Goal: Information Seeking & Learning: Learn about a topic

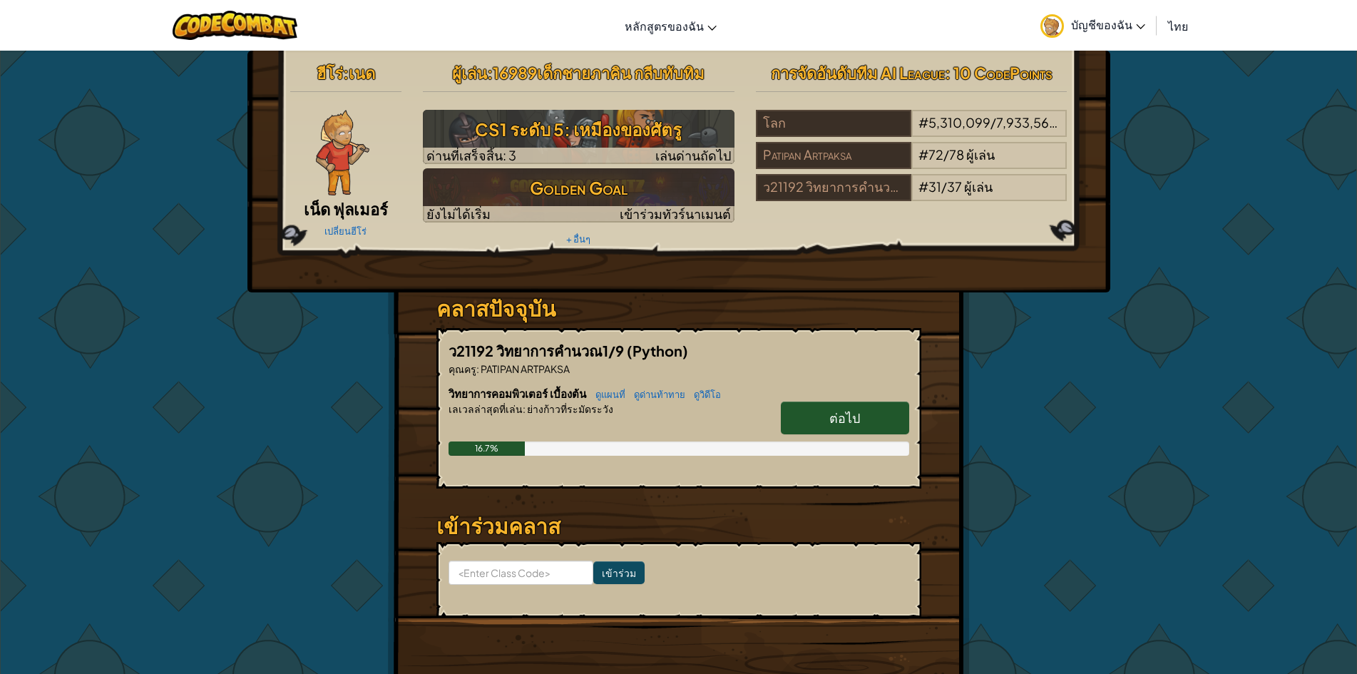
click at [839, 431] on link "ต่อไป" at bounding box center [845, 418] width 128 height 33
select select "th"
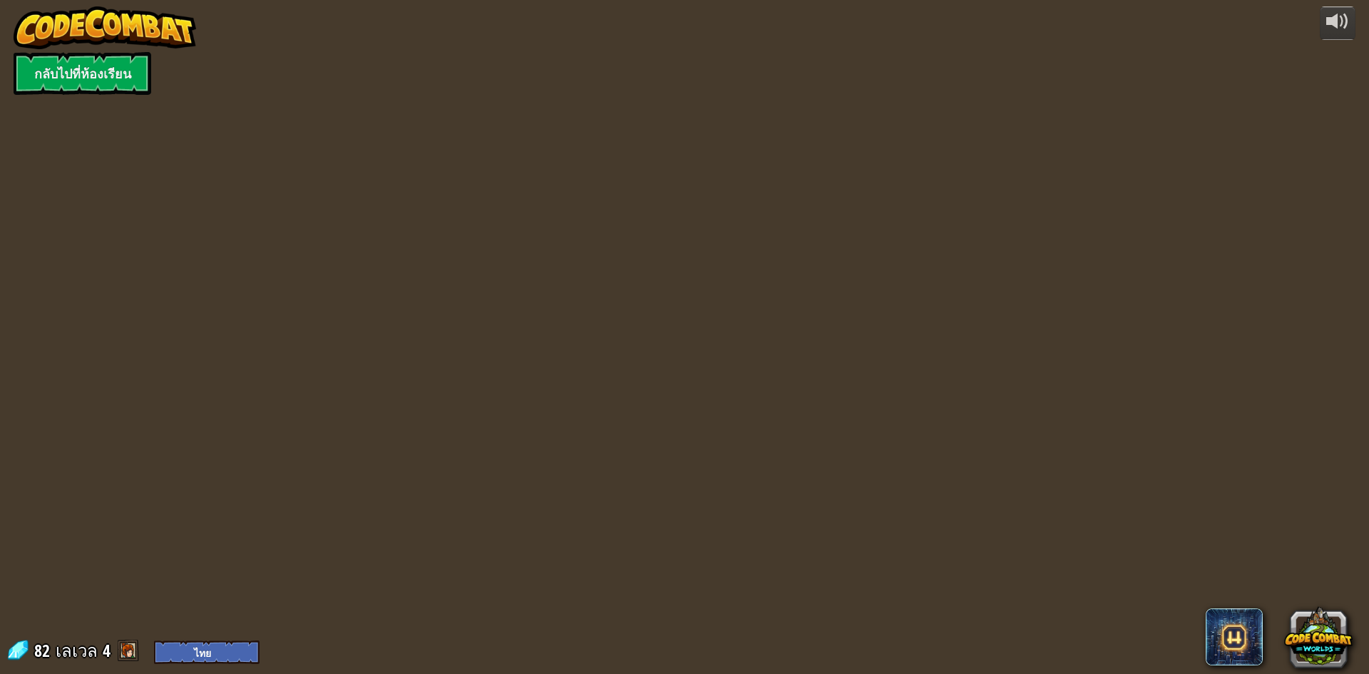
select select "th"
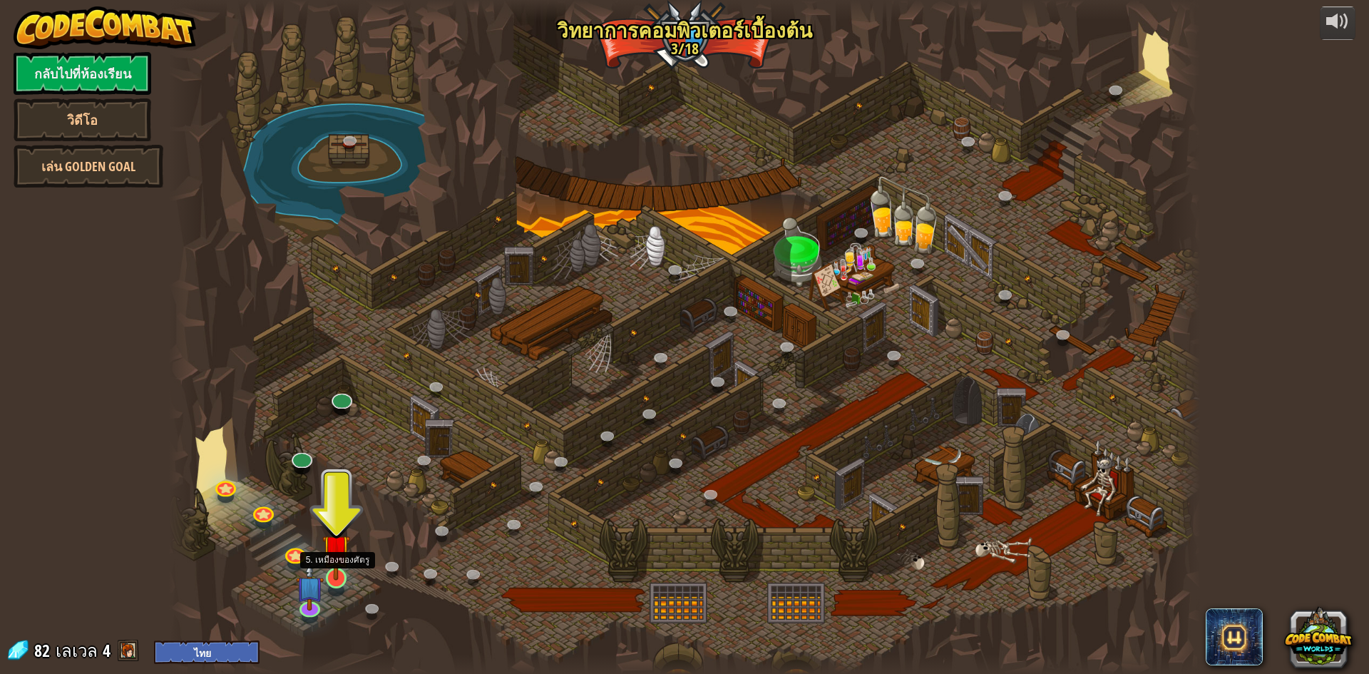
click at [339, 568] on img at bounding box center [336, 547] width 28 height 63
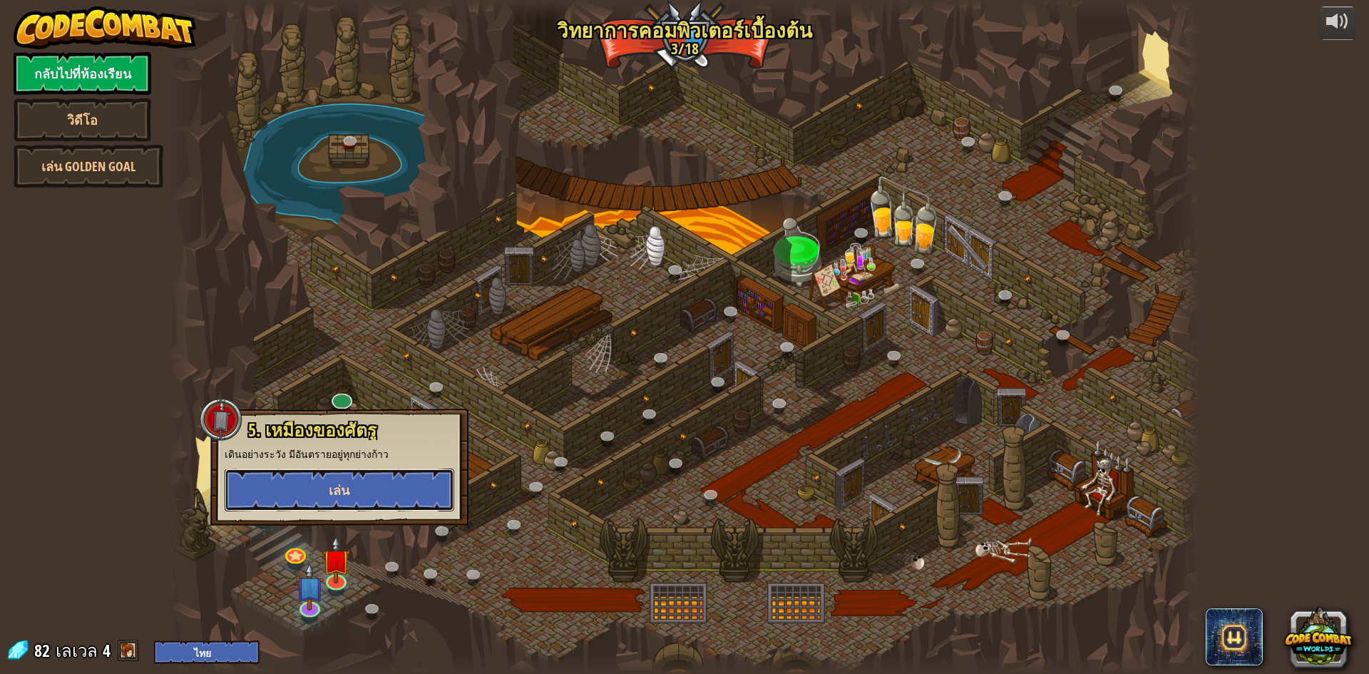
click at [372, 502] on button "เล่น" at bounding box center [340, 490] width 230 height 43
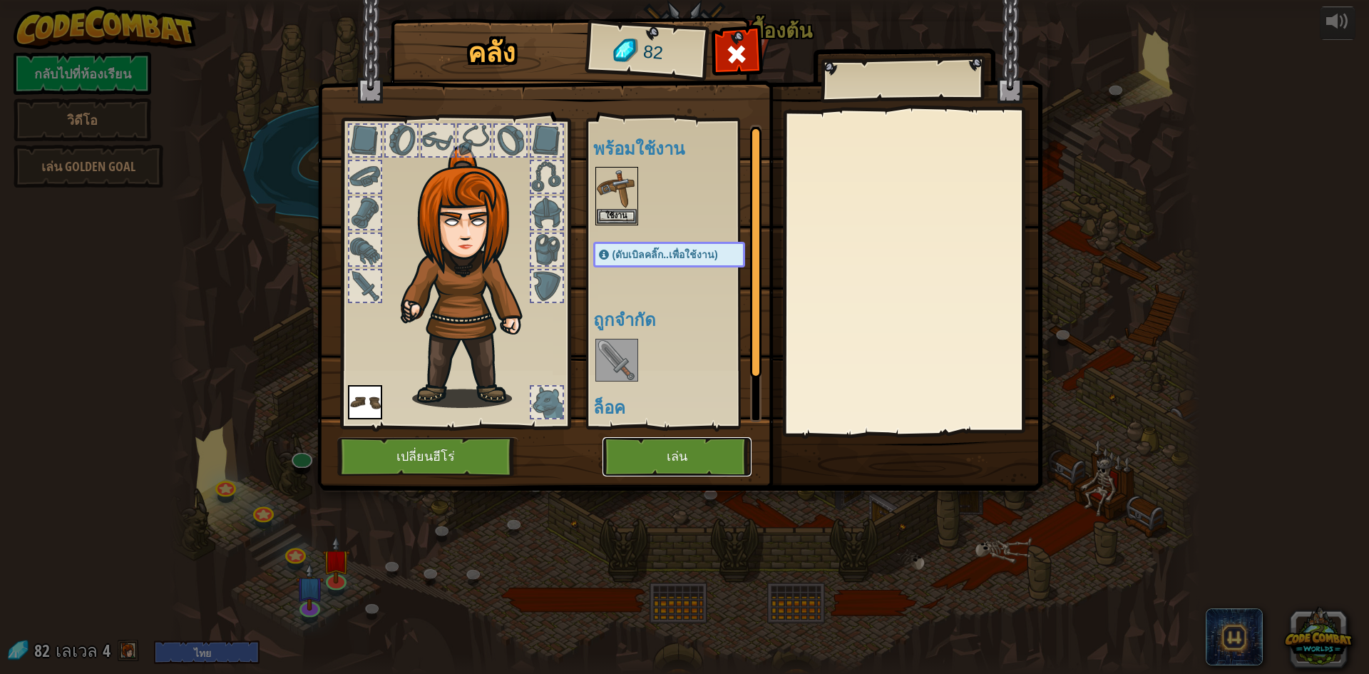
click at [666, 467] on button "เล่น" at bounding box center [677, 456] width 149 height 39
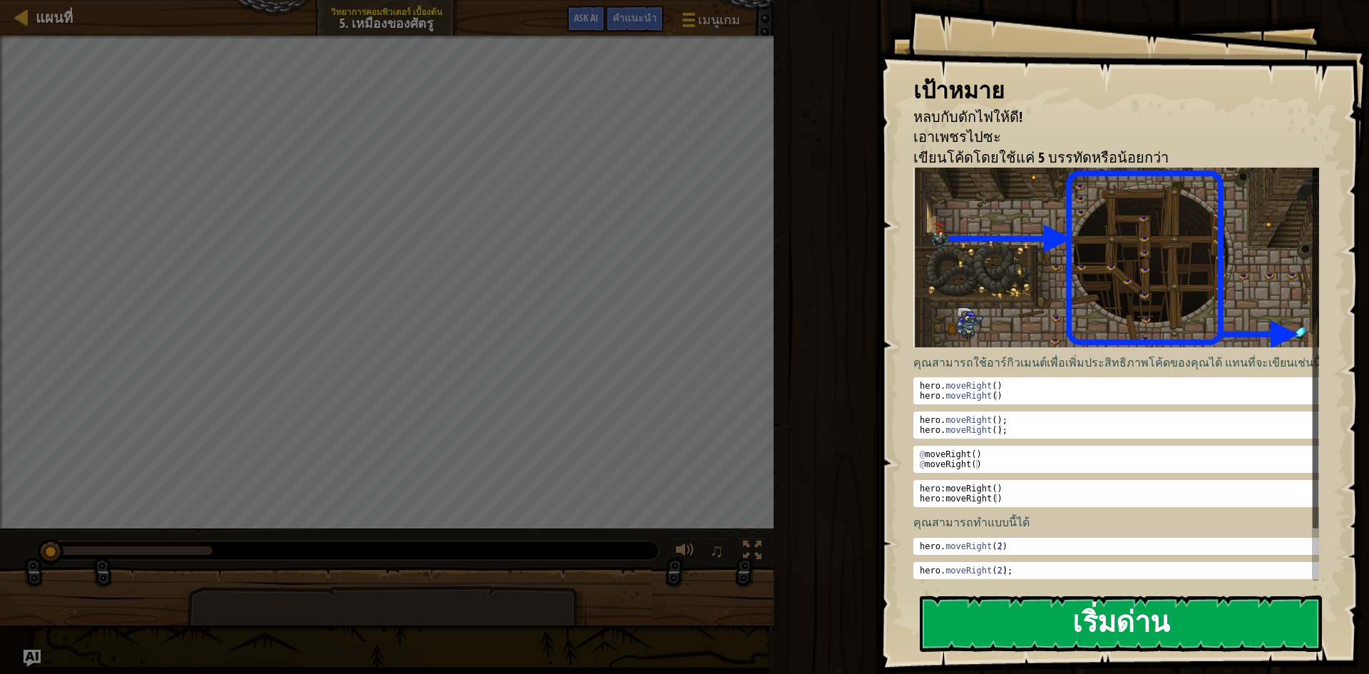
click at [1237, 629] on button "เริ่มด่าน" at bounding box center [1121, 624] width 402 height 56
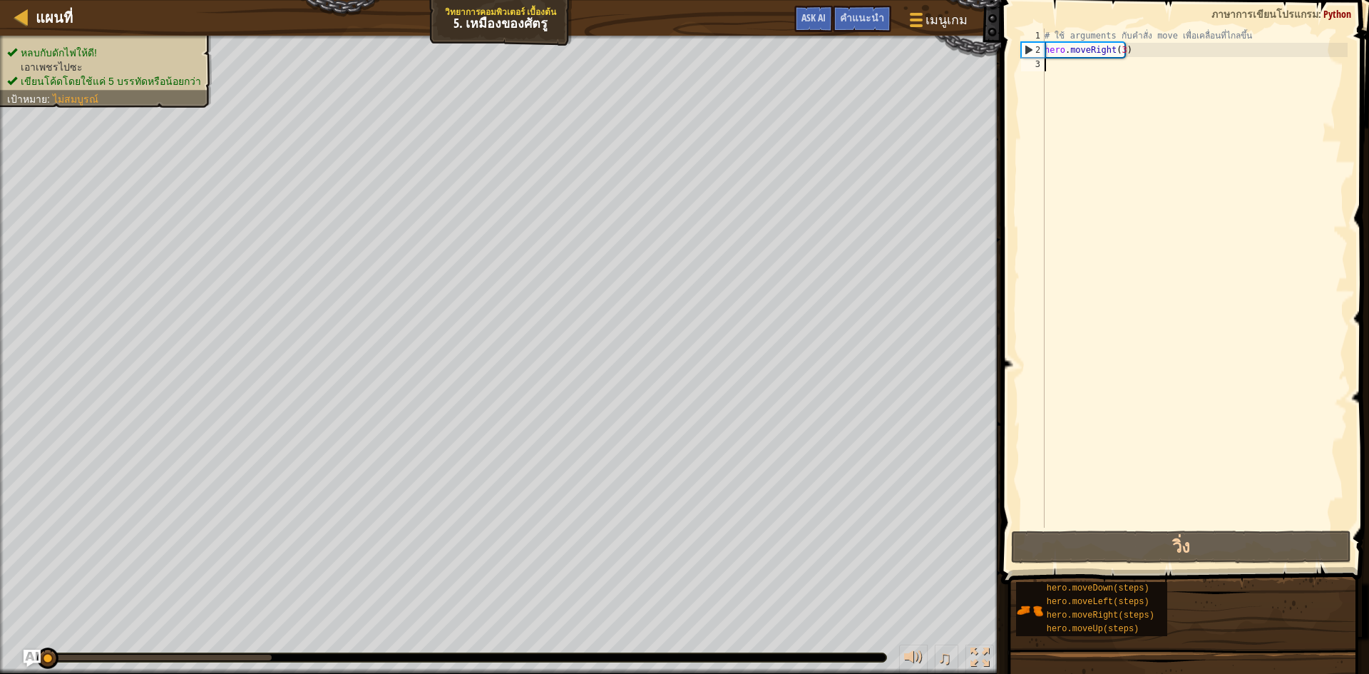
click at [1065, 395] on div "แผนที่ วิทยาการคอมพิวเตอร์ เบื้องต้น 5. เหมืองของศัตรู เมนูเกม เสร็จสิ้น คำแนะน…" at bounding box center [684, 337] width 1369 height 674
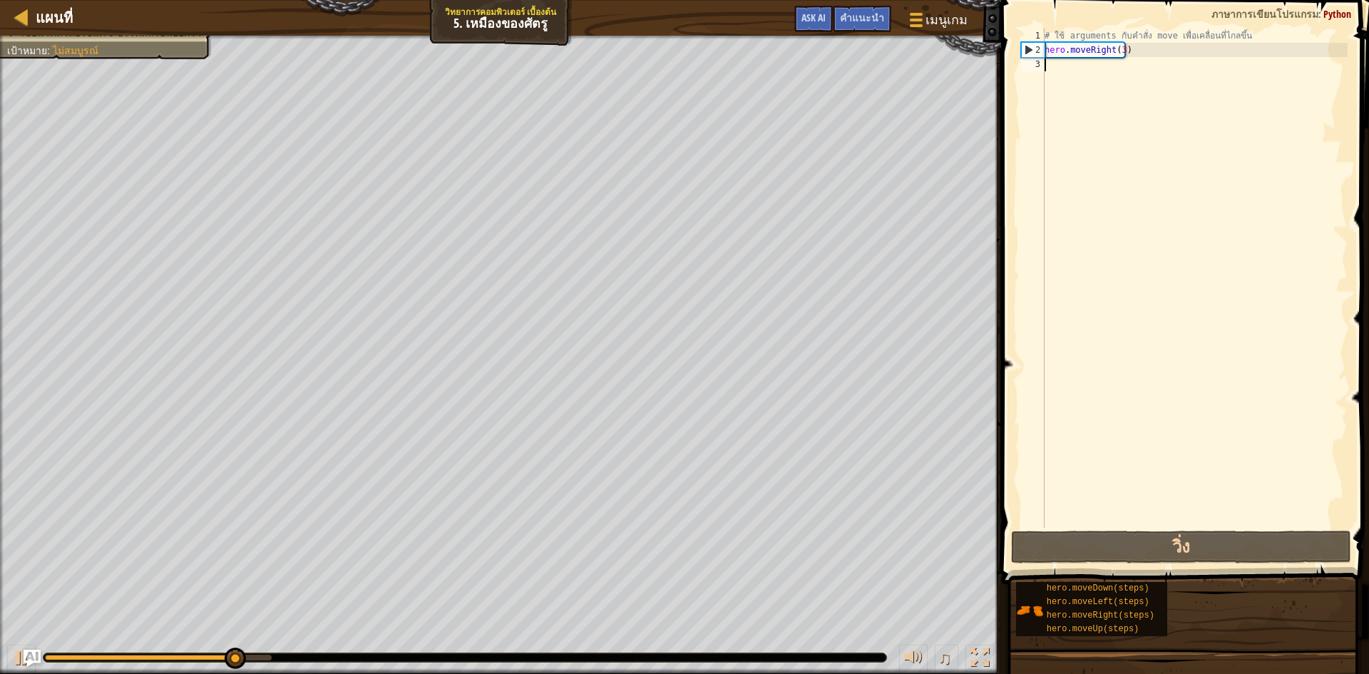
type textarea "h"
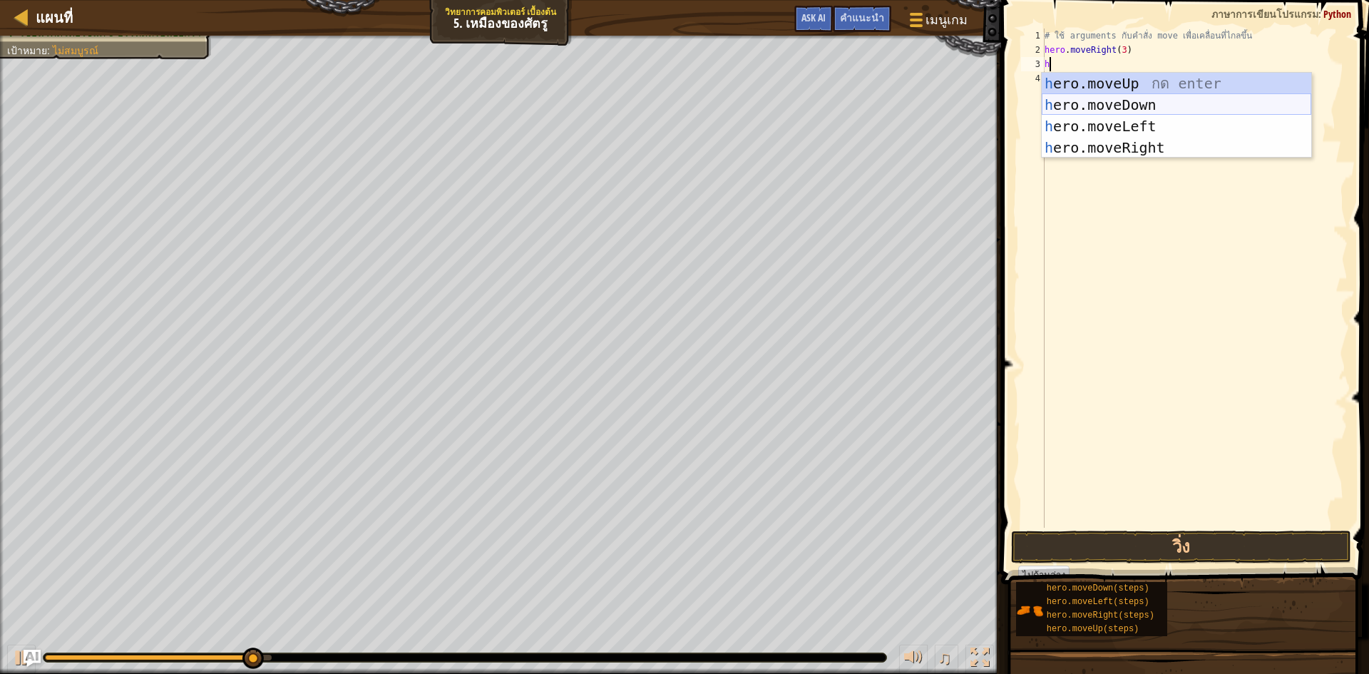
click at [1082, 96] on div "h ero.moveUp กด enter h ero.moveDown กด enter h ero.moveLeft กด enter h ero.mov…" at bounding box center [1177, 137] width 270 height 128
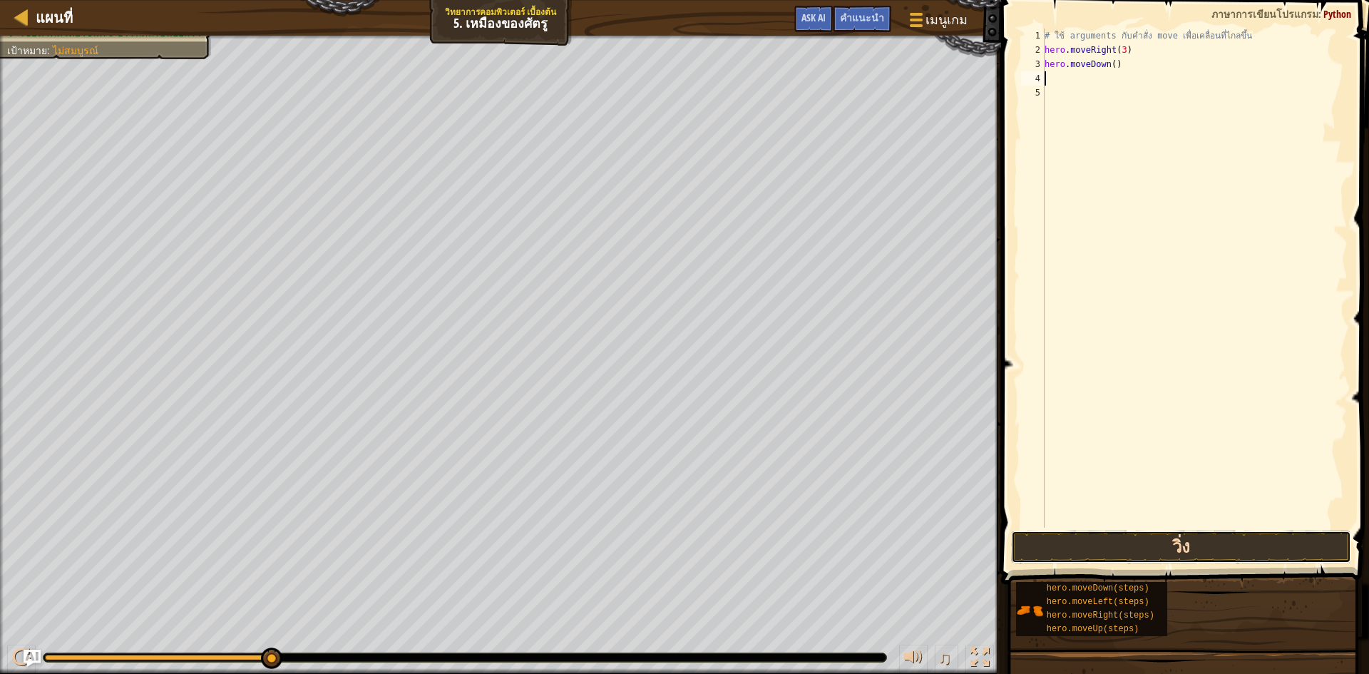
click at [1148, 546] on button "วิ่ง" at bounding box center [1181, 547] width 340 height 33
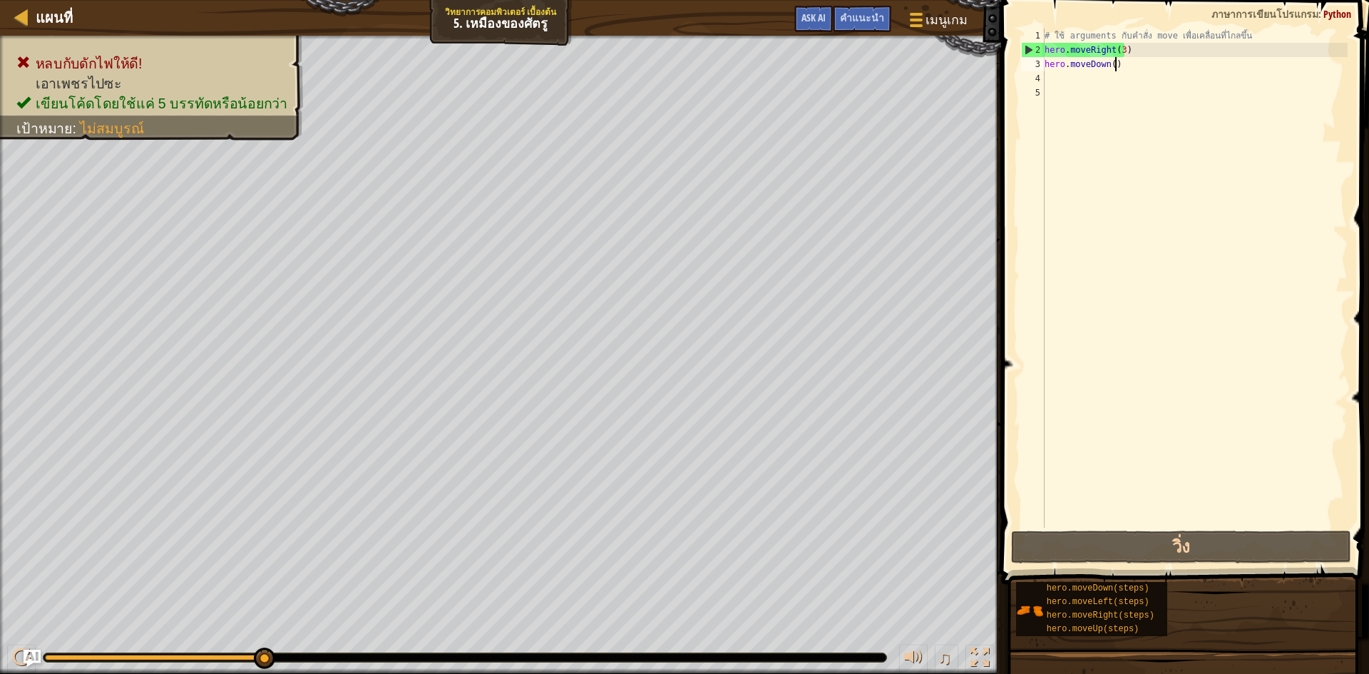
click at [1142, 71] on div "# ใช้ arguments กับคำสั่ง move เพื่อเคลื่อนที่ไกลขึ้น hero . moveRight ( 3 ) he…" at bounding box center [1195, 293] width 306 height 528
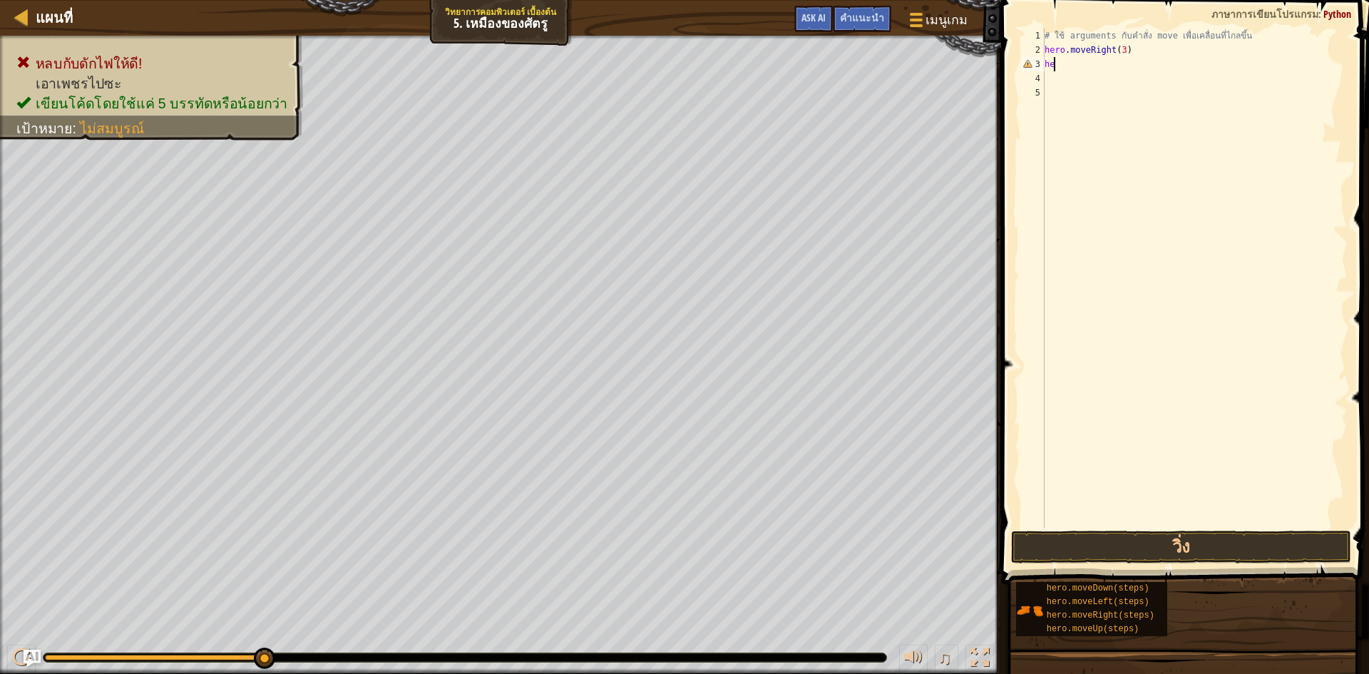
type textarea "h"
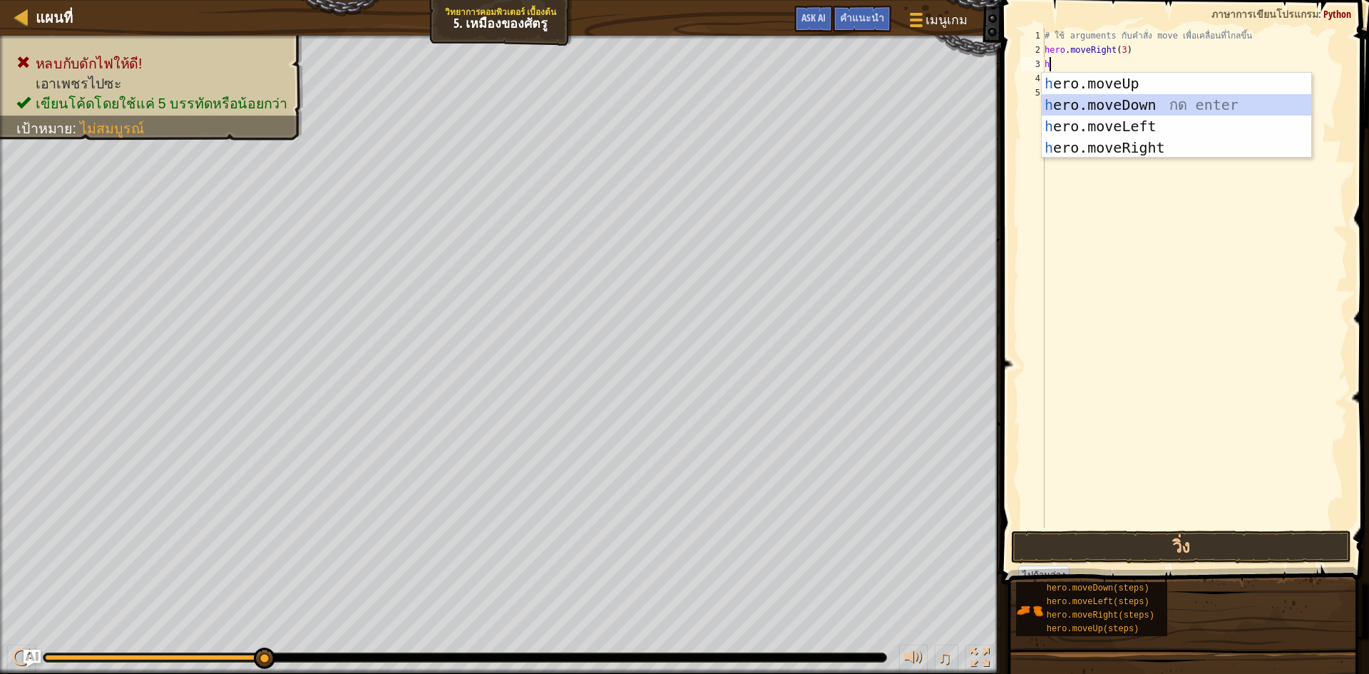
click at [1071, 111] on div "h ero.moveUp กด enter h ero.moveDown กด enter h ero.moveLeft กด enter h ero.mov…" at bounding box center [1177, 137] width 270 height 128
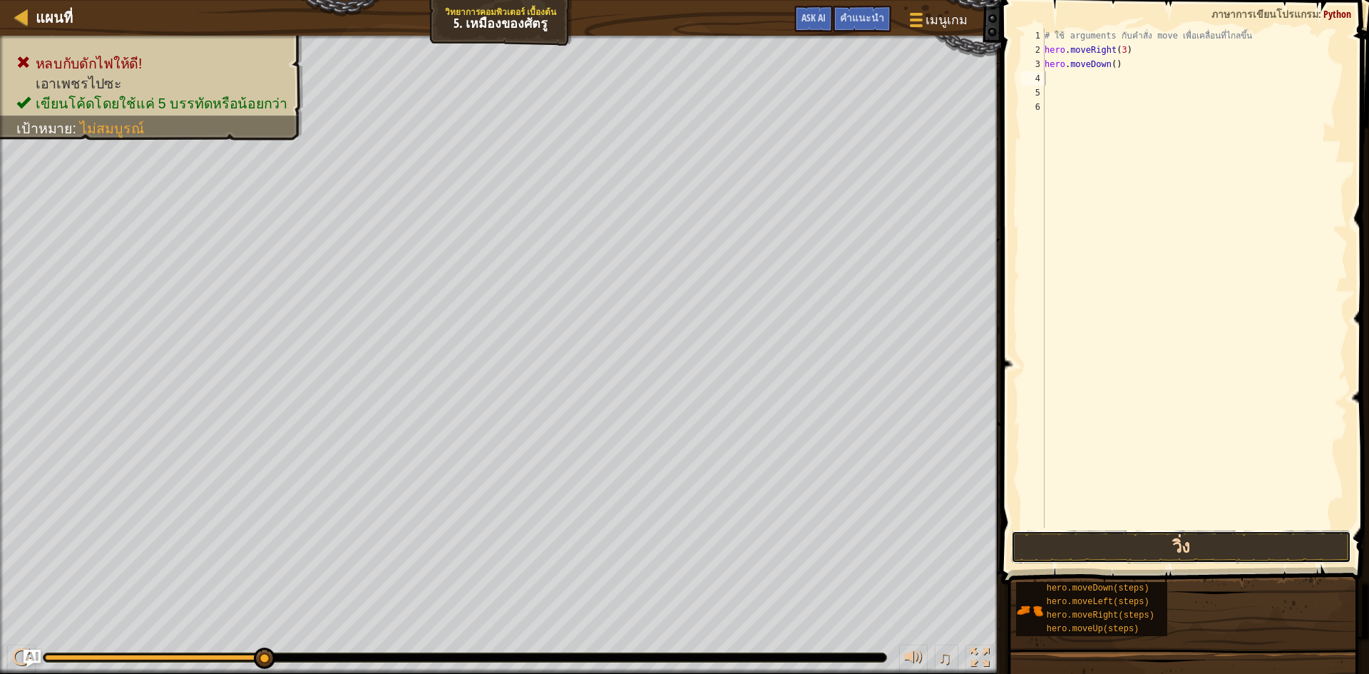
click at [1235, 551] on button "วิ่ง" at bounding box center [1181, 547] width 340 height 33
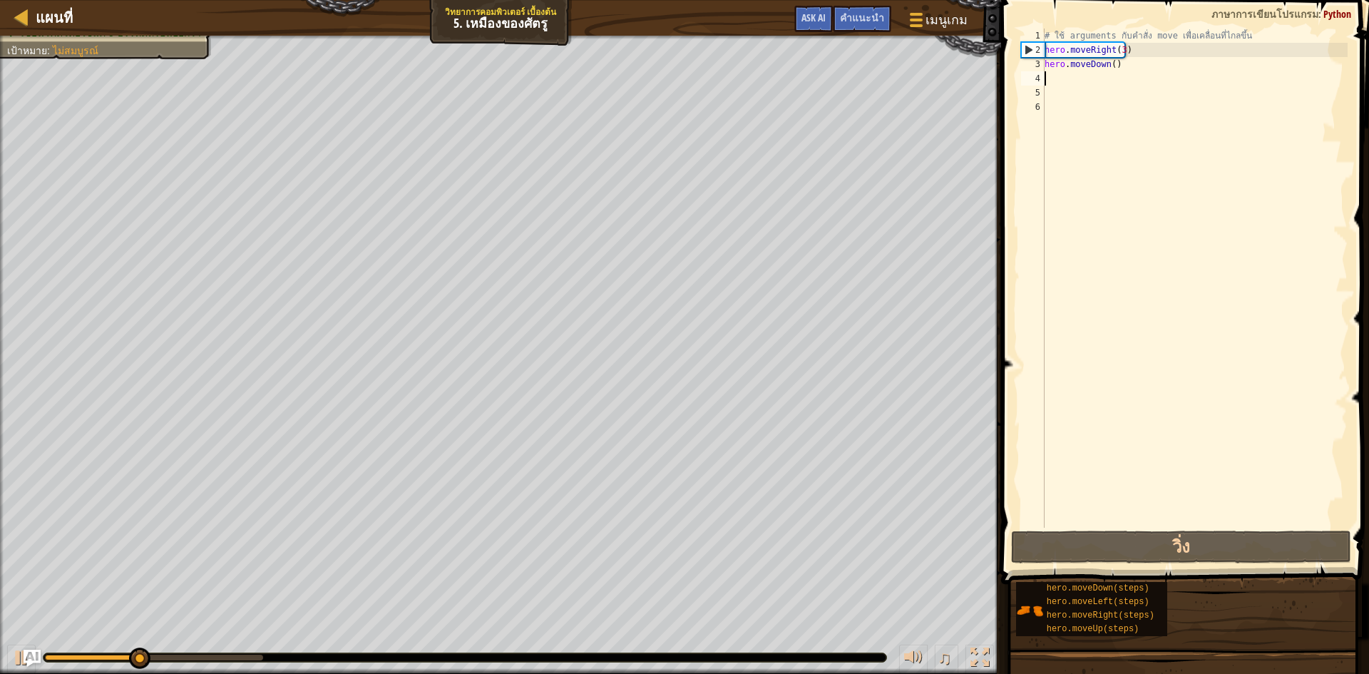
click at [1124, 66] on div "# ใช้ arguments กับคำสั่ง move เพื่อเคลื่อนที่ไกลขึ้น hero . moveRight ( 3 ) he…" at bounding box center [1195, 293] width 306 height 528
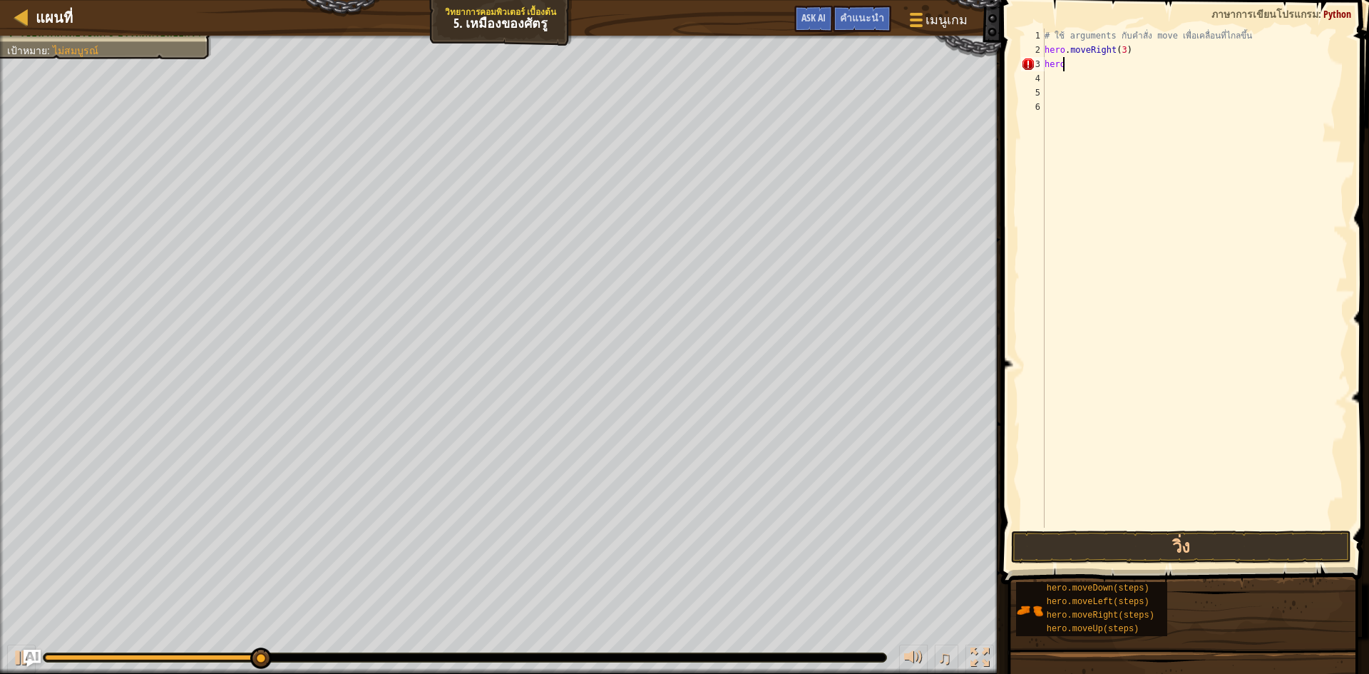
type textarea "h"
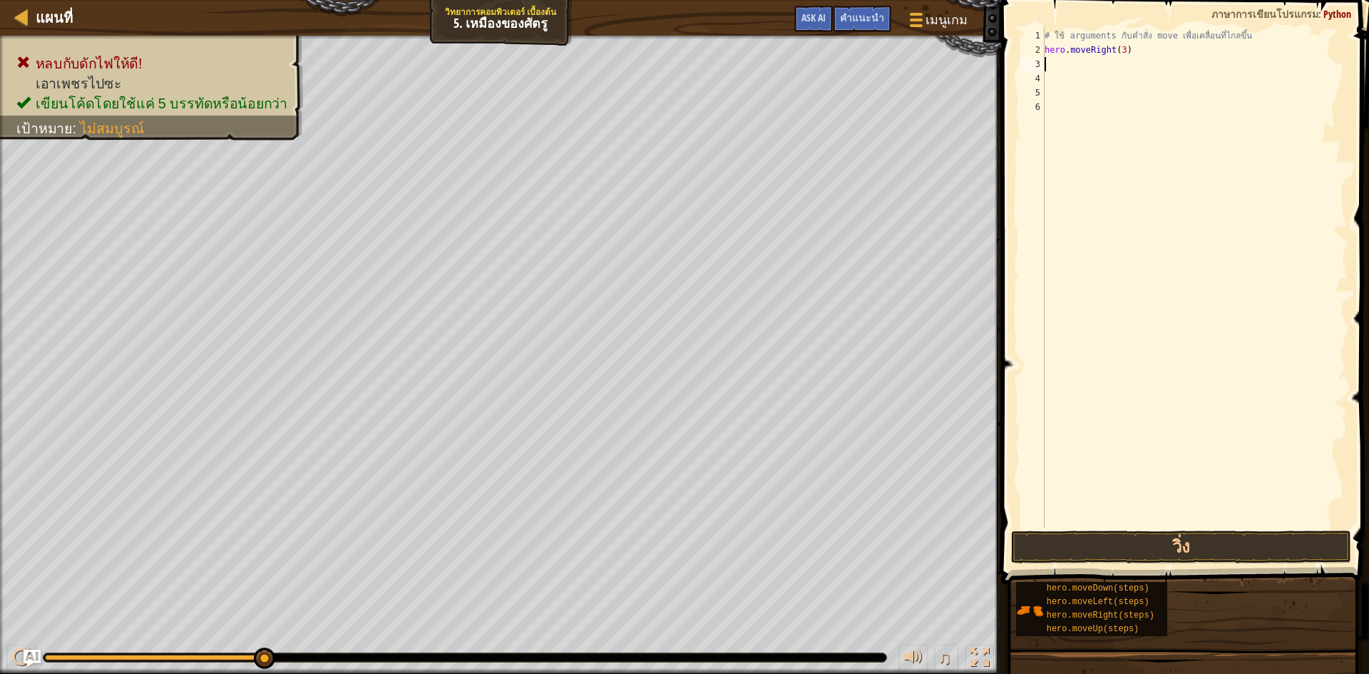
type textarea "h"
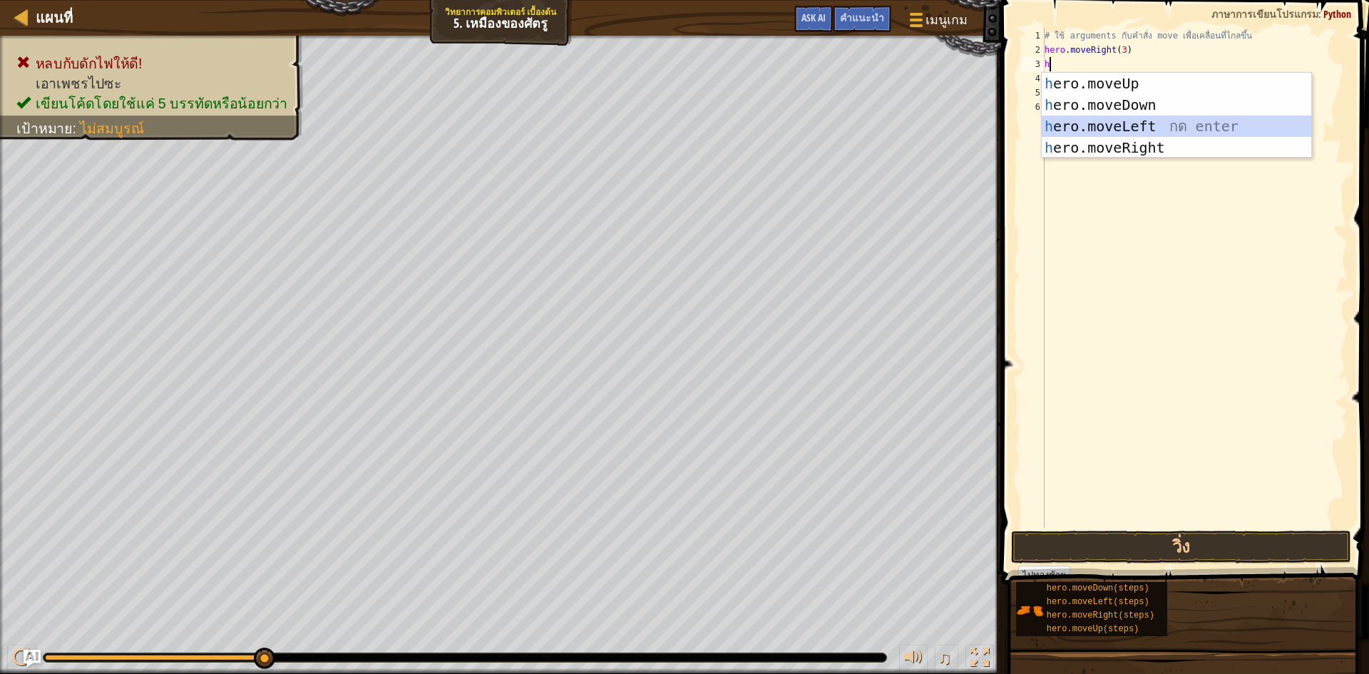
click at [1136, 118] on div "h ero.moveUp กด enter h ero.moveDown กด enter h ero.moveLeft กด enter h ero.mov…" at bounding box center [1177, 137] width 270 height 128
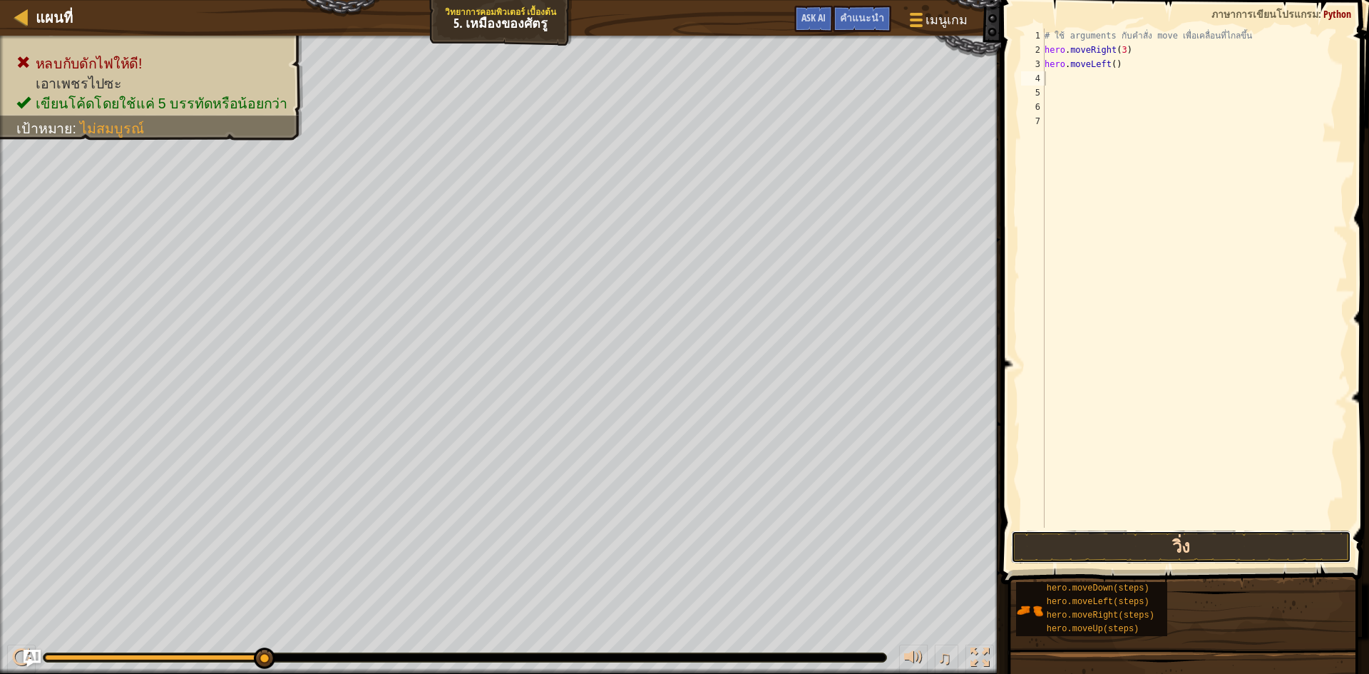
click at [1197, 535] on button "วิ่ง" at bounding box center [1181, 547] width 340 height 33
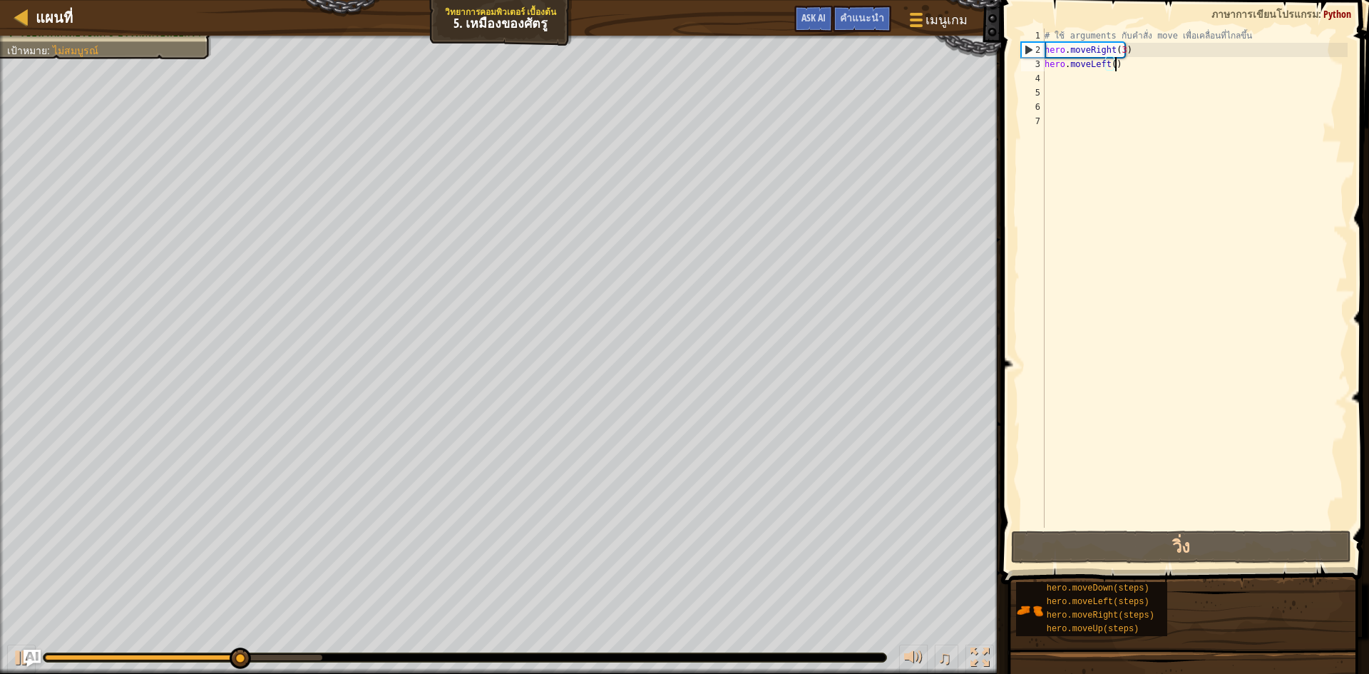
click at [1140, 71] on div "# ใช้ arguments กับคำสั่ง move เพื่อเคลื่อนที่ไกลขึ้น hero . moveRight ( 3 ) he…" at bounding box center [1195, 293] width 306 height 528
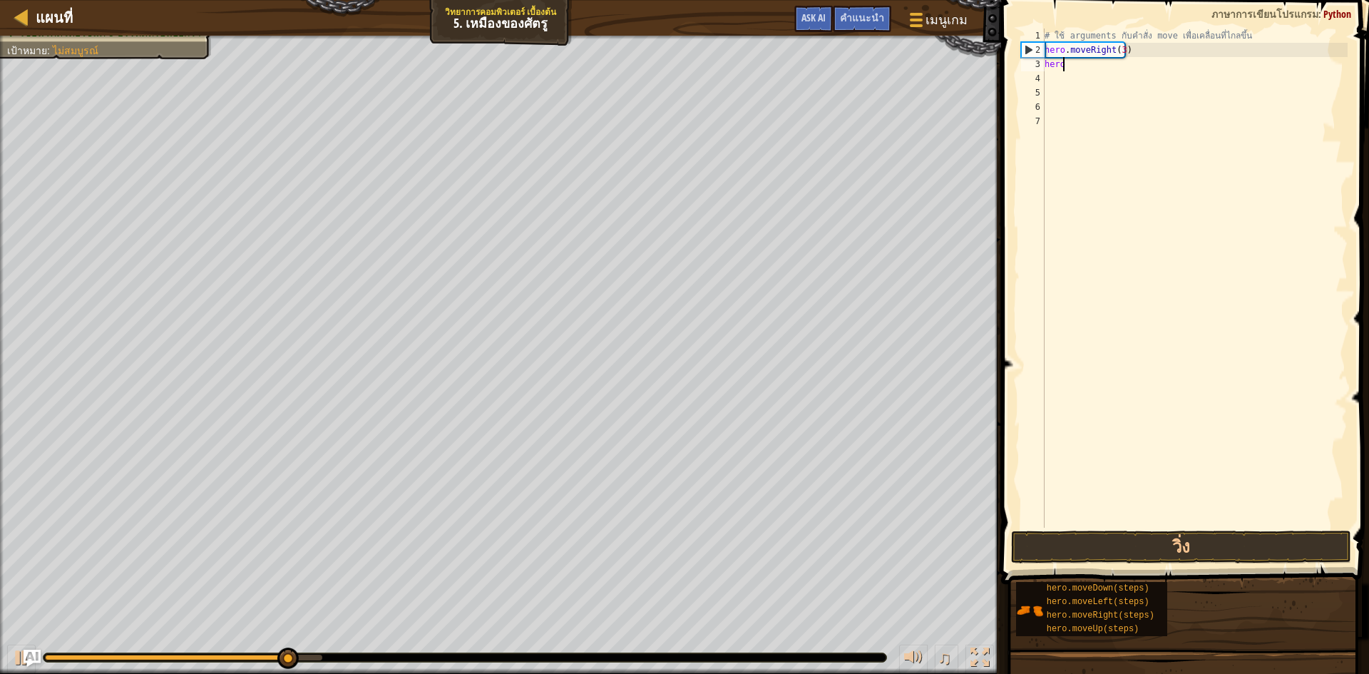
type textarea "h"
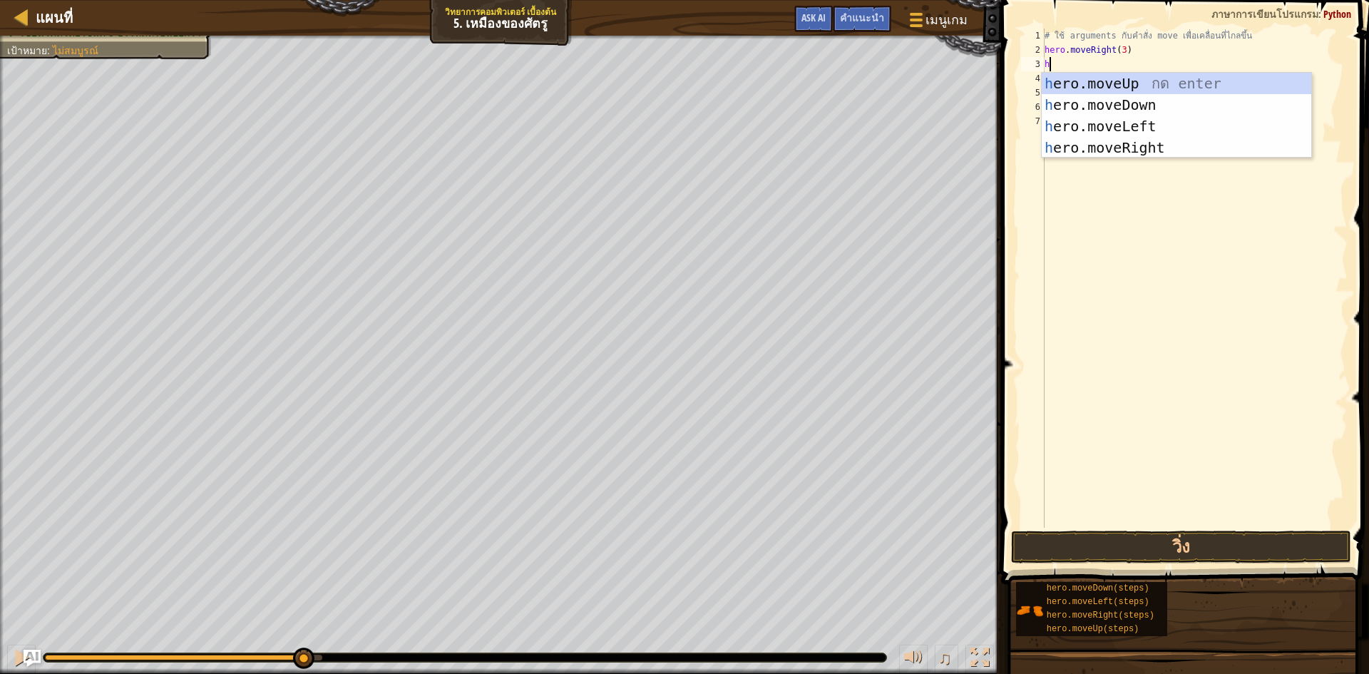
click at [1089, 158] on div "# ใช้ arguments กับคำสั่ง move เพื่อเคลื่อนที่ไกลขึ้น hero . moveRight ( 3 ) h" at bounding box center [1195, 293] width 306 height 528
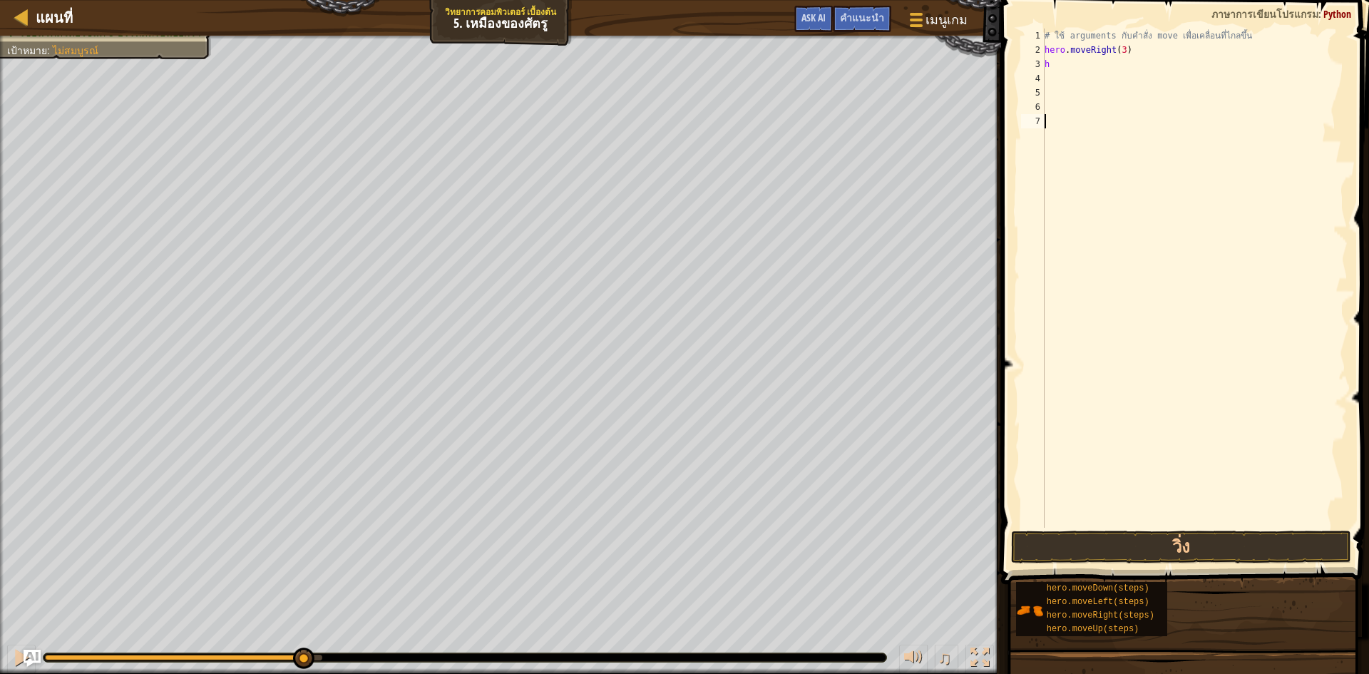
click at [1057, 64] on div "# ใช้ arguments กับคำสั่ง move เพื่อเคลื่อนที่ไกลขึ้น hero . moveRight ( 3 ) h" at bounding box center [1195, 293] width 306 height 528
type textarea "h"
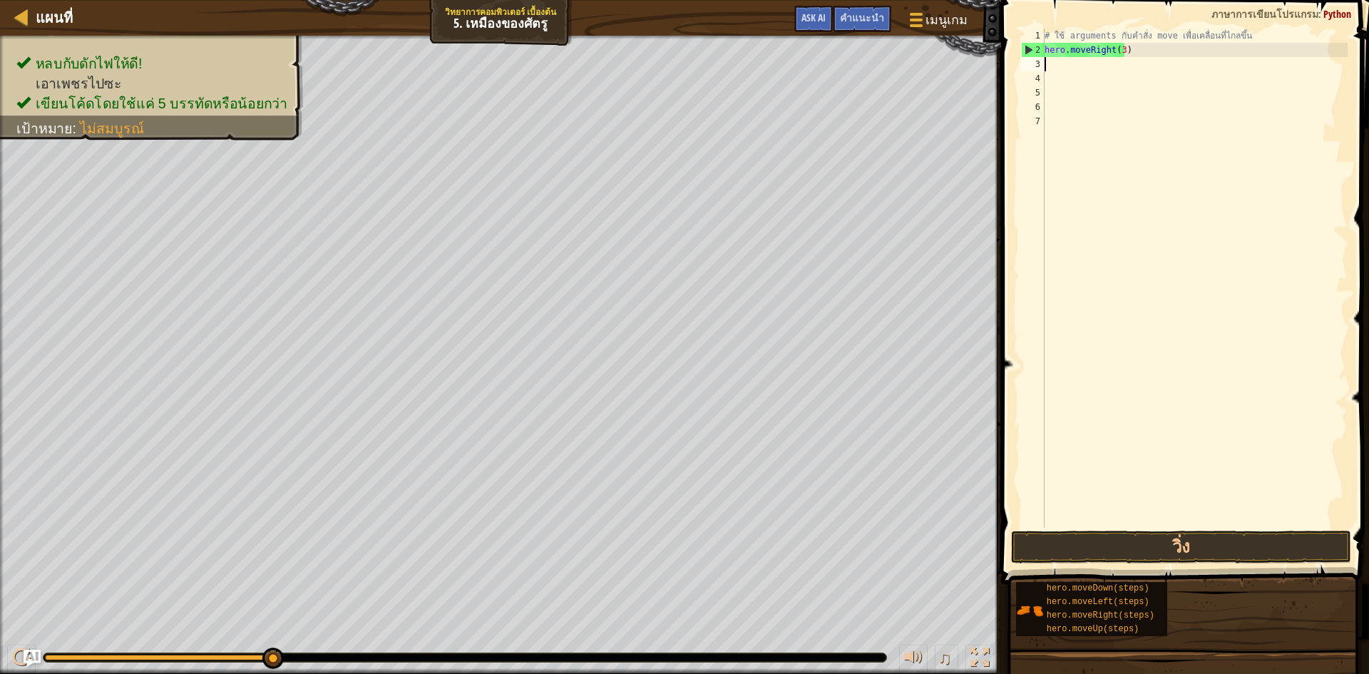
type textarea "h"
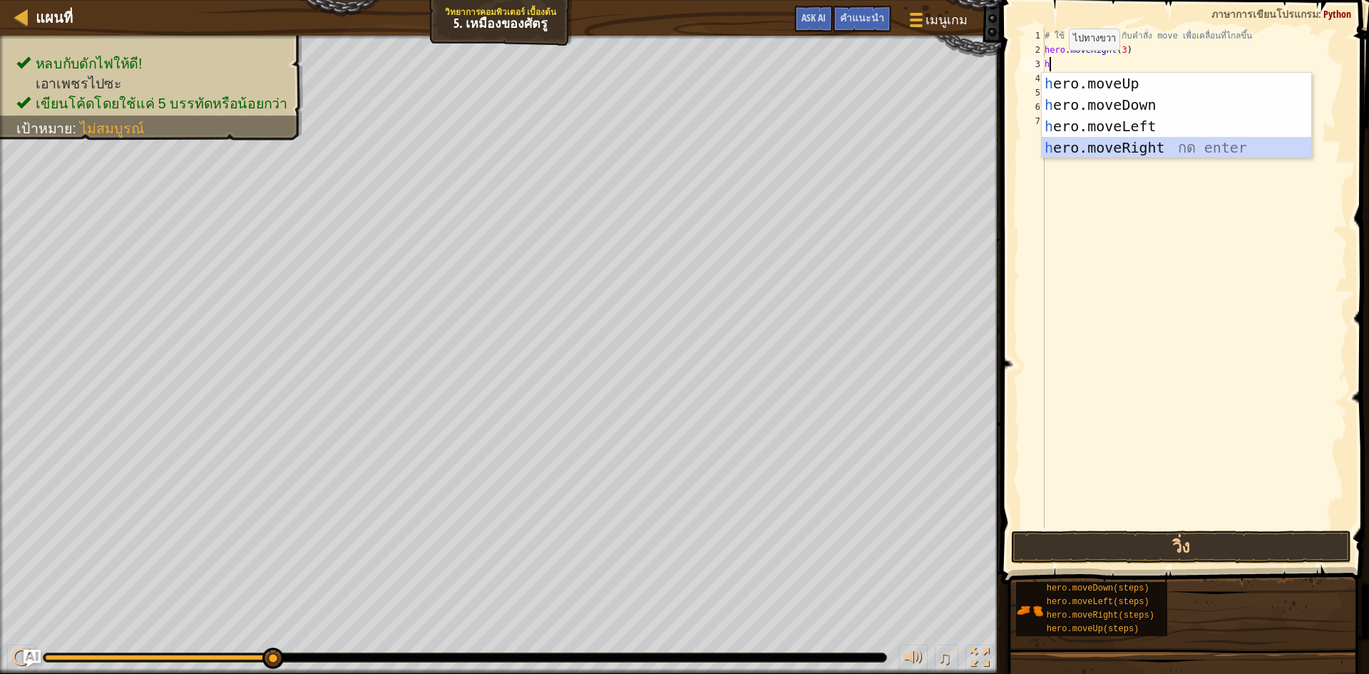
click at [1072, 145] on div "h ero.moveUp กด enter h ero.moveDown กด enter h ero.moveLeft กด enter h ero.mov…" at bounding box center [1177, 137] width 270 height 128
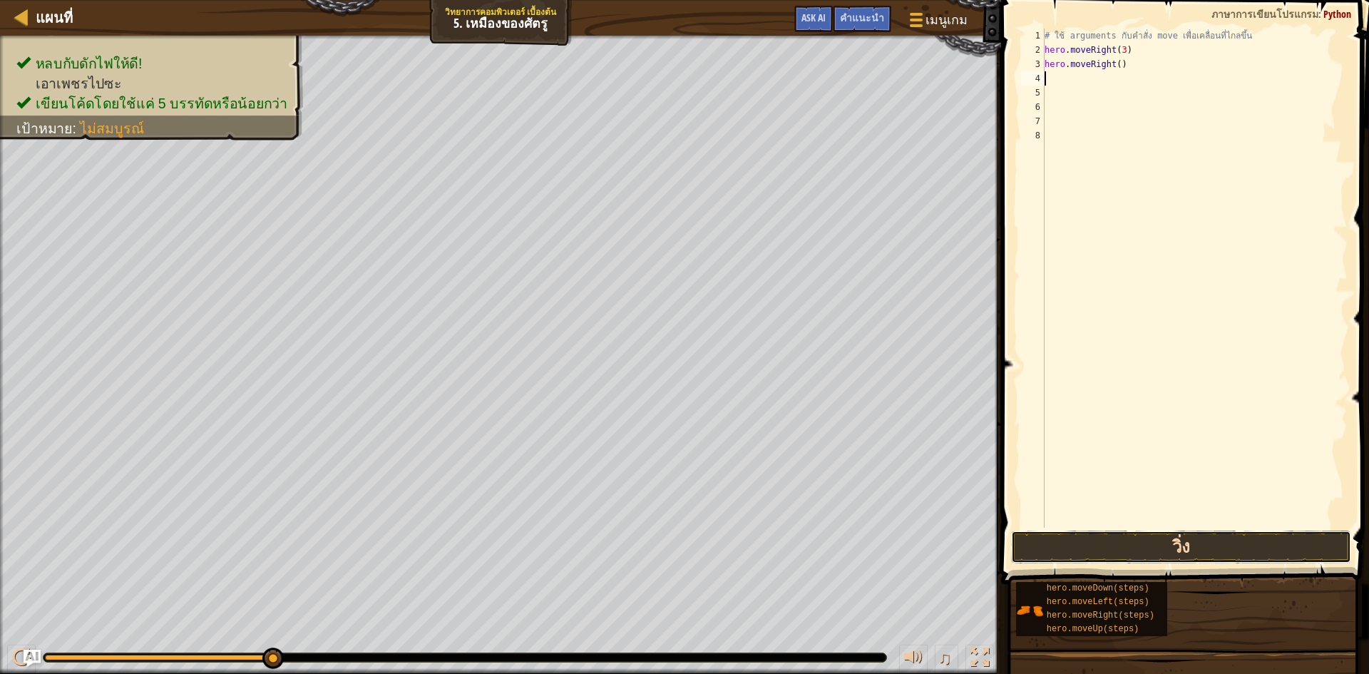
click at [1237, 547] on button "วิ่ง" at bounding box center [1181, 547] width 340 height 33
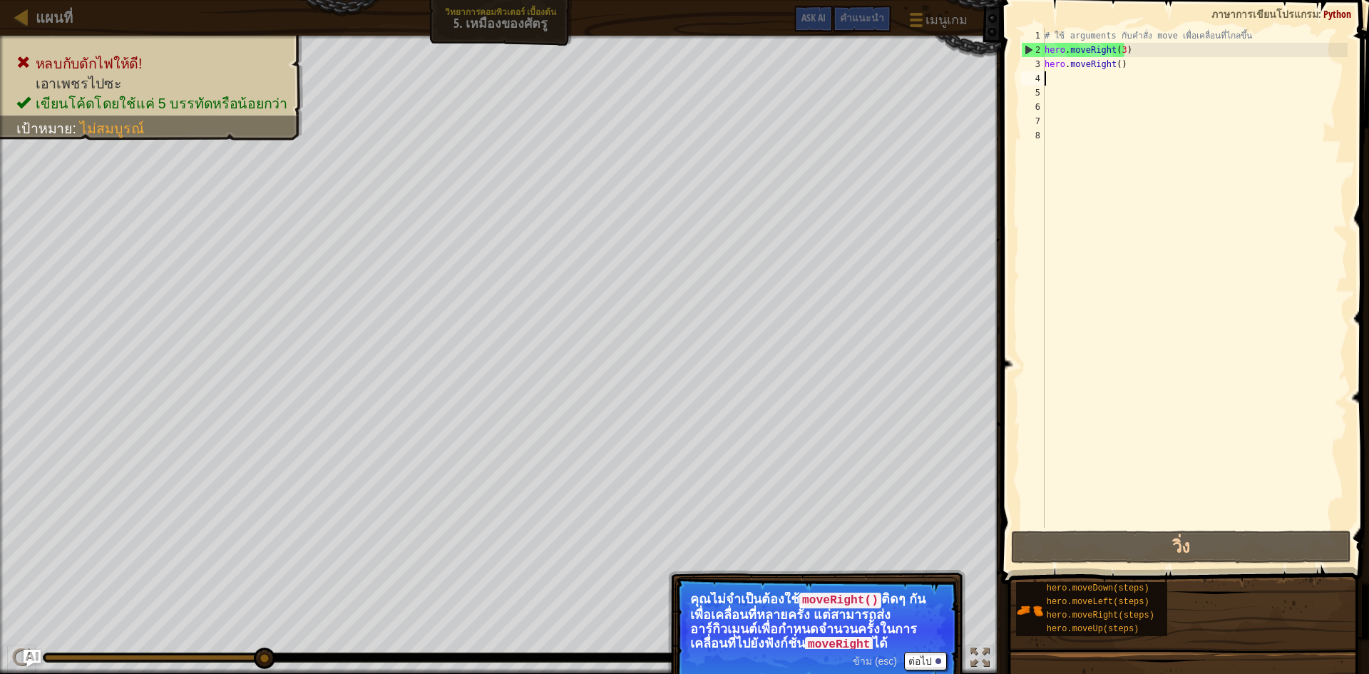
click at [1147, 79] on div "# ใช้ arguments กับคำสั่ง move เพื่อเคลื่อนที่ไกลขึ้น hero . moveRight ( 3 ) he…" at bounding box center [1195, 293] width 306 height 528
click at [1145, 69] on div "# ใช้ arguments กับคำสั่ง move เพื่อเคลื่อนที่ไกลขึ้น hero . moveRight ( 3 ) he…" at bounding box center [1195, 293] width 306 height 528
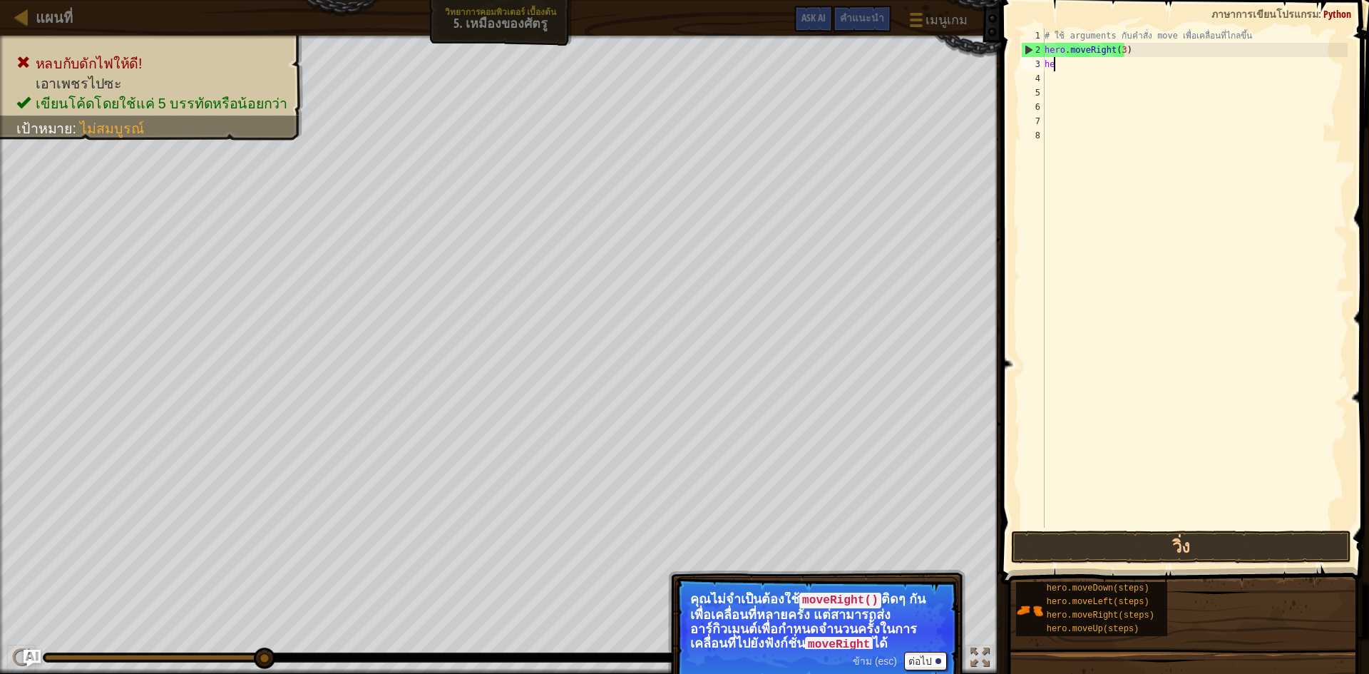
type textarea "h"
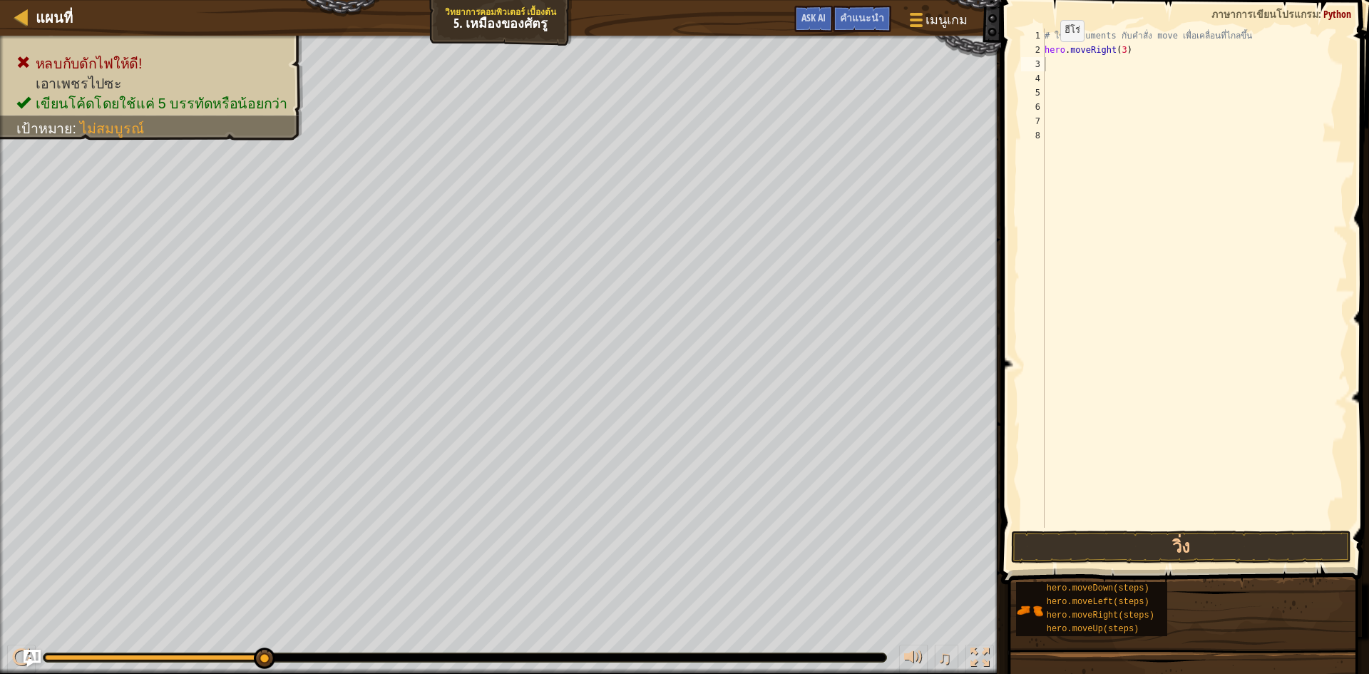
click at [1062, 64] on div "# ใช้ arguments กับคำสั่ง move เพื่อเคลื่อนที่ไกลขึ้น hero . moveRight ( 3 )" at bounding box center [1195, 293] width 306 height 528
type textarea "h"
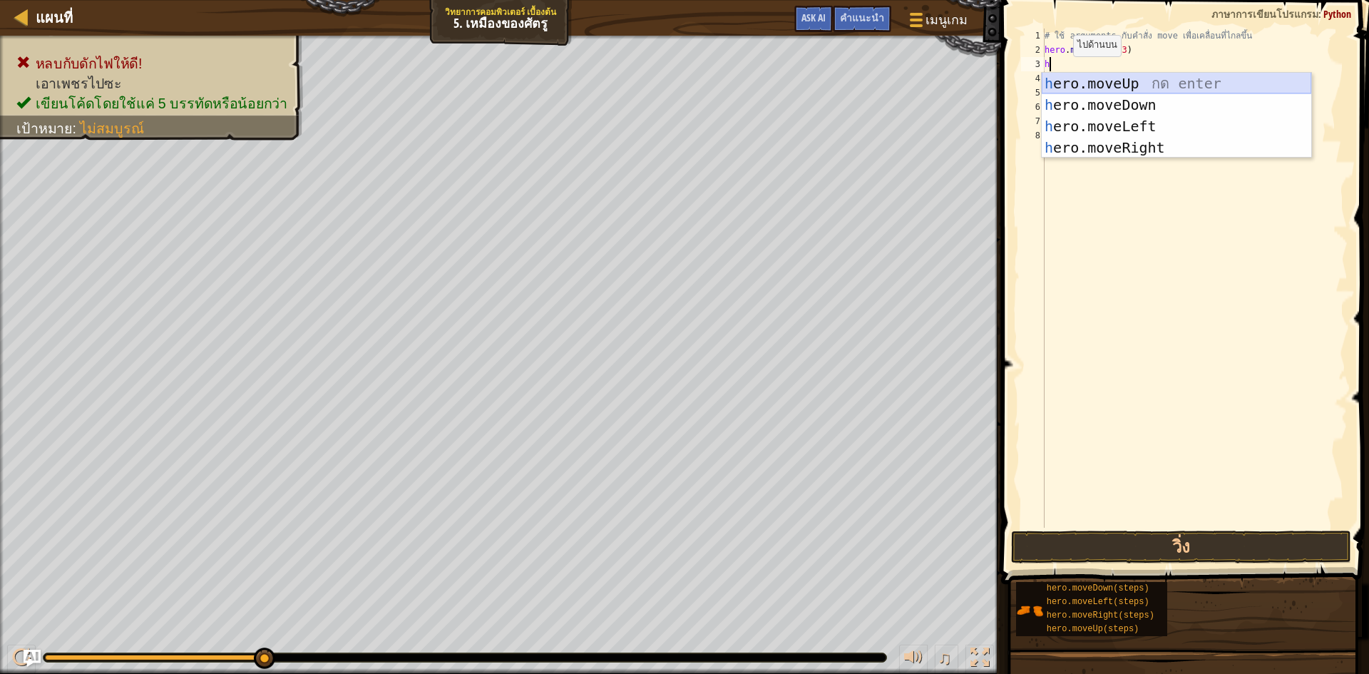
click at [1061, 81] on div "h ero.moveUp กด enter h ero.moveDown กด enter h ero.moveLeft กด enter h ero.mov…" at bounding box center [1177, 137] width 270 height 128
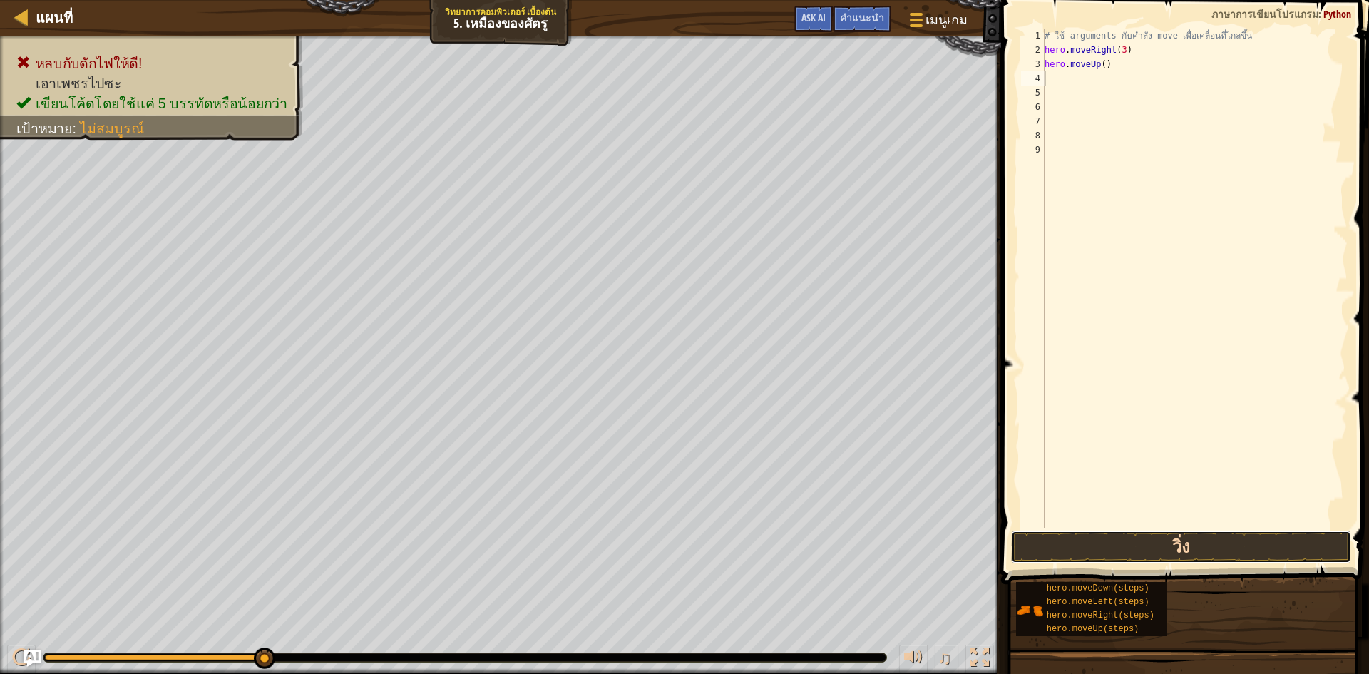
click at [1066, 538] on button "วิ่ง" at bounding box center [1181, 547] width 340 height 33
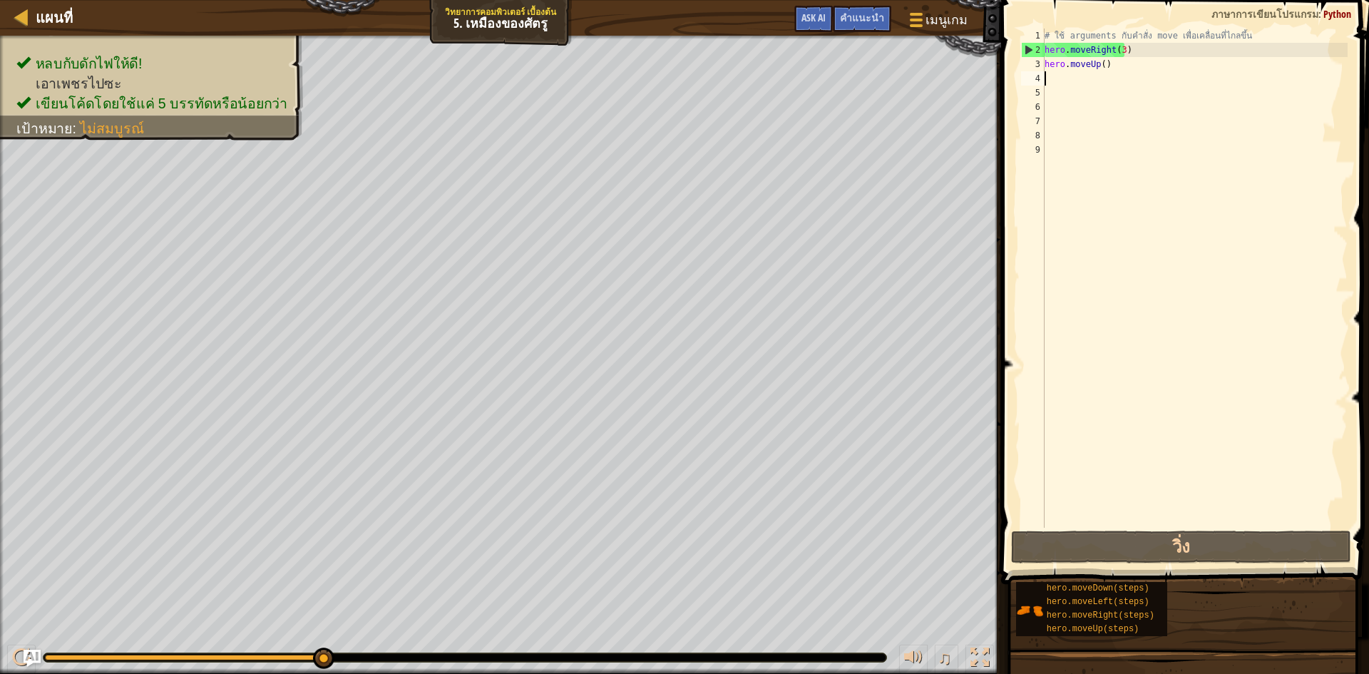
type textarea "h"
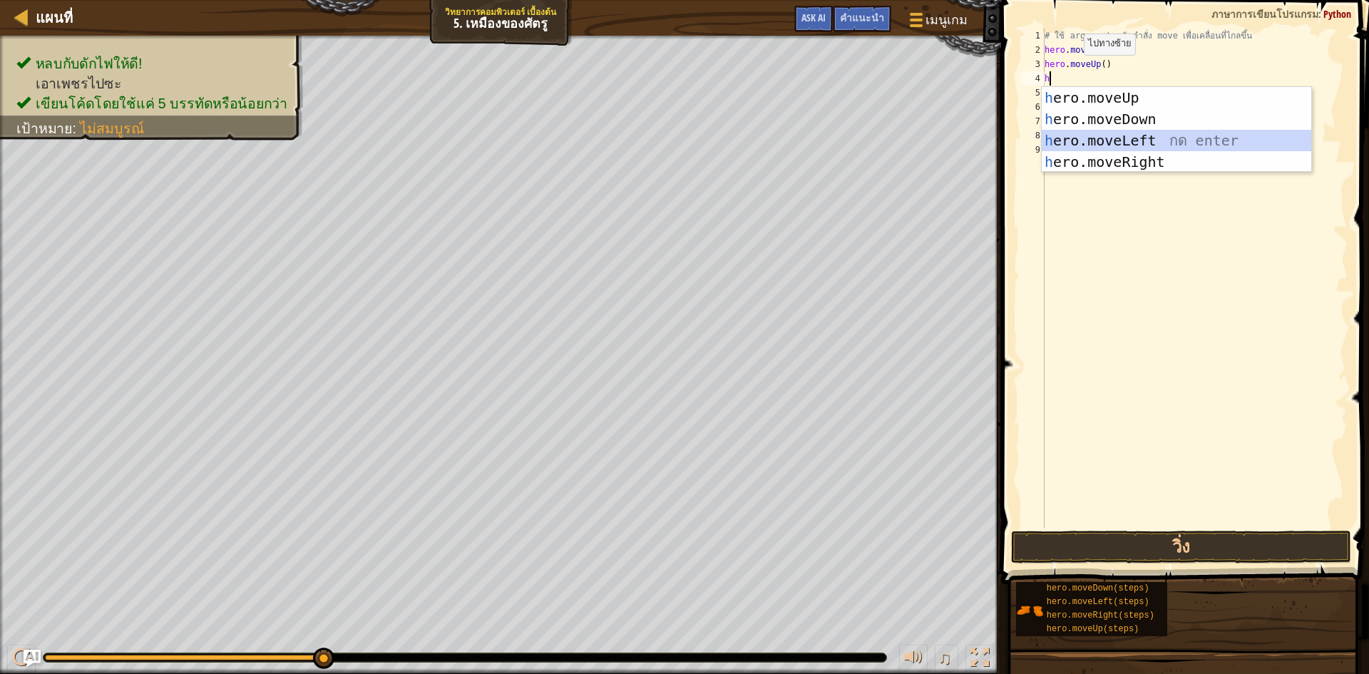
click at [1083, 141] on div "h ero.moveUp กด enter h ero.moveDown กด enter h ero.moveLeft กด enter h ero.mov…" at bounding box center [1177, 151] width 270 height 128
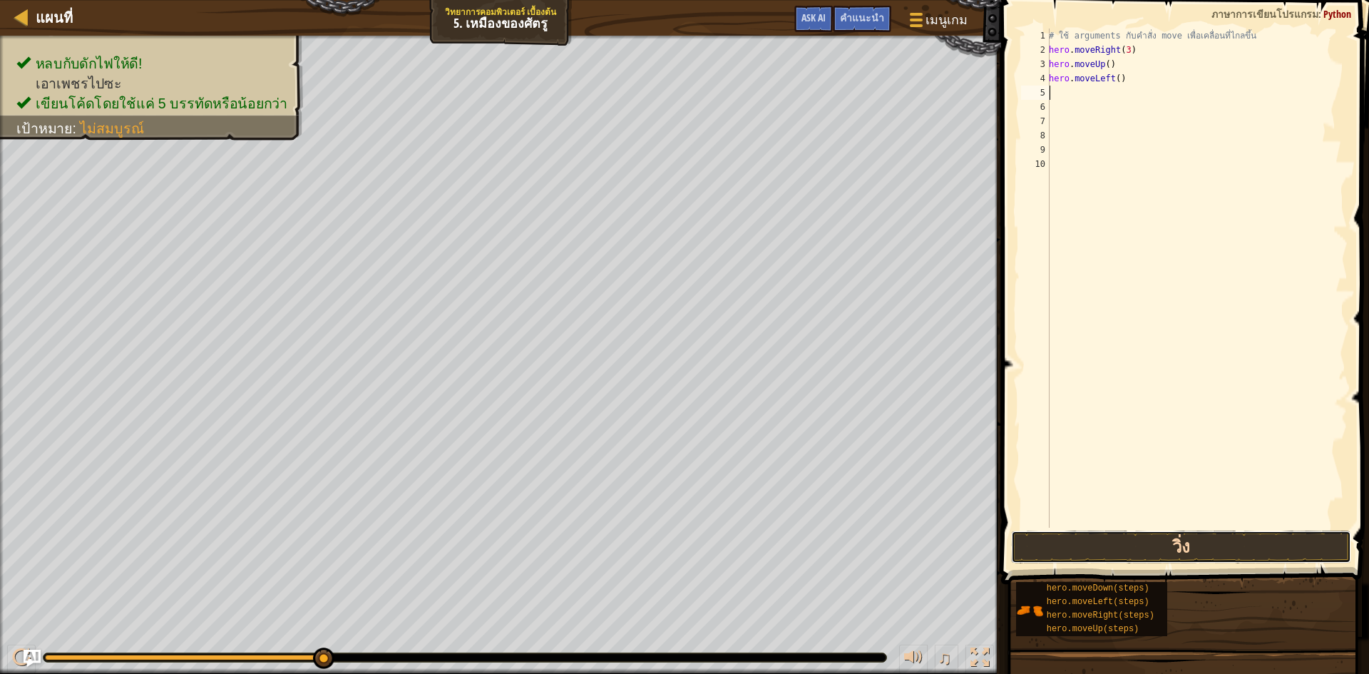
click at [1090, 555] on button "วิ่ง" at bounding box center [1181, 547] width 340 height 33
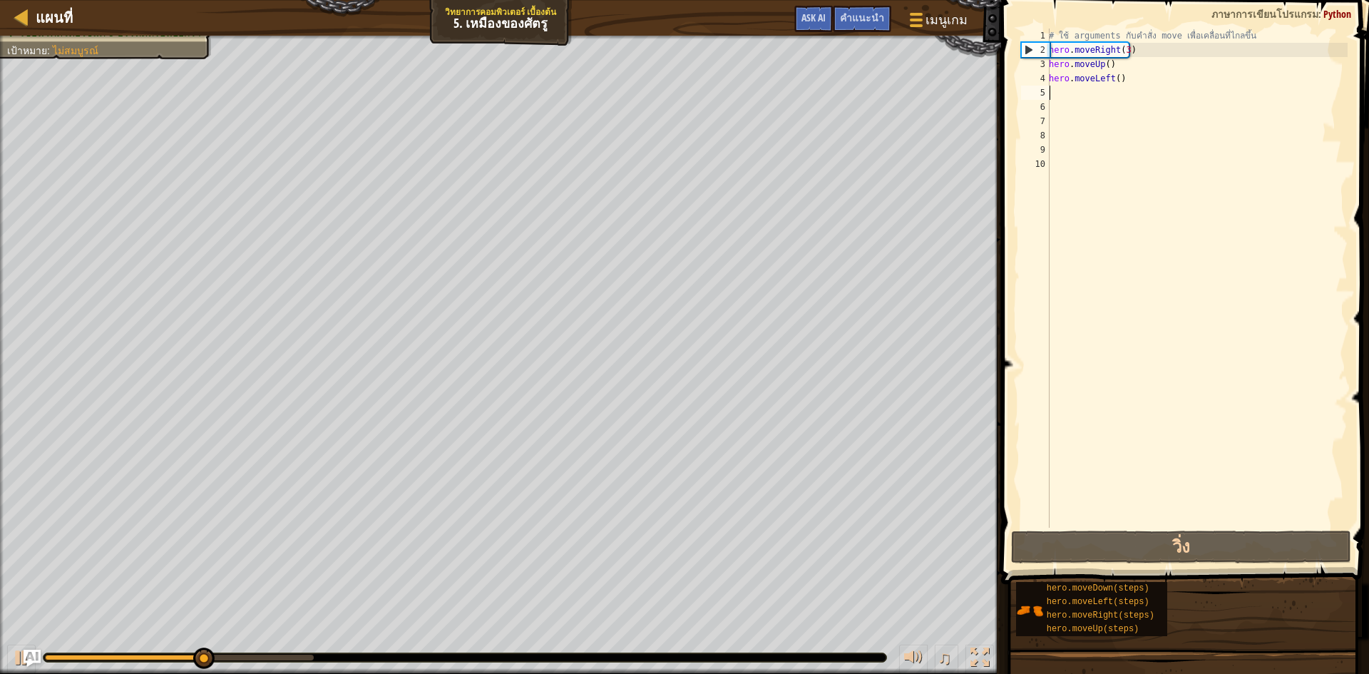
drag, startPoint x: 1200, startPoint y: 76, endPoint x: 1196, endPoint y: 83, distance: 8.0
click at [1196, 83] on div "# ใช้ arguments กับคำสั่ง move เพื่อเคลื่อนที่ไกลขึ้น hero . moveRight ( 3 ) he…" at bounding box center [1197, 293] width 302 height 528
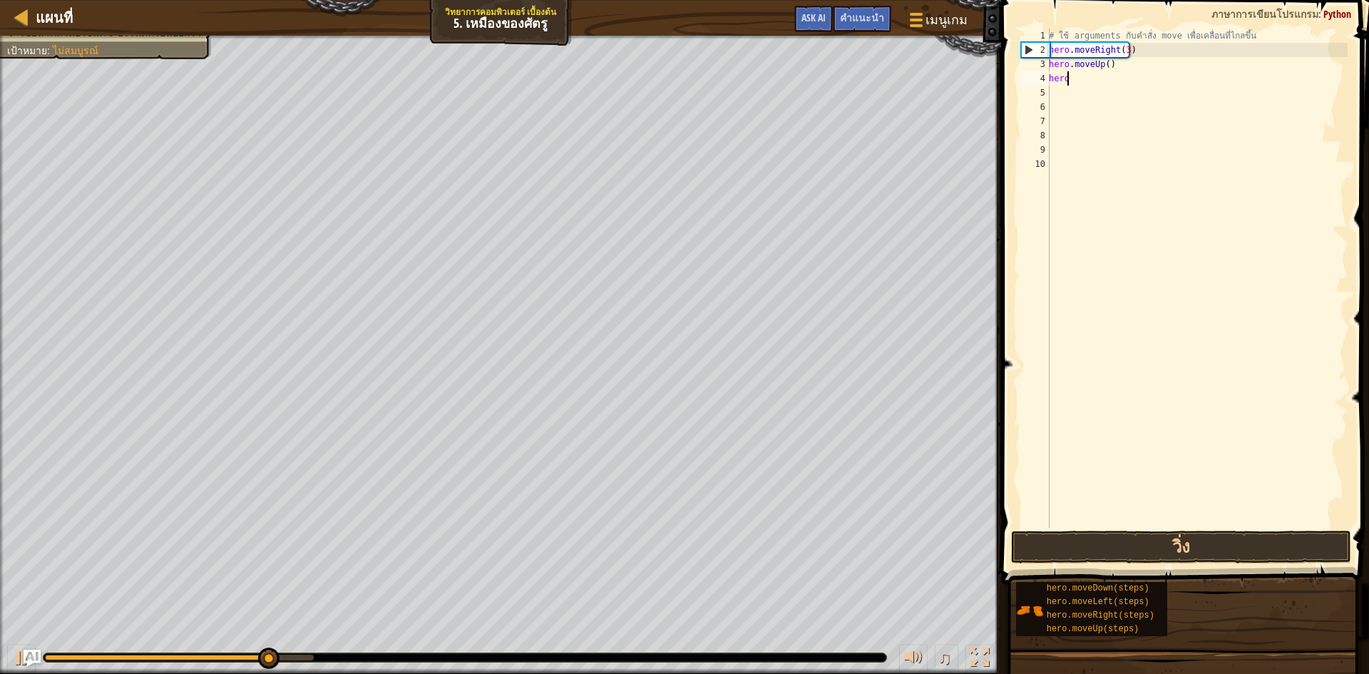
type textarea "h"
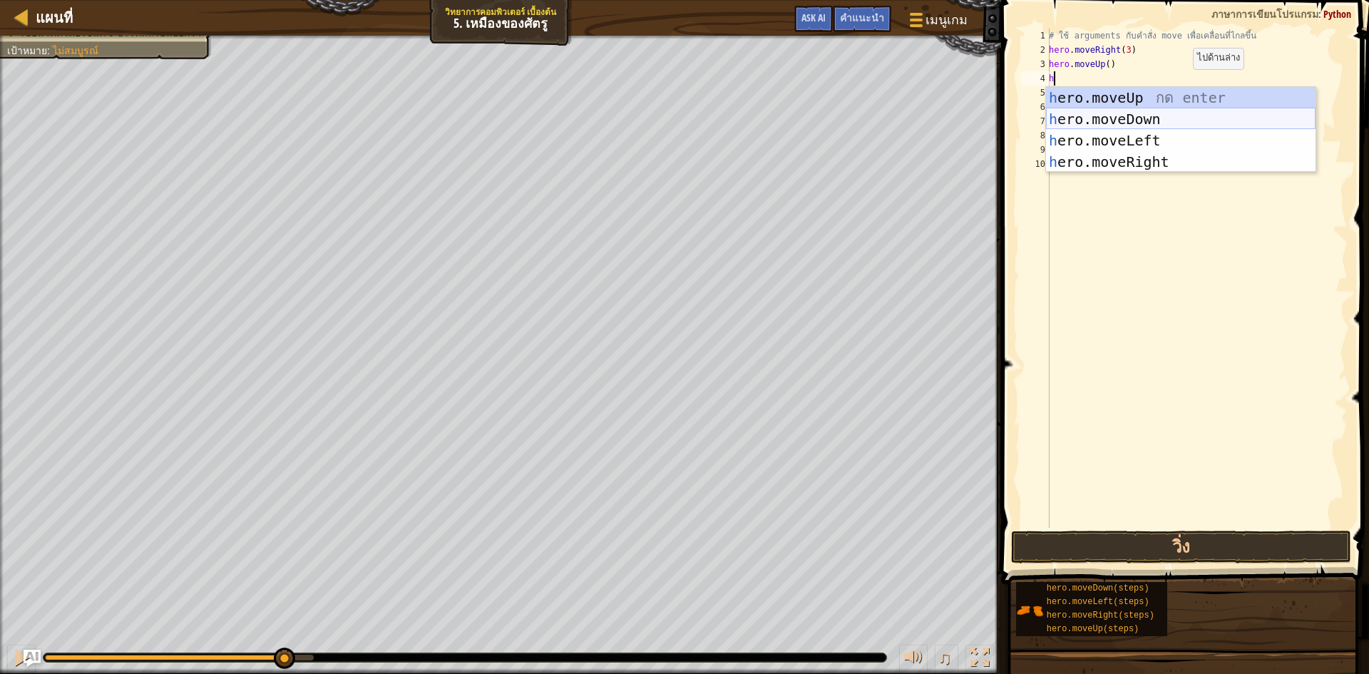
click at [1170, 121] on div "h ero.moveUp กด enter h ero.moveDown กด enter h ero.moveLeft กด enter h ero.mov…" at bounding box center [1181, 151] width 270 height 128
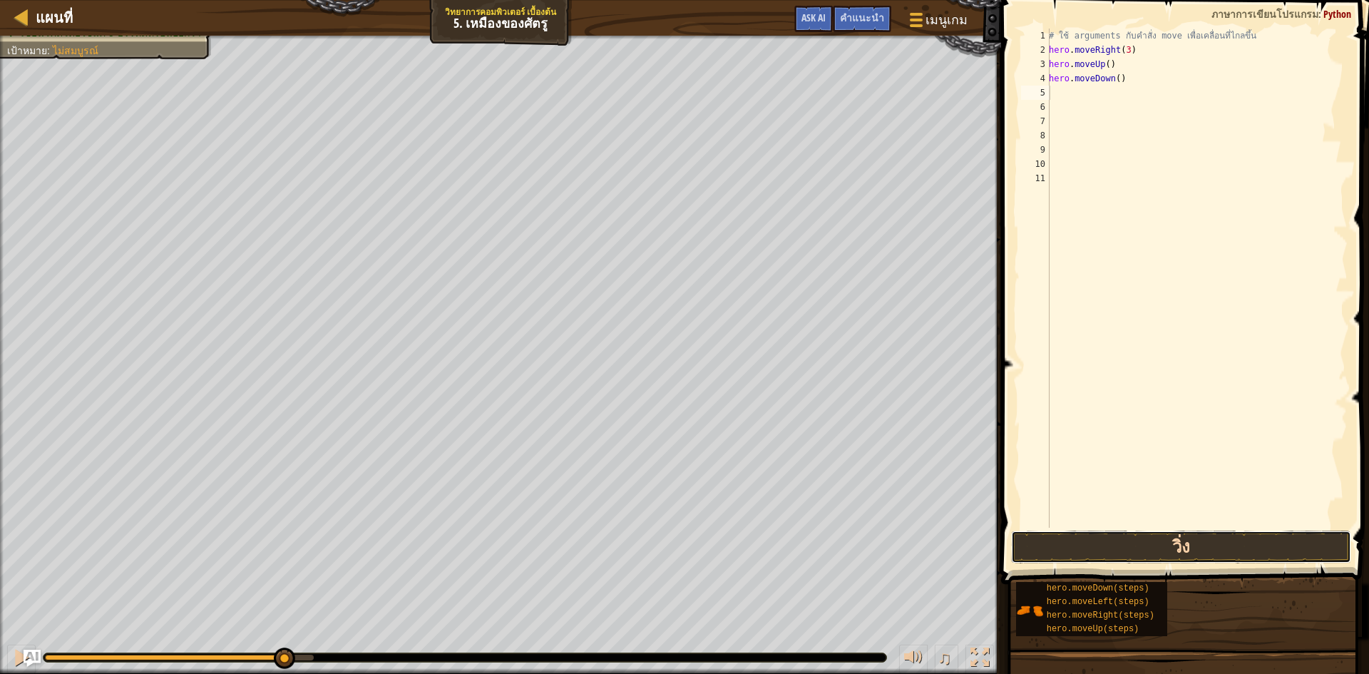
click at [1125, 541] on button "วิ่ง" at bounding box center [1181, 547] width 340 height 33
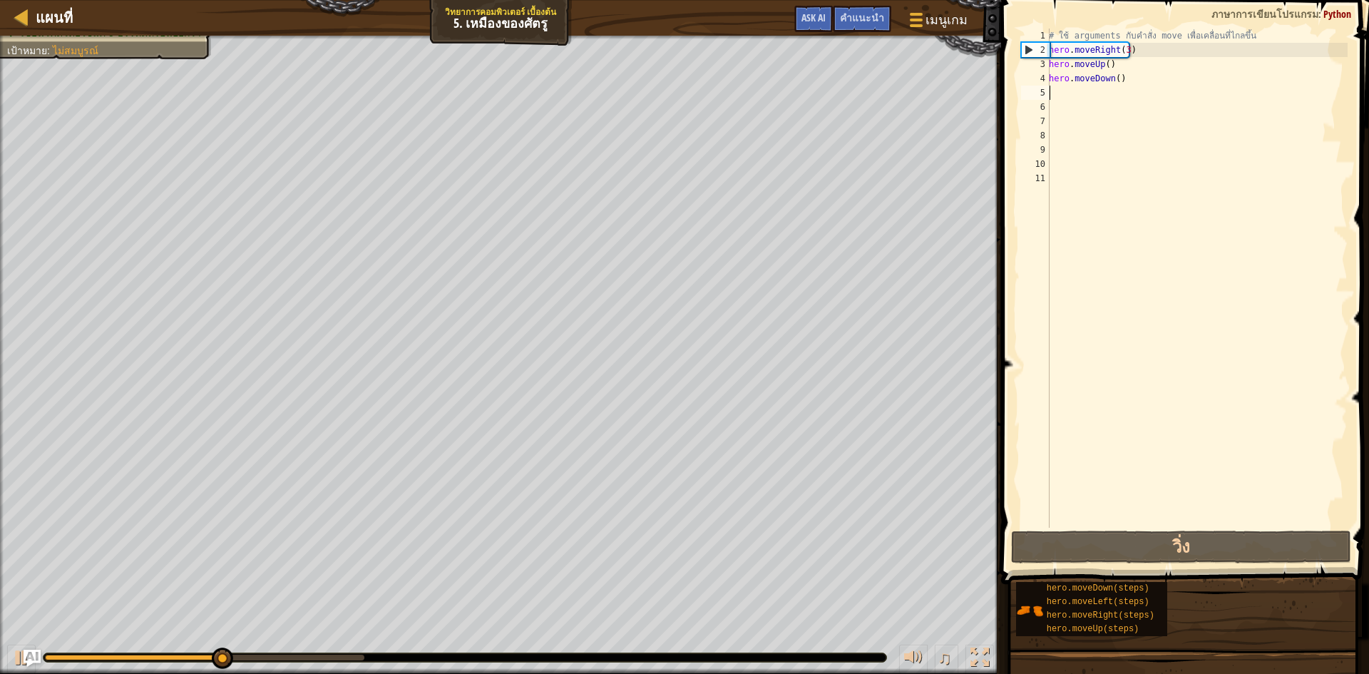
click at [1130, 78] on div "# ใช้ arguments กับคำสั่ง move เพื่อเคลื่อนที่ไกลขึ้น hero . moveRight ( 3 ) he…" at bounding box center [1197, 293] width 302 height 528
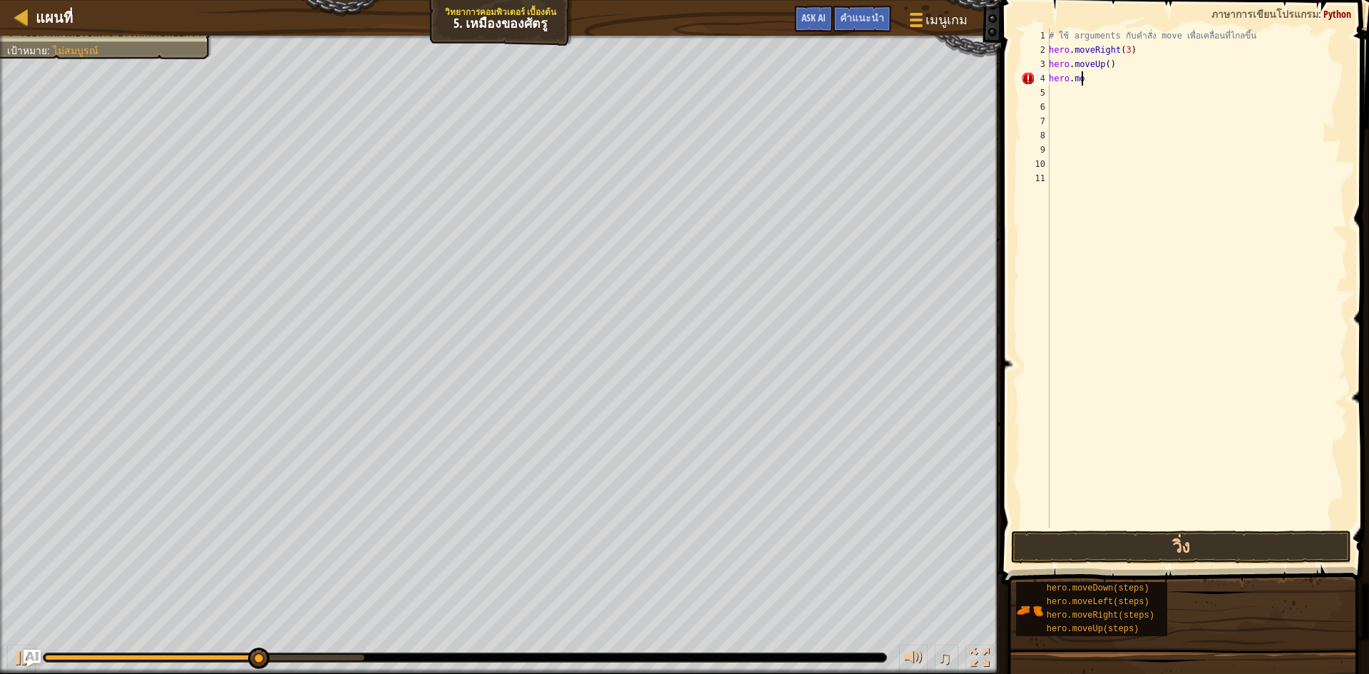
type textarea "h"
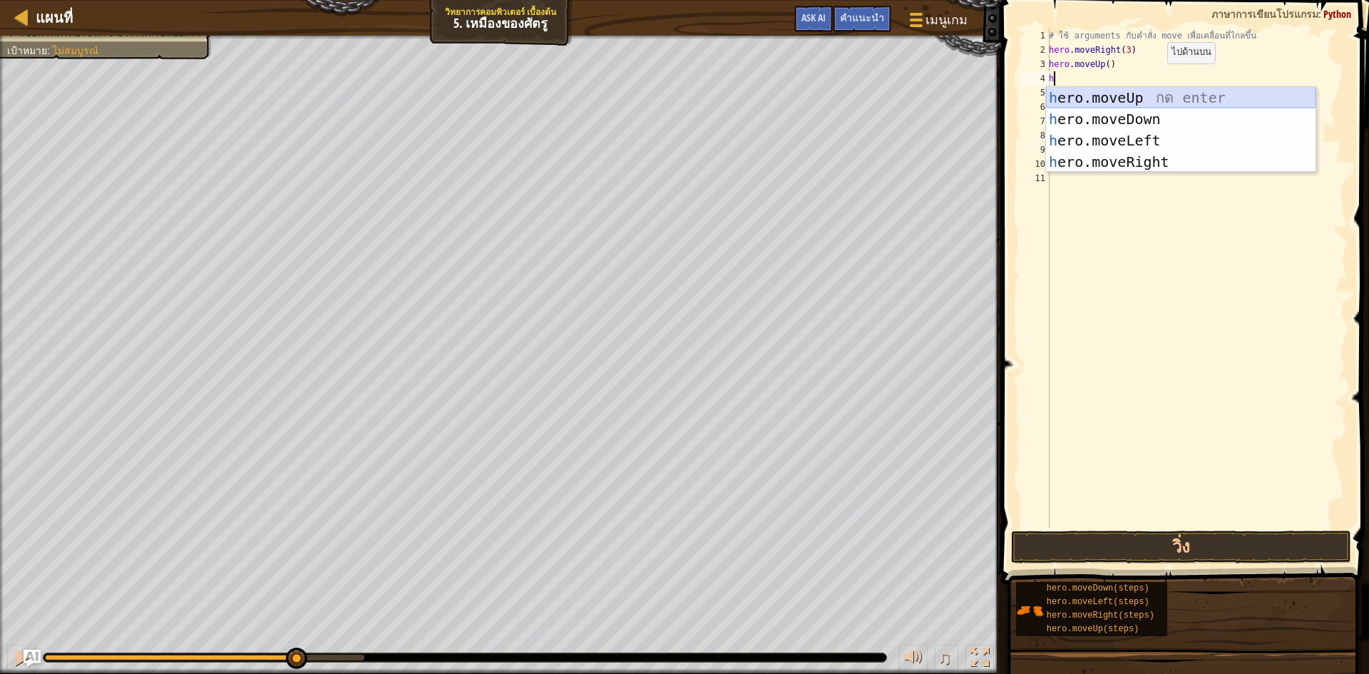
click at [1168, 95] on div "h ero.moveUp กด enter h ero.moveDown กด enter h ero.moveLeft กด enter h ero.mov…" at bounding box center [1181, 151] width 270 height 128
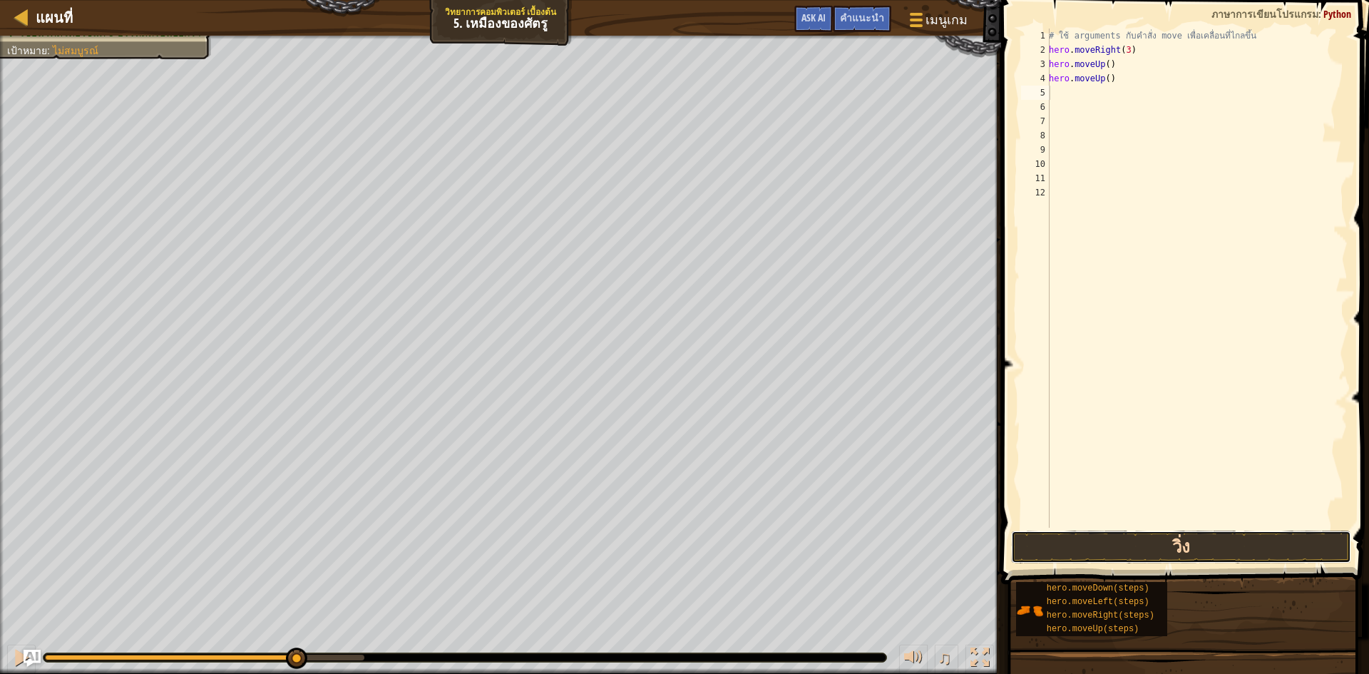
drag, startPoint x: 1201, startPoint y: 543, endPoint x: 1198, endPoint y: 553, distance: 11.1
click at [1200, 549] on button "วิ่ง" at bounding box center [1181, 547] width 340 height 33
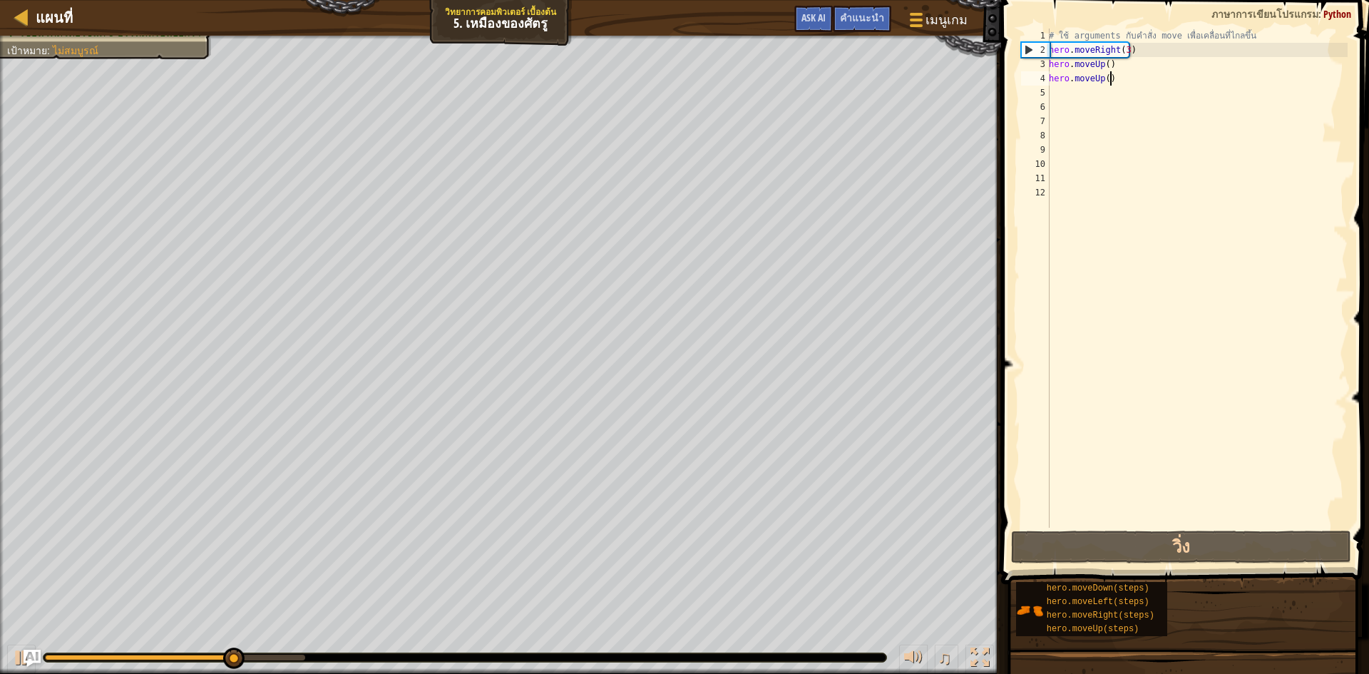
click at [1118, 84] on div "# ใช้ arguments กับคำสั่ง move เพื่อเคลื่อนที่ไกลขึ้น hero . moveRight ( 3 ) he…" at bounding box center [1197, 293] width 302 height 528
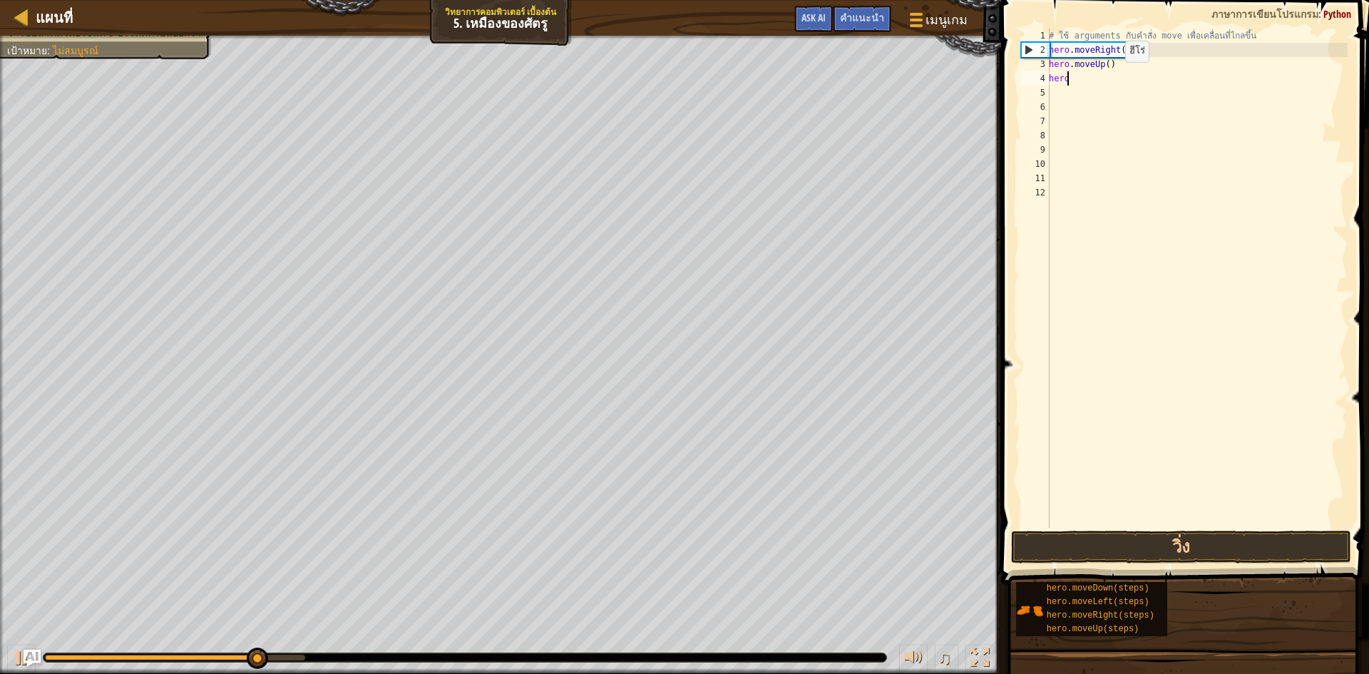
type textarea "h"
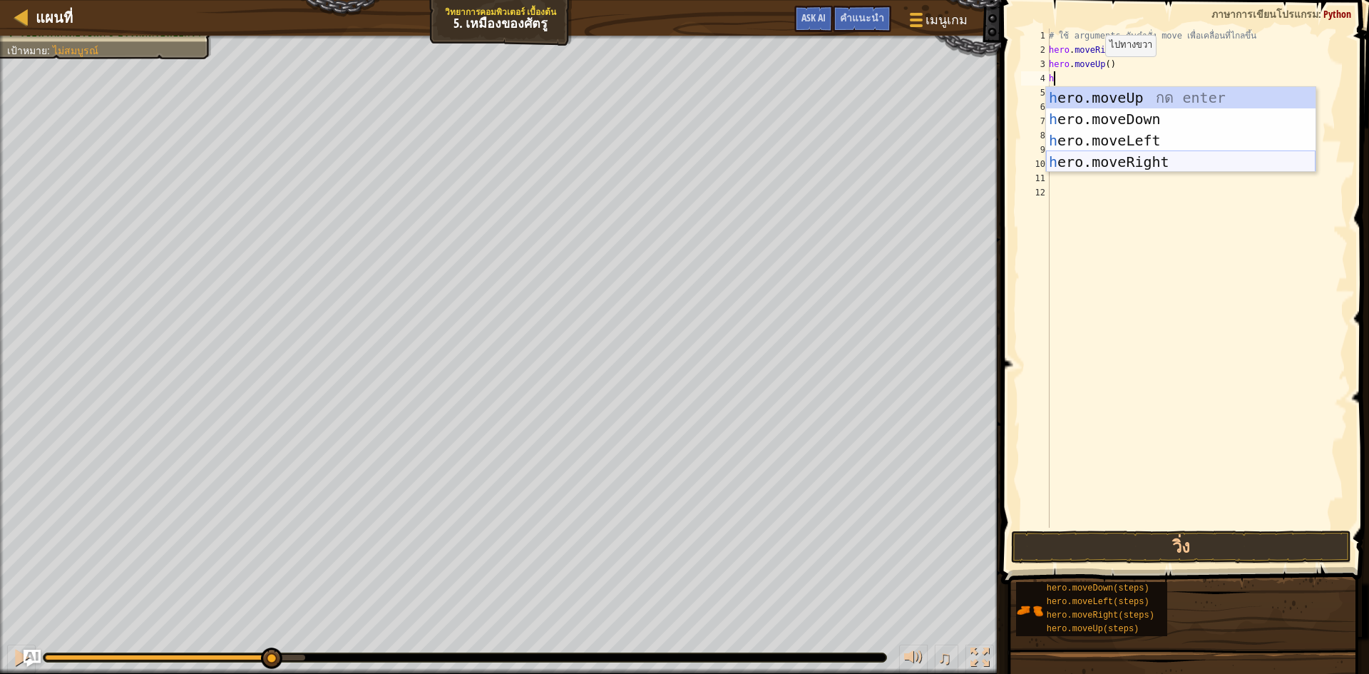
click at [1075, 168] on div "h ero.moveUp กด enter h ero.moveDown กด enter h ero.moveLeft กด enter h ero.mov…" at bounding box center [1181, 151] width 270 height 128
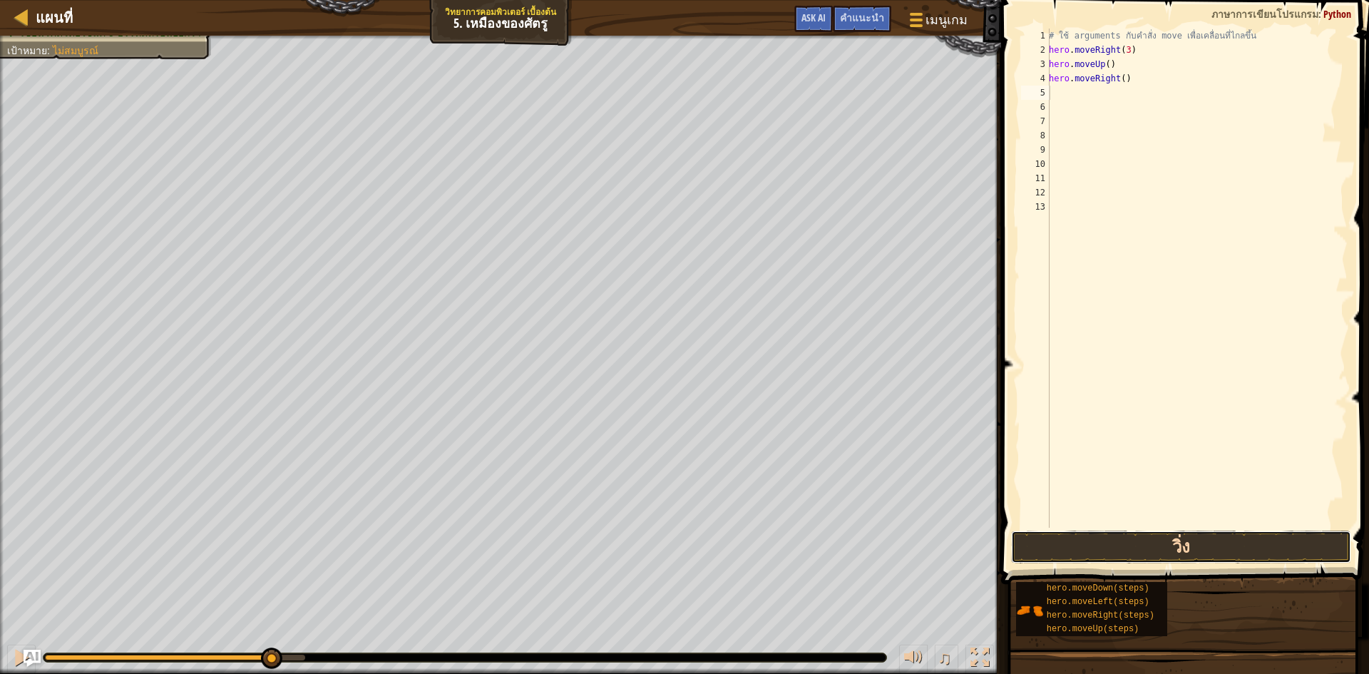
click at [1148, 548] on button "วิ่ง" at bounding box center [1181, 547] width 340 height 33
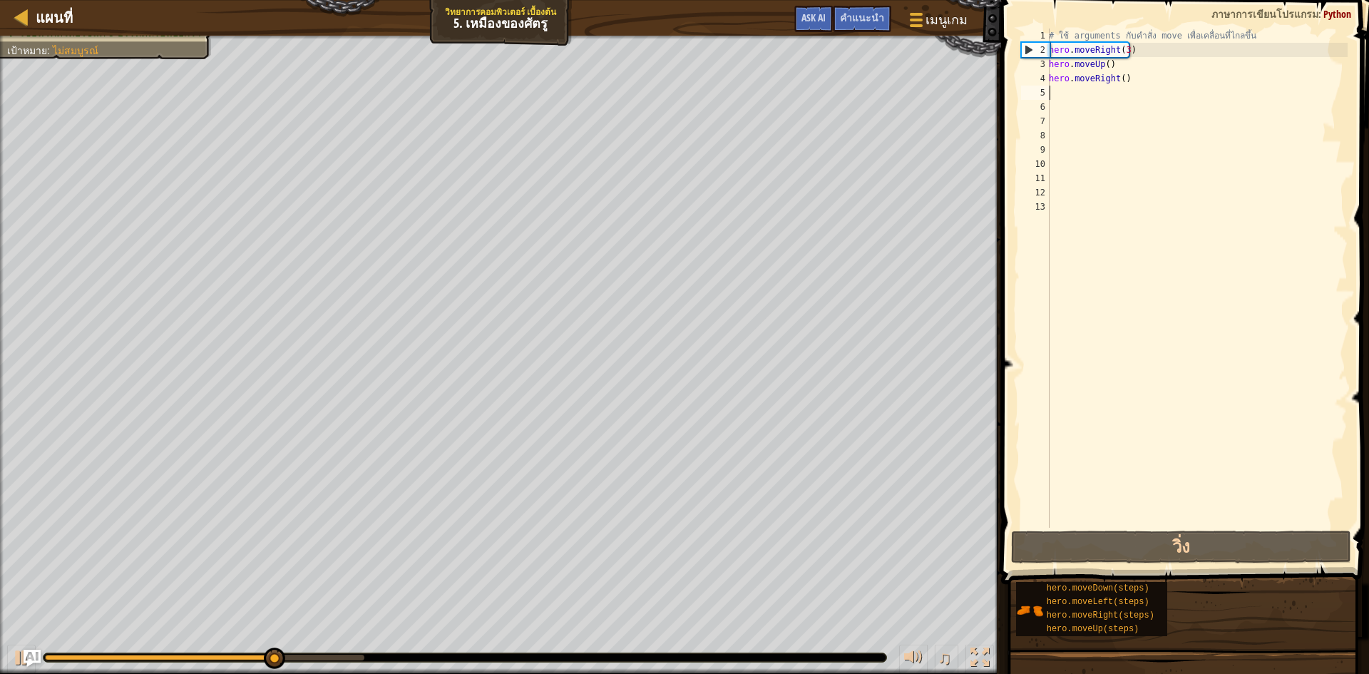
type textarea "h"
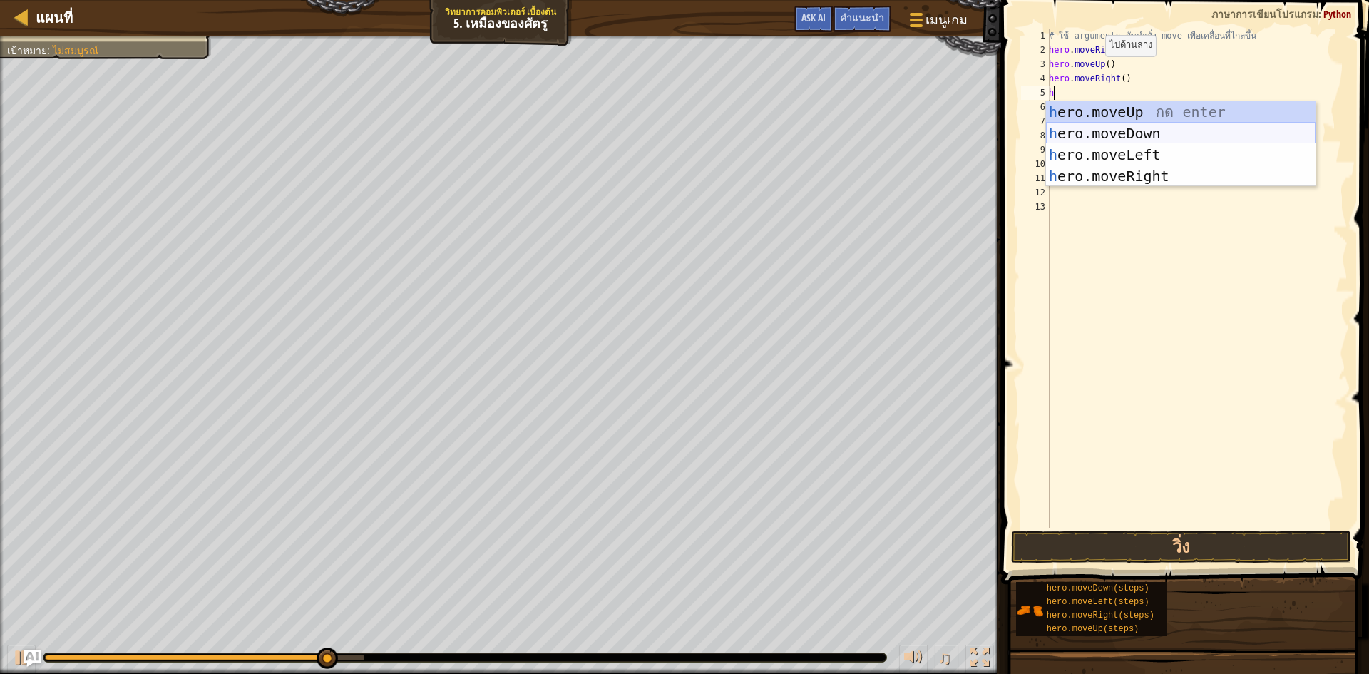
click at [1263, 140] on div "h ero.moveUp กด enter h ero.moveDown กด enter h ero.moveLeft กด enter h ero.mov…" at bounding box center [1181, 165] width 270 height 128
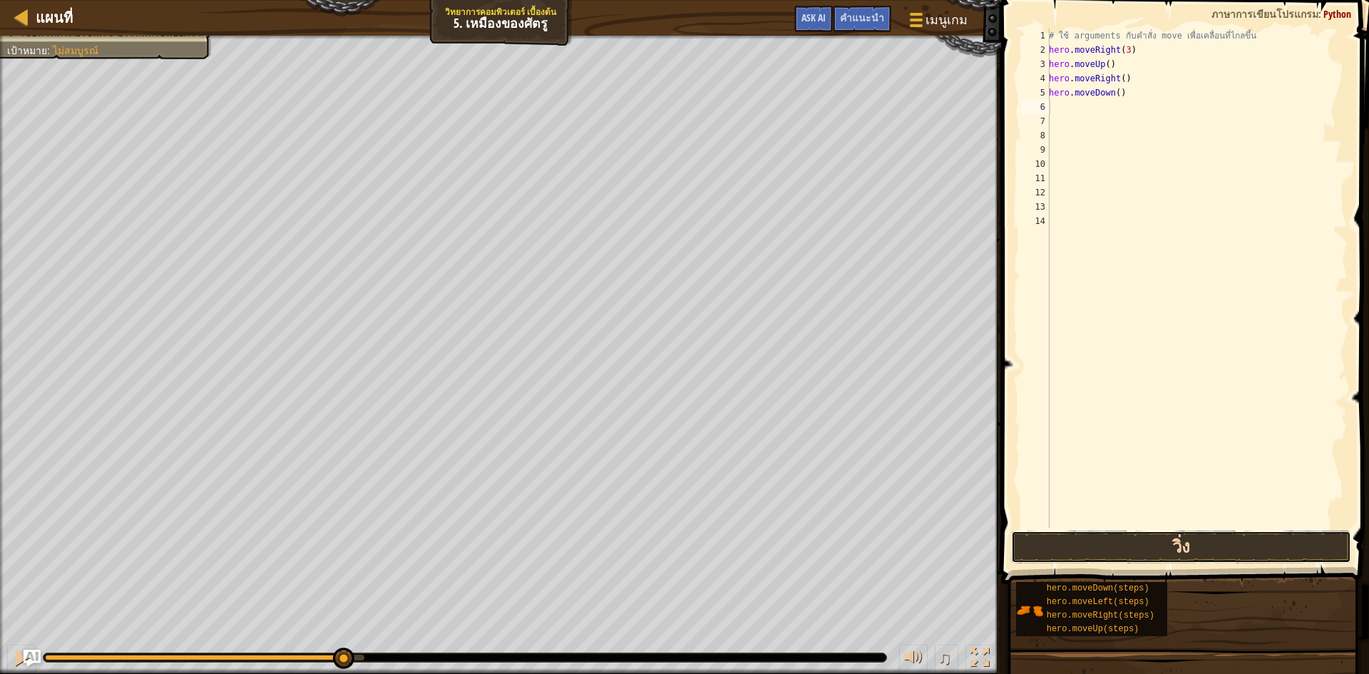
click at [1160, 539] on button "วิ่ง" at bounding box center [1181, 547] width 340 height 33
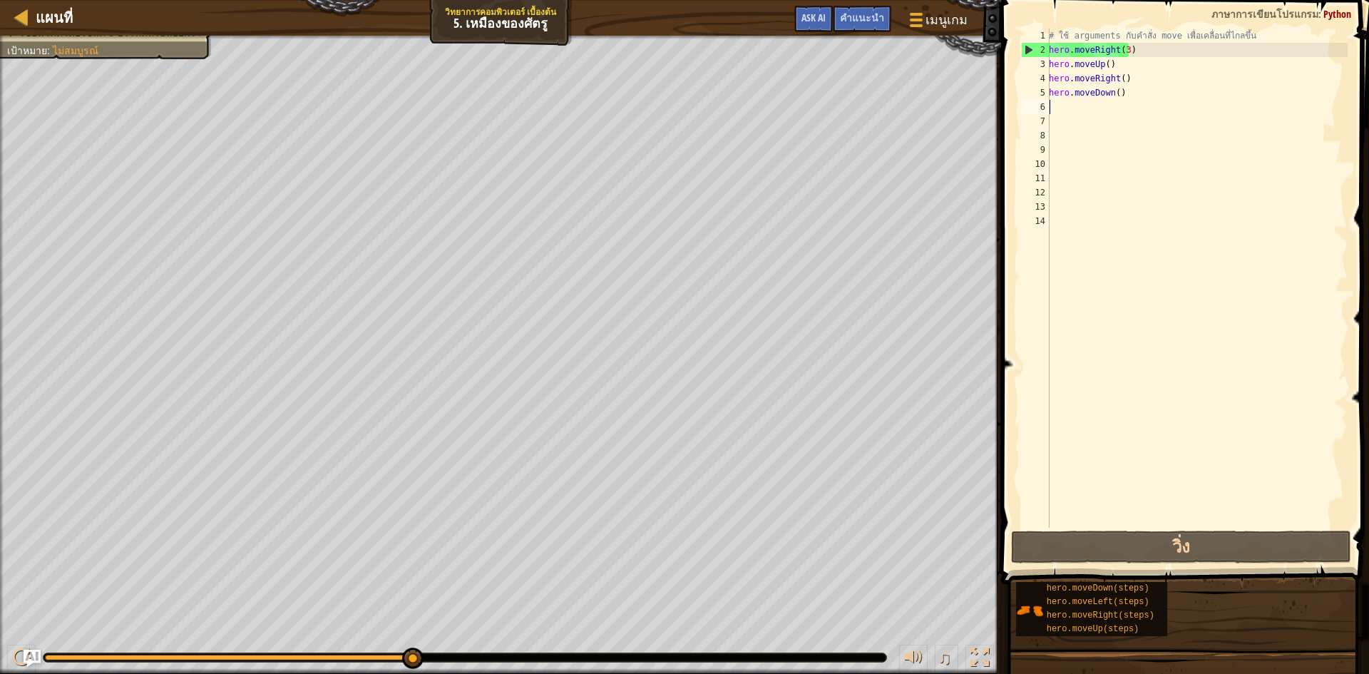
type textarea "h"
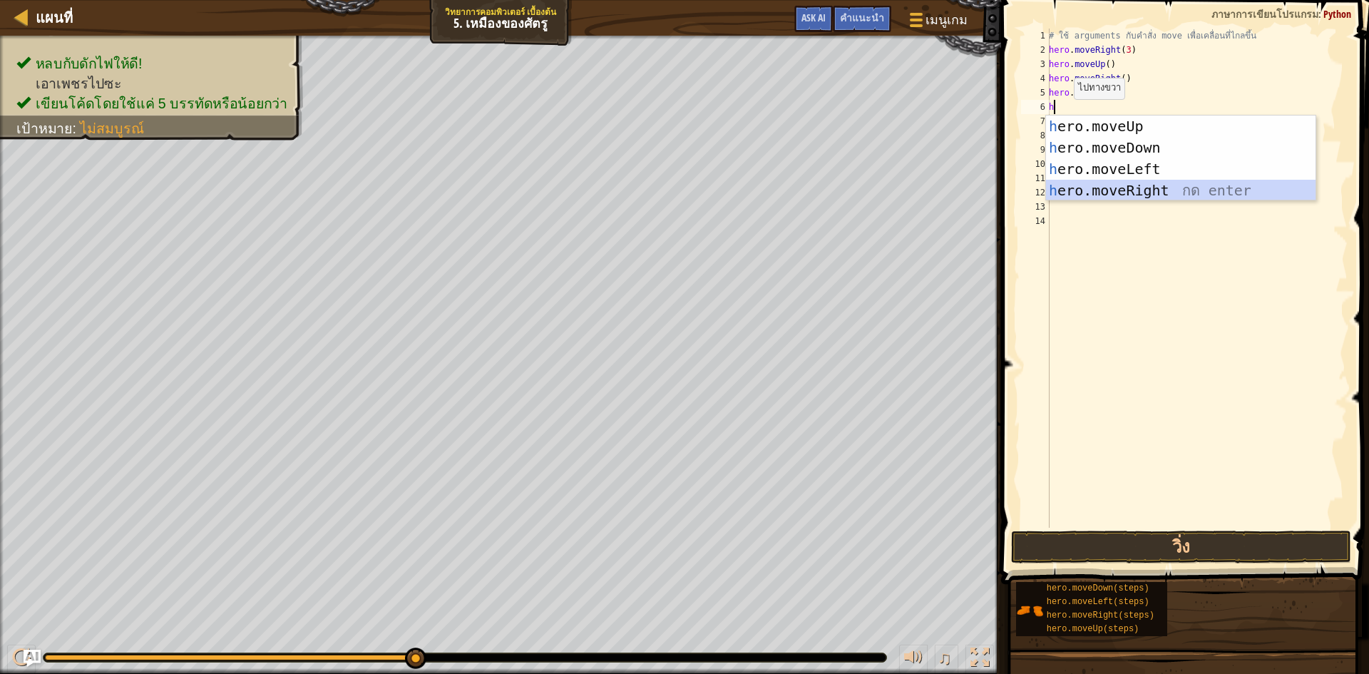
click at [1056, 189] on div "h ero.moveUp กด enter h ero.moveDown กด enter h ero.moveLeft กด enter h ero.mov…" at bounding box center [1181, 180] width 270 height 128
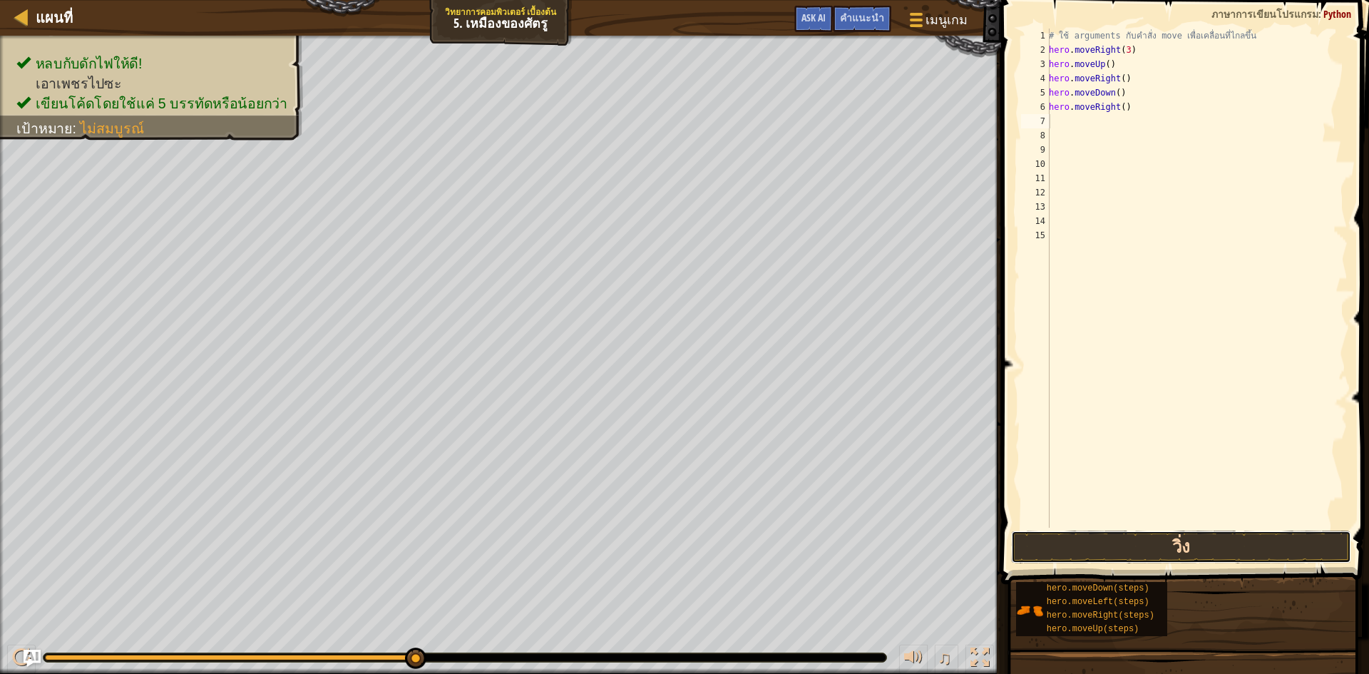
drag, startPoint x: 1187, startPoint y: 535, endPoint x: 1177, endPoint y: 555, distance: 22.3
click at [1186, 538] on button "วิ่ง" at bounding box center [1181, 547] width 340 height 33
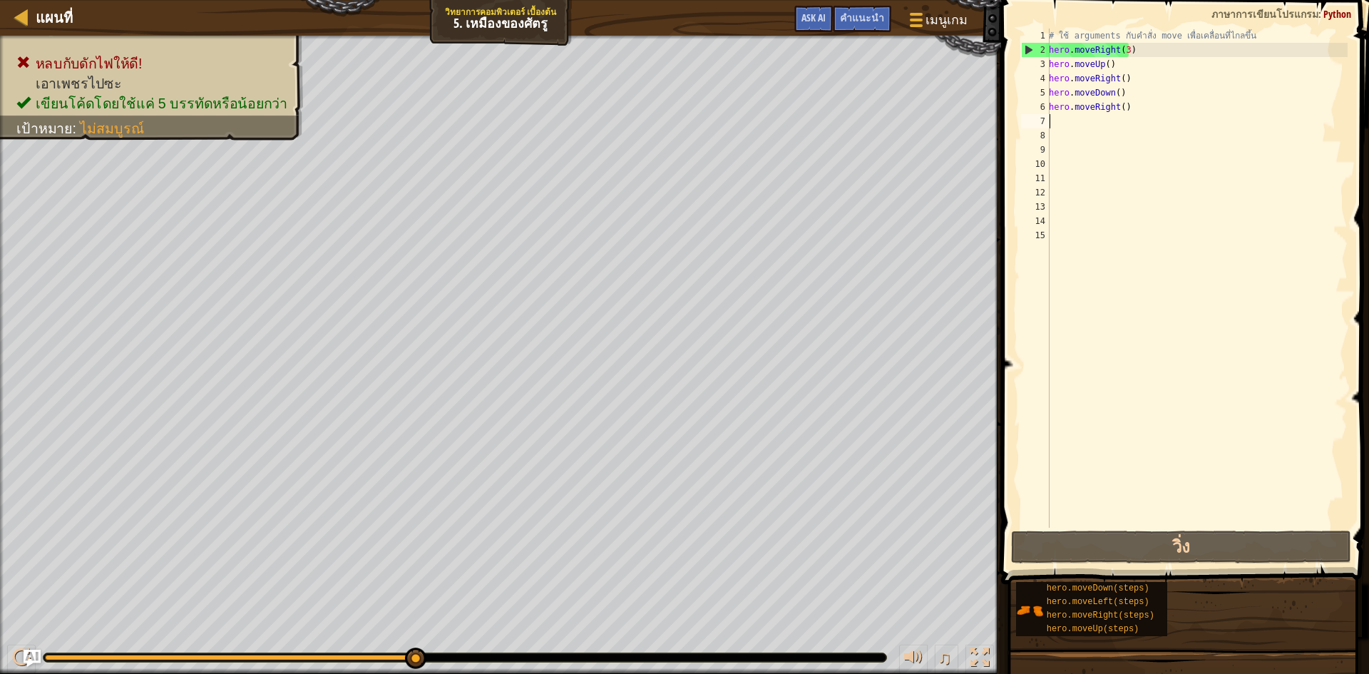
click at [1141, 113] on div "# ใช้ arguments กับคำสั่ง move เพื่อเคลื่อนที่ไกลขึ้น hero . moveRight ( 3 ) he…" at bounding box center [1197, 293] width 302 height 528
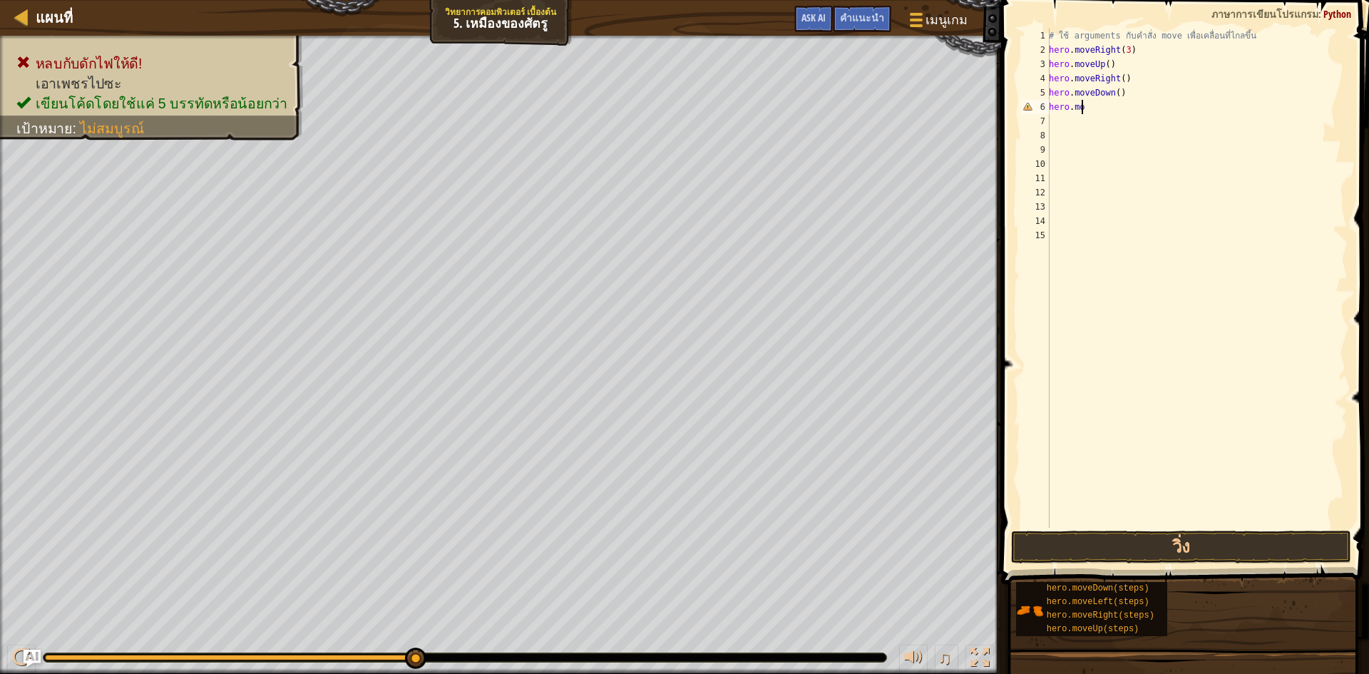
type textarea "h"
click at [1288, 546] on button "วิ่ง" at bounding box center [1181, 547] width 340 height 33
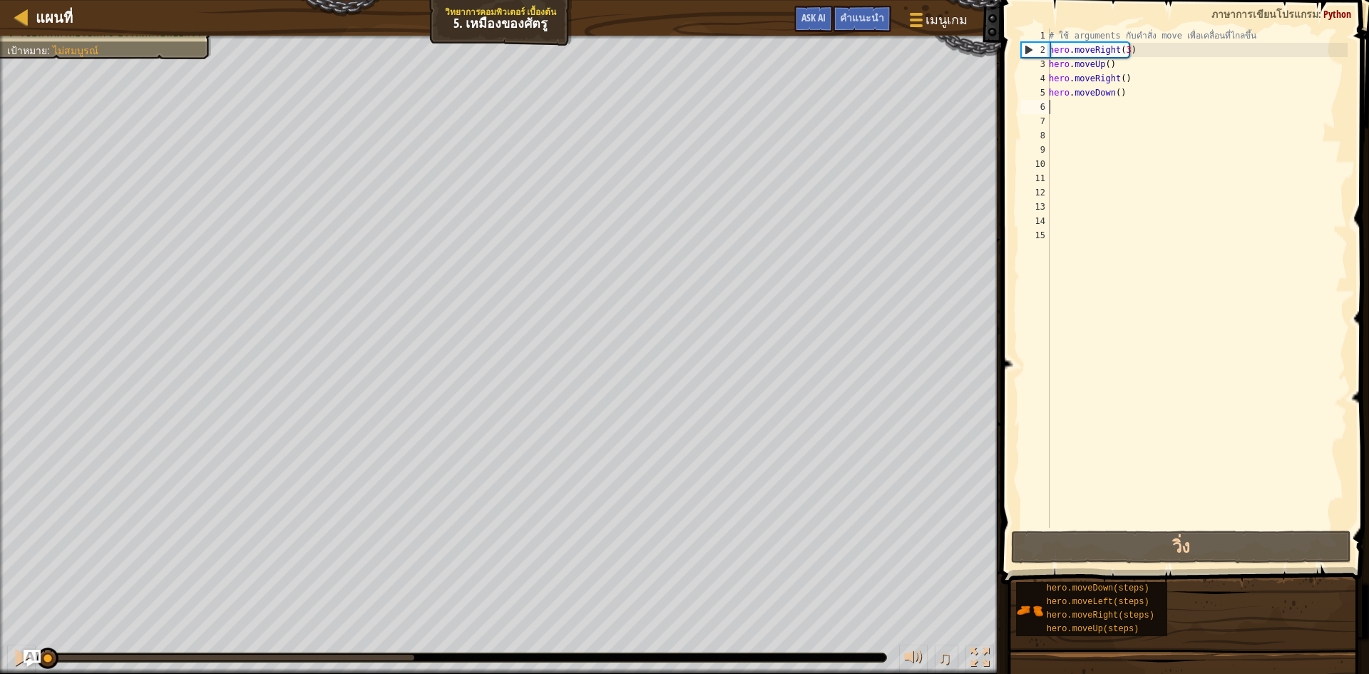
drag, startPoint x: 395, startPoint y: 658, endPoint x: 0, endPoint y: 629, distance: 396.2
click at [0, 629] on div "หลบกับดักไฟให้ดี! เอาเพชรไปซะ เขียนโค้ดโดยใช้แค่ 5 บรรทัดหรือน้อยกว่า เป้าหมาย …" at bounding box center [684, 355] width 1369 height 638
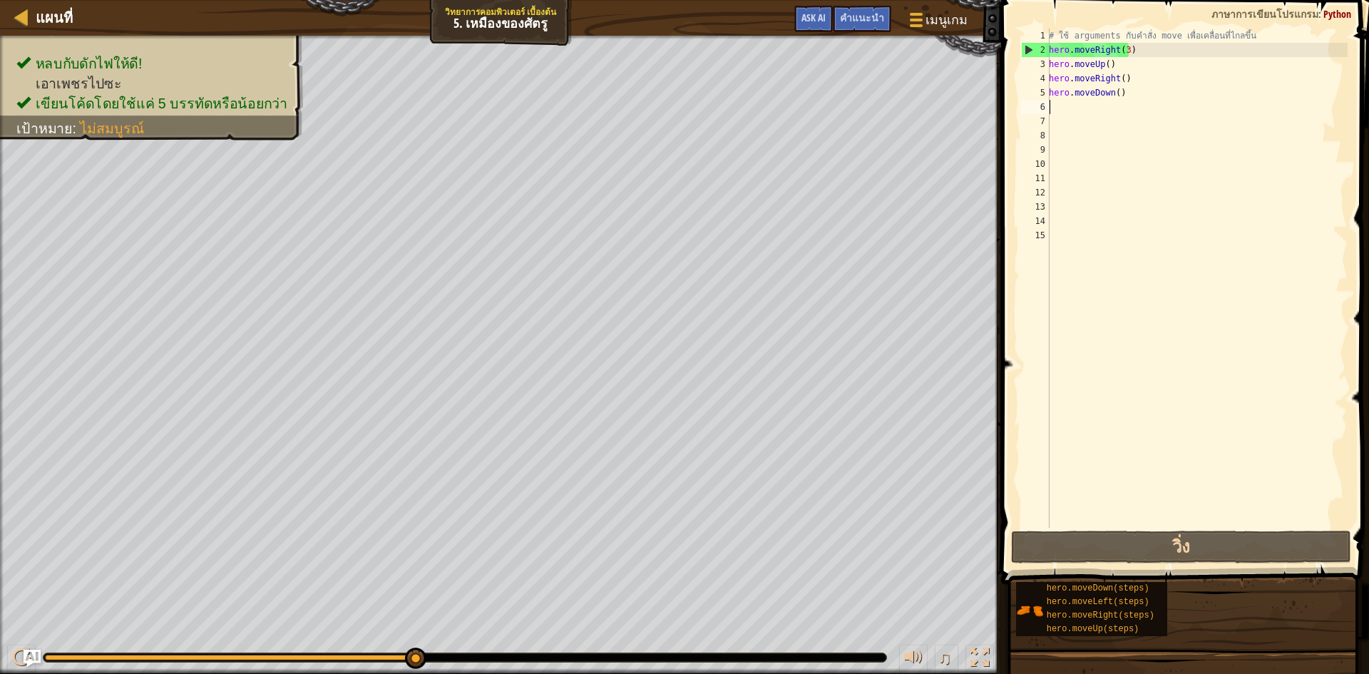
click at [47, 598] on div "หลบกับดักไฟให้ดี! เอาเพชรไปซะ เขียนโค้ดโดยใช้แค่ 5 บรรทัดหรือน้อยกว่า เป้าหมาย …" at bounding box center [684, 355] width 1369 height 638
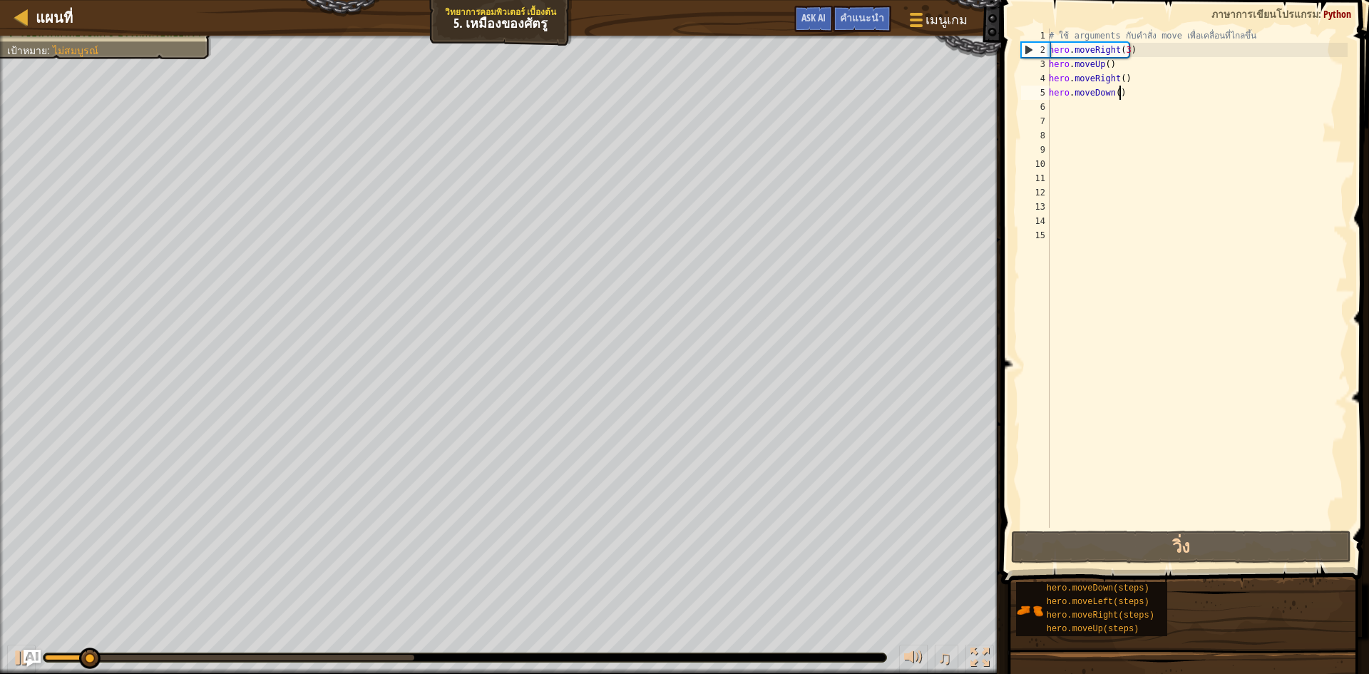
click at [1138, 92] on div "# ใช้ arguments กับคำสั่ง move เพื่อเคลื่อนที่ไกลขึ้น hero . moveRight ( 3 ) he…" at bounding box center [1197, 293] width 302 height 528
click at [857, 21] on span "คำแนะนำ" at bounding box center [862, 18] width 44 height 14
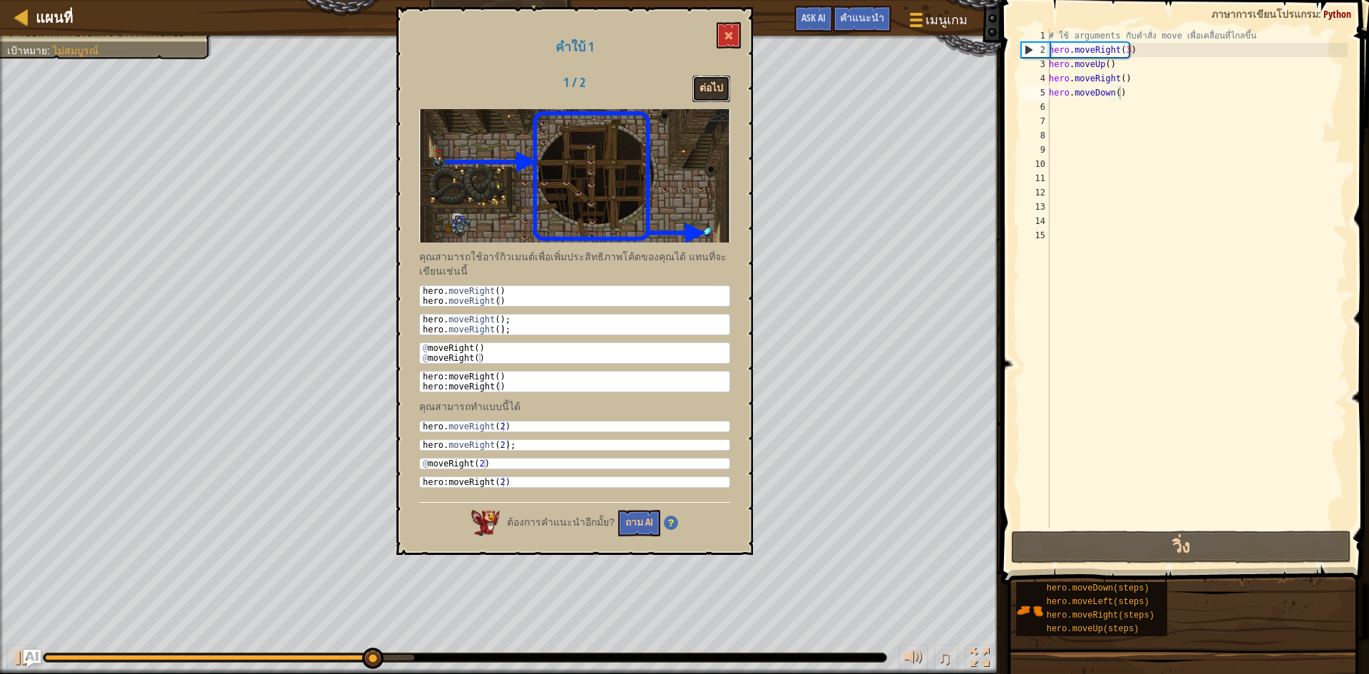
drag, startPoint x: 707, startPoint y: 78, endPoint x: 694, endPoint y: 83, distance: 14.0
click at [695, 83] on button "ต่อไป" at bounding box center [712, 89] width 38 height 26
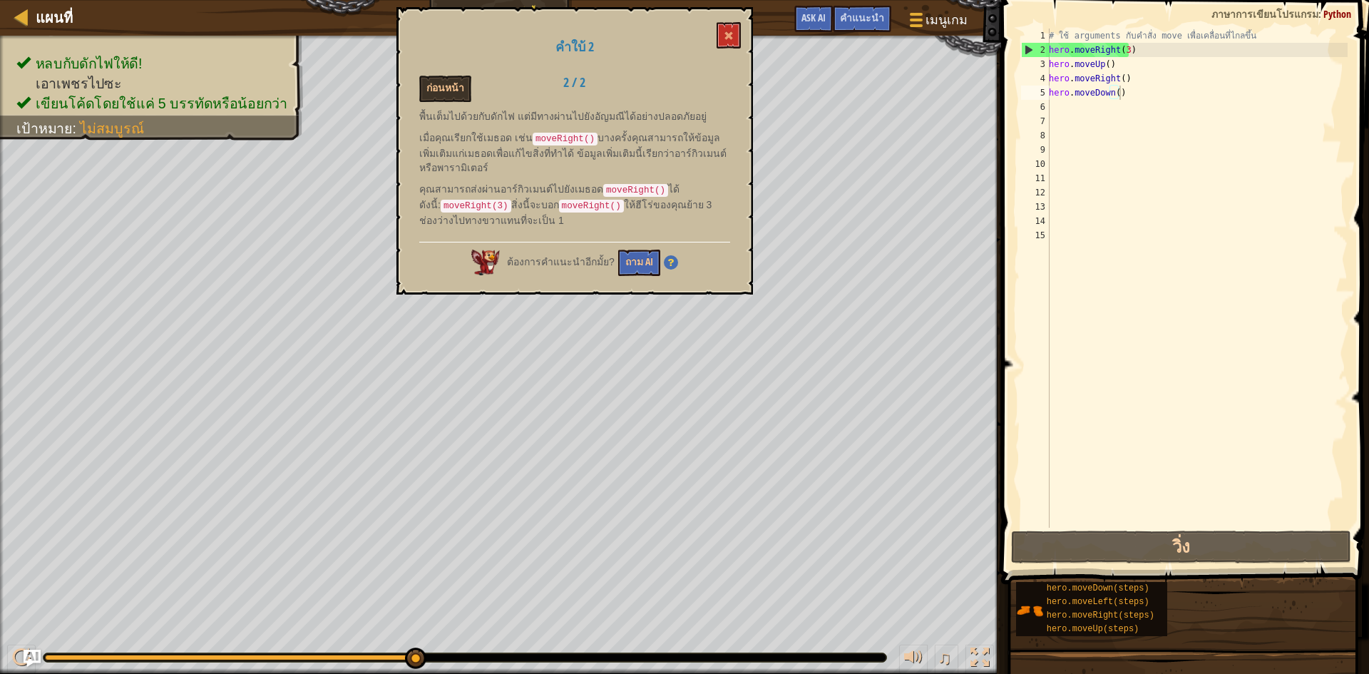
click at [745, 14] on div "คำใบ้ 2 ก่อนหน้า 2 / 2 พื้นเต็มไปด้วยกับดักไฟ แต่มีทางผ่านไปยังอัญมณีได้อย่างปล…" at bounding box center [575, 150] width 357 height 287
click at [728, 21] on div "คำใบ้ 2 ก่อนหน้า 2 / 2 พื้นเต็มไปด้วยกับดักไฟ แต่มีทางผ่านไปยังอัญมณีได้อย่างปล…" at bounding box center [575, 150] width 357 height 287
click at [720, 24] on button at bounding box center [729, 35] width 24 height 26
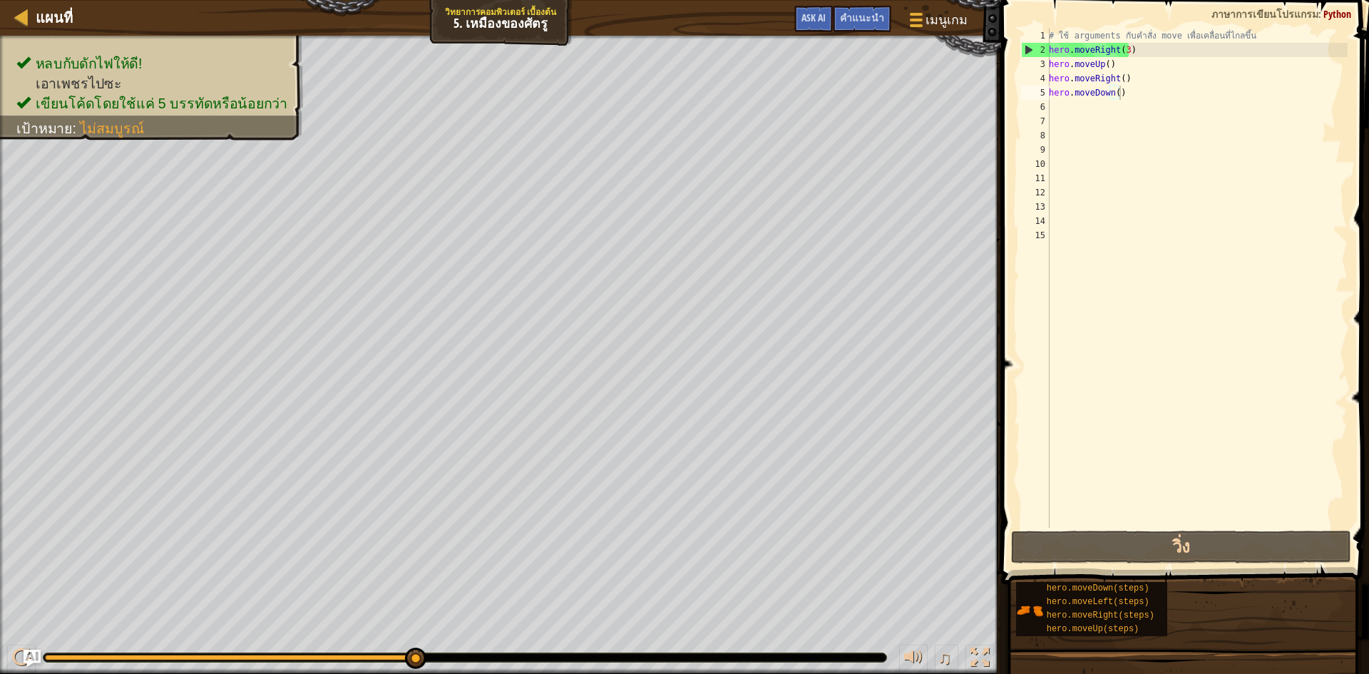
click at [1150, 98] on div "# ใช้ arguments กับคำสั่ง move เพื่อเคลื่อนที่ไกลขึ้น hero . moveRight ( 3 ) he…" at bounding box center [1197, 293] width 302 height 528
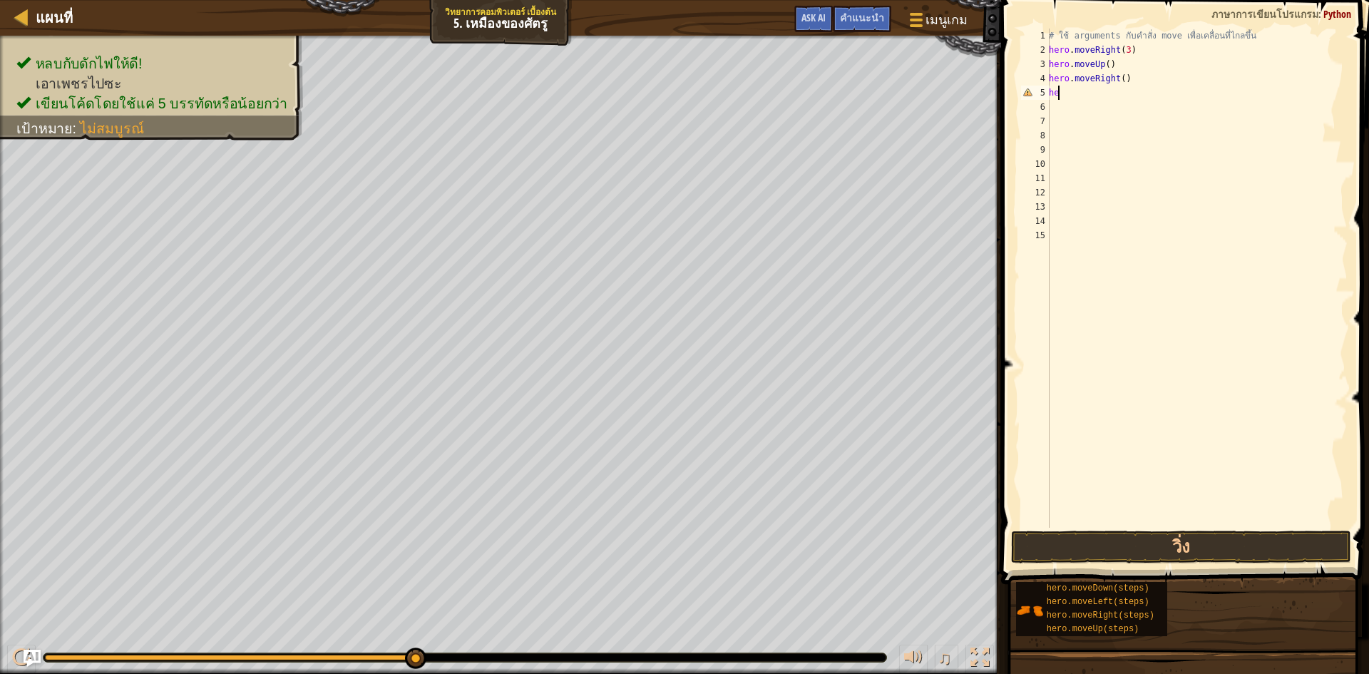
type textarea "h"
click at [1162, 88] on div "# ใช้ arguments กับคำสั่ง move เพื่อเคลื่อนที่ไกลขึ้น hero . moveRight ( 3 ) he…" at bounding box center [1197, 293] width 302 height 528
type textarea "h"
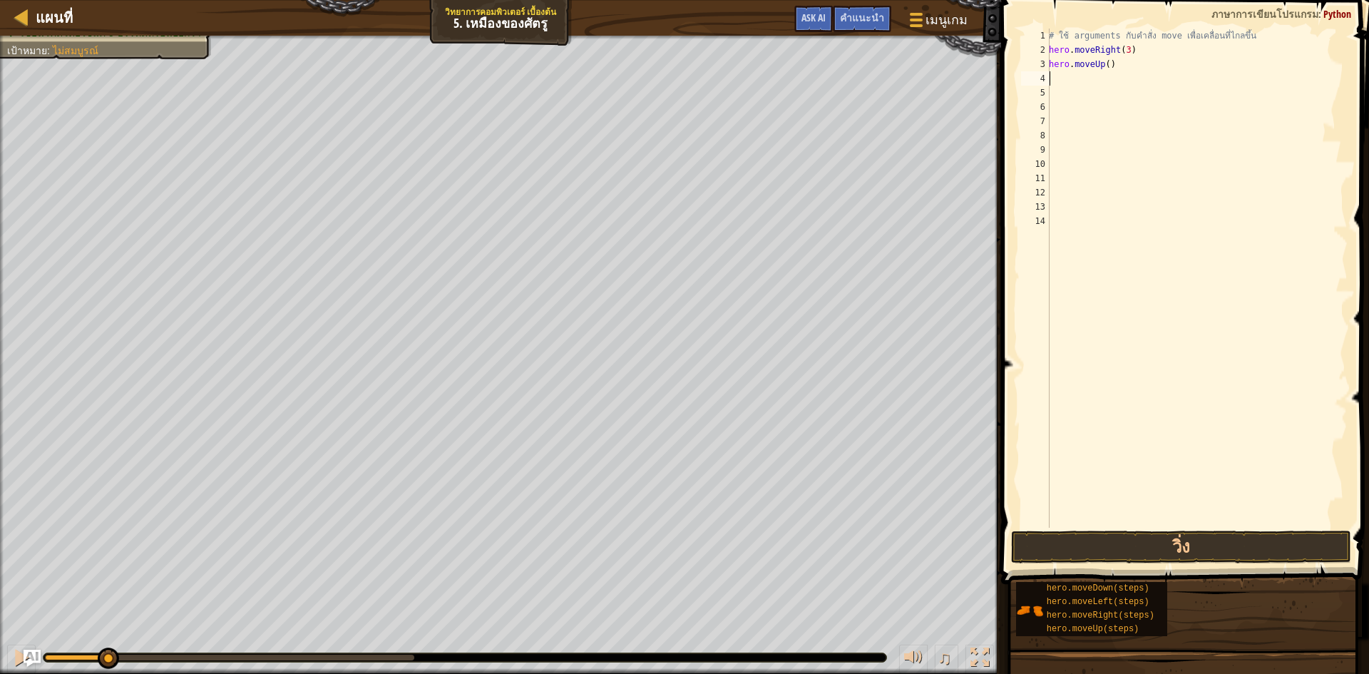
drag, startPoint x: 408, startPoint y: 662, endPoint x: 238, endPoint y: 664, distance: 170.5
click at [101, 673] on div "♫" at bounding box center [500, 654] width 1001 height 43
click at [1183, 548] on button "วิ่ง" at bounding box center [1181, 547] width 340 height 33
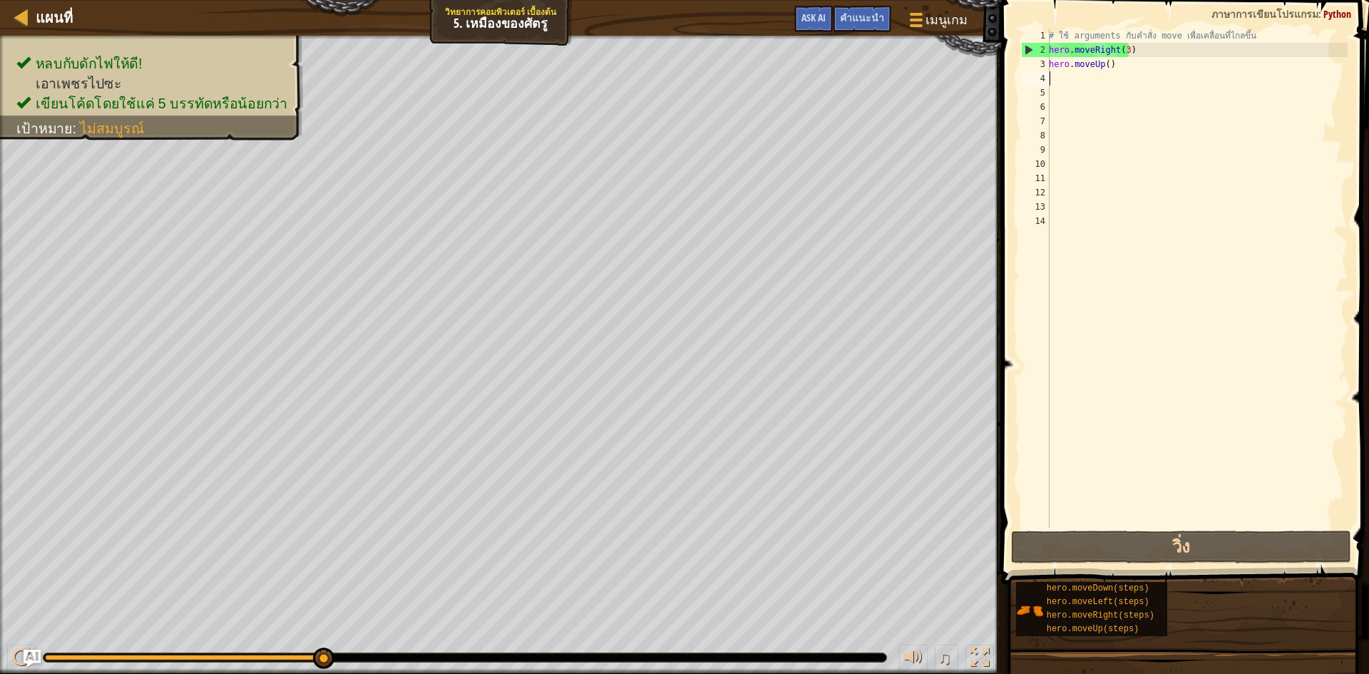
click at [1113, 79] on div "# ใช้ arguments กับคำสั่ง move เพื่อเคลื่อนที่ไกลขึ้น hero . moveRight ( 3 ) he…" at bounding box center [1197, 293] width 302 height 528
click at [1112, 73] on div "# ใช้ arguments กับคำสั่ง move เพื่อเคลื่อนที่ไกลขึ้น hero . moveRight ( 3 ) he…" at bounding box center [1197, 293] width 302 height 528
click at [1113, 71] on div "# ใช้ arguments กับคำสั่ง move เพื่อเคลื่อนที่ไกลขึ้น hero . moveRight ( 3 ) he…" at bounding box center [1197, 293] width 302 height 528
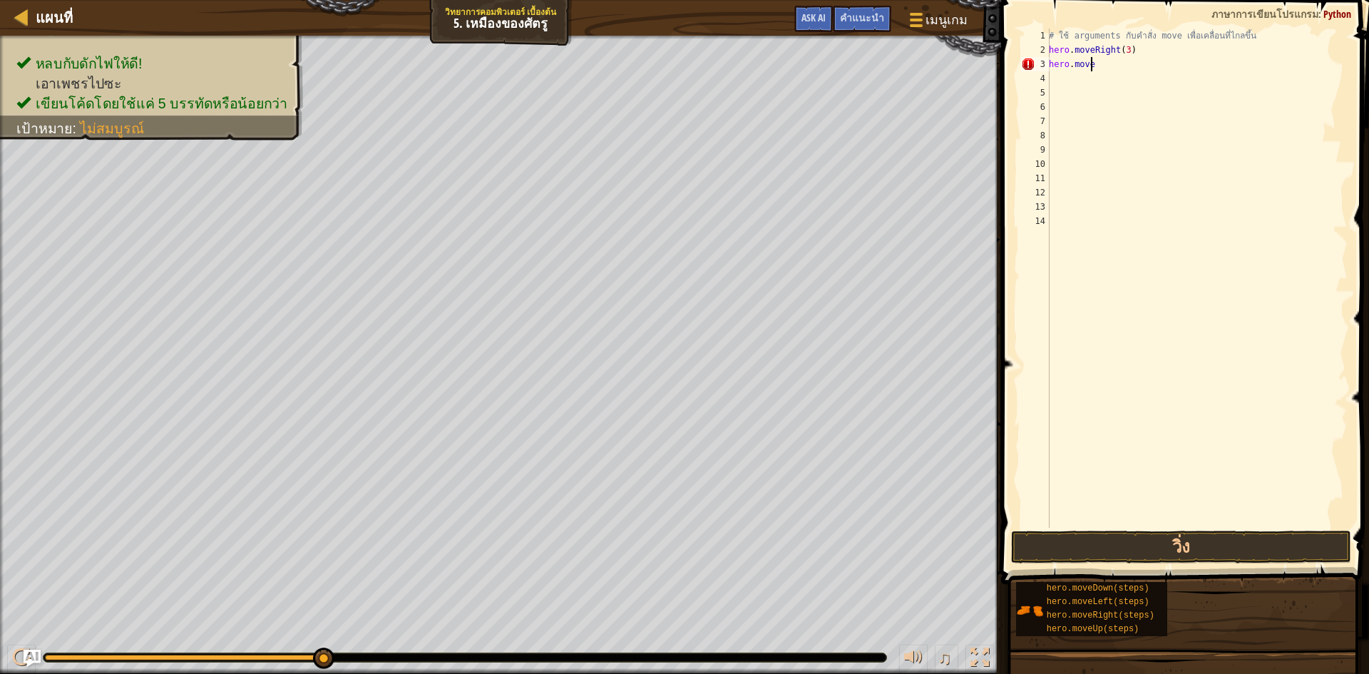
type textarea "h"
click at [1083, 548] on button "วิ่ง" at bounding box center [1181, 547] width 340 height 33
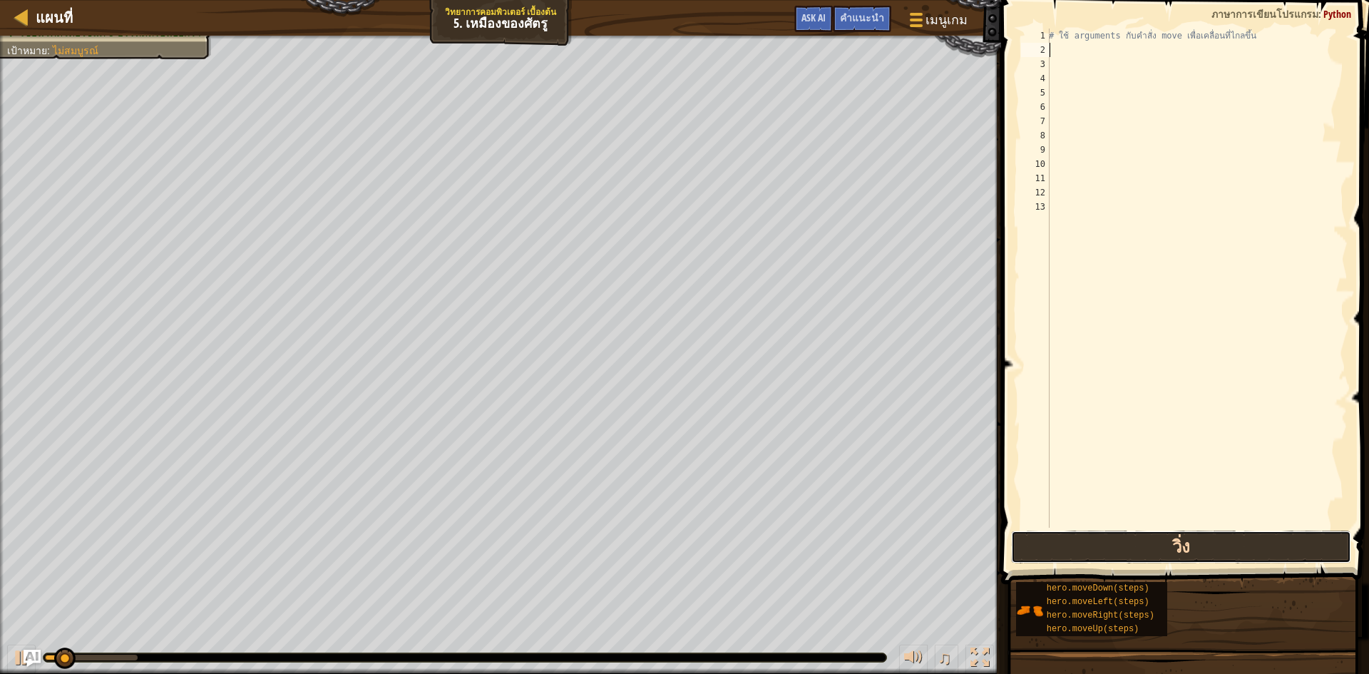
click at [1083, 548] on button "วิ่ง" at bounding box center [1181, 547] width 340 height 33
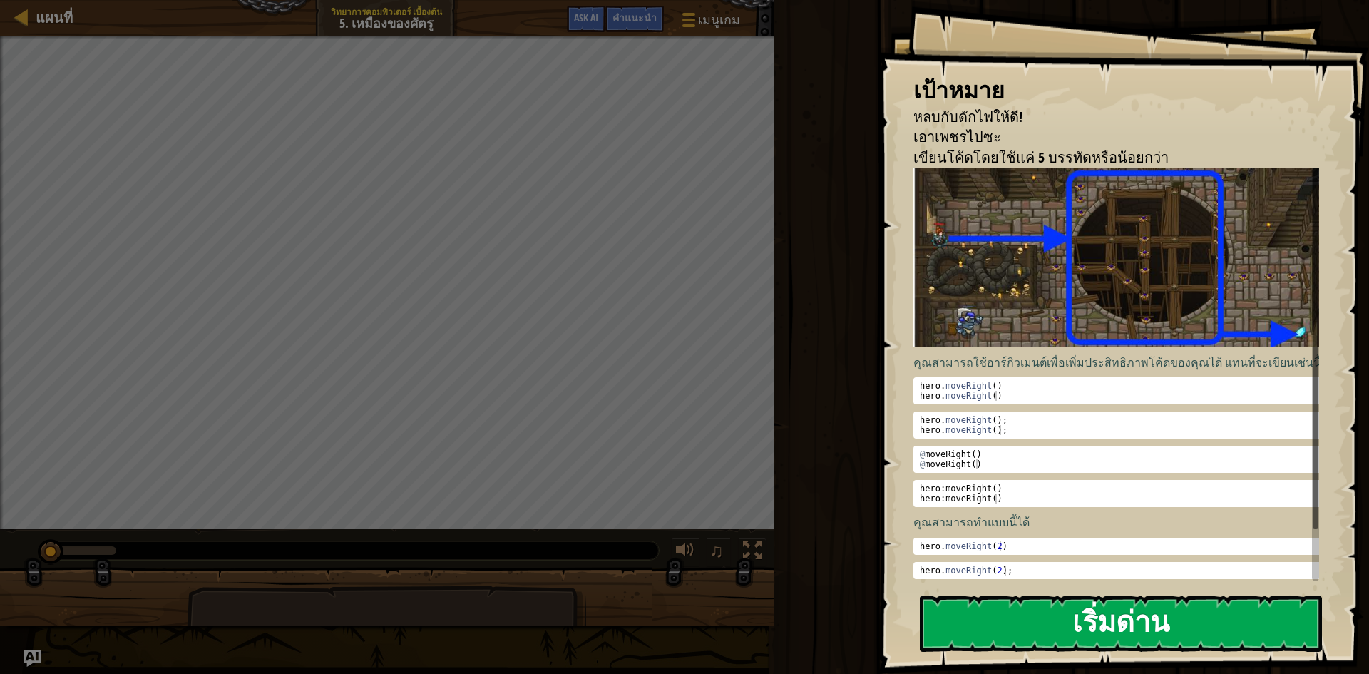
click at [1136, 646] on button "เริ่มด่าน" at bounding box center [1121, 624] width 402 height 56
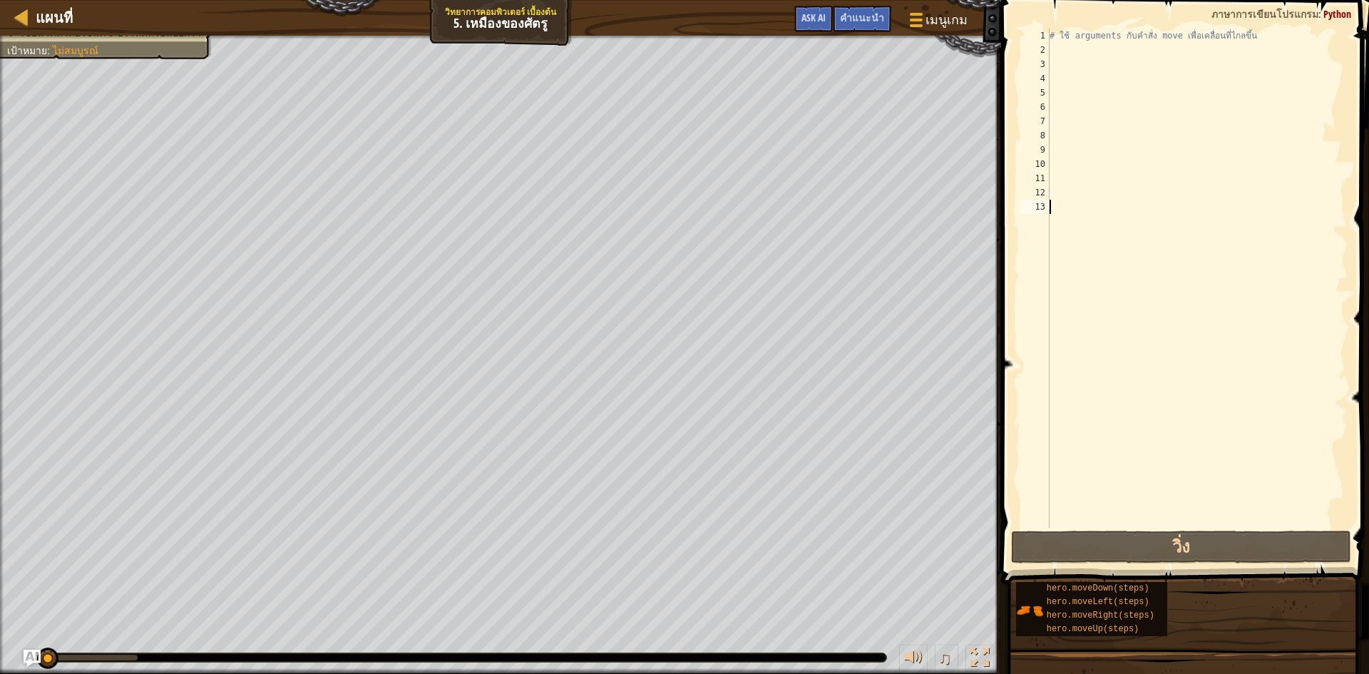
click at [1063, 53] on div "# ใช้ arguments กับคำสั่ง move เพื่อเคลื่อนที่ไกลขึ้น" at bounding box center [1197, 293] width 301 height 528
type textarea "h"
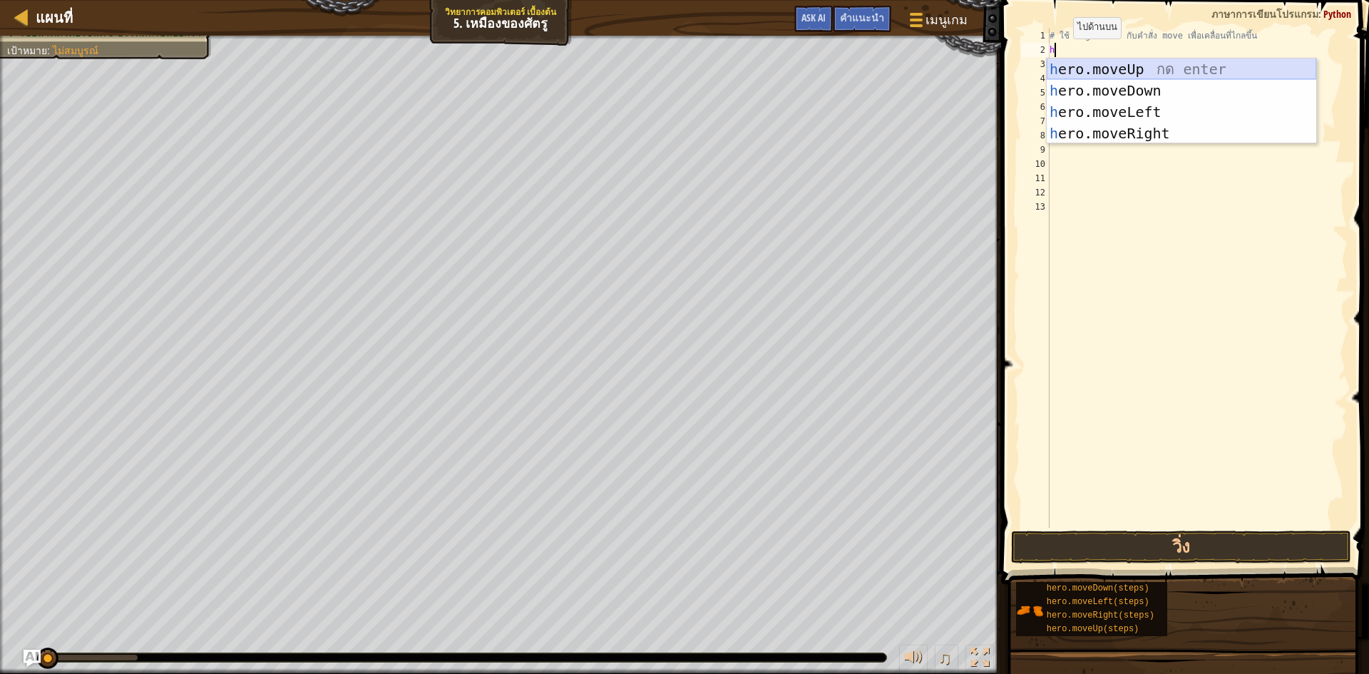
click at [1103, 69] on div "h ero.moveUp กด enter h ero.moveDown กด enter h ero.moveLeft กด enter h ero.mov…" at bounding box center [1182, 122] width 270 height 128
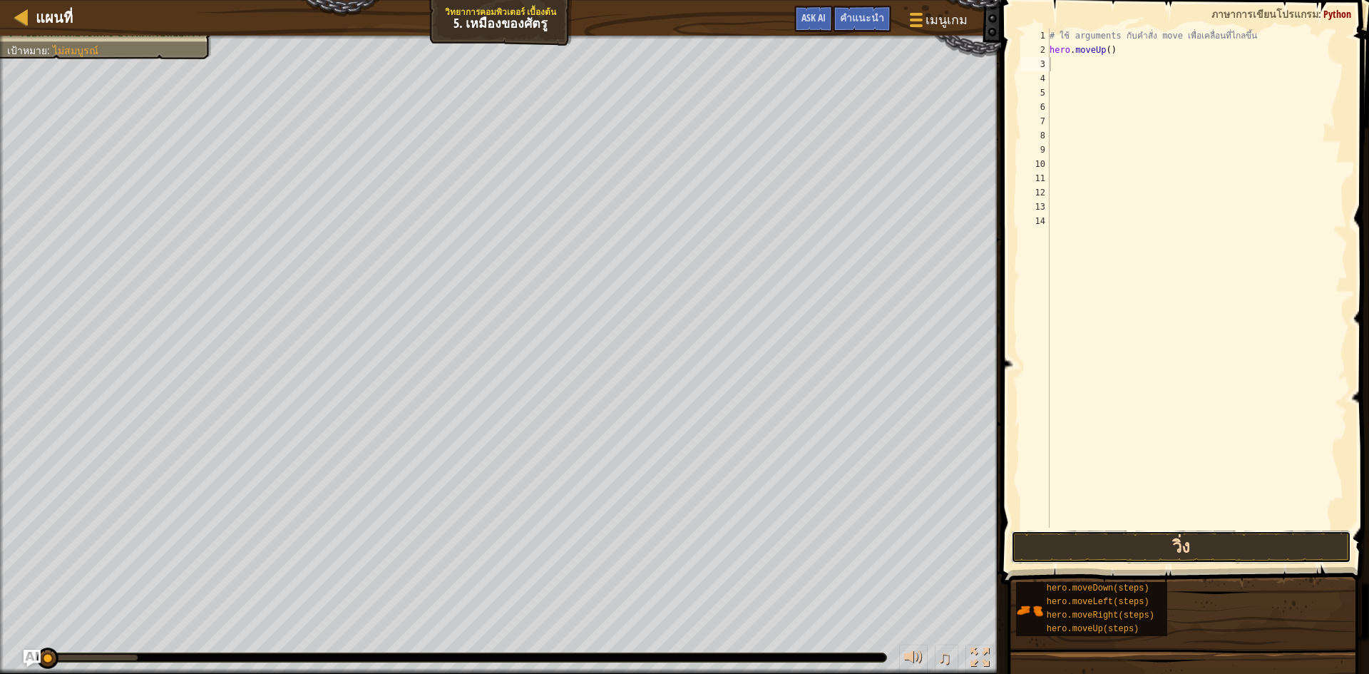
click at [1123, 540] on button "วิ่ง" at bounding box center [1181, 547] width 340 height 33
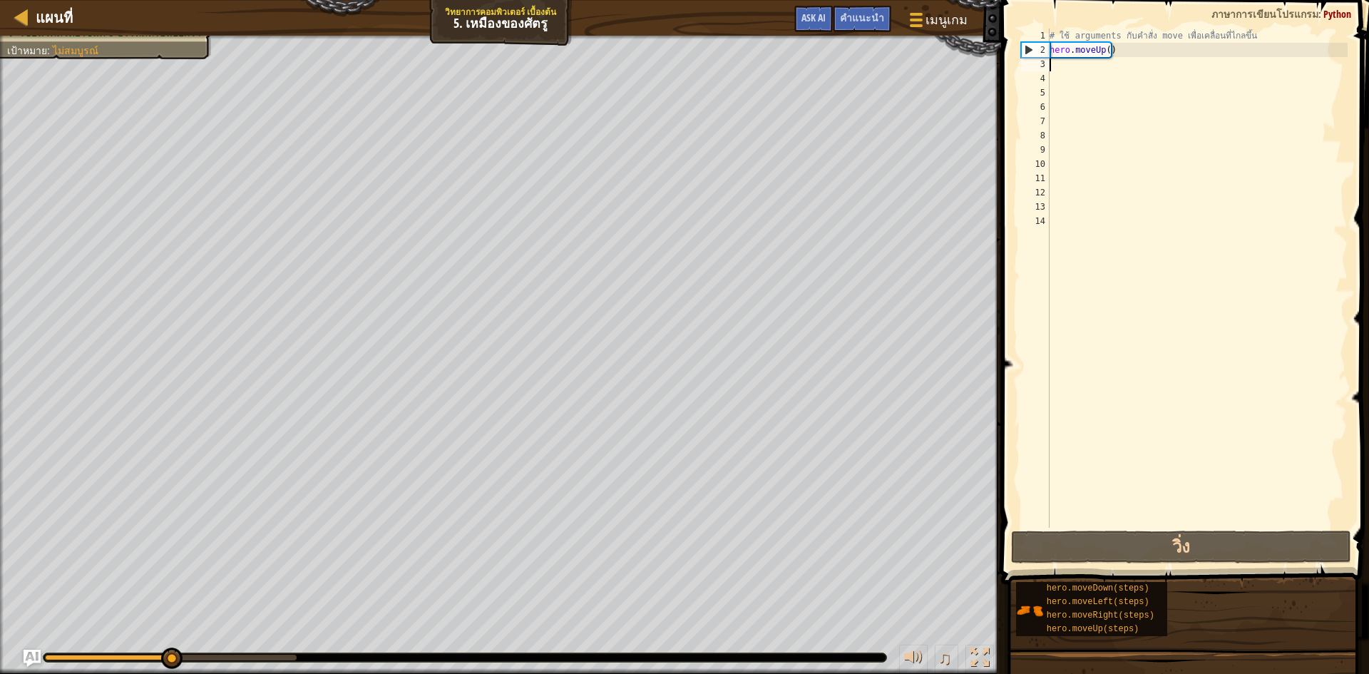
click at [1148, 62] on div "# ใช้ arguments กับคำสั่ง move เพื่อเคลื่อนที่ไกลขึ้น hero . moveUp ( )" at bounding box center [1197, 293] width 301 height 528
click at [1145, 52] on div "# ใช้ arguments กับคำสั่ง move เพื่อเคลื่อนที่ไกลขึ้น hero . moveUp ( )" at bounding box center [1197, 293] width 301 height 528
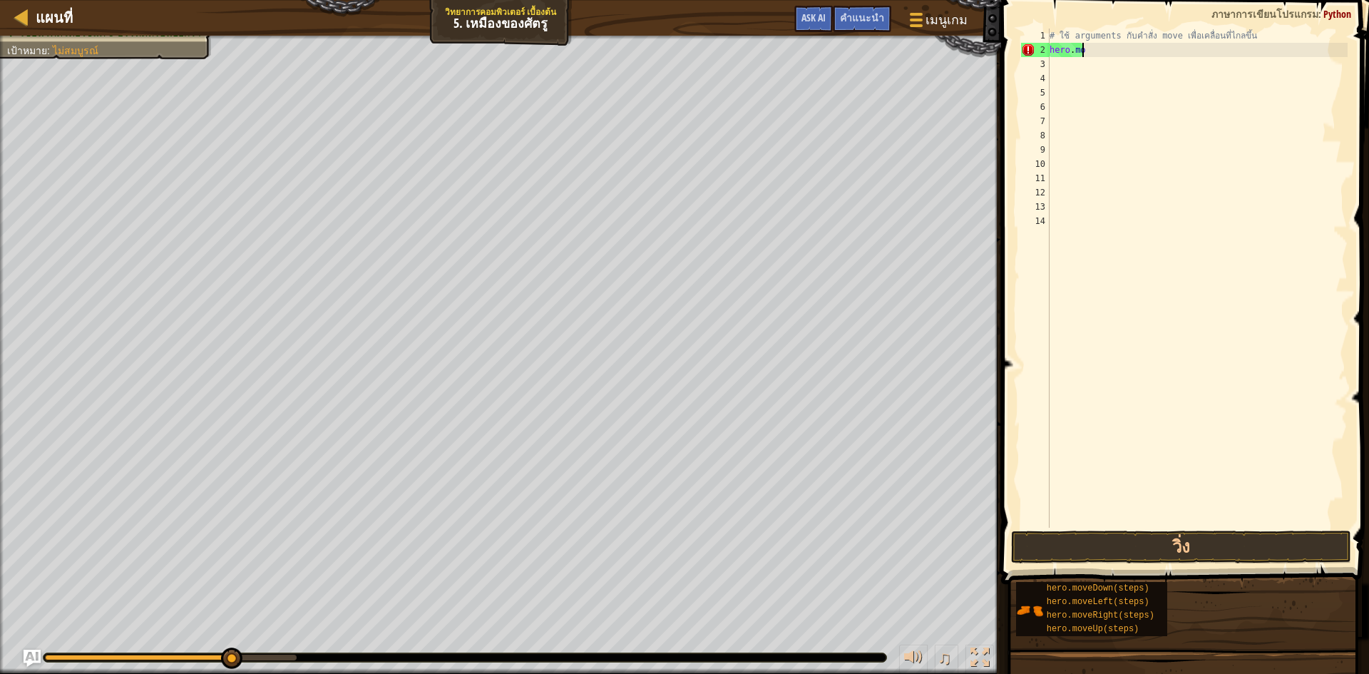
type textarea "h"
type textarea "# ใช้ arguments กับคำสั่ง move เพื่อเคลื่อนที่ไกff"
click at [1074, 48] on div "# ใช้ arguments กับคำสั่ง move เพื่อเคลื่อนที่ไกff" at bounding box center [1197, 293] width 301 height 528
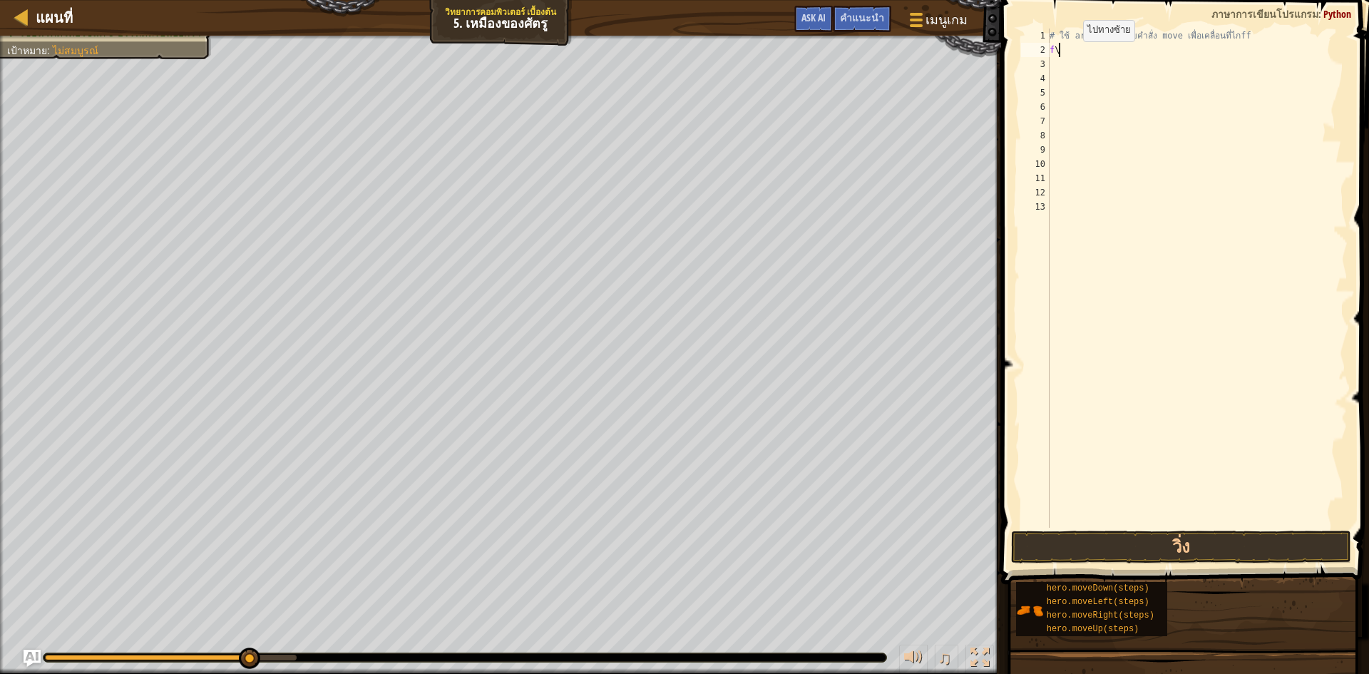
type textarea "f"
type textarea "h"
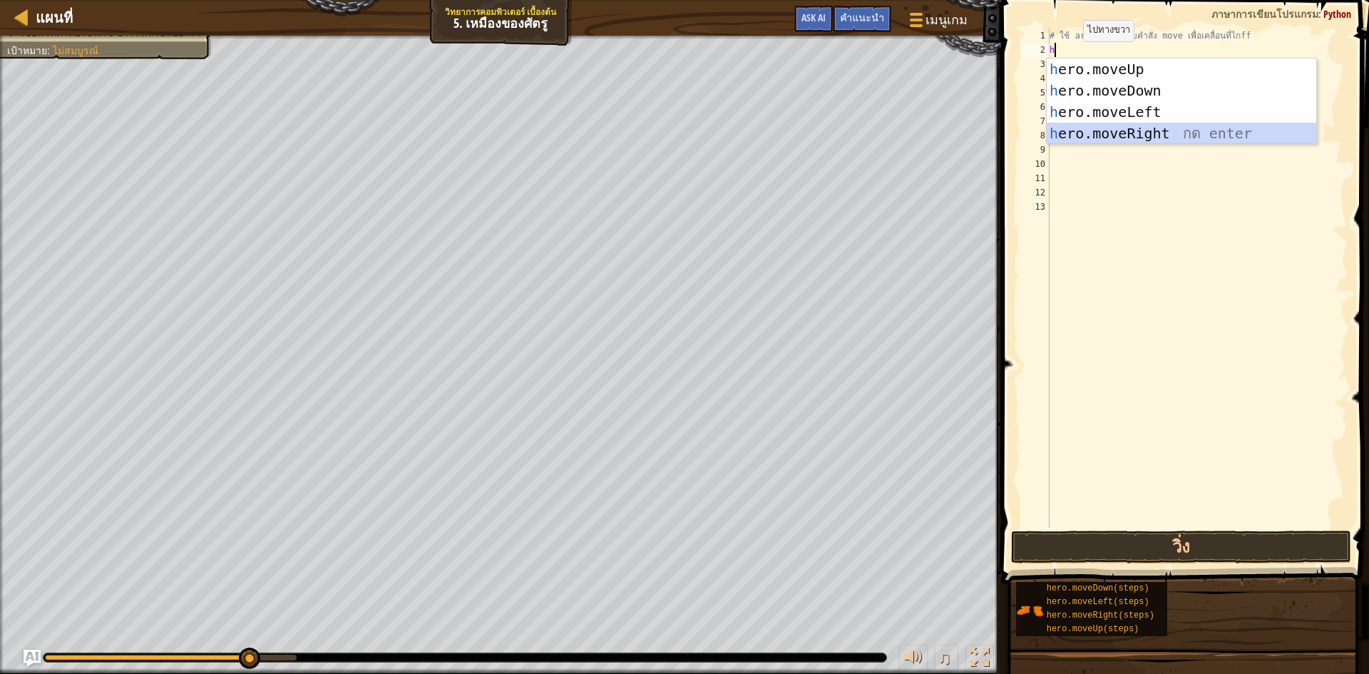
click at [1113, 126] on div "h ero.moveUp กด enter h ero.moveDown กด enter h ero.moveLeft กด enter h ero.mov…" at bounding box center [1182, 122] width 270 height 128
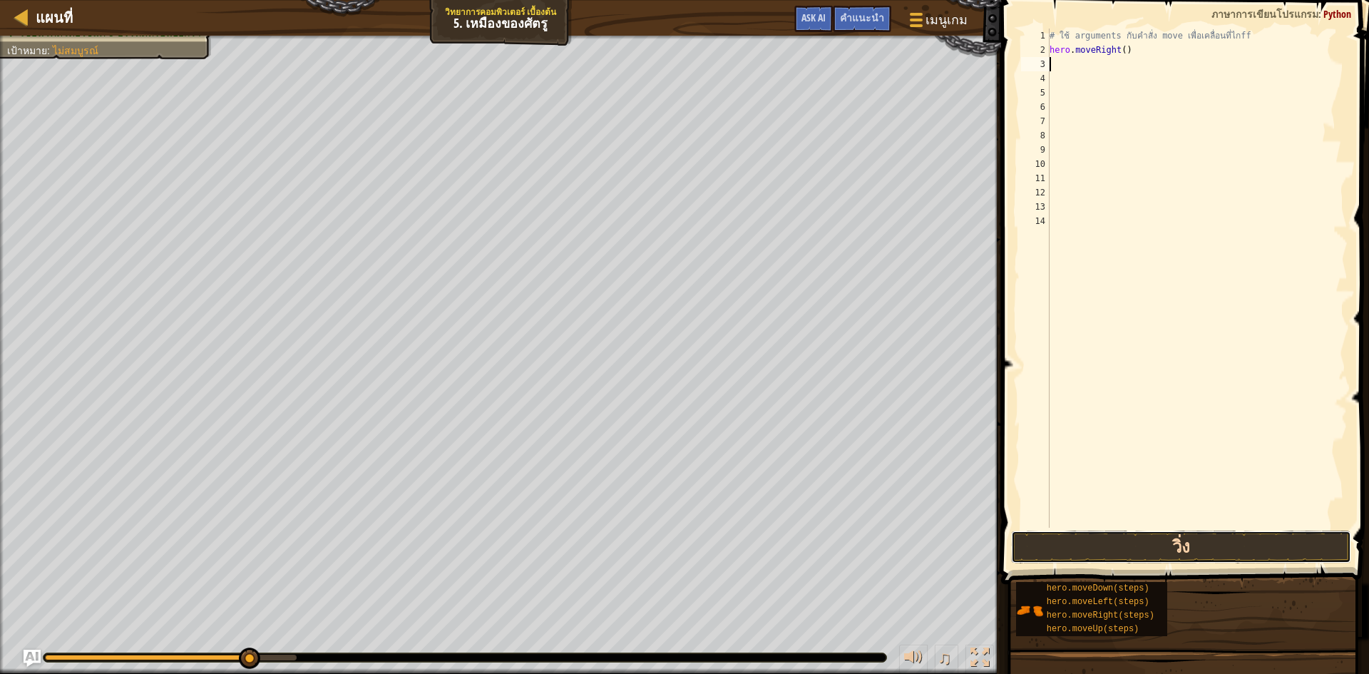
click at [1233, 541] on button "วิ่ง" at bounding box center [1181, 547] width 340 height 33
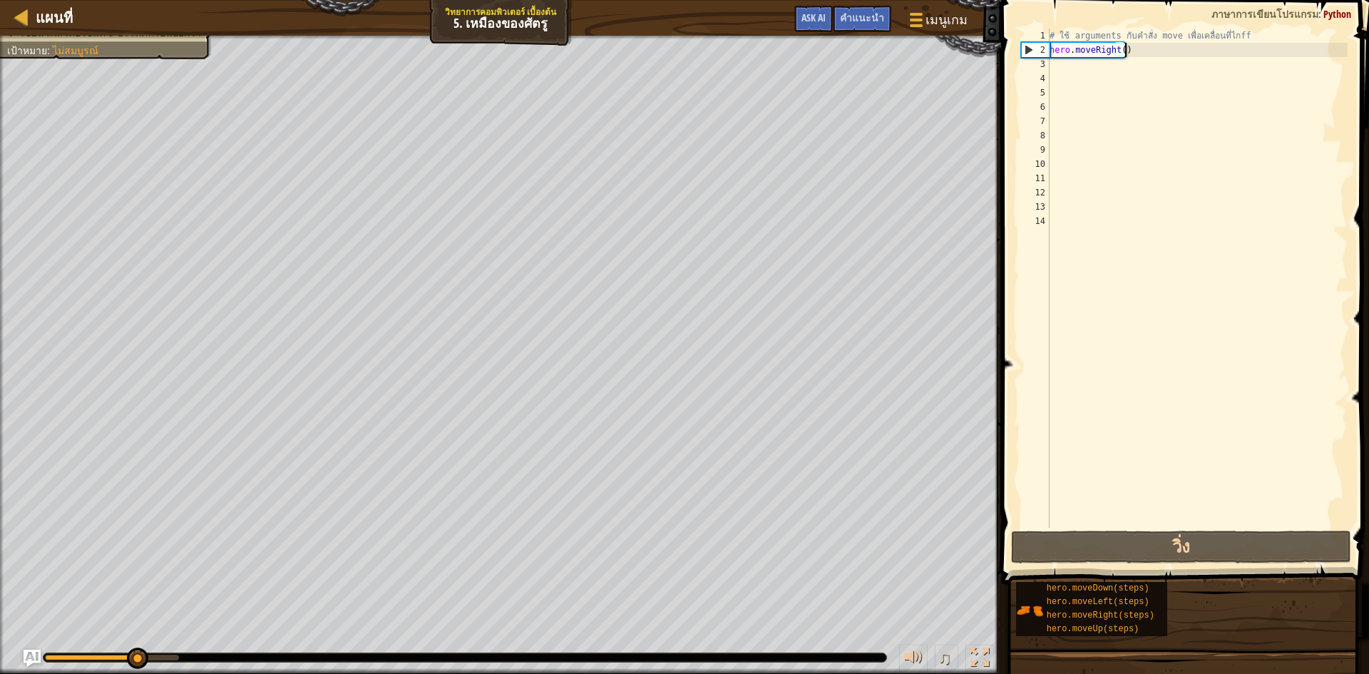
click at [1139, 51] on div "# ใช้ arguments กับคำสั่ง move เพื่อเคลื่อนที่ไกff hero . moveRight ( )" at bounding box center [1197, 293] width 301 height 528
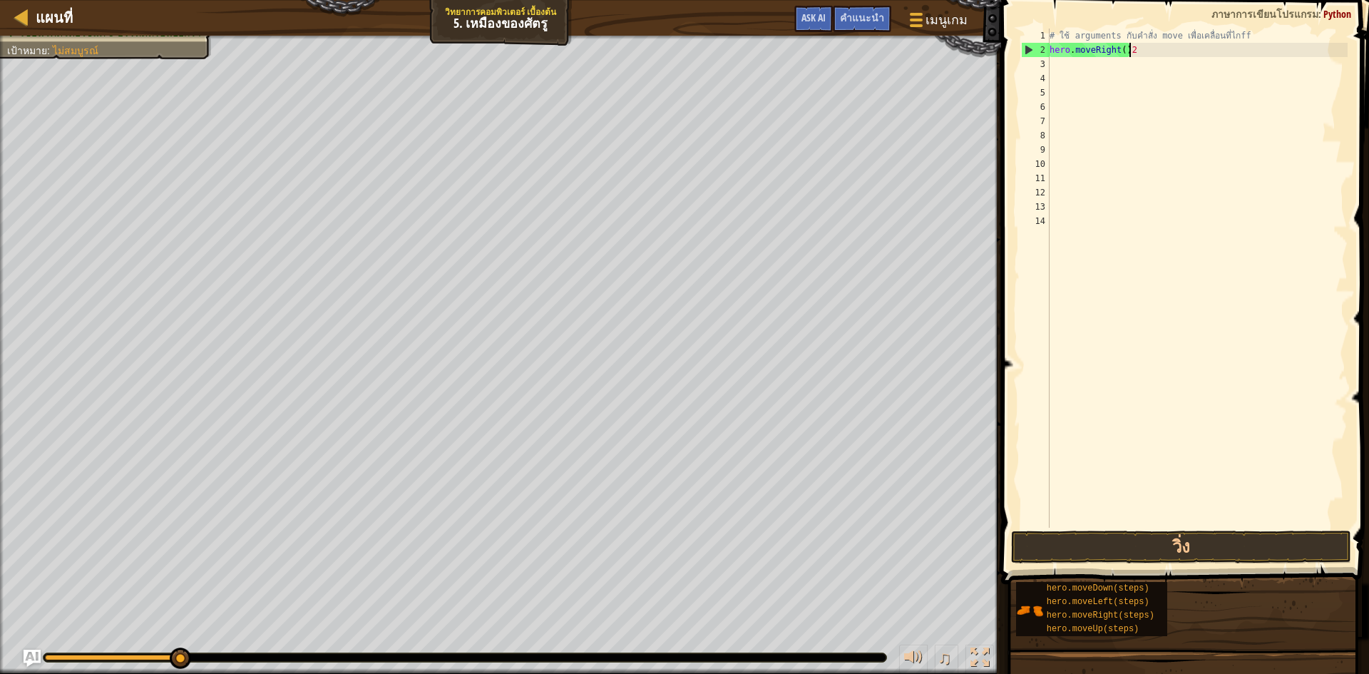
scroll to position [6, 6]
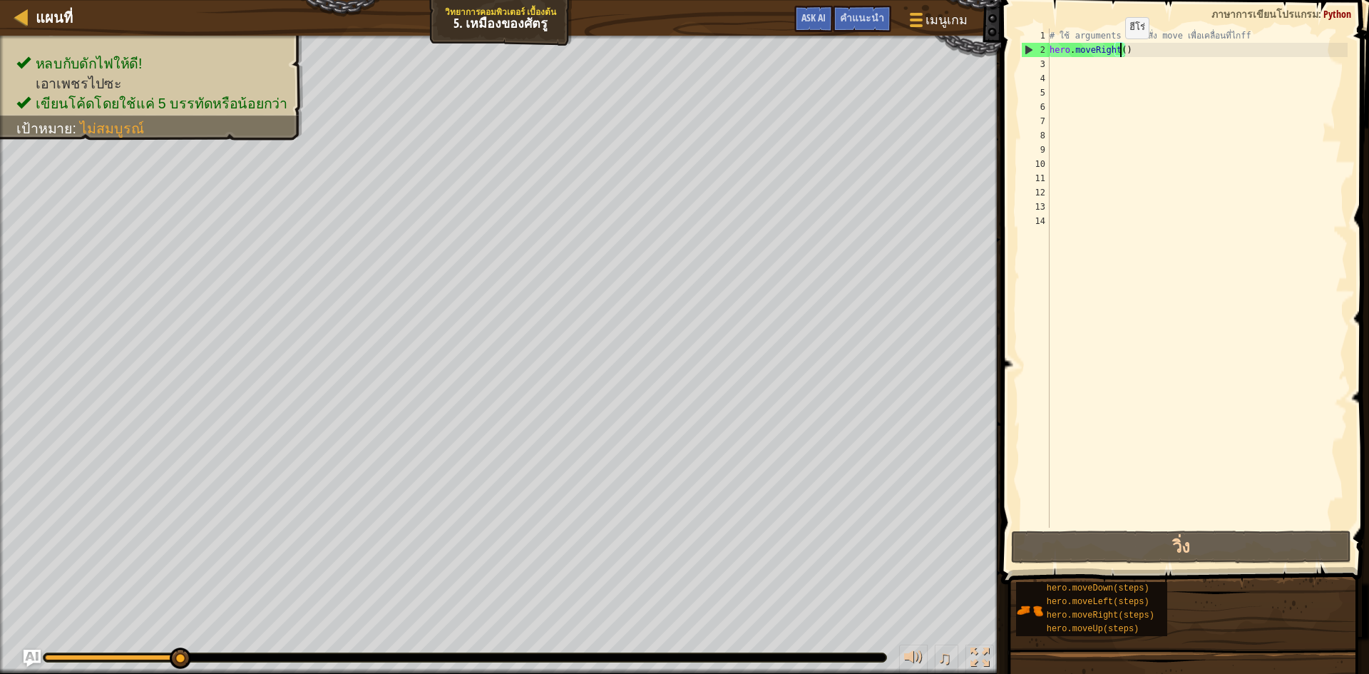
click at [1118, 53] on div "# ใช้ arguments กับคำสั่ง move เพื่อเคลื่อนที่ไกff hero . moveRight ( )" at bounding box center [1197, 293] width 301 height 528
type textarea "hero.moveRight(2)"
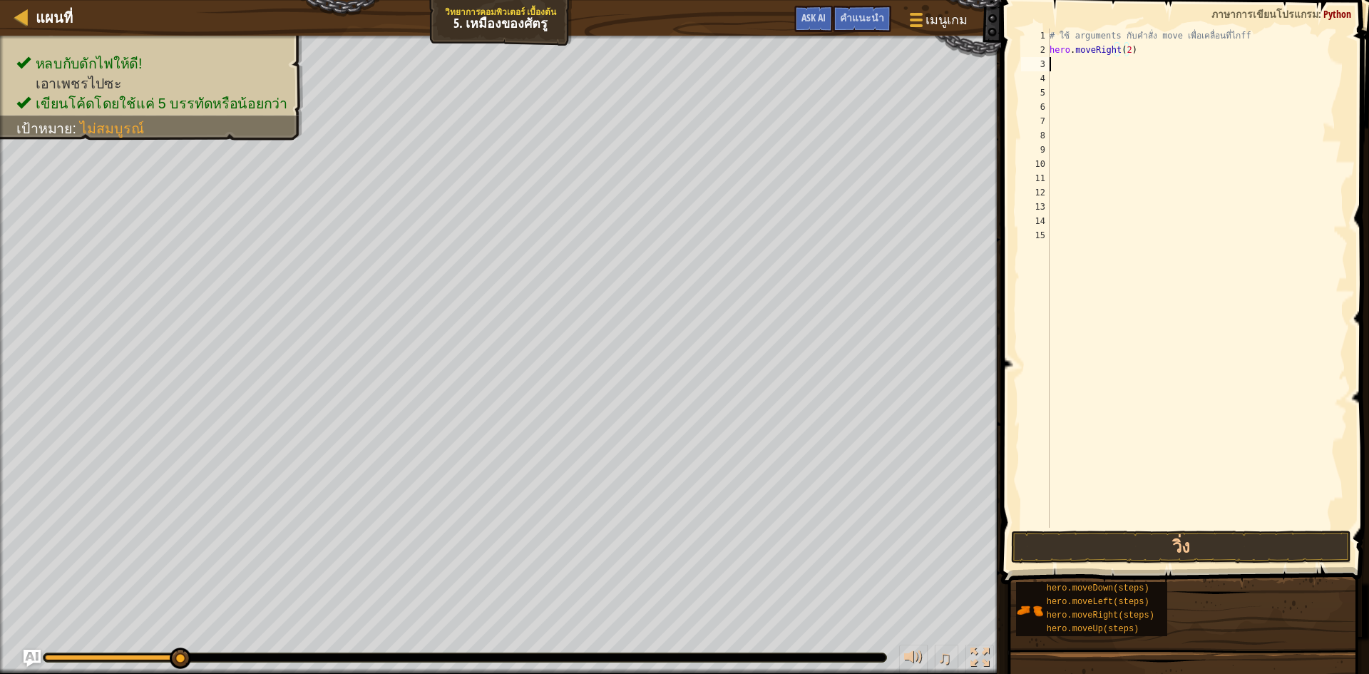
scroll to position [6, 0]
click at [1205, 542] on button "วิ่ง" at bounding box center [1181, 547] width 340 height 33
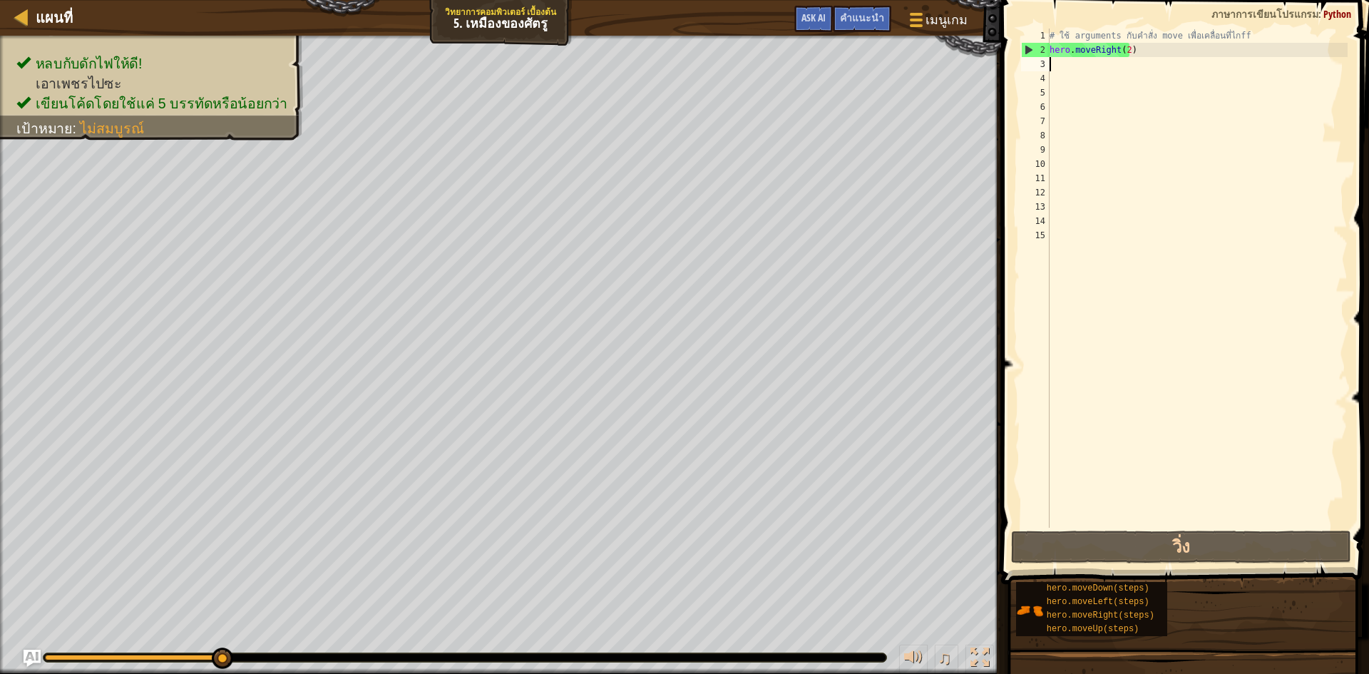
type textarea "h"
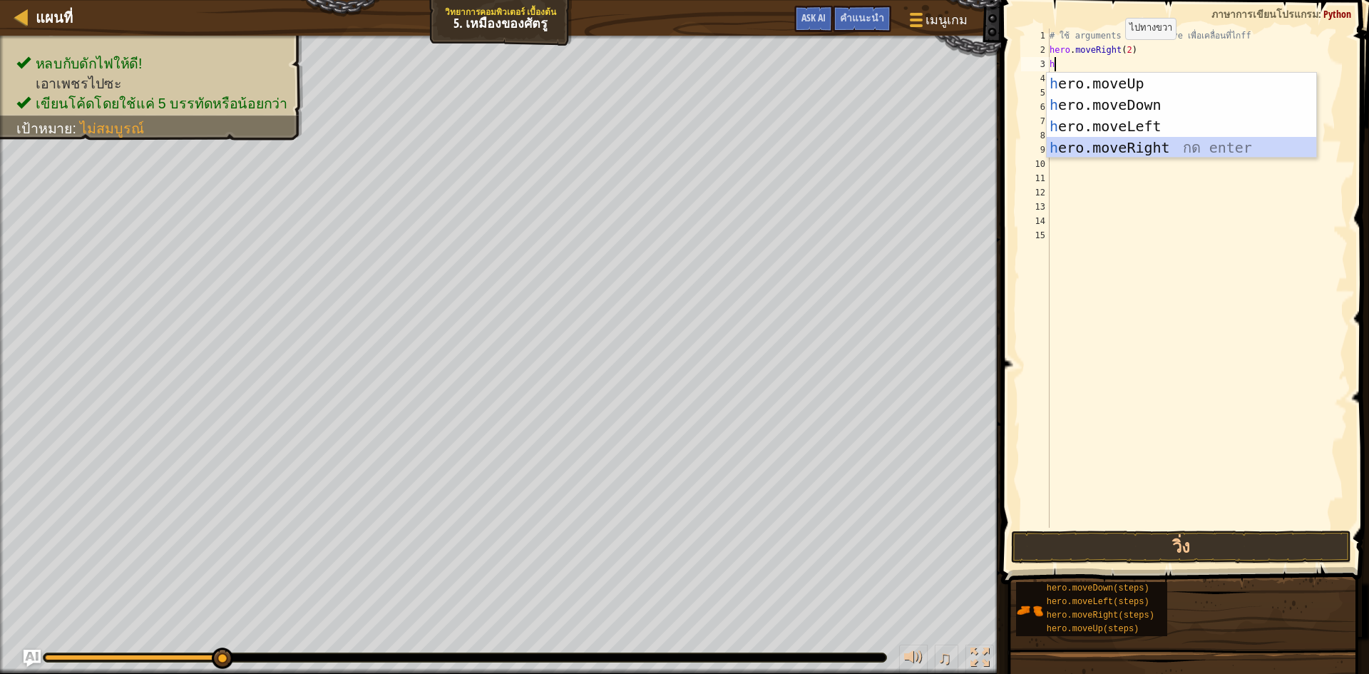
click at [1062, 151] on div "h ero.moveUp กด enter h ero.moveDown กด enter h ero.moveLeft กด enter h ero.mov…" at bounding box center [1182, 137] width 270 height 128
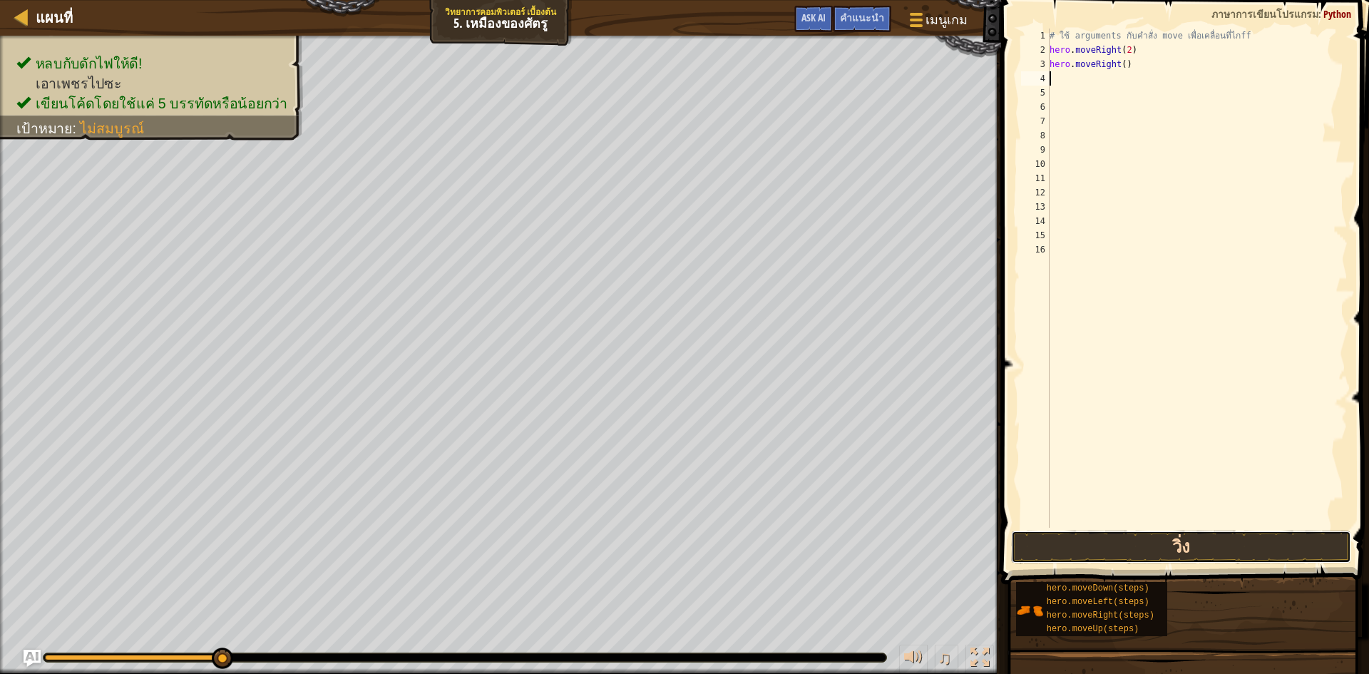
click at [1103, 552] on button "วิ่ง" at bounding box center [1181, 547] width 340 height 33
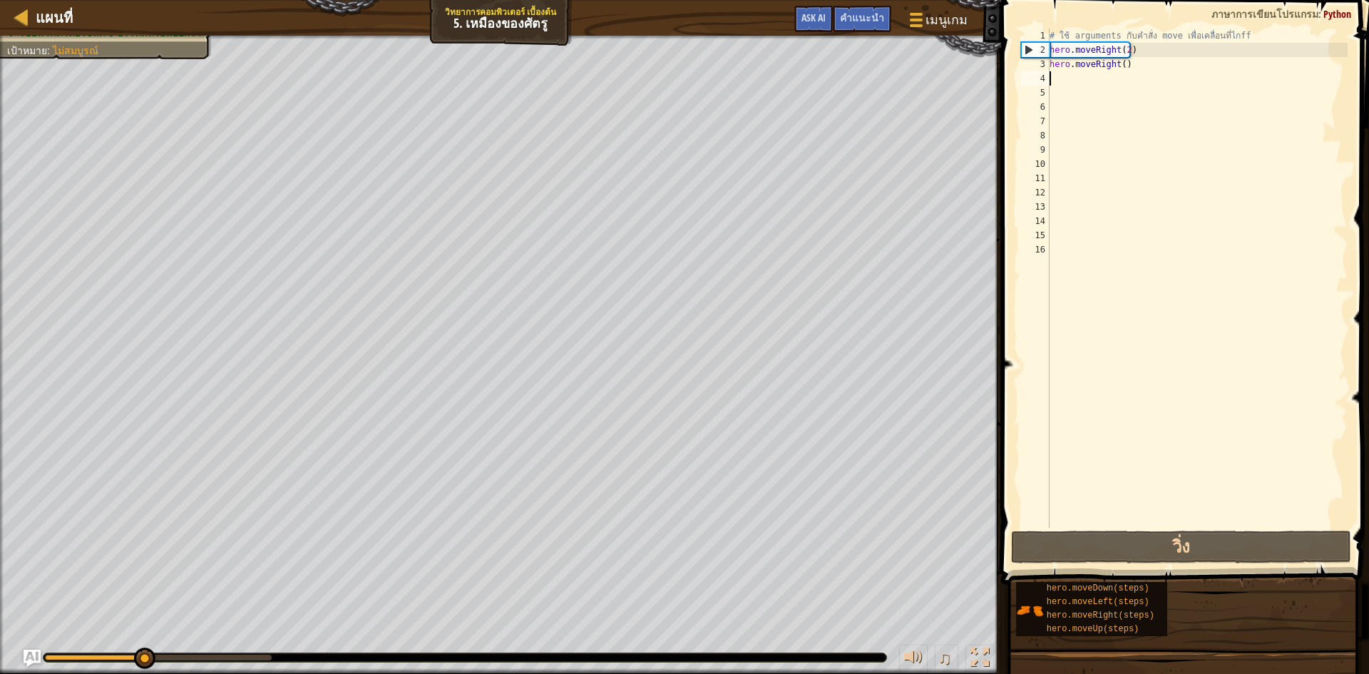
type textarea "h"
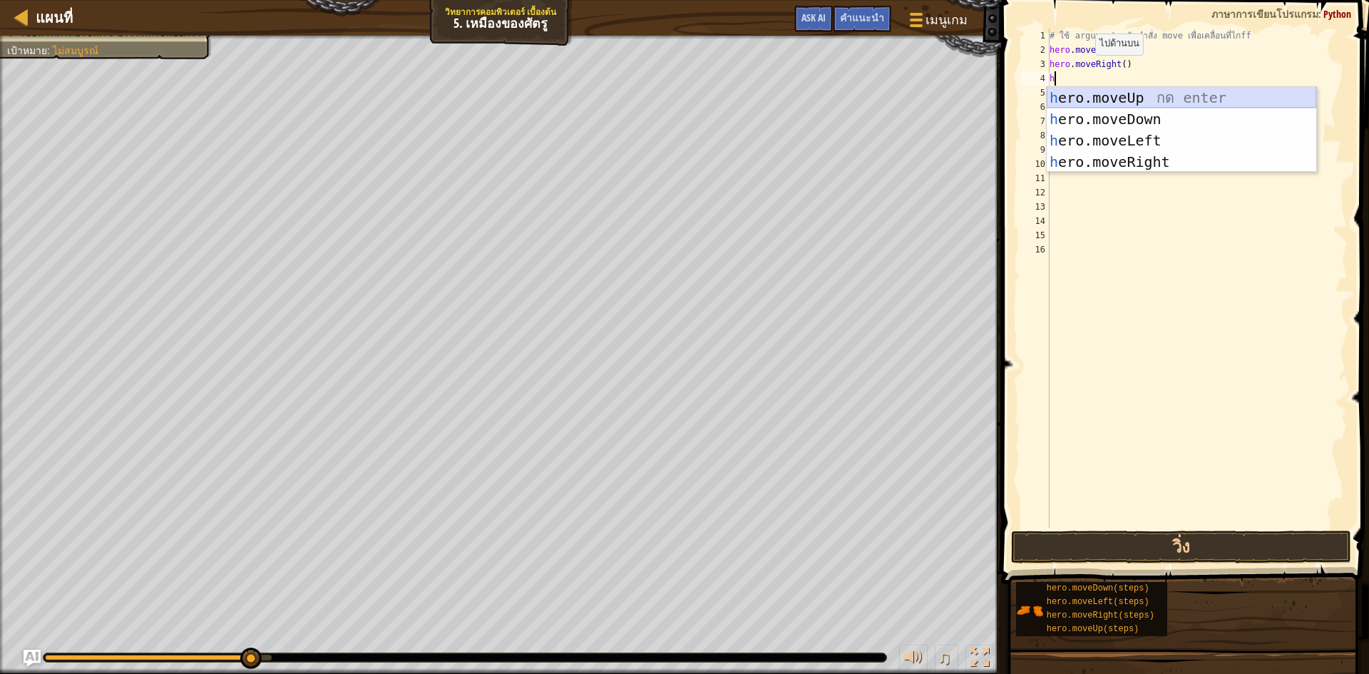
click at [1094, 91] on div "h ero.moveUp กด enter h ero.moveDown กด enter h ero.moveLeft กด enter h ero.mov…" at bounding box center [1182, 151] width 270 height 128
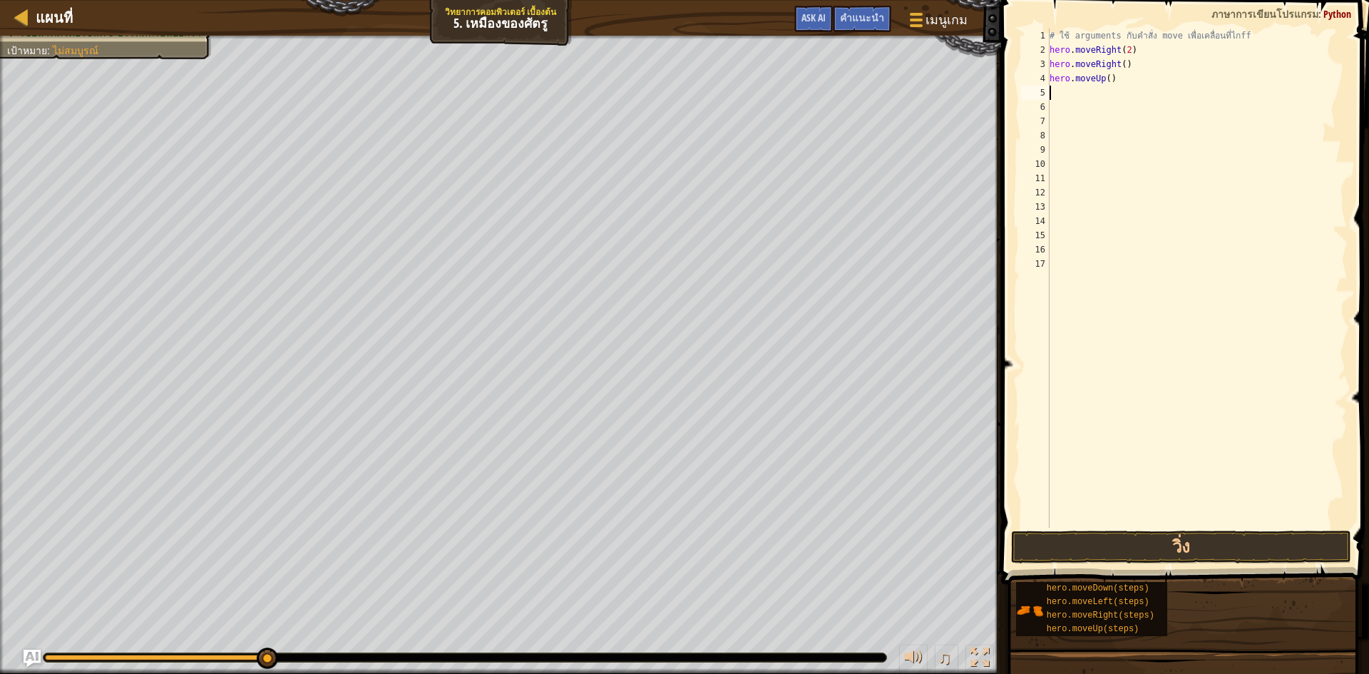
type textarea "h"
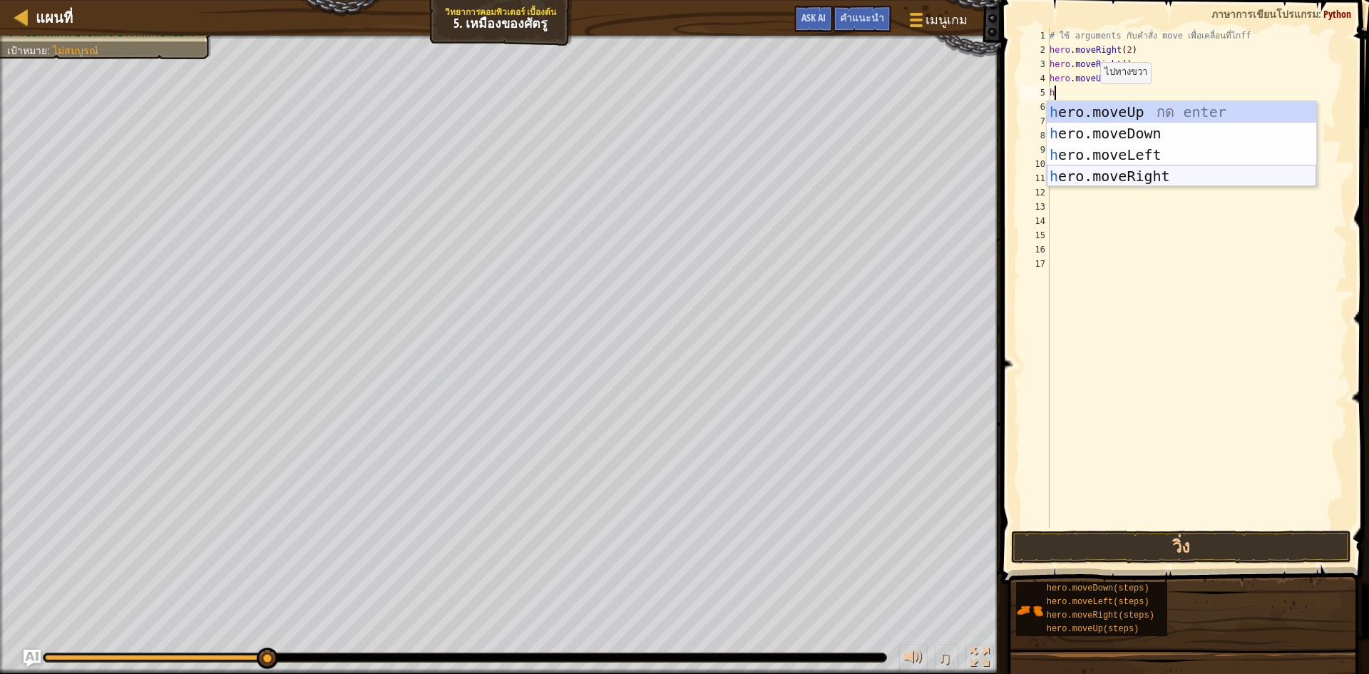
click at [1100, 171] on div "h ero.moveUp กด enter h ero.moveDown กด enter h ero.moveLeft กด enter h ero.mov…" at bounding box center [1182, 165] width 270 height 128
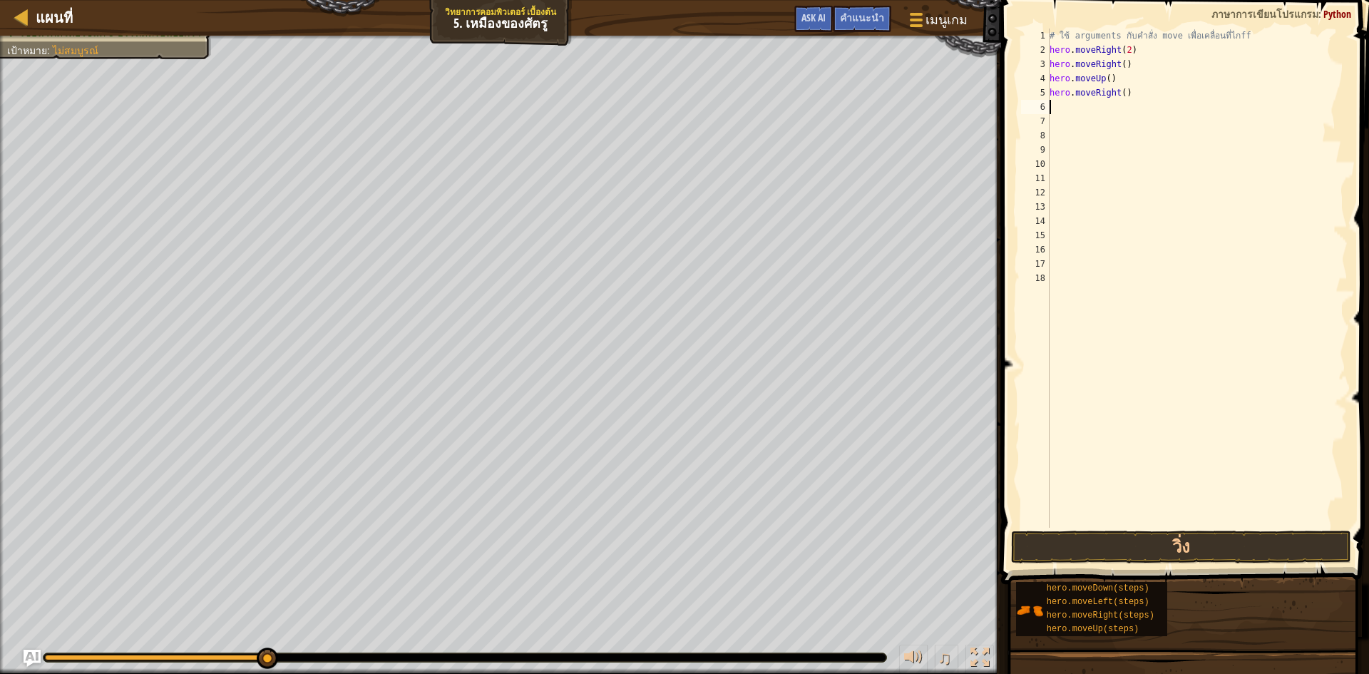
type textarea "h"
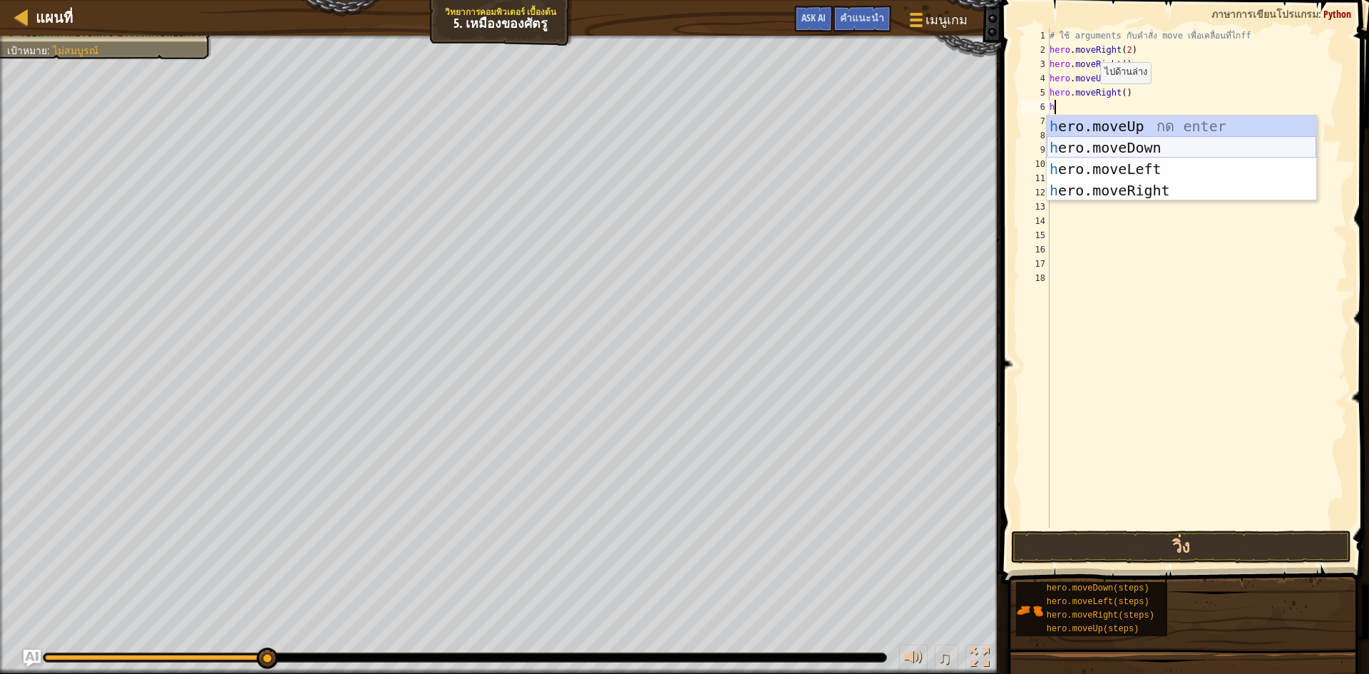
click at [1100, 143] on div "h ero.moveUp กด enter h ero.moveDown กด enter h ero.moveLeft กด enter h ero.mov…" at bounding box center [1182, 180] width 270 height 128
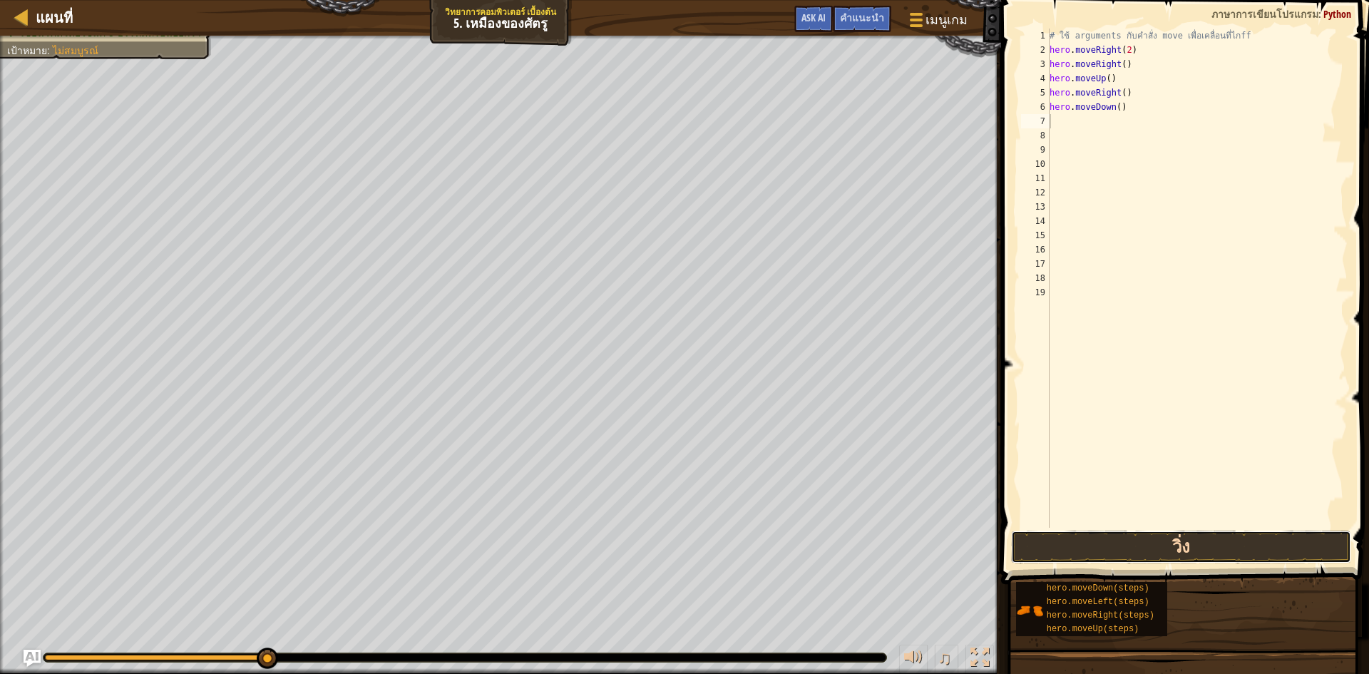
click at [1138, 541] on button "วิ่ง" at bounding box center [1181, 547] width 340 height 33
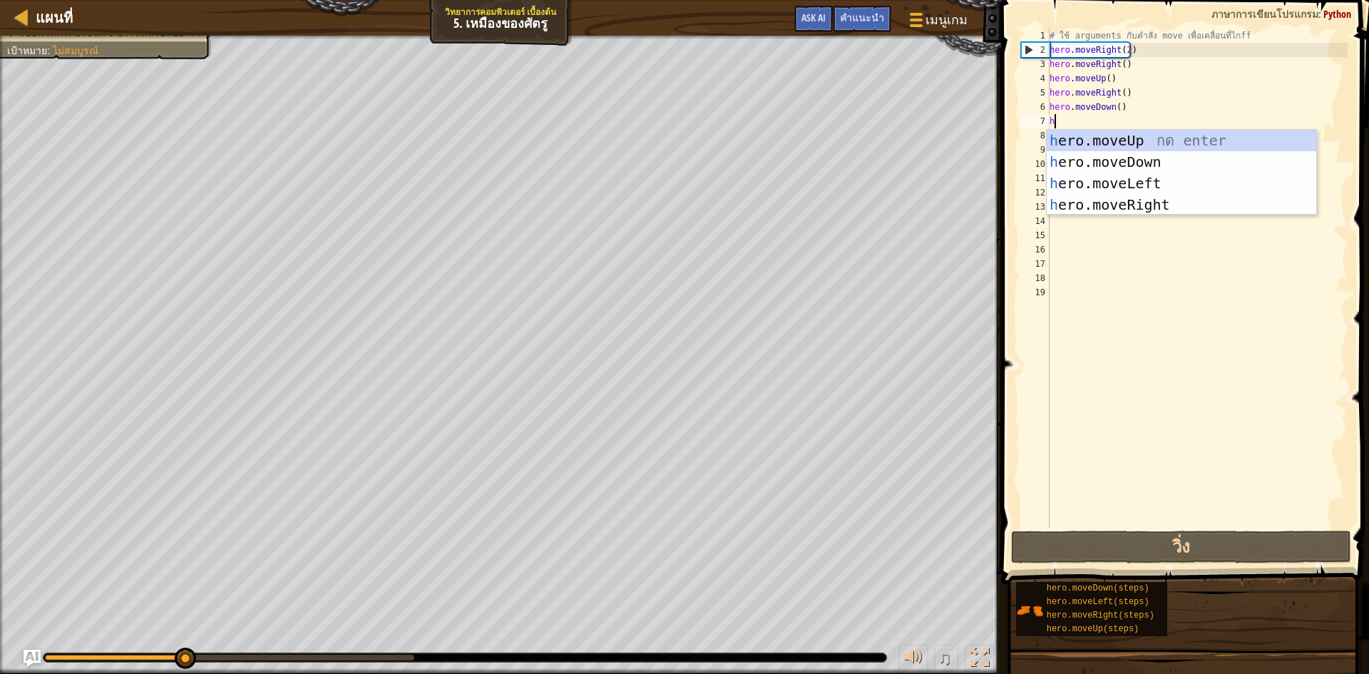
type textarea "h"
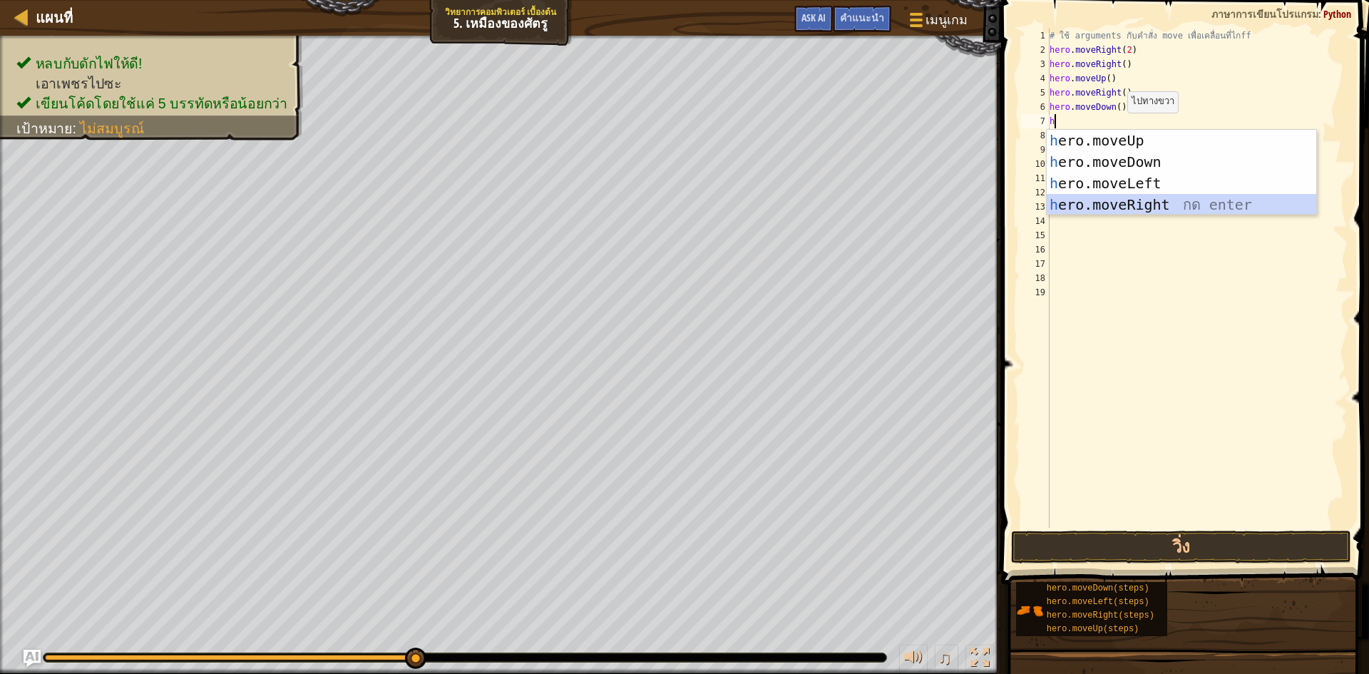
click at [1126, 199] on div "h ero.moveUp กด enter h ero.moveDown กด enter h ero.moveLeft กด enter h ero.mov…" at bounding box center [1182, 194] width 270 height 128
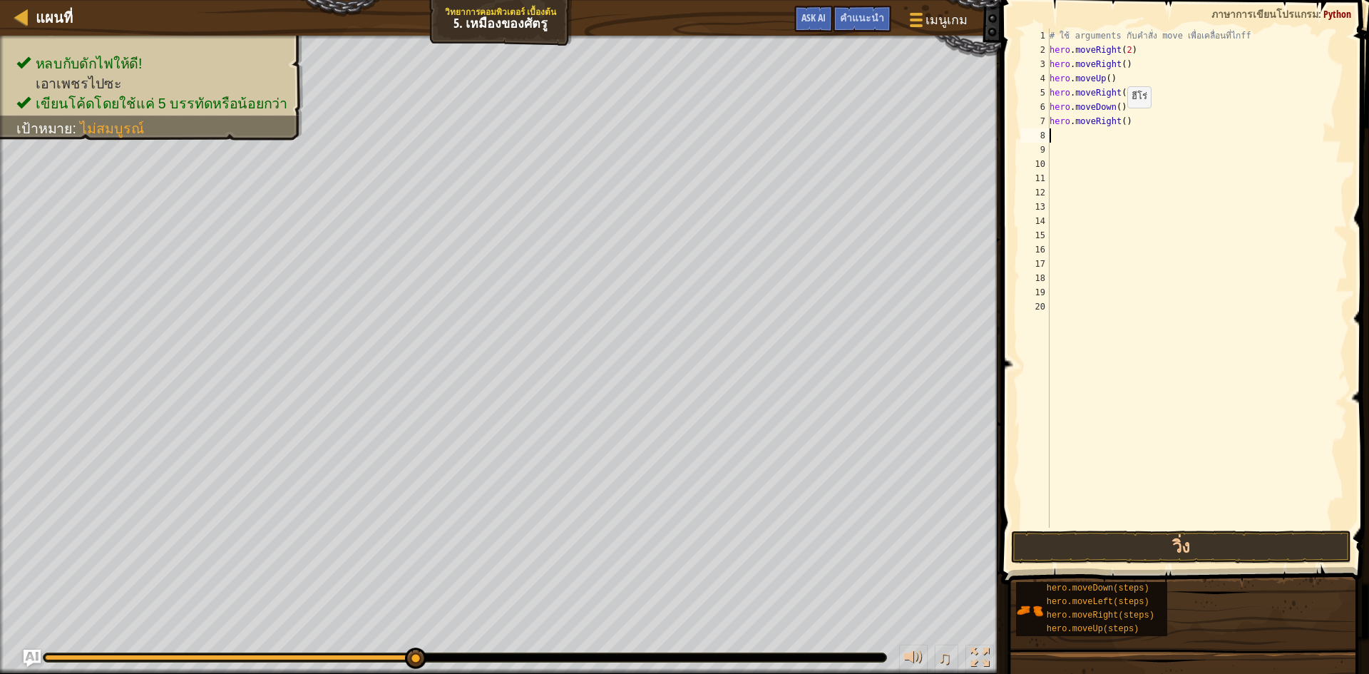
click at [1121, 121] on div "# ใช้ arguments กับคำสั่ง move เพื่อเคลื่อนที่ไกff hero . moveRight ( 2 ) hero …" at bounding box center [1197, 293] width 301 height 528
click at [1230, 540] on button "วิ่ง" at bounding box center [1181, 547] width 340 height 33
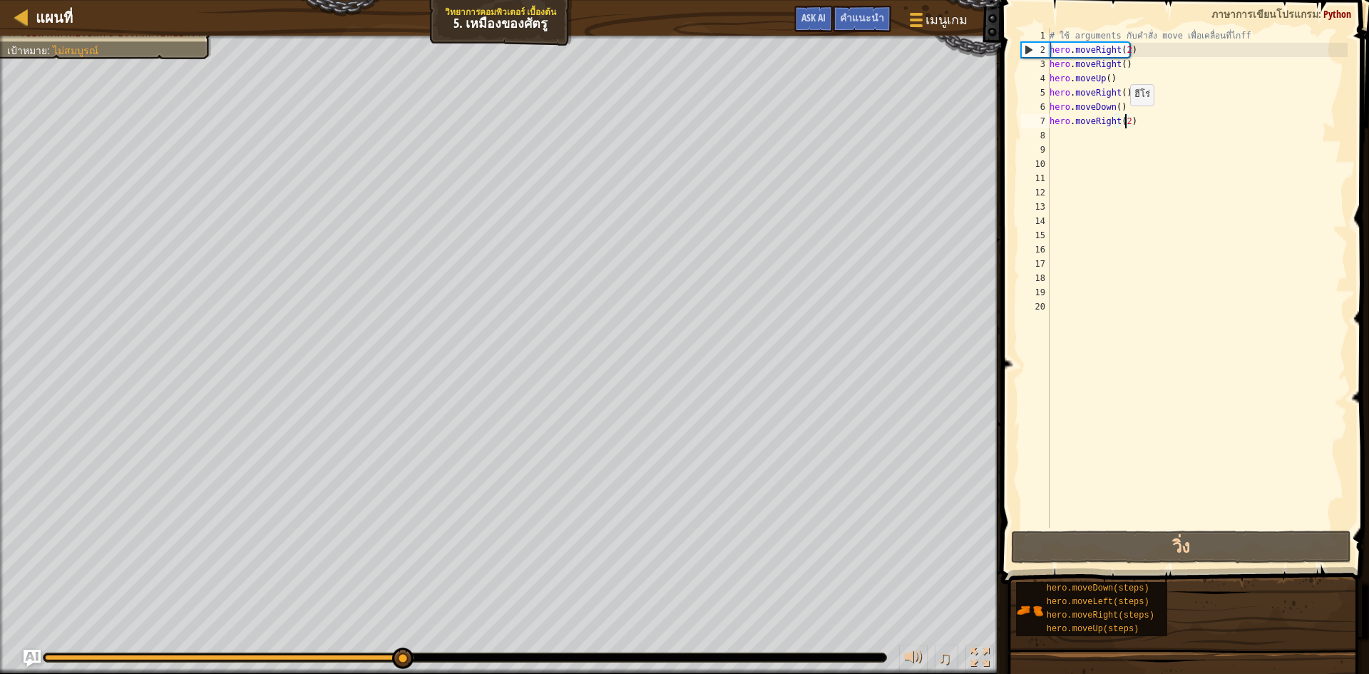
type textarea "hero.moveRight()"
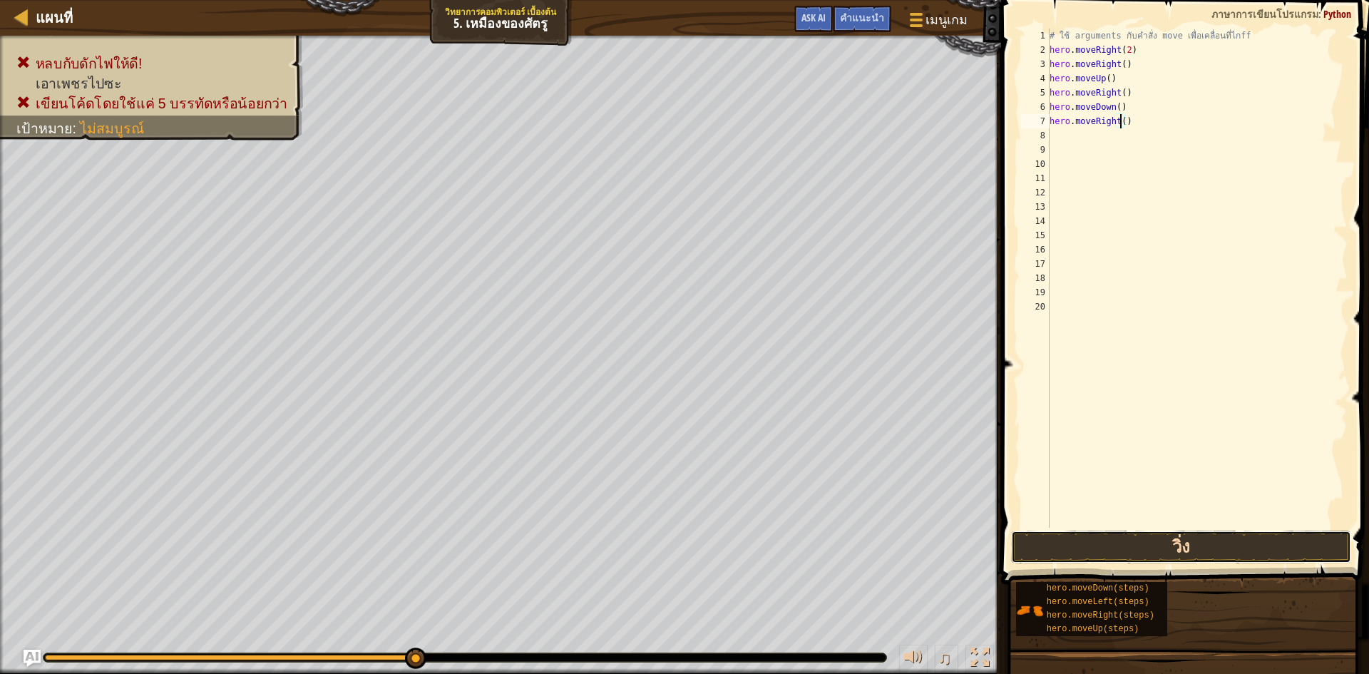
click at [1128, 548] on button "วิ่ง" at bounding box center [1181, 547] width 340 height 33
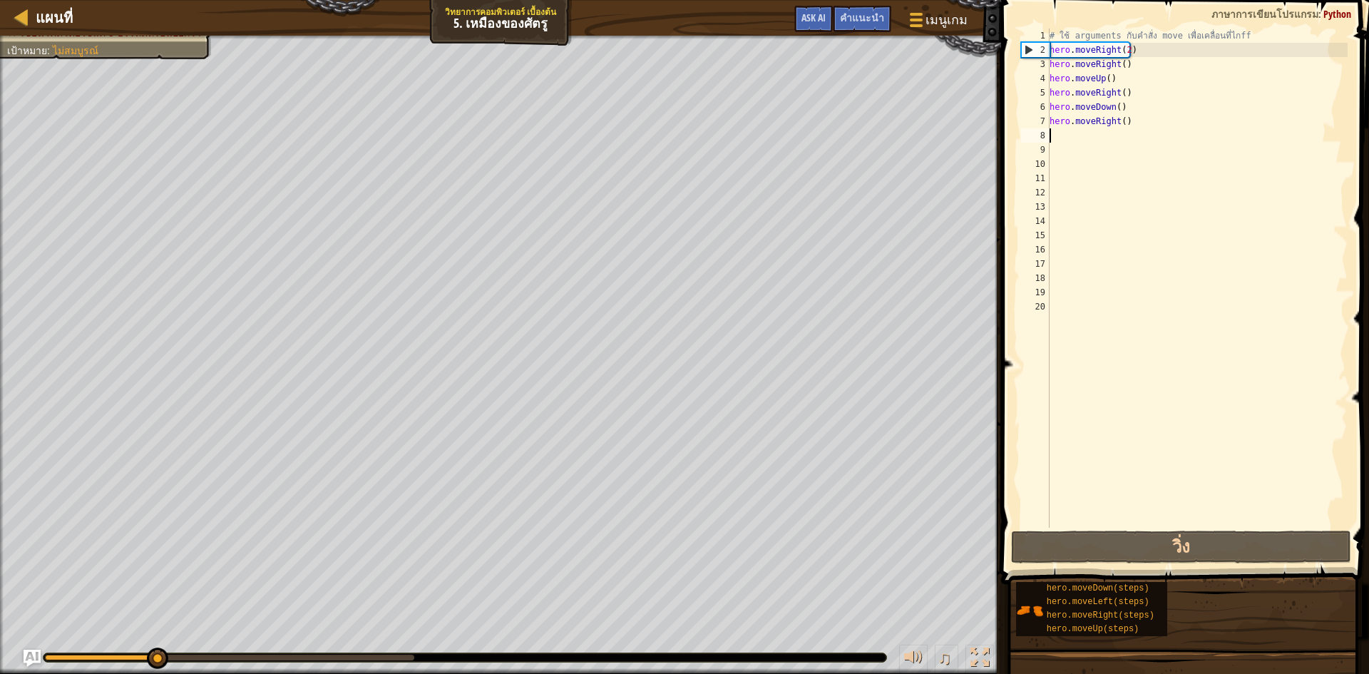
click at [1145, 133] on div "# ใช้ arguments กับคำสั่ง move เพื่อเคลื่อนที่ไกff hero . moveRight ( 2 ) hero …" at bounding box center [1197, 293] width 301 height 528
drag, startPoint x: 1108, startPoint y: 108, endPoint x: 1130, endPoint y: 116, distance: 23.0
click at [1110, 111] on div "# ใช้ arguments กับคำสั่ง move เพื่อเคลื่อนที่ไกff hero . moveRight ( 2 ) hero …" at bounding box center [1197, 293] width 301 height 528
click at [1141, 124] on div "# ใช้ arguments กับคำสั่ง move เพื่อเคลื่อนที่ไกff hero . moveRight ( 2 ) hero …" at bounding box center [1197, 293] width 301 height 528
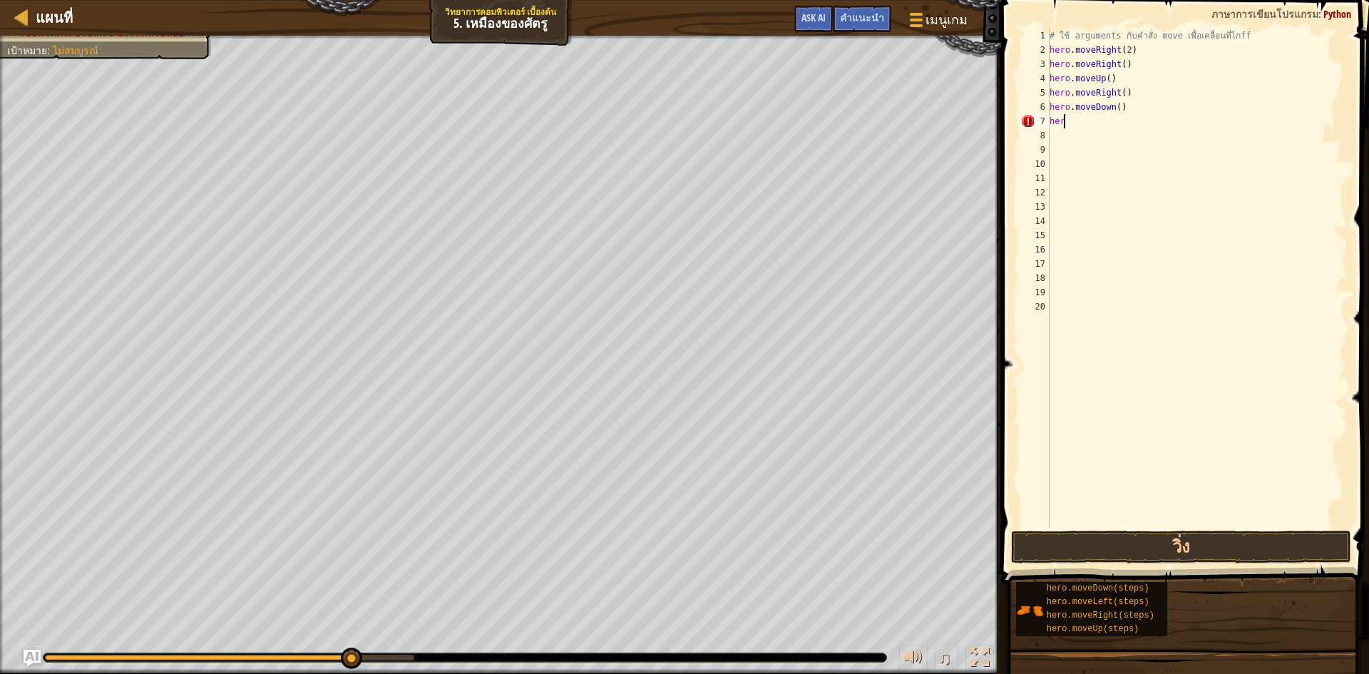
type textarea "h"
click at [1155, 528] on span at bounding box center [1186, 272] width 379 height 626
click at [1153, 534] on button "วิ่ง" at bounding box center [1181, 547] width 340 height 33
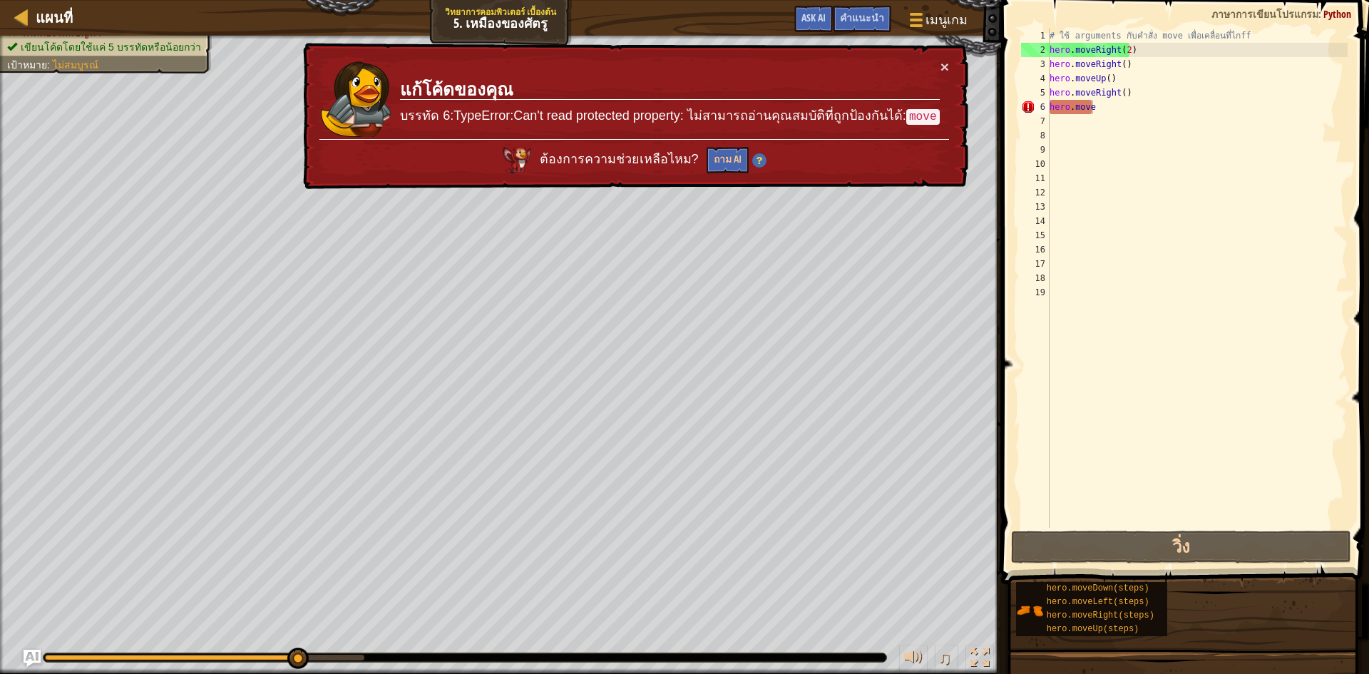
click at [956, 67] on div "× แก้โค้ดของคุณ บรรทัด 6:TypeError:Can't read protected property: ไม่สามารถอ่าน…" at bounding box center [634, 116] width 668 height 147
click at [946, 63] on button "×" at bounding box center [945, 66] width 9 height 15
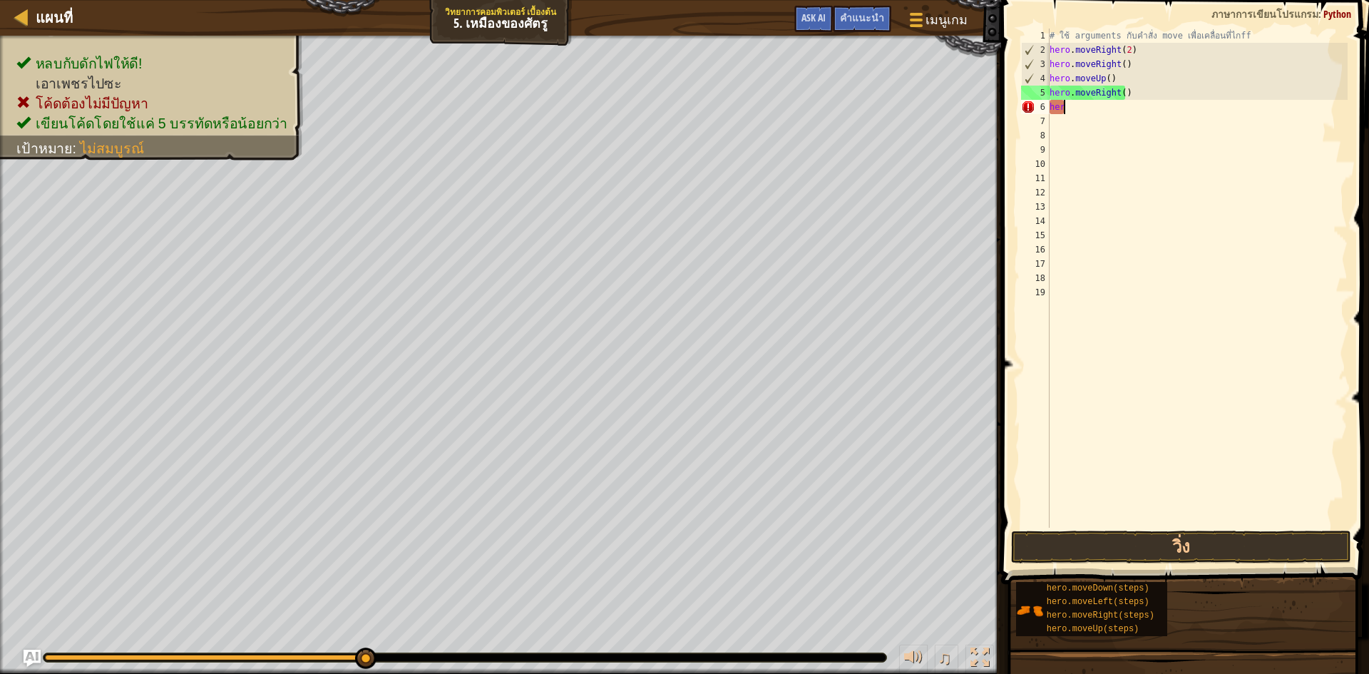
type textarea "h"
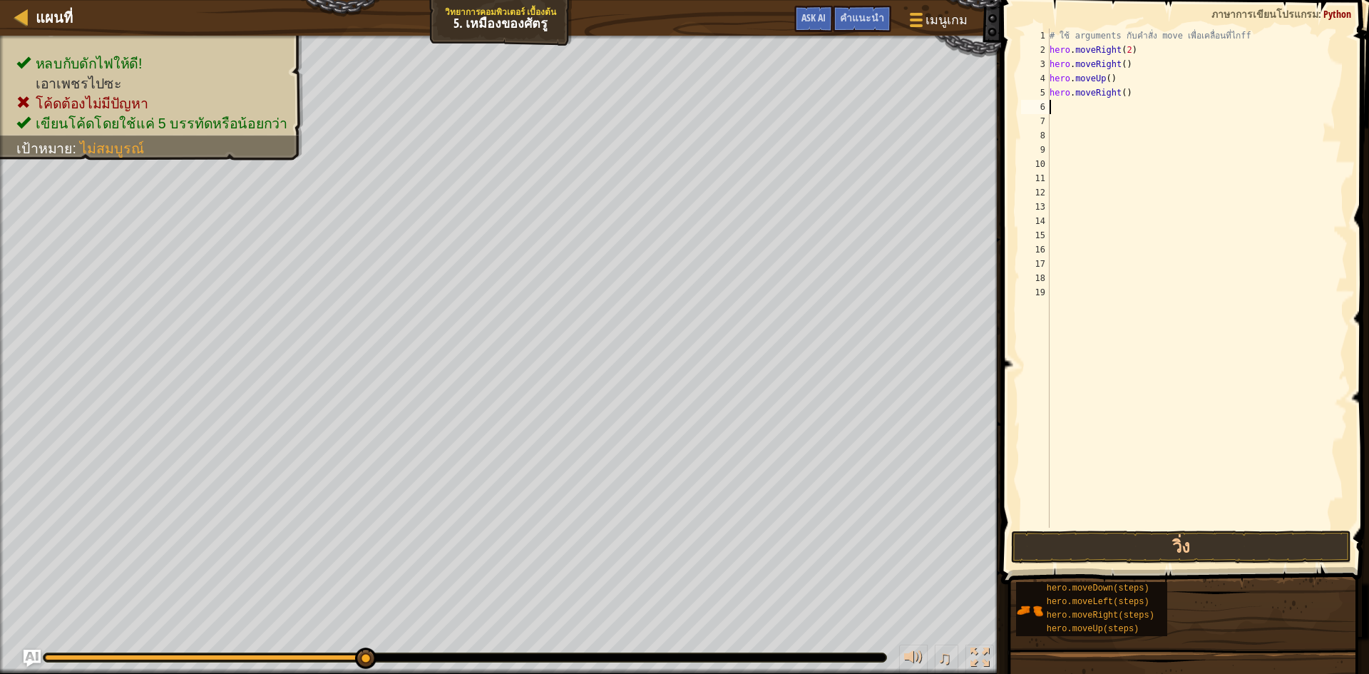
type textarea "h"
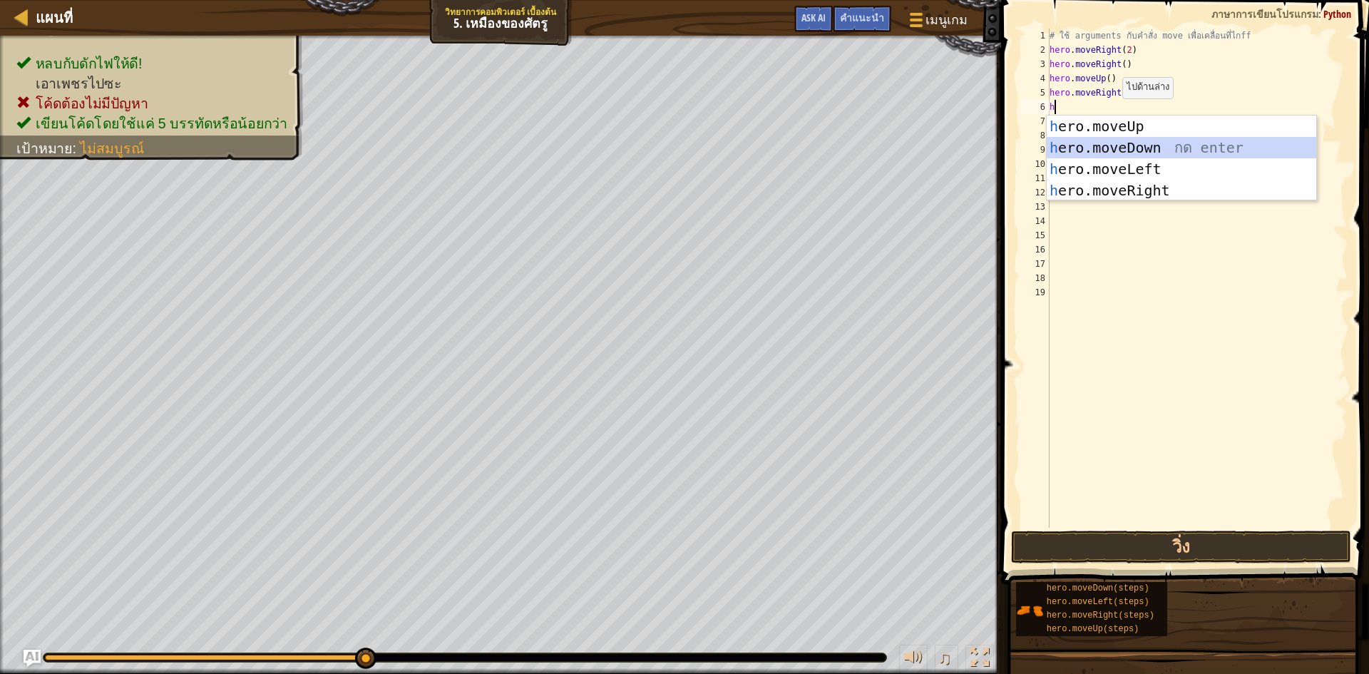
click at [1144, 145] on div "h ero.moveUp กด enter h ero.moveDown กด enter h ero.moveLeft กด enter h ero.mov…" at bounding box center [1182, 180] width 270 height 128
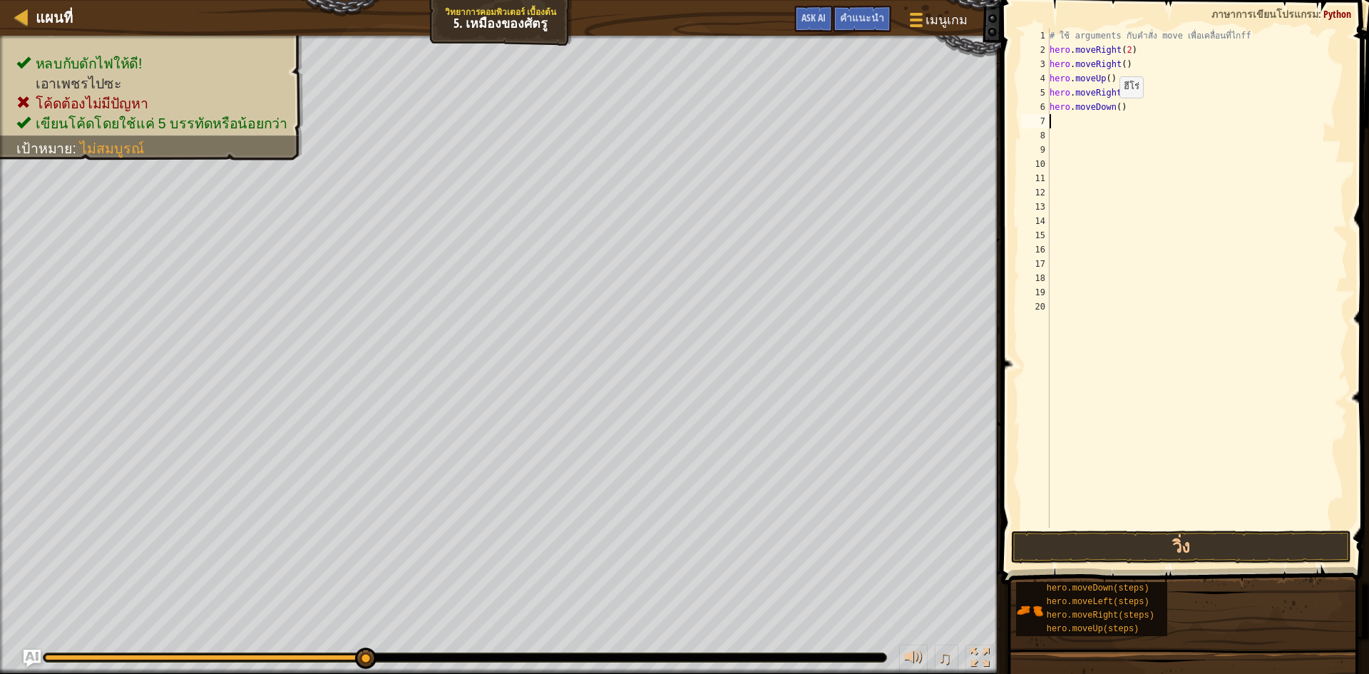
click at [1113, 112] on div "# ใช้ arguments กับคำสั่ง move เพื่อเคลื่อนที่ไกff hero . moveRight ( 2 ) hero …" at bounding box center [1197, 293] width 301 height 528
click at [1113, 111] on div "# ใช้ arguments กับคำสั่ง move เพื่อเคลื่อนที่ไกff hero . moveRight ( 2 ) hero …" at bounding box center [1197, 293] width 301 height 528
click at [1115, 110] on div "# ใช้ arguments กับคำสั่ง move เพื่อเคลื่อนที่ไกff hero . moveRight ( 2 ) hero …" at bounding box center [1197, 293] width 301 height 528
click at [1115, 110] on div "# ใช้ arguments กับคำสั่ง move เพื่อเคลื่อนที่ไกff hero . moveRight ( 2 ) hero …" at bounding box center [1197, 278] width 301 height 499
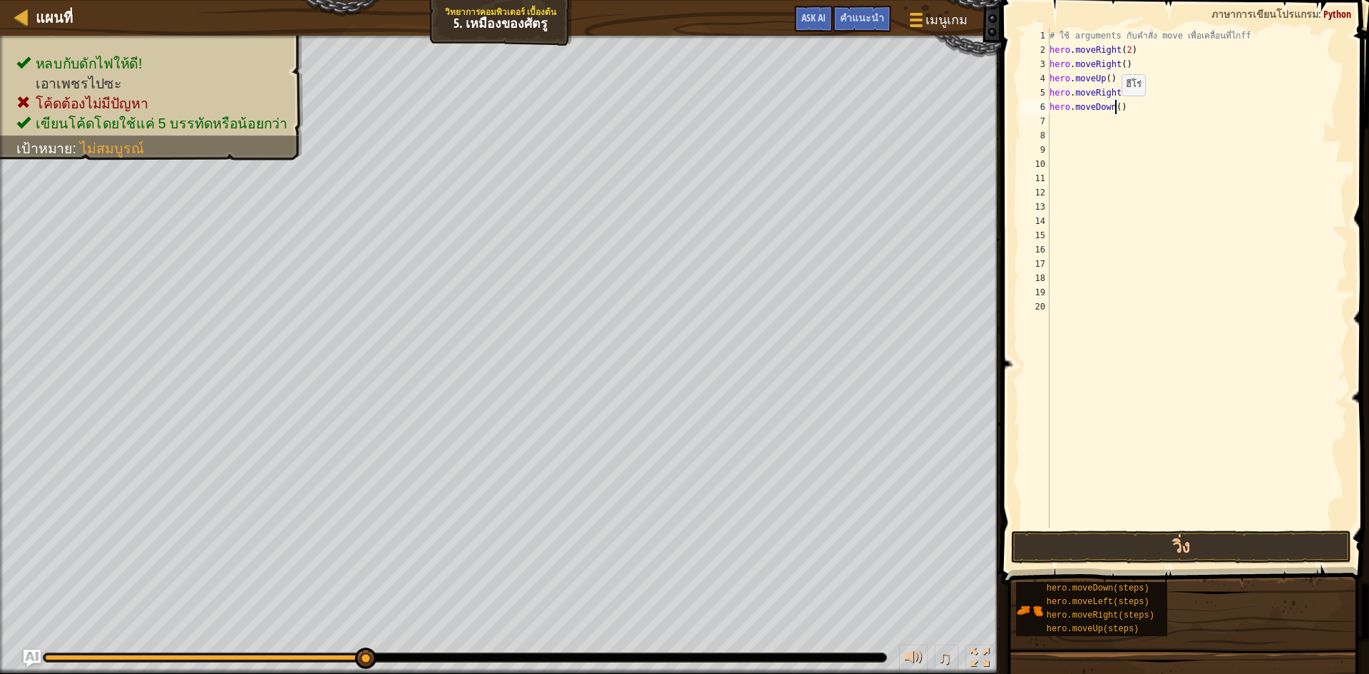
click at [1115, 110] on div "# ใช้ arguments กับคำสั่ง move เพื่อเคลื่อนที่ไกff hero . moveRight ( 2 ) hero …" at bounding box center [1197, 293] width 301 height 528
type textarea "hero.moveDown(3)"
click at [1056, 127] on div "# ใช้ arguments กับคำสั่ง move เพื่อเคลื่อนที่ไกff hero . moveRight ( 2 ) hero …" at bounding box center [1197, 293] width 301 height 528
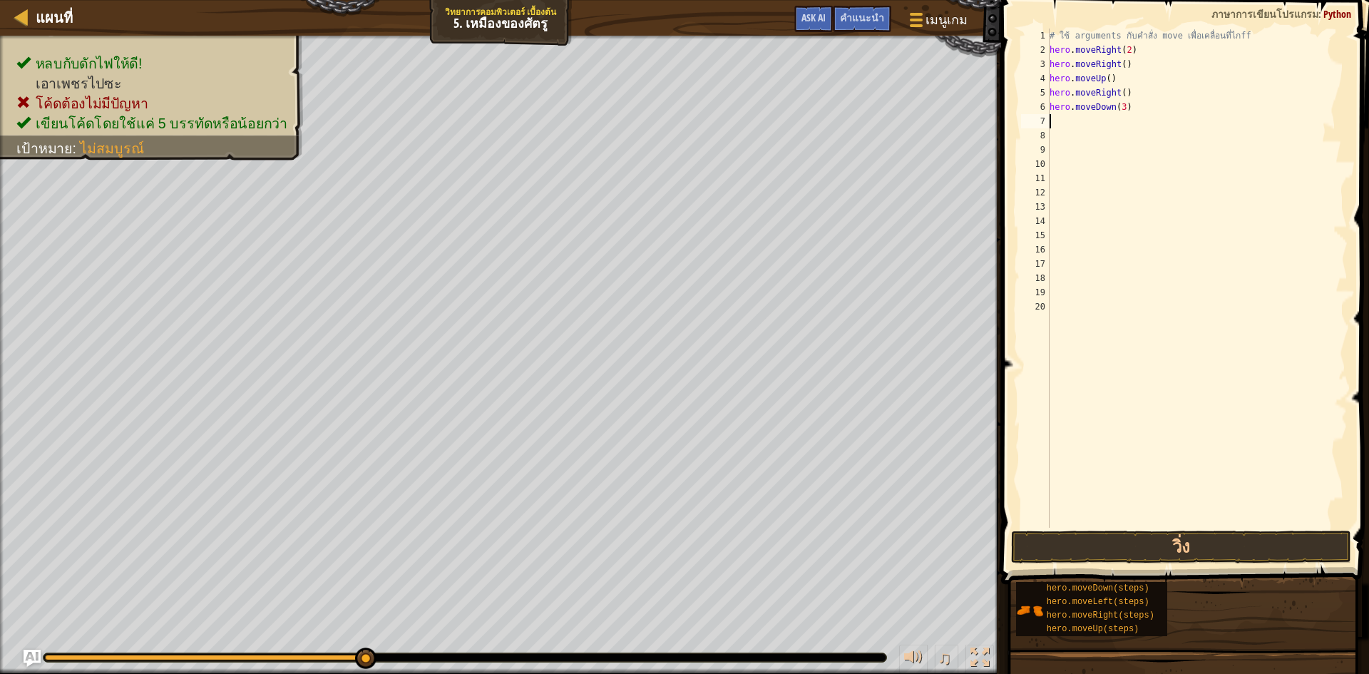
type textarea "h"
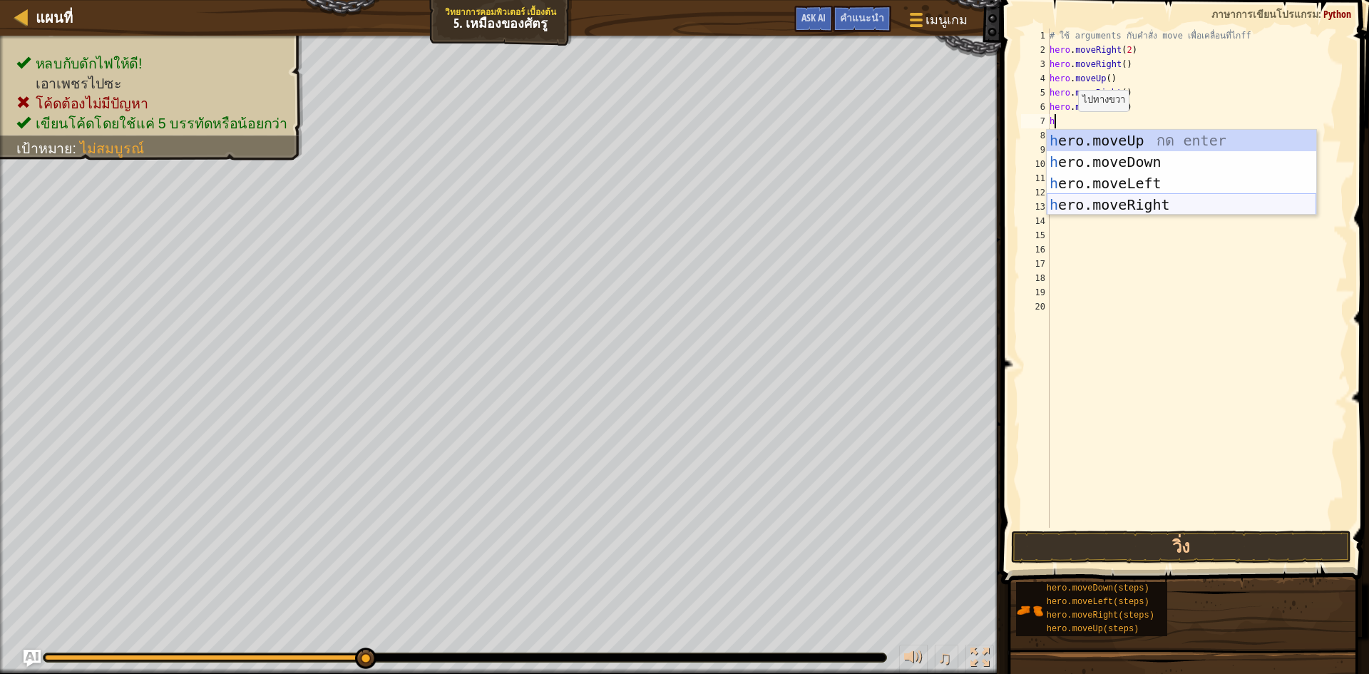
click at [1139, 201] on div "h ero.moveUp กด enter h ero.moveDown กด enter h ero.moveLeft กด enter h ero.mov…" at bounding box center [1182, 194] width 270 height 128
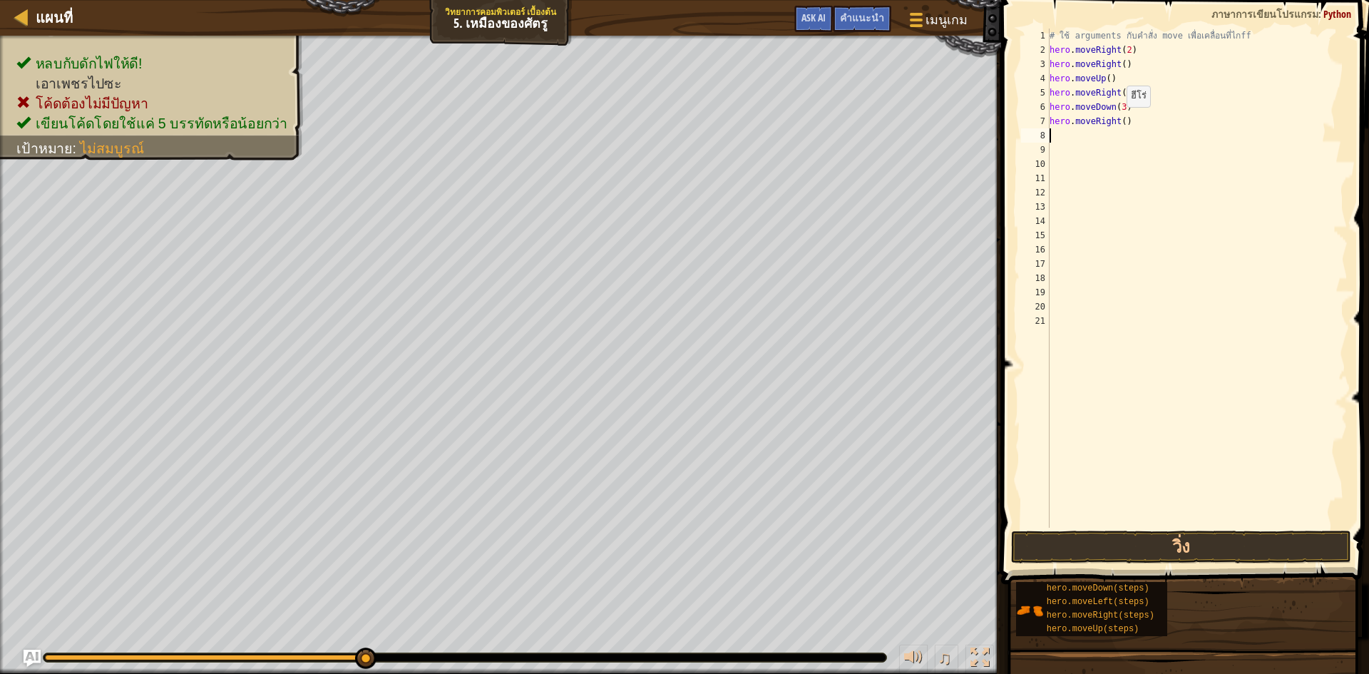
click at [1120, 121] on div "# ใช้ arguments กับคำสั่ง move เพื่อเคลื่อนที่ไกff hero . moveRight ( 2 ) hero …" at bounding box center [1197, 293] width 301 height 528
click at [1230, 548] on button "วิ่ง" at bounding box center [1181, 547] width 340 height 33
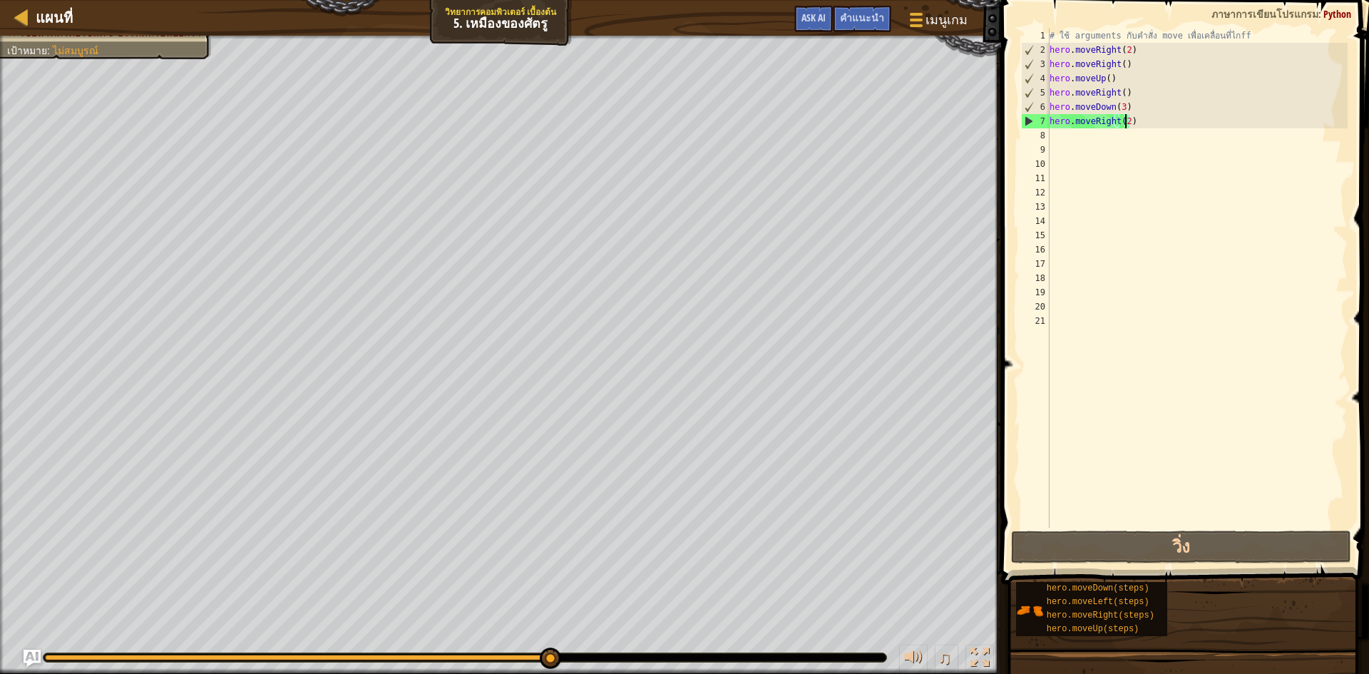
click at [1133, 56] on div "# ใช้ arguments กับคำสั่ง move เพื่อเคลื่อนที่ไกff hero . moveRight ( 2 ) hero …" at bounding box center [1197, 293] width 301 height 528
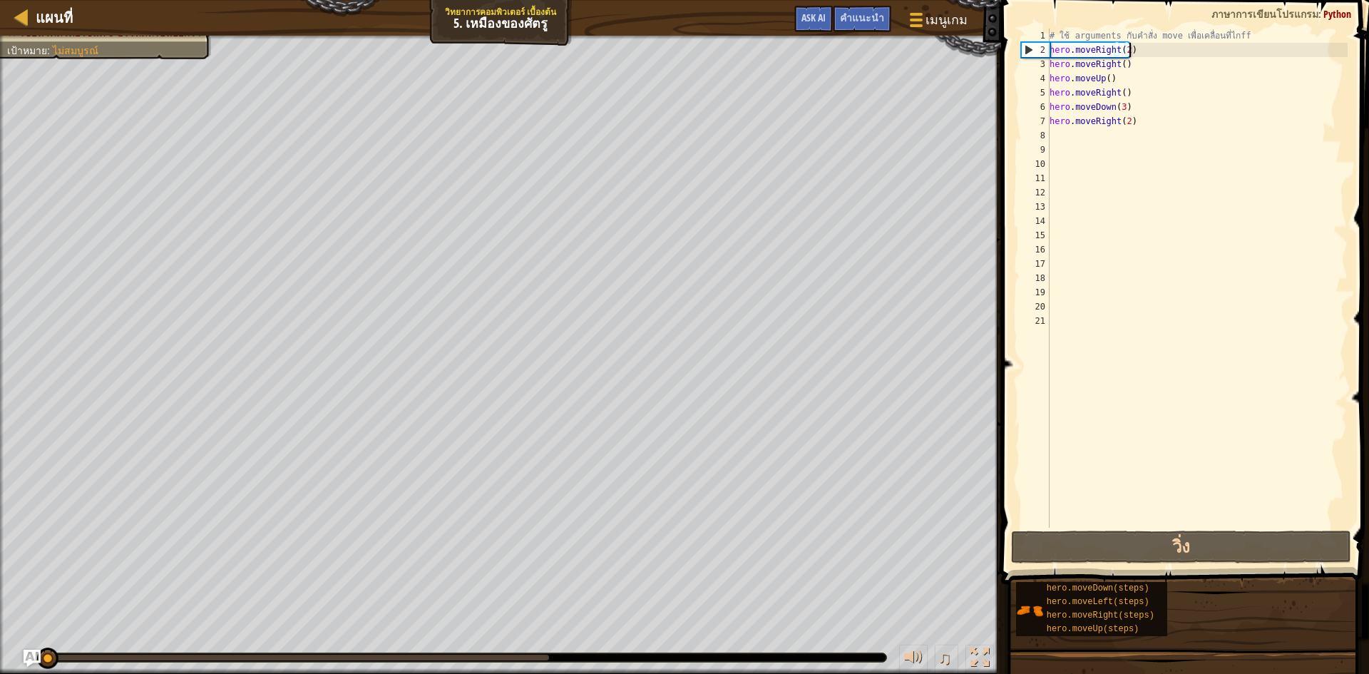
drag, startPoint x: 543, startPoint y: 663, endPoint x: 0, endPoint y: 675, distance: 542.9
click at [0, 0] on html "แผนที่ วิทยาการคอมพิวเตอร์ เบื้องต้น 5. เหมืองของศัตรู เมนูเกม เสร็จสิ้น คำแนะน…" at bounding box center [684, 0] width 1369 height 0
click at [1027, 44] on div "2" at bounding box center [1036, 50] width 28 height 14
click at [1023, 48] on div "2" at bounding box center [1036, 50] width 28 height 14
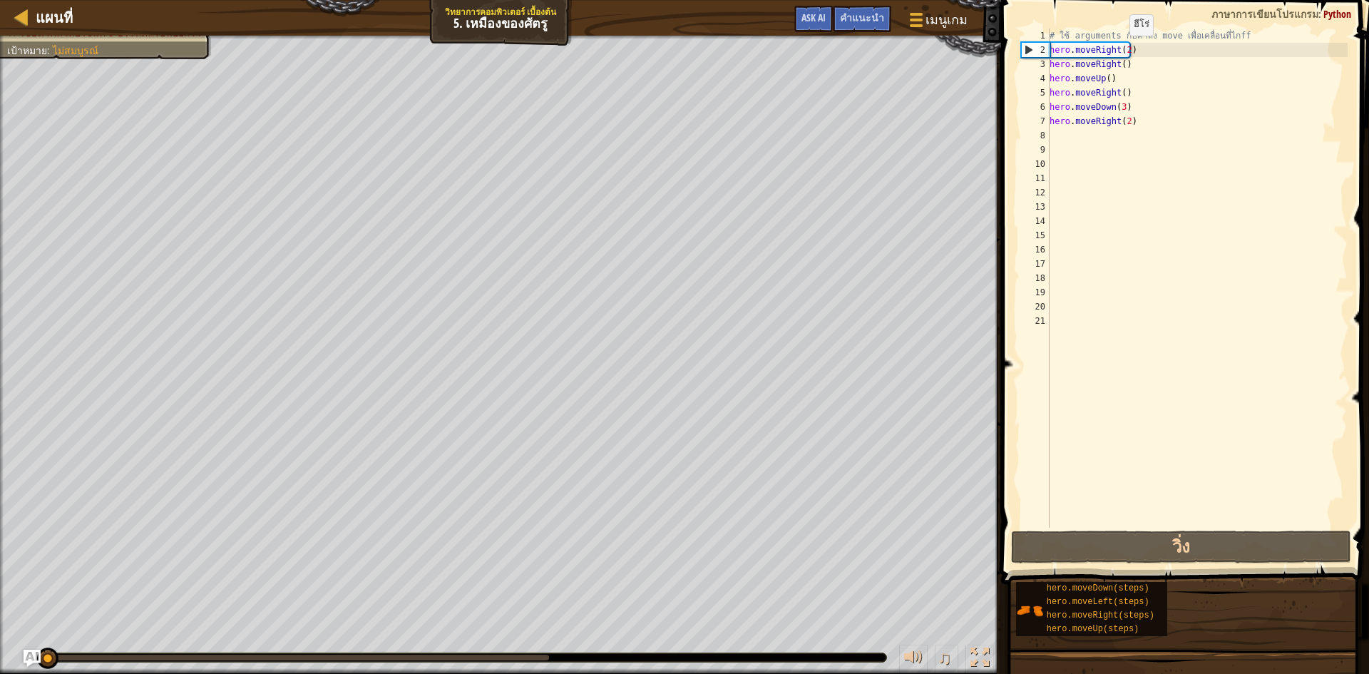
click at [1123, 50] on div "# ใช้ arguments กับคำสั่ง move เพื่อเคลื่อนที่ไกff hero . moveRight ( 2 ) hero …" at bounding box center [1197, 293] width 301 height 528
click at [1128, 48] on div "# ใช้ arguments กับคำสั่ง move เพื่อเคลื่อนที่ไกff hero . moveRight ( 2 ) hero …" at bounding box center [1197, 293] width 301 height 528
click at [1125, 63] on div "# ใช้ arguments กับคำสั่ง move เพื่อเคลื่อนที่ไกff hero . moveRight ( 2 ) hero …" at bounding box center [1197, 293] width 301 height 528
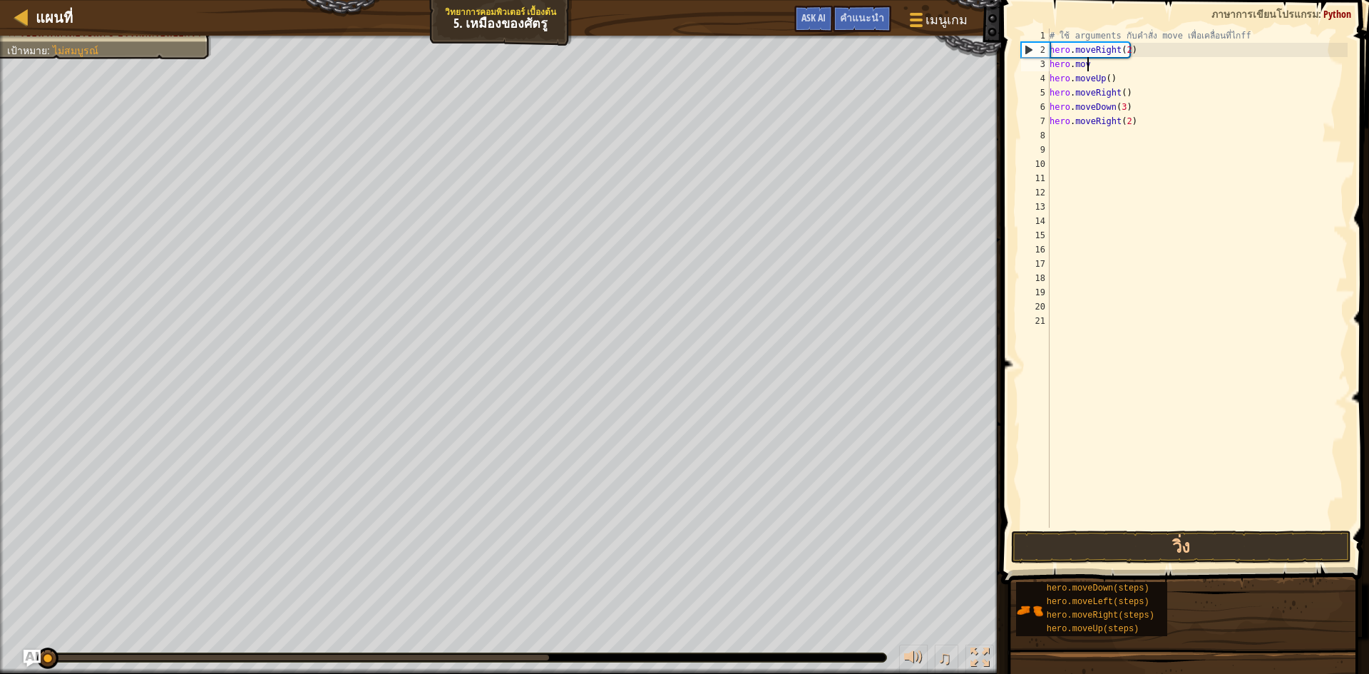
scroll to position [6, 0]
type textarea "h"
click at [1123, 48] on div "# ใช้ arguments กับคำสั่ง move เพื่อเคลื่อนที่ไกff hero . moveRight ( 2 ) hero …" at bounding box center [1197, 293] width 301 height 528
type textarea "hero.moveRight(3)"
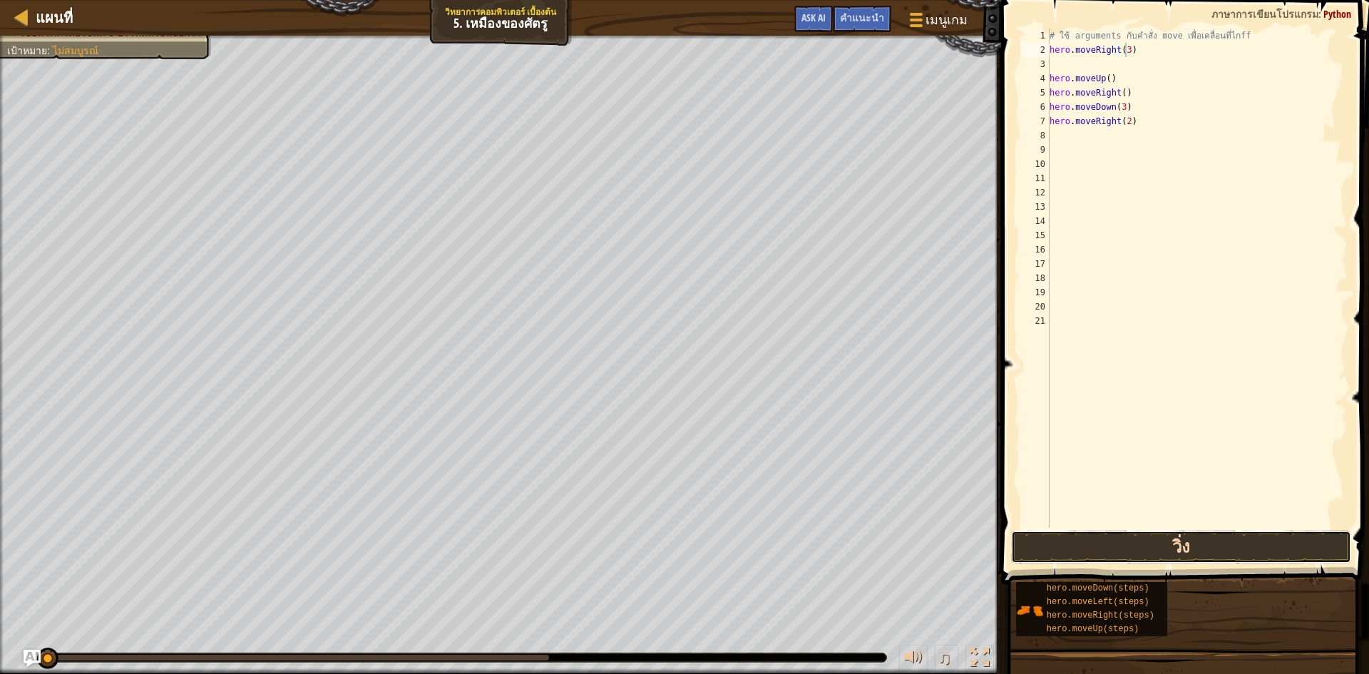
click at [1181, 547] on button "วิ่ง" at bounding box center [1181, 547] width 340 height 33
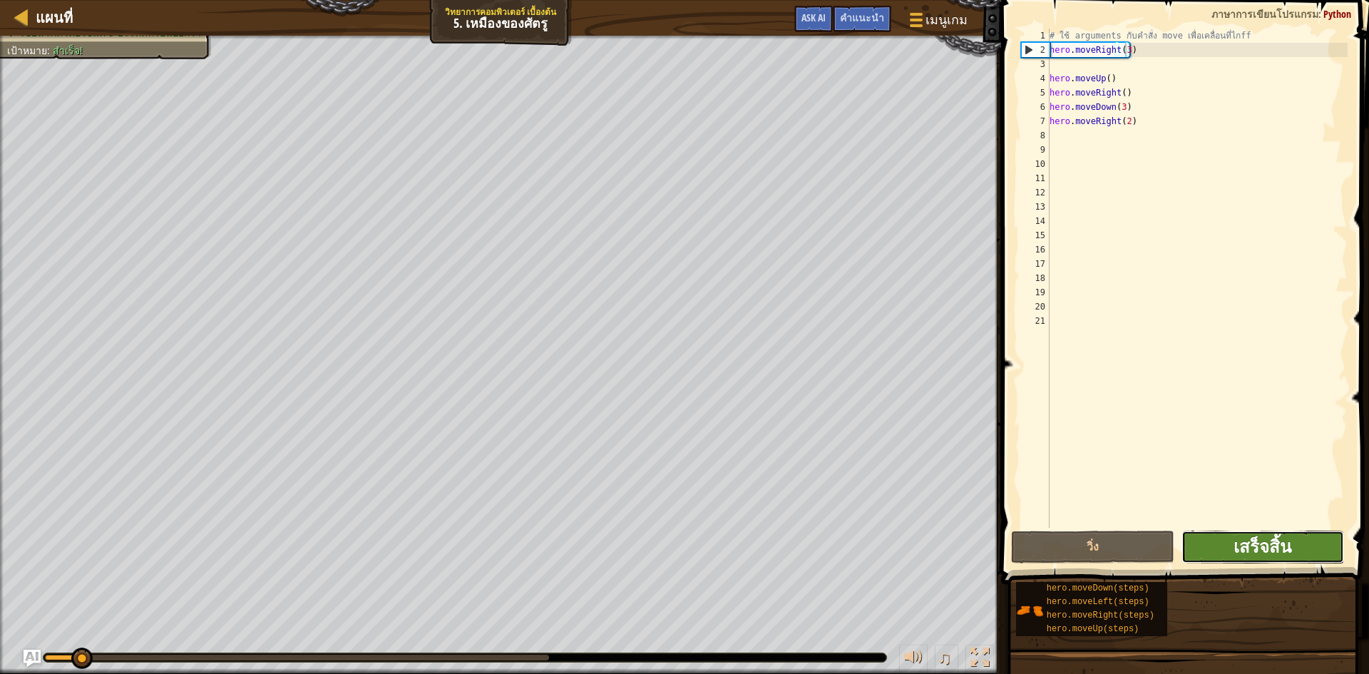
click at [1270, 545] on span "เสร็จสิ้น" at bounding box center [1263, 546] width 58 height 23
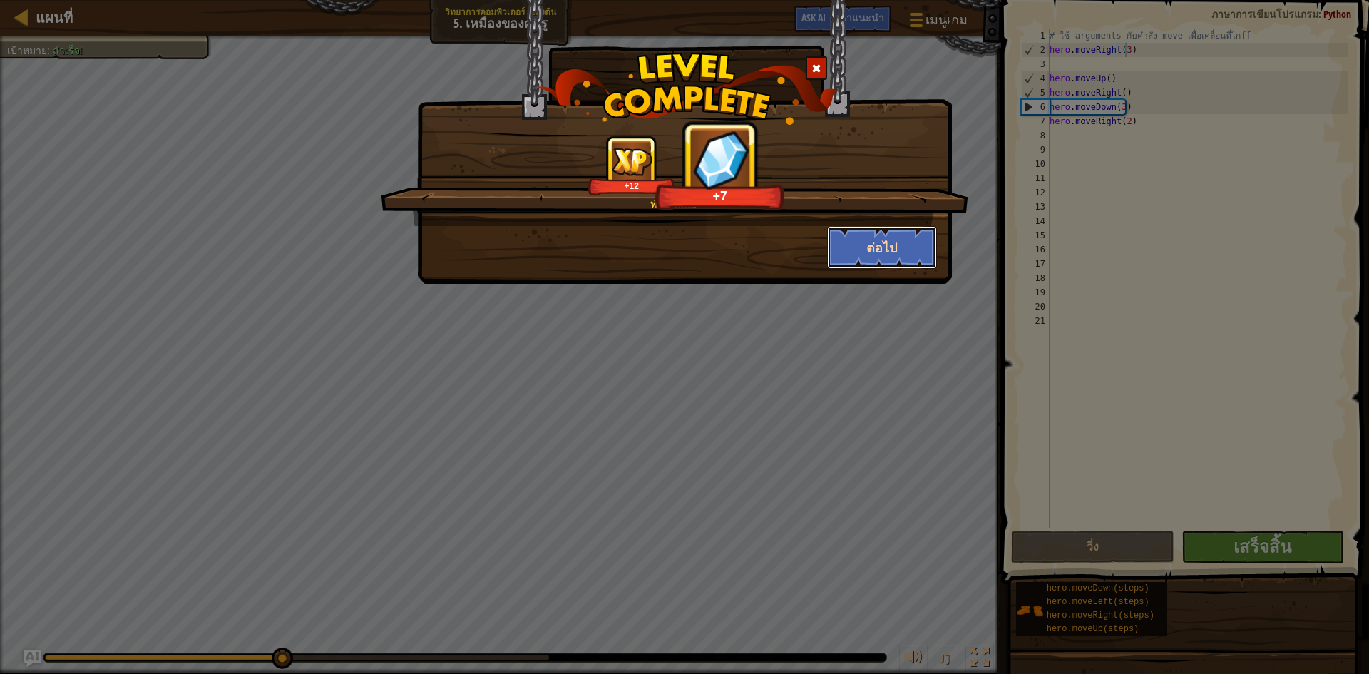
click at [876, 248] on button "ต่อไป" at bounding box center [882, 247] width 111 height 43
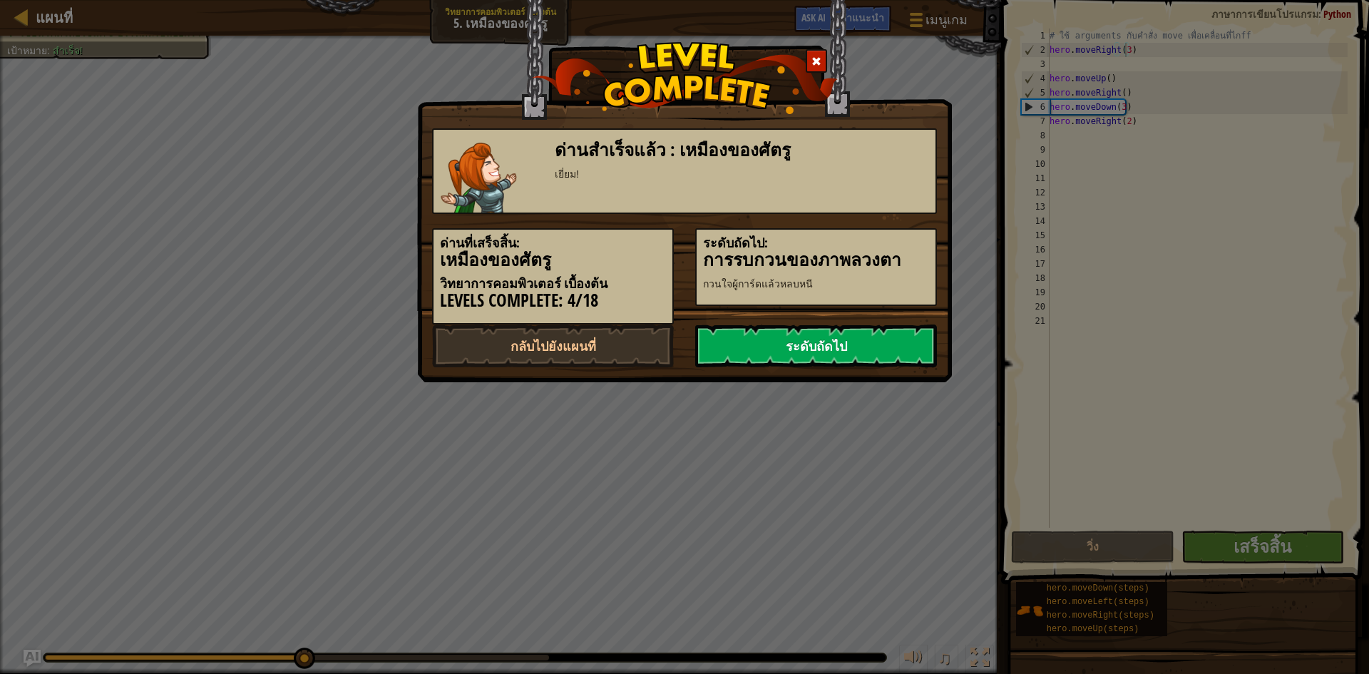
click at [862, 353] on link "ระดับถัดไป" at bounding box center [816, 346] width 242 height 43
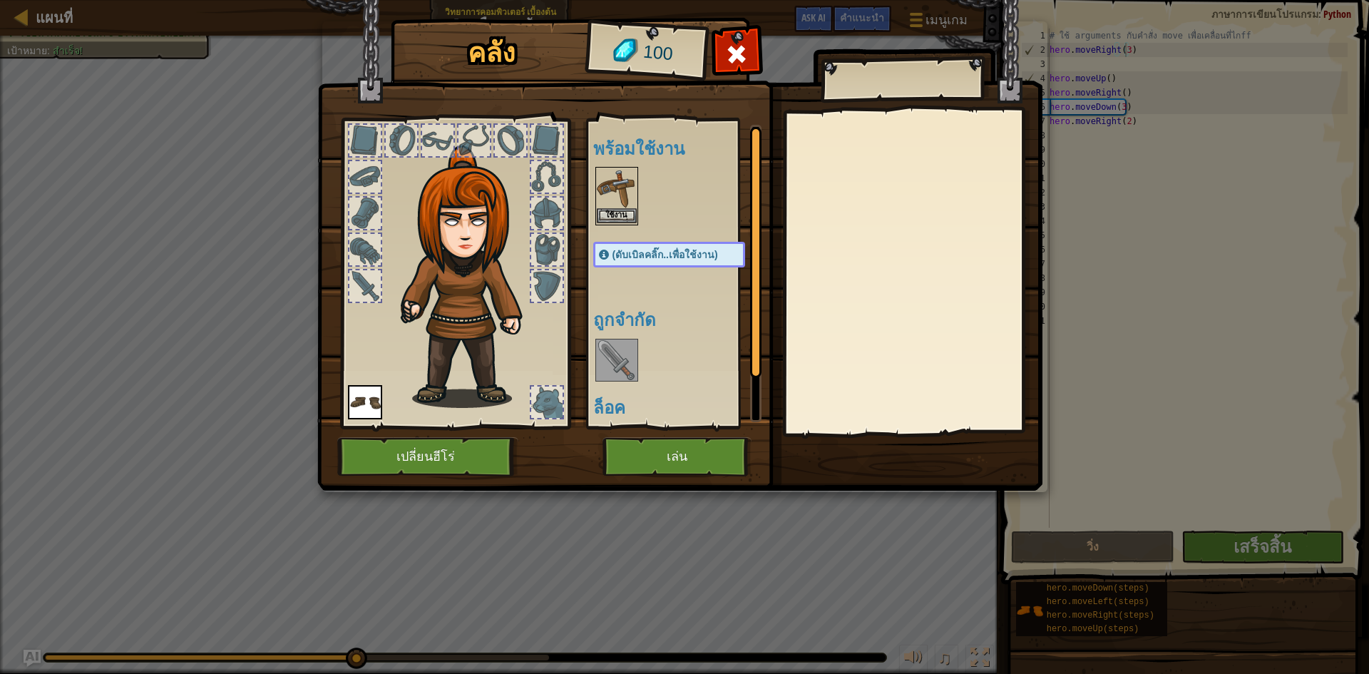
click at [602, 177] on img at bounding box center [617, 188] width 40 height 40
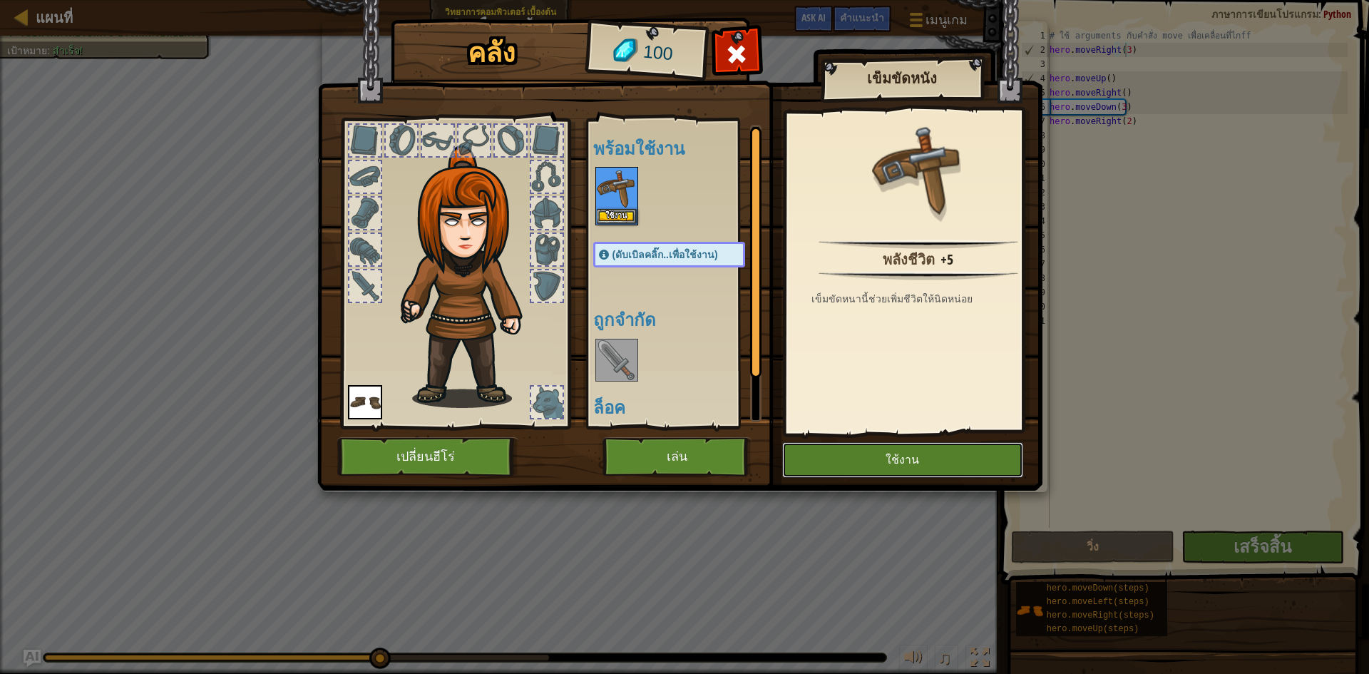
click at [837, 457] on button "ใช้งาน" at bounding box center [902, 460] width 241 height 36
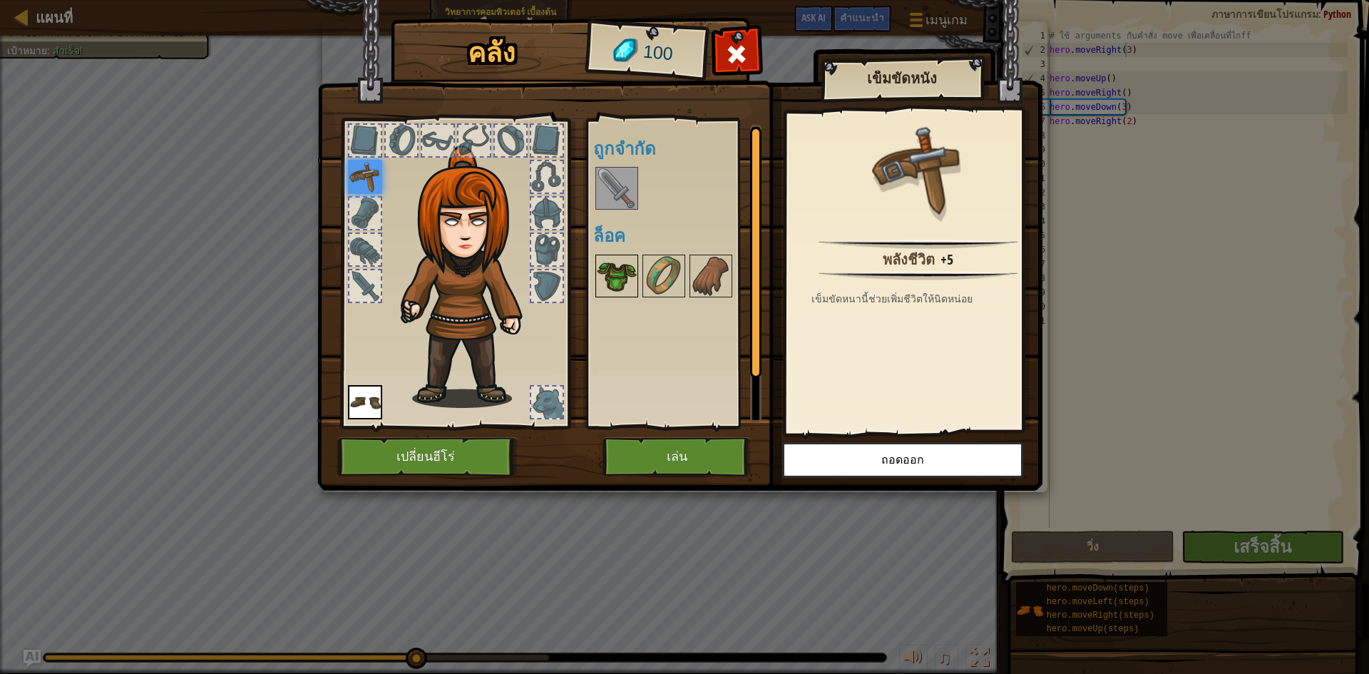
click at [608, 270] on img at bounding box center [617, 276] width 40 height 40
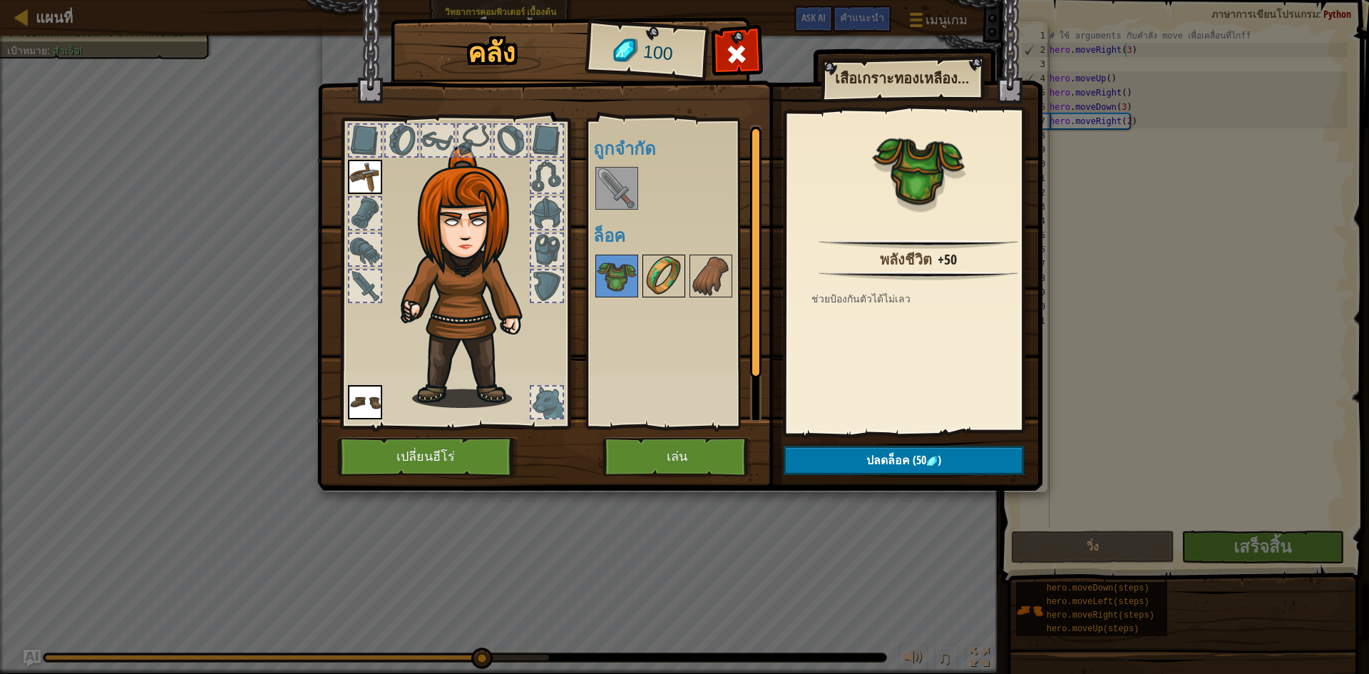
click at [672, 270] on img at bounding box center [664, 276] width 40 height 40
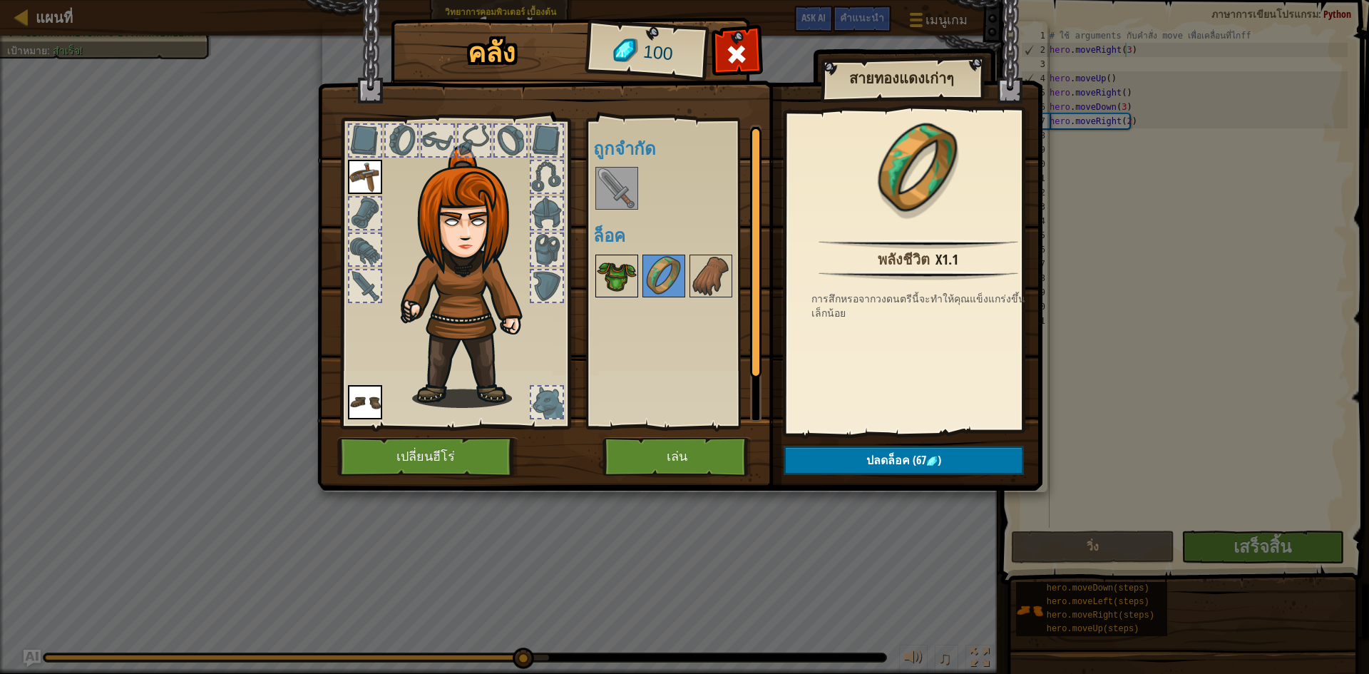
click at [637, 277] on div at bounding box center [617, 276] width 43 height 43
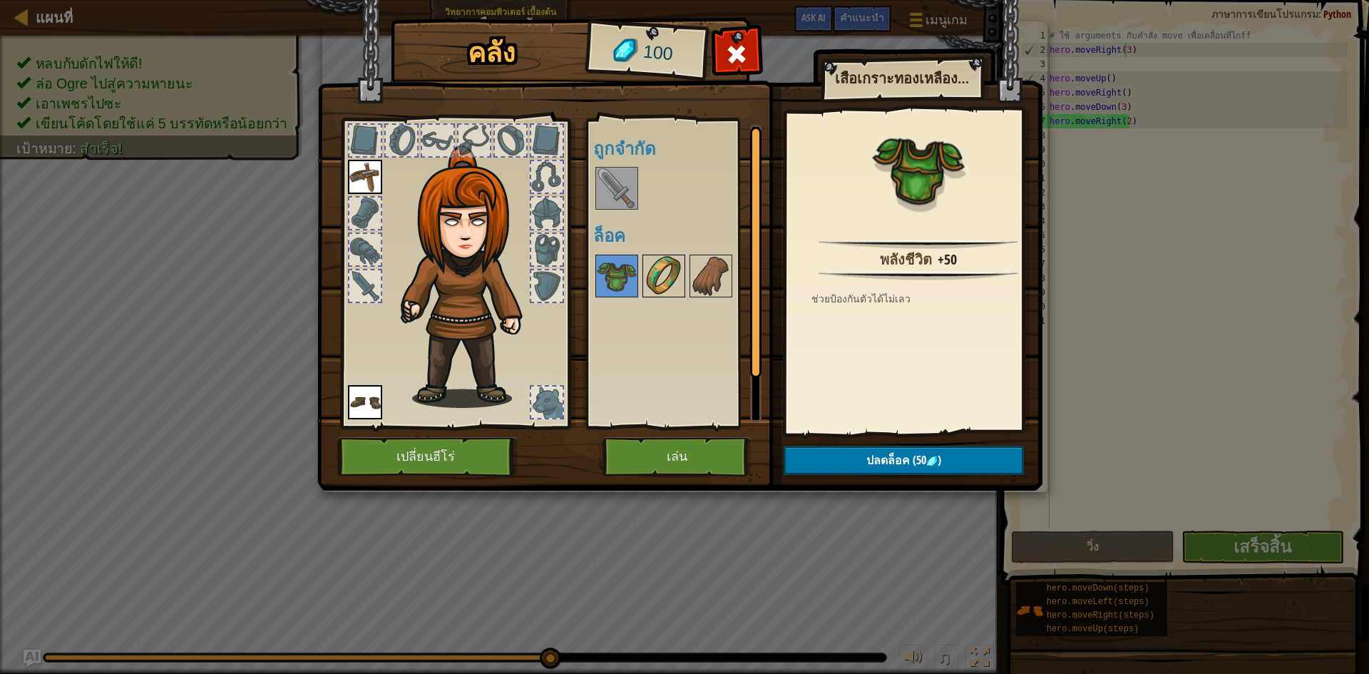
click at [668, 268] on img at bounding box center [664, 276] width 40 height 40
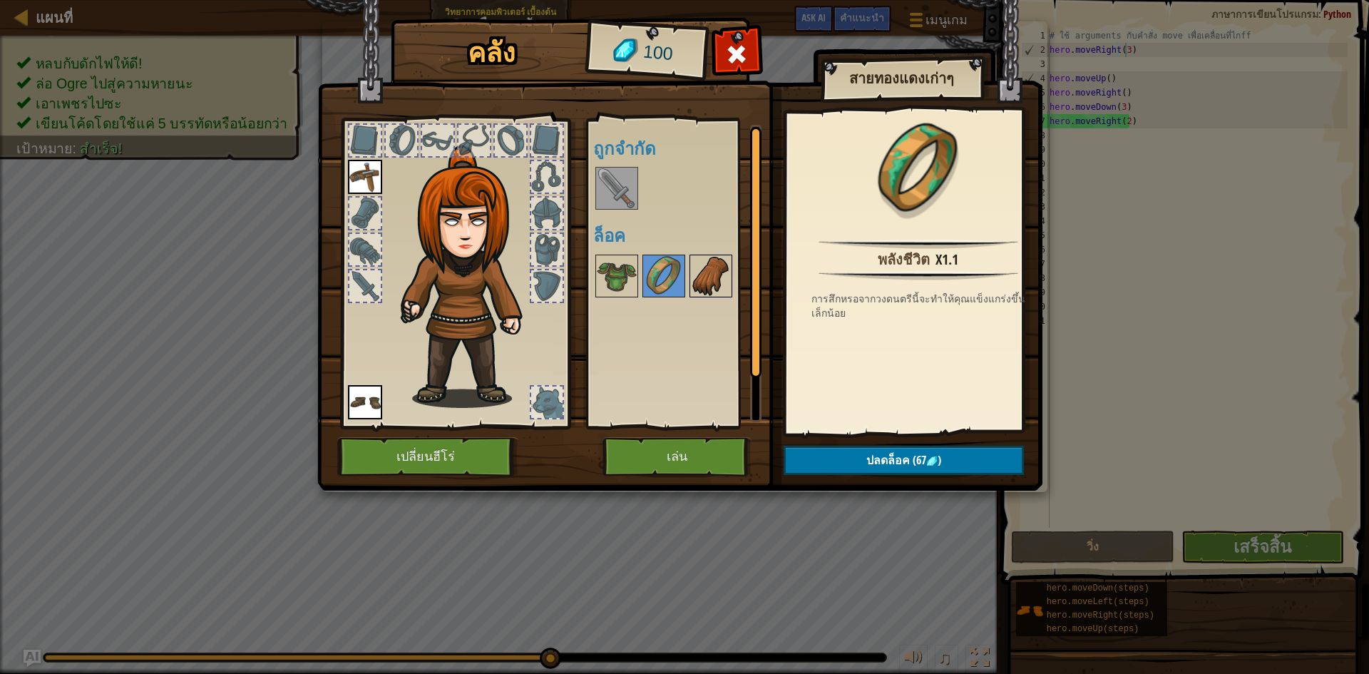
click at [701, 277] on img at bounding box center [711, 276] width 40 height 40
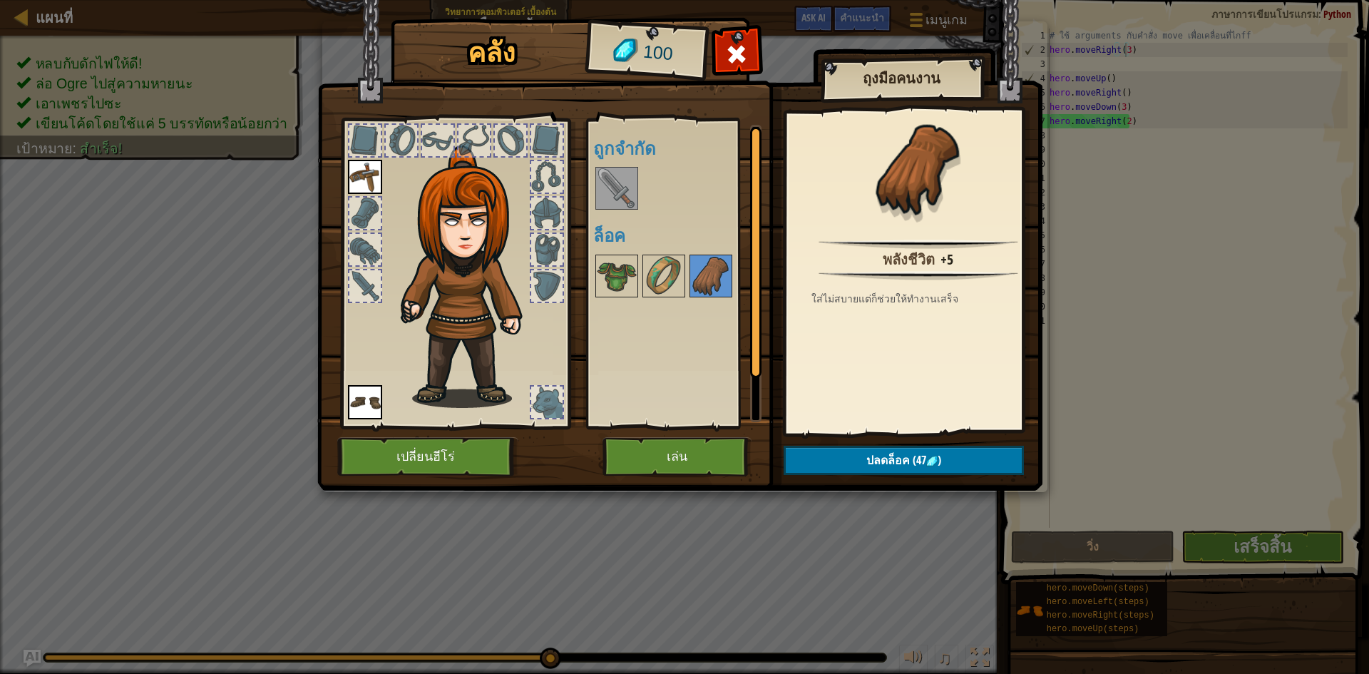
click at [588, 180] on div "พร้อมใช้งาน ใช้งาน ใช้งาน (ดับเบิลคลิ๊ก..เพื่อใช้งาน) ถูกจำกัด ล็อค" at bounding box center [674, 273] width 175 height 310
click at [606, 184] on img at bounding box center [617, 188] width 40 height 40
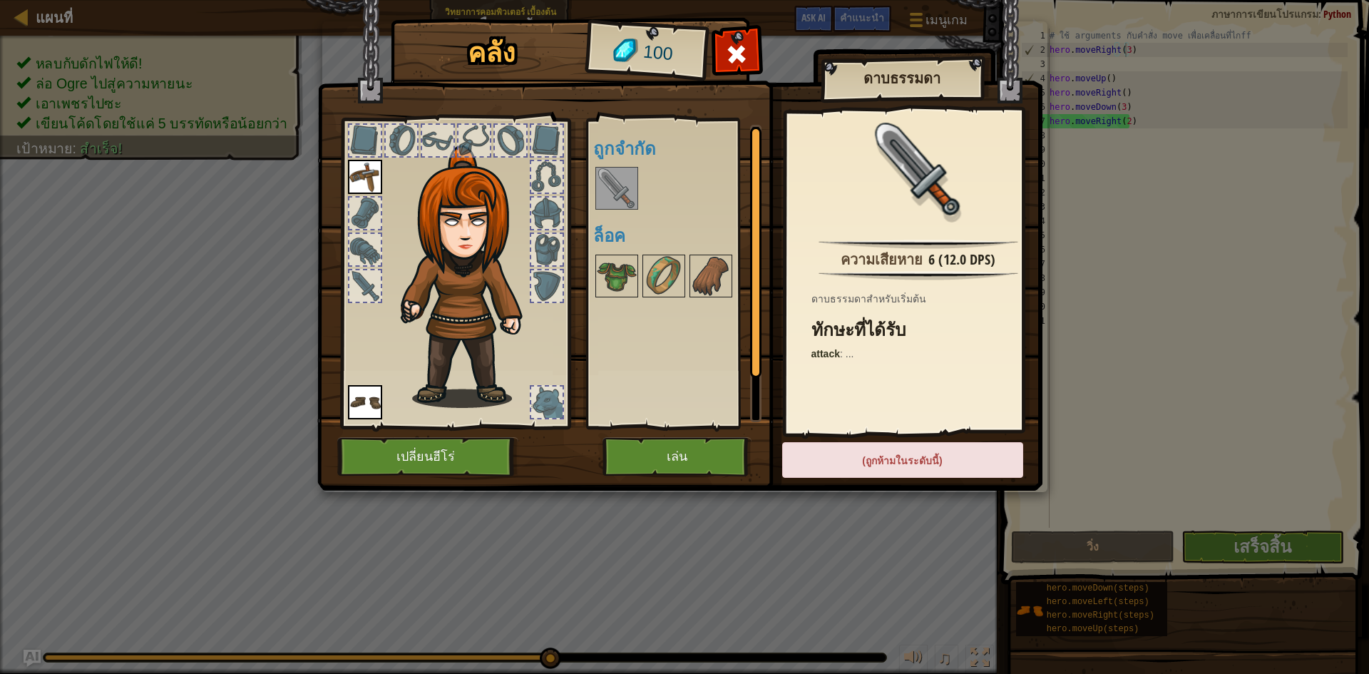
drag, startPoint x: 623, startPoint y: 185, endPoint x: 640, endPoint y: 197, distance: 21.6
click at [640, 197] on div "พร้อมใช้งาน ใช้งาน ใช้งาน (ดับเบิลคลิ๊ก..เพื่อใช้งาน) ถูกจำกัด ล็อค" at bounding box center [683, 273] width 180 height 297
click at [996, 90] on img at bounding box center [679, 232] width 725 height 518
click at [721, 36] on img at bounding box center [679, 232] width 725 height 518
click at [730, 51] on span at bounding box center [736, 54] width 23 height 23
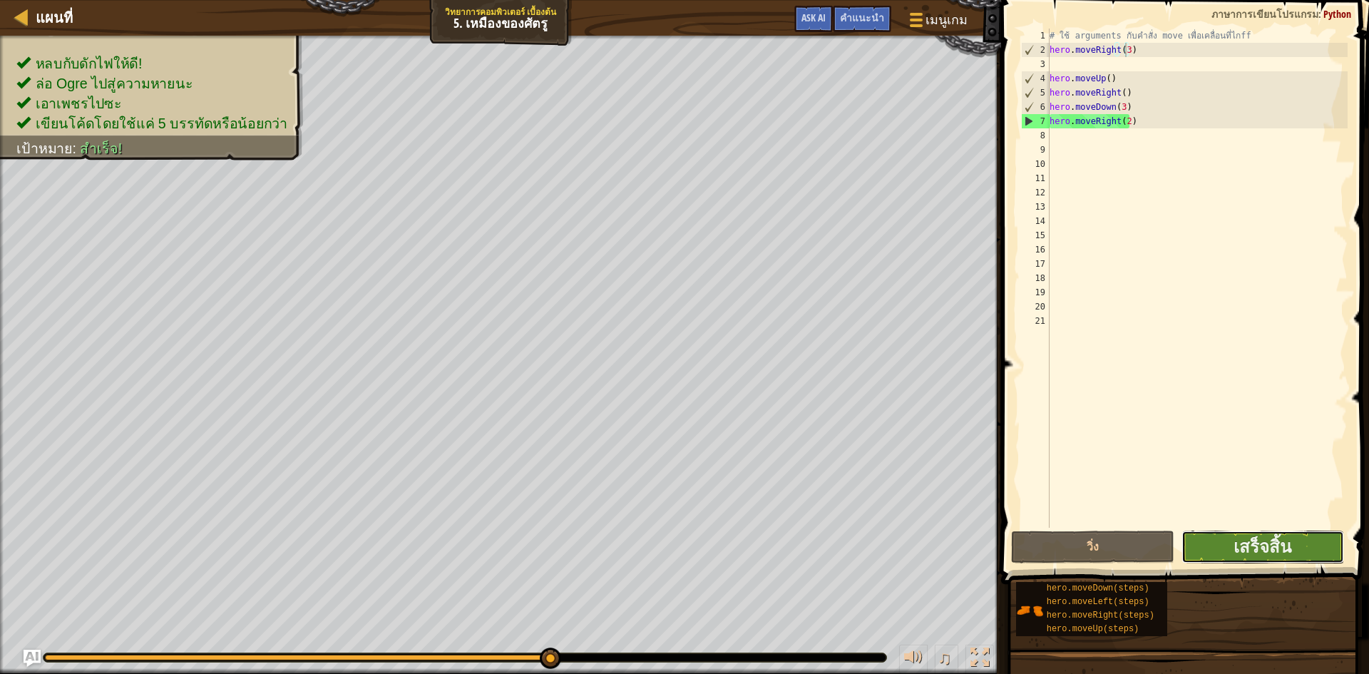
click at [1232, 543] on button "เสร็จสิ้น" at bounding box center [1263, 547] width 163 height 33
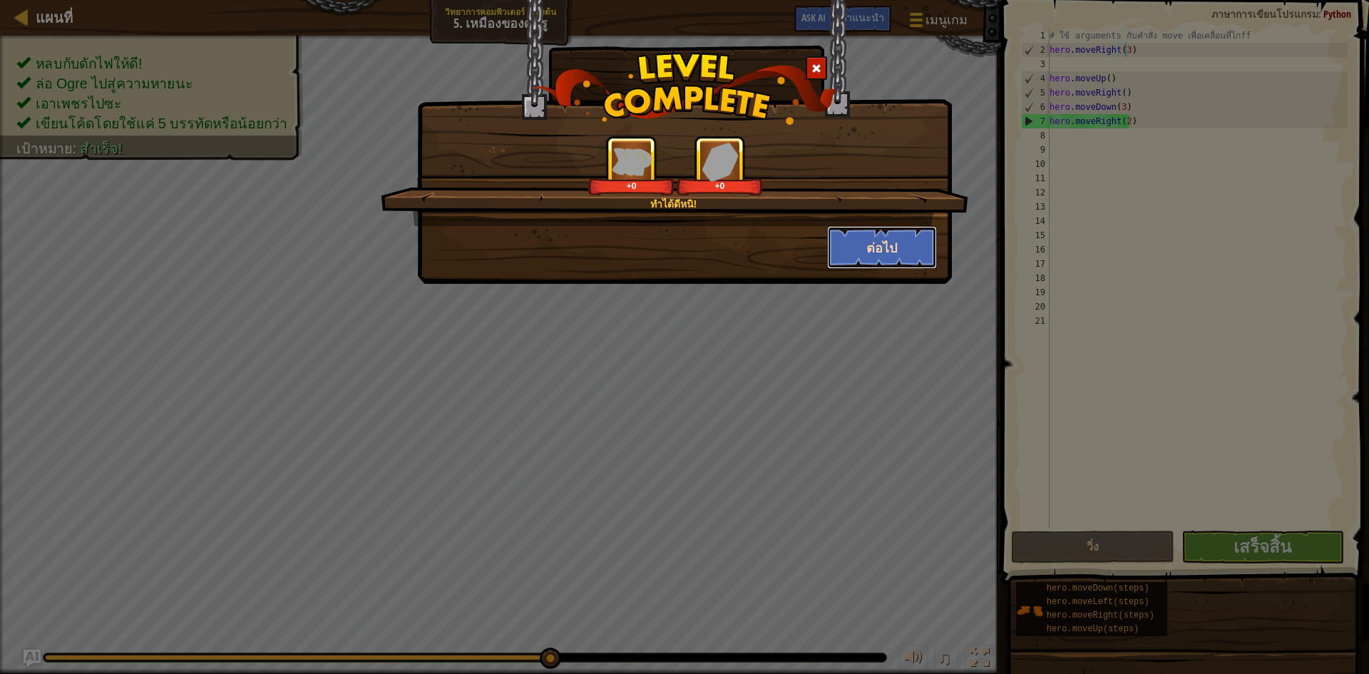
click at [917, 251] on button "ต่อไป" at bounding box center [882, 247] width 111 height 43
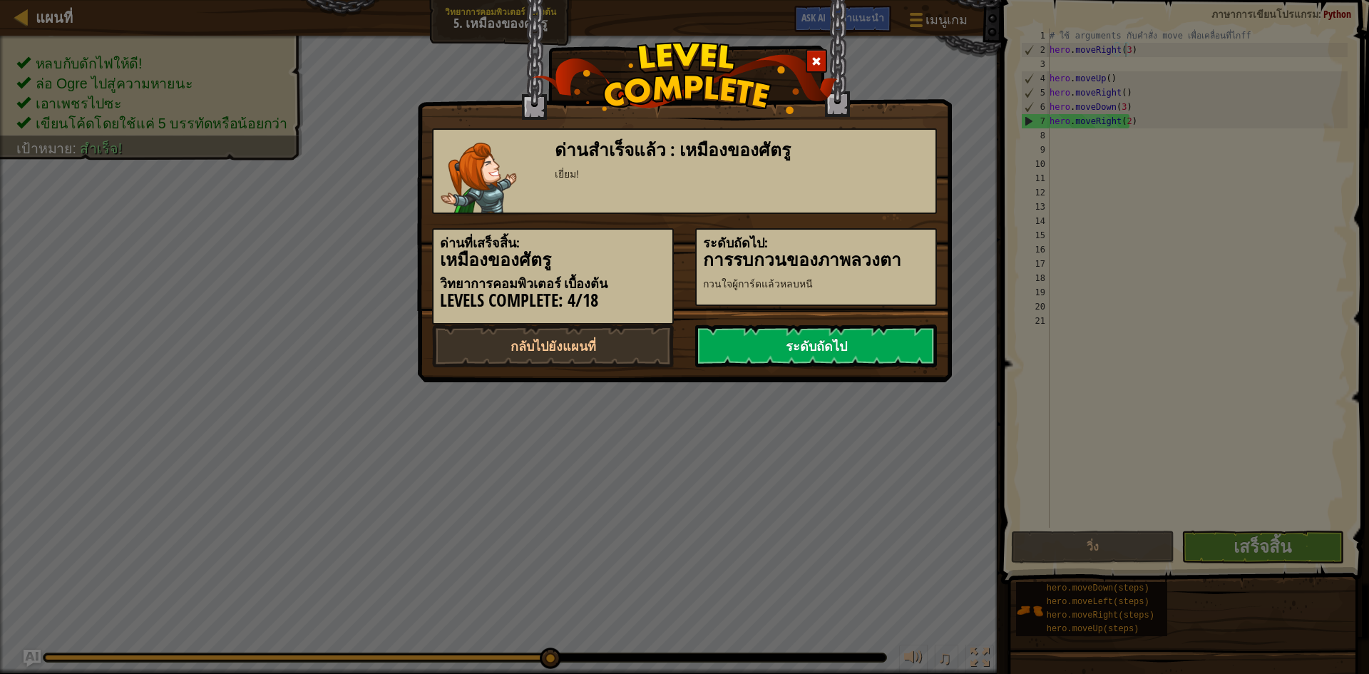
click at [928, 341] on link "ระดับถัดไป" at bounding box center [816, 346] width 242 height 43
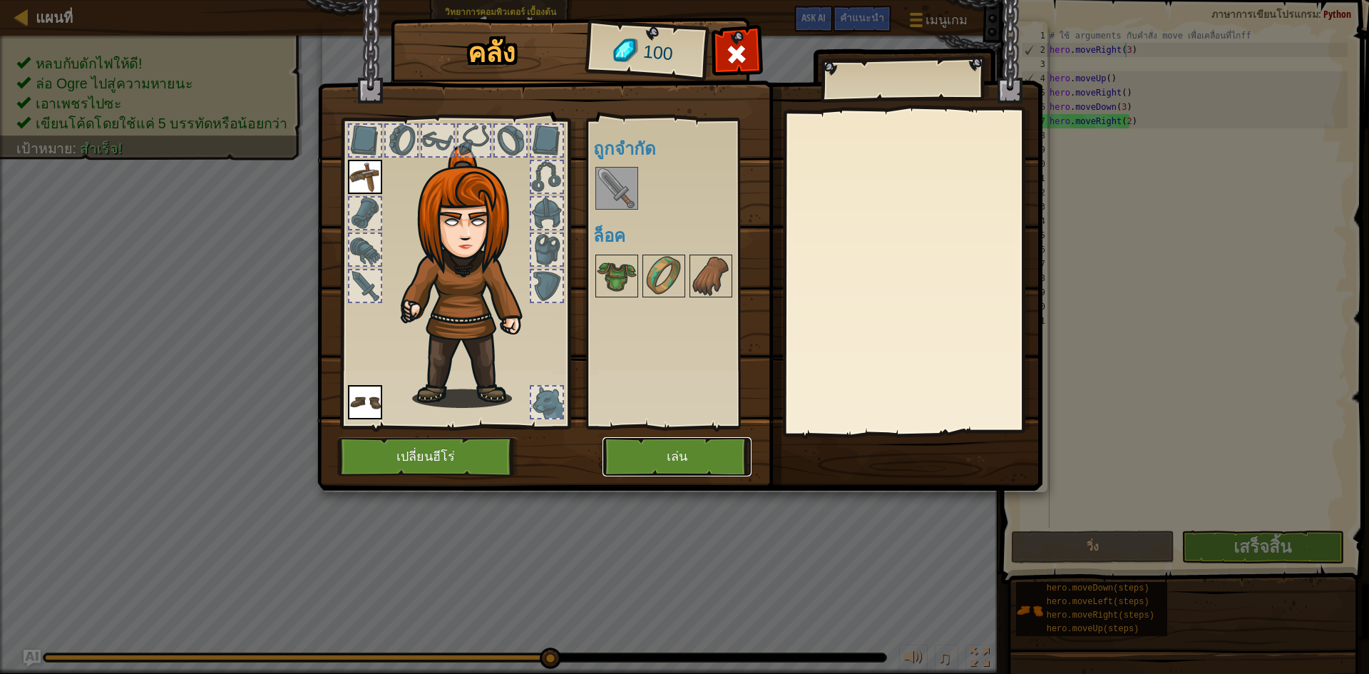
click at [712, 468] on button "เล่น" at bounding box center [677, 456] width 149 height 39
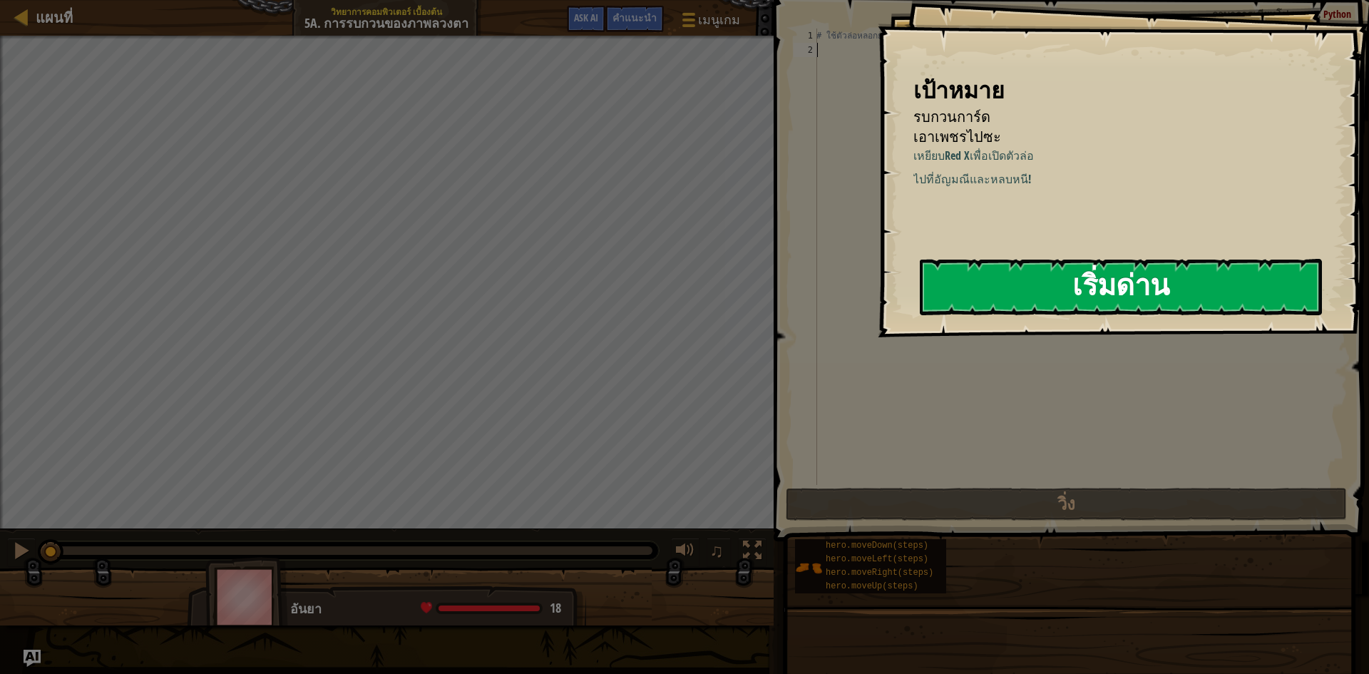
click at [1229, 290] on button "เริ่มด่าน" at bounding box center [1121, 287] width 402 height 56
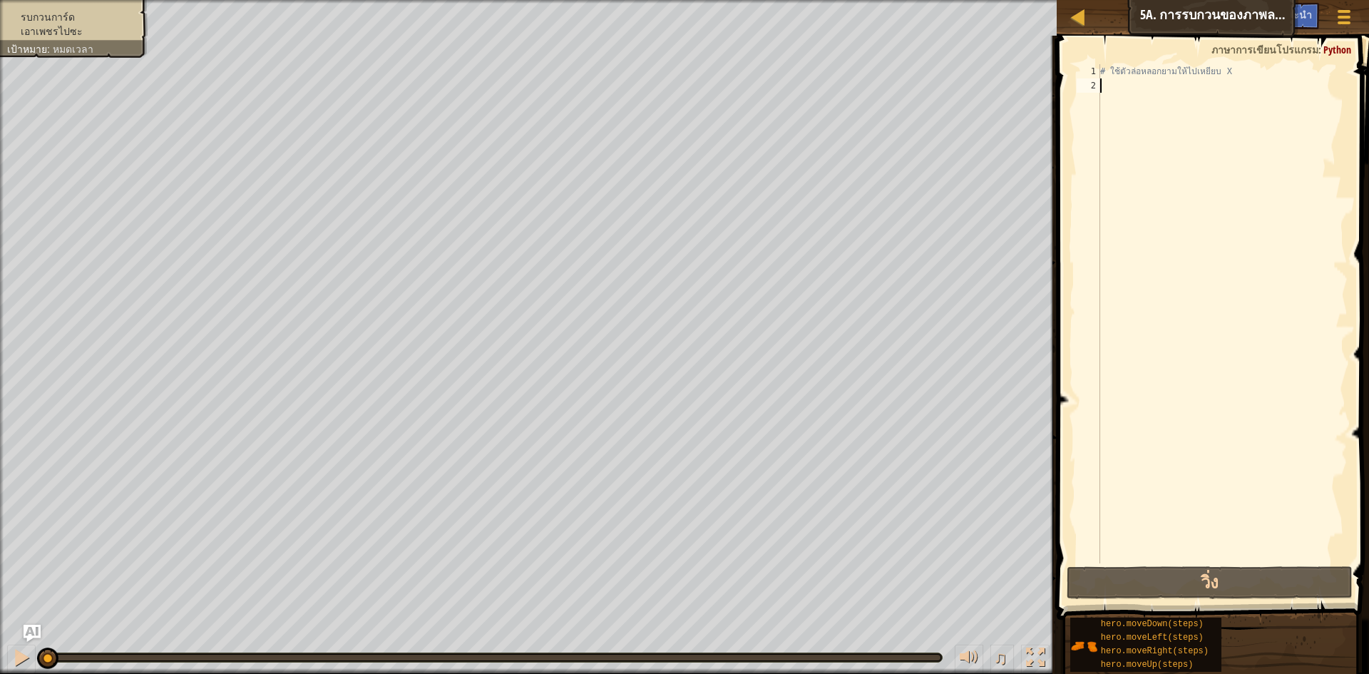
click at [1118, 94] on div "# ใช้ตัวล่อหลอกยามให้ไปเหยียบ X" at bounding box center [1223, 328] width 250 height 528
type textarea "h"
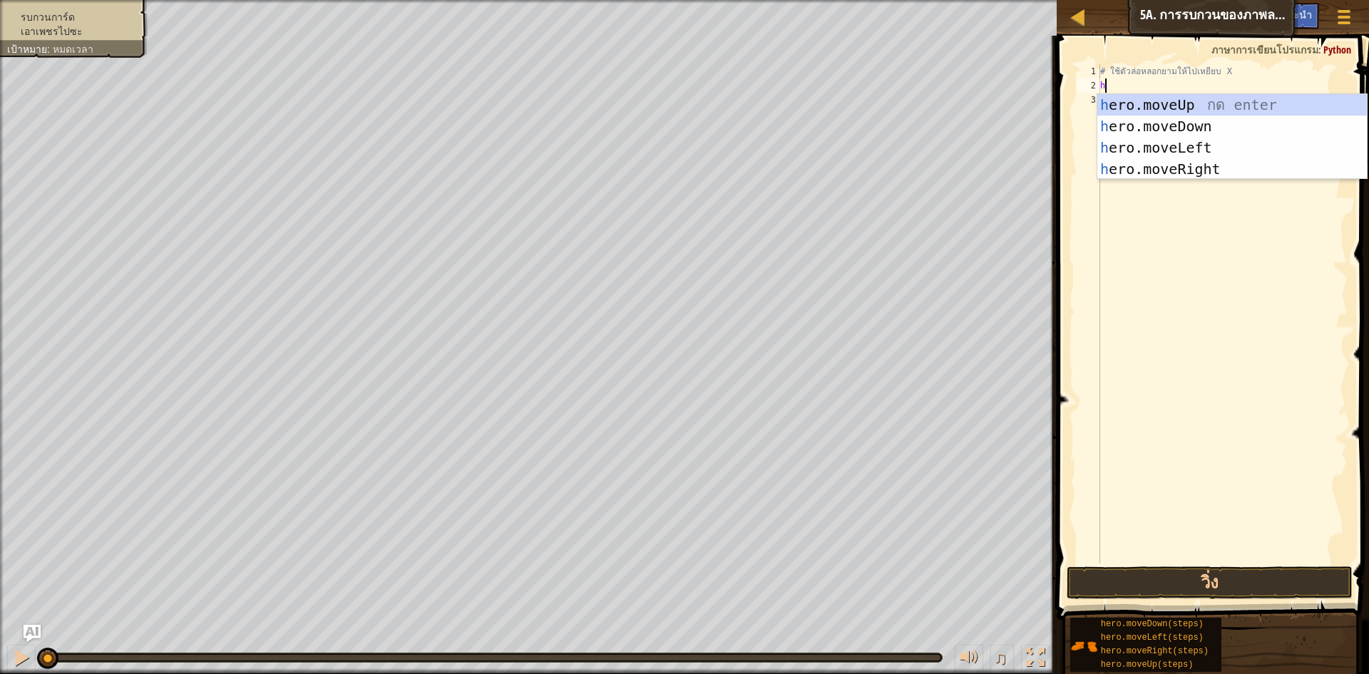
scroll to position [6, 0]
click at [1184, 162] on div "h ero.moveUp กด enter h ero.moveDown กด enter h ero.moveLeft กด enter h ero.mov…" at bounding box center [1233, 158] width 270 height 128
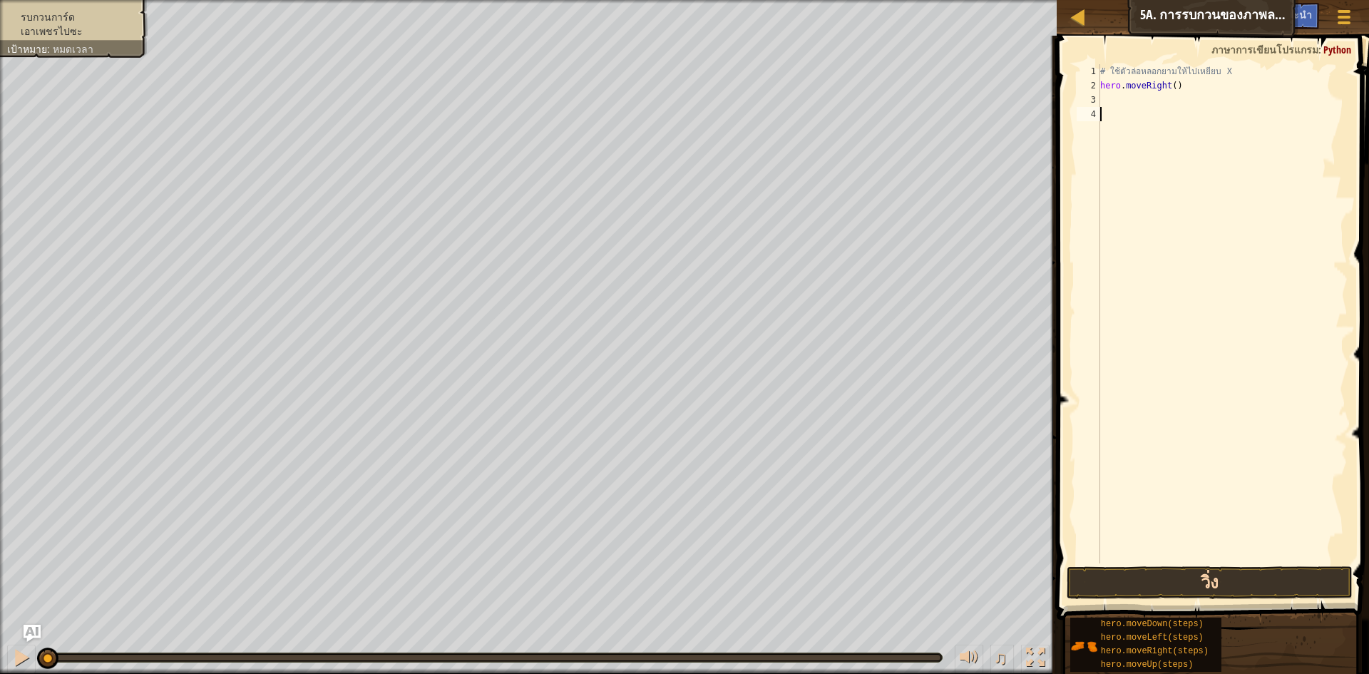
drag, startPoint x: 1225, startPoint y: 549, endPoint x: 1225, endPoint y: 568, distance: 19.3
click at [1225, 568] on div "1 2 3 4 # ใช้ตัวล่อหลอกยามให้ไปเหยียบ X hero . moveRight ( ) הההההההההההההההההה…" at bounding box center [1211, 356] width 317 height 626
click at [1225, 568] on button "วิ่ง" at bounding box center [1210, 582] width 286 height 33
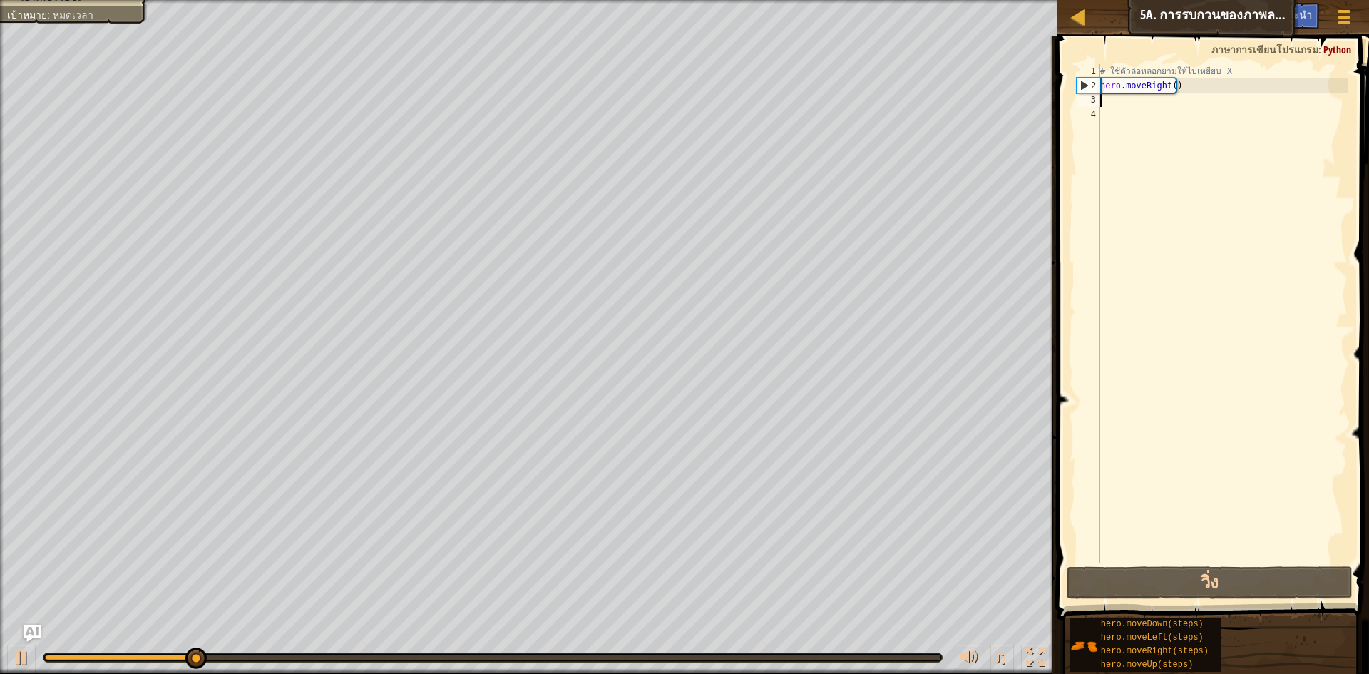
click at [1123, 97] on div "# ใช้ตัวล่อหลอกยามให้ไปเหยียบ X hero . moveRight ( )" at bounding box center [1223, 328] width 250 height 528
type textarea "h"
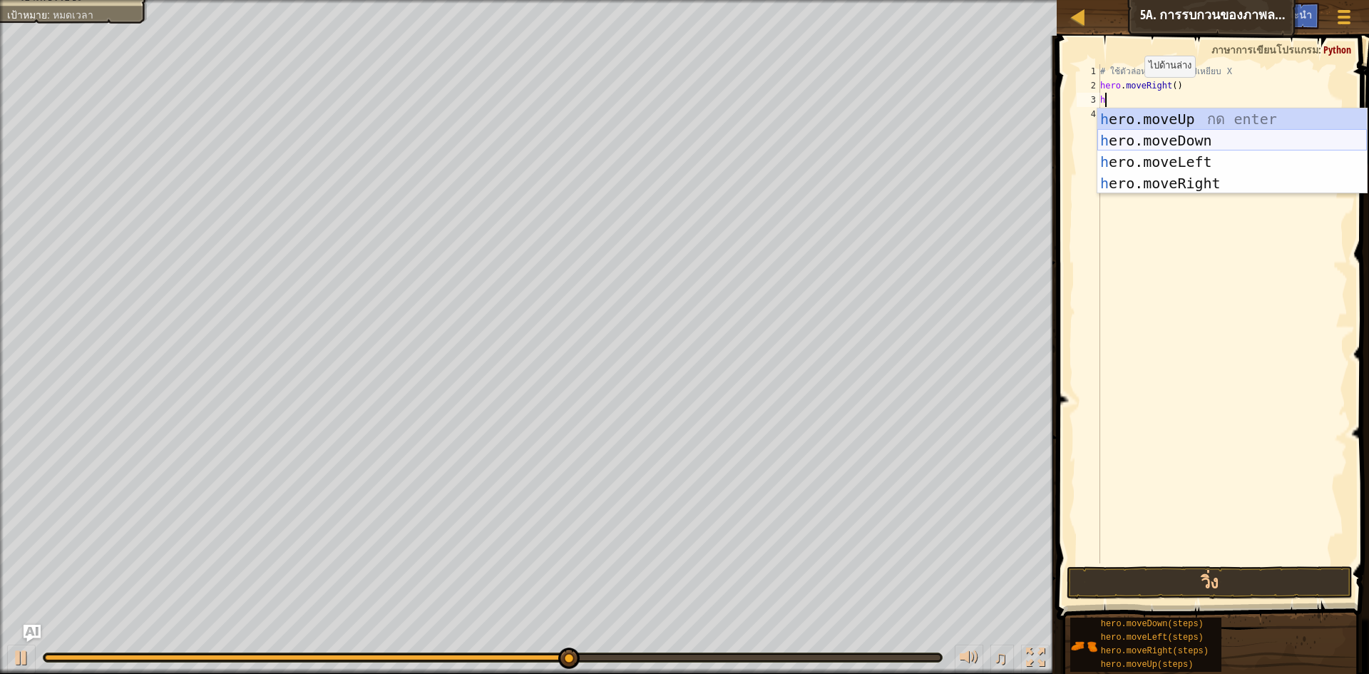
click at [1173, 149] on div "h ero.moveUp กด enter h ero.moveDown กด enter h ero.moveLeft กด enter h ero.mov…" at bounding box center [1233, 172] width 270 height 128
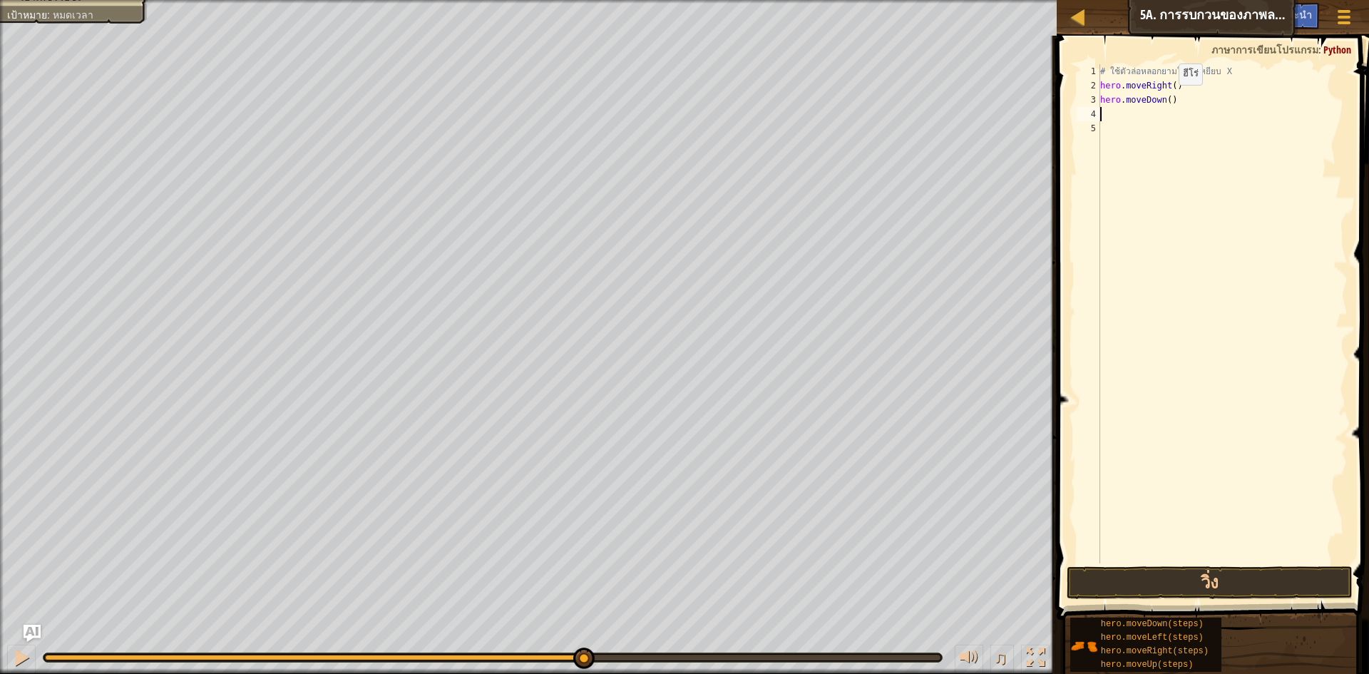
click at [1167, 99] on div "# ใช้ตัวล่อหลอกยามให้ไปเหยียบ X hero . moveRight ( ) hero . moveDown ( )" at bounding box center [1223, 328] width 250 height 528
type textarea "hero.moveDown(2)"
click at [1124, 571] on button "วิ่ง" at bounding box center [1210, 582] width 286 height 33
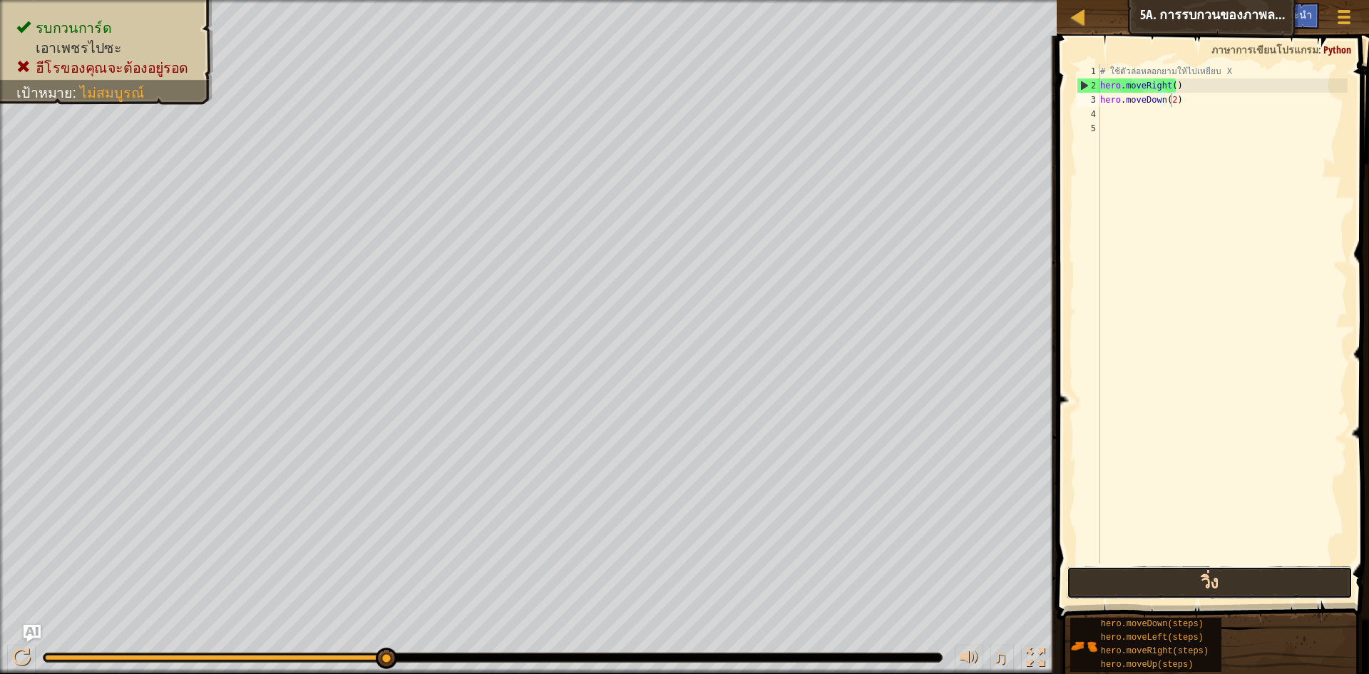
click at [1130, 583] on button "วิ่ง" at bounding box center [1210, 582] width 286 height 33
click at [1113, 116] on div "# ใช้ตัวล่อหลอกยามให้ไปเหยียบ X hero . moveRight ( ) hero . moveDown ( 2 )" at bounding box center [1223, 328] width 250 height 528
type textarea "h"
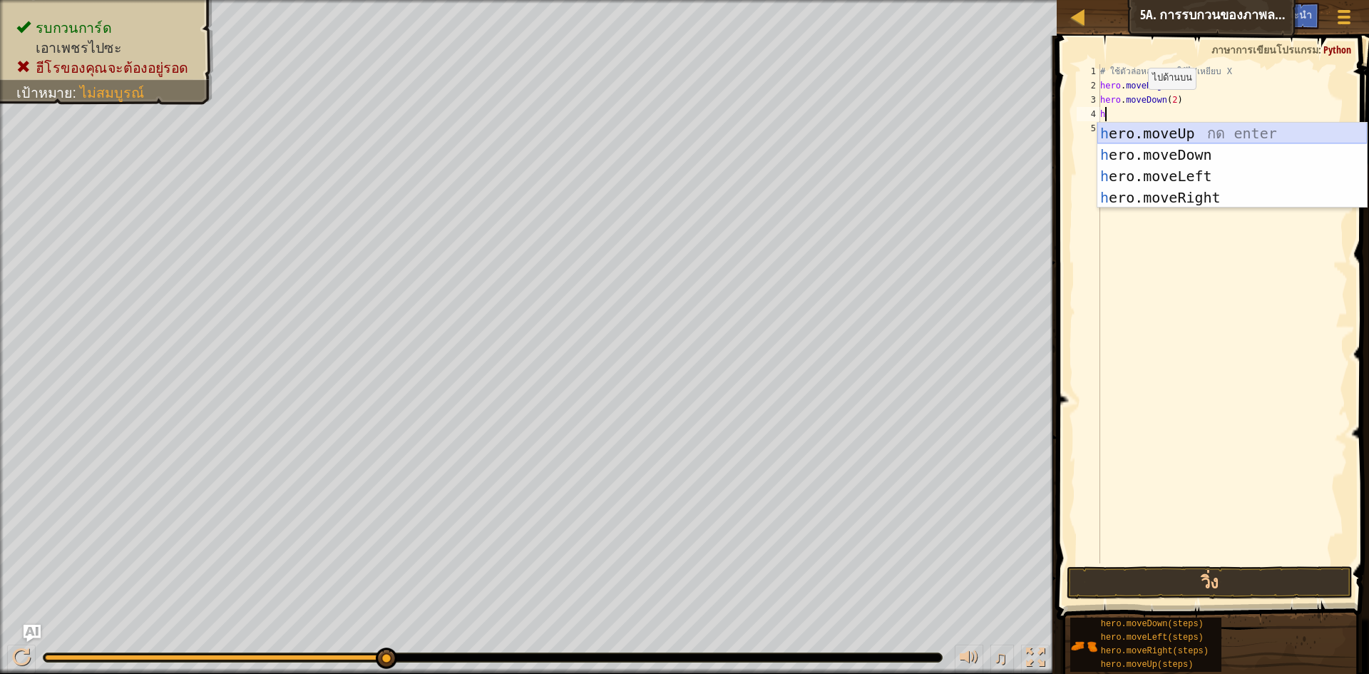
click at [1148, 131] on div "h ero.moveUp กด enter h ero.moveDown กด enter h ero.moveLeft กด enter h ero.mov…" at bounding box center [1233, 187] width 270 height 128
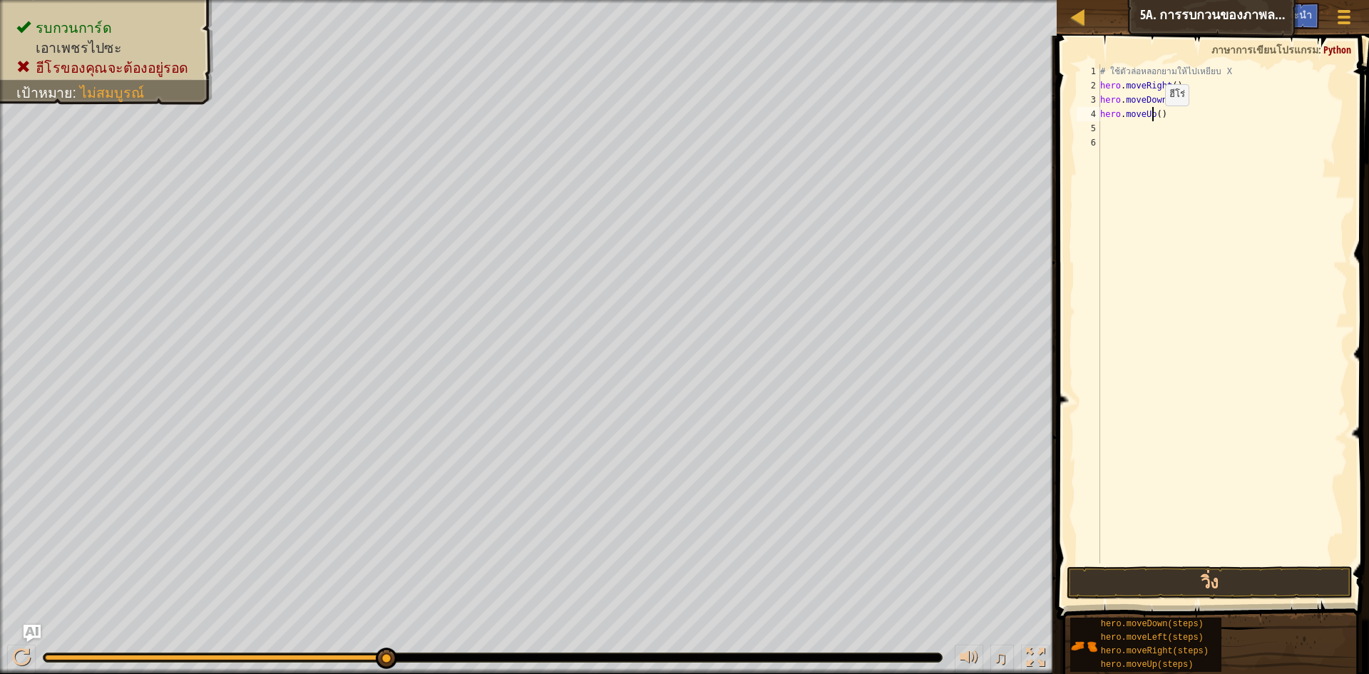
click at [1153, 120] on div "# ใช้ตัวล่อหลอกยามให้ไปเหยียบ X hero . moveRight ( ) hero . moveDown ( 2 ) hero…" at bounding box center [1223, 328] width 250 height 528
click at [1155, 118] on div "# ใช้ตัวล่อหลอกยามให้ไปเหยียบ X hero . moveRight ( ) hero . moveDown ( 2 ) hero…" at bounding box center [1223, 328] width 250 height 528
click at [1157, 117] on div "# ใช้ตัวล่อหลอกยามให้ไปเหยียบ X hero . moveRight ( ) hero . moveDown ( 2 ) hero…" at bounding box center [1223, 328] width 250 height 528
type textarea "hero.moveUp(2)"
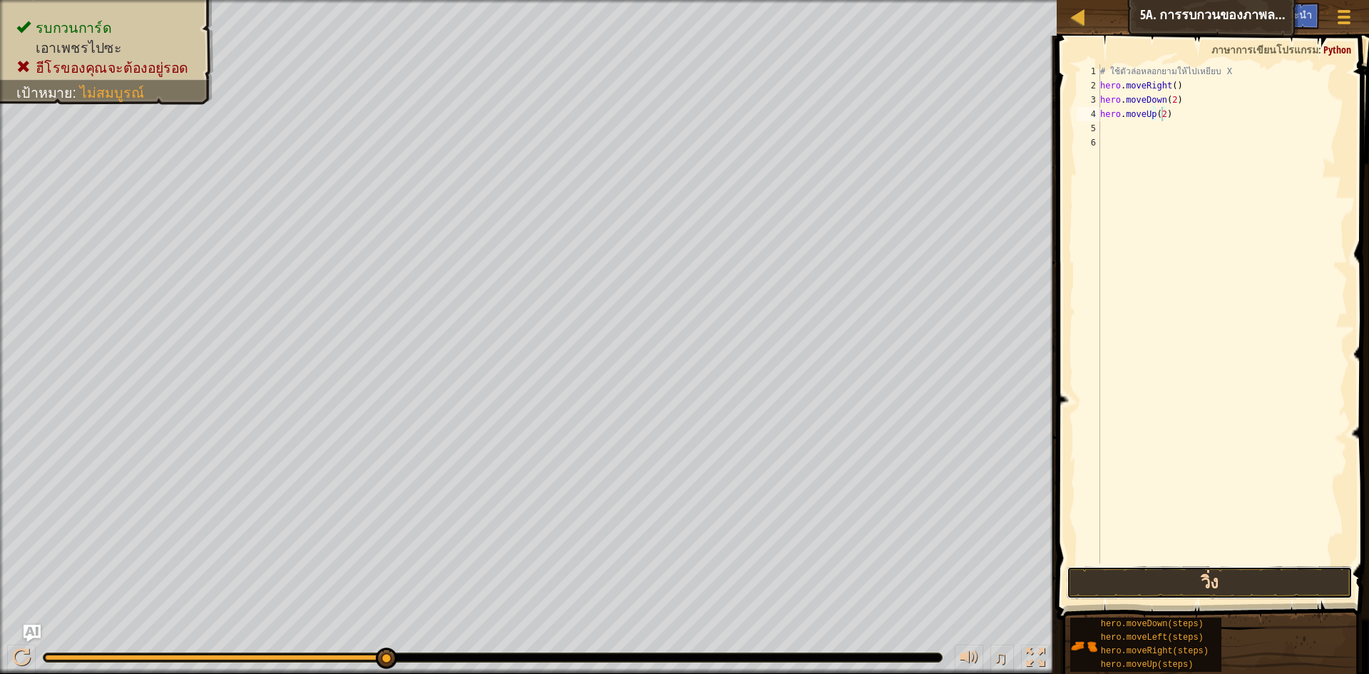
click at [1148, 581] on button "วิ่ง" at bounding box center [1210, 582] width 286 height 33
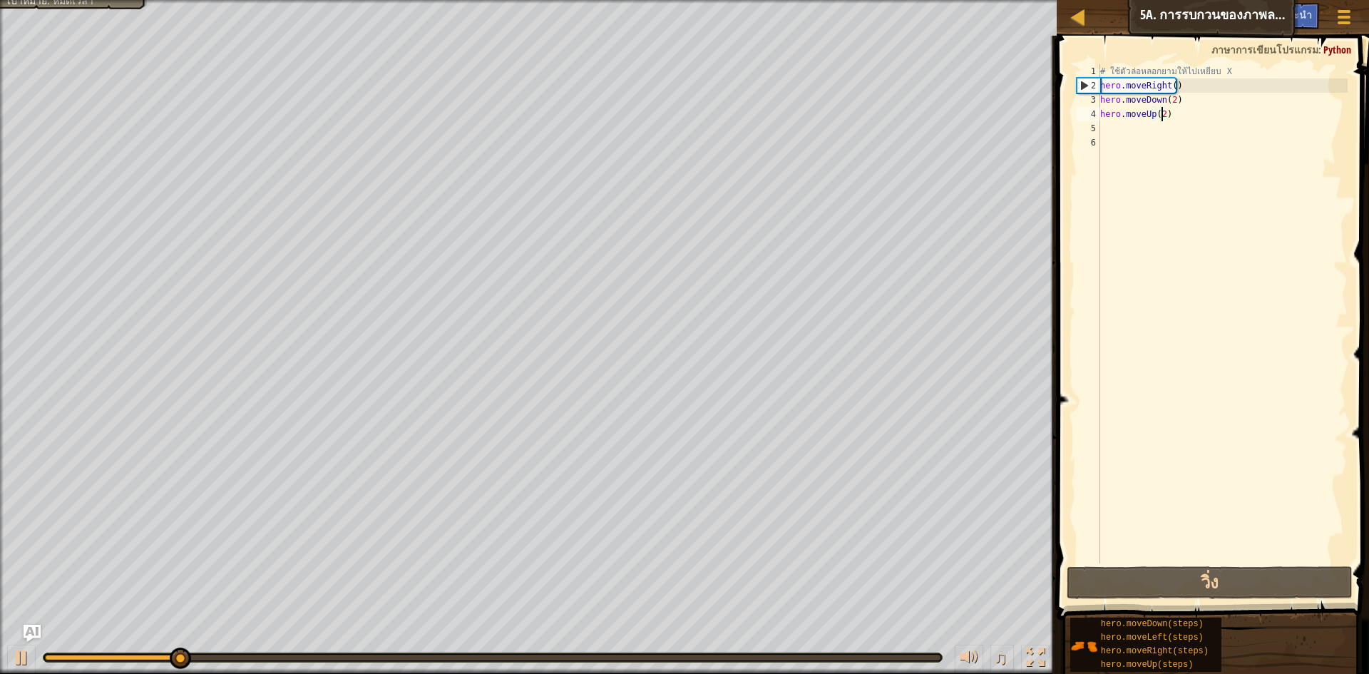
click at [1103, 123] on div "# ใช้ตัวล่อหลอกยามให้ไปเหยียบ X hero . moveRight ( ) hero . moveDown ( 2 ) hero…" at bounding box center [1223, 328] width 250 height 528
type textarea "h"
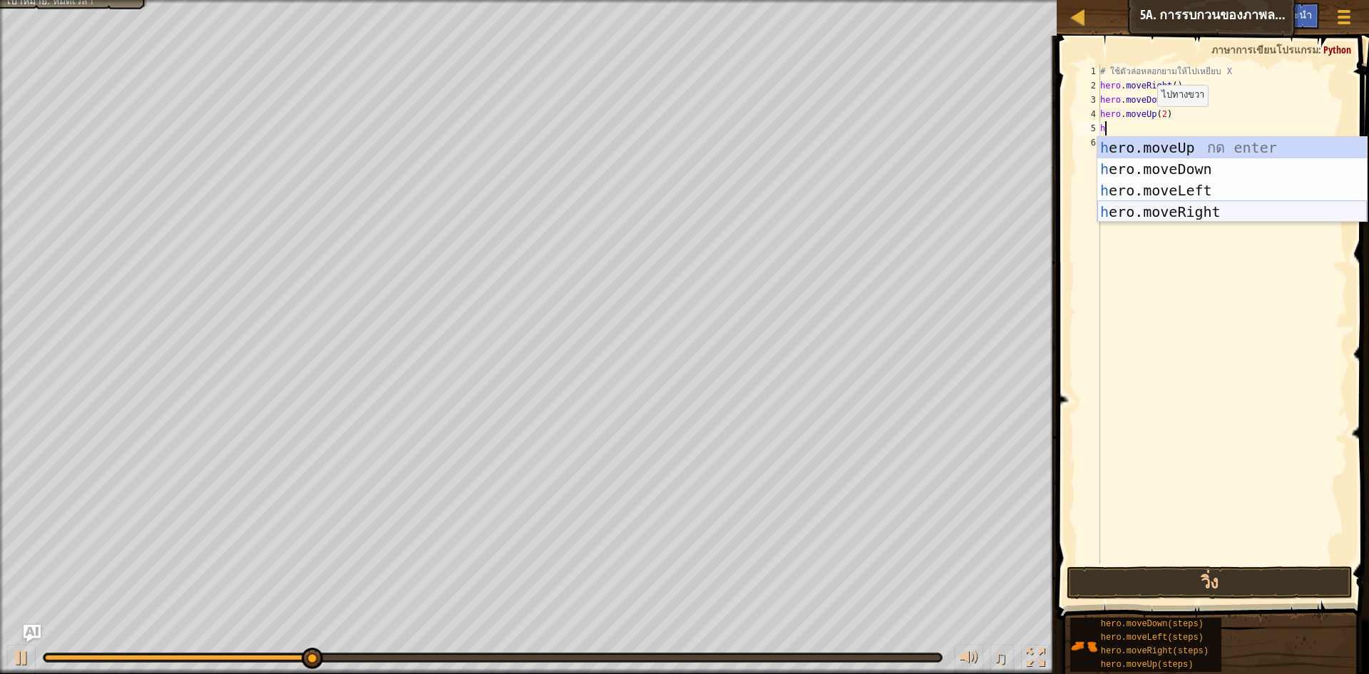
click at [1131, 210] on div "h ero.moveUp กด enter h ero.moveDown กด enter h ero.moveLeft กด enter h ero.mov…" at bounding box center [1233, 201] width 270 height 128
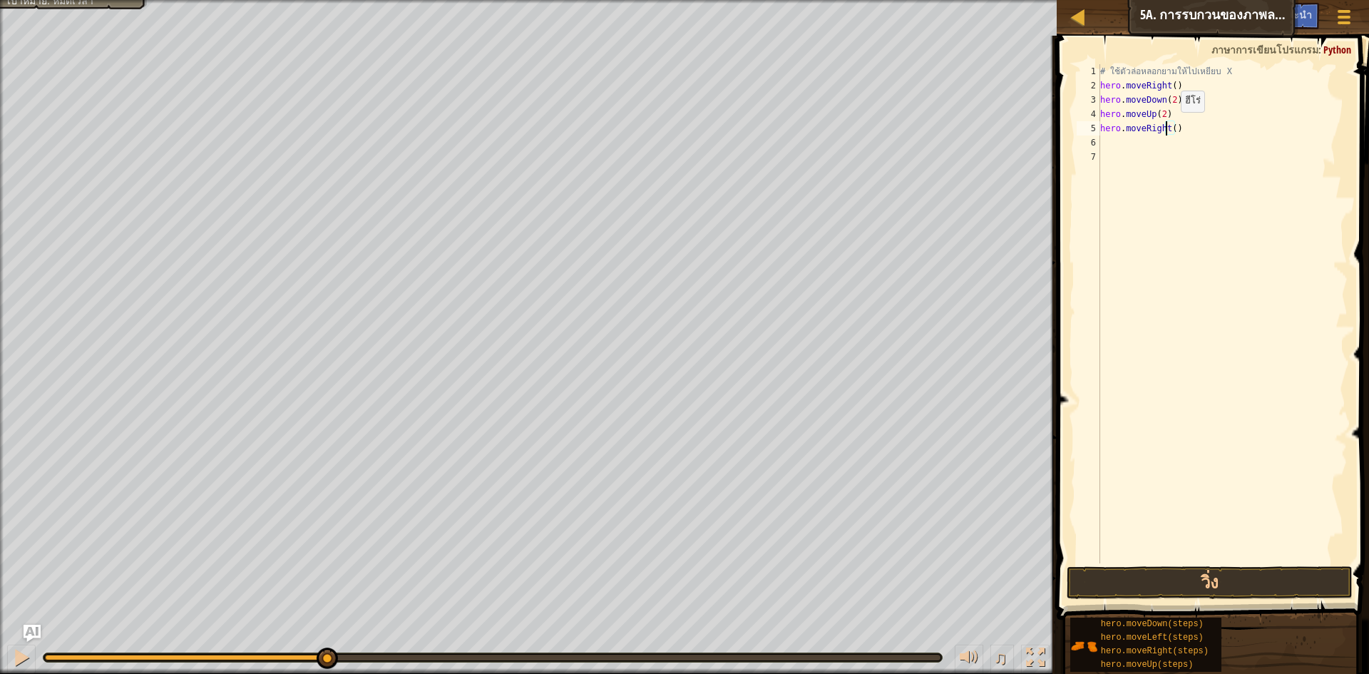
click at [1169, 126] on div "# ใช้ตัวล่อหลอกยามให้ไปเหยียบ X hero . moveRight ( ) hero . moveDown ( 2 ) hero…" at bounding box center [1223, 328] width 250 height 528
click at [1173, 128] on div "# ใช้ตัวล่อหลอกยามให้ไปเหยียบ X hero . moveRight ( ) hero . moveDown ( 2 ) hero…" at bounding box center [1223, 328] width 250 height 528
type textarea "hero.moveRight(3)"
click at [1297, 576] on button "วิ่ง" at bounding box center [1210, 582] width 286 height 33
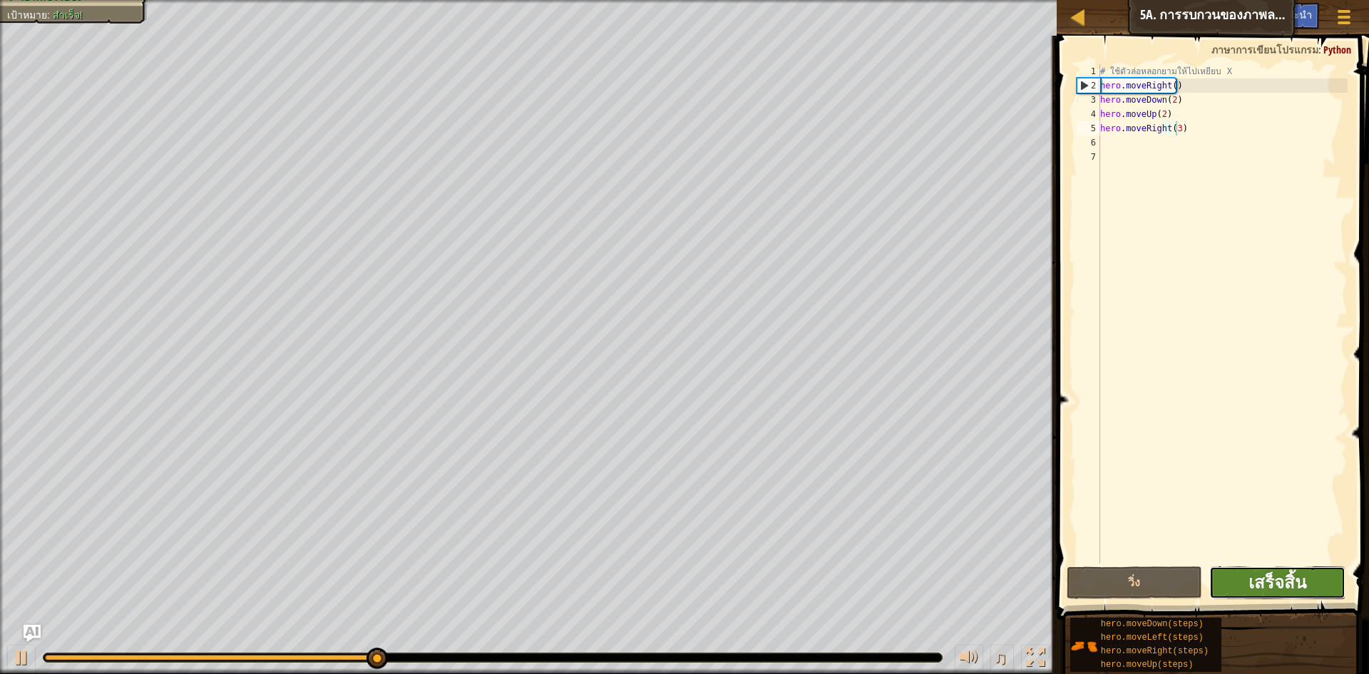
click at [1296, 586] on span "เสร็จสิ้น" at bounding box center [1278, 582] width 58 height 23
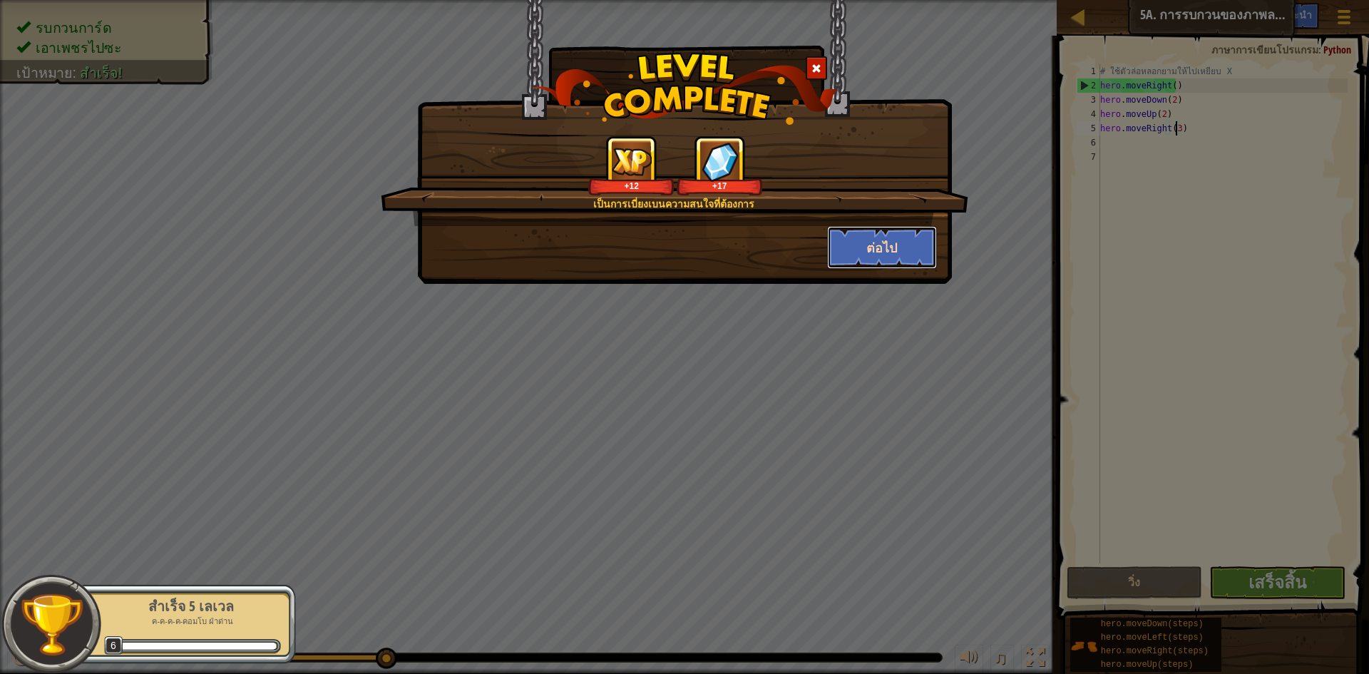
click at [866, 256] on button "ต่อไป" at bounding box center [882, 247] width 111 height 43
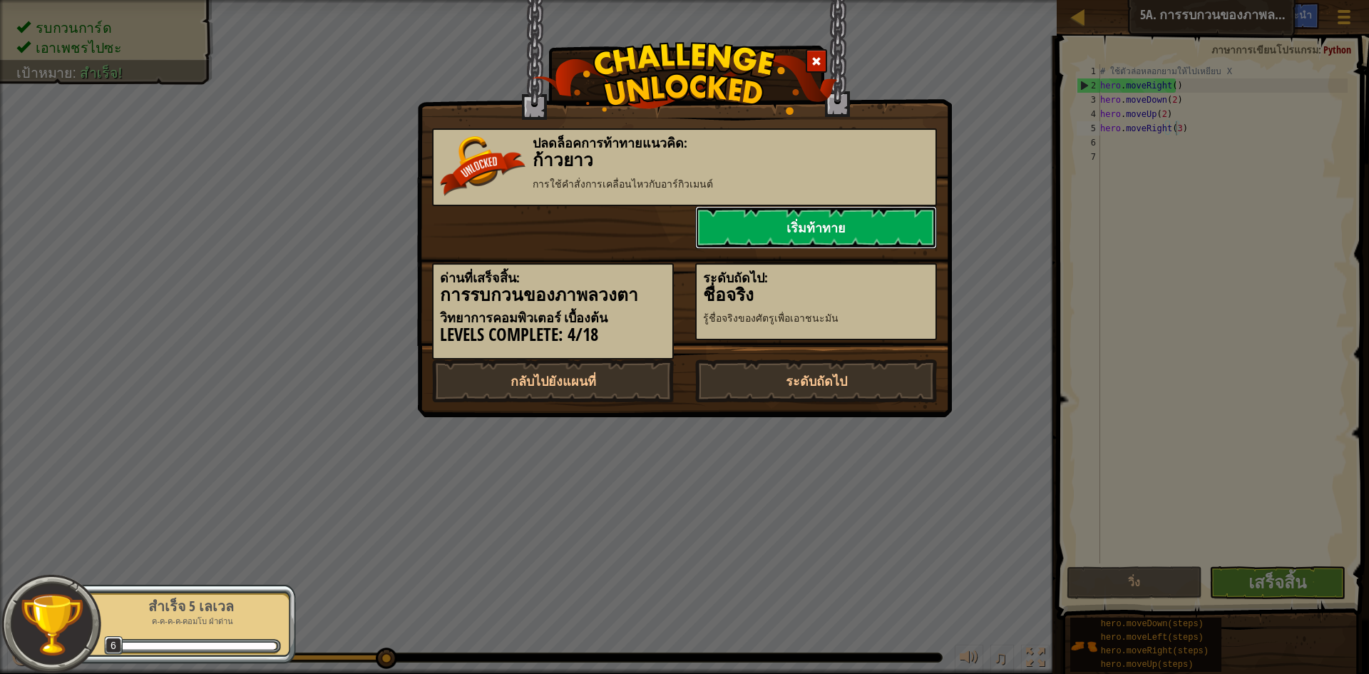
click at [867, 233] on link "เริ่มท้าทาย" at bounding box center [816, 227] width 242 height 43
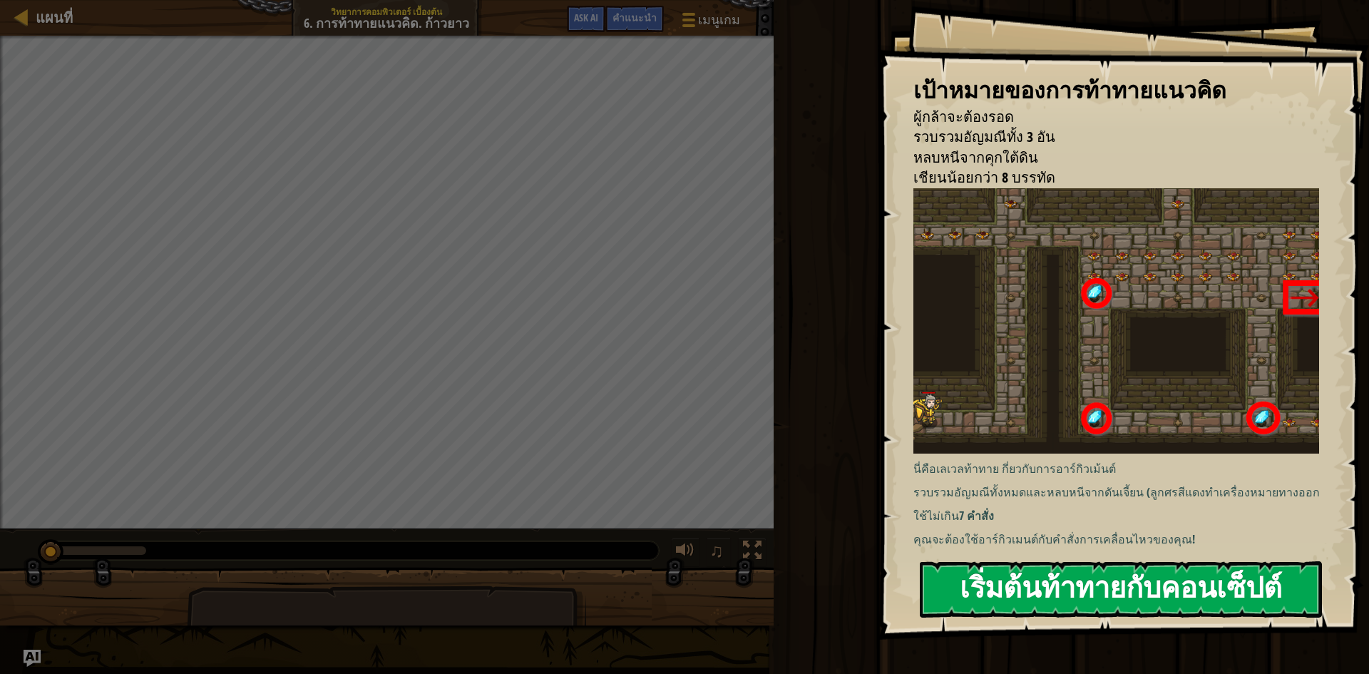
click at [992, 596] on button "เริ่มต้นท้าทายกับคอนเซ็ปต์" at bounding box center [1121, 589] width 402 height 56
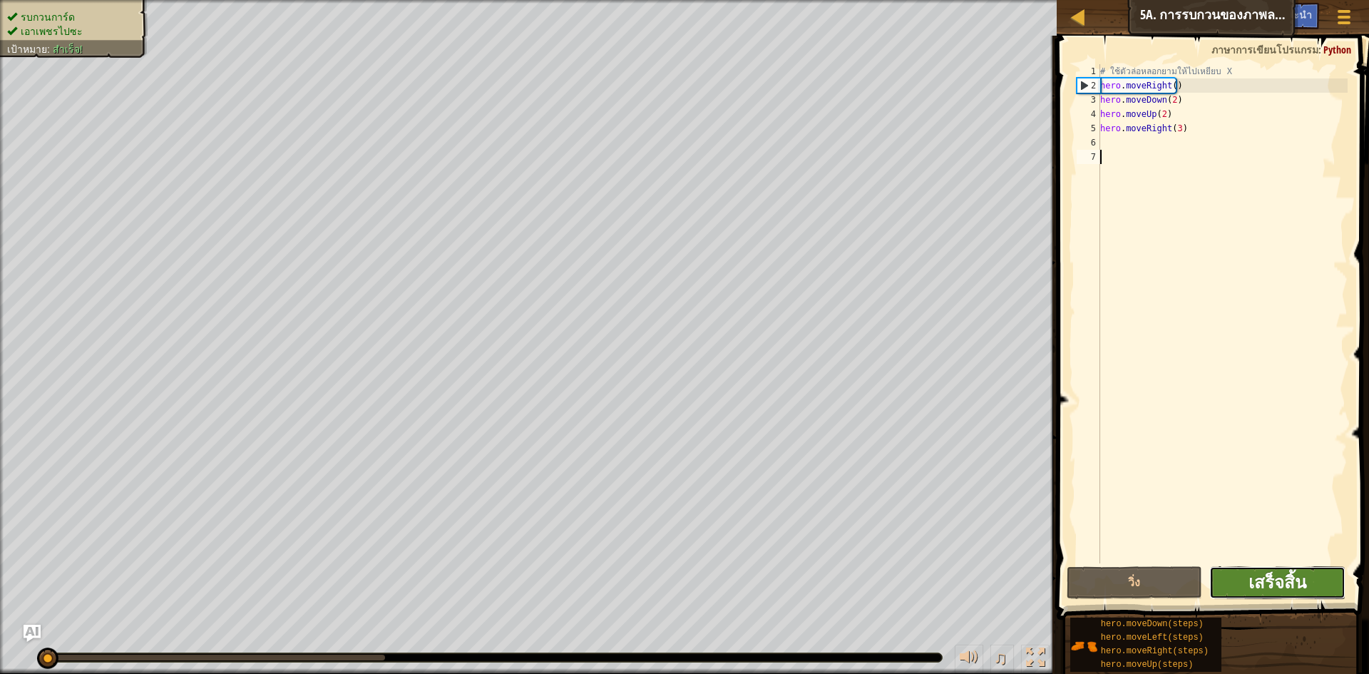
click at [1278, 586] on span "เสร็จสิ้น" at bounding box center [1278, 582] width 58 height 23
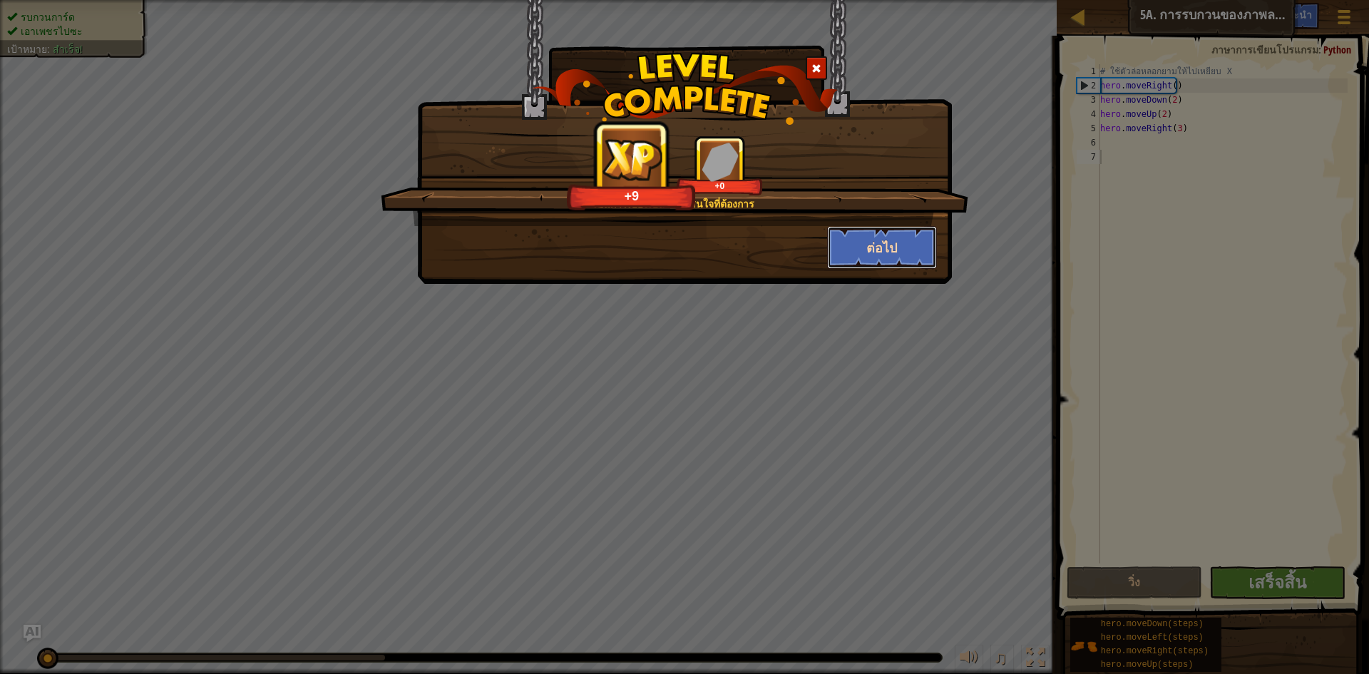
click at [893, 250] on button "ต่อไป" at bounding box center [882, 247] width 111 height 43
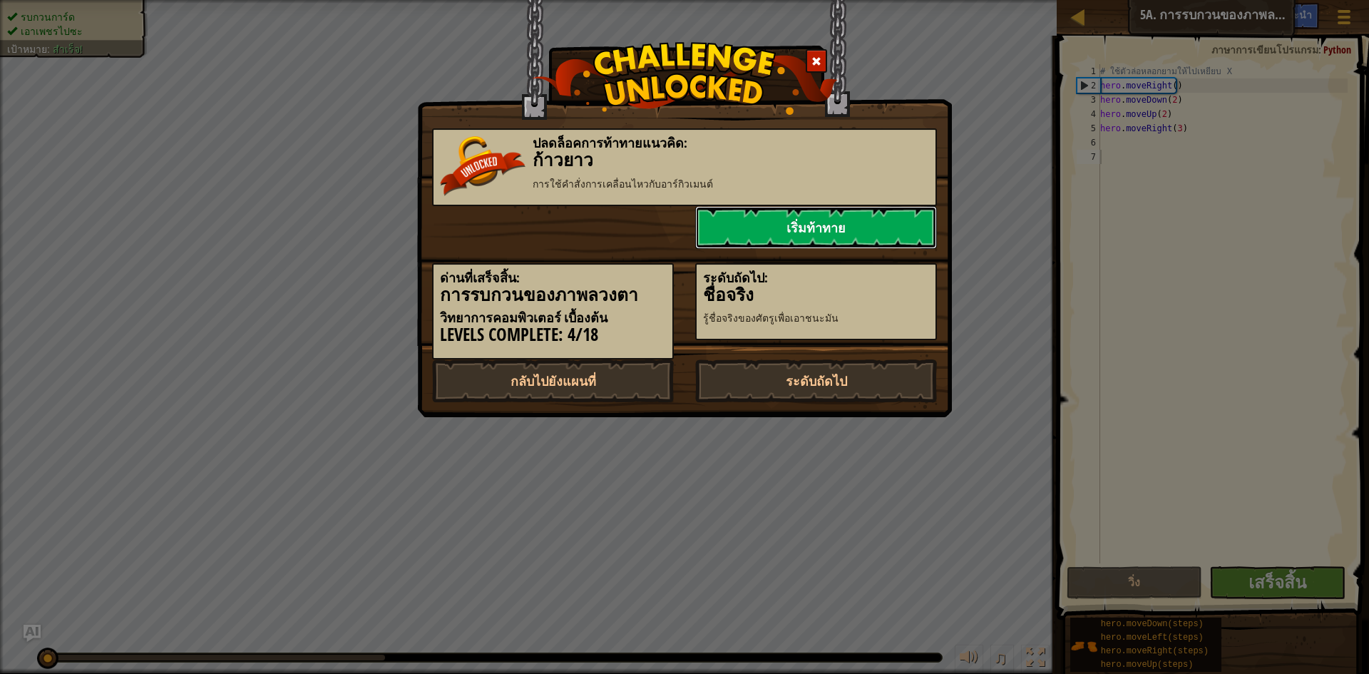
click at [897, 244] on link "เริ่มท้าทาย" at bounding box center [816, 227] width 242 height 43
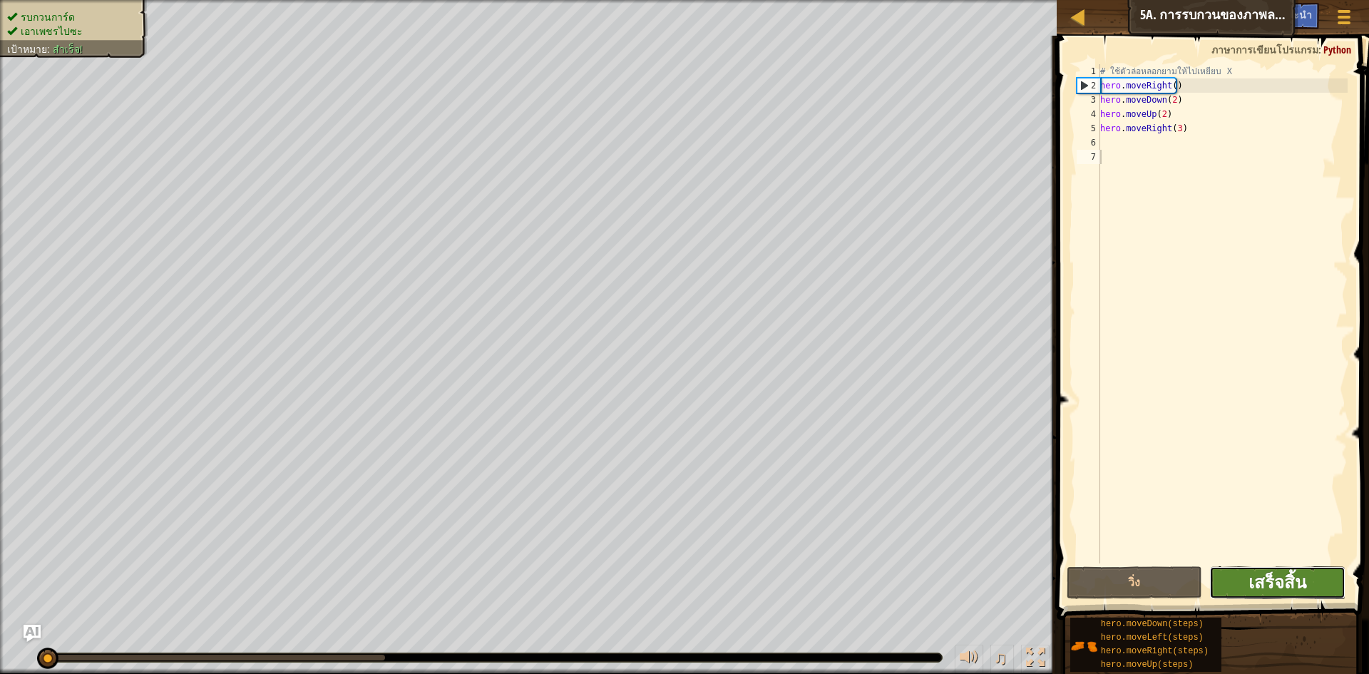
click at [1288, 584] on span "เสร็จสิ้น" at bounding box center [1278, 582] width 58 height 23
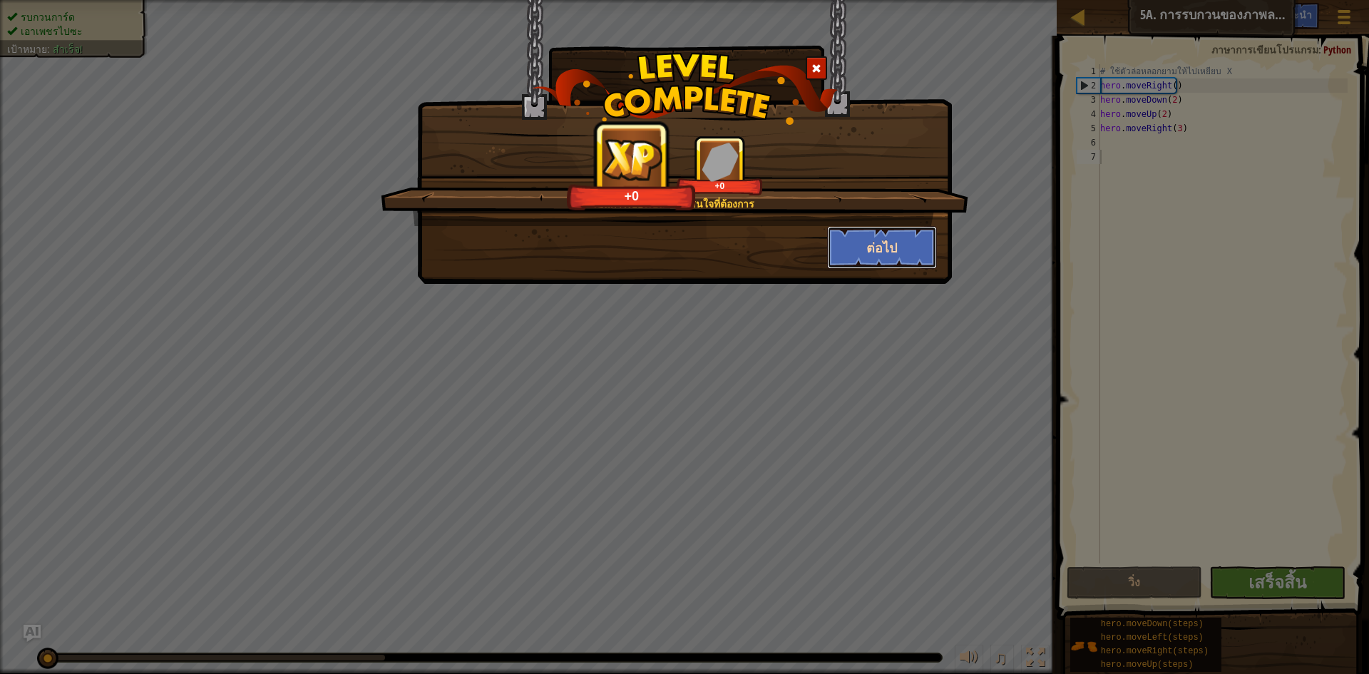
click at [896, 241] on button "ต่อไป" at bounding box center [882, 247] width 111 height 43
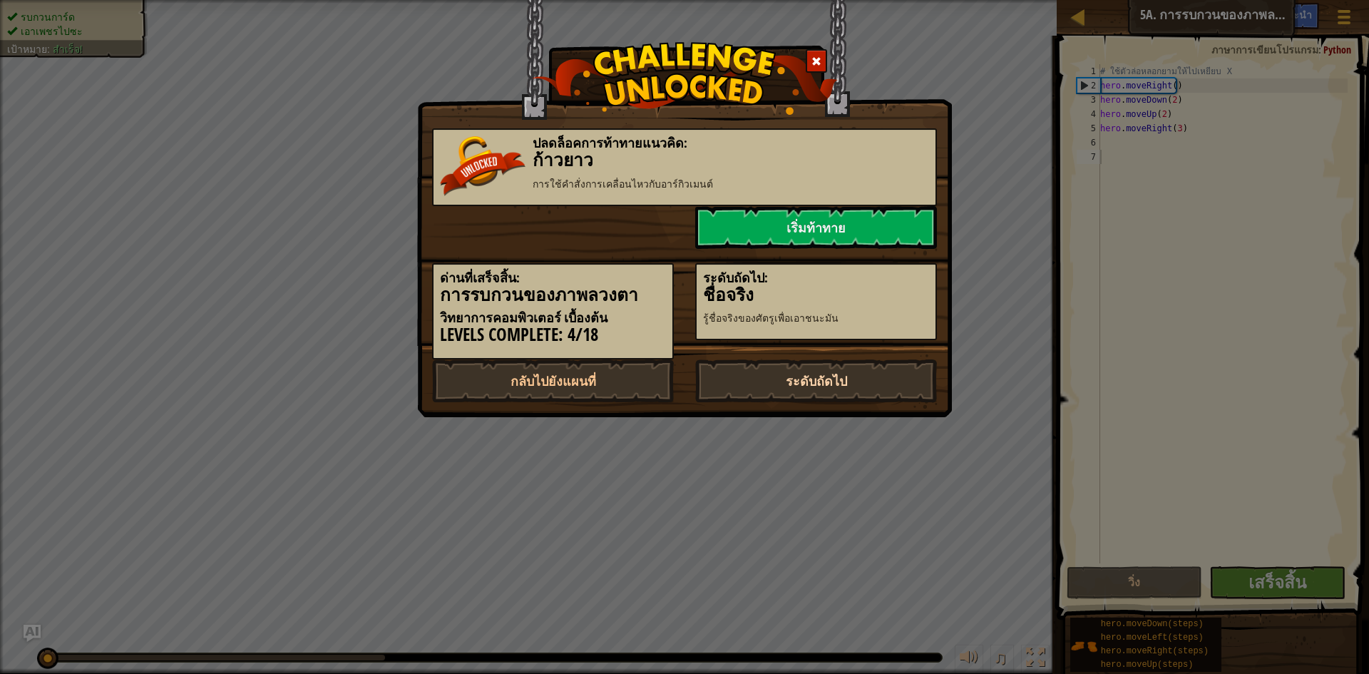
click at [869, 388] on link "ระดับถัดไป" at bounding box center [816, 380] width 242 height 43
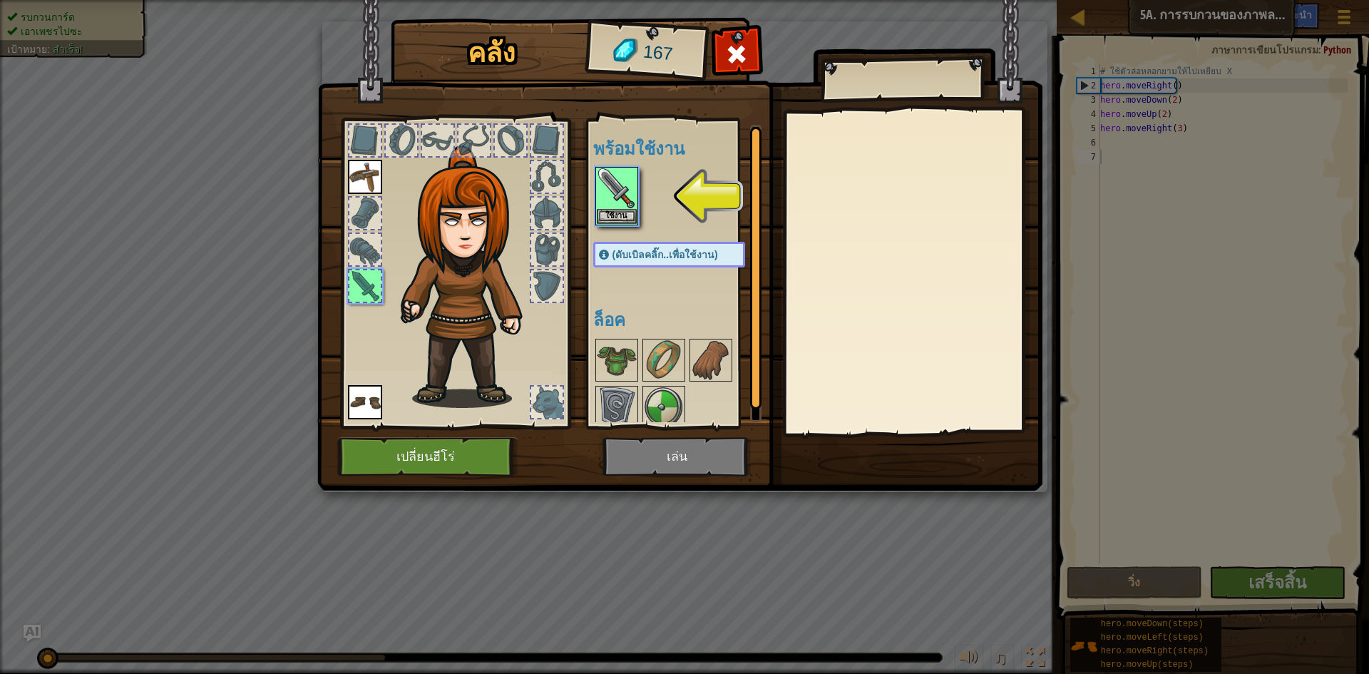
click at [650, 209] on div at bounding box center [683, 196] width 180 height 63
click at [626, 193] on img at bounding box center [617, 188] width 40 height 40
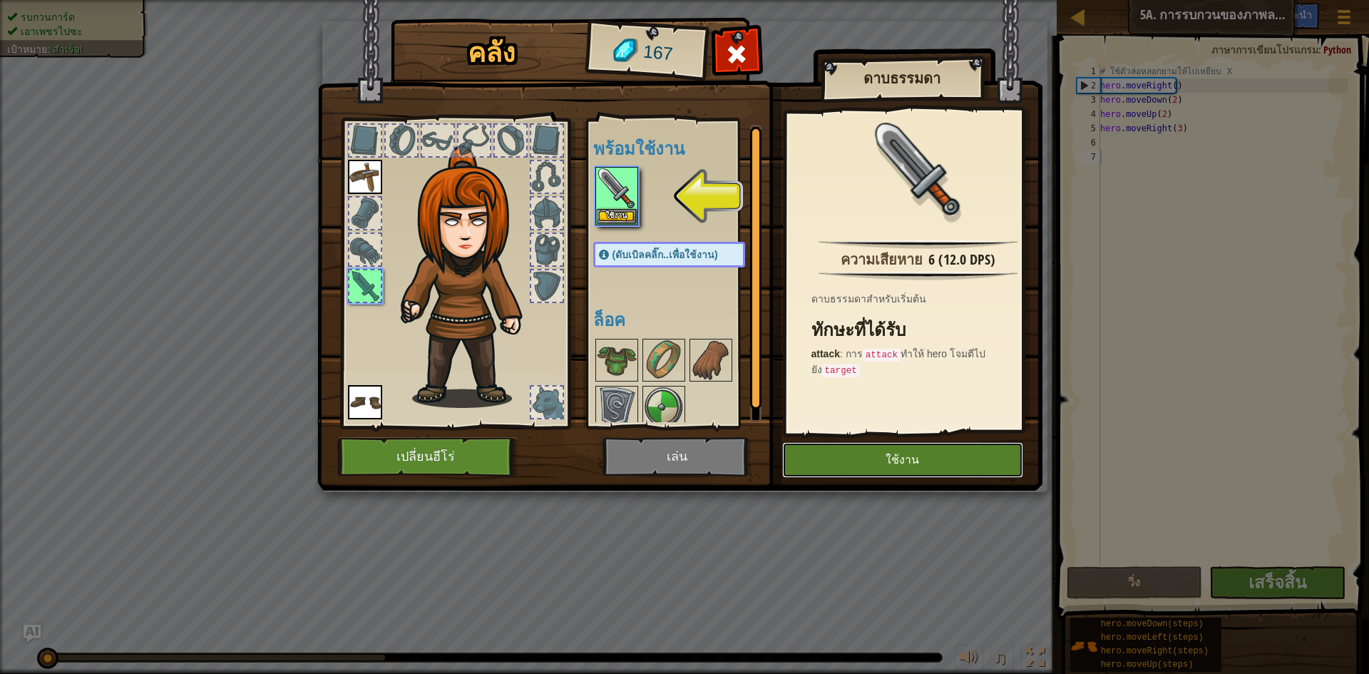
click at [842, 464] on button "ใช้งาน" at bounding box center [902, 460] width 241 height 36
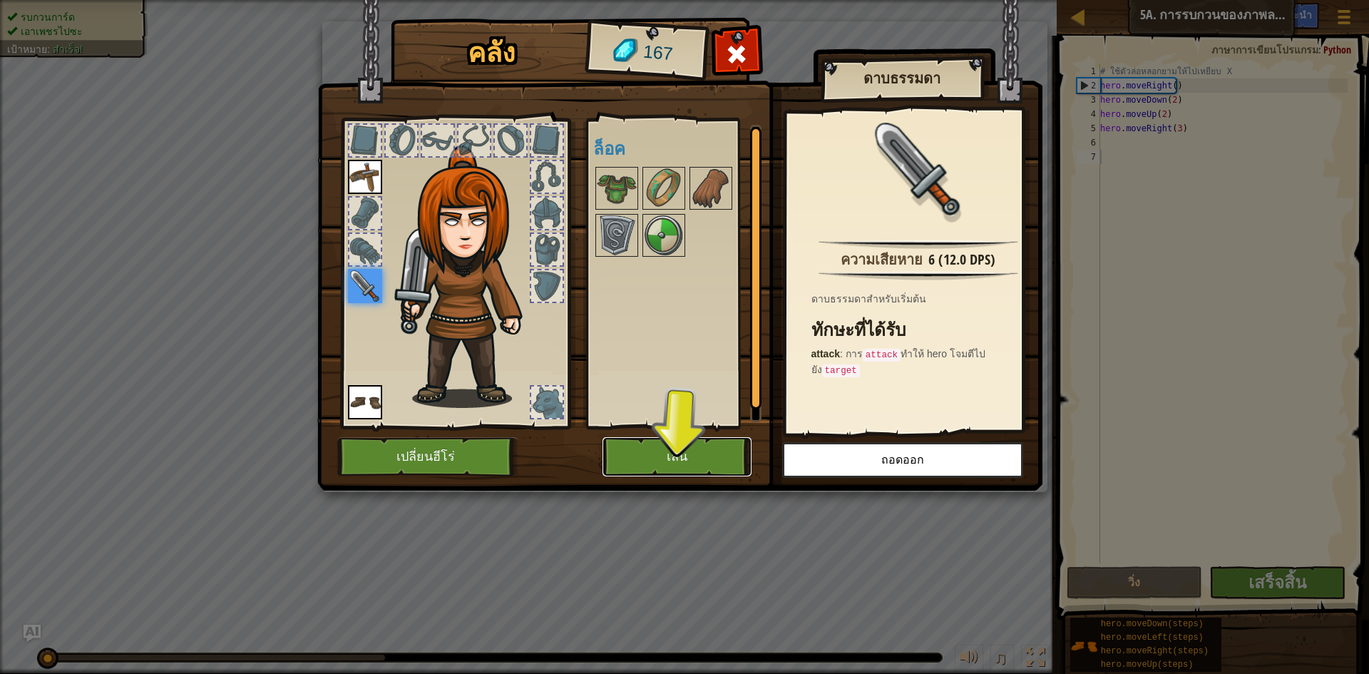
click at [698, 447] on button "เล่น" at bounding box center [677, 456] width 149 height 39
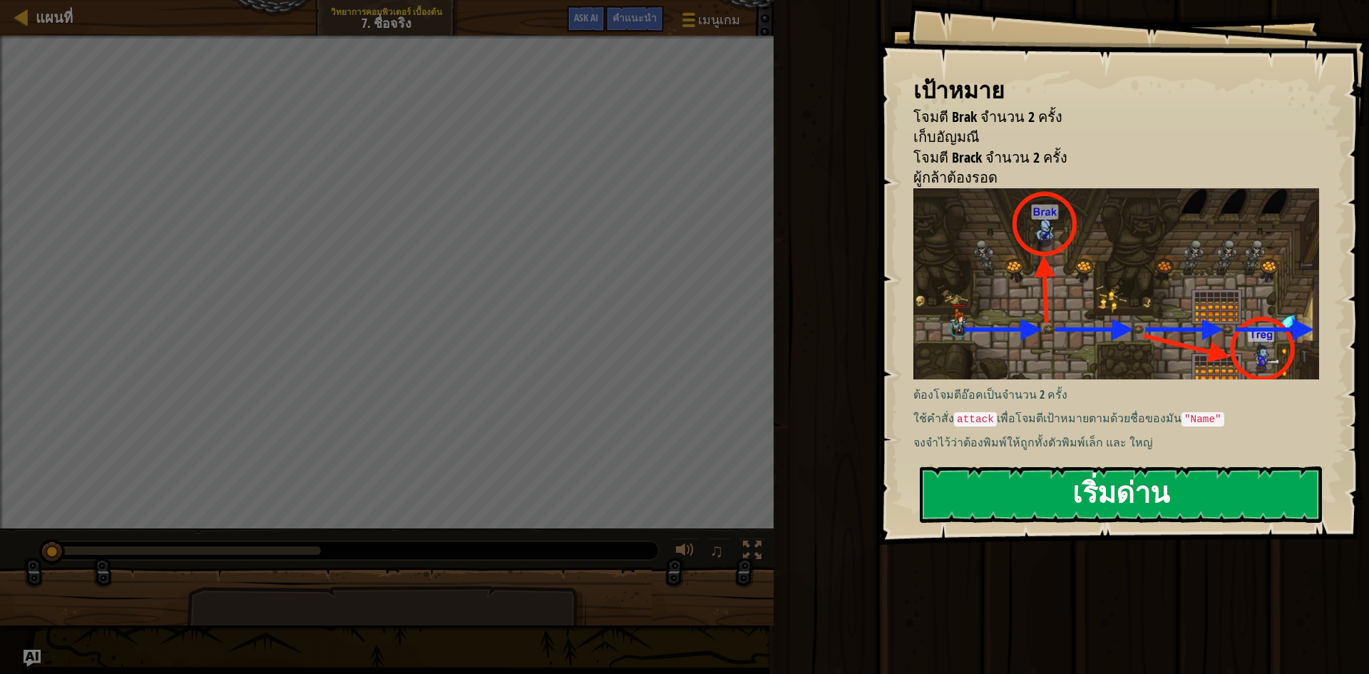
click at [1086, 485] on button "เริ่มด่าน" at bounding box center [1121, 494] width 402 height 56
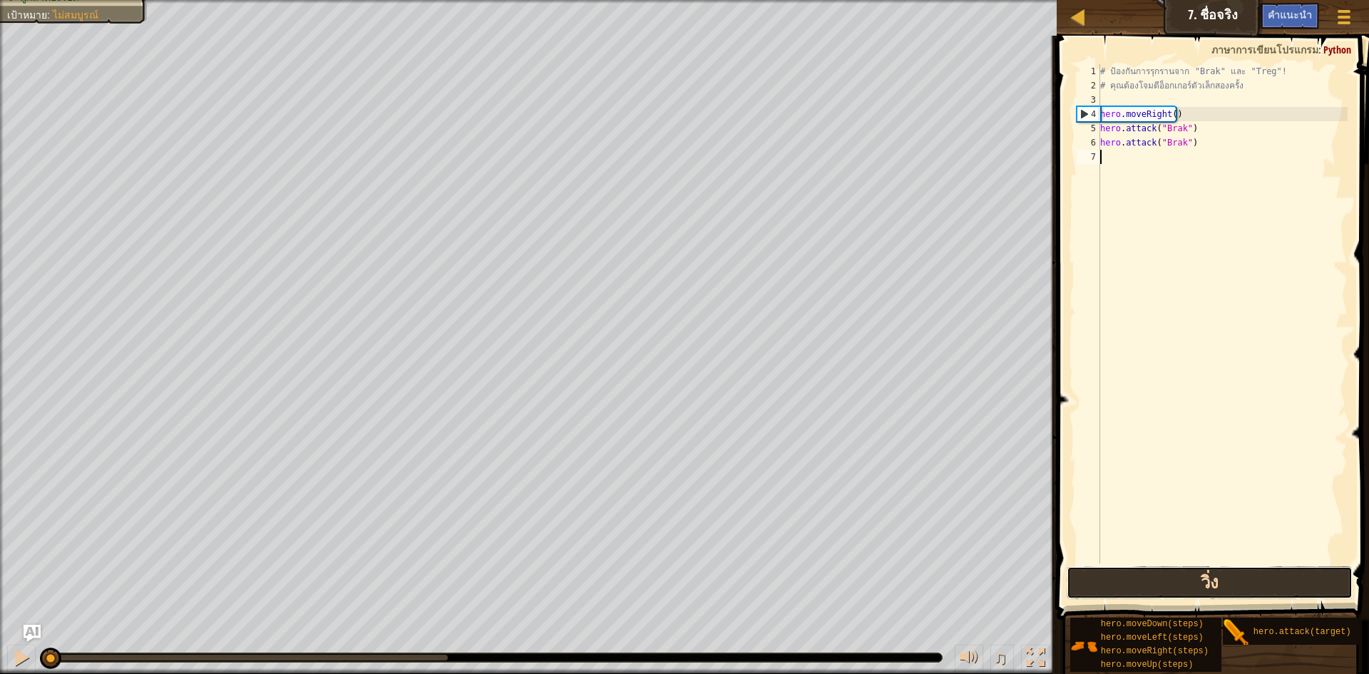
click at [1174, 579] on button "วิ่ง" at bounding box center [1210, 582] width 286 height 33
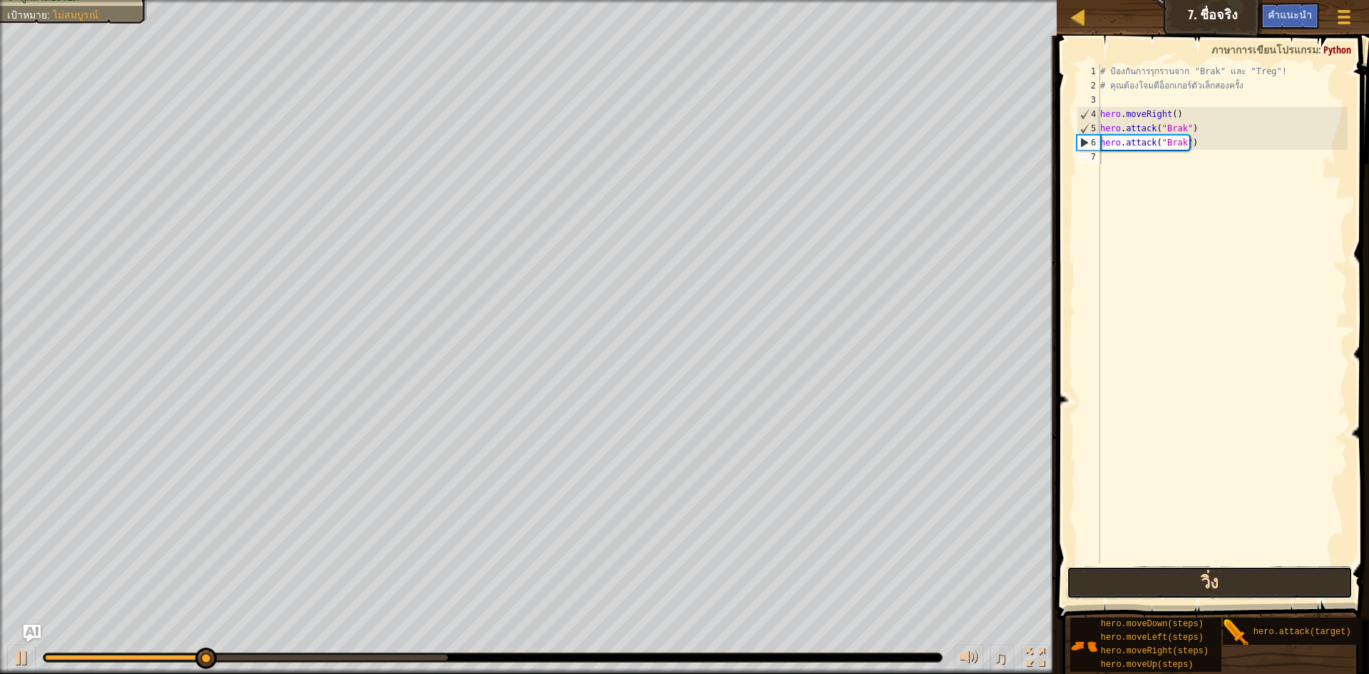
click at [1168, 578] on button "วิ่ง" at bounding box center [1210, 582] width 286 height 33
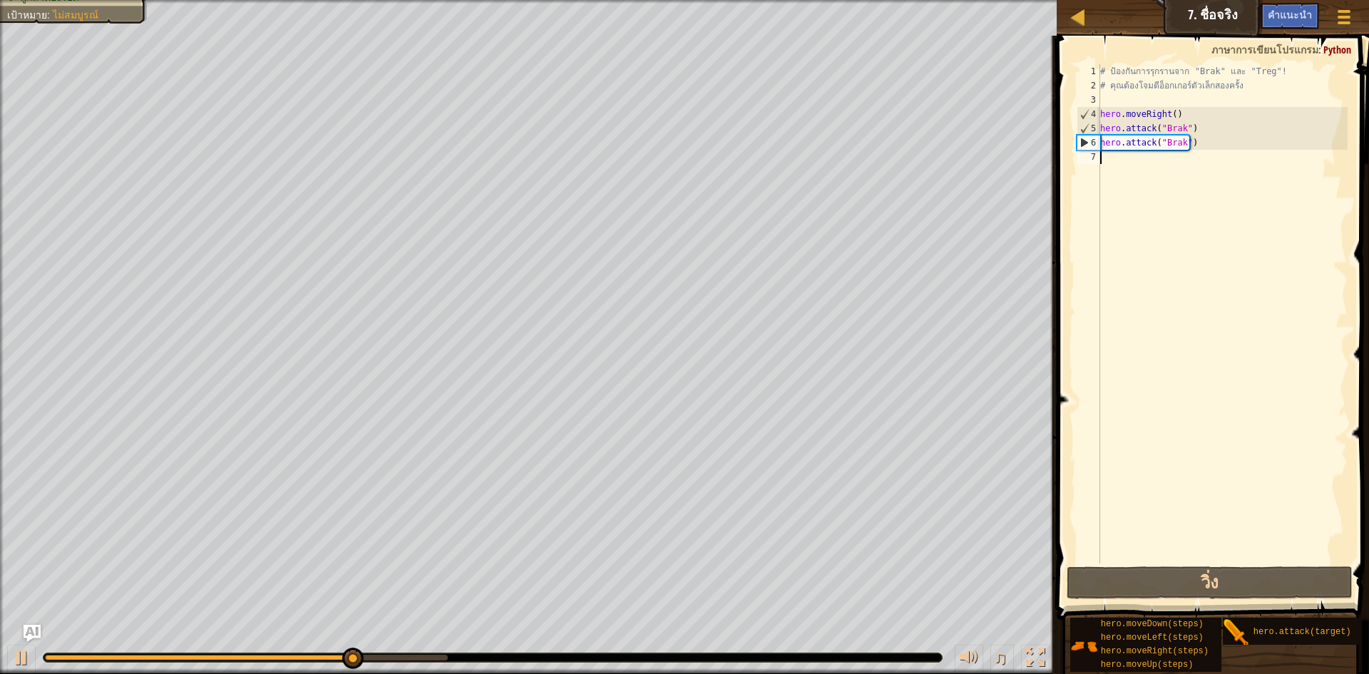
click at [1135, 167] on div "# ป้องกันการรุกรานจาก "Brak" และ "Treg"! # คุณต้องโจมตีอ็อกเกอร์ตัวเล็กสองครั้ง…" at bounding box center [1223, 328] width 250 height 528
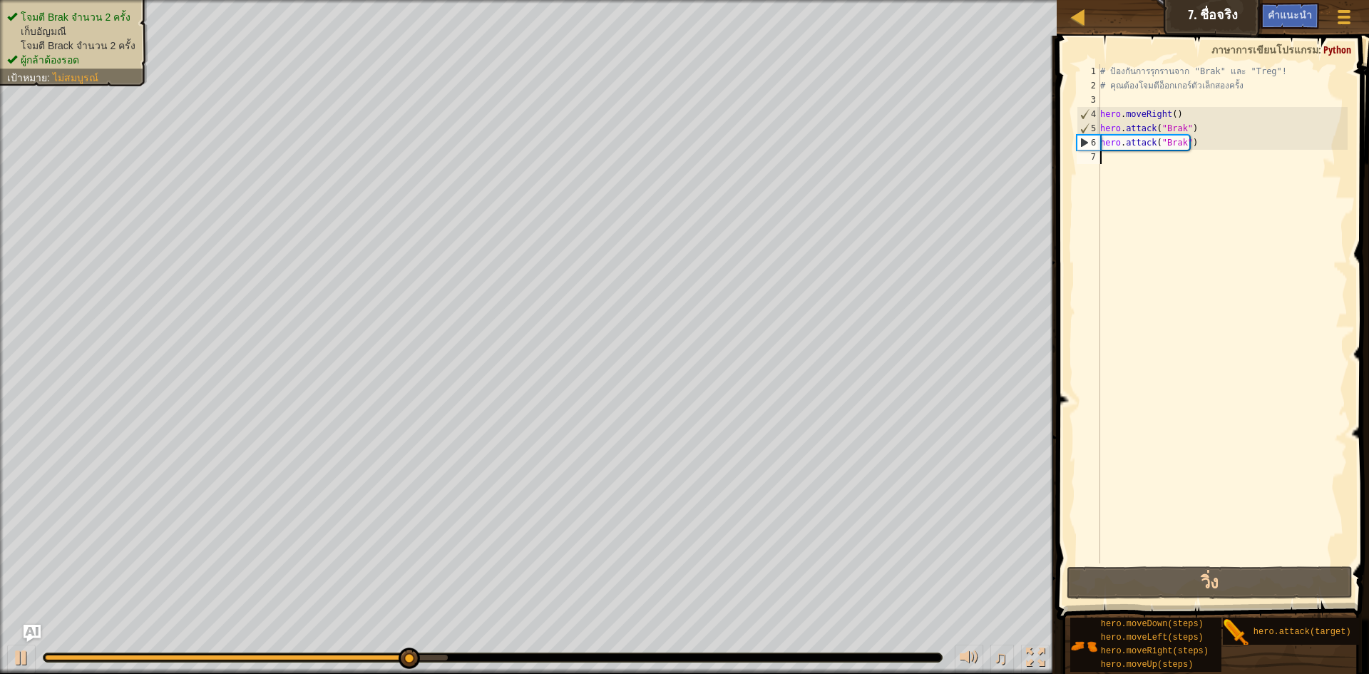
click at [92, 18] on ul "โจมตี Brak จำนวน 2 ครั้ง เก็บ[PERSON_NAME] โจมตี Brack จำนวน 2 ครั้ง ผู้กล้าต้อ…" at bounding box center [73, 38] width 133 height 57
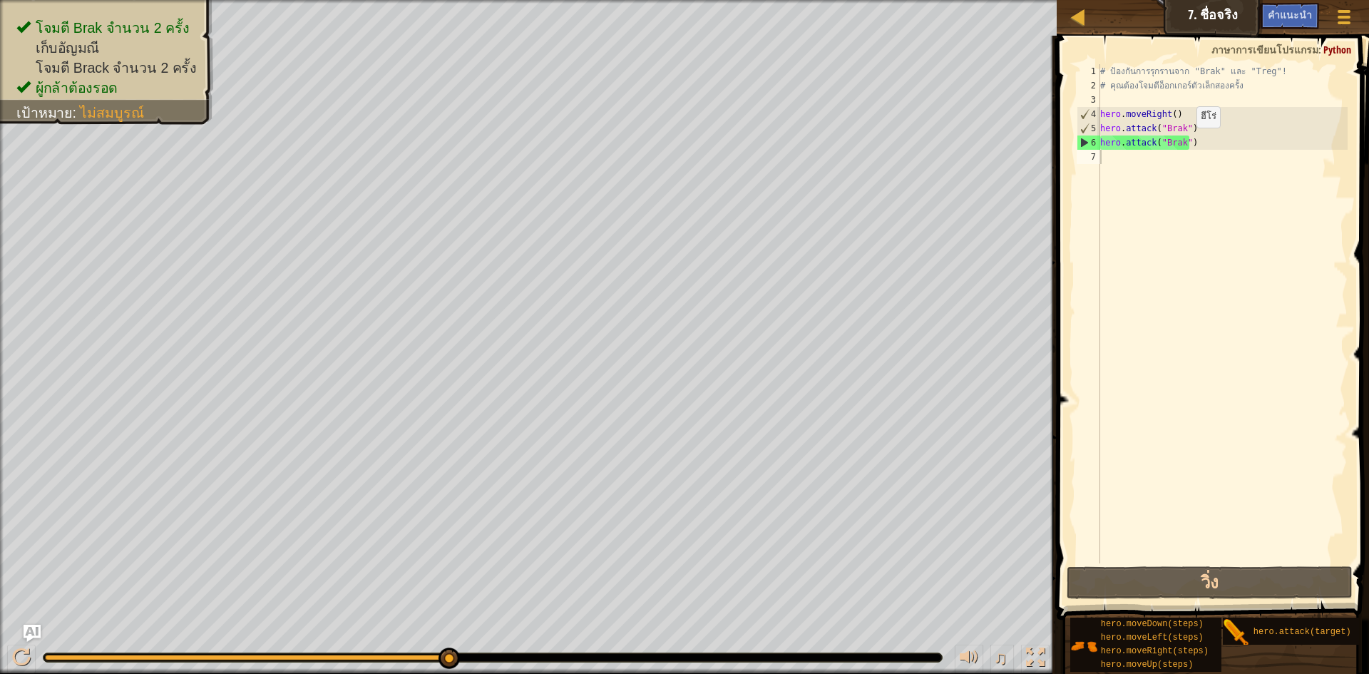
type textarea "hero.attack("Brak")"
click at [1185, 142] on div "# ป้องกันการรุกรานจาก "Brak" และ "Treg"! # คุณต้องโจมตีอ็อกเกอร์ตัวเล็กสองครั้ง…" at bounding box center [1223, 328] width 250 height 528
click at [1101, 158] on div "# ป้องกันการรุกรานจาก "Brak" และ "Treg"! # คุณต้องโจมตีอ็อกเกอร์ตัวเล็กสองครั้ง…" at bounding box center [1223, 328] width 250 height 528
type textarea "h"
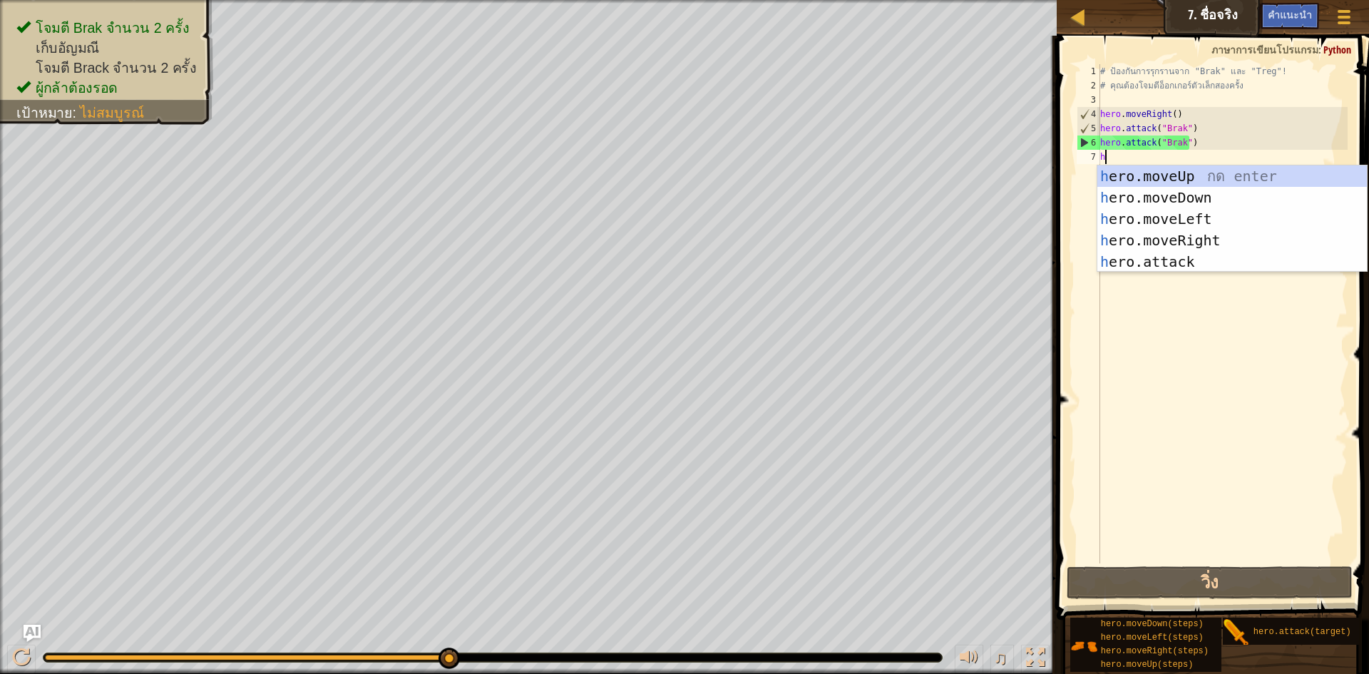
scroll to position [6, 0]
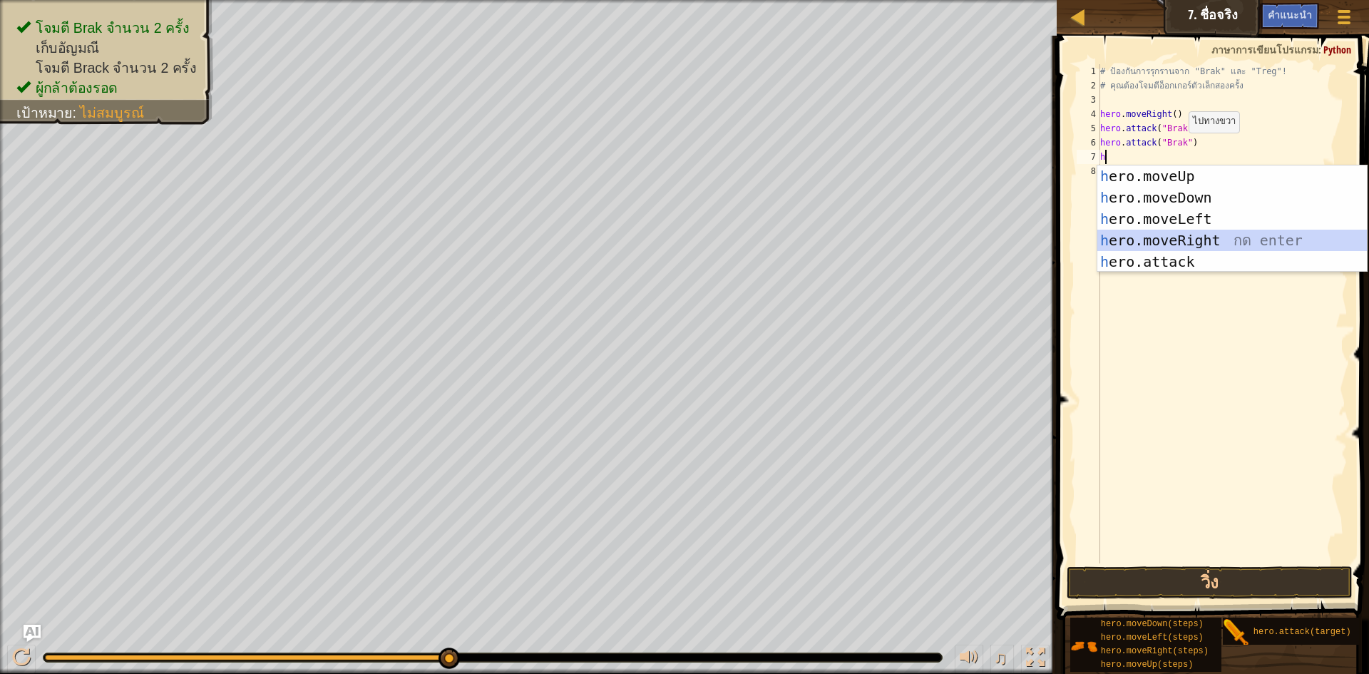
click at [1189, 247] on div "h ero.moveUp กด enter h ero.moveDown กด enter h ero.moveLeft กด enter h ero.mov…" at bounding box center [1233, 240] width 270 height 150
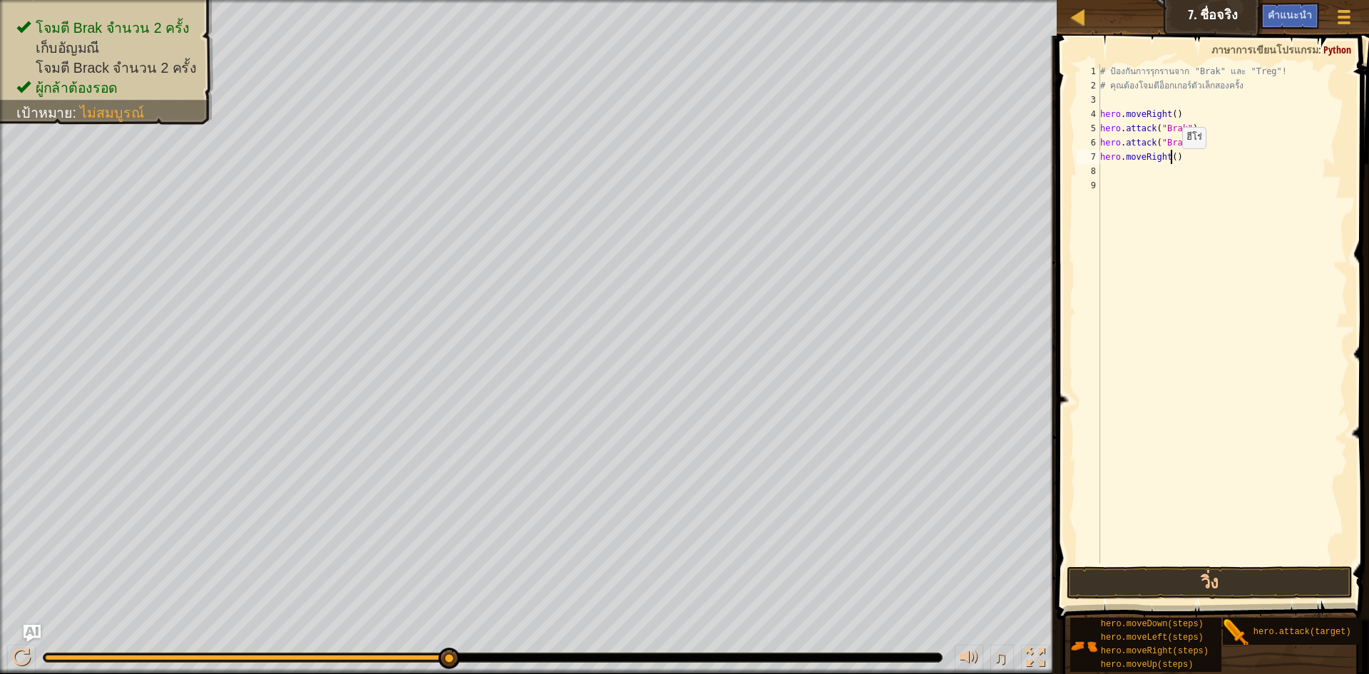
click at [1170, 163] on div "# ป้องกันการรุกรานจาก "Brak" และ "Treg"! # คุณต้องโจมตีอ็อกเกอร์ตัวเล็กสองครั้ง…" at bounding box center [1223, 328] width 250 height 528
click at [1094, 580] on button "วิ่ง" at bounding box center [1210, 582] width 286 height 33
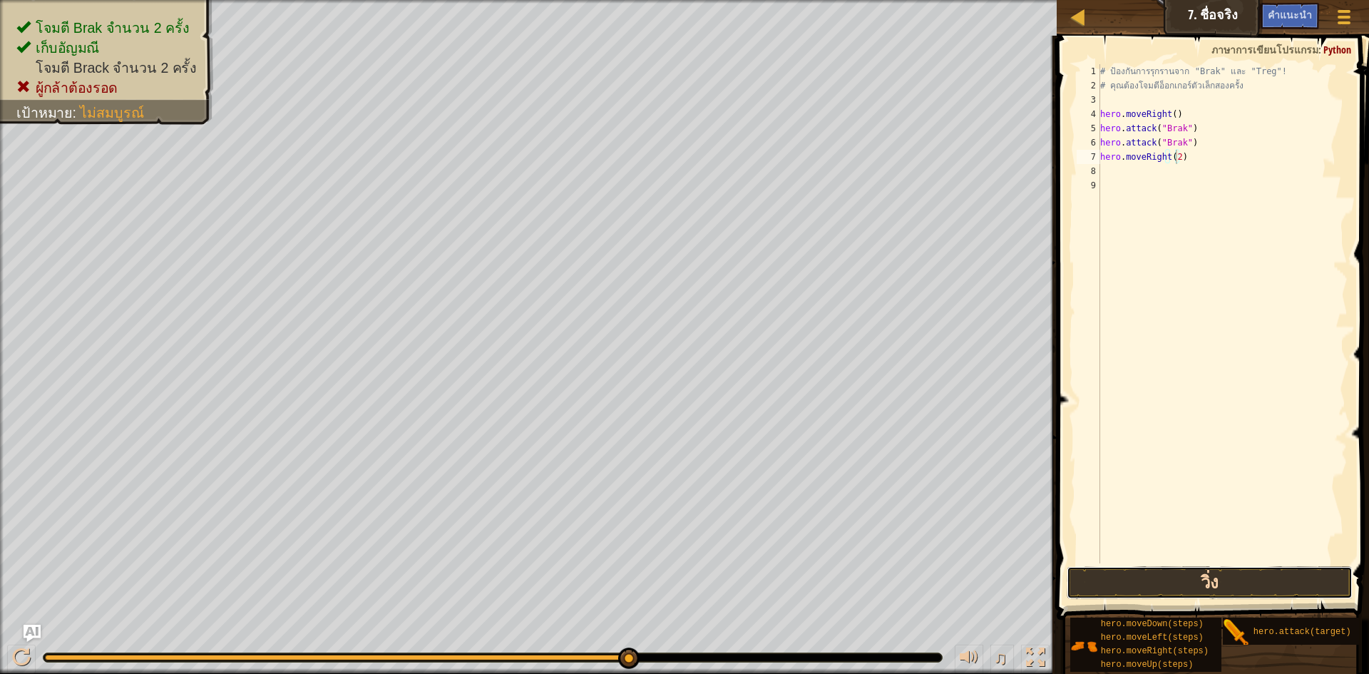
click at [1226, 588] on button "วิ่ง" at bounding box center [1210, 582] width 286 height 33
type textarea "hero.moveRight(1)"
click at [1190, 591] on button "วิ่ง" at bounding box center [1210, 582] width 286 height 33
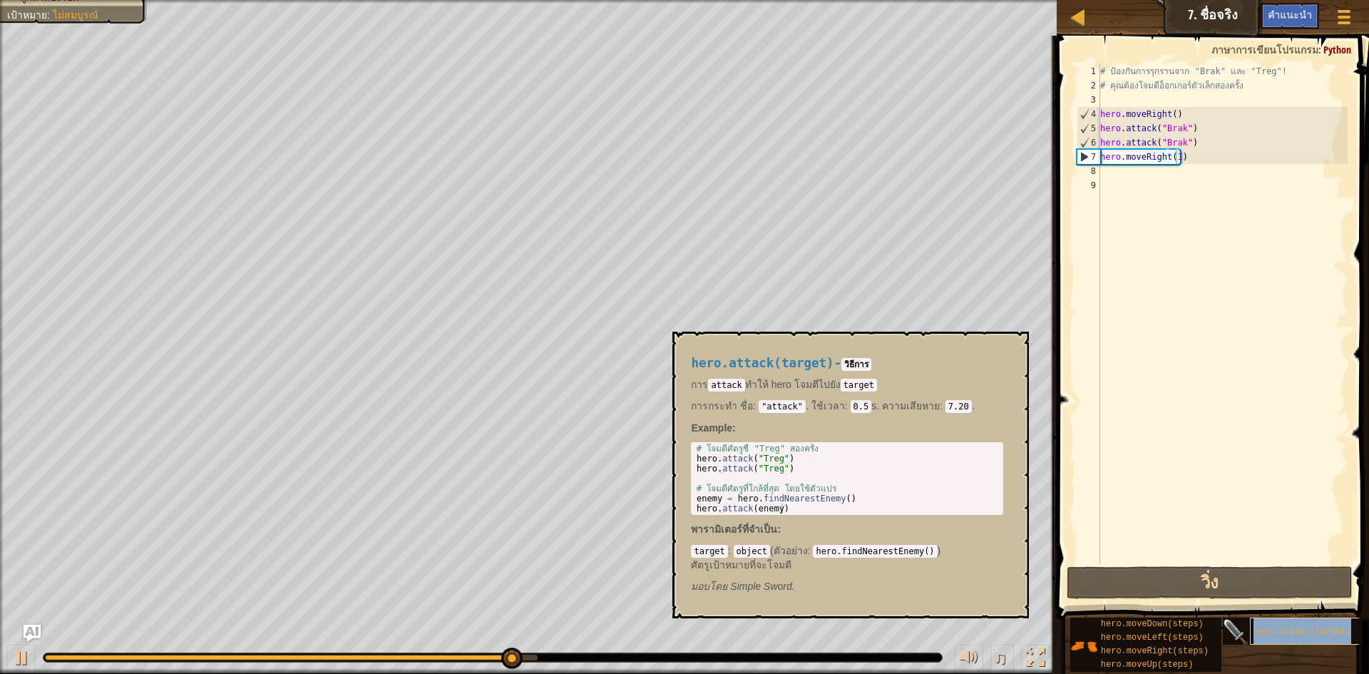
click at [1312, 636] on span "hero.attack(target)" at bounding box center [1303, 632] width 98 height 10
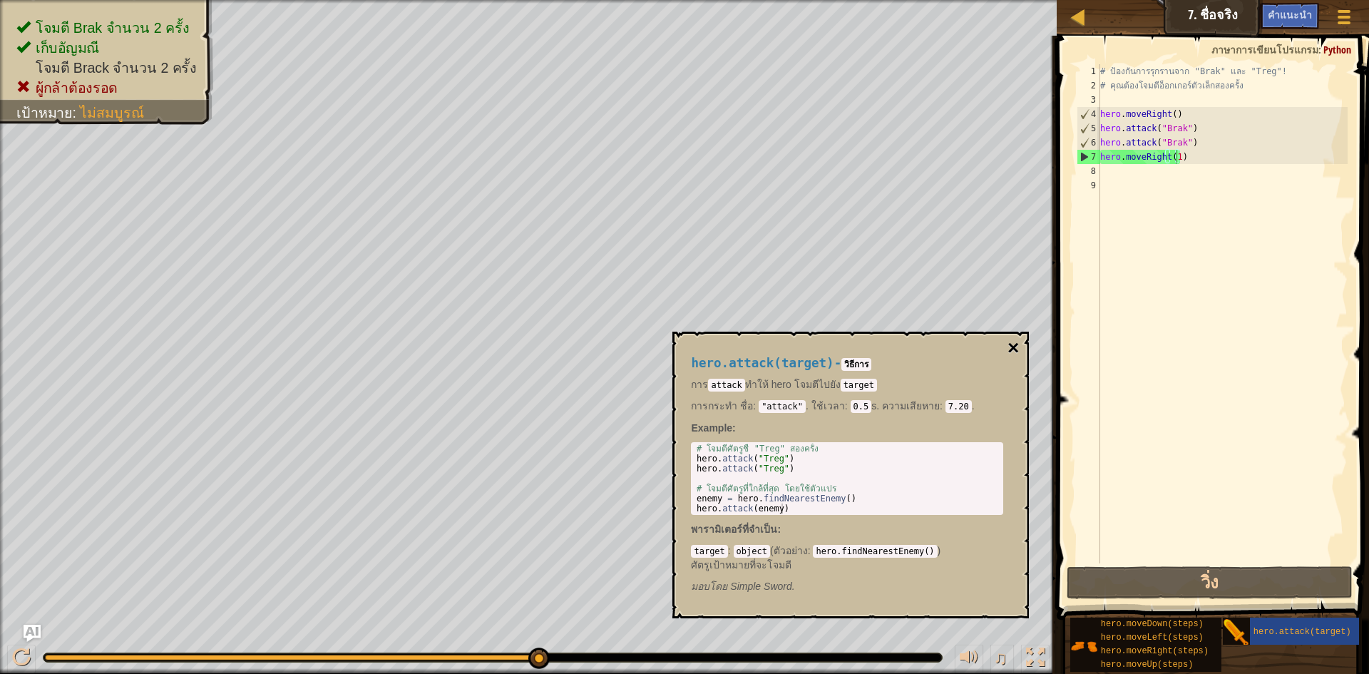
click at [1010, 338] on button "×" at bounding box center [1013, 348] width 11 height 20
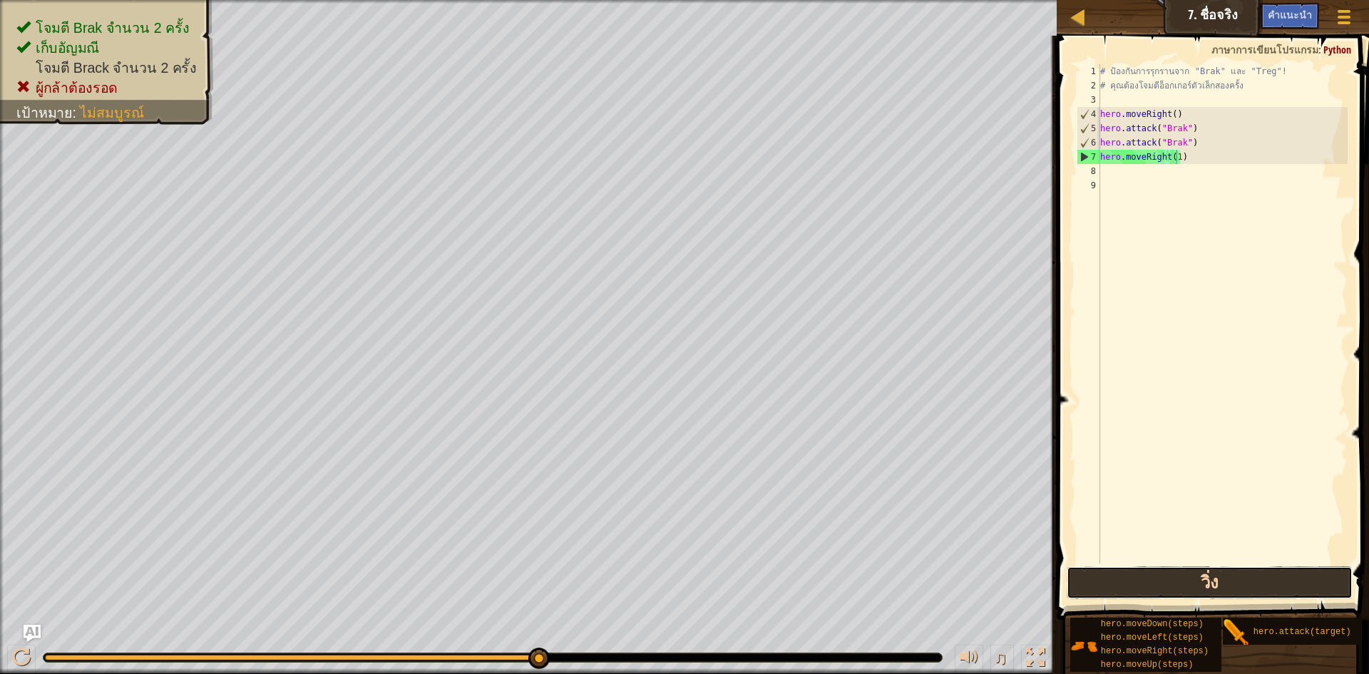
click at [1135, 577] on button "วิ่ง" at bounding box center [1210, 582] width 286 height 33
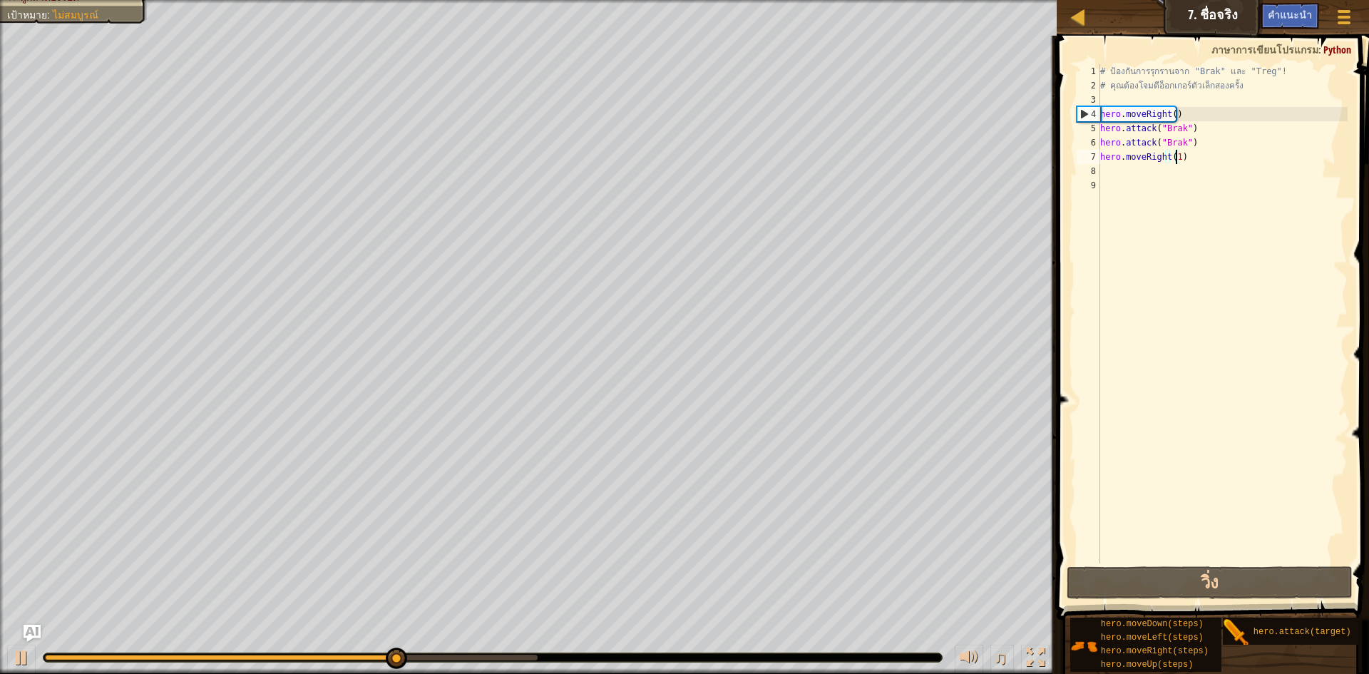
click at [1104, 171] on div "# ป้องกันการรุกรานจาก "Brak" และ "Treg"! # คุณต้องโจมตีอ็อกเกอร์ตัวเล็กสองครั้ง…" at bounding box center [1223, 328] width 250 height 528
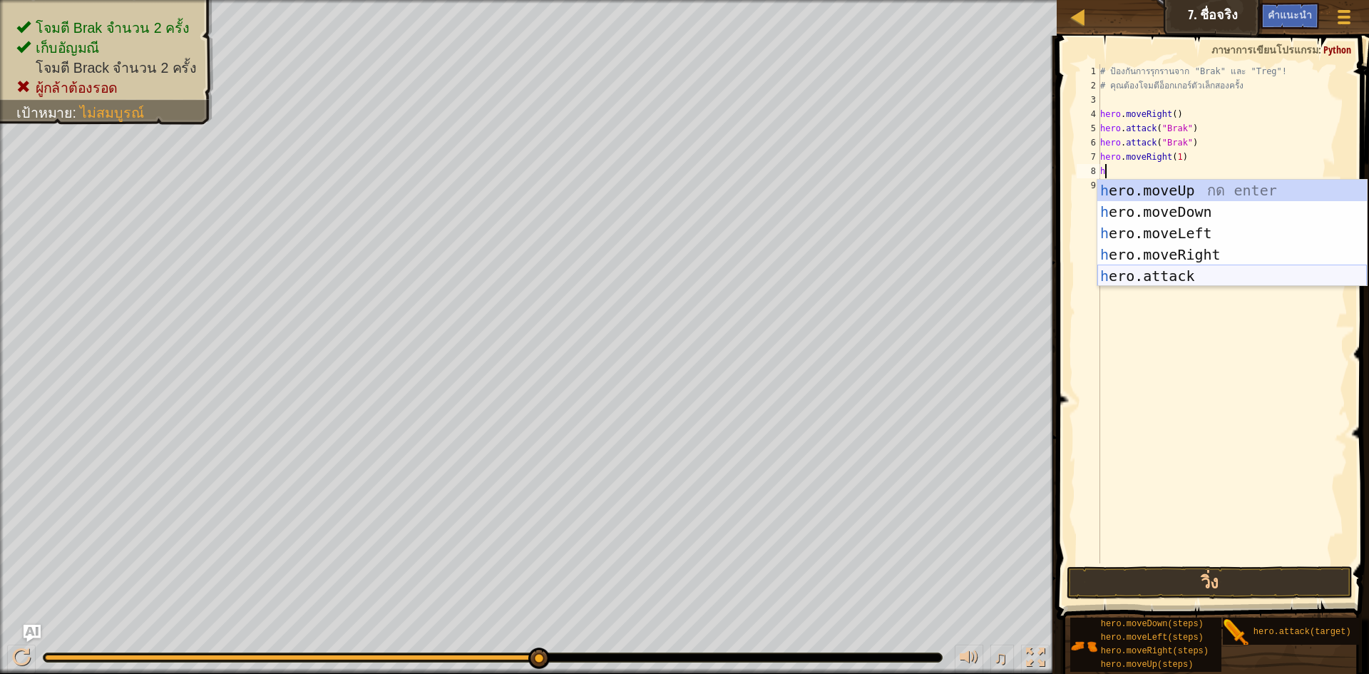
click at [1153, 279] on div "h ero.moveUp กด enter h ero.moveDown กด enter h ero.moveLeft กด enter h ero.mov…" at bounding box center [1233, 255] width 270 height 150
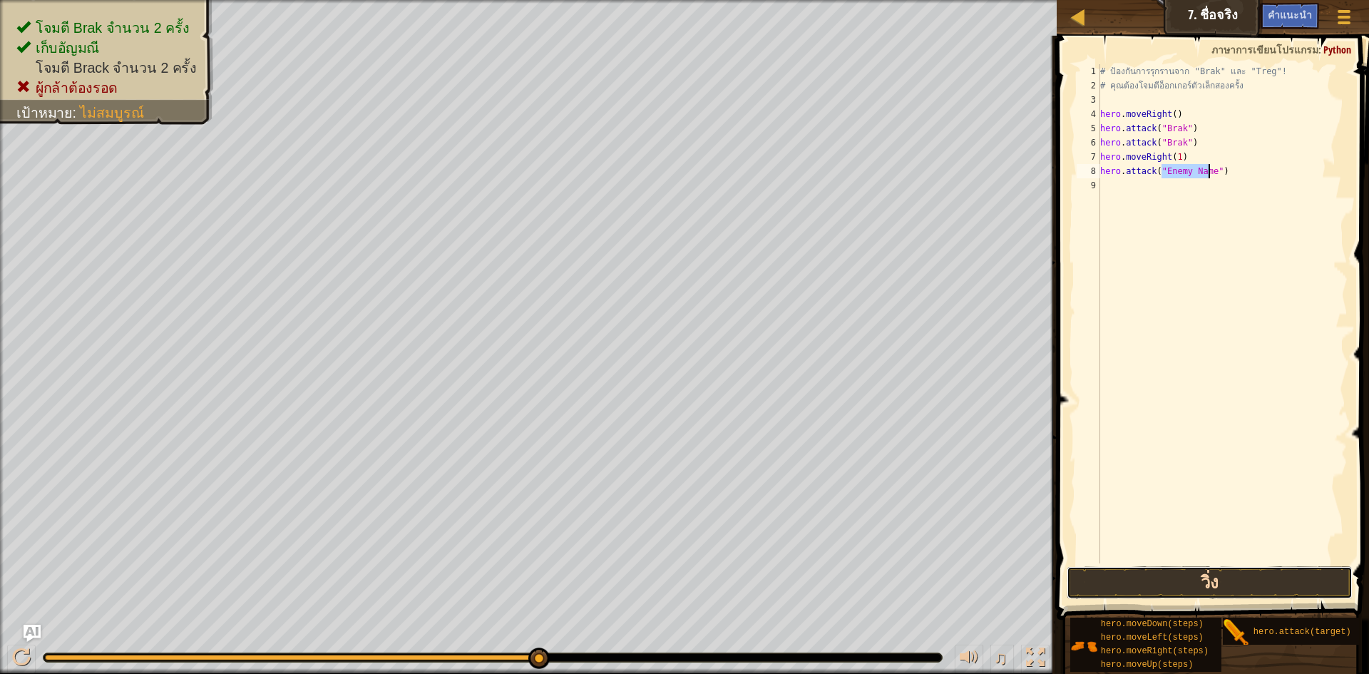
click at [1238, 588] on button "วิ่ง" at bounding box center [1210, 582] width 286 height 33
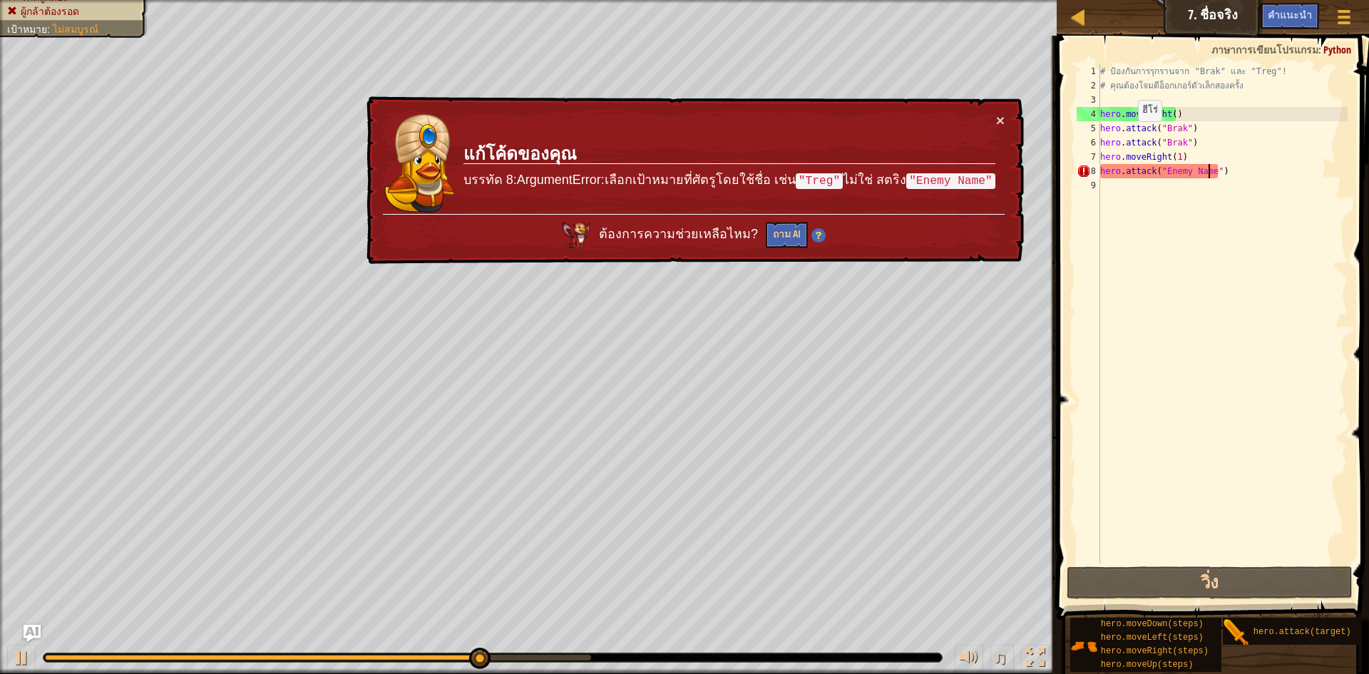
click at [994, 116] on td "แก้โค้ดของคุณ บรรทัด 8:ArgumentError:เลือก[PERSON_NAME]ศัตรูโดยใช้ชื่อ [PERSON_…" at bounding box center [729, 164] width 533 height 102
click at [1001, 109] on div "× แก้โค้ดของคุณ บรรทัด 8:ArgumentError:เลือก[PERSON_NAME]ศัตรูโดยใช้ชื่อ [PERSO…" at bounding box center [694, 180] width 660 height 169
click at [999, 114] on button "×" at bounding box center [1000, 120] width 9 height 15
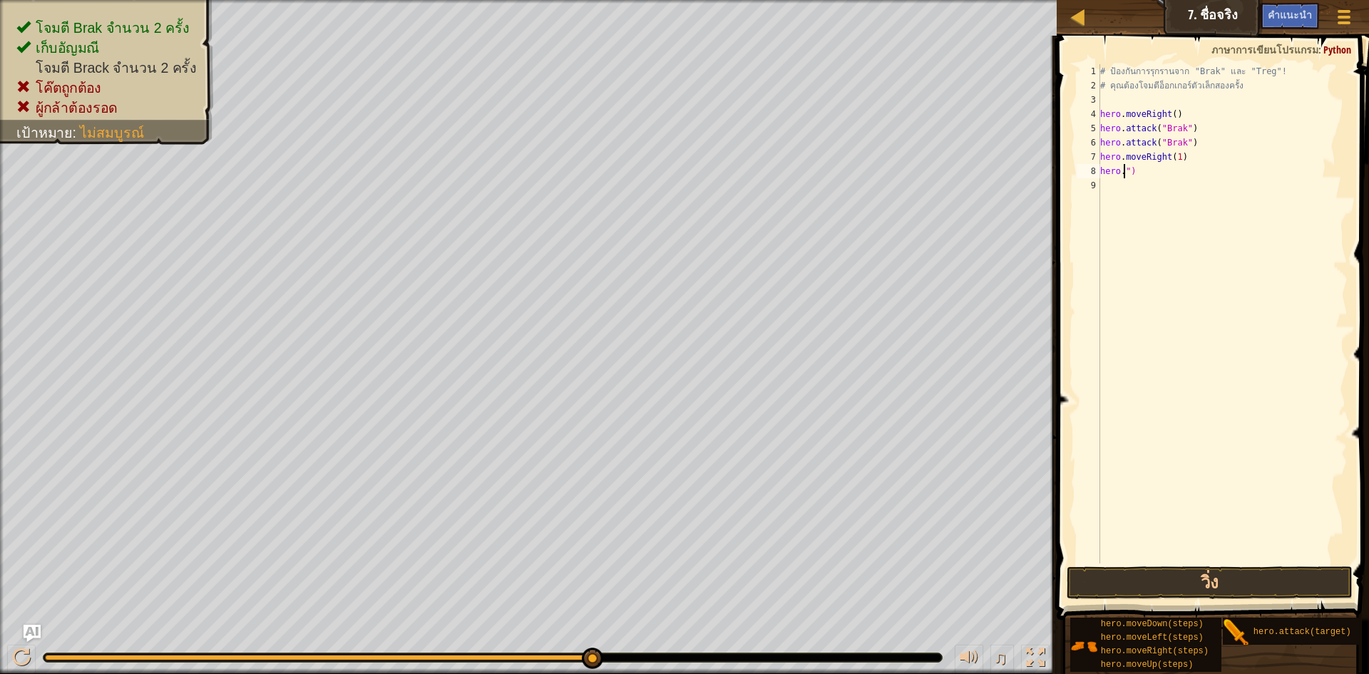
type textarea "")"
click at [1148, 180] on div "# ป้องกันการรุกรานจาก "Brak" และ "Treg"! # คุณต้องโจมตีอ็อกเกอร์ตัวเล็กสองครั้ง…" at bounding box center [1223, 328] width 250 height 528
click at [1124, 178] on div "# ป้องกันการรุกรานจาก "Brak" และ "Treg"! # คุณต้องโจมตีอ็อกเกอร์ตัวเล็กสองครั้ง…" at bounding box center [1223, 328] width 250 height 528
type textarea """
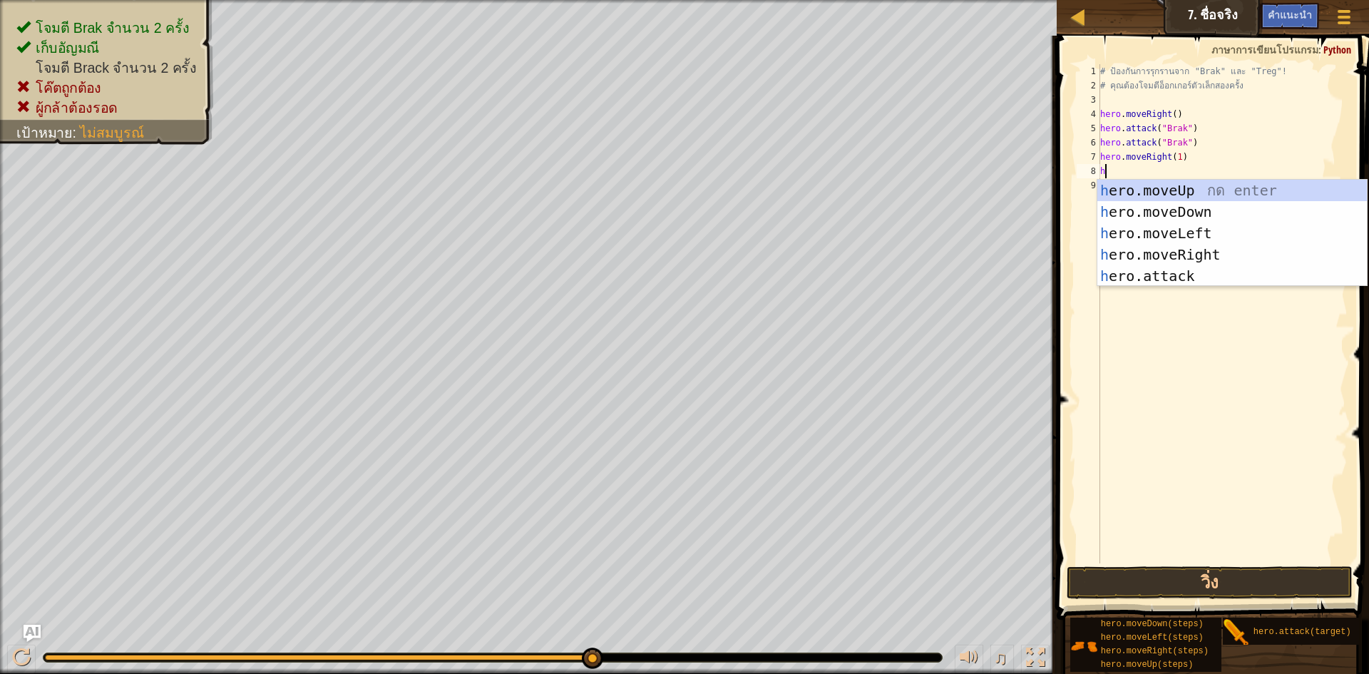
type textarea "h"
click at [1225, 21] on button "Ask AI" at bounding box center [1241, 16] width 39 height 26
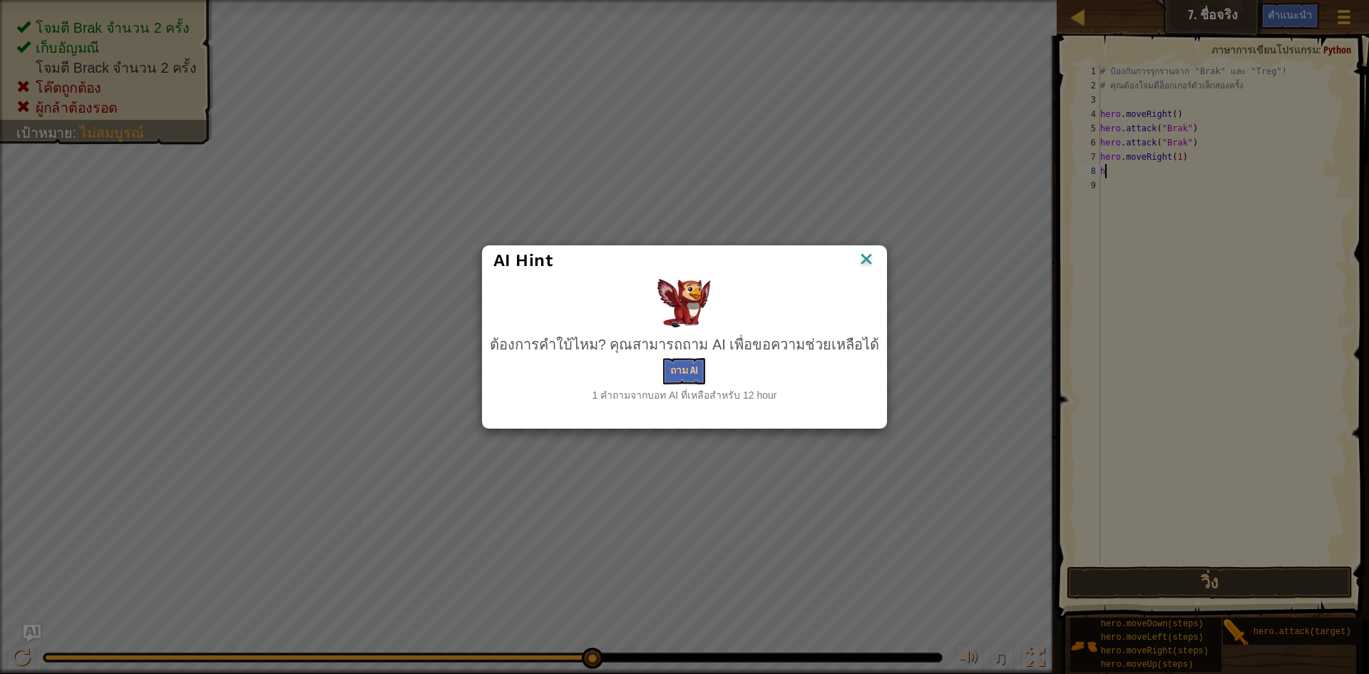
click at [857, 267] on img at bounding box center [866, 260] width 19 height 21
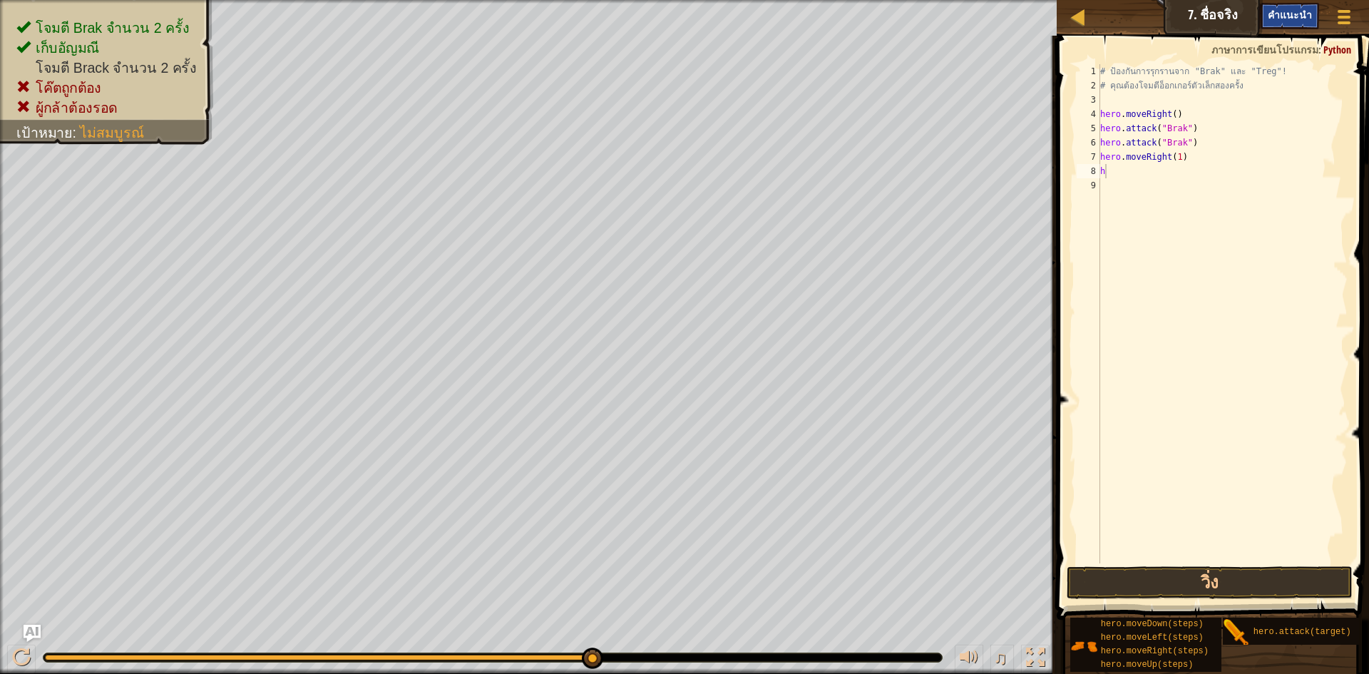
drag, startPoint x: 1276, startPoint y: 0, endPoint x: 1275, endPoint y: 13, distance: 12.9
click at [1276, 6] on div "แผนที่ วิทยาการคอมพิวเตอร์ เบื้องต้น 7. ชื่อจริง เมนูเกม เสร็จ[PERSON_NAME]แนะน…" at bounding box center [1213, 18] width 312 height 36
click at [1275, 13] on span "คำแนะนำ" at bounding box center [1290, 15] width 44 height 14
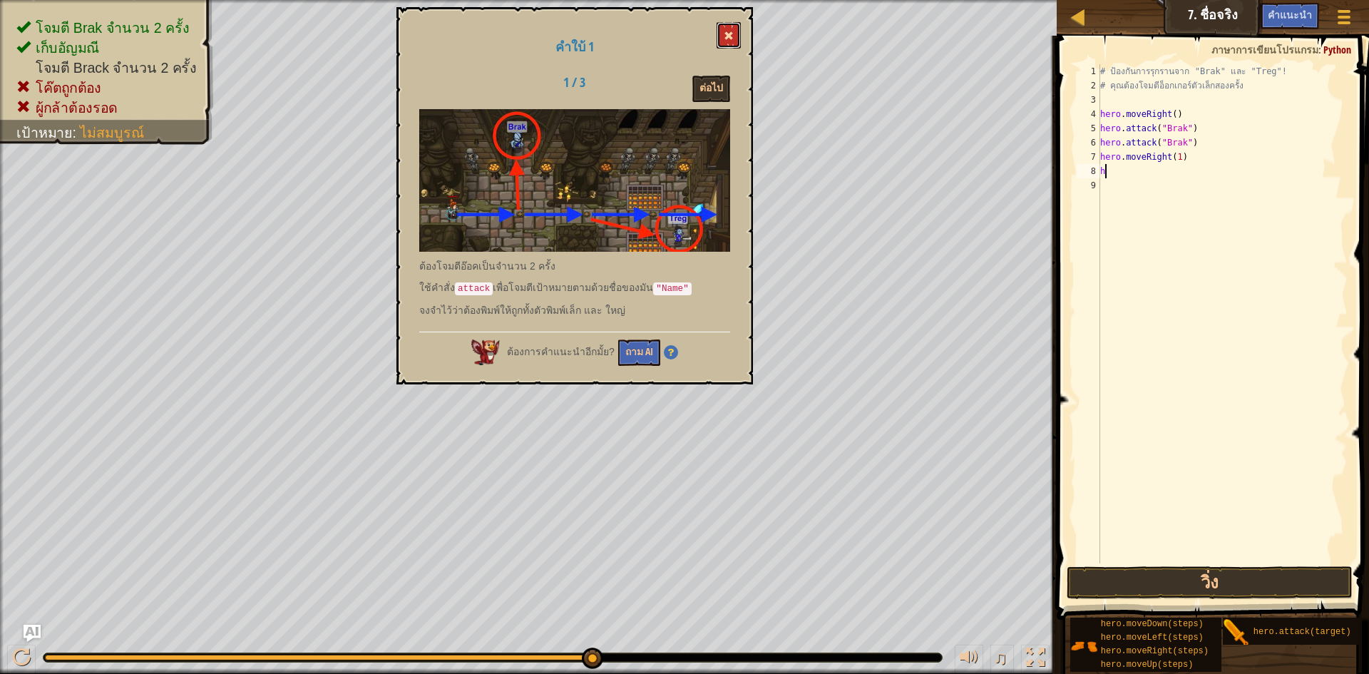
click at [728, 29] on button at bounding box center [729, 35] width 24 height 26
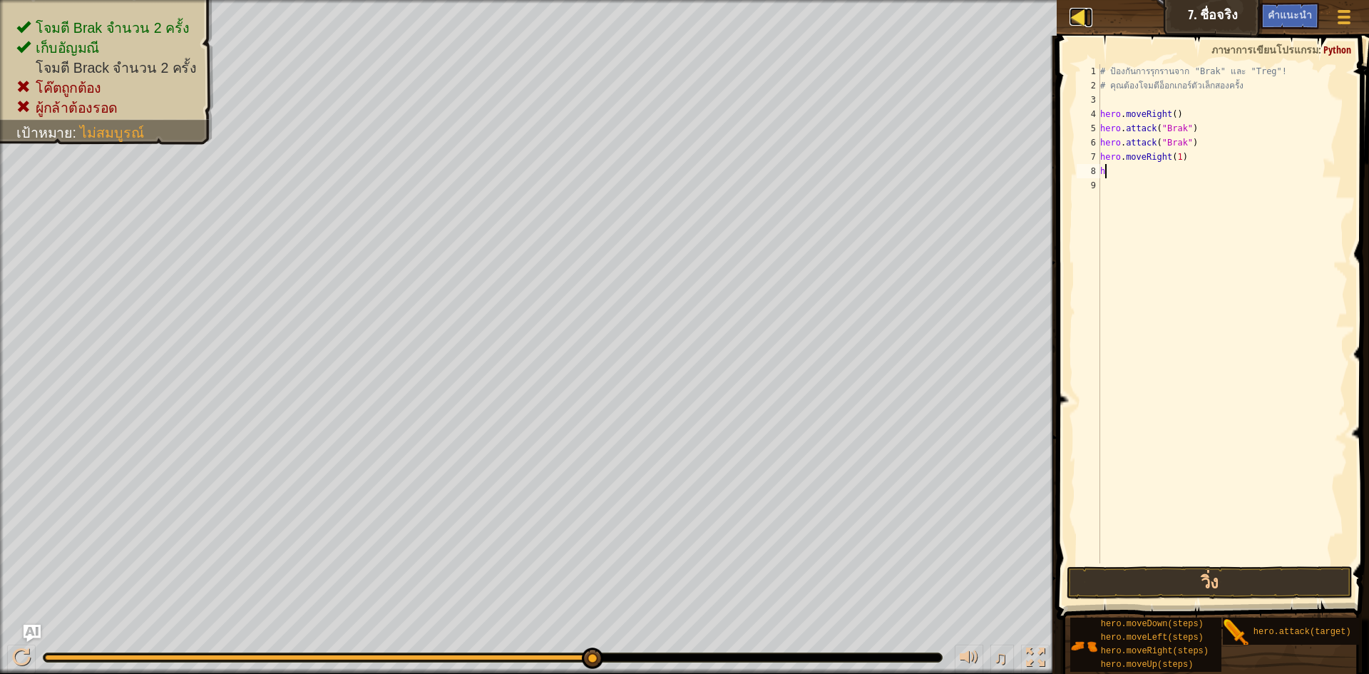
click at [1083, 9] on div at bounding box center [1079, 17] width 18 height 18
select select "th"
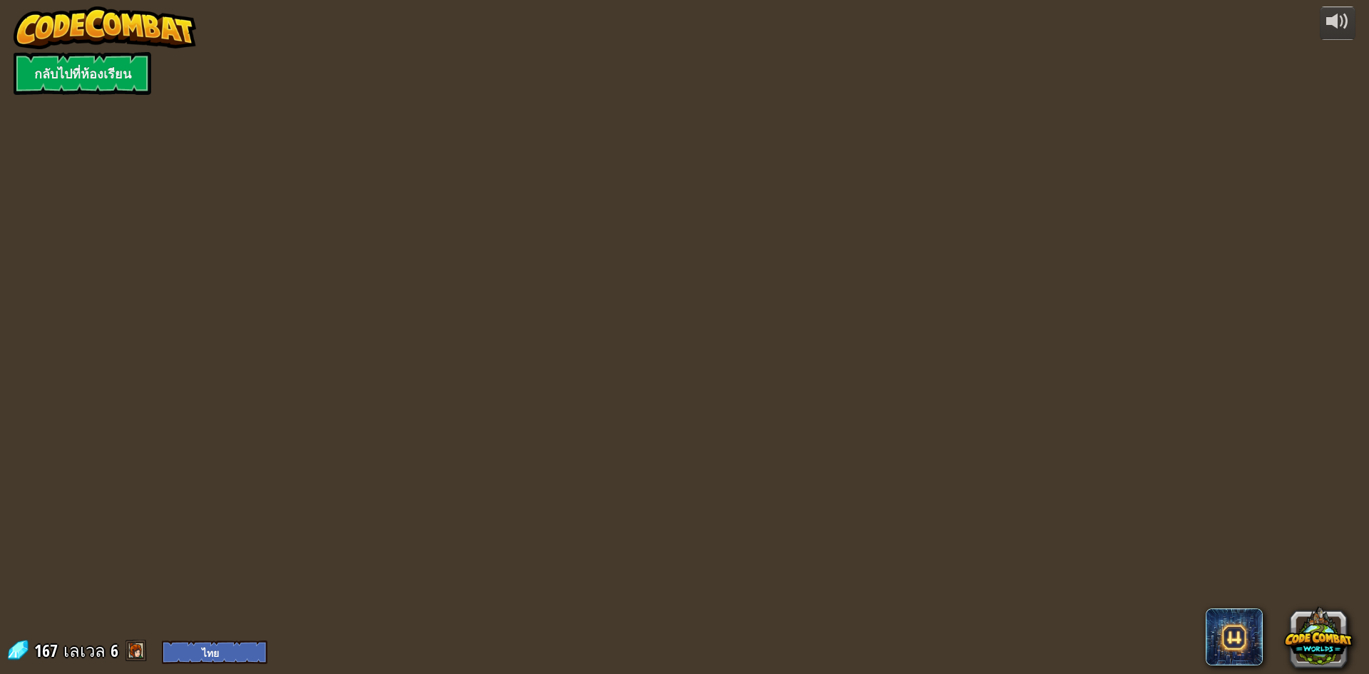
select select "th"
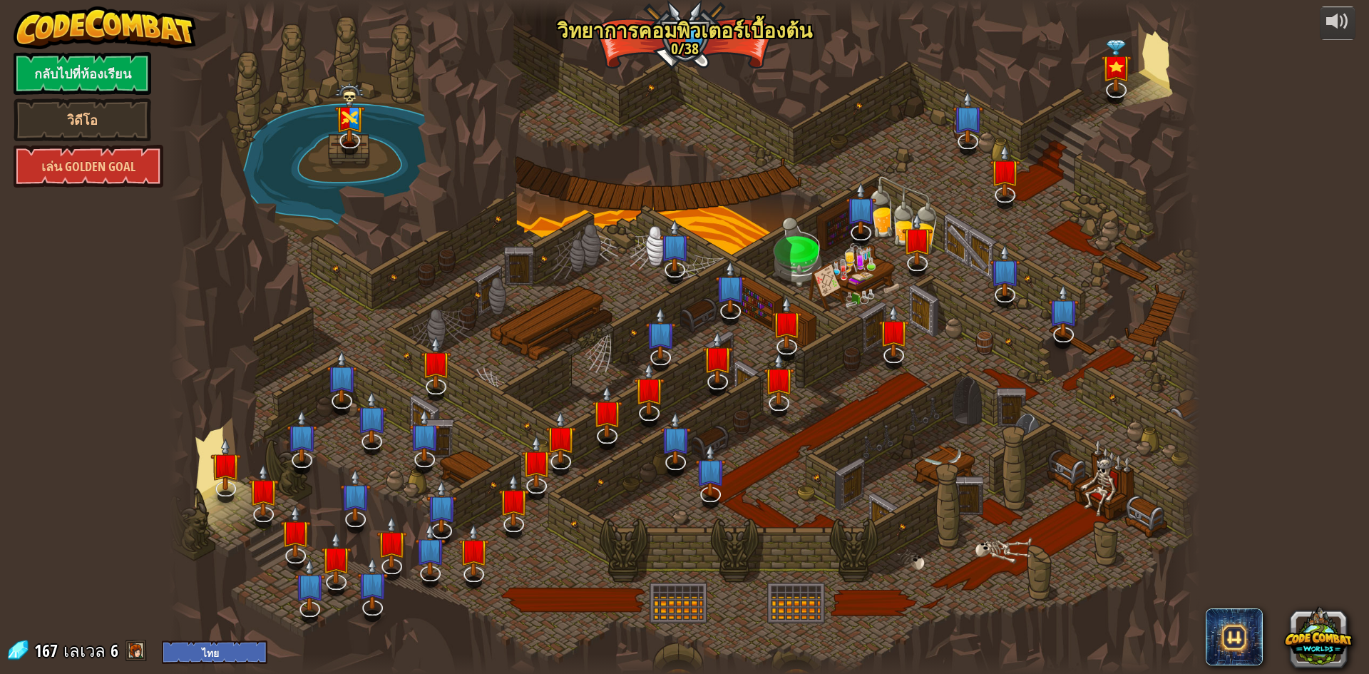
select select "th"
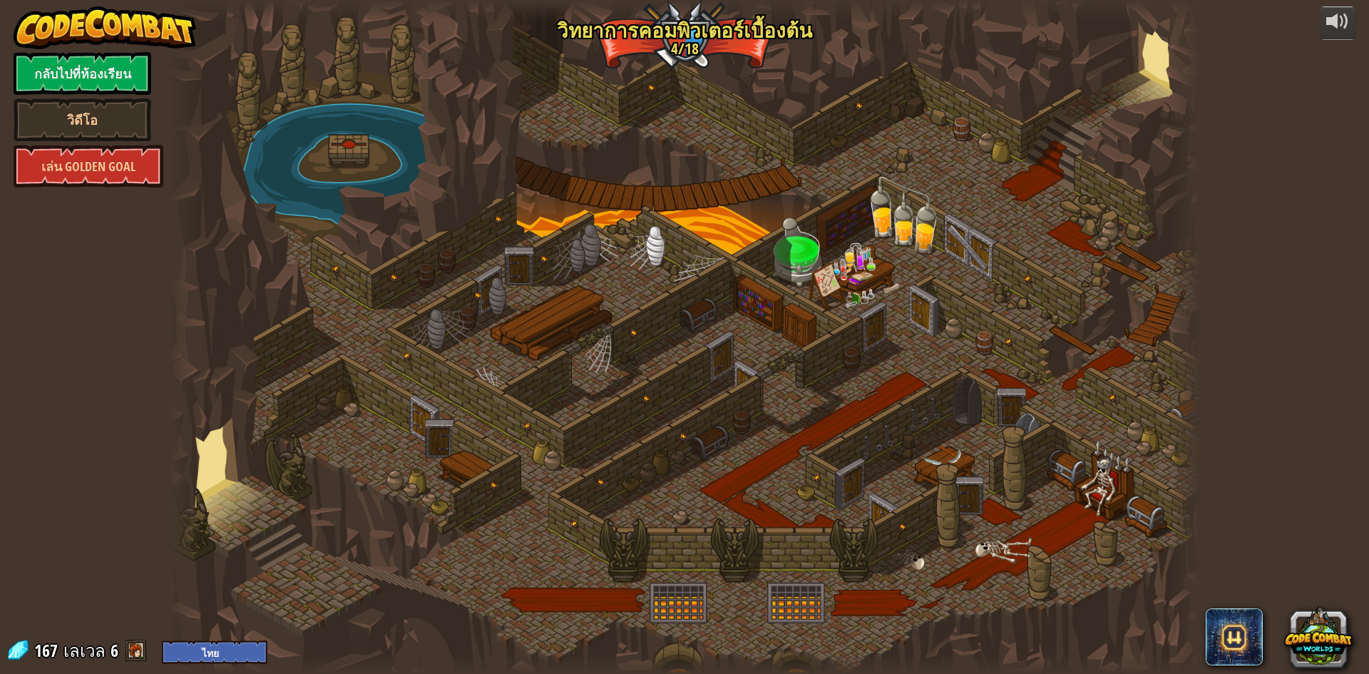
select select "th"
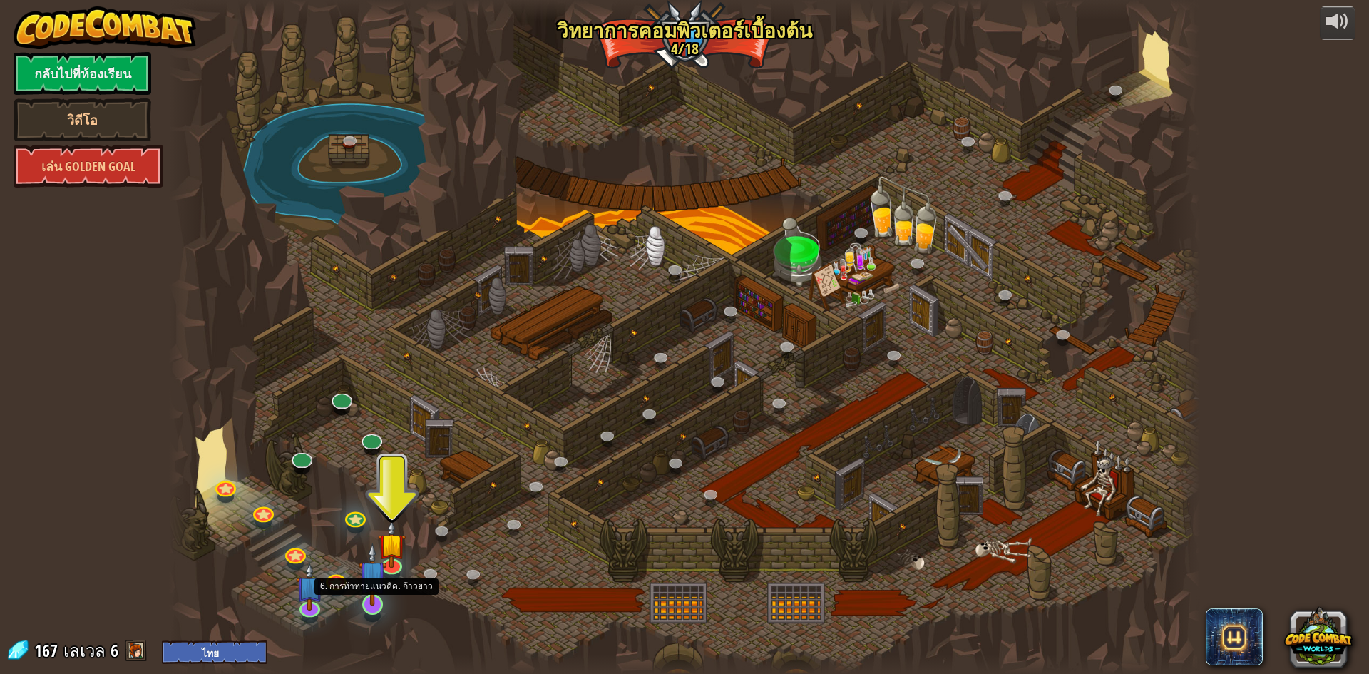
click at [386, 562] on img at bounding box center [373, 574] width 28 height 63
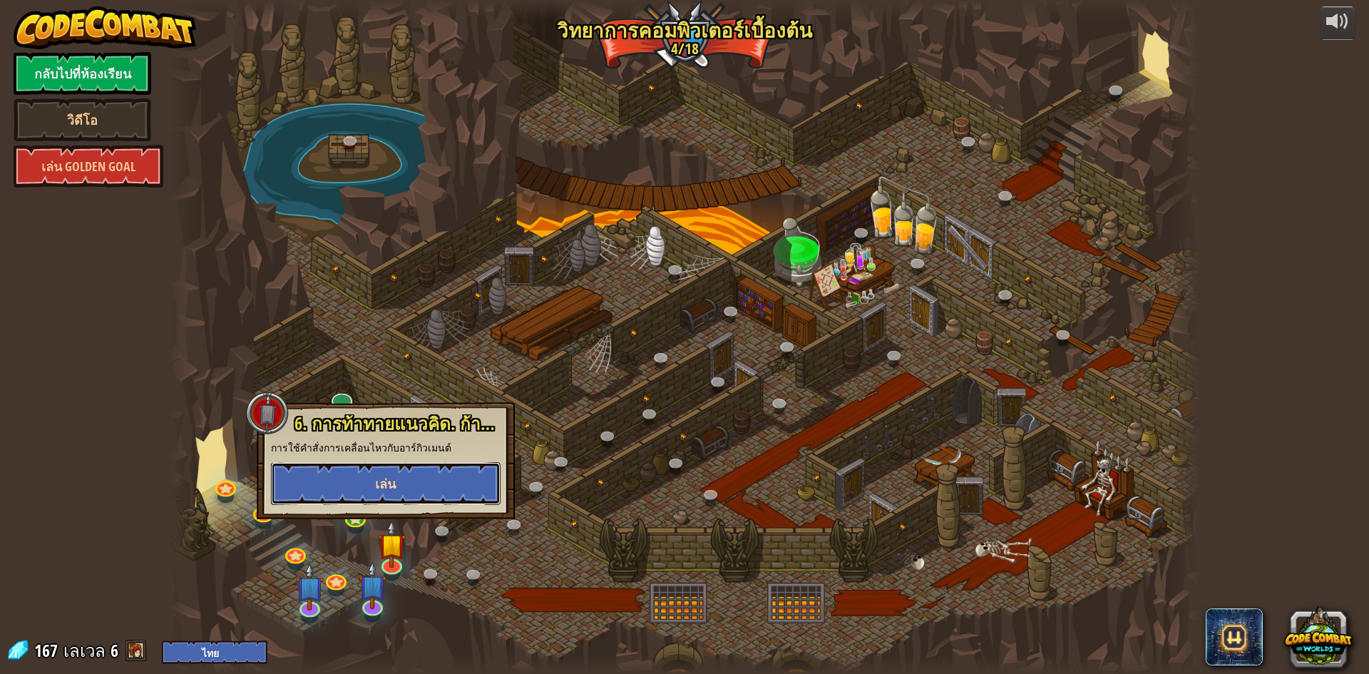
click at [388, 476] on span "เล่น" at bounding box center [385, 484] width 21 height 18
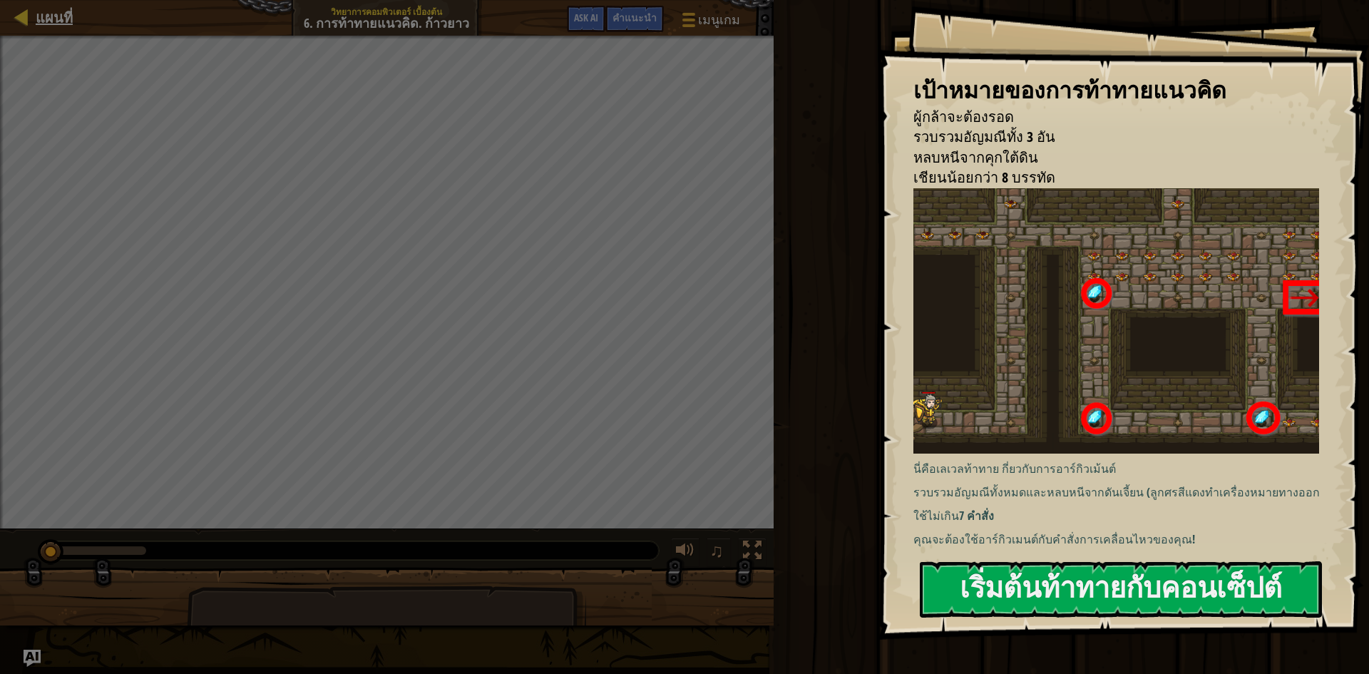
select select "th"
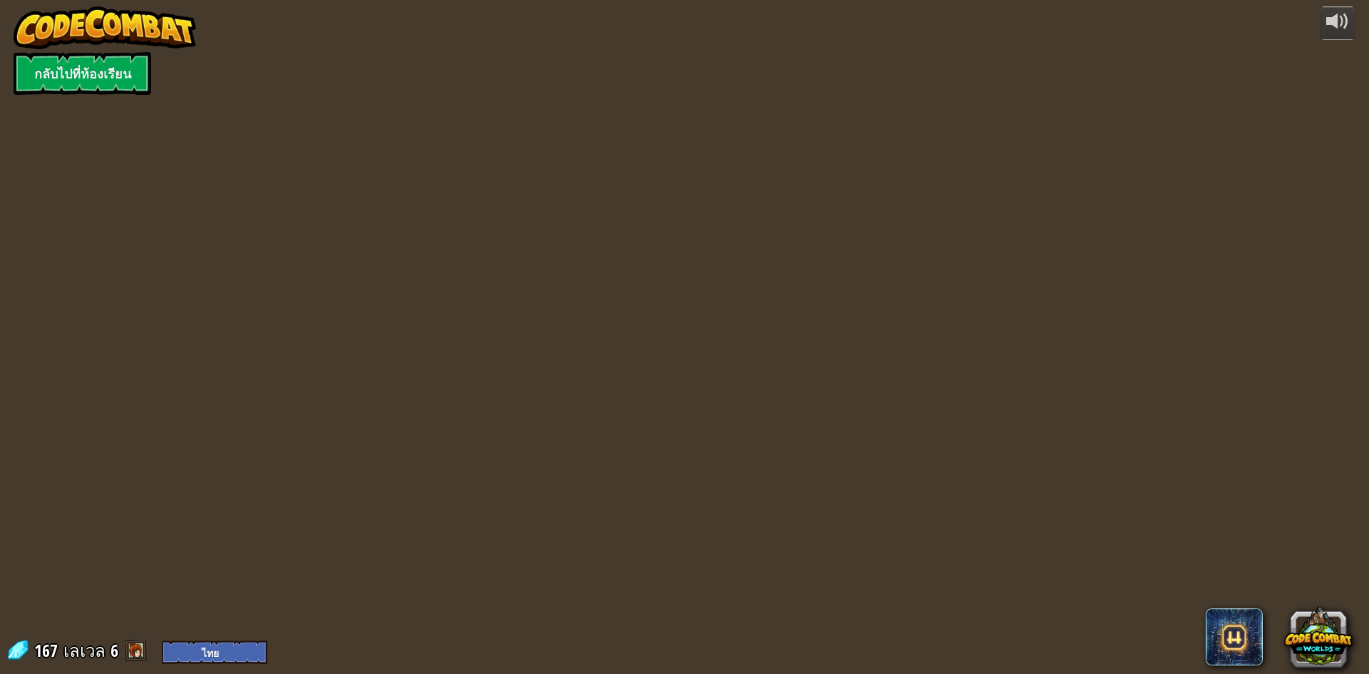
select select "th"
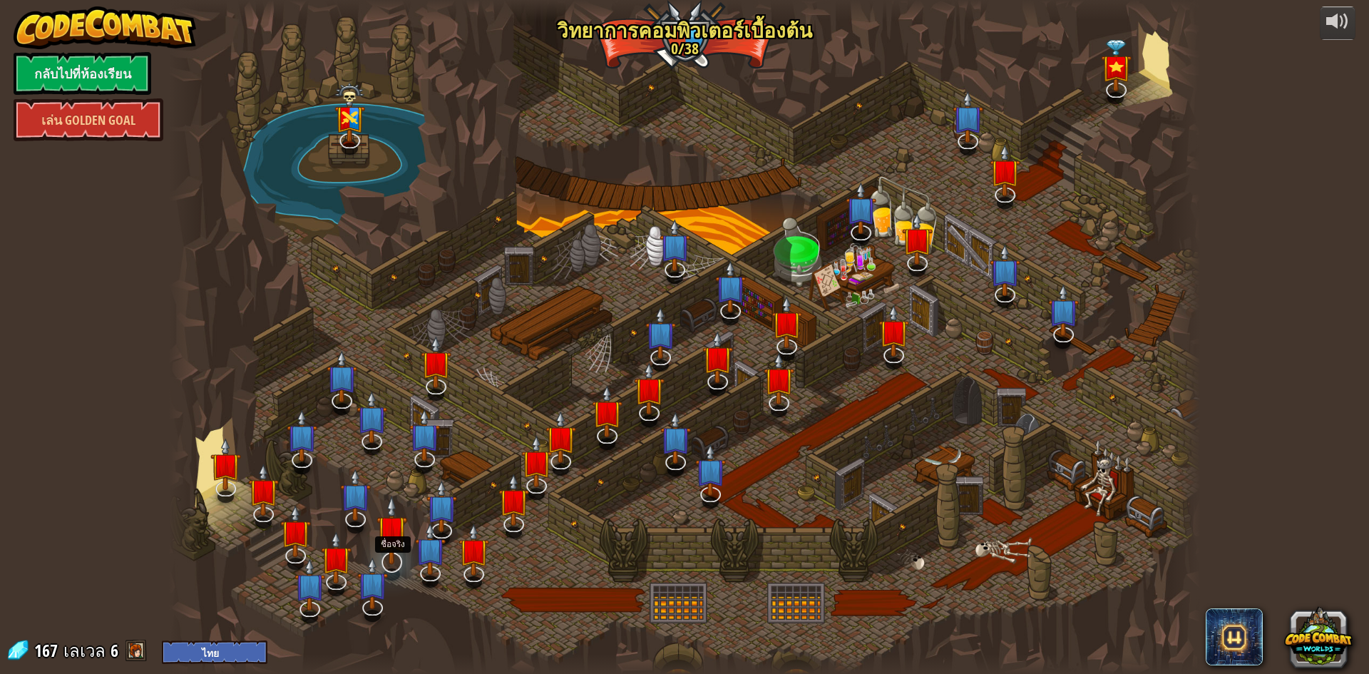
select select "th"
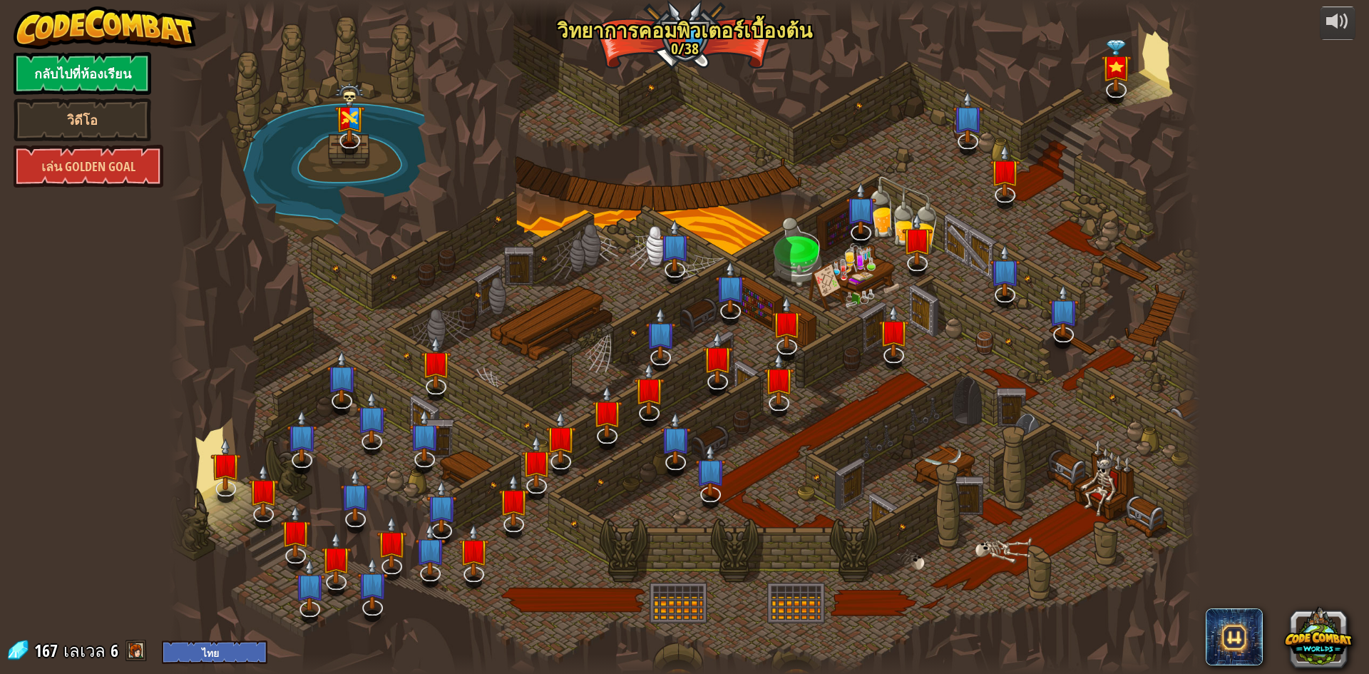
select select "th"
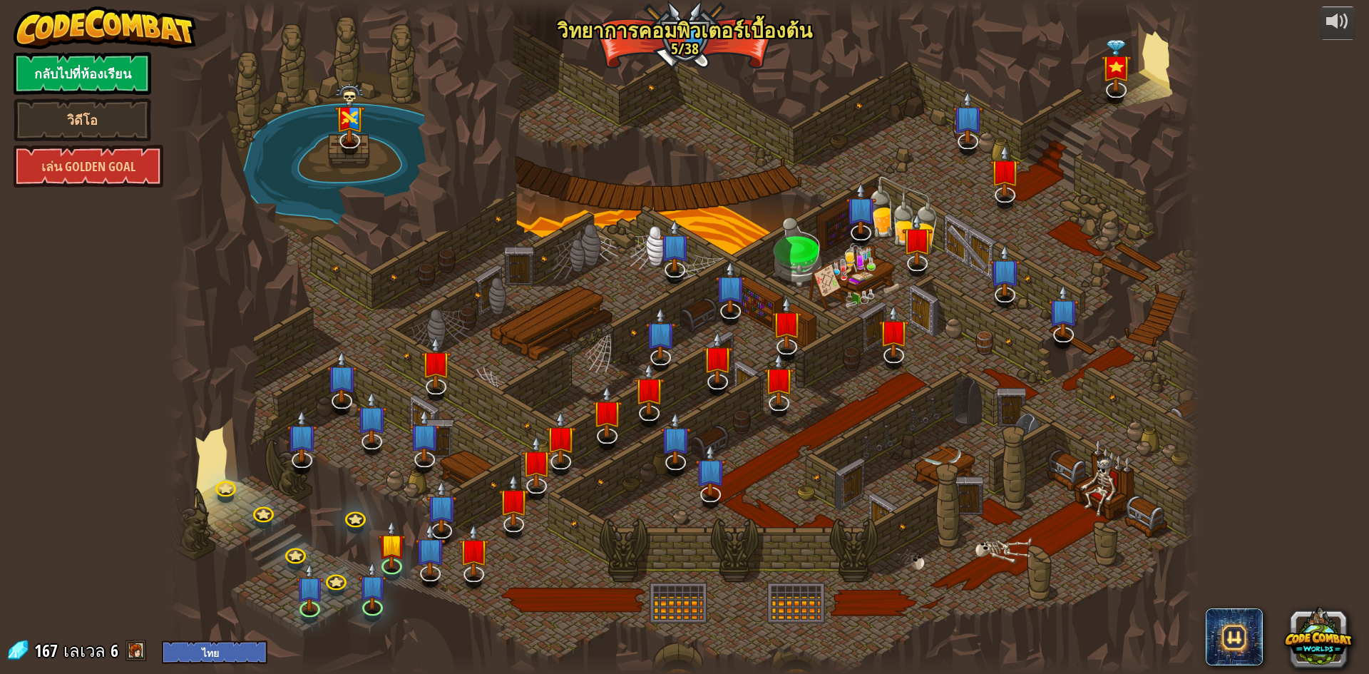
select select "th"
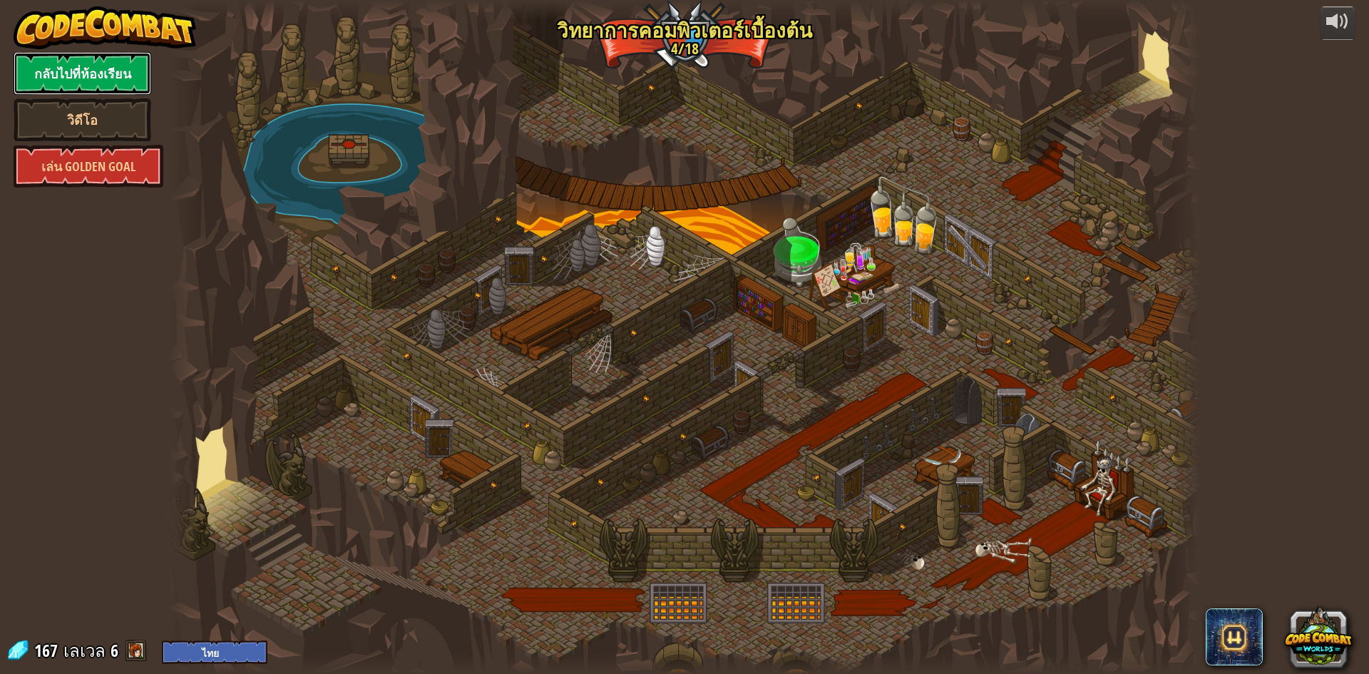
click at [129, 62] on link "กลับไปที่ห้องเรียน" at bounding box center [83, 73] width 138 height 43
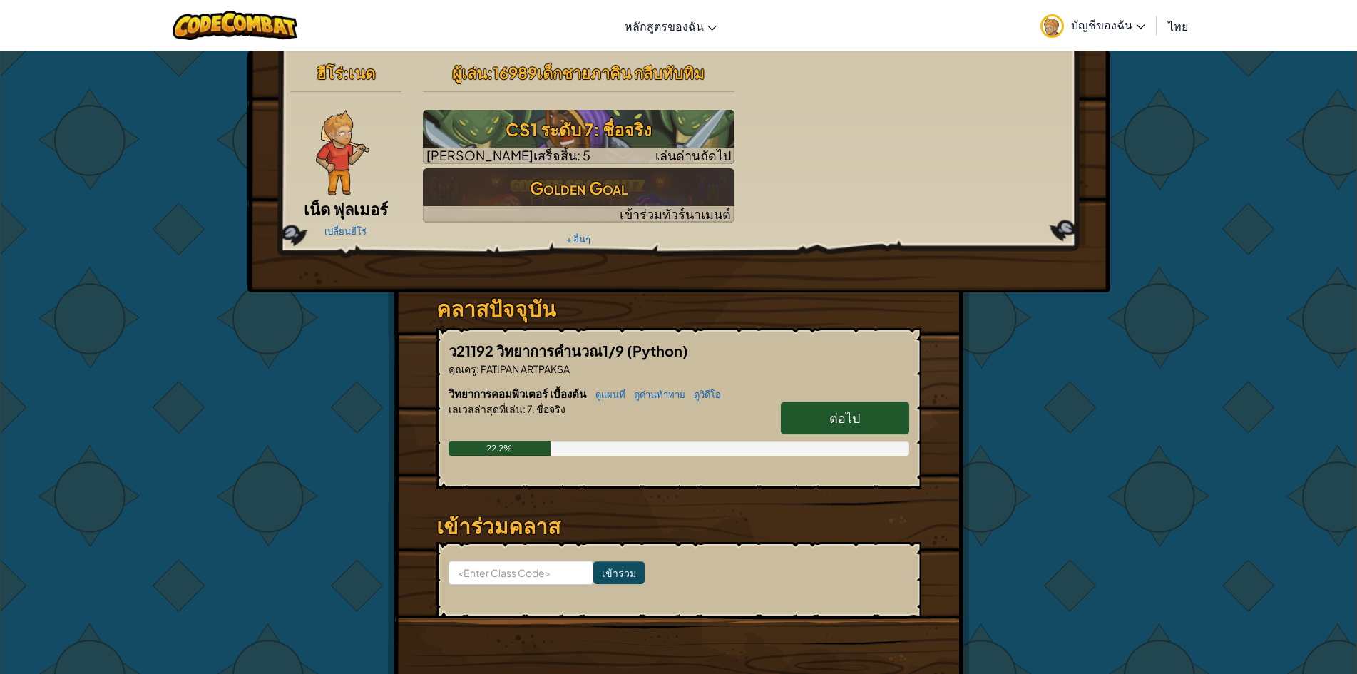
click at [819, 410] on link "ต่อไป" at bounding box center [845, 418] width 128 height 33
select select "th"
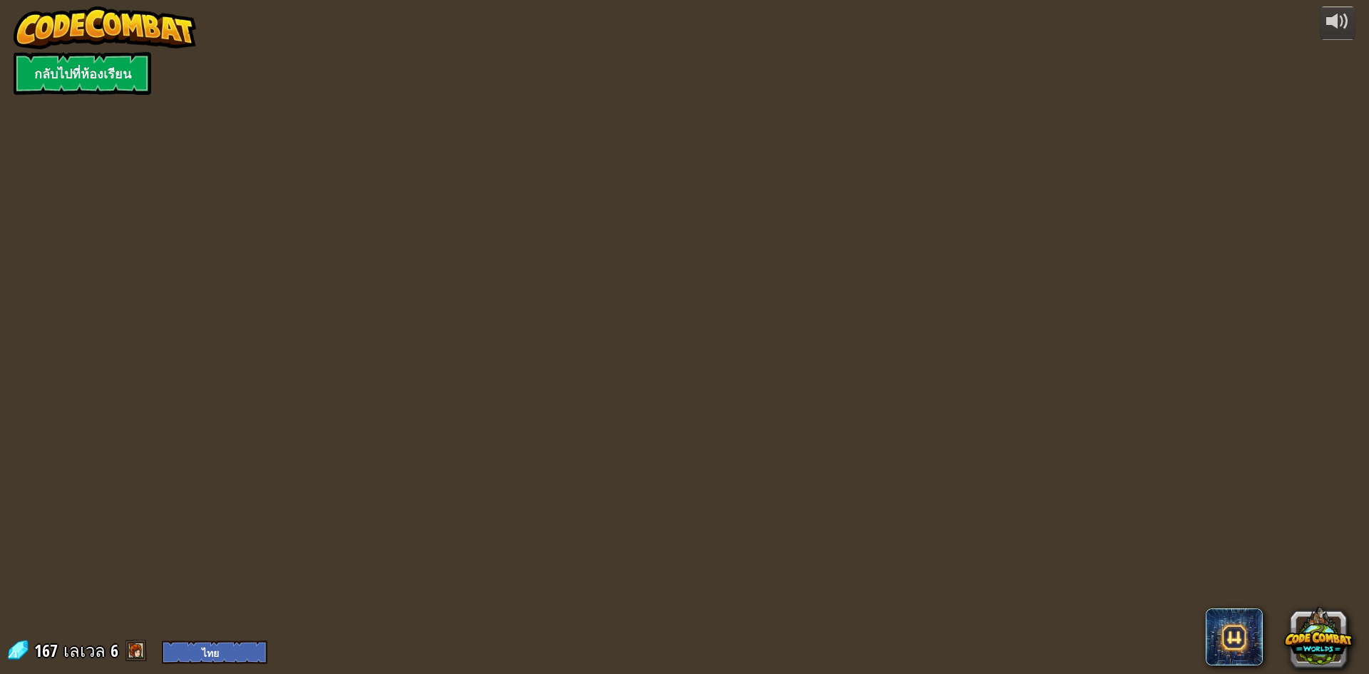
select select "th"
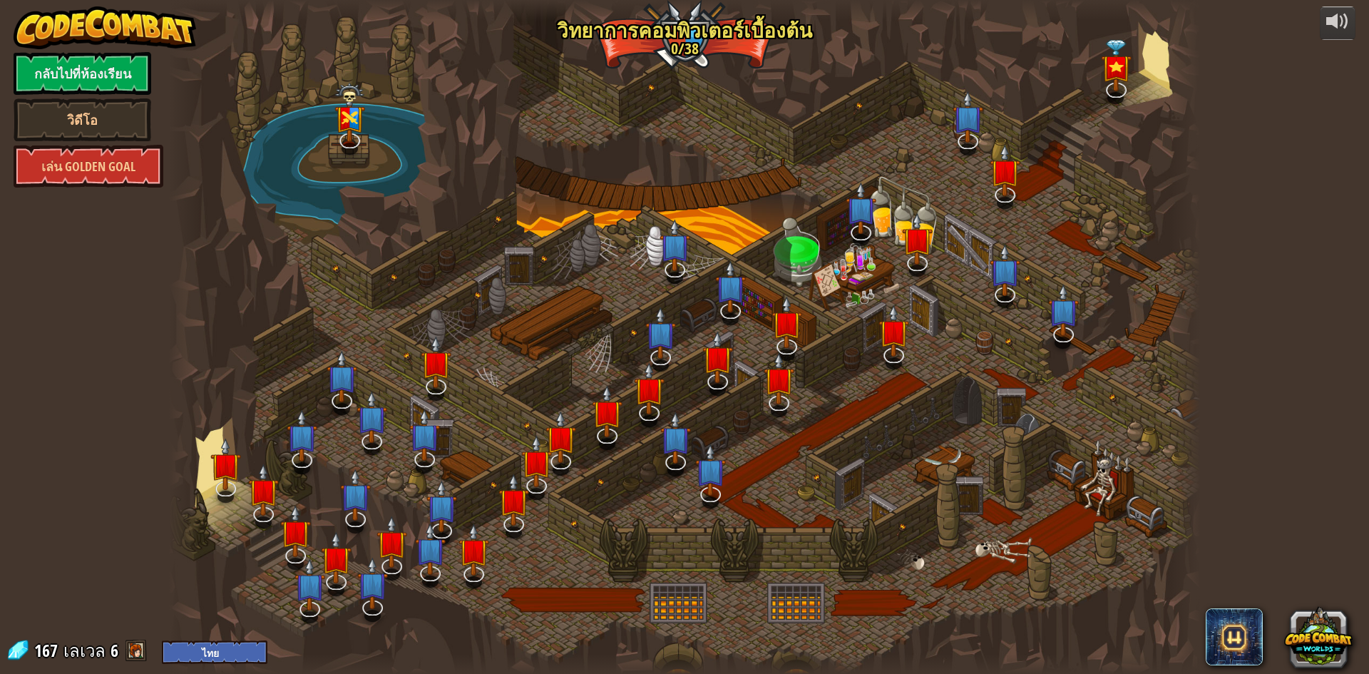
select select "th"
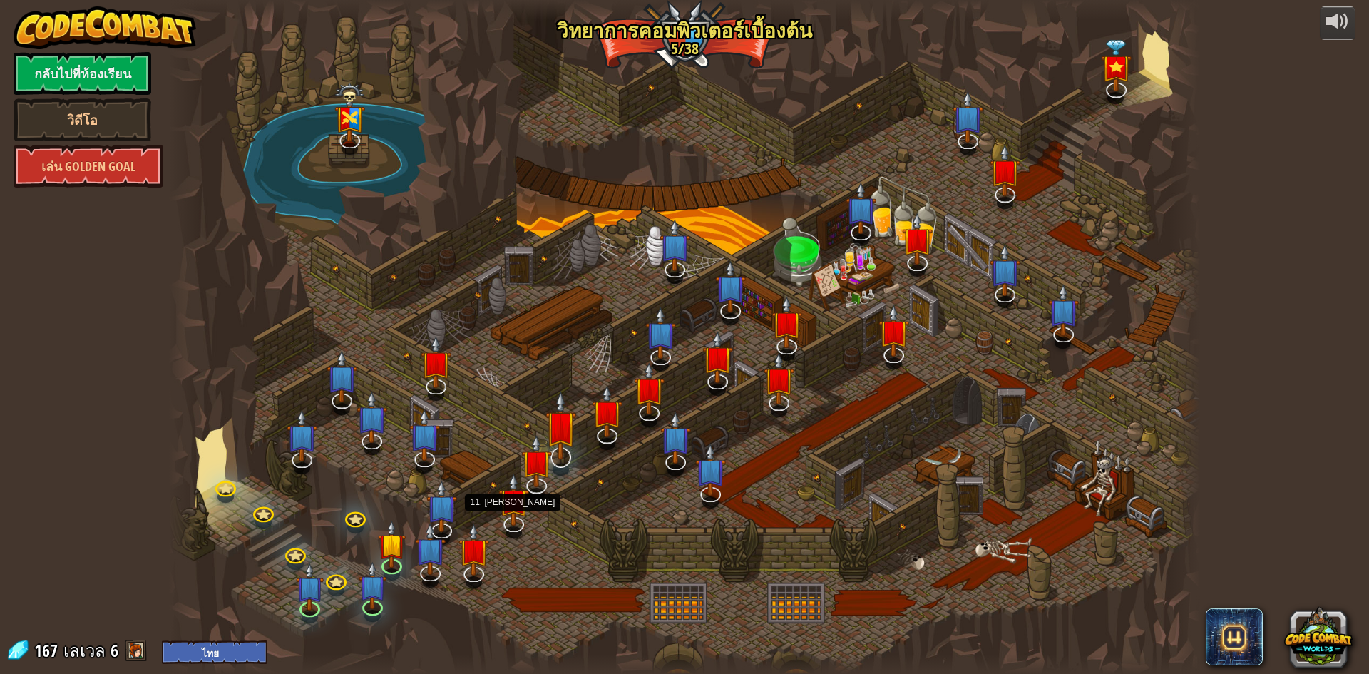
select select "th"
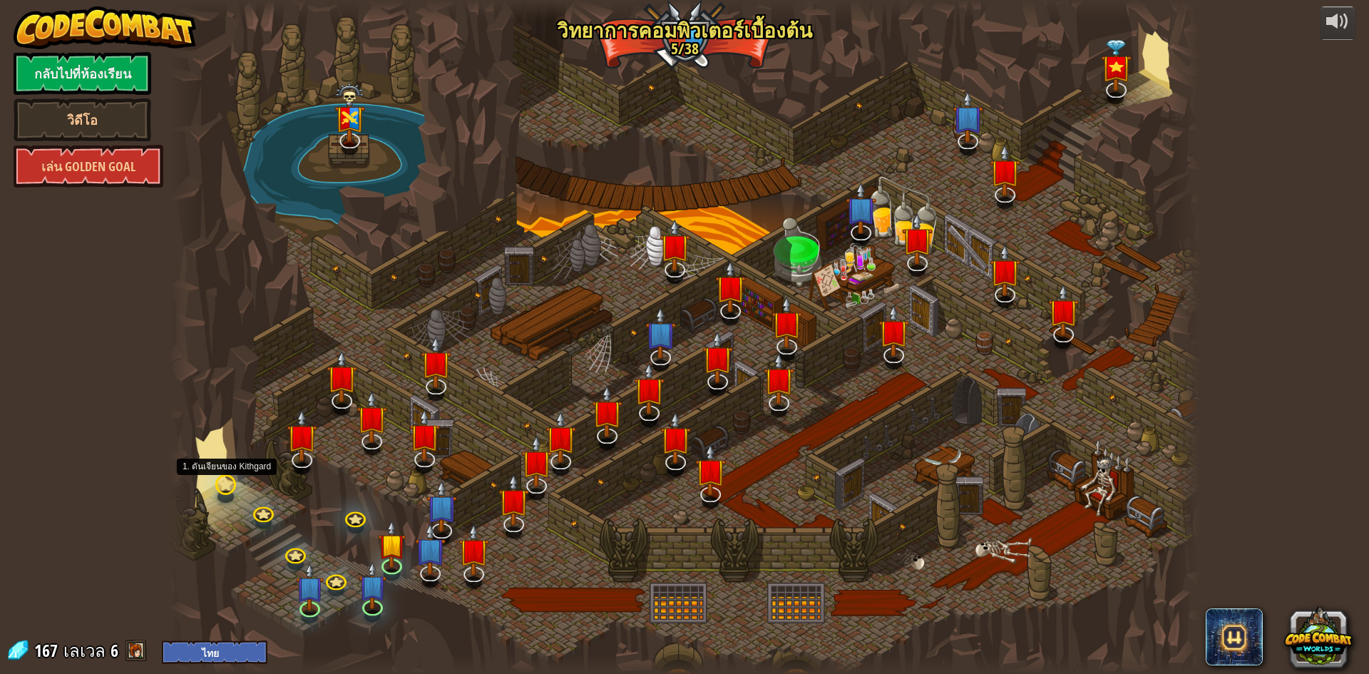
select select "th"
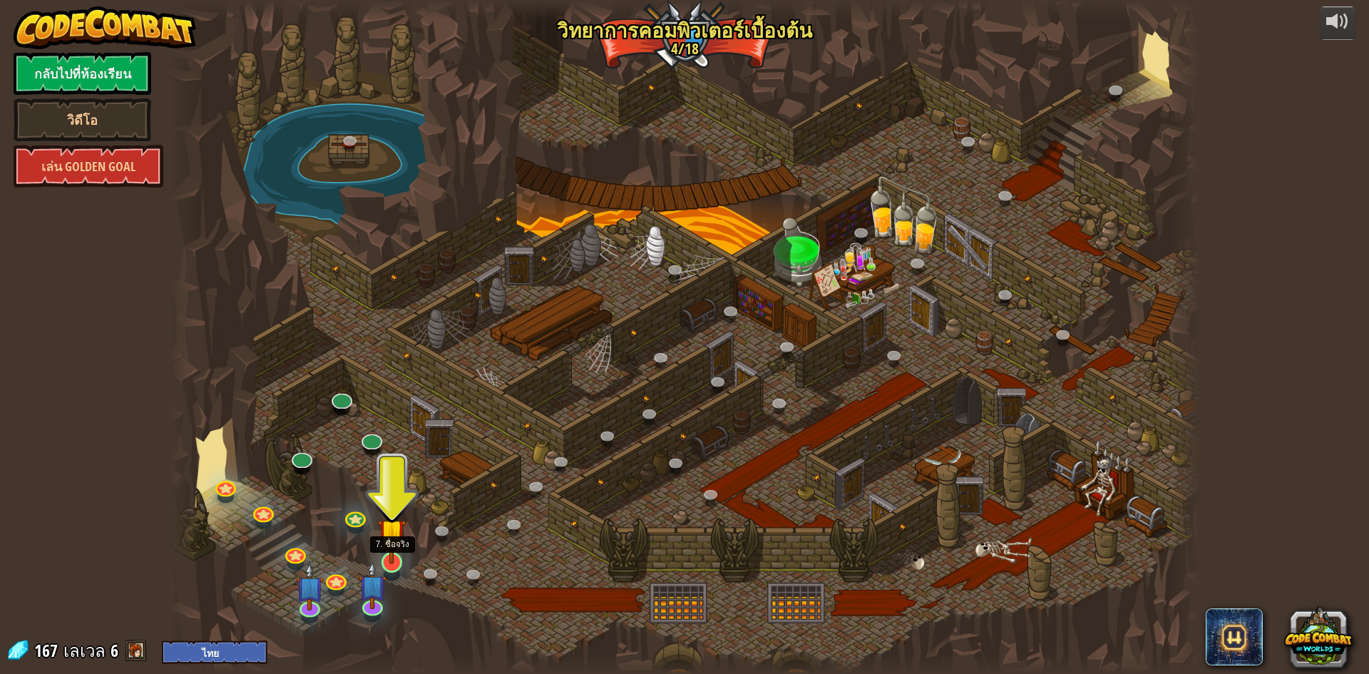
click at [391, 557] on img at bounding box center [392, 532] width 28 height 63
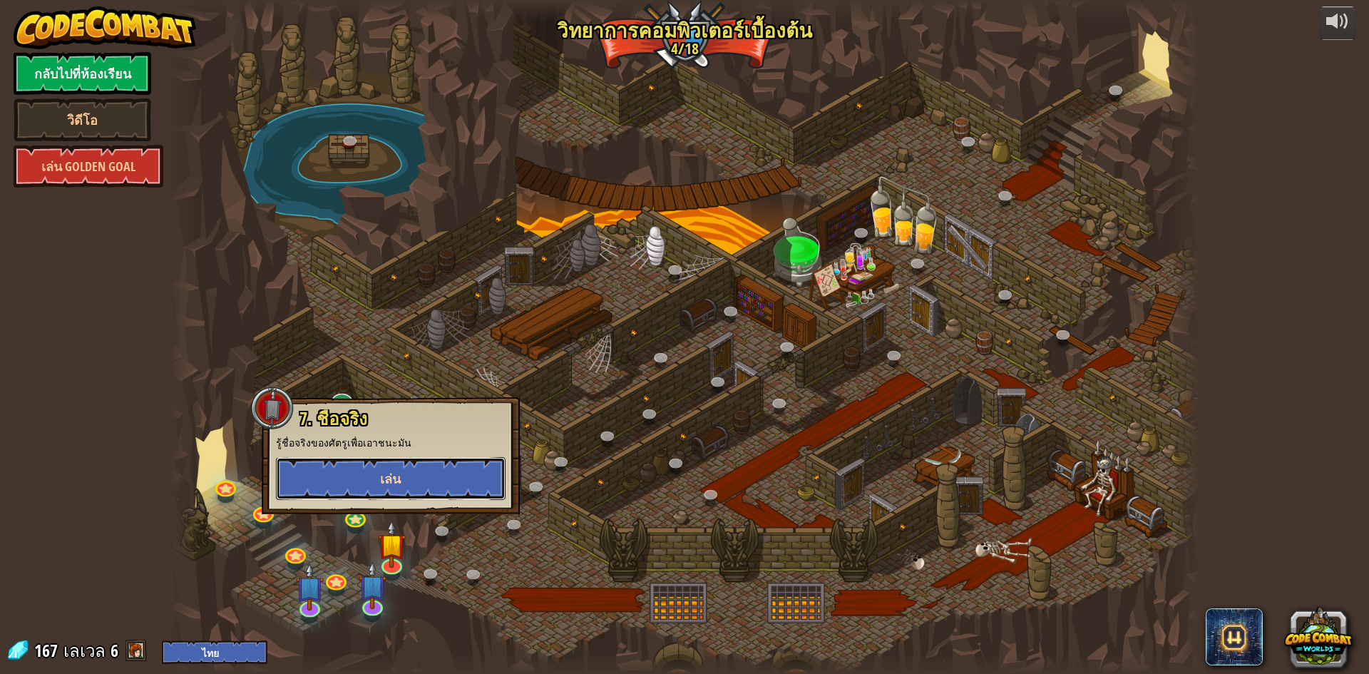
click at [415, 486] on button "เล่น" at bounding box center [391, 478] width 230 height 43
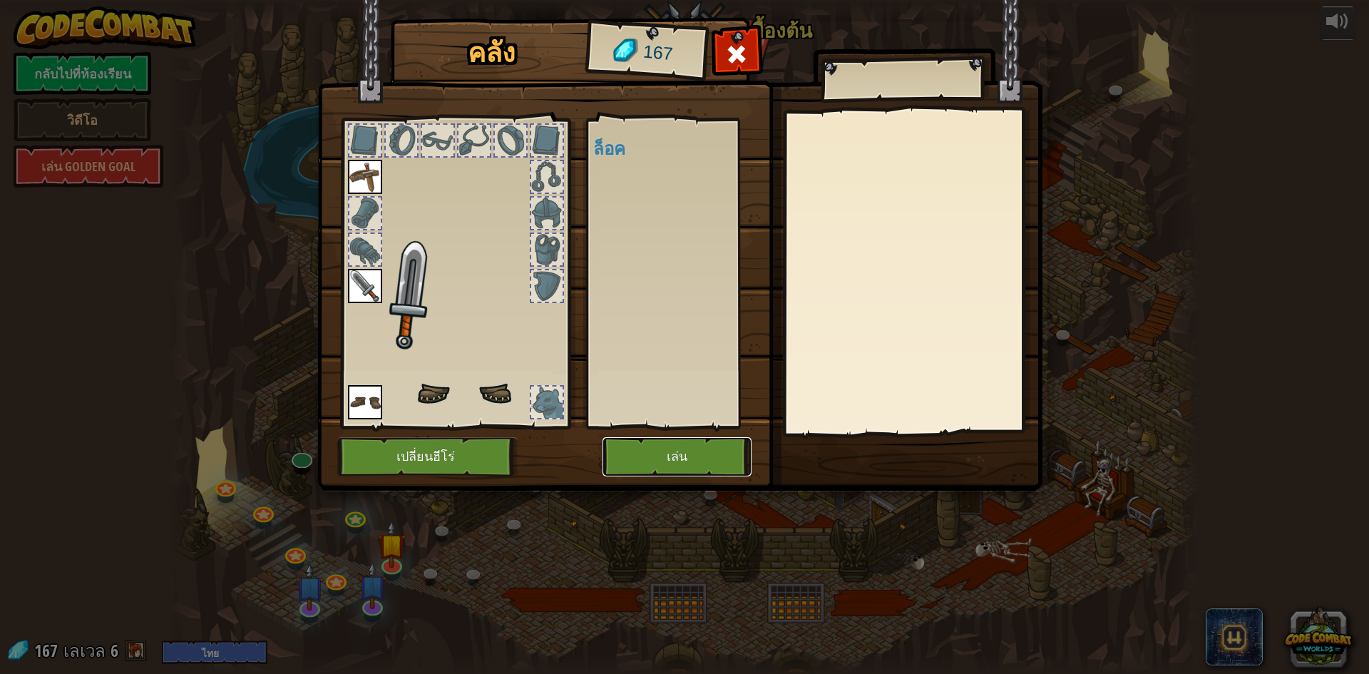
click at [651, 450] on button "เล่น" at bounding box center [677, 456] width 149 height 39
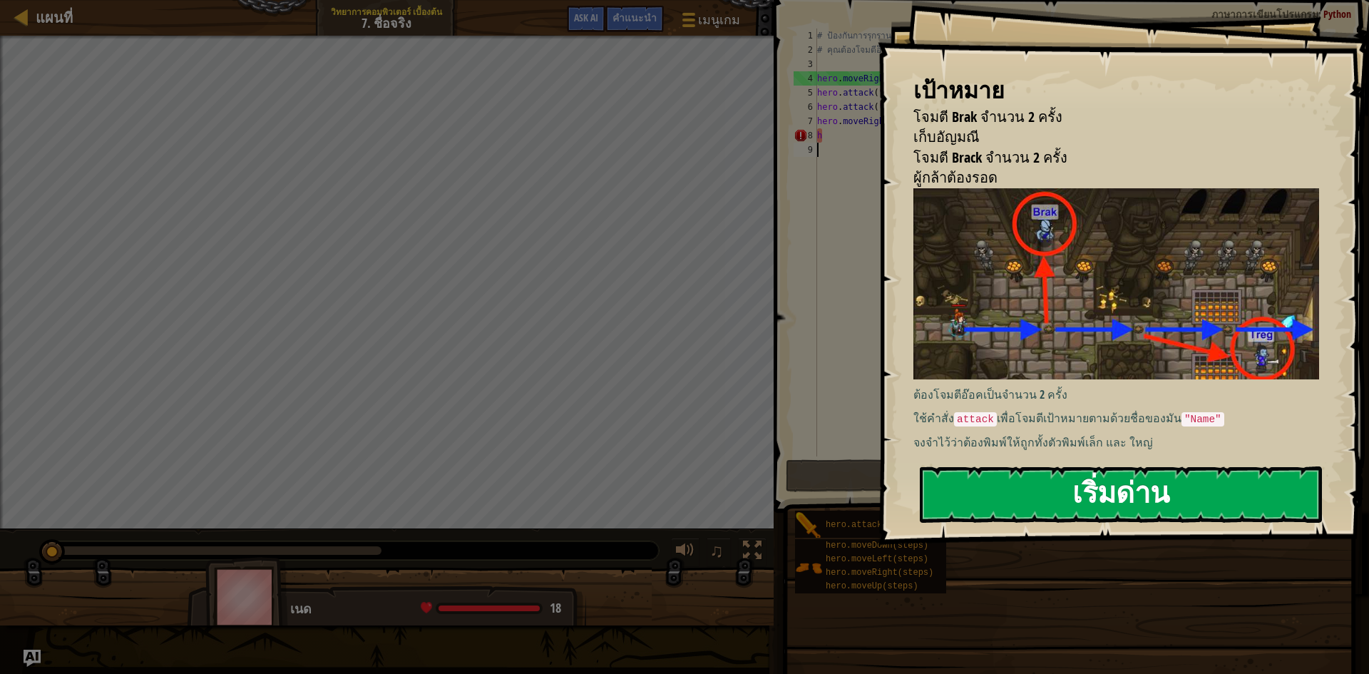
click at [1083, 494] on button "เริ่มด่าน" at bounding box center [1121, 494] width 402 height 56
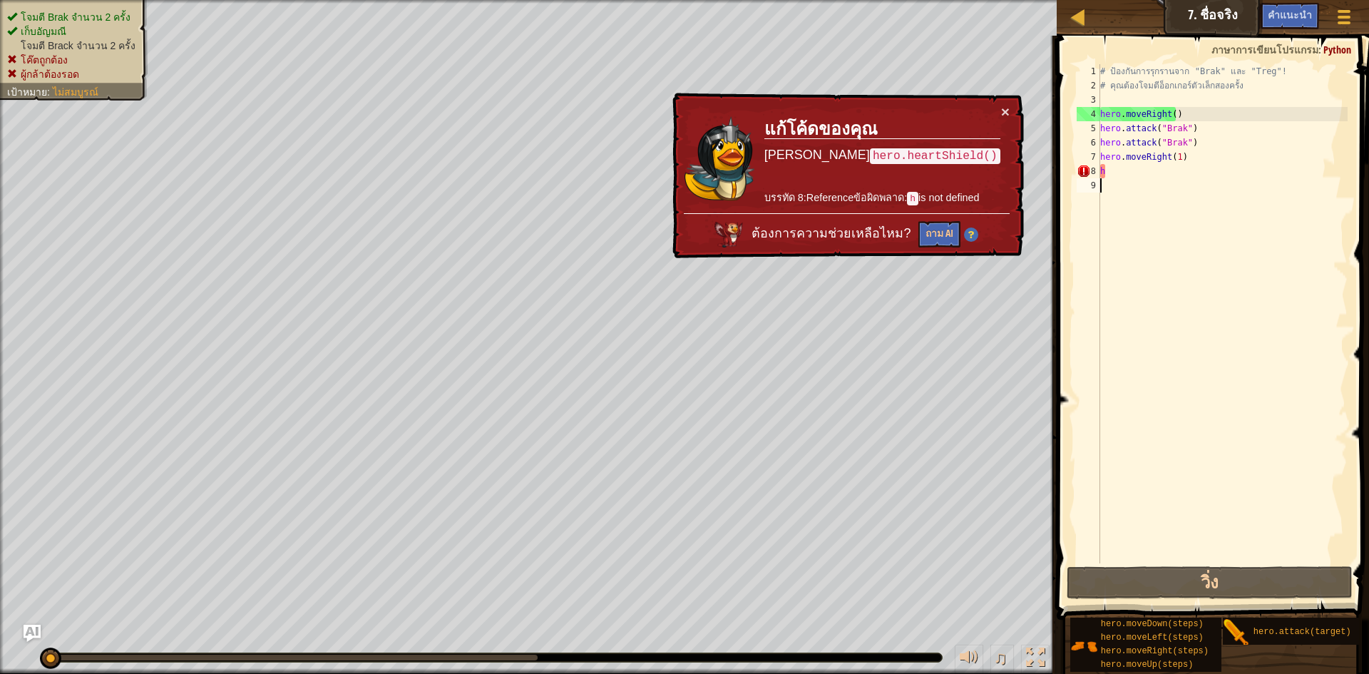
click at [1126, 175] on div "# ป้องกันการรุกรานจาก "Brak" และ "Treg"! # คุณต้องโจมตีอ็อกเกอร์ตัวเล็กสองครั้ง…" at bounding box center [1223, 328] width 250 height 528
type textarea "h"
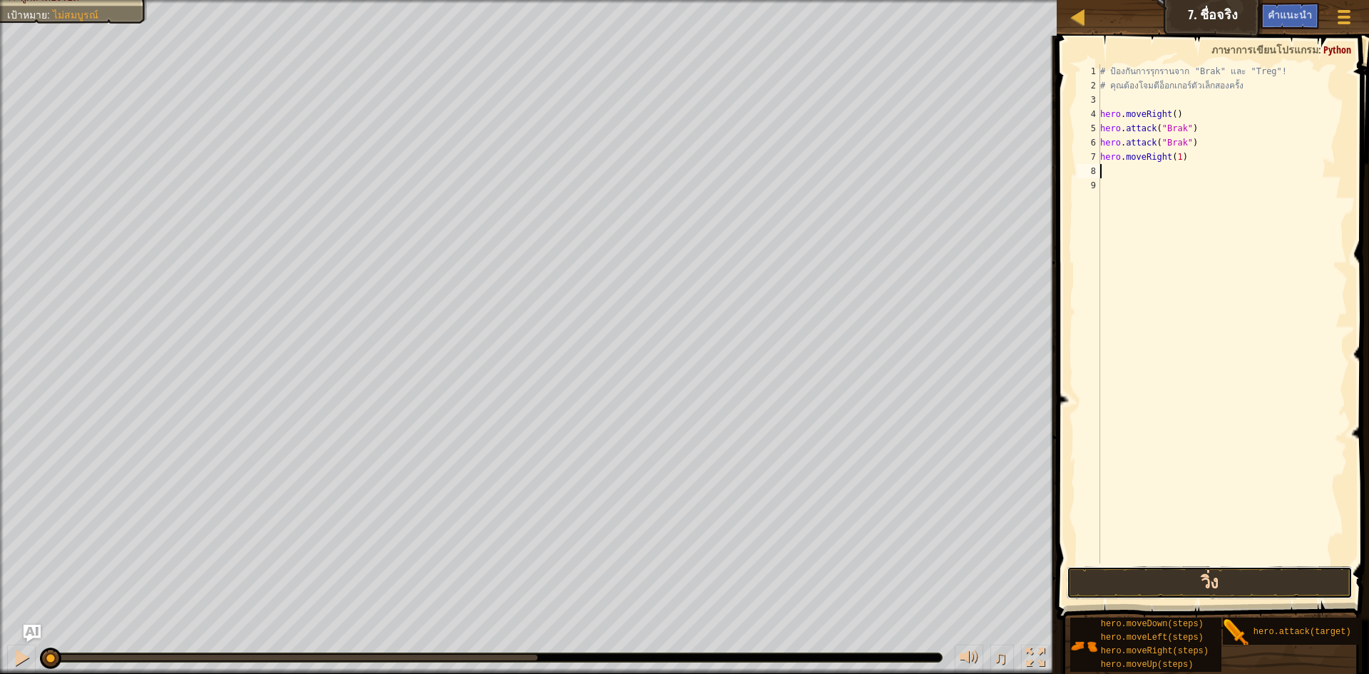
click at [1199, 577] on button "วิ่ง" at bounding box center [1210, 582] width 286 height 33
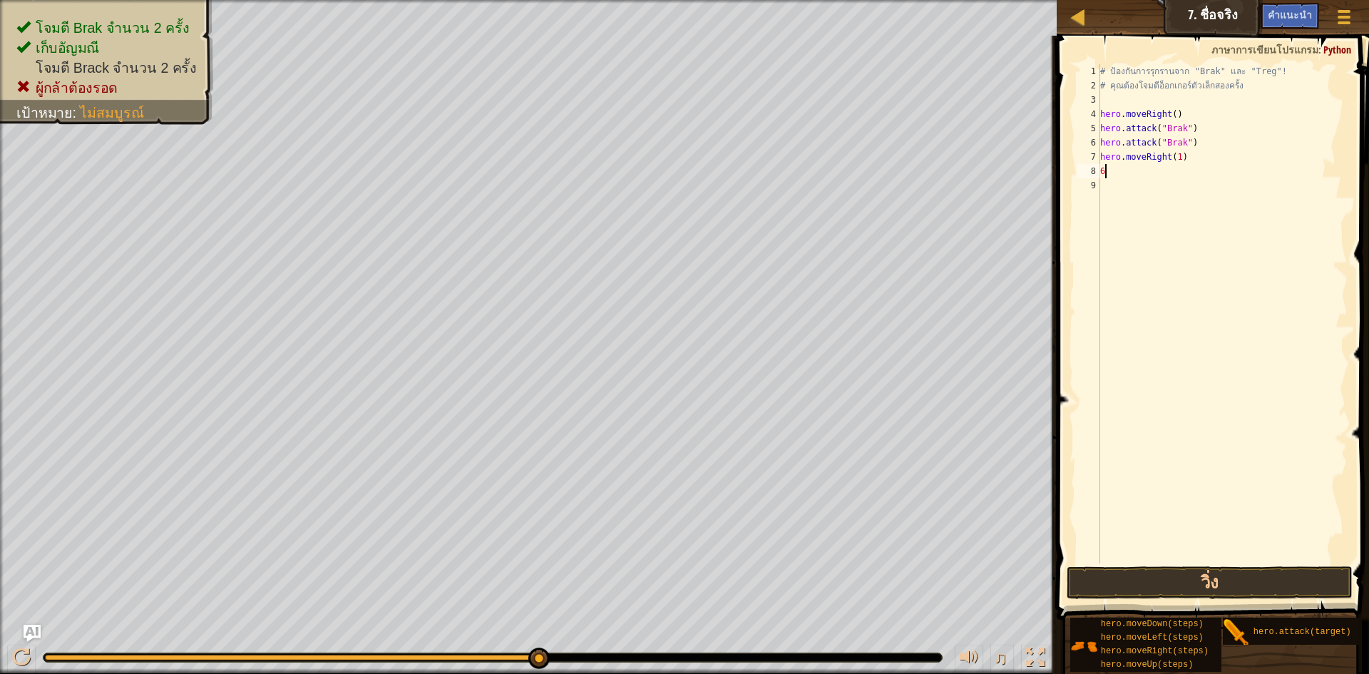
scroll to position [6, 1]
type textarea "6+63"
type textarea "21214251241+"
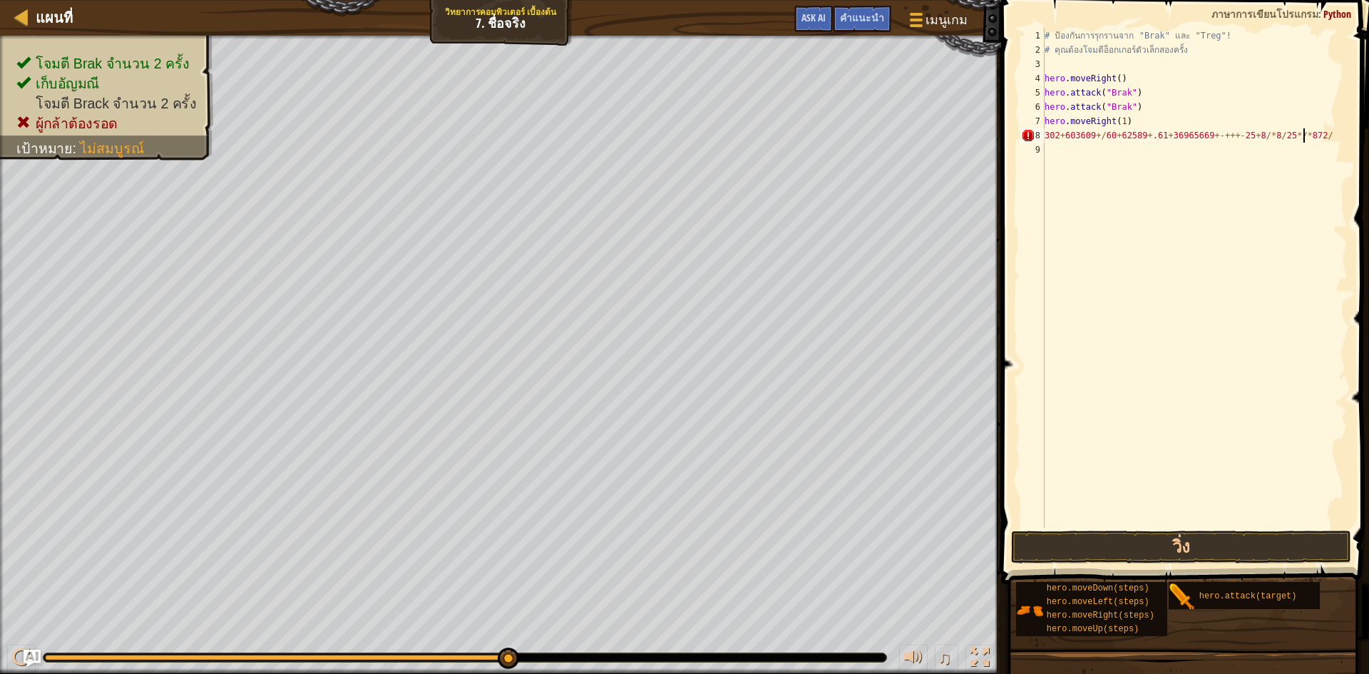
click at [1305, 136] on div "# ป้องกันการรุกรานจาก "Brak" และ "Treg"! # คุณต้องโจมตีอ็อกเกอร์ตัวเล็กสองครั้ง…" at bounding box center [1195, 293] width 306 height 528
click at [1310, 136] on div "# ป้องกันการรุกรานจาก "Brak" และ "Treg"! # คุณต้องโจมตีอ็อกเกอร์ตัวเล็กสองครั้ง…" at bounding box center [1195, 293] width 306 height 528
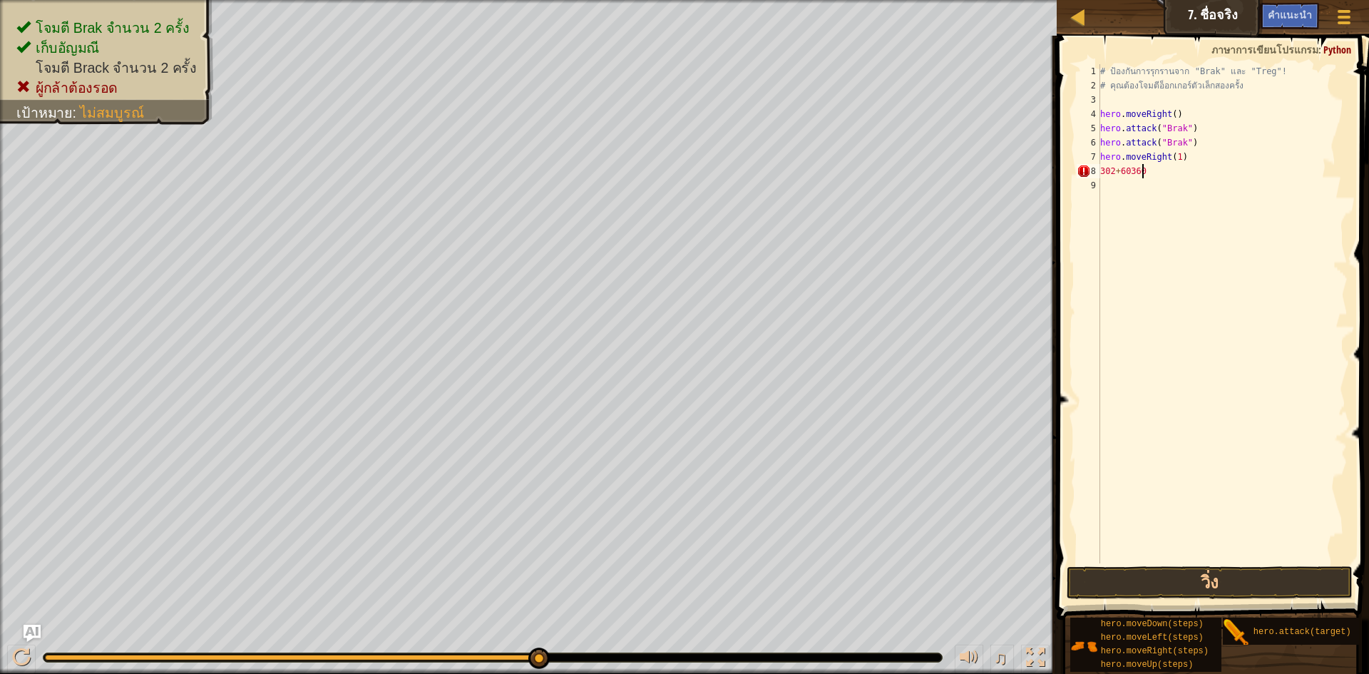
scroll to position [6, 0]
type textarea "3"
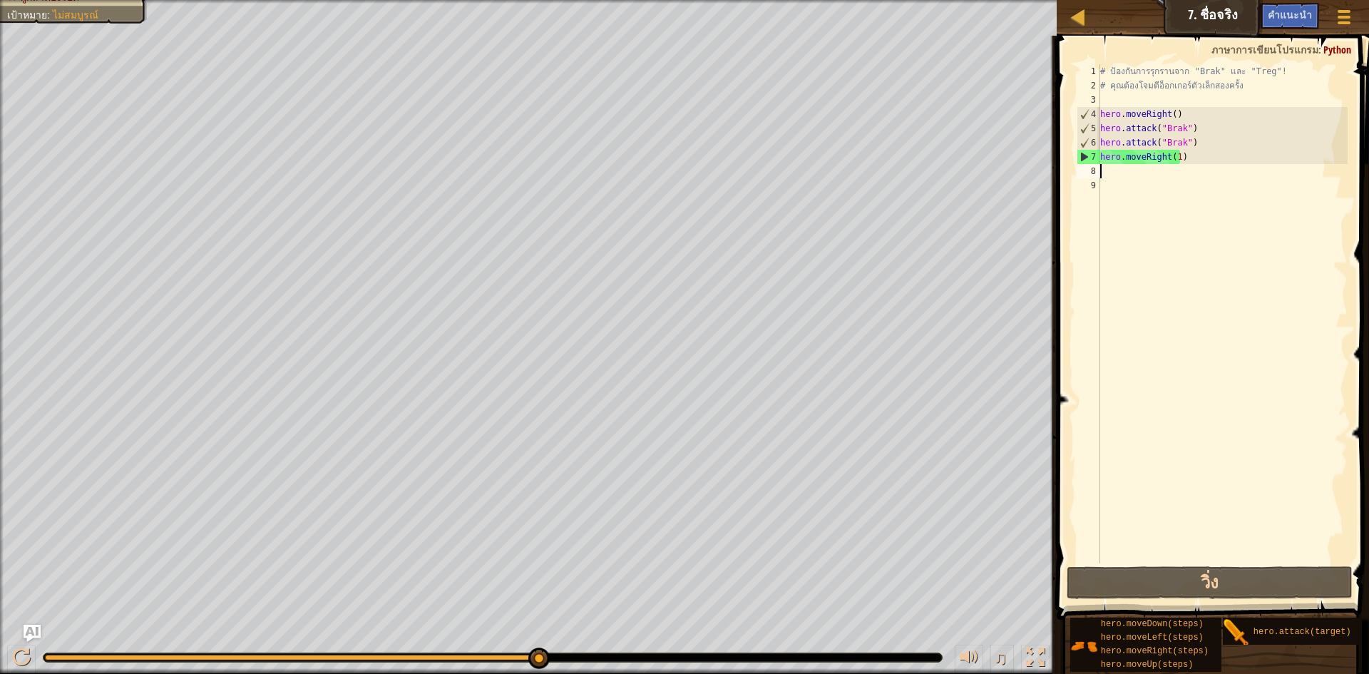
type textarea "้"
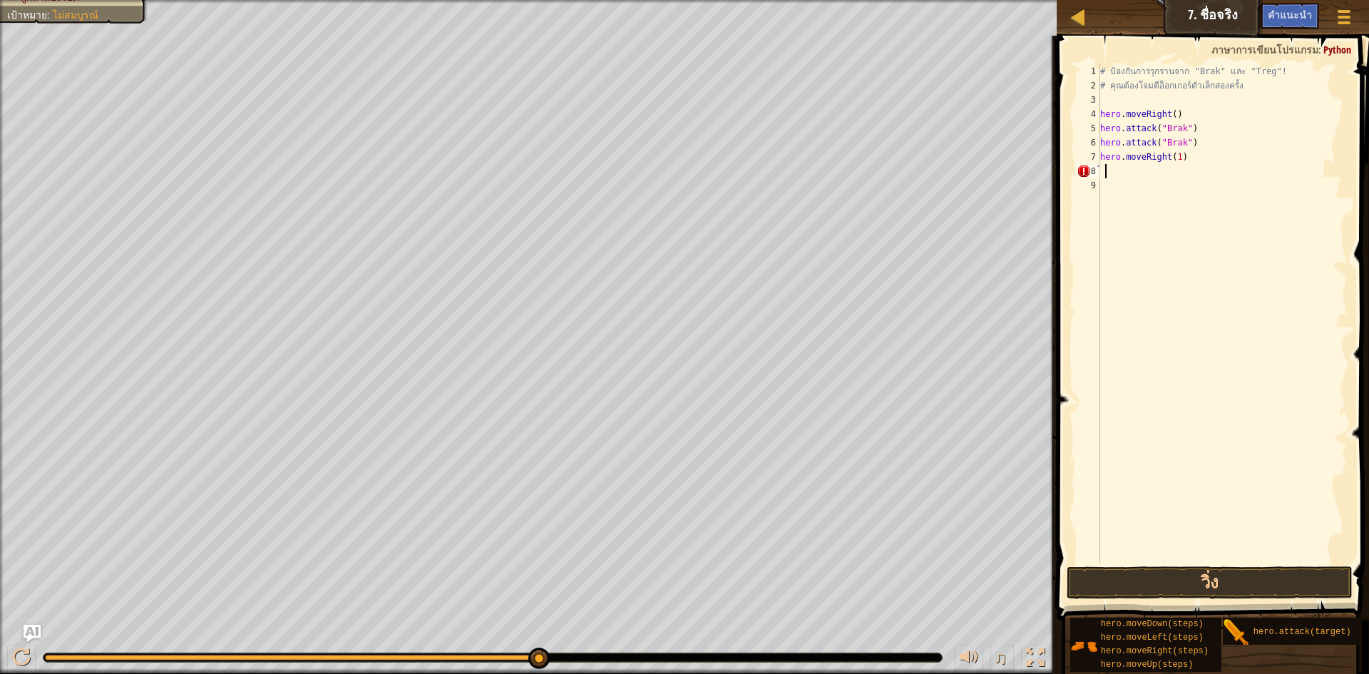
click at [1134, 168] on div "# ป้องกันการรุกรานจาก "Brak" และ "Treg"! # คุณต้องโจมตีอ็อกเกอร์ตัวเล็กสองครั้ง…" at bounding box center [1223, 328] width 250 height 528
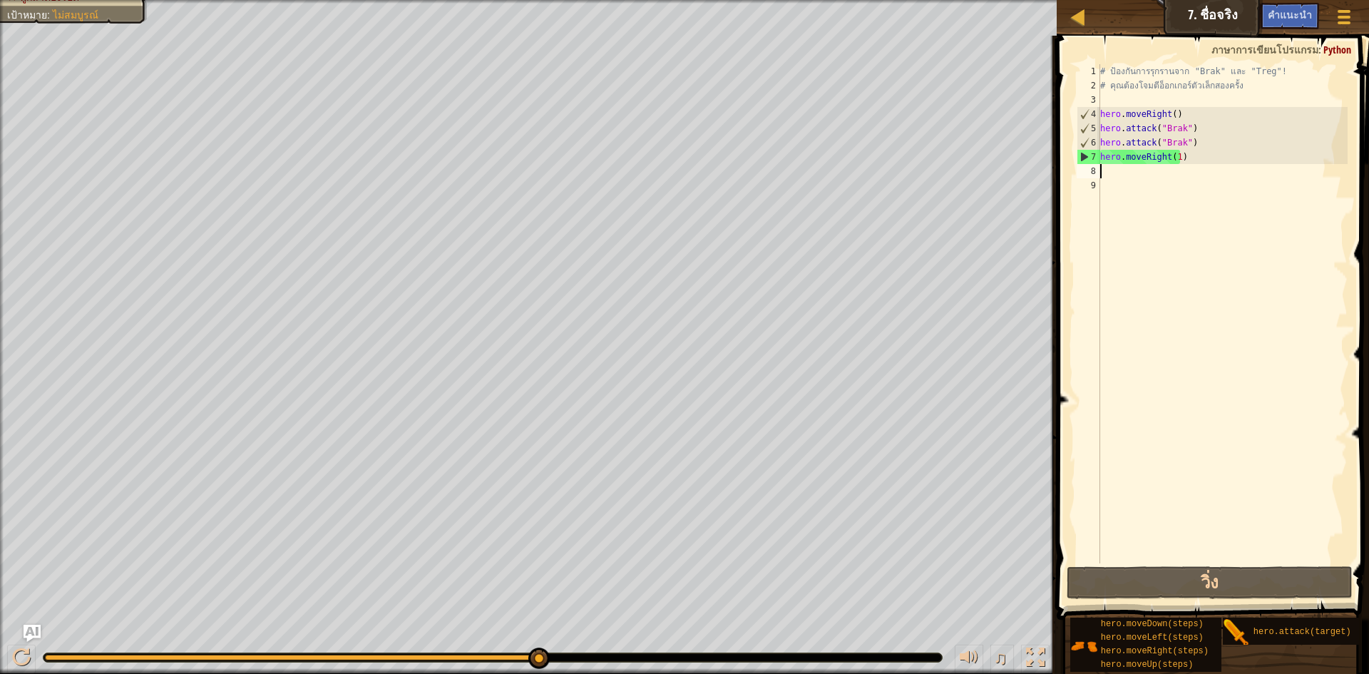
type textarea "้"
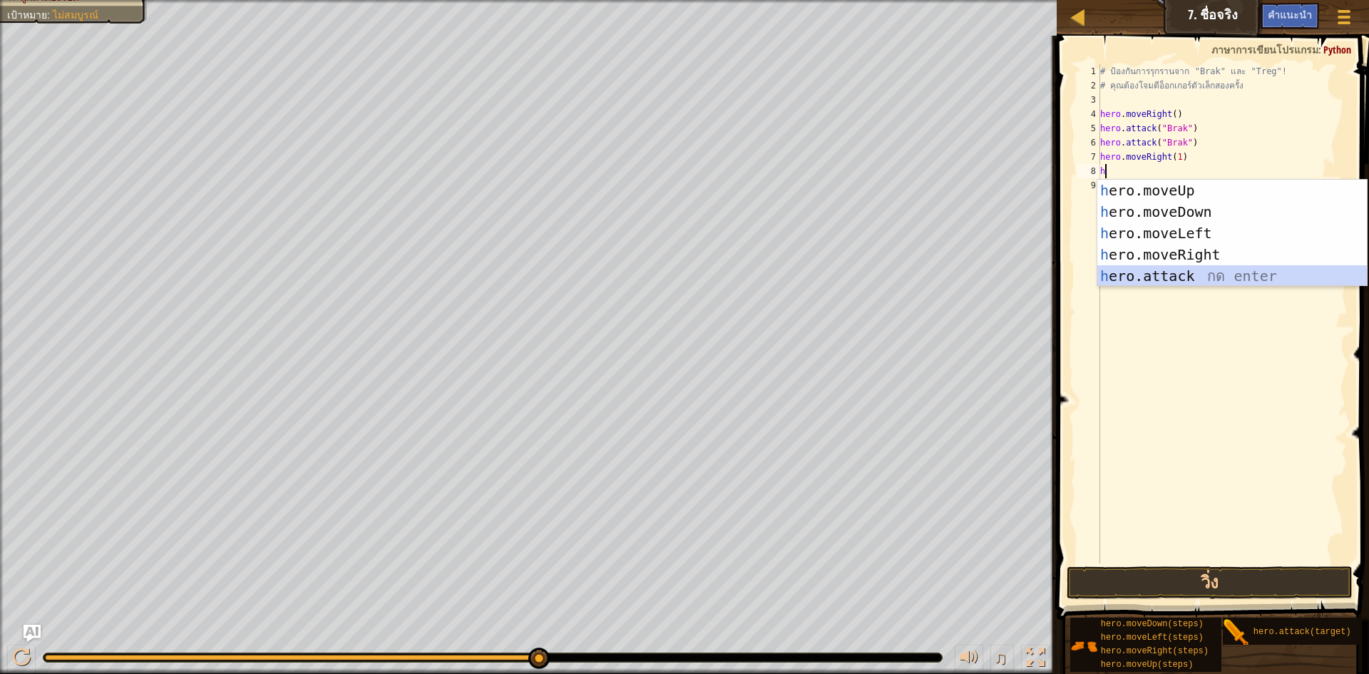
click at [1216, 277] on div "h ero.moveUp กด enter h ero.moveDown กด enter h ero.moveLeft กด enter h ero.mov…" at bounding box center [1233, 255] width 270 height 150
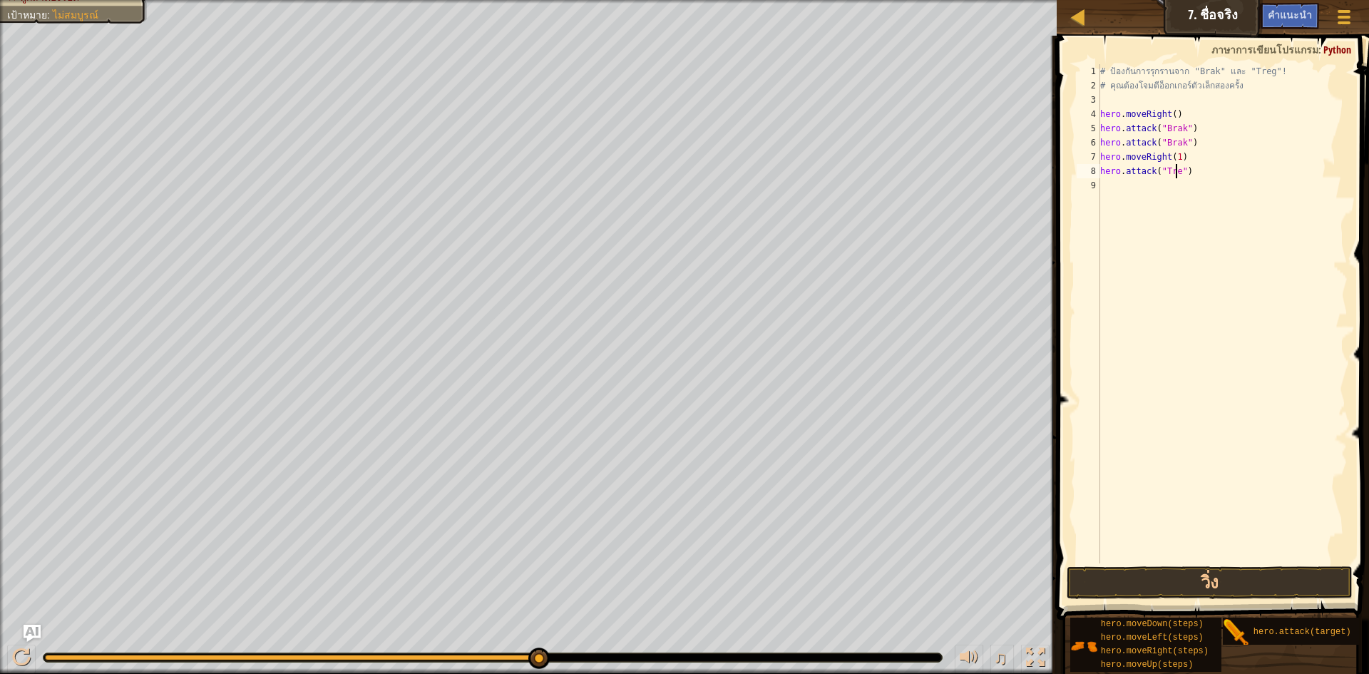
scroll to position [6, 6]
type textarea "hero.attack("Treg")"
click at [1128, 184] on div "# ป้องกันการรุกรานจาก "Brak" และ "Treg"! # คุณต้องโจมตีอ็อกเกอร์ตัวเล็กสองครั้ง…" at bounding box center [1223, 328] width 250 height 528
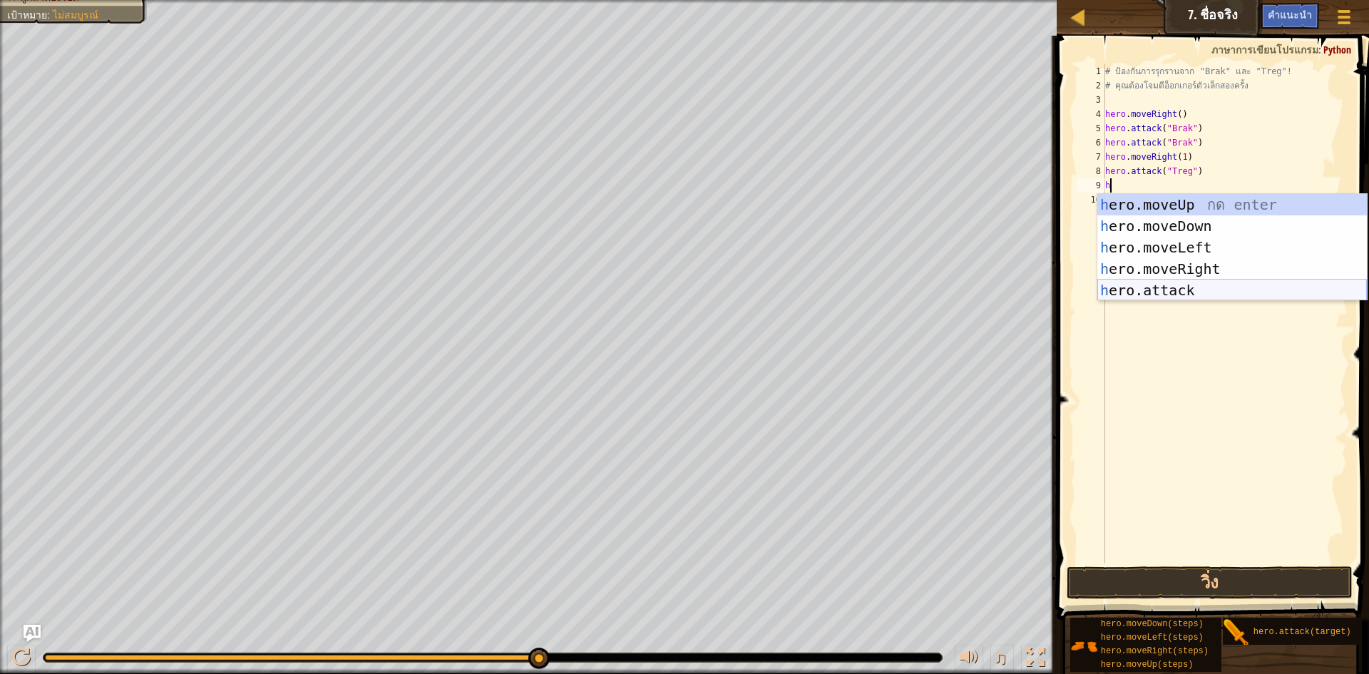
click at [1212, 287] on div "h ero.moveUp กด enter h ero.moveDown กด enter h ero.moveLeft กด enter h ero.mov…" at bounding box center [1233, 269] width 270 height 150
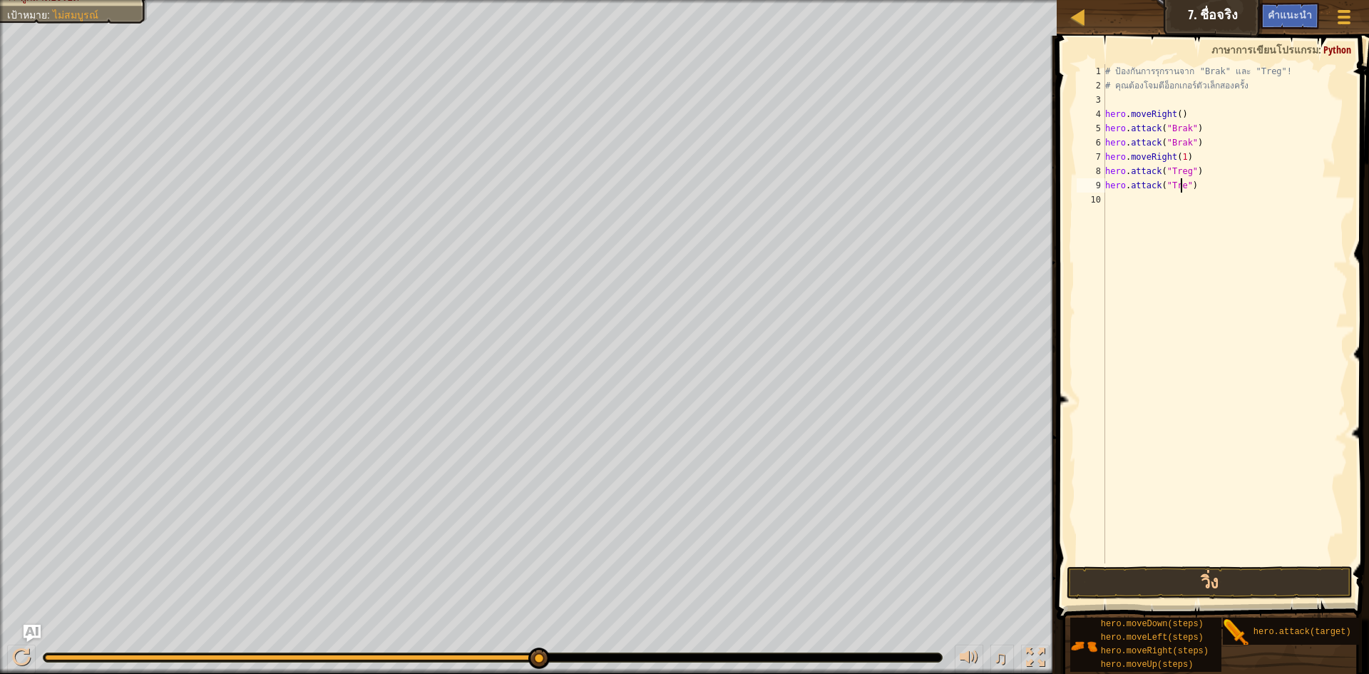
scroll to position [6, 6]
type textarea "hero.attack("Treg")"
click at [1136, 205] on div "# ป้องกันการรุกรานจาก "Brak" และ "Treg"! # คุณต้องโจมตีอ็อกเกอร์ตัวเล็กสองครั้ง…" at bounding box center [1226, 328] width 246 height 528
type textarea "h"
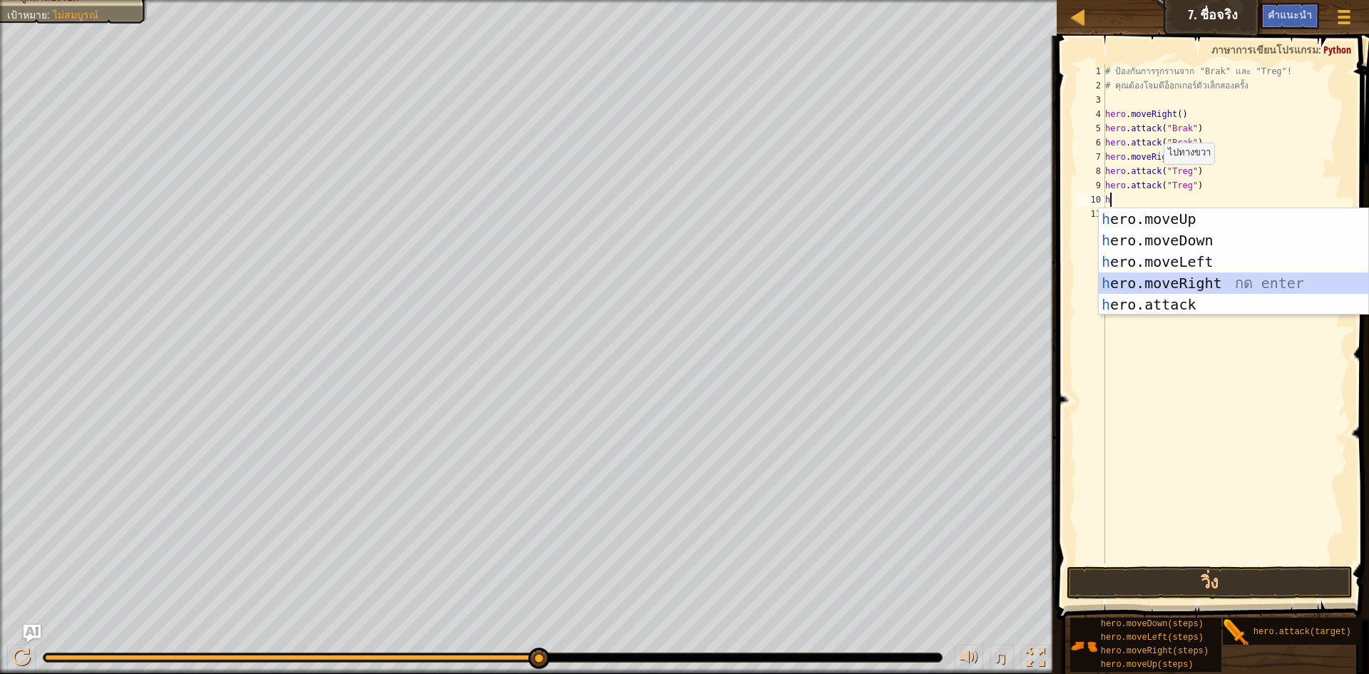
click at [1240, 286] on div "h ero.moveUp กด enter h ero.moveDown กด enter h ero.moveLeft กด enter h ero.mov…" at bounding box center [1234, 283] width 270 height 150
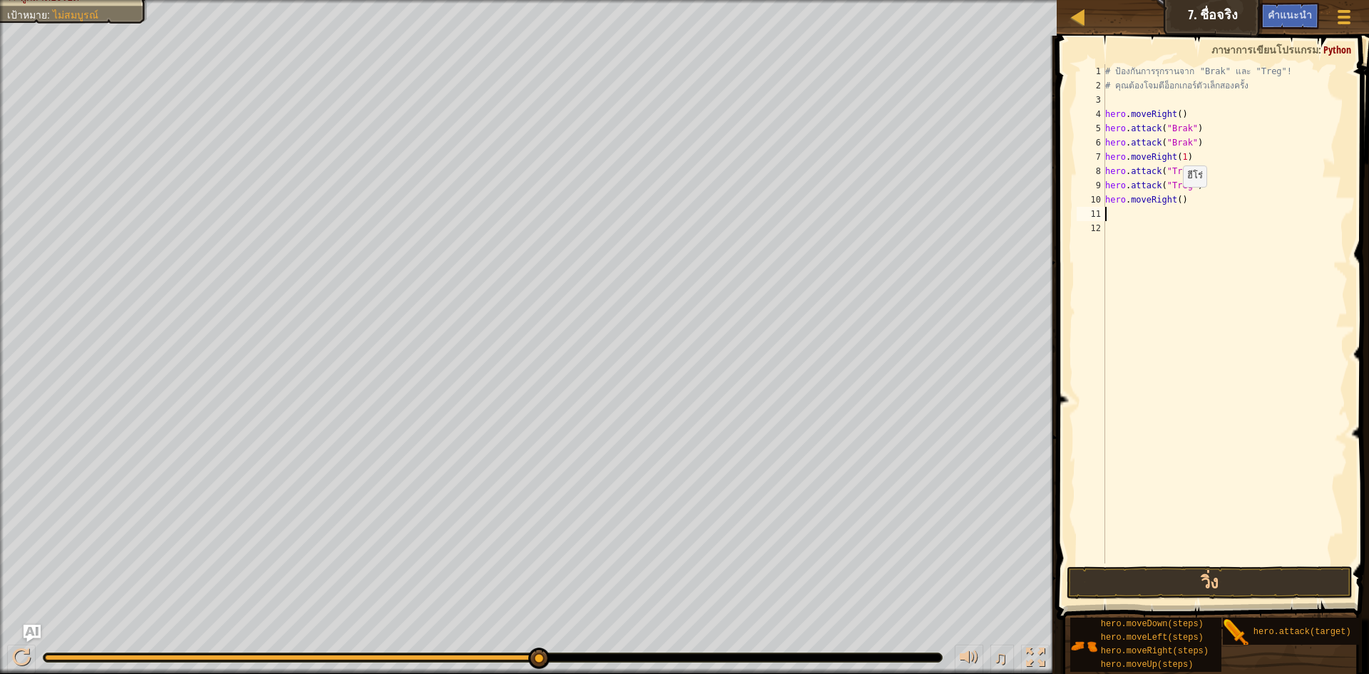
click at [1176, 200] on div "# ป้องกันการรุกรานจาก "Brak" และ "Treg"! # คุณต้องโจมตีอ็อกเกอร์ตัวเล็กสองครั้ง…" at bounding box center [1226, 328] width 246 height 528
type textarea "hero.moveRight(4)"
click at [1194, 578] on button "วิ่ง" at bounding box center [1210, 582] width 286 height 33
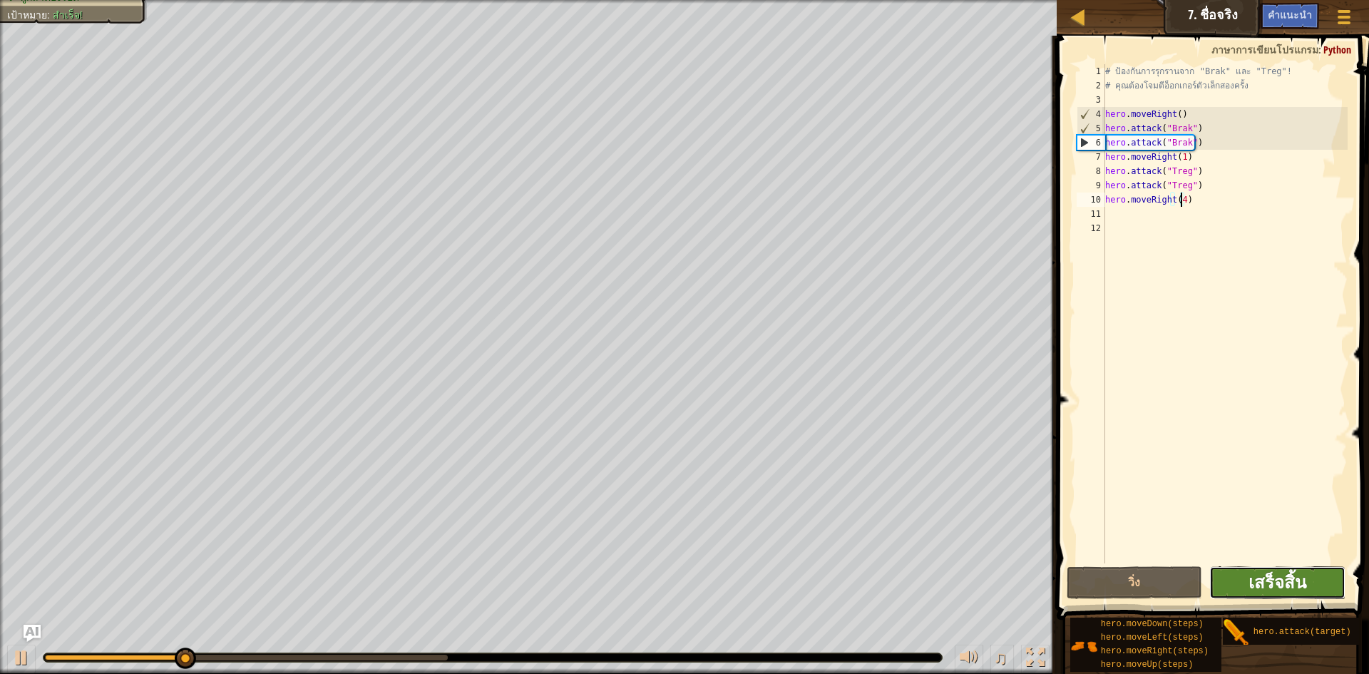
click at [1284, 586] on span "เสร็จสิ้น" at bounding box center [1278, 582] width 58 height 23
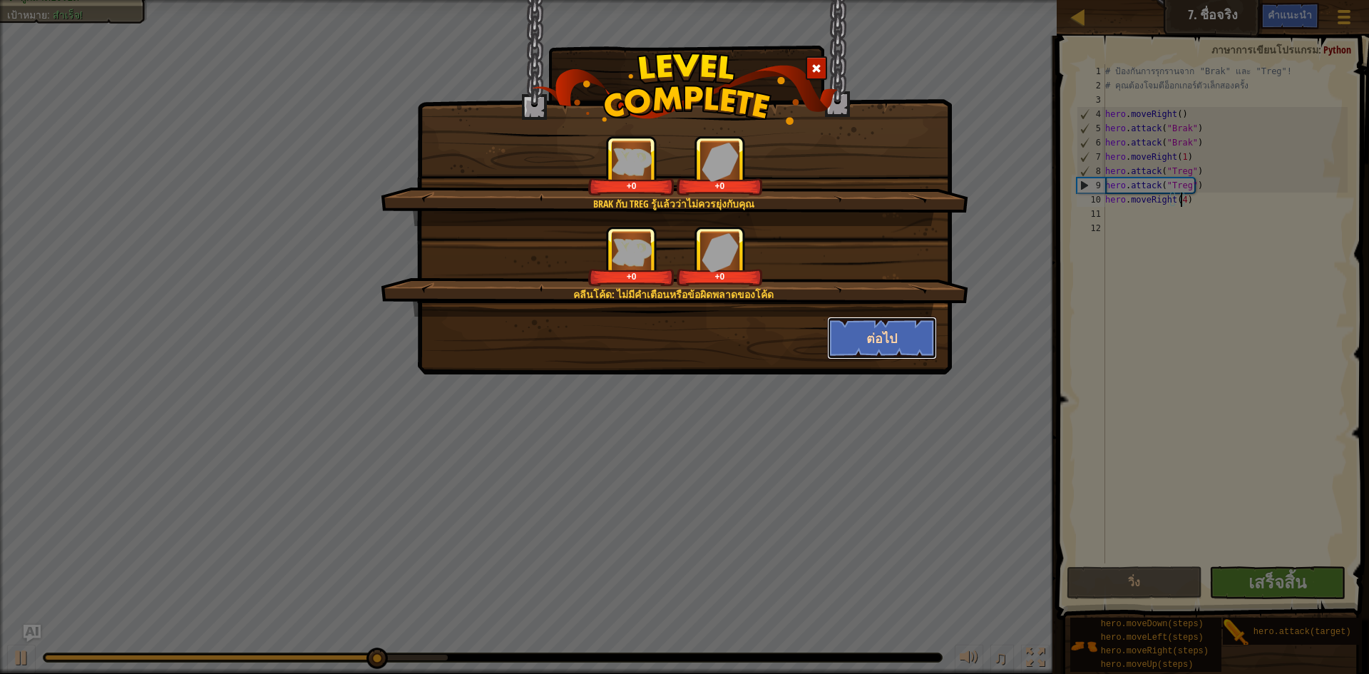
click at [863, 325] on button "ต่อไป" at bounding box center [882, 338] width 111 height 43
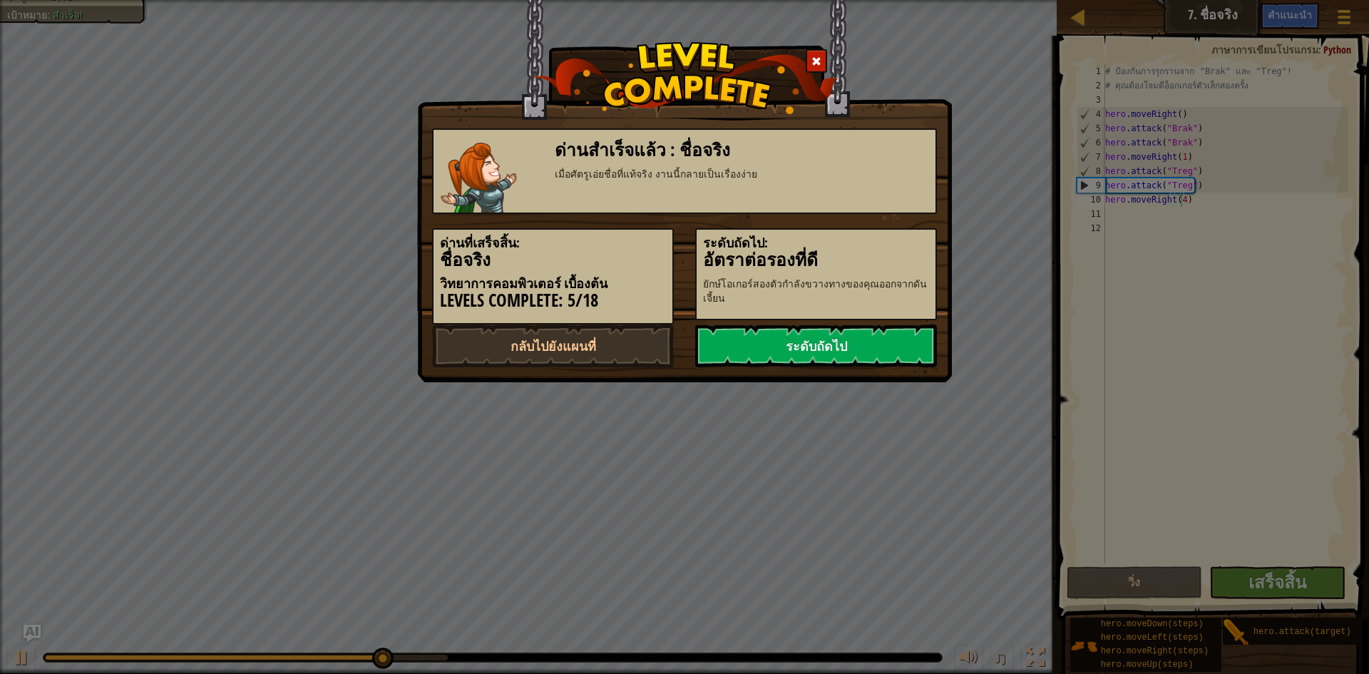
click at [862, 336] on link "ระดับถัดไป" at bounding box center [816, 346] width 242 height 43
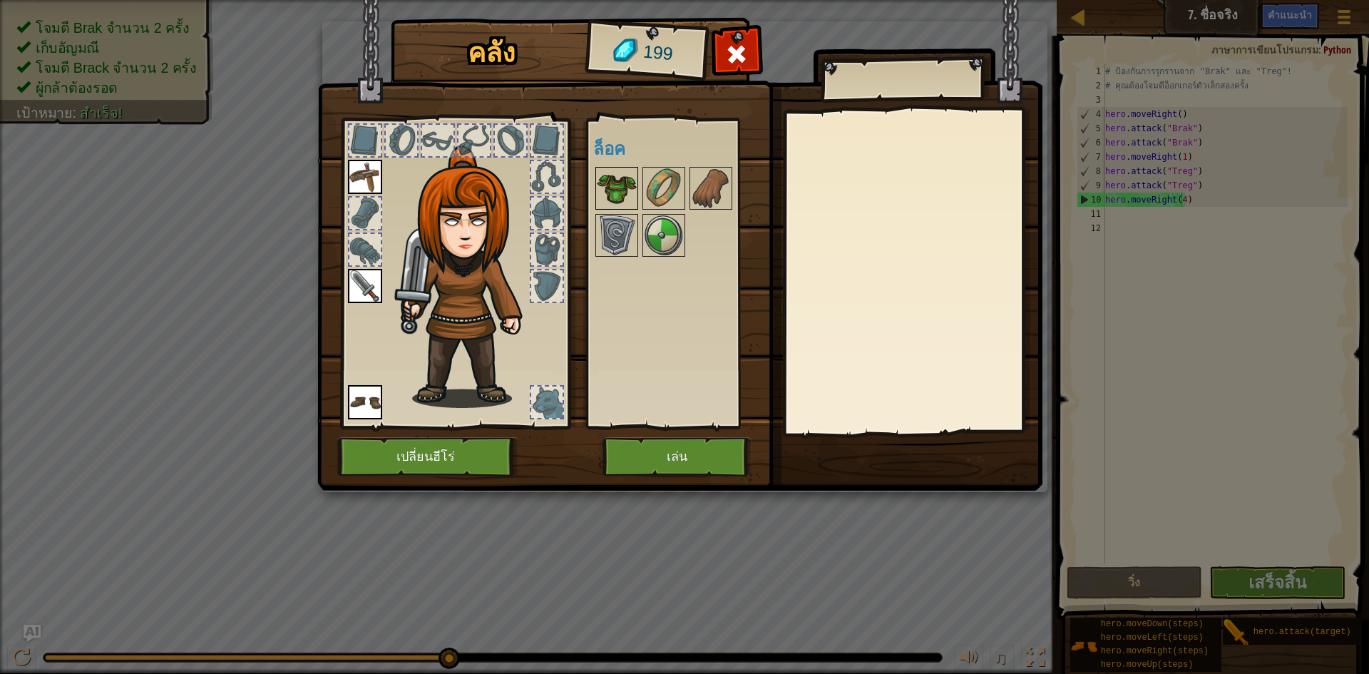
click at [626, 193] on img at bounding box center [617, 188] width 40 height 40
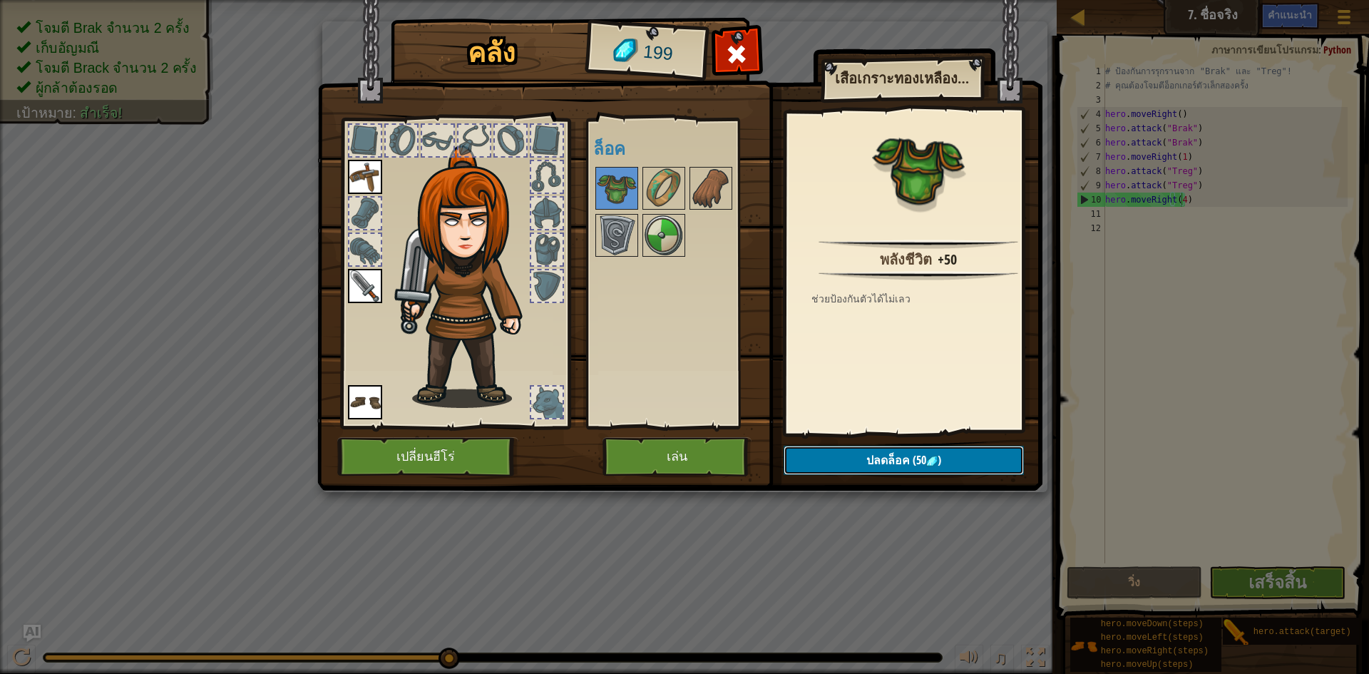
click at [937, 450] on button "ปลดล็อค (50 )" at bounding box center [904, 460] width 240 height 29
click at [907, 452] on button "ยืนยัน" at bounding box center [904, 460] width 240 height 29
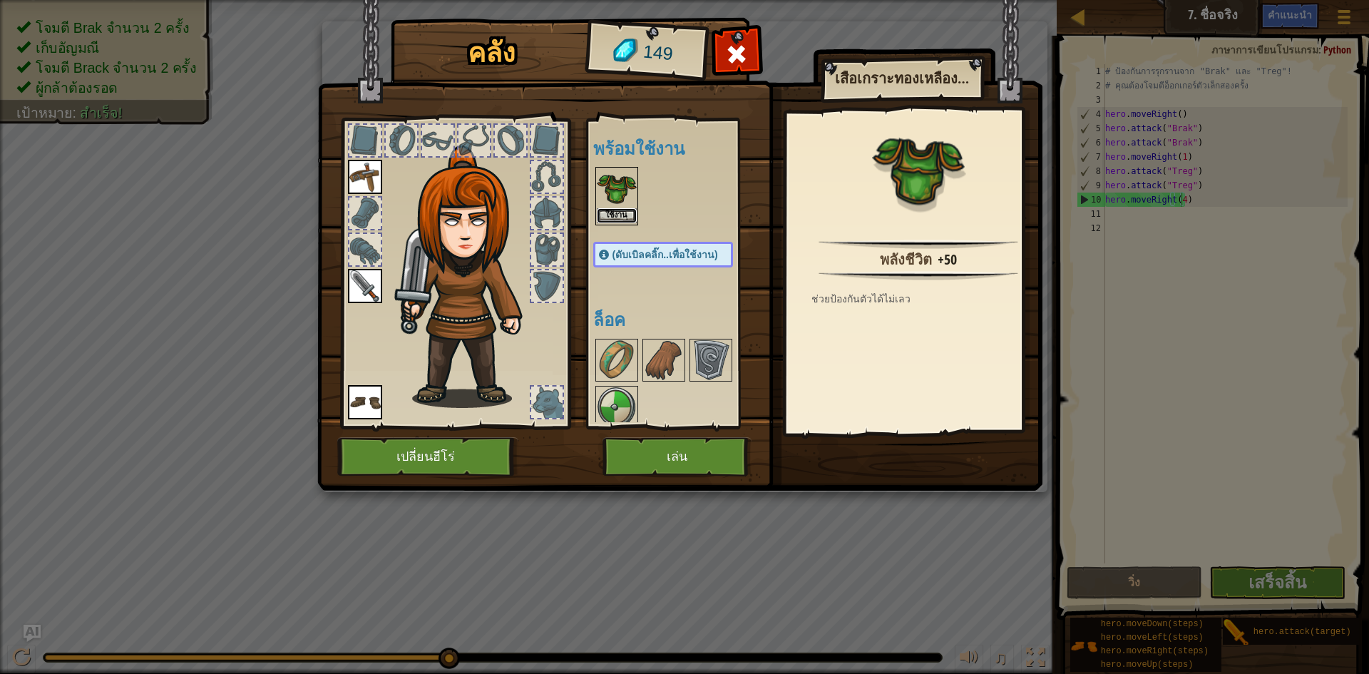
click at [623, 214] on button "ใช้งาน" at bounding box center [617, 215] width 40 height 15
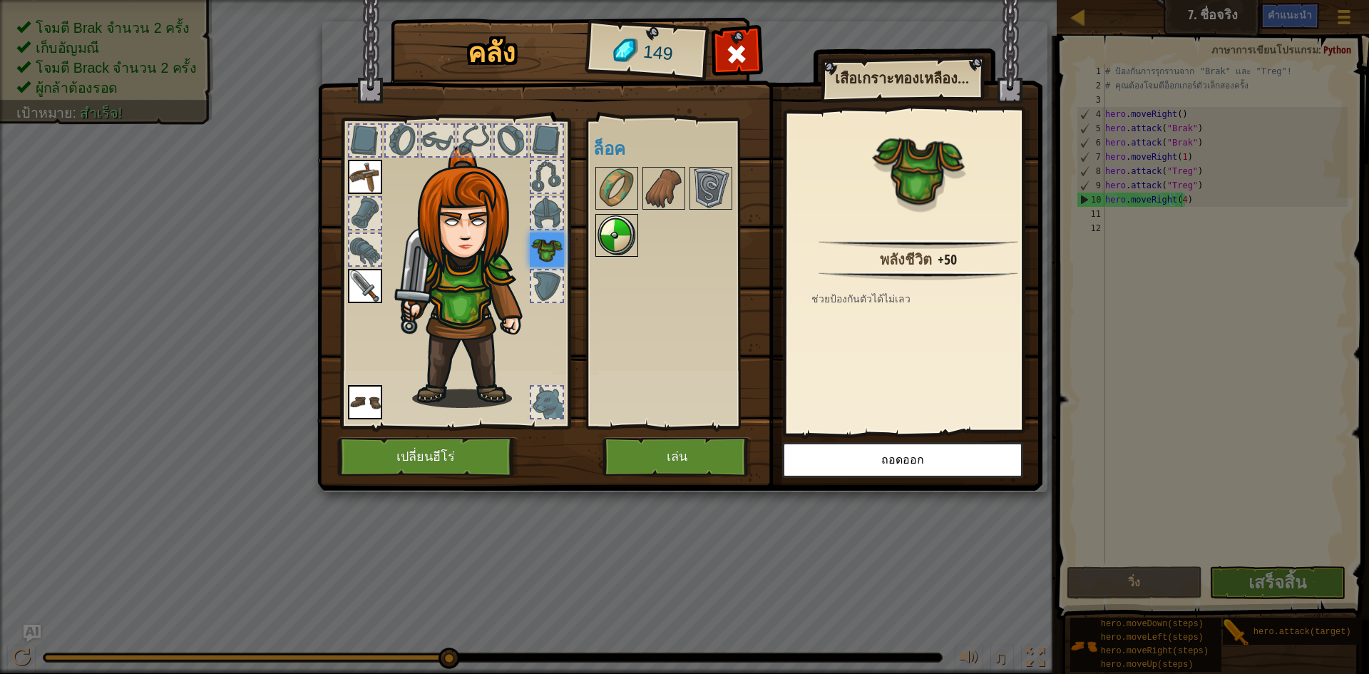
click at [612, 223] on img at bounding box center [617, 235] width 40 height 40
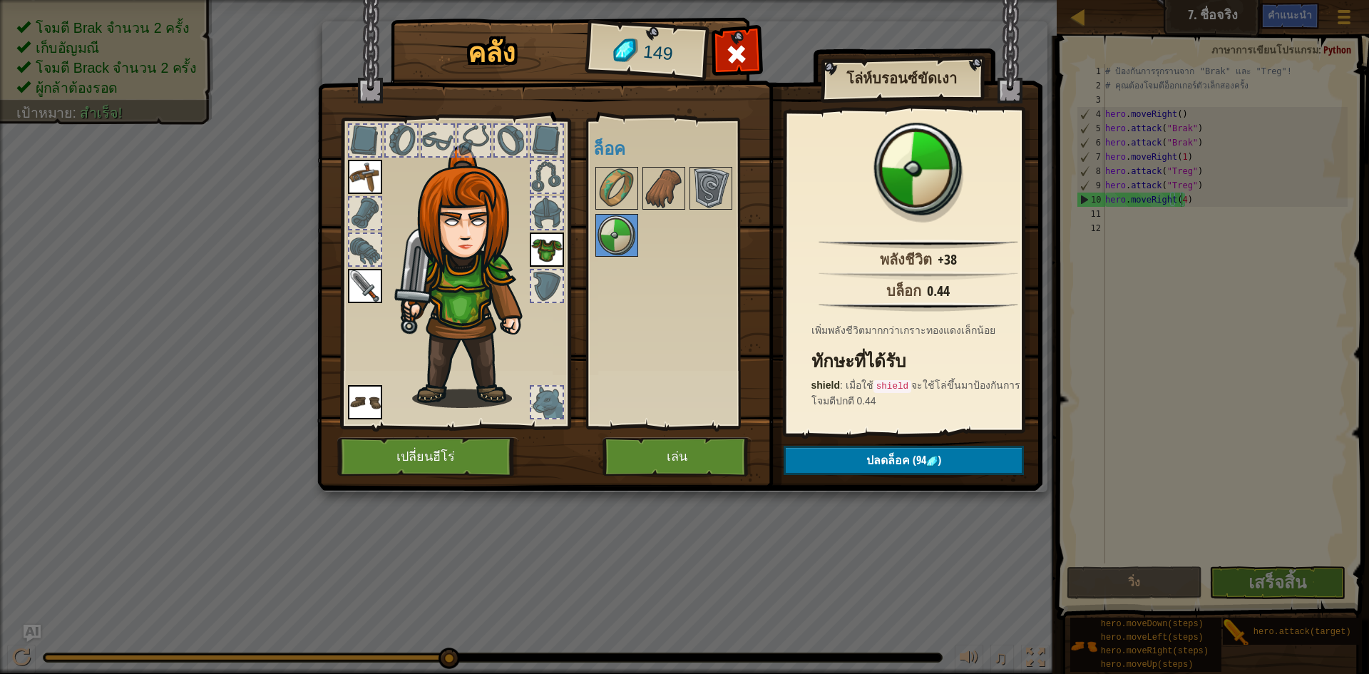
drag, startPoint x: 646, startPoint y: 175, endPoint x: 720, endPoint y: 247, distance: 102.9
click at [646, 176] on img at bounding box center [664, 188] width 40 height 40
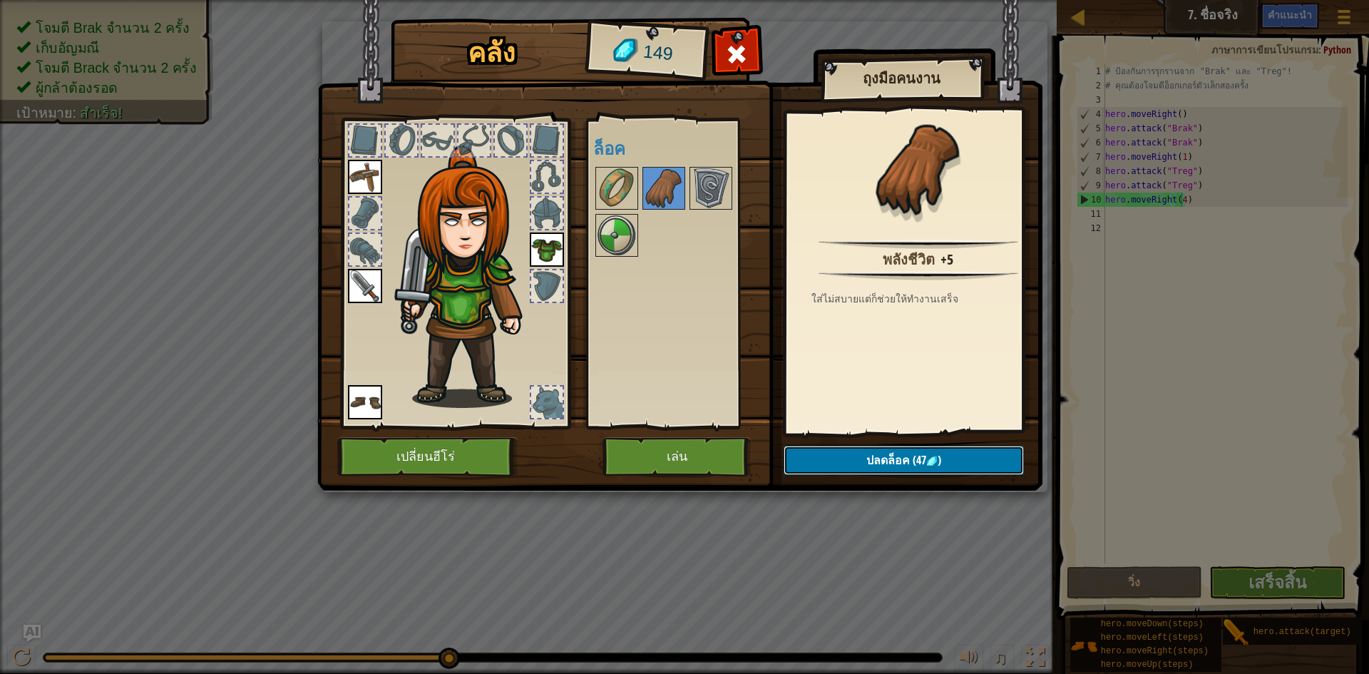
click at [925, 455] on span "(47" at bounding box center [918, 460] width 16 height 16
click at [925, 455] on button "ยืนยัน" at bounding box center [904, 460] width 240 height 29
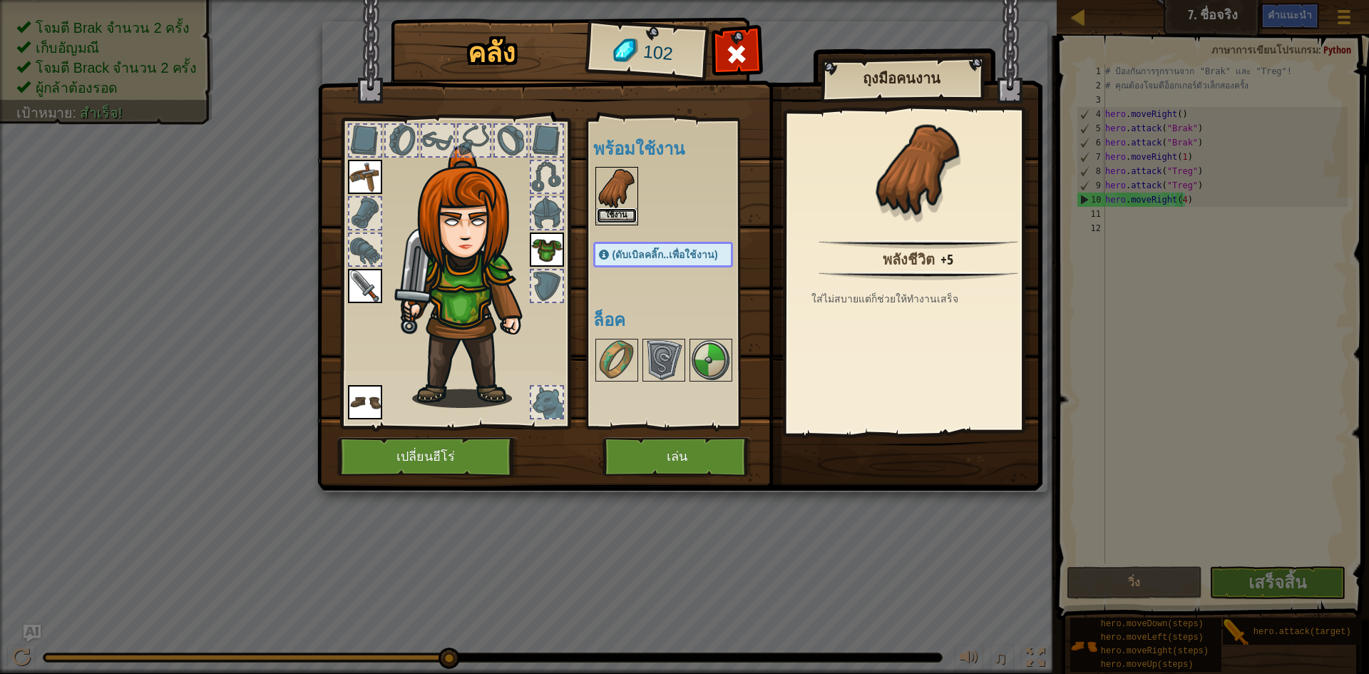
click at [605, 213] on button "ใช้งาน" at bounding box center [617, 215] width 40 height 15
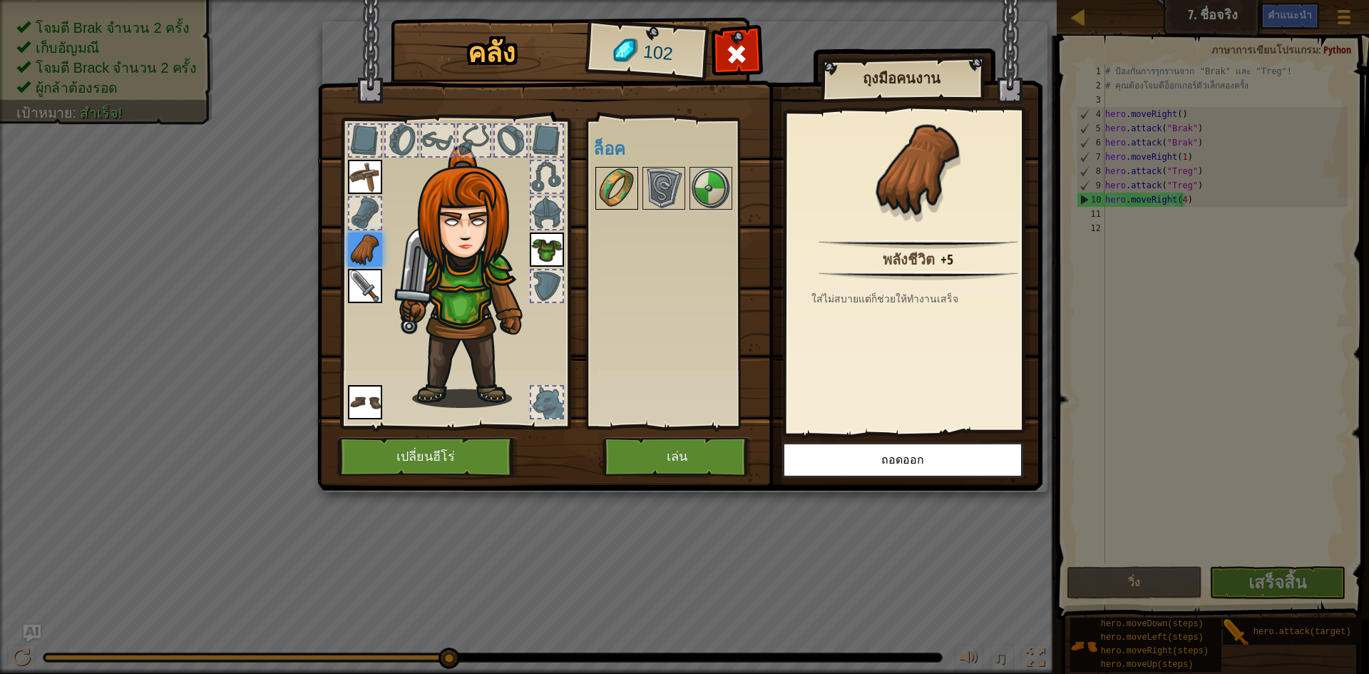
click at [618, 183] on img at bounding box center [617, 188] width 40 height 40
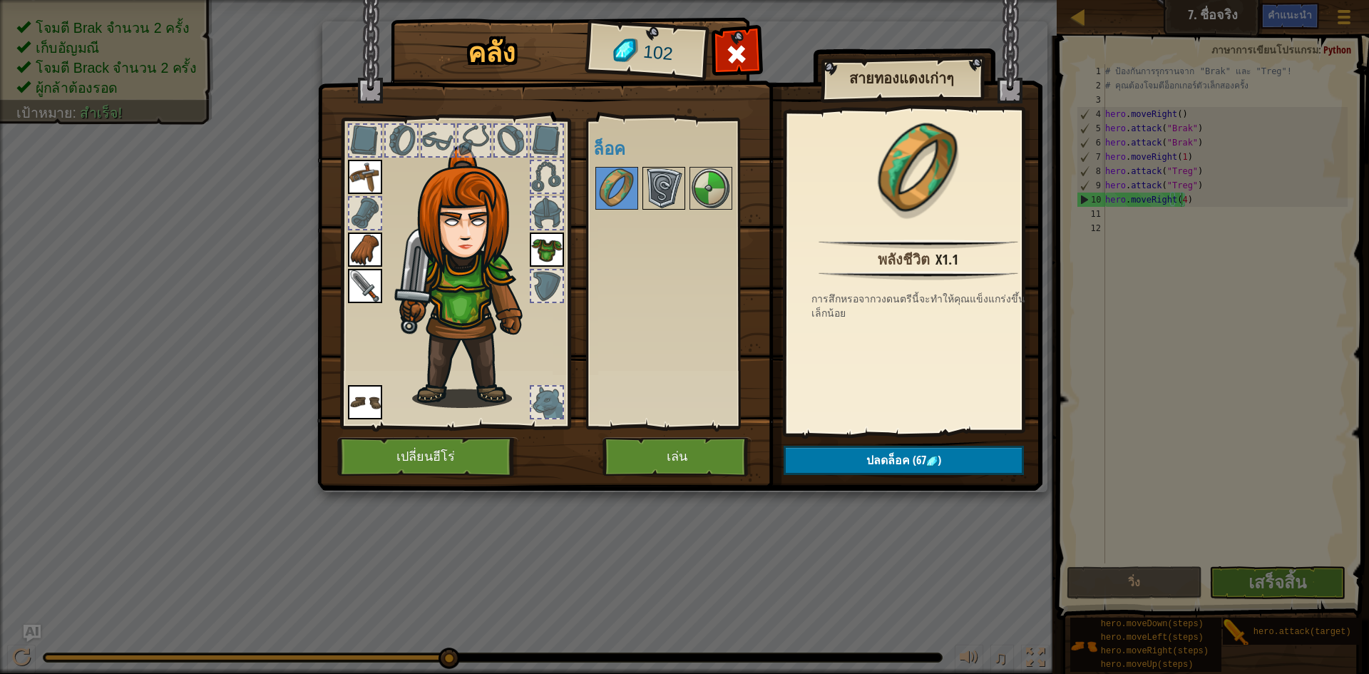
click at [657, 181] on img at bounding box center [664, 188] width 40 height 40
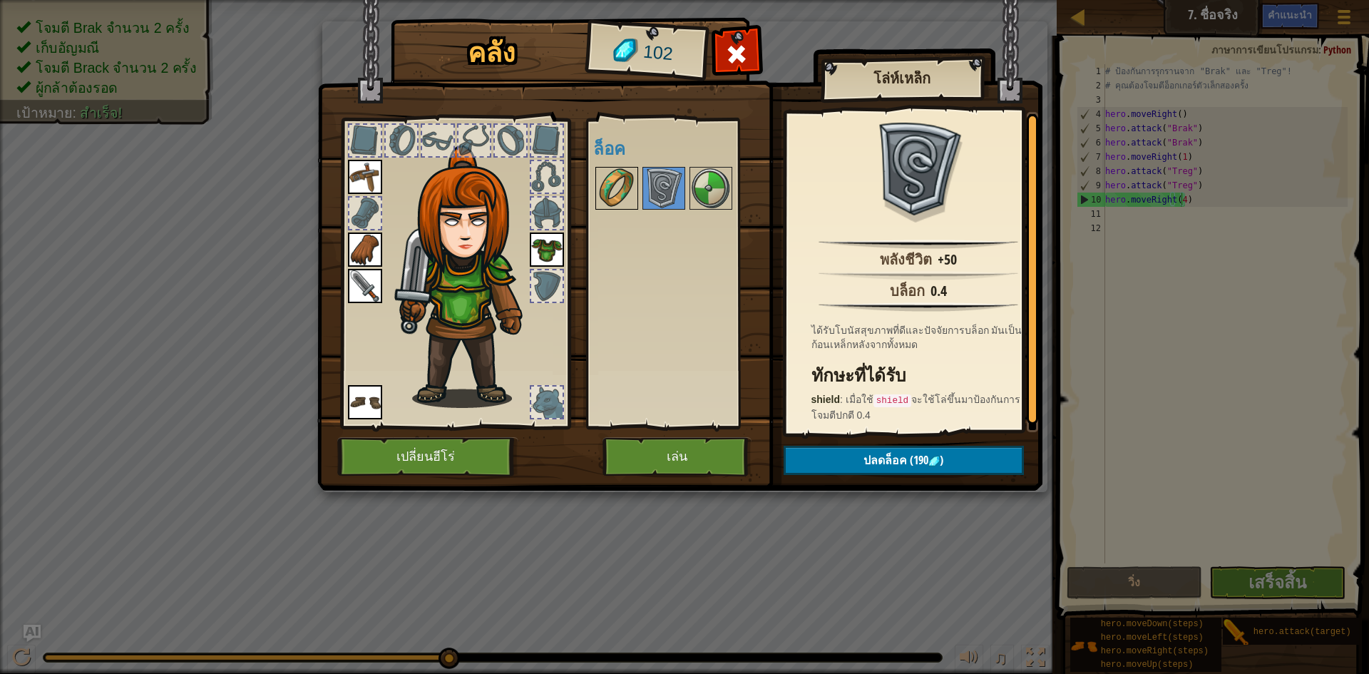
drag, startPoint x: 603, startPoint y: 174, endPoint x: 616, endPoint y: 173, distance: 13.6
click at [604, 174] on img at bounding box center [617, 188] width 40 height 40
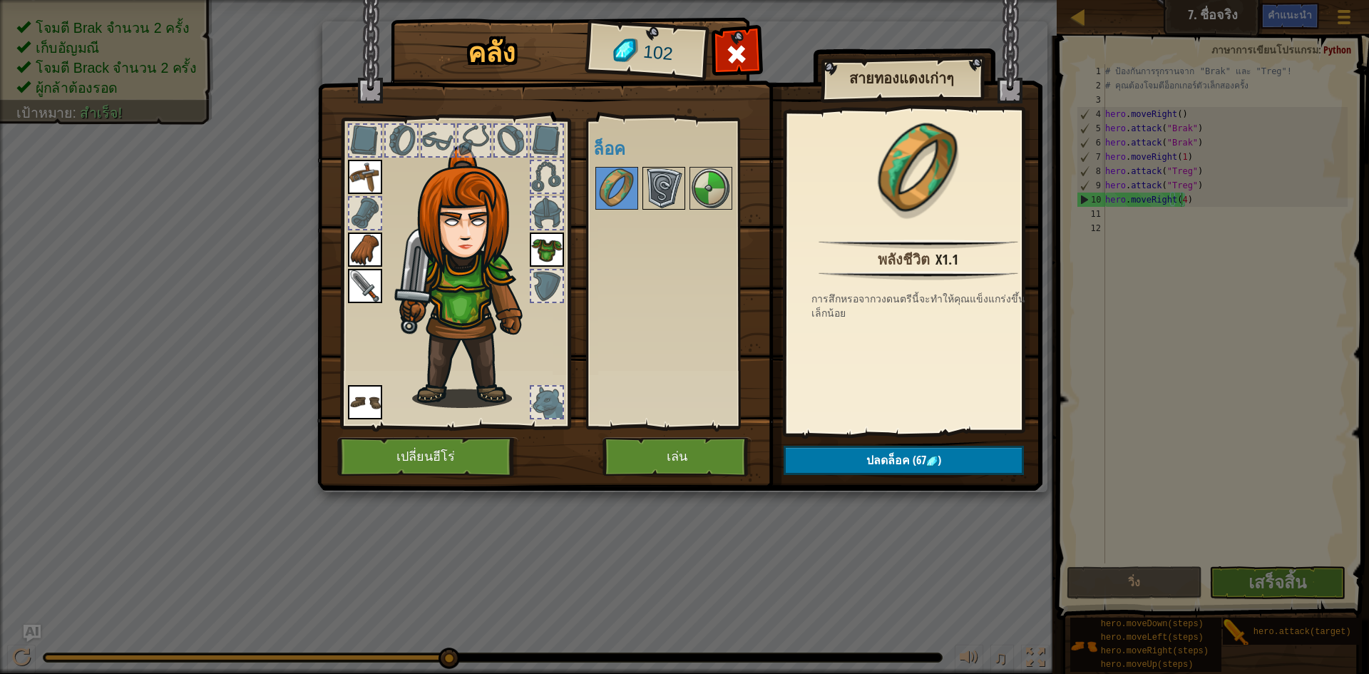
click at [656, 174] on img at bounding box center [664, 188] width 40 height 40
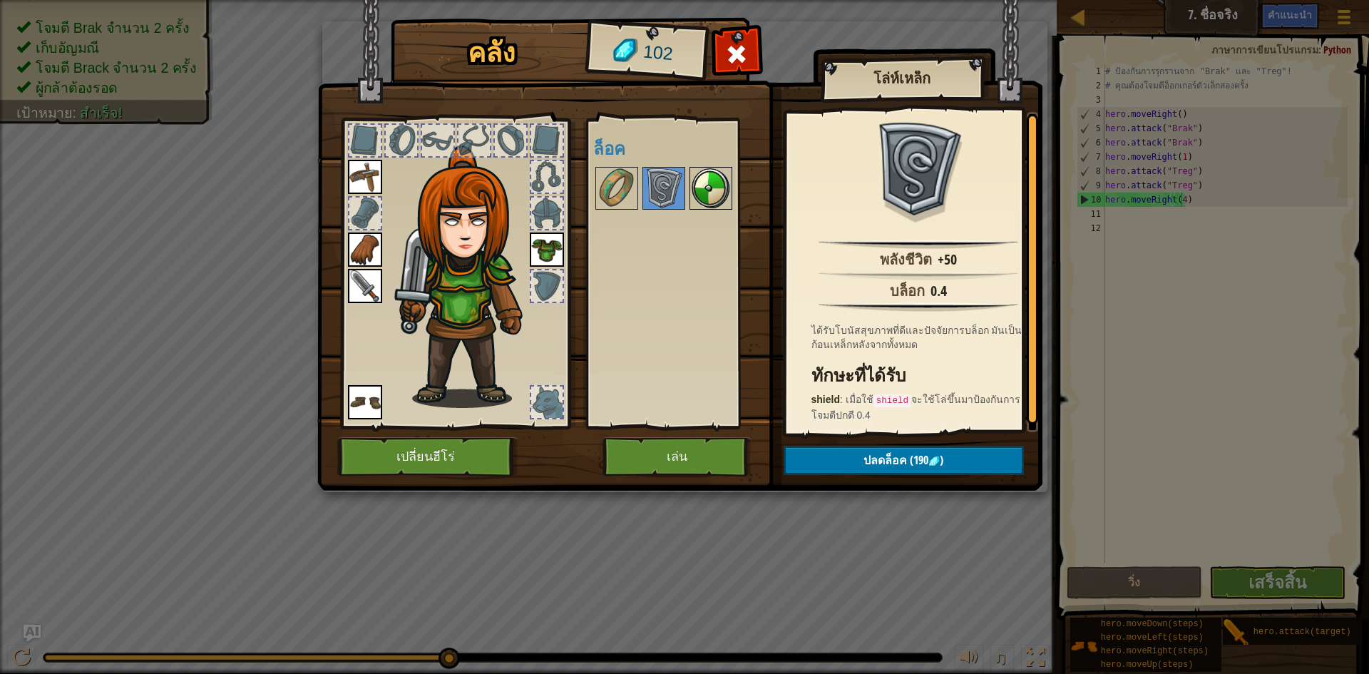
click at [694, 181] on div "พร้อมใช้งาน ใช้งาน ใช้งาน ใช้งาน ใช้งาน ใช้งาน (ดับเบิลคลิ๊ก..เพื่อใช้งาน) ล็อค" at bounding box center [677, 273] width 168 height 297
click at [678, 186] on img at bounding box center [664, 188] width 40 height 40
click at [694, 183] on img at bounding box center [711, 188] width 40 height 40
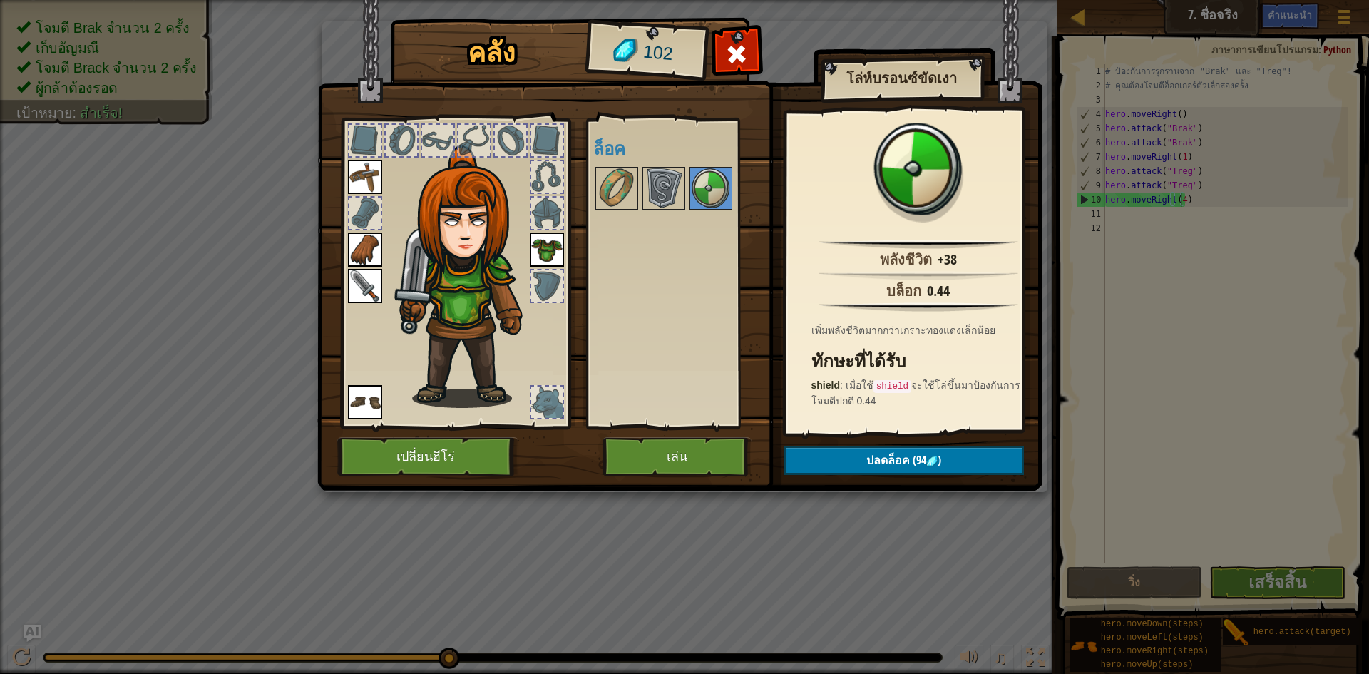
drag, startPoint x: 650, startPoint y: 185, endPoint x: 528, endPoint y: 175, distance: 123.0
click at [647, 185] on img at bounding box center [664, 188] width 40 height 40
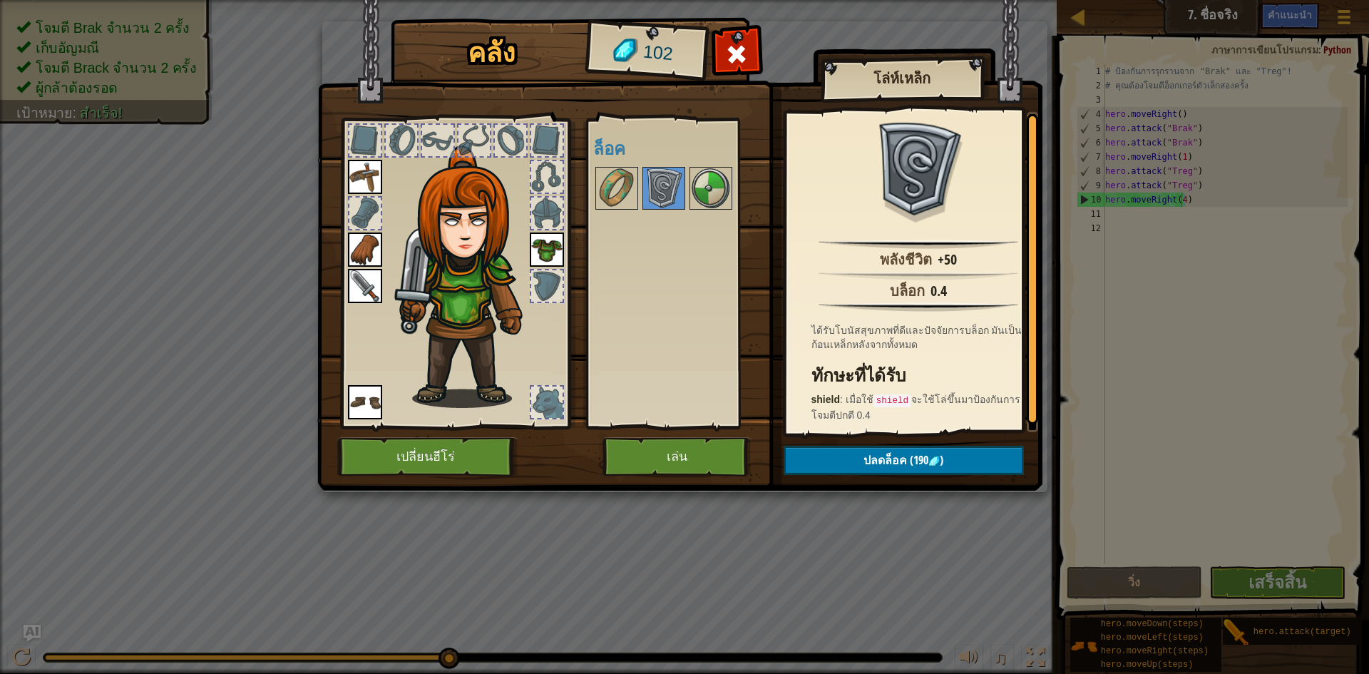
drag, startPoint x: 528, startPoint y: 175, endPoint x: 593, endPoint y: 177, distance: 65.6
click at [531, 175] on div at bounding box center [454, 269] width 235 height 321
click at [593, 177] on div at bounding box center [677, 188] width 168 height 47
click at [608, 181] on img at bounding box center [617, 188] width 40 height 40
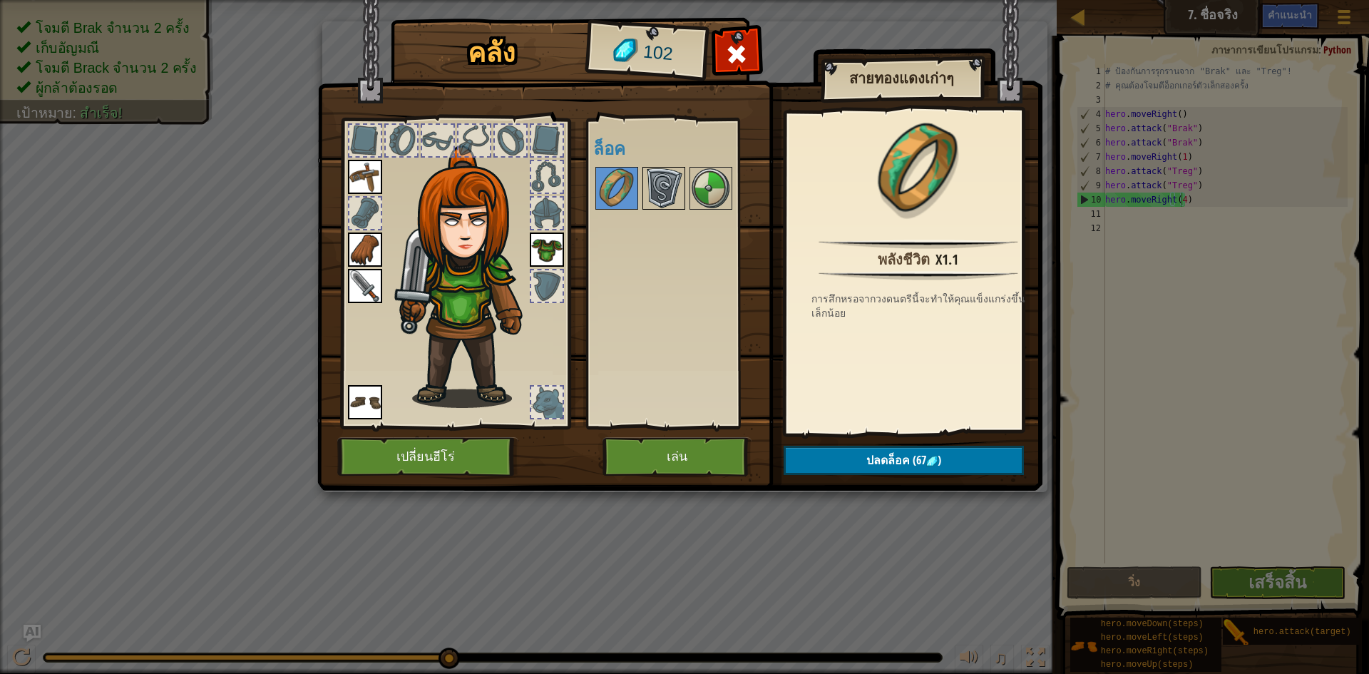
click at [659, 193] on img at bounding box center [664, 188] width 40 height 40
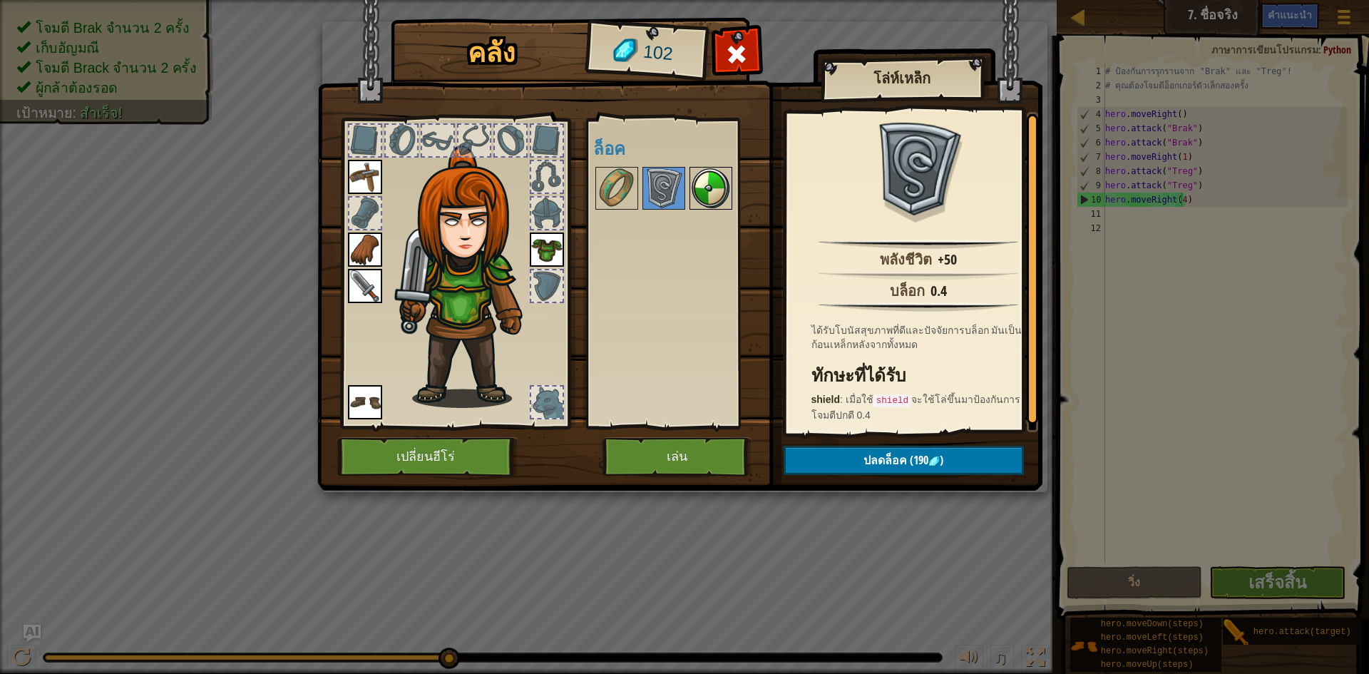
click at [698, 187] on img at bounding box center [711, 188] width 40 height 40
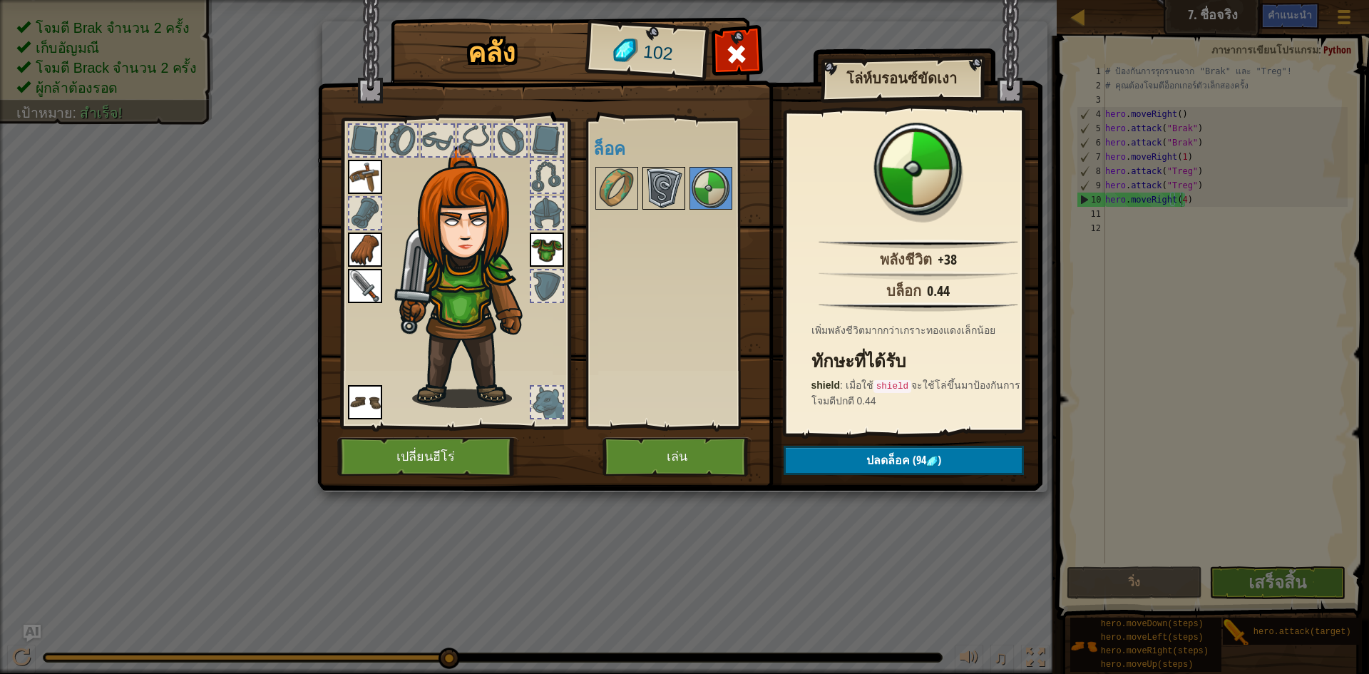
click at [648, 195] on img at bounding box center [664, 188] width 40 height 40
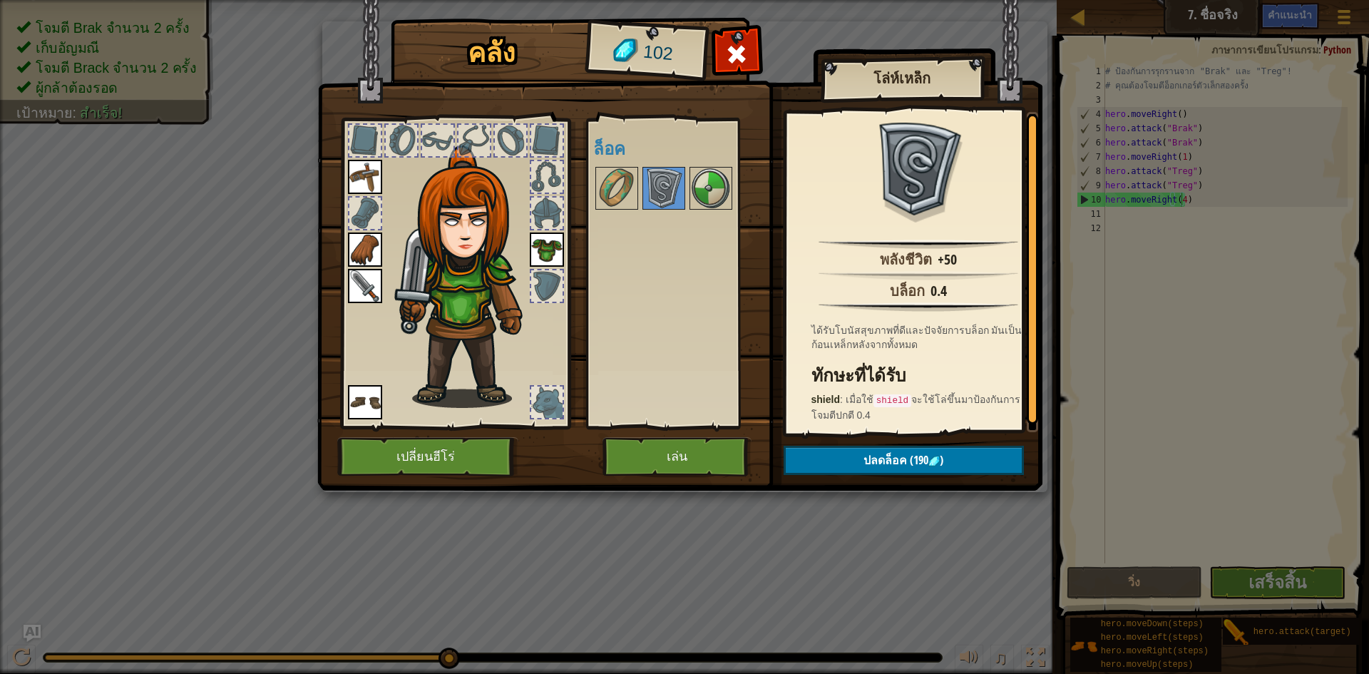
click at [589, 182] on div "พร้อมใช้งาน ใช้งาน ใช้งาน ใช้งาน ใช้งาน ใช้งาน (ดับเบิลคลิ๊ก..เพื่อใช้งาน) ล็อค" at bounding box center [674, 273] width 175 height 310
click at [720, 185] on img at bounding box center [711, 188] width 40 height 40
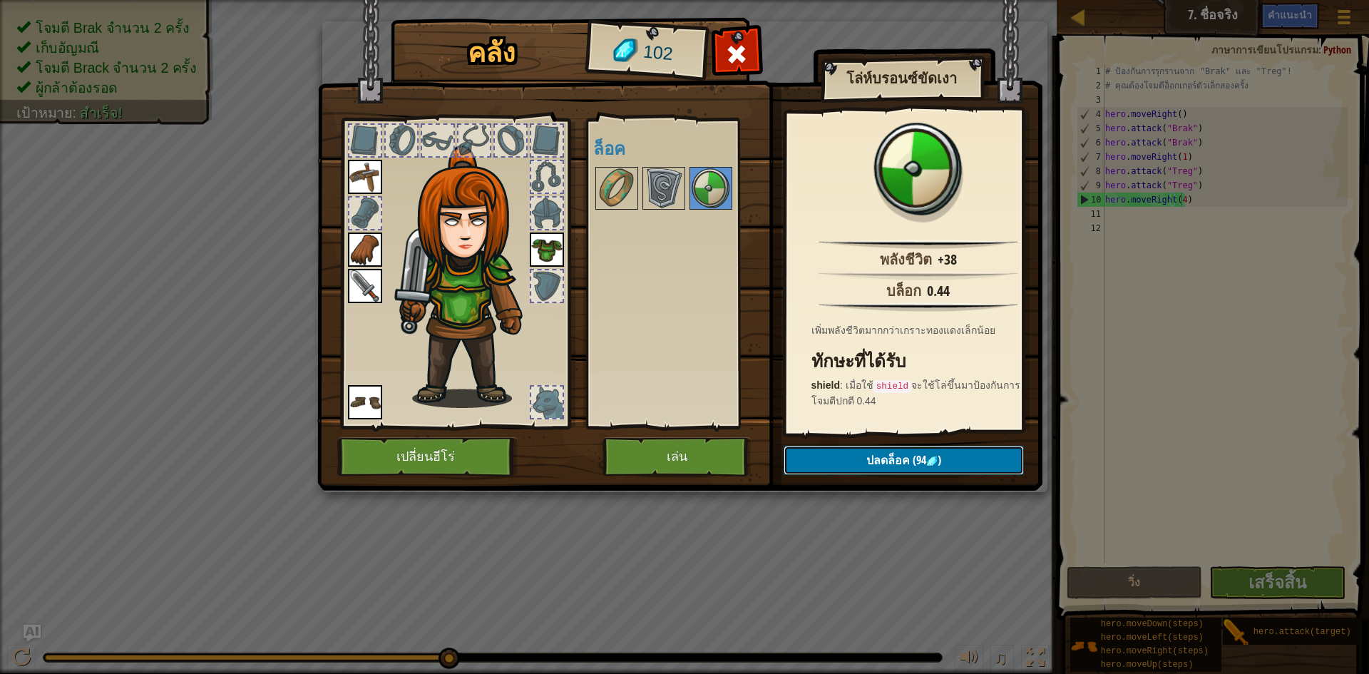
click at [897, 460] on span "ปลดล็อค" at bounding box center [889, 460] width 44 height 16
click at [897, 460] on button "ยืนยัน" at bounding box center [904, 460] width 240 height 29
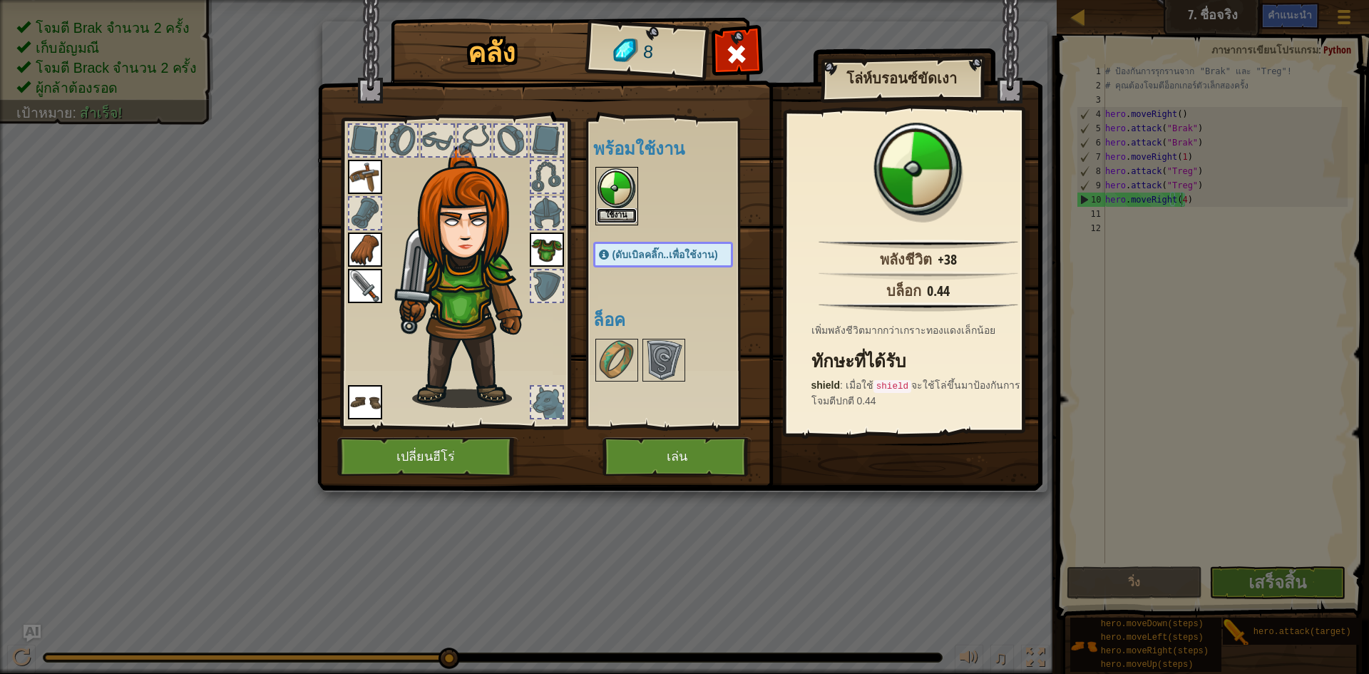
click at [608, 213] on button "ใช้งาน" at bounding box center [617, 215] width 40 height 15
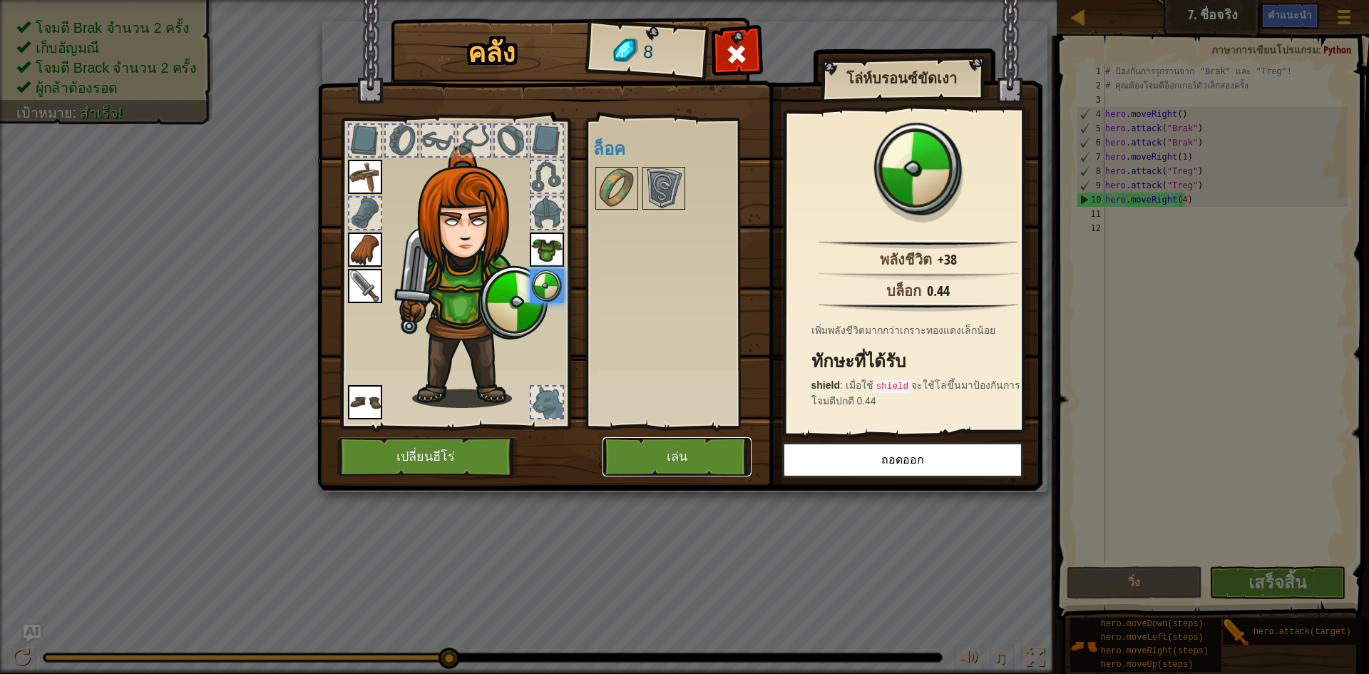
click at [707, 454] on button "เล่น" at bounding box center [677, 456] width 149 height 39
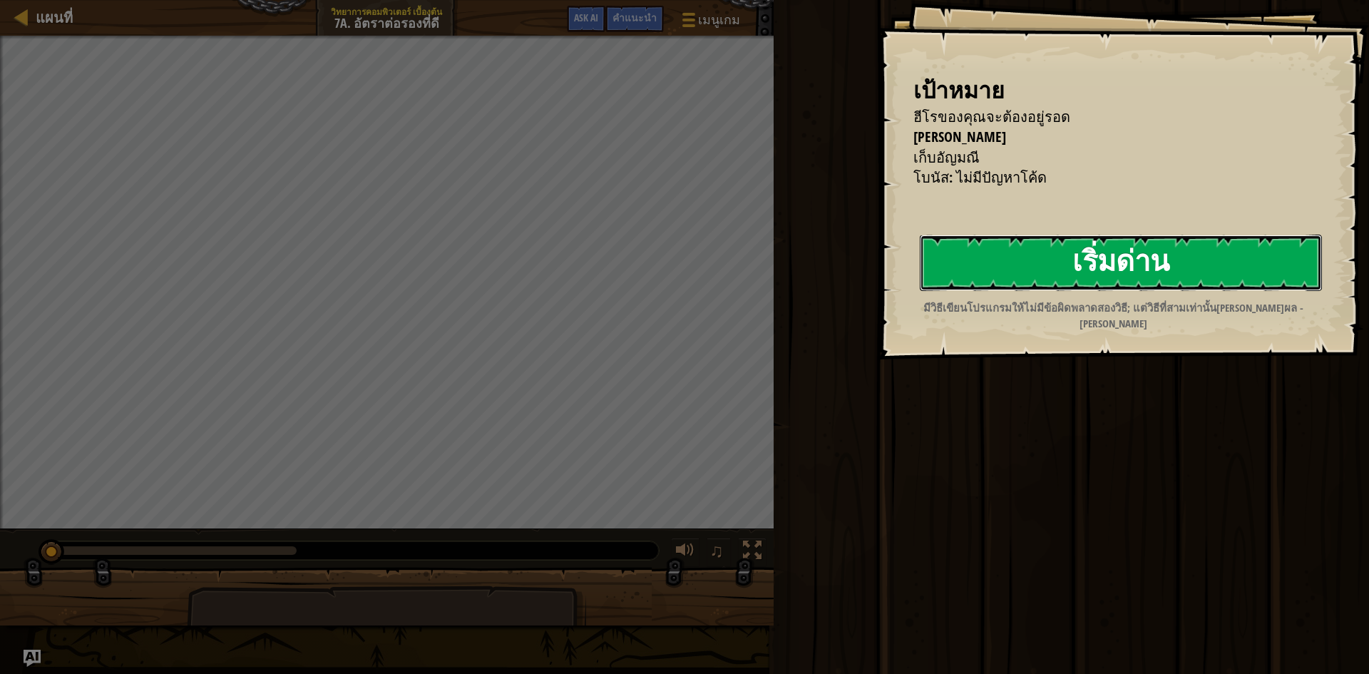
click at [1075, 257] on button "เริ่มด่าน" at bounding box center [1121, 263] width 402 height 56
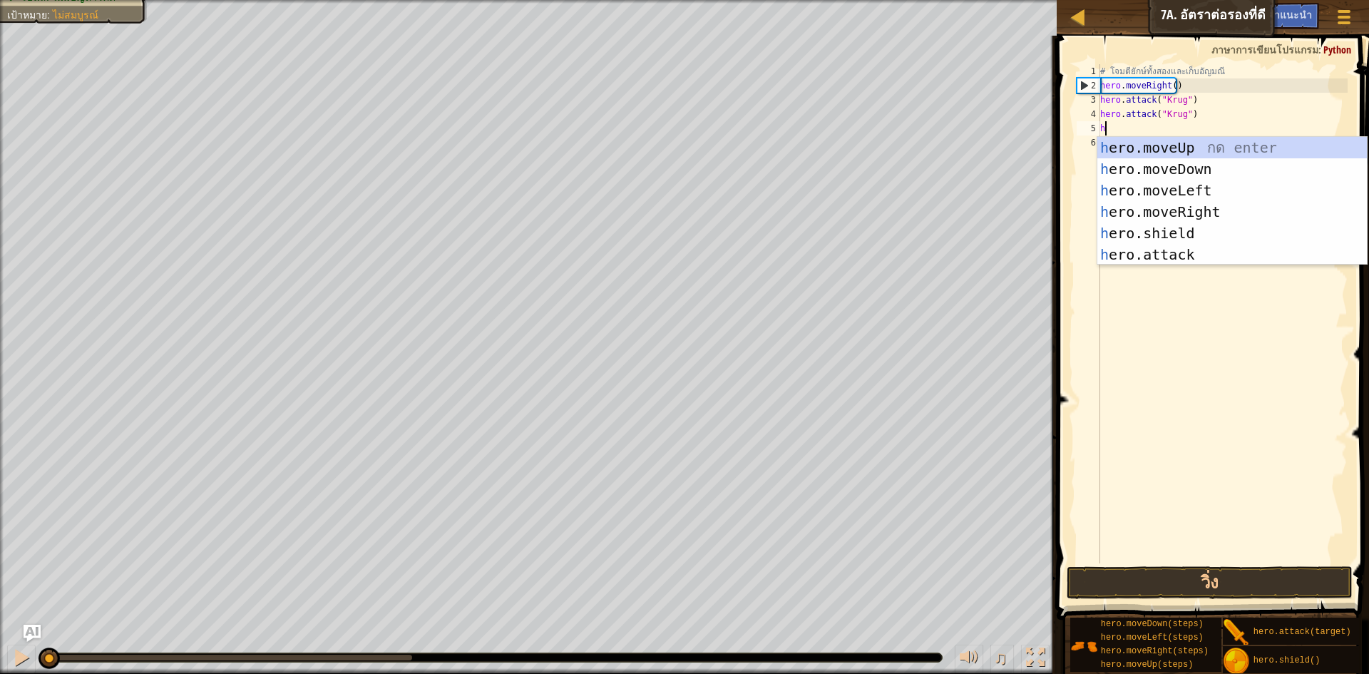
scroll to position [6, 0]
click at [1174, 254] on div "h ero.moveUp กด enter h ero.moveDown กด enter h ero.moveLeft กด enter h ero.mov…" at bounding box center [1233, 222] width 270 height 171
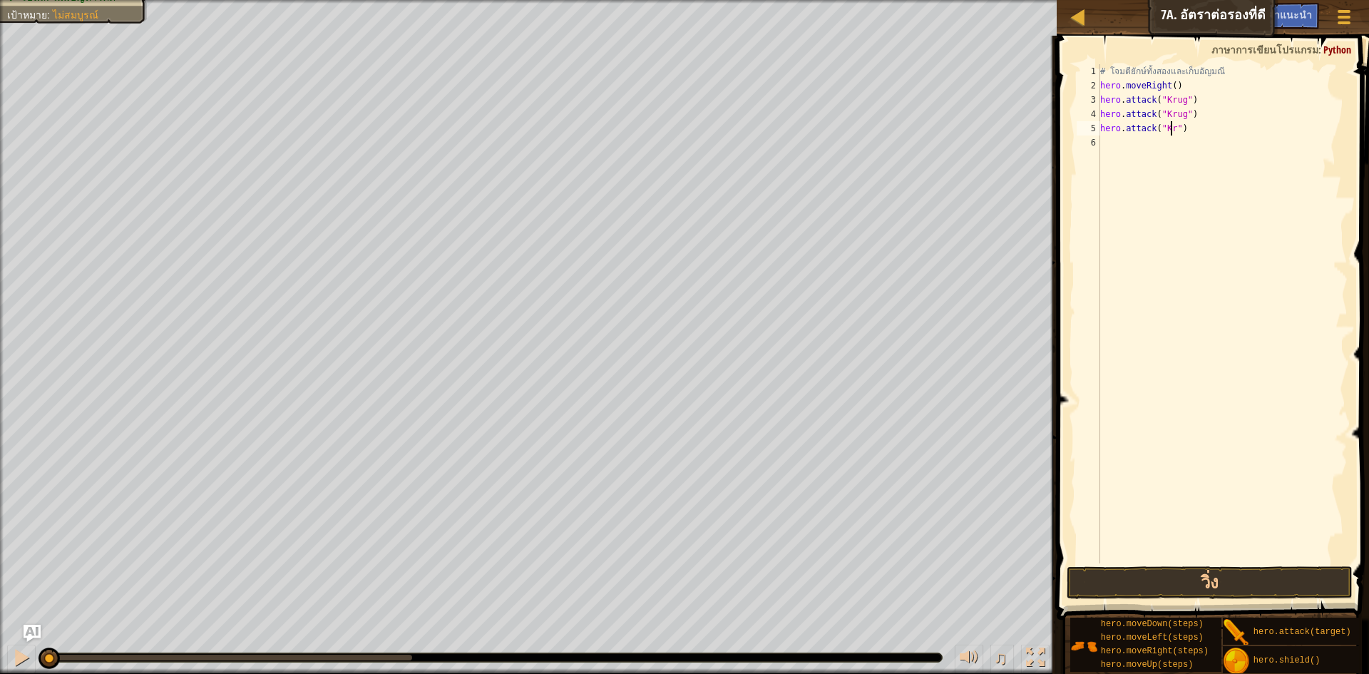
scroll to position [6, 6]
type textarea "hero.attack("Krug")"
drag, startPoint x: 1198, startPoint y: 125, endPoint x: 1071, endPoint y: 125, distance: 127.0
click at [1071, 125] on div "hero.attack("Krug") 1 2 3 4 5 6 # โจมตียักษ์ทั้งสองและเก็บ[PERSON_NAME] hero . …" at bounding box center [1211, 356] width 317 height 626
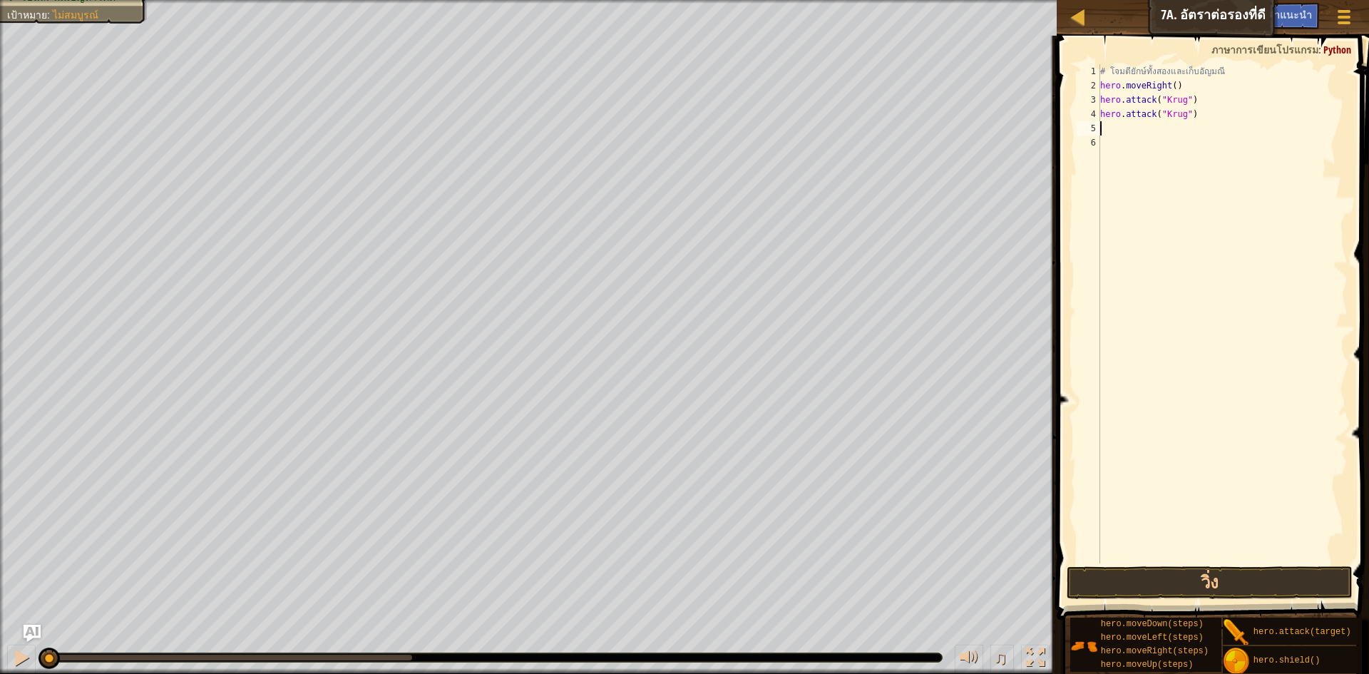
type textarea "h"
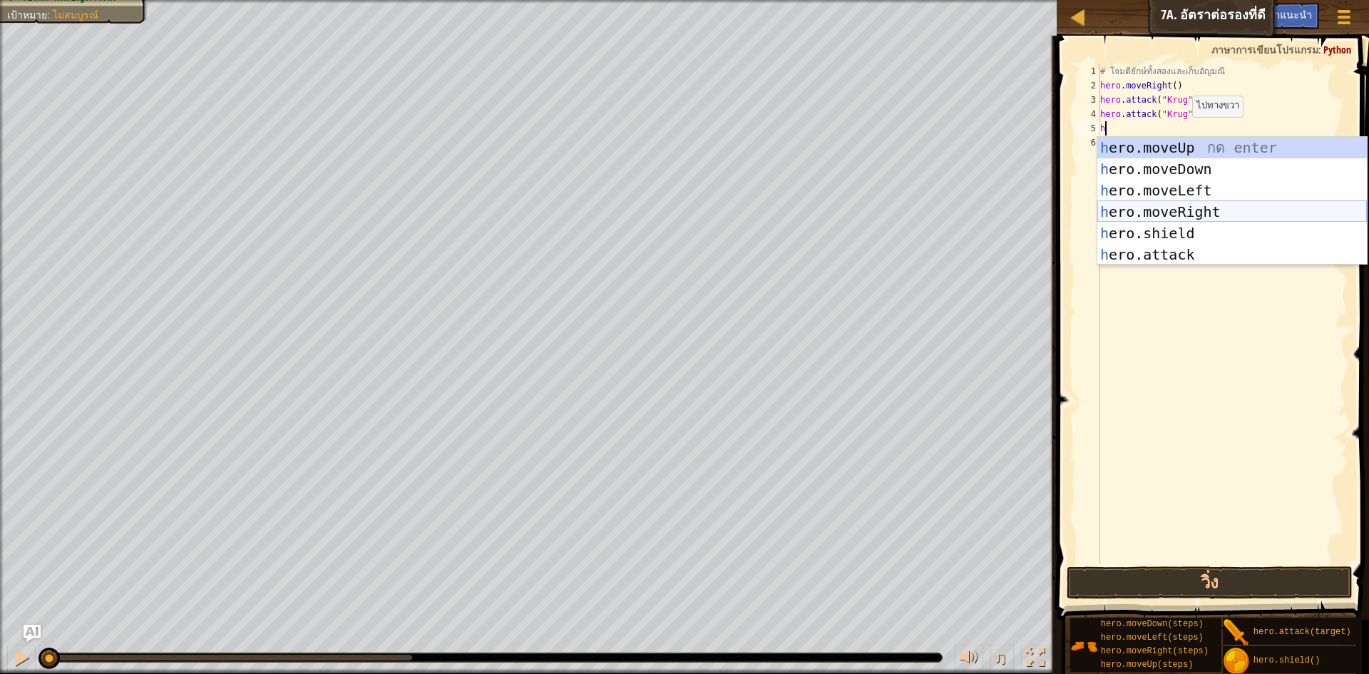
click at [1245, 208] on div "h ero.moveUp กด enter h ero.moveDown กด enter h ero.moveLeft กด enter h ero.mov…" at bounding box center [1233, 222] width 270 height 171
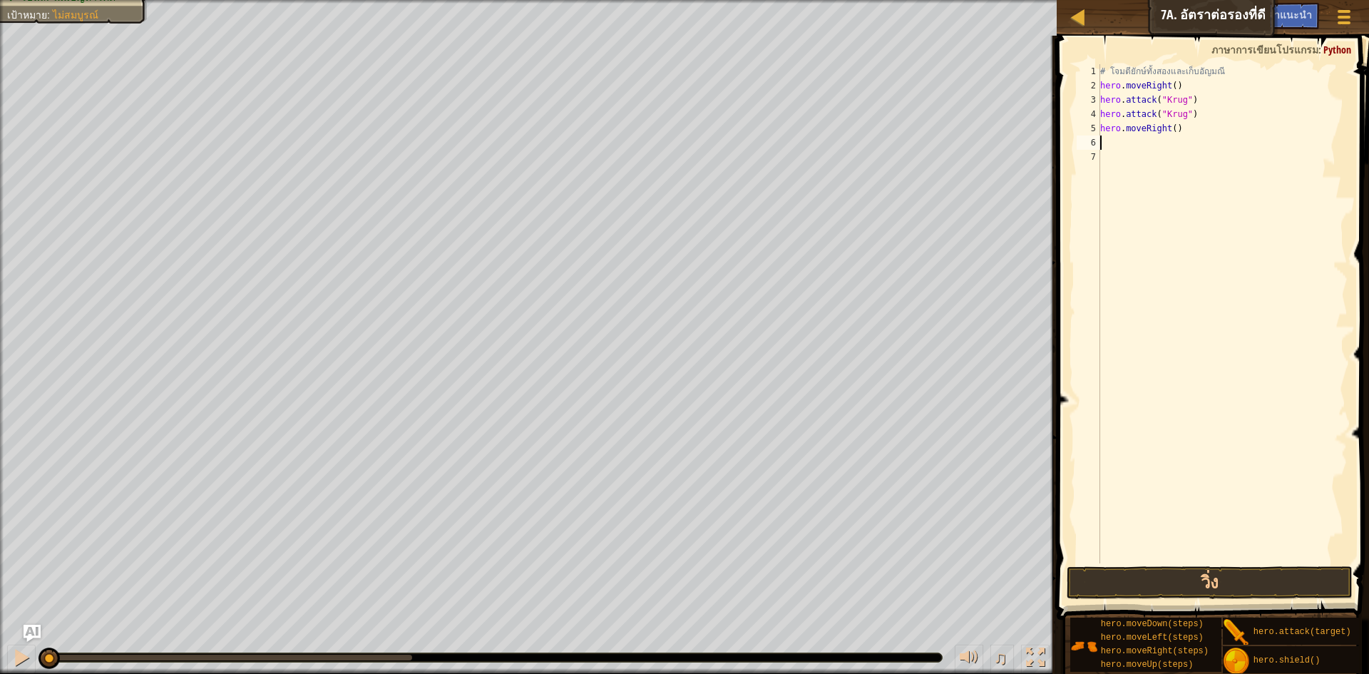
type textarea "h"
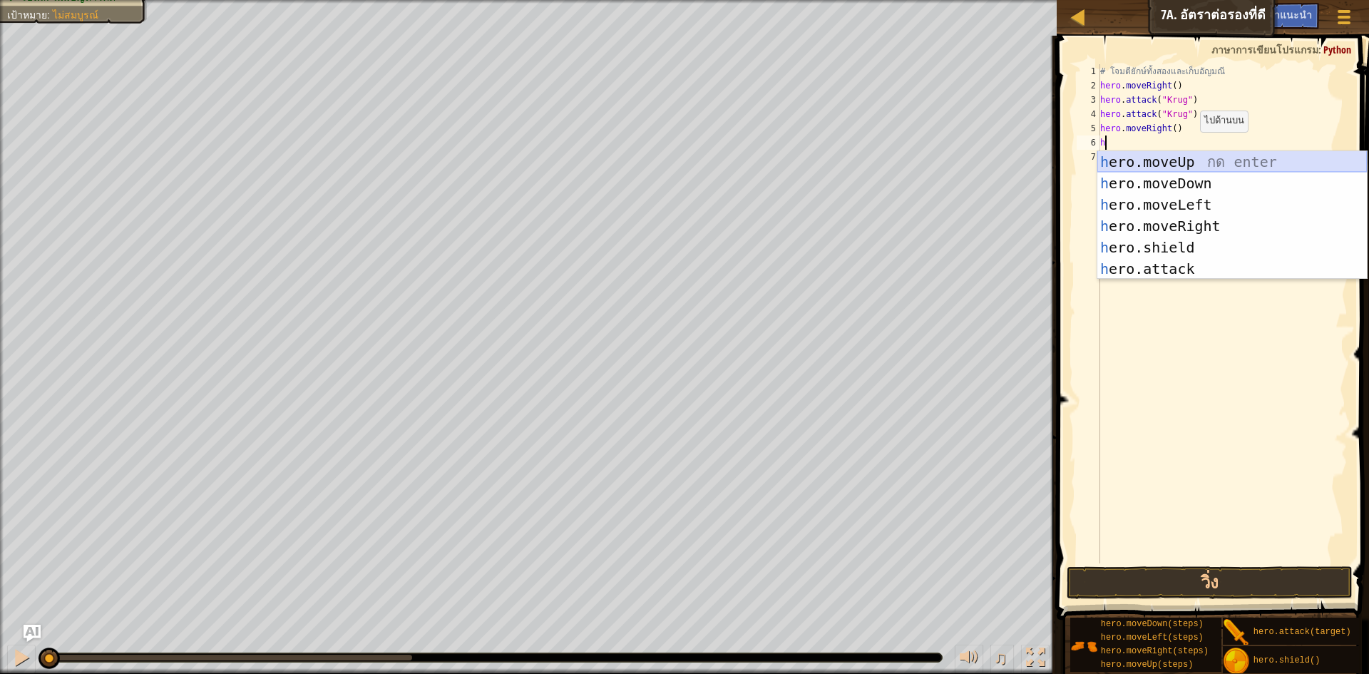
click at [1179, 165] on div "h ero.moveUp กด enter h ero.moveDown กด enter h ero.moveLeft กด enter h ero.mov…" at bounding box center [1233, 236] width 270 height 171
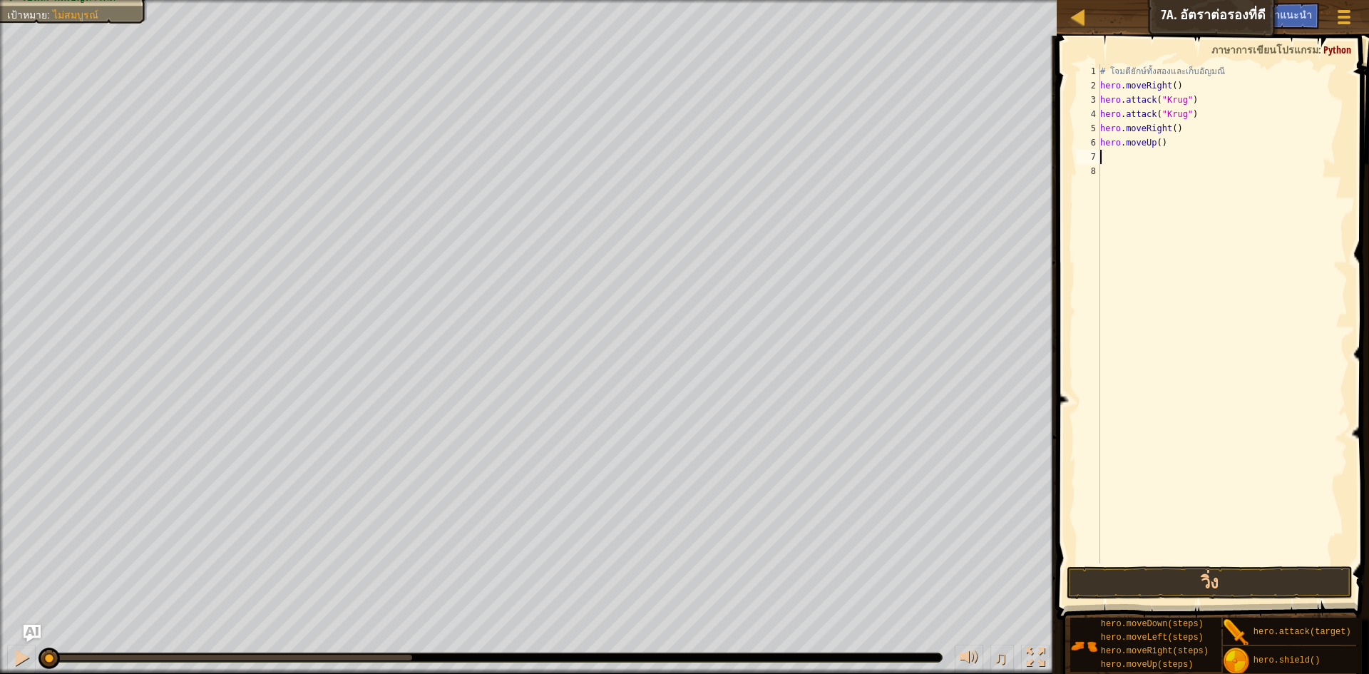
type textarea "h"
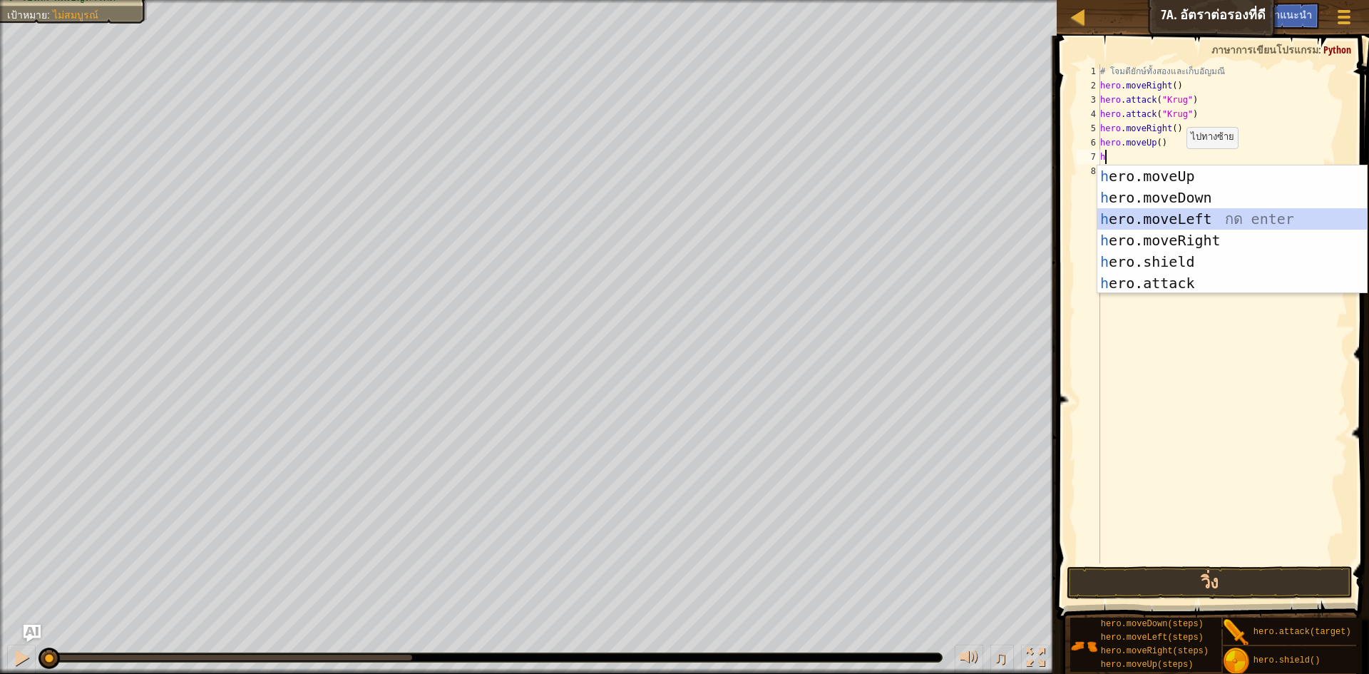
click at [1166, 217] on div "h ero.moveUp กด enter h ero.moveDown กด enter h ero.moveLeft กด enter h ero.mov…" at bounding box center [1233, 250] width 270 height 171
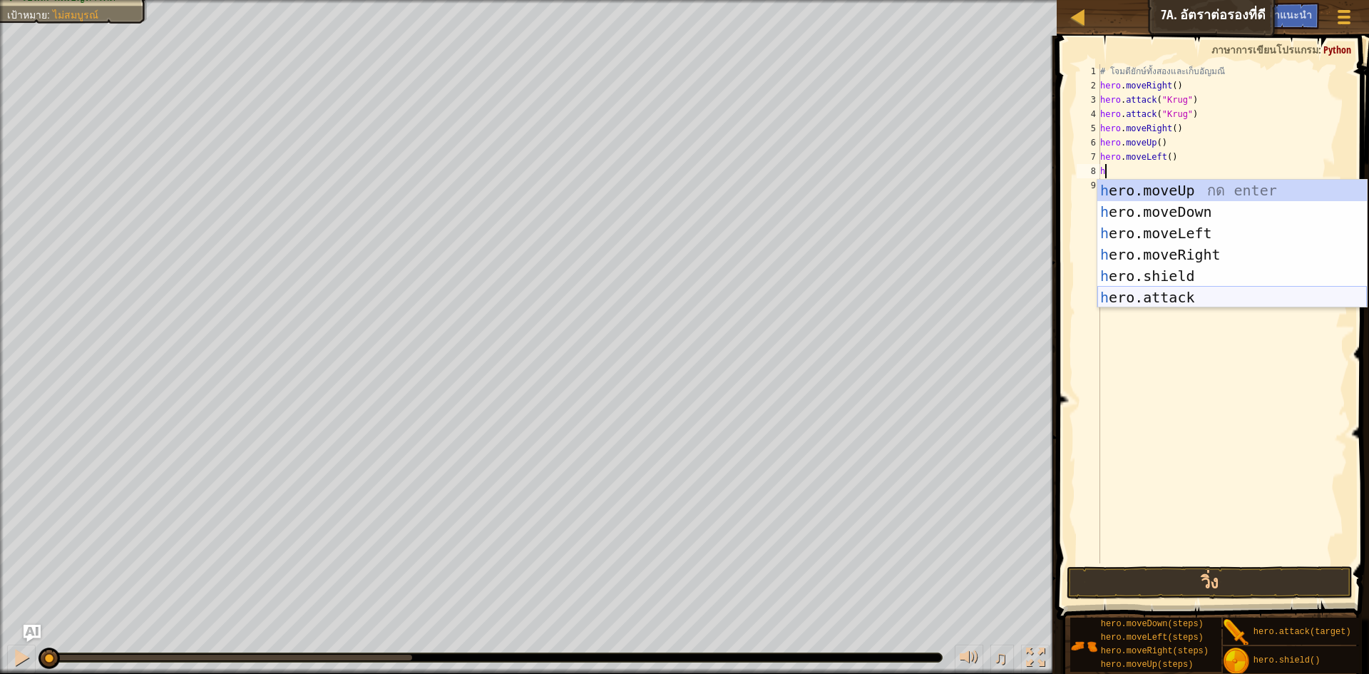
click at [1155, 292] on div "h ero.moveUp กด enter h ero.moveDown กด enter h ero.moveLeft กด enter h ero.mov…" at bounding box center [1233, 265] width 270 height 171
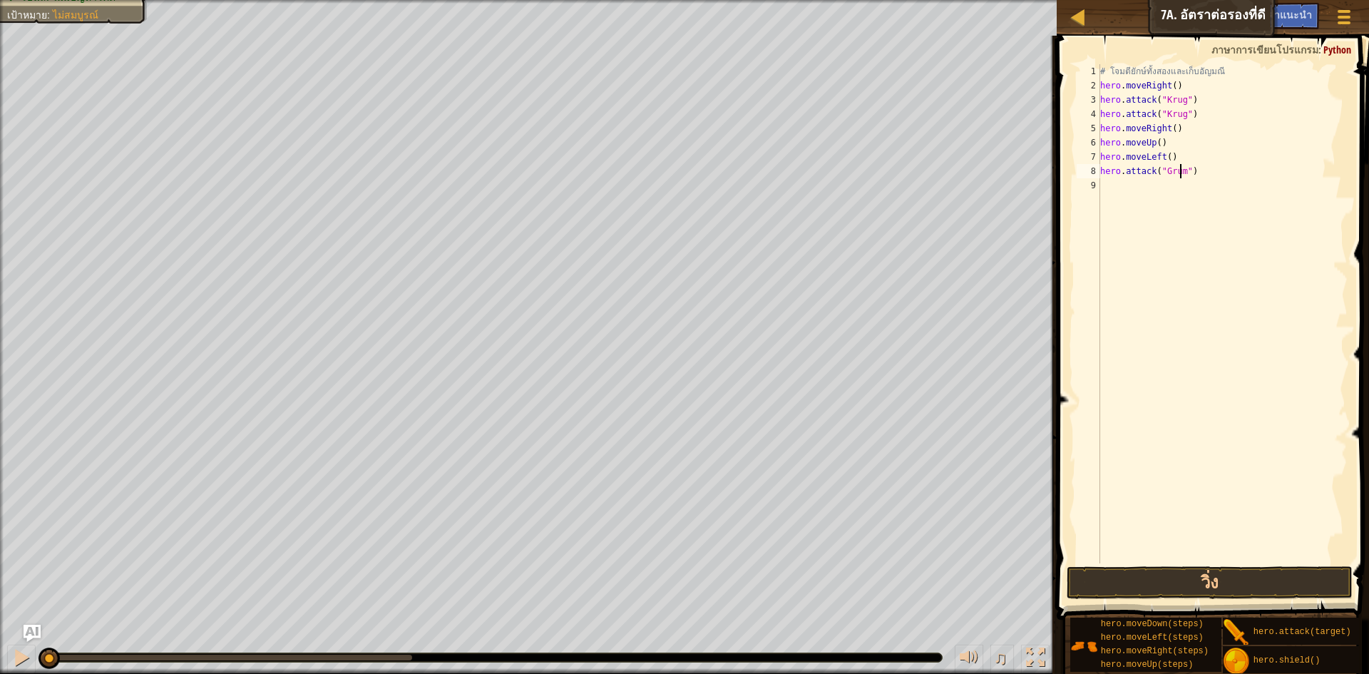
scroll to position [6, 7]
drag, startPoint x: 1205, startPoint y: 165, endPoint x: 1072, endPoint y: 164, distance: 133.4
click at [1072, 164] on div "hero.attack("Grump") 1 2 3 4 5 6 7 8 9 # โจมตียักษ์ทั้งสองและเก็บ[PERSON_NAME] …" at bounding box center [1211, 356] width 317 height 626
type textarea "C"
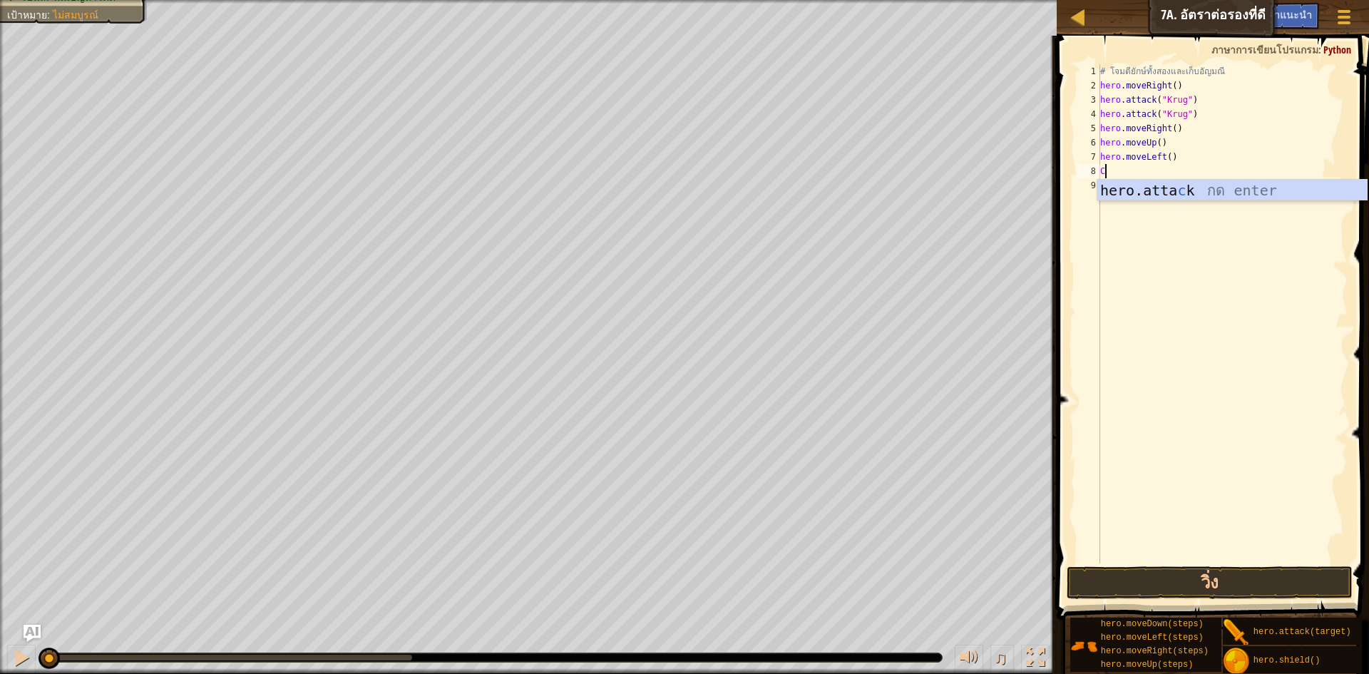
click at [1193, 240] on div "# โจมตียักษ์ทั้งสองและเก็บ[PERSON_NAME] hero . moveRight ( ) hero . attack ( "K…" at bounding box center [1223, 328] width 250 height 528
click at [1128, 173] on div "# โจมตียักษ์ทั้งสองและเก็บ[PERSON_NAME] hero . moveRight ( ) hero . attack ( "K…" at bounding box center [1223, 328] width 250 height 528
type textarea "C"
type textarea "V"
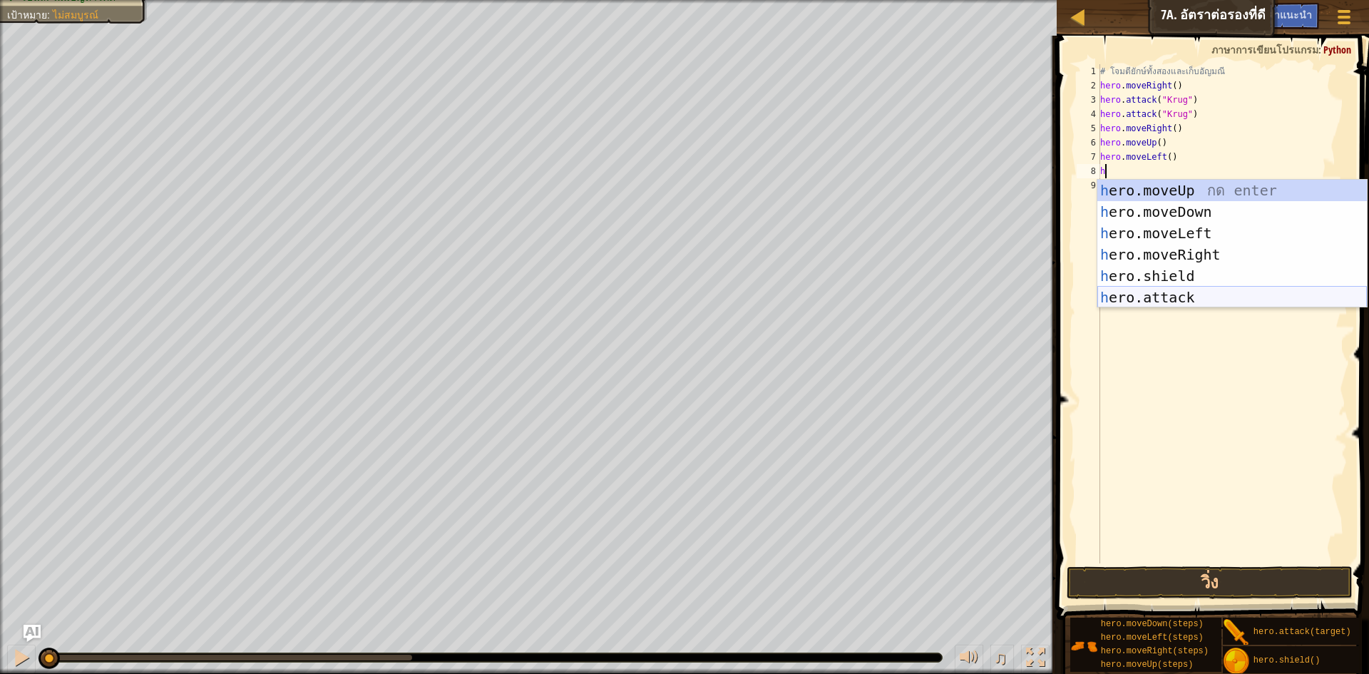
click at [1199, 301] on div "h ero.moveUp กด enter h ero.moveDown กด enter h ero.moveLeft กด enter h ero.mov…" at bounding box center [1233, 265] width 270 height 171
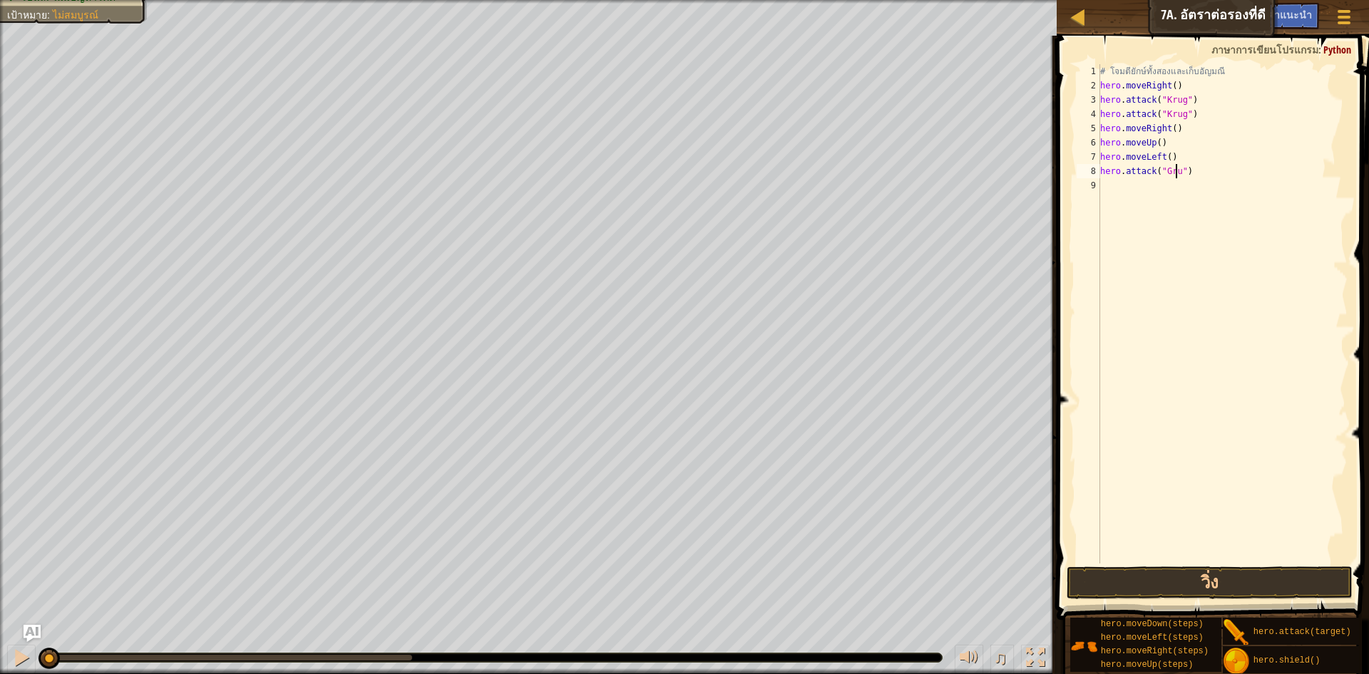
scroll to position [6, 6]
type textarea "hero.attack("Grump")"
click at [1110, 188] on div "# โจมตียักษ์ทั้งสองและเก็บ[PERSON_NAME] hero . moveRight ( ) hero . attack ( "K…" at bounding box center [1223, 328] width 250 height 528
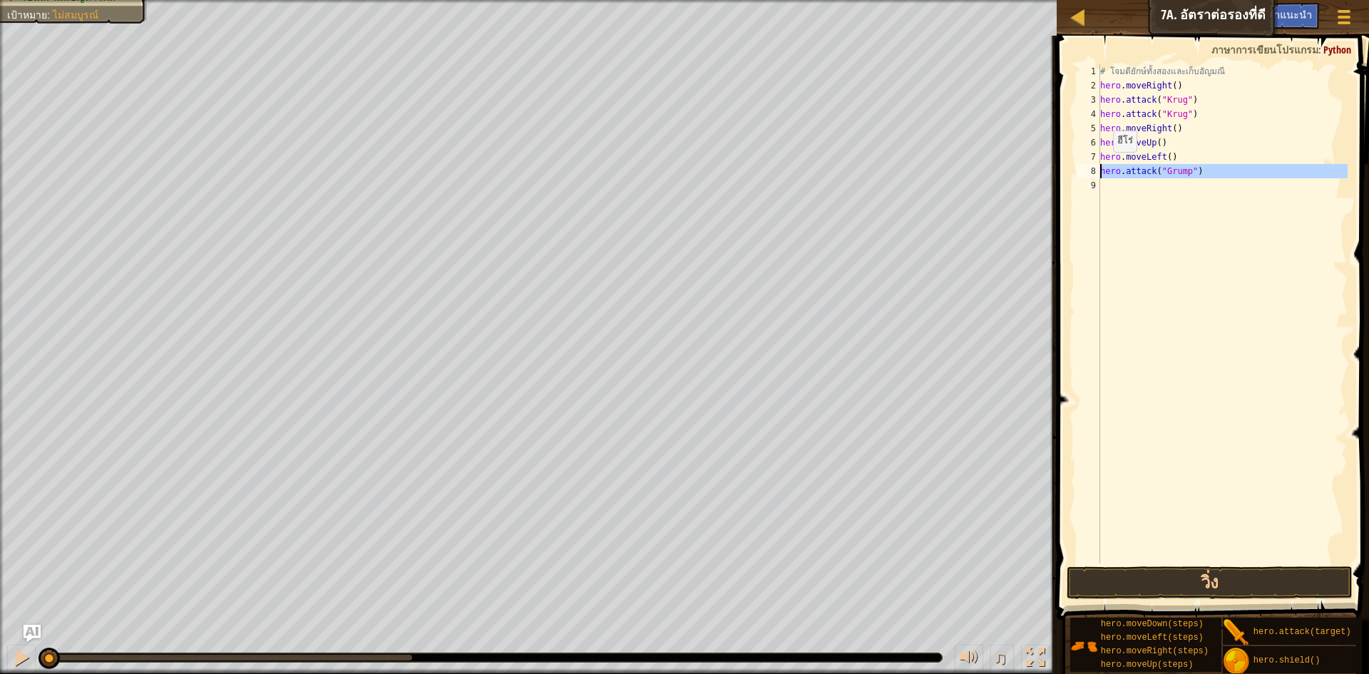
drag, startPoint x: 1205, startPoint y: 178, endPoint x: 1098, endPoint y: 166, distance: 108.4
click at [1098, 166] on div "1 2 3 4 5 6 7 8 9 # โจมตียักษ์ทั้งสองและเก็บ[PERSON_NAME] hero . moveRight ( ) …" at bounding box center [1211, 313] width 274 height 499
type textarea "hero.attack("Grump")"
click at [1128, 190] on div "# โจมตียักษ์ทั้งสองและเก็บ[PERSON_NAME] hero . moveRight ( ) hero . attack ( "K…" at bounding box center [1223, 313] width 250 height 499
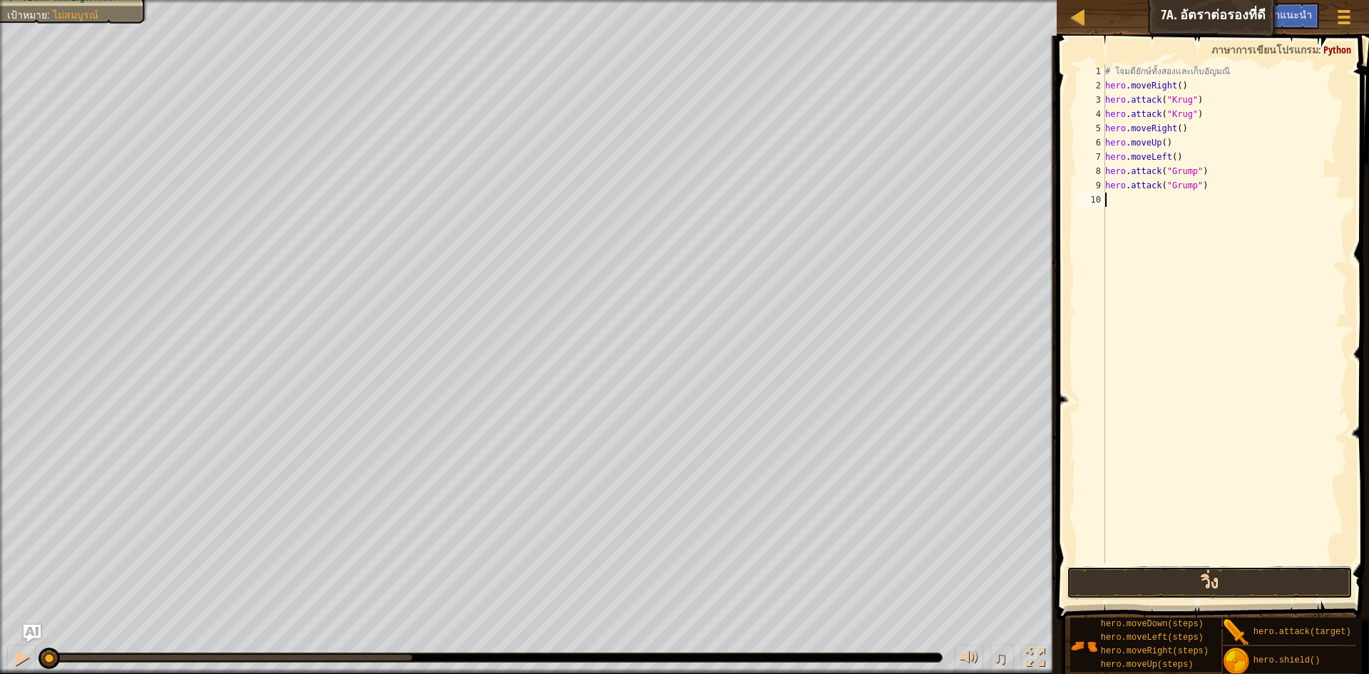
click at [1149, 583] on button "วิ่ง" at bounding box center [1210, 582] width 286 height 33
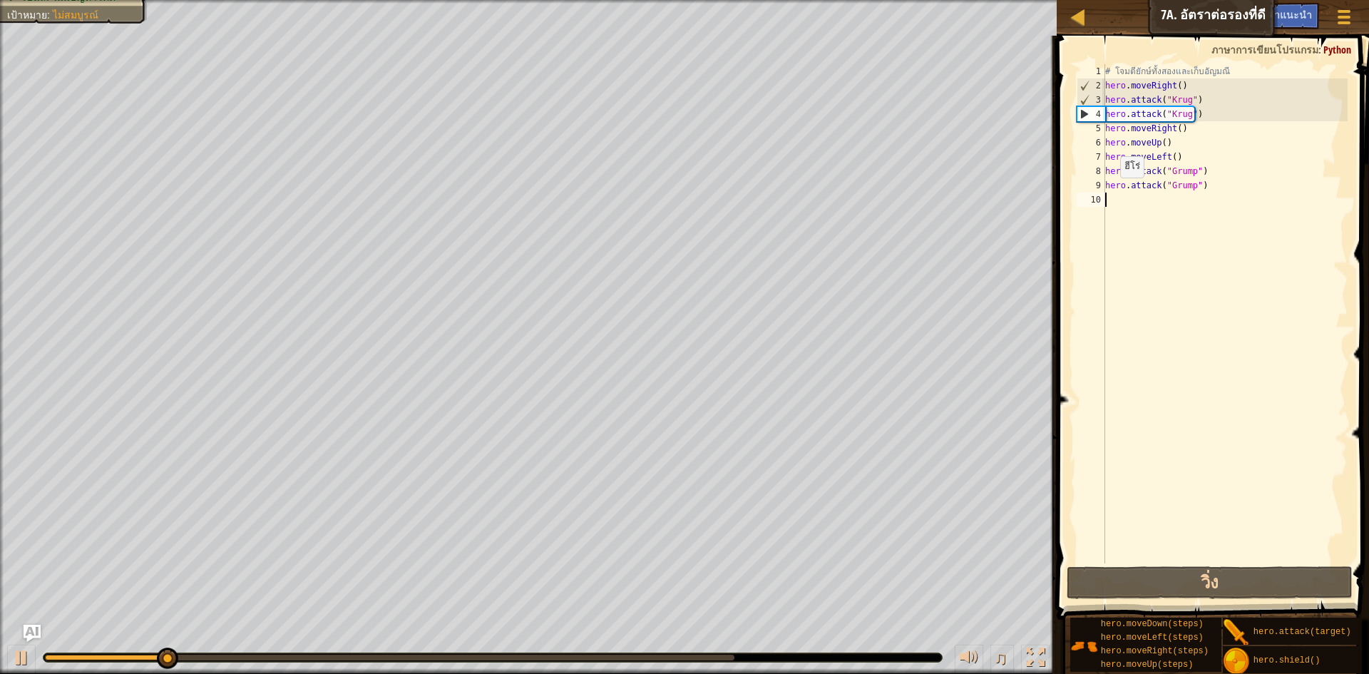
type textarea "h"
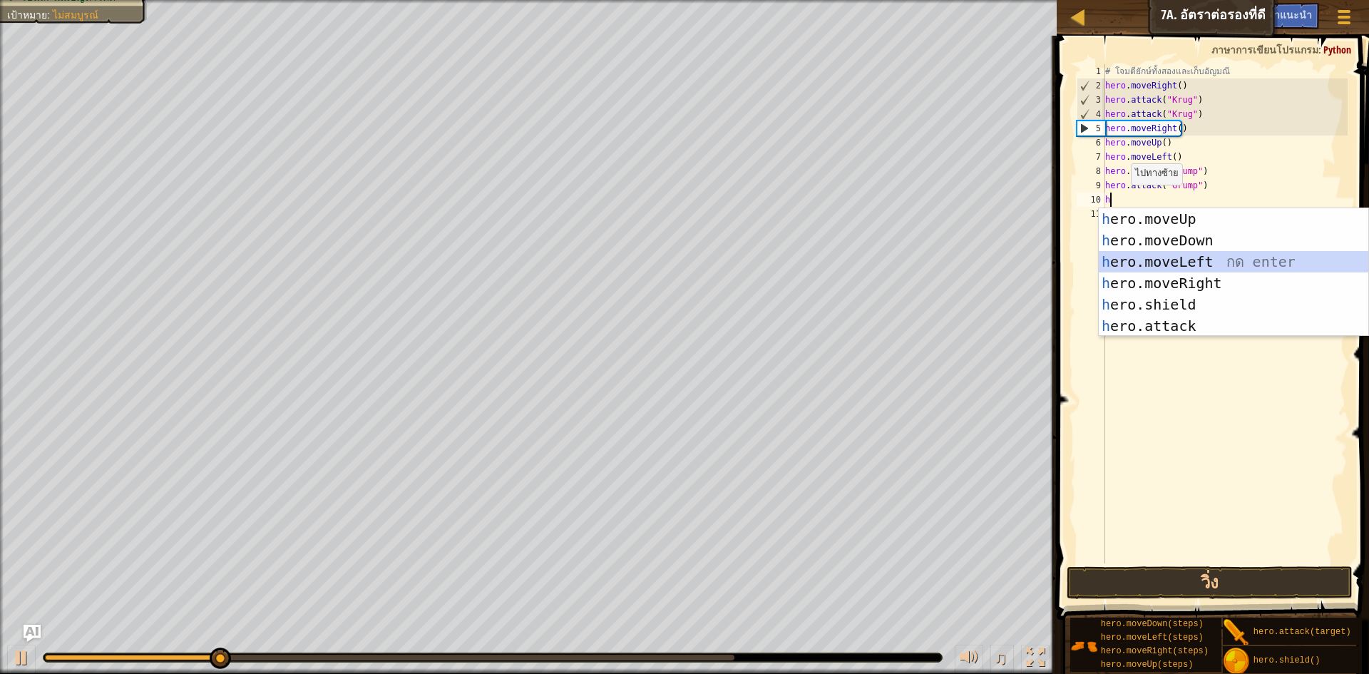
click at [1200, 257] on div "h ero.moveUp กด enter h ero.moveDown กด enter h ero.moveLeft กด enter h ero.mov…" at bounding box center [1234, 293] width 270 height 171
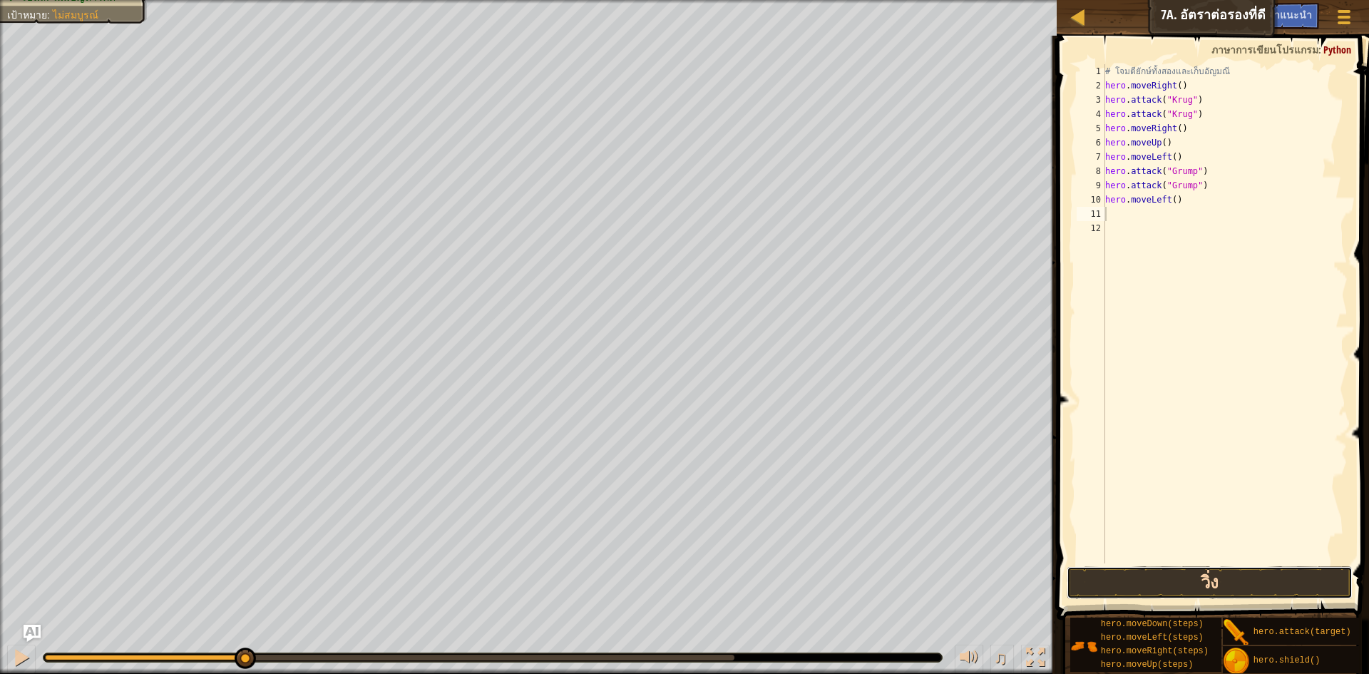
click at [1190, 586] on button "วิ่ง" at bounding box center [1210, 582] width 286 height 33
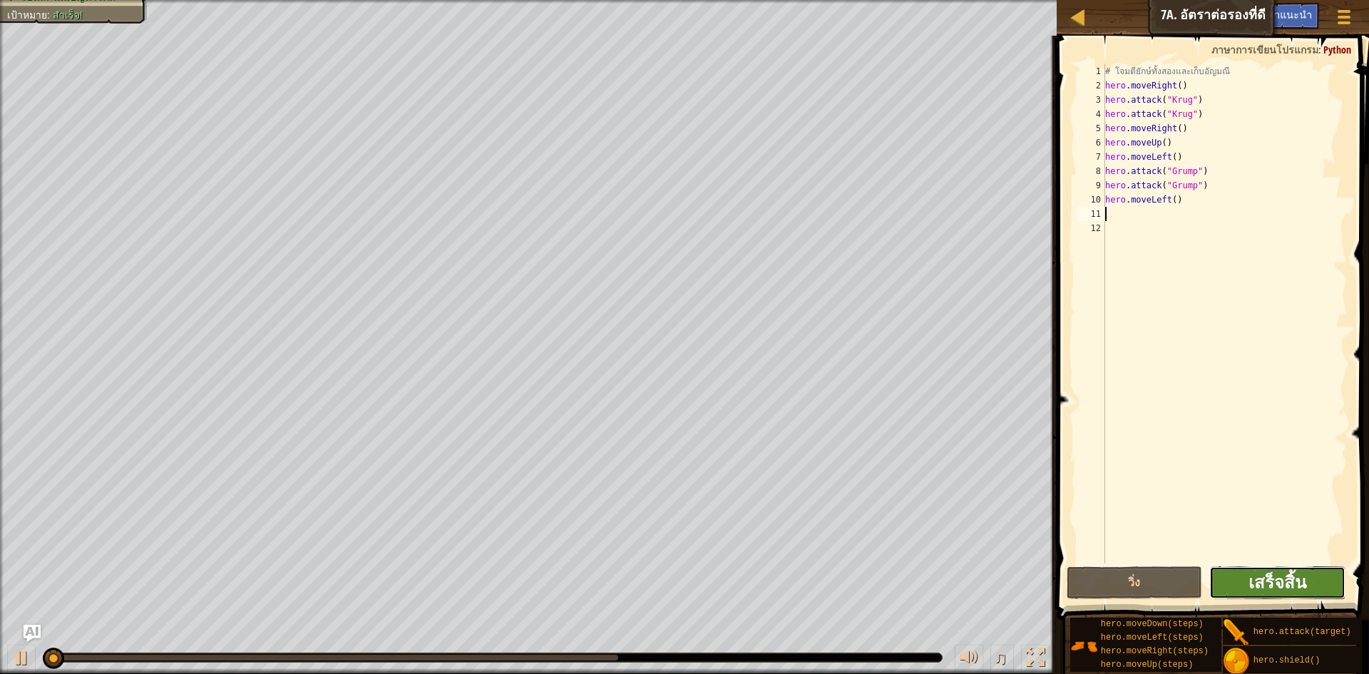
click at [1268, 574] on span "เสร็จสิ้น" at bounding box center [1278, 582] width 58 height 23
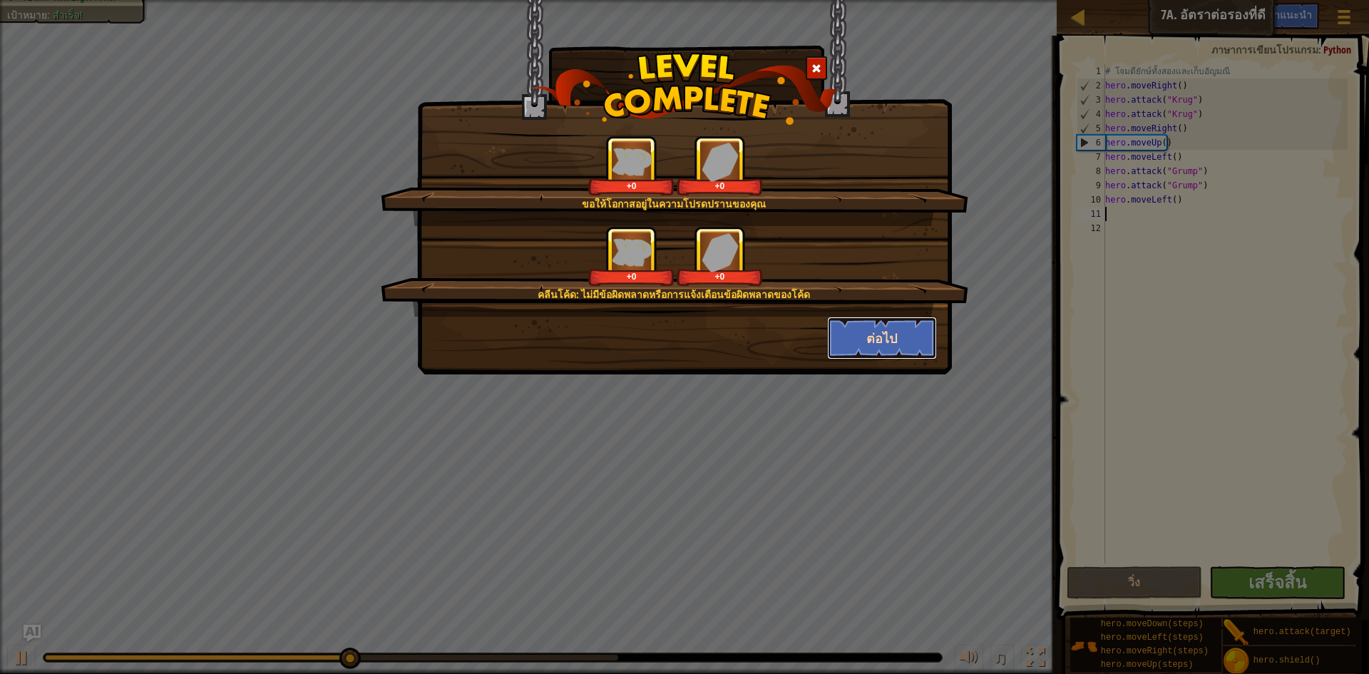
click at [896, 342] on button "ต่อไป" at bounding box center [882, 338] width 111 height 43
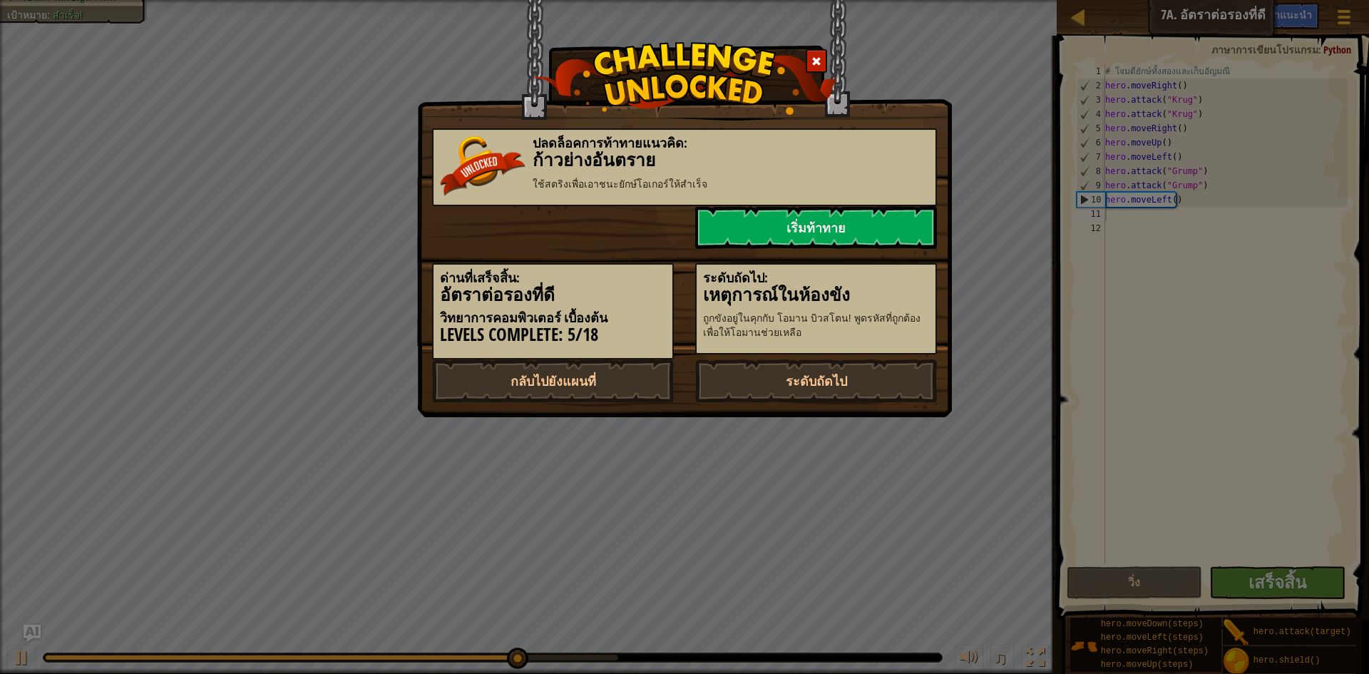
click at [820, 61] on span at bounding box center [817, 61] width 10 height 10
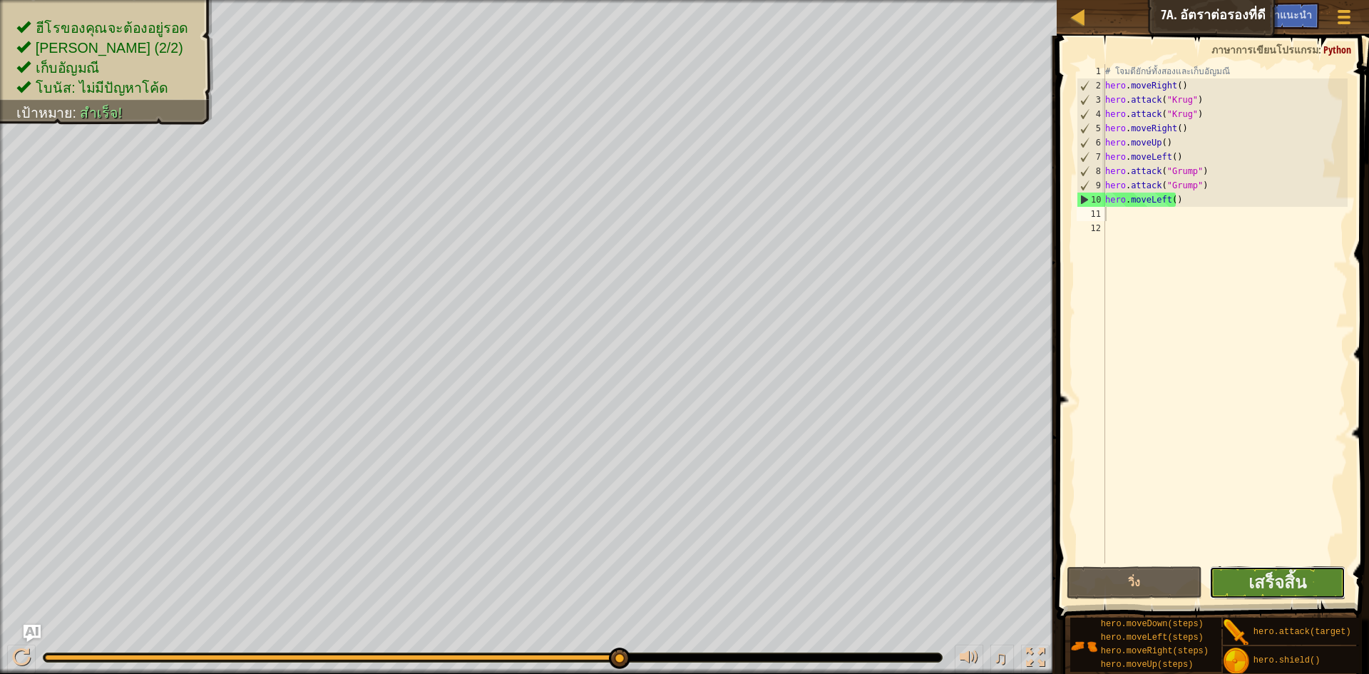
click at [1245, 580] on button "เสร็จสิ้น" at bounding box center [1278, 582] width 136 height 33
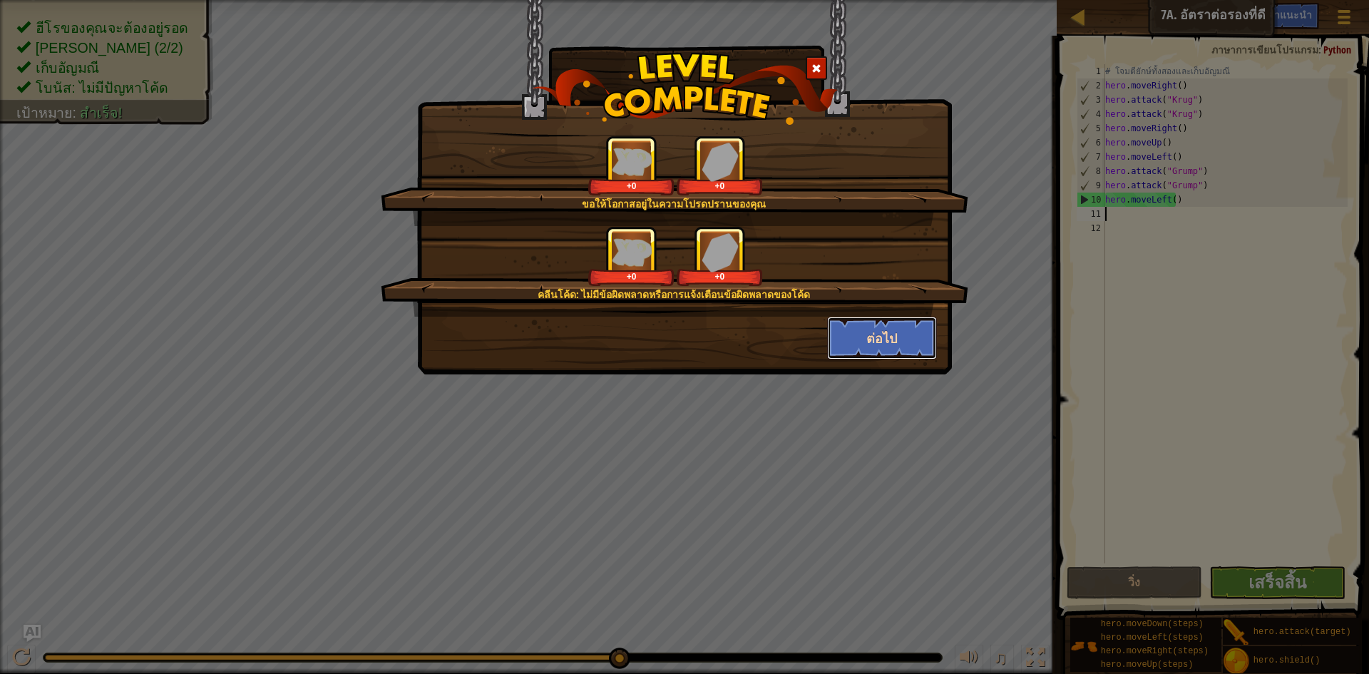
click at [866, 337] on button "ต่อไป" at bounding box center [882, 338] width 111 height 43
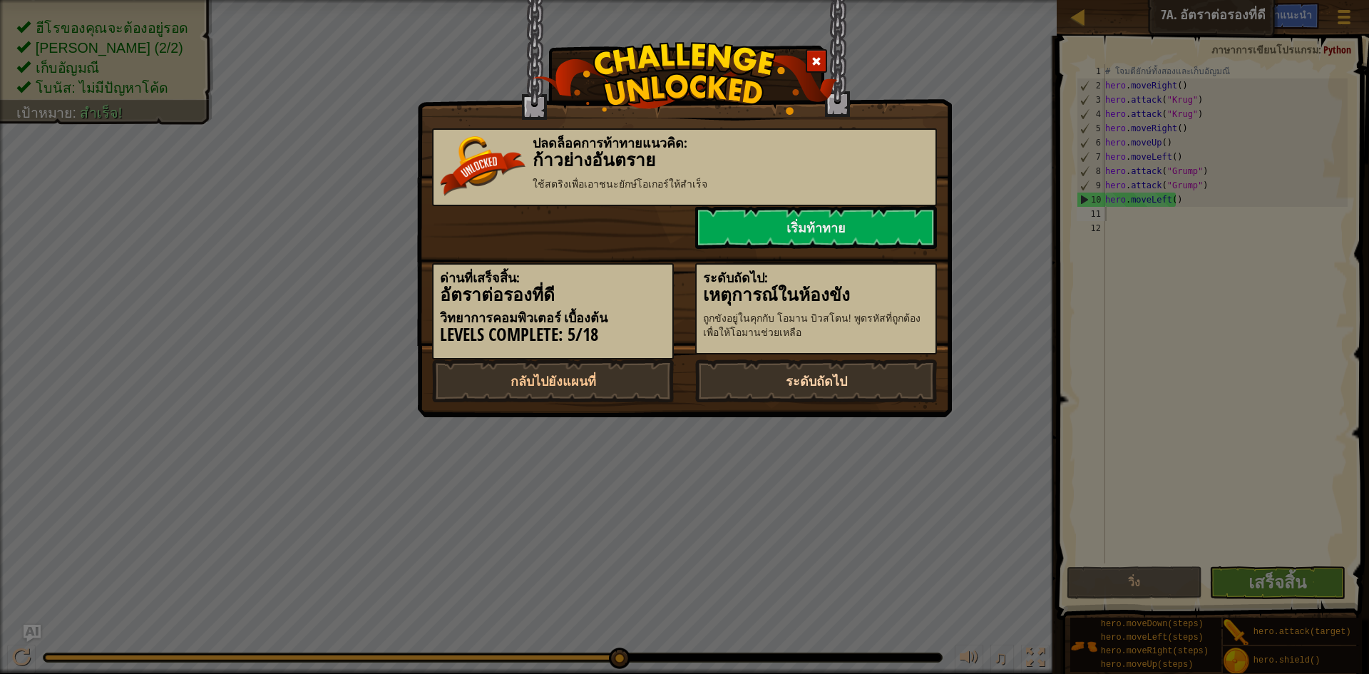
click at [829, 384] on link "ระดับถัดไป" at bounding box center [816, 380] width 242 height 43
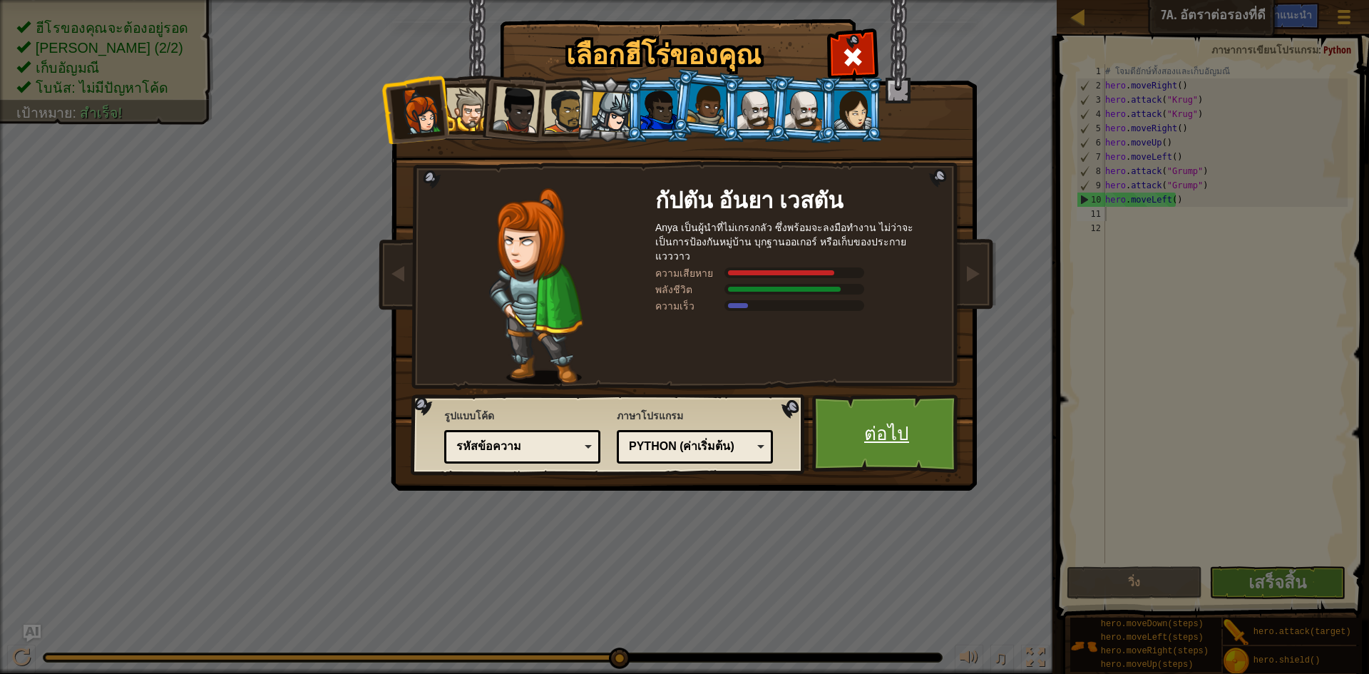
click at [883, 439] on link "ต่อไป" at bounding box center [886, 433] width 149 height 78
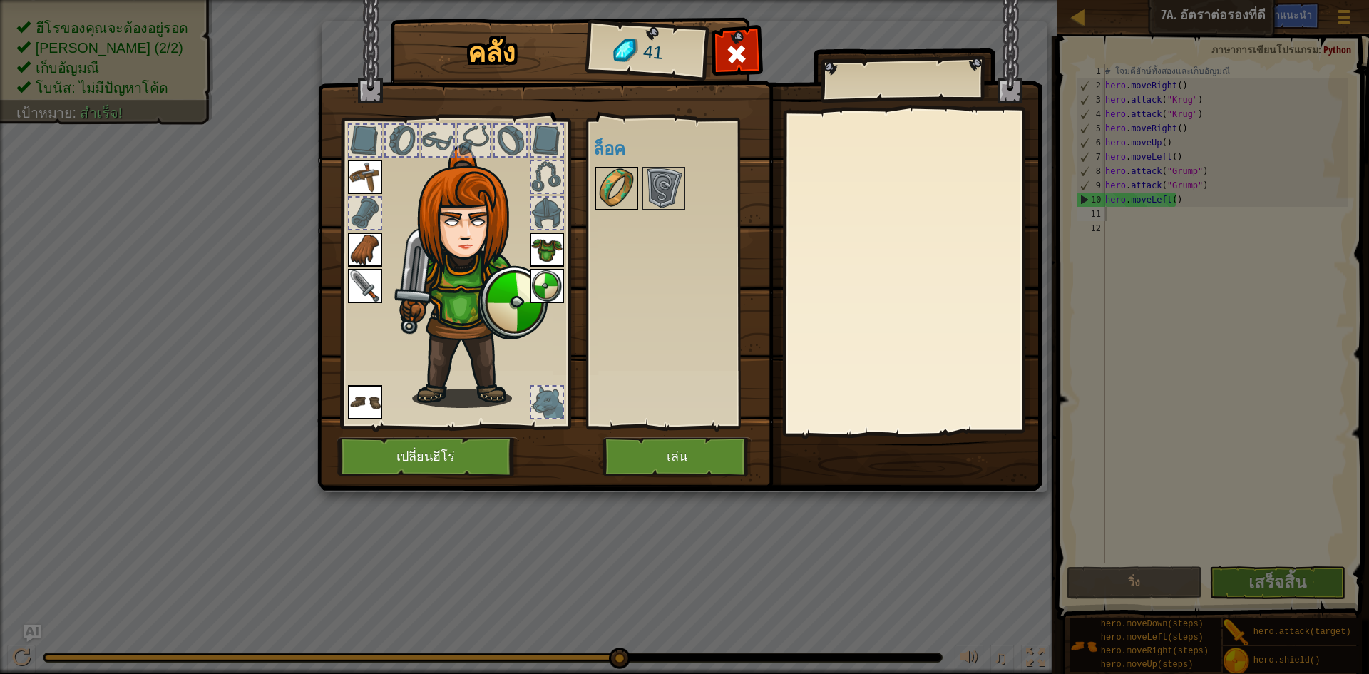
click at [606, 193] on img at bounding box center [617, 188] width 40 height 40
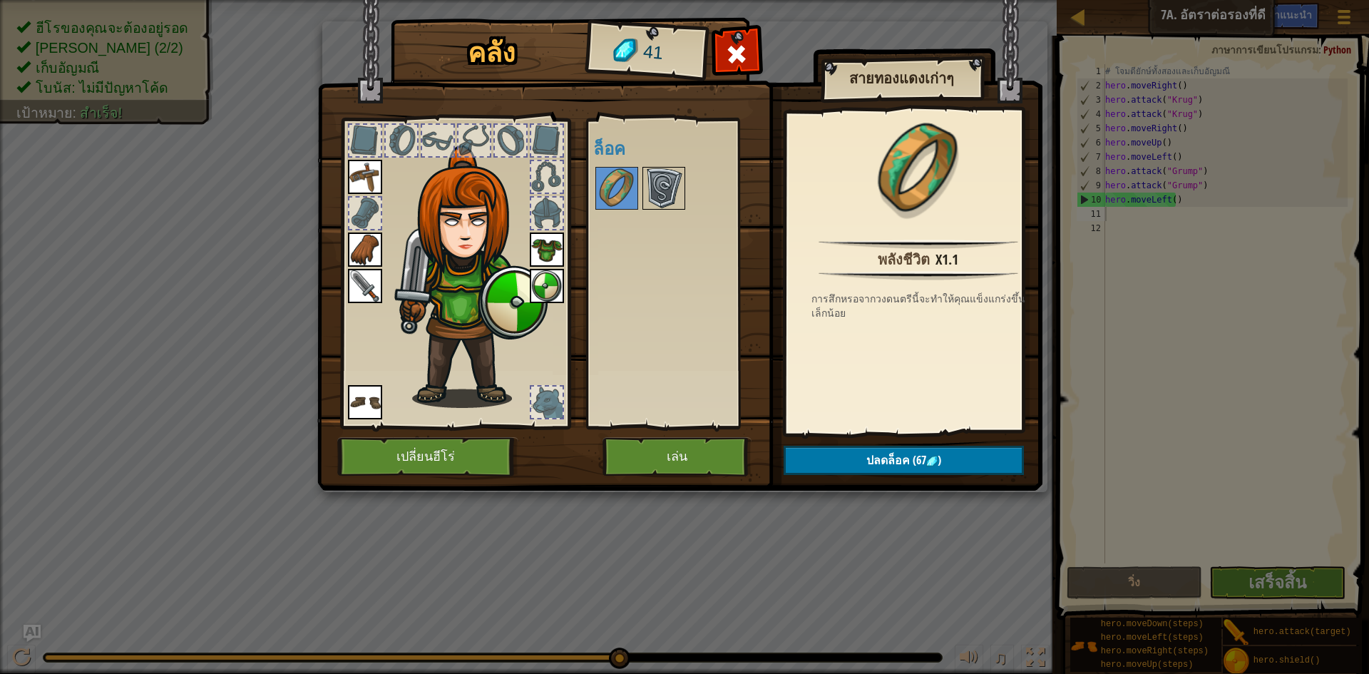
click at [657, 195] on img at bounding box center [664, 188] width 40 height 40
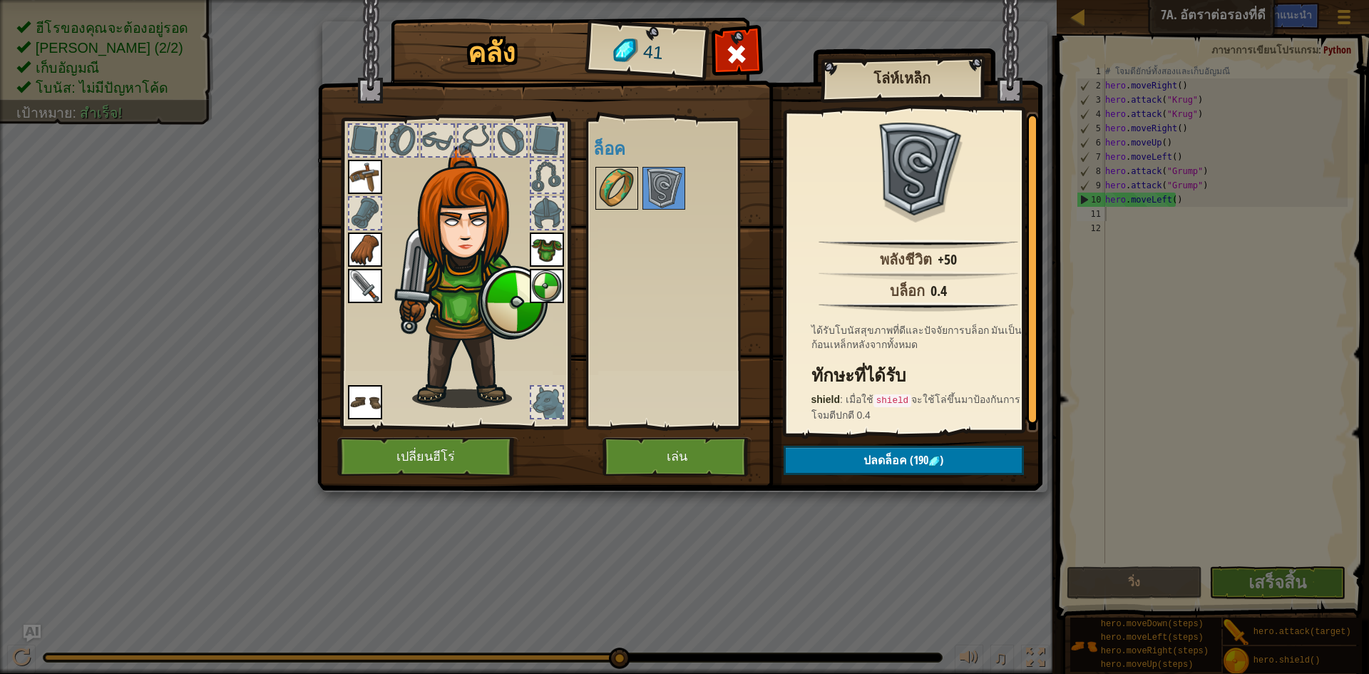
click at [617, 187] on img at bounding box center [617, 188] width 40 height 40
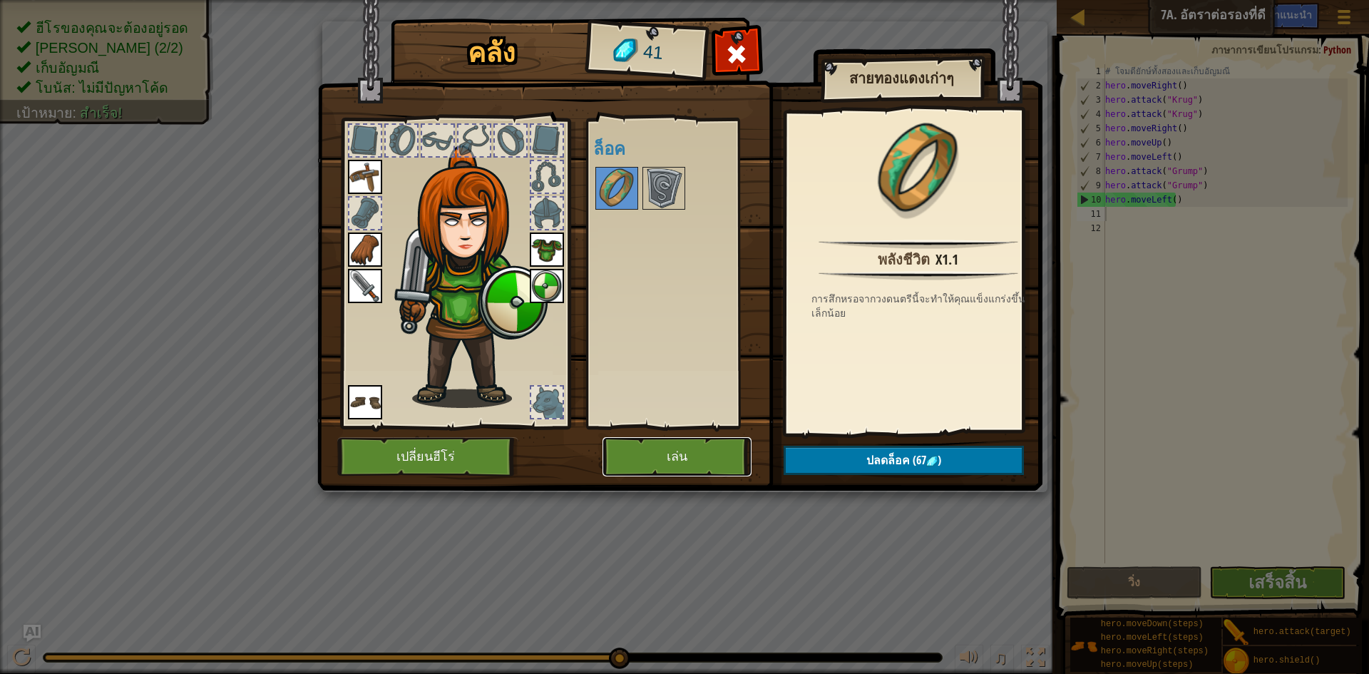
click at [742, 461] on button "เล่น" at bounding box center [677, 456] width 149 height 39
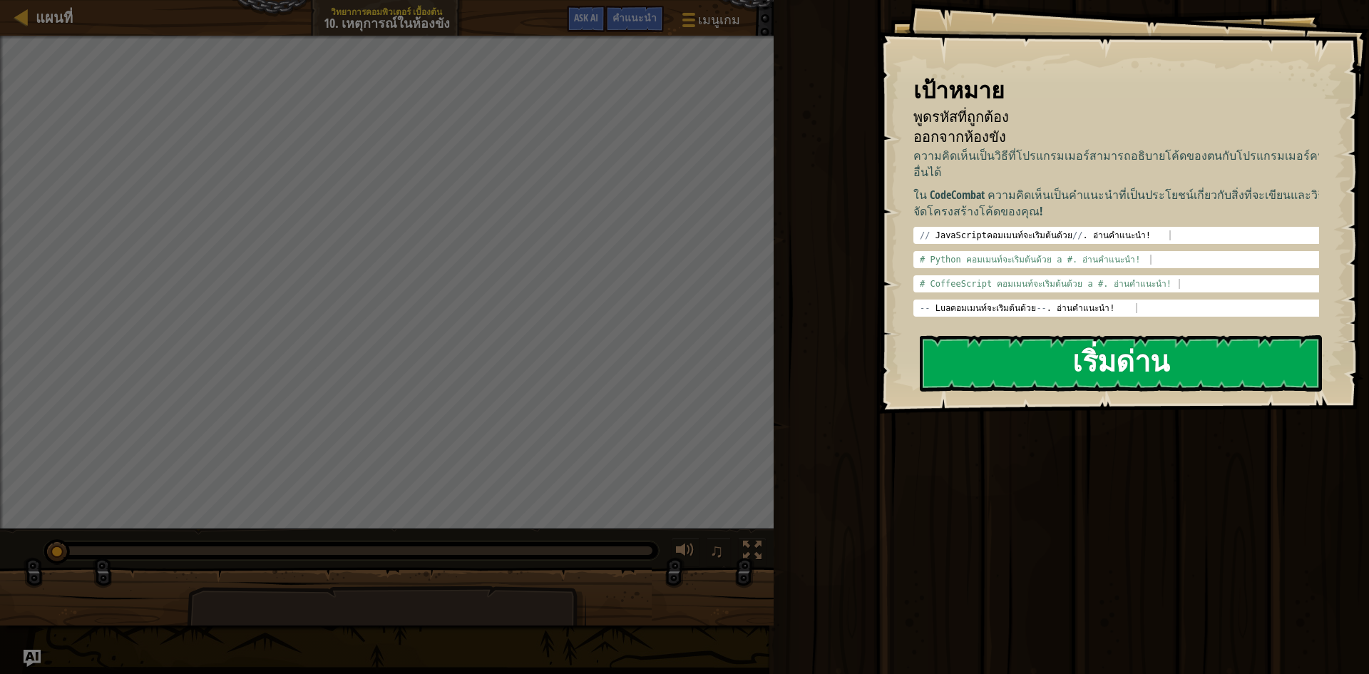
type textarea "-- Lua คอมเมนท์จะเริ่มต้นด้วย --. อ่านคำแนะนำ!"
drag, startPoint x: 1107, startPoint y: 289, endPoint x: 1104, endPoint y: 337, distance: 47.9
click at [1103, 303] on div "-- Lua คอมเมนท์จะเริ่มต้นด้วย -- . อ่านคำแนะนำ!" at bounding box center [1122, 318] width 411 height 30
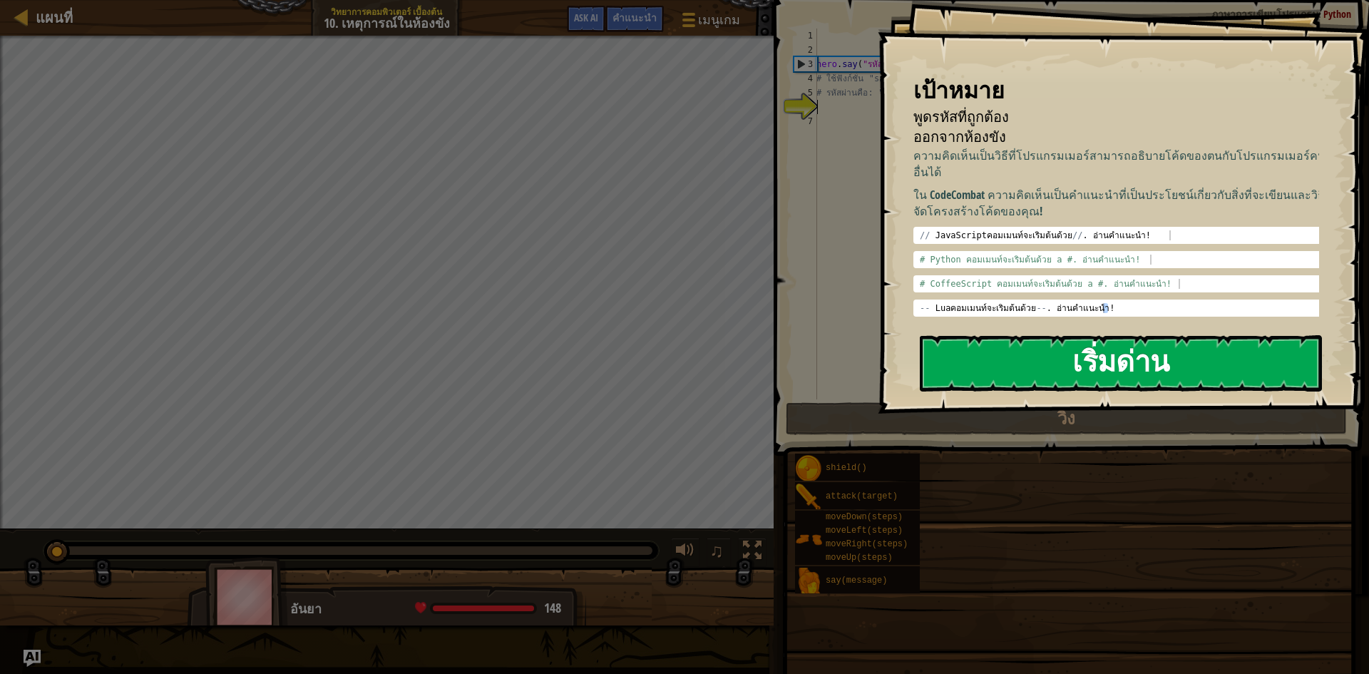
click at [1104, 356] on button "เริ่มด่าน" at bounding box center [1121, 363] width 402 height 56
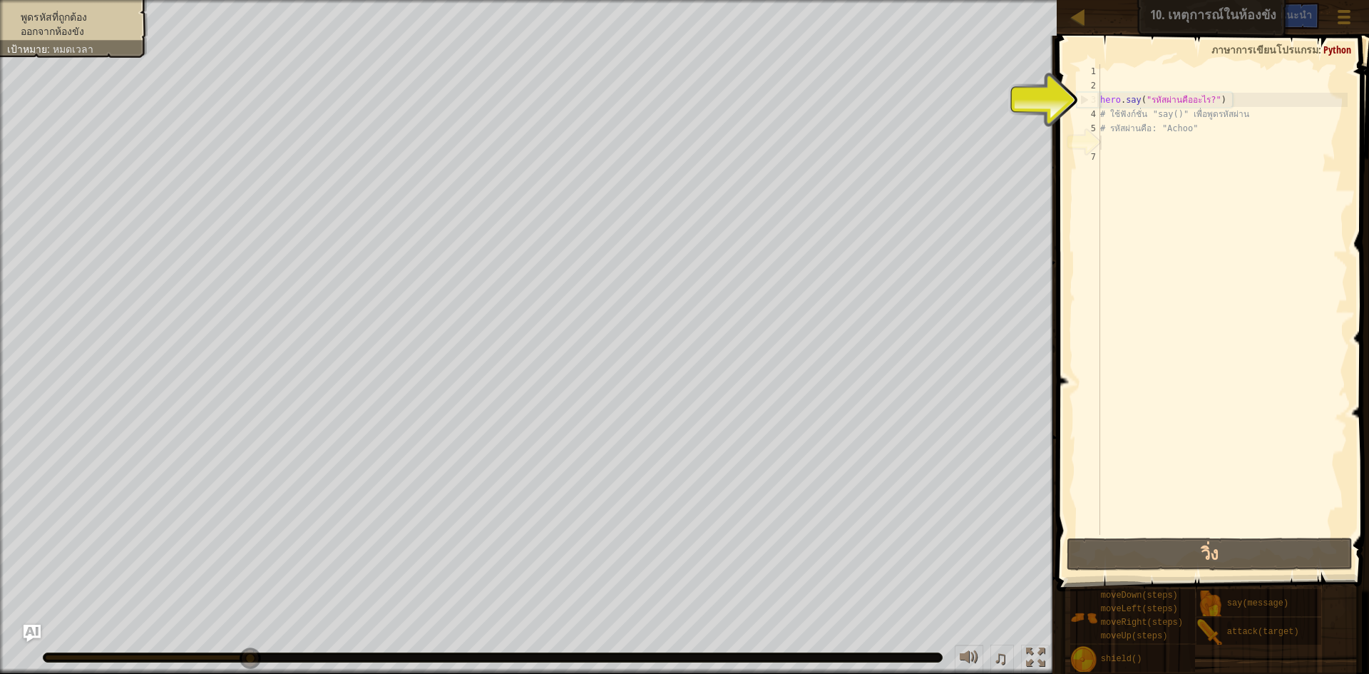
click at [1143, 145] on div "hero . say ( "รหัสผ่านคืออะไร?" ) # ใช้ฟังก์ชั่น "say()" เพื่อพูดรหัสผ่าน # รหั…" at bounding box center [1223, 313] width 250 height 499
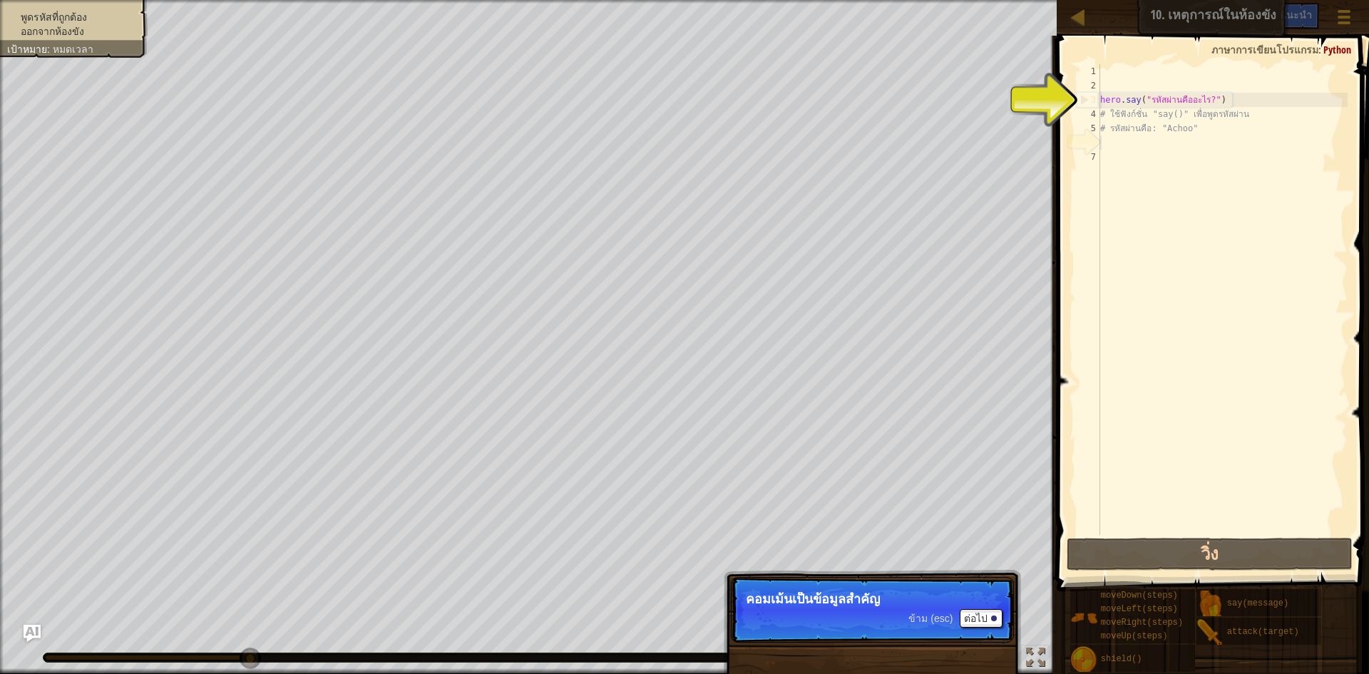
click at [1088, 145] on div "6" at bounding box center [1089, 143] width 24 height 14
click at [1105, 140] on div "hero . say ( "รหัสผ่านคืออะไร?" ) # ใช้ฟังก์ชั่น "say()" เพื่อพูดรหัสผ่าน # รหั…" at bounding box center [1223, 313] width 250 height 499
click at [1158, 150] on div "hero . say ( "รหัสผ่านคืออะไร?" ) # ใช้ฟังก์ชั่น "say()" เพื่อพูดรหัสผ่าน # รหั…" at bounding box center [1223, 313] width 250 height 499
click at [1143, 174] on div "hero . say ( "รหัสผ่านคืออะไร?" ) # ใช้ฟังก์ชั่น "say()" เพื่อพูดรหัสผ่าน # รหั…" at bounding box center [1223, 299] width 250 height 471
click at [1143, 158] on div "hero . say ( "รหัสผ่านคืออะไร?" ) # ใช้ฟังก์ชั่น "say()" เพื่อพูดรหัสผ่าน # รหั…" at bounding box center [1223, 313] width 250 height 499
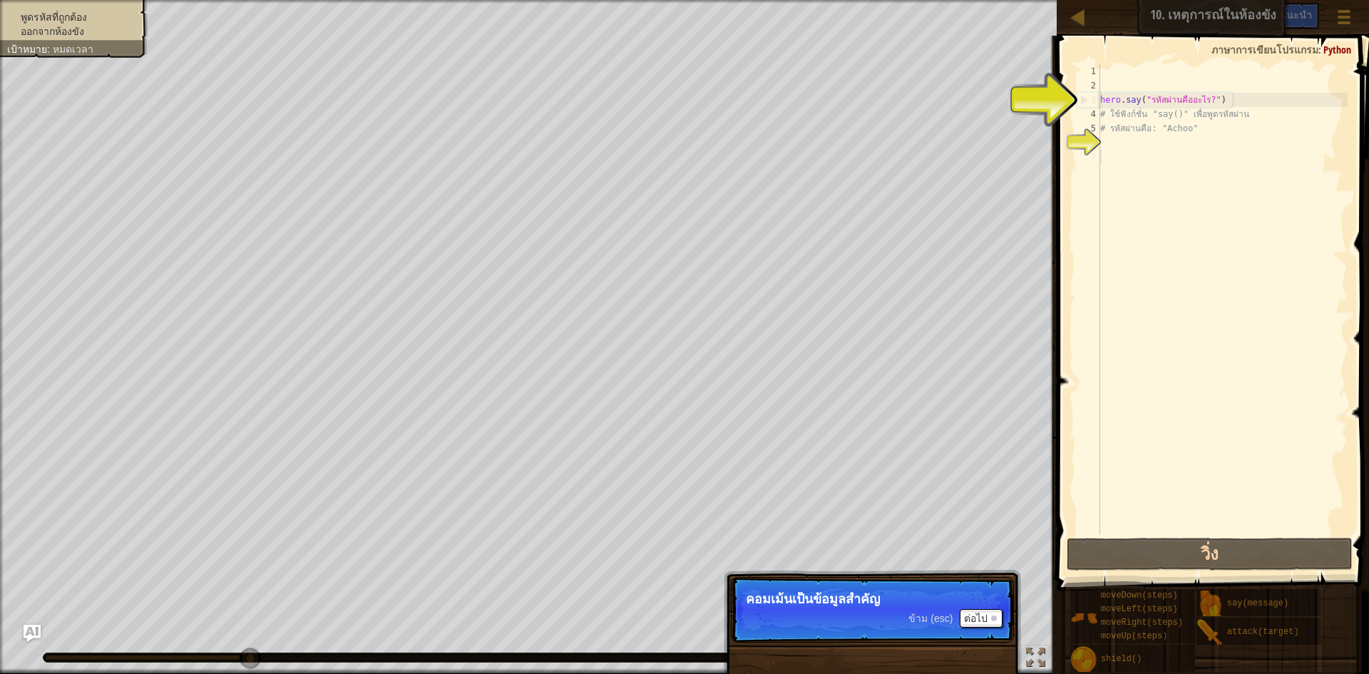
click at [1144, 157] on div "hero . say ( "รหัสผ่านคืออะไร?" ) # ใช้ฟังก์ชั่น "say()" เพื่อพูดรหัสผ่าน # รหั…" at bounding box center [1223, 313] width 250 height 499
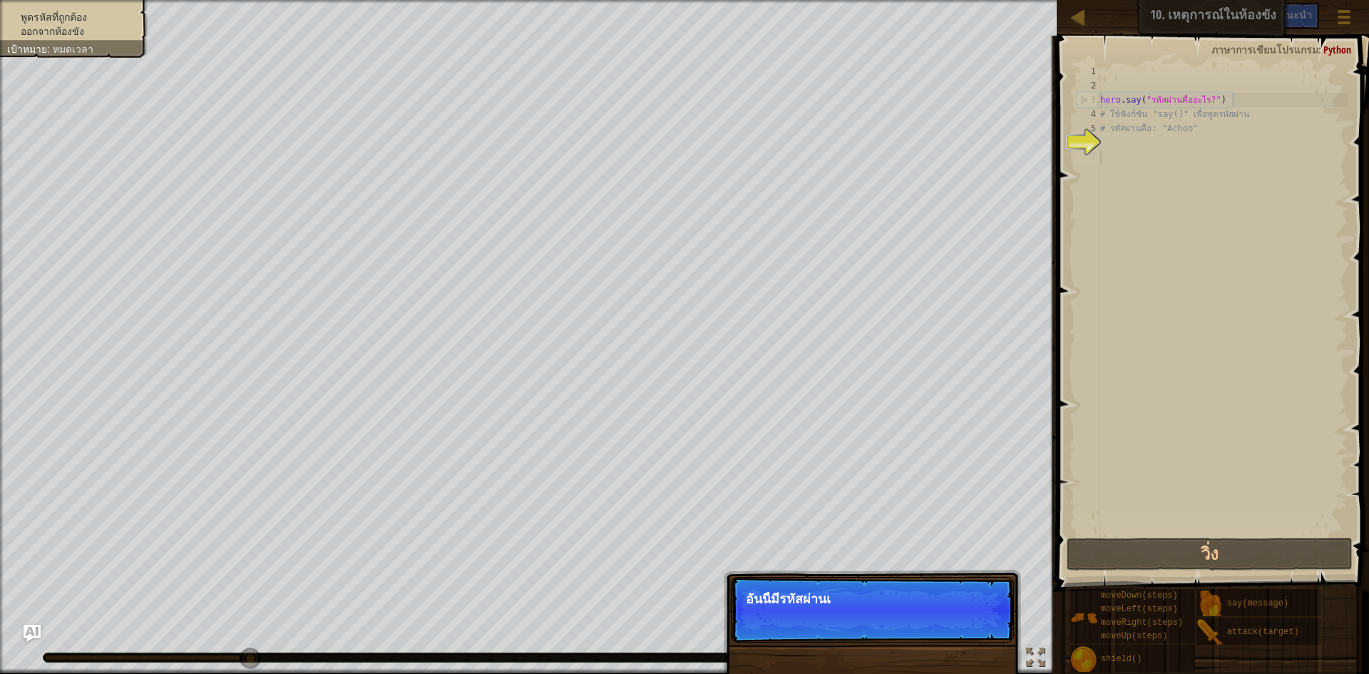
click at [1166, 213] on div "hero . say ( "รหัสผ่านคืออะไร?" ) # ใช้ฟังก์ชั่น "say()" เพื่อพูดรหัสผ่าน # รหั…" at bounding box center [1223, 313] width 250 height 499
click at [952, 633] on p "ข้าม (esc) ต่อไป อันนี้มีรหัสผ่านเอาไว้ใช้กับพ่อมด!" at bounding box center [872, 610] width 283 height 66
click at [946, 616] on span "ข้าม (esc)" at bounding box center [931, 618] width 44 height 11
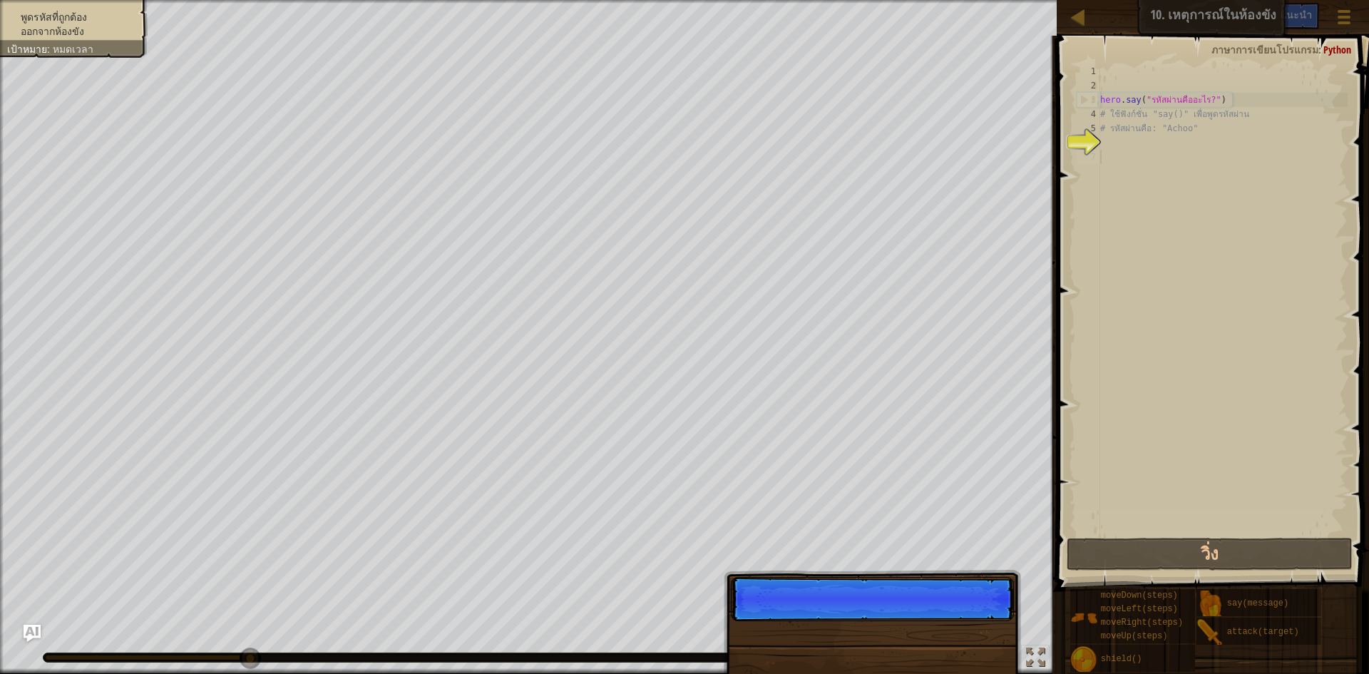
scroll to position [6, 0]
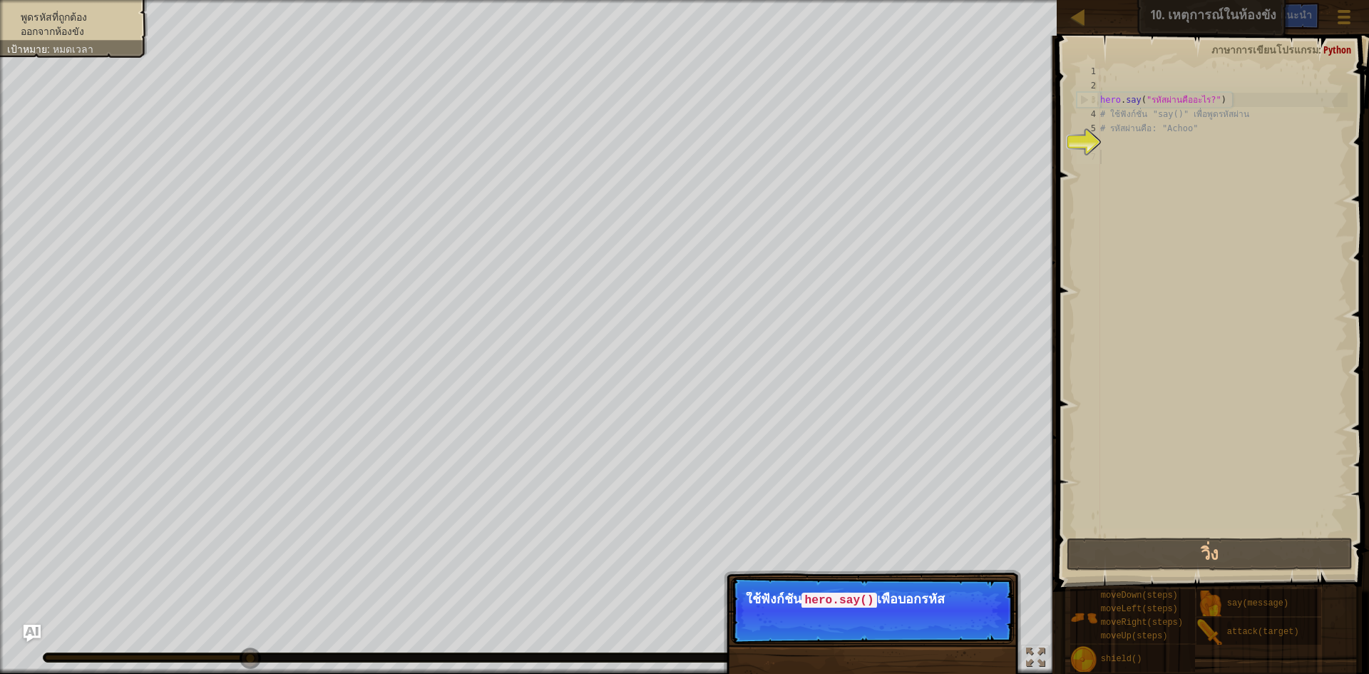
click at [962, 626] on p "ข้าม (esc) ต่อไป ใช้ฟังก์ชั่น hero.say() เพื่อบอกรหัส" at bounding box center [872, 610] width 283 height 67
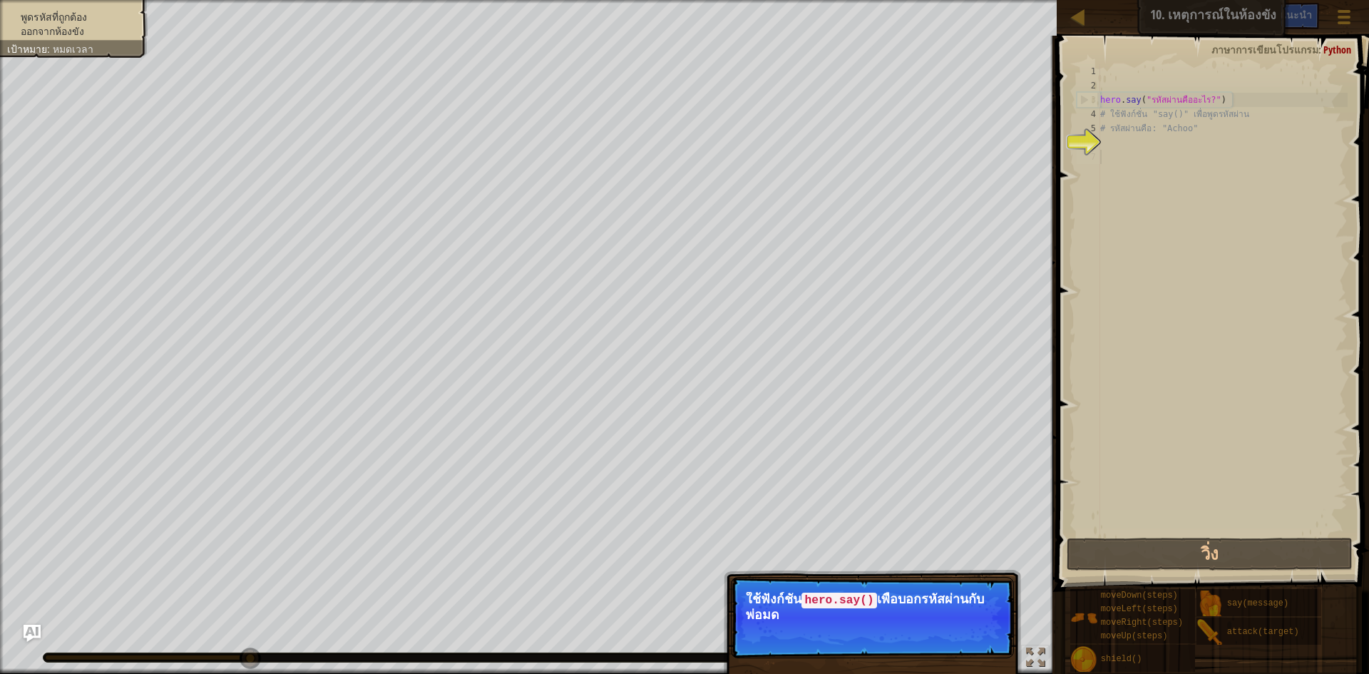
click at [0, 0] on button "ต่อไป" at bounding box center [0, 0] width 0 height 0
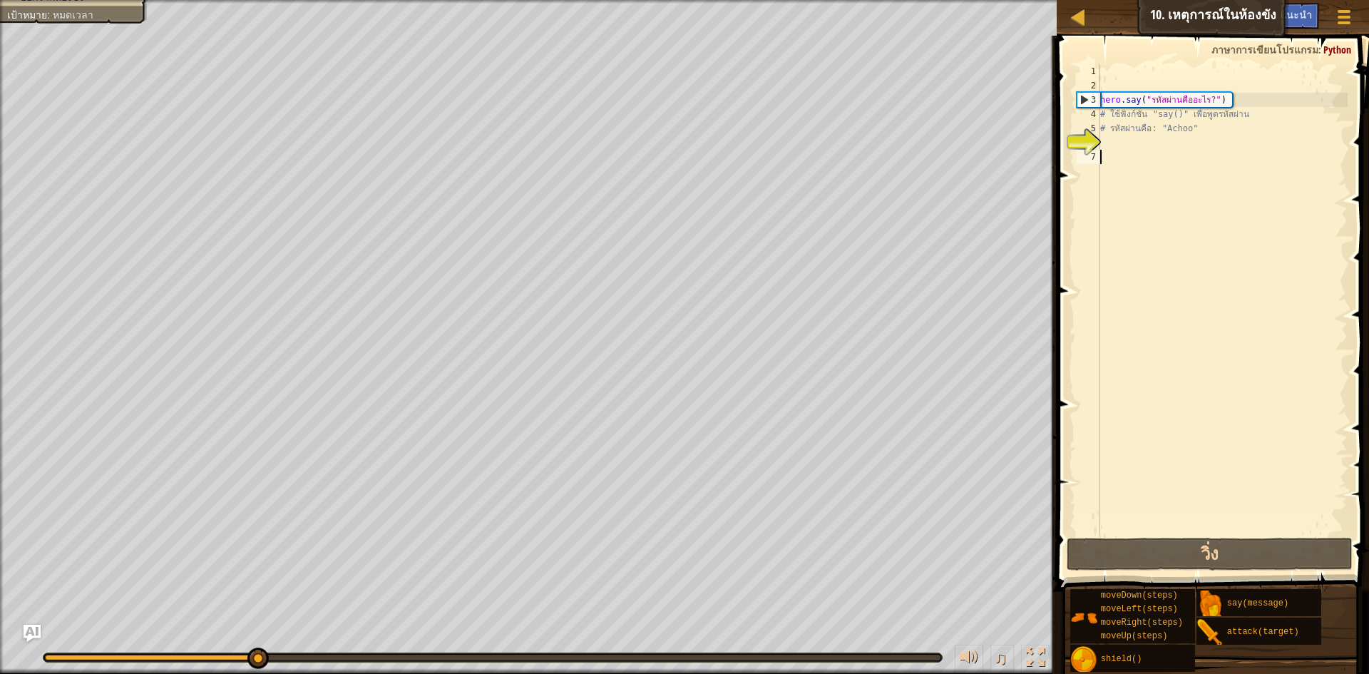
click at [957, 639] on div "พูดรหัสที่ถูกต้อง ออกจากห้องขัง เป้าหมาย : หมดเวลา ♫ อันยา 148 x: 22 y: 6 No ta…" at bounding box center [684, 337] width 1369 height 674
click at [1121, 148] on div "hero . say ( "รหัสผ่านคืออะไร?" ) # ใช้ฟังก์ชั่น "say()" เพื่อพูดรหัสผ่าน # รหั…" at bounding box center [1223, 313] width 250 height 499
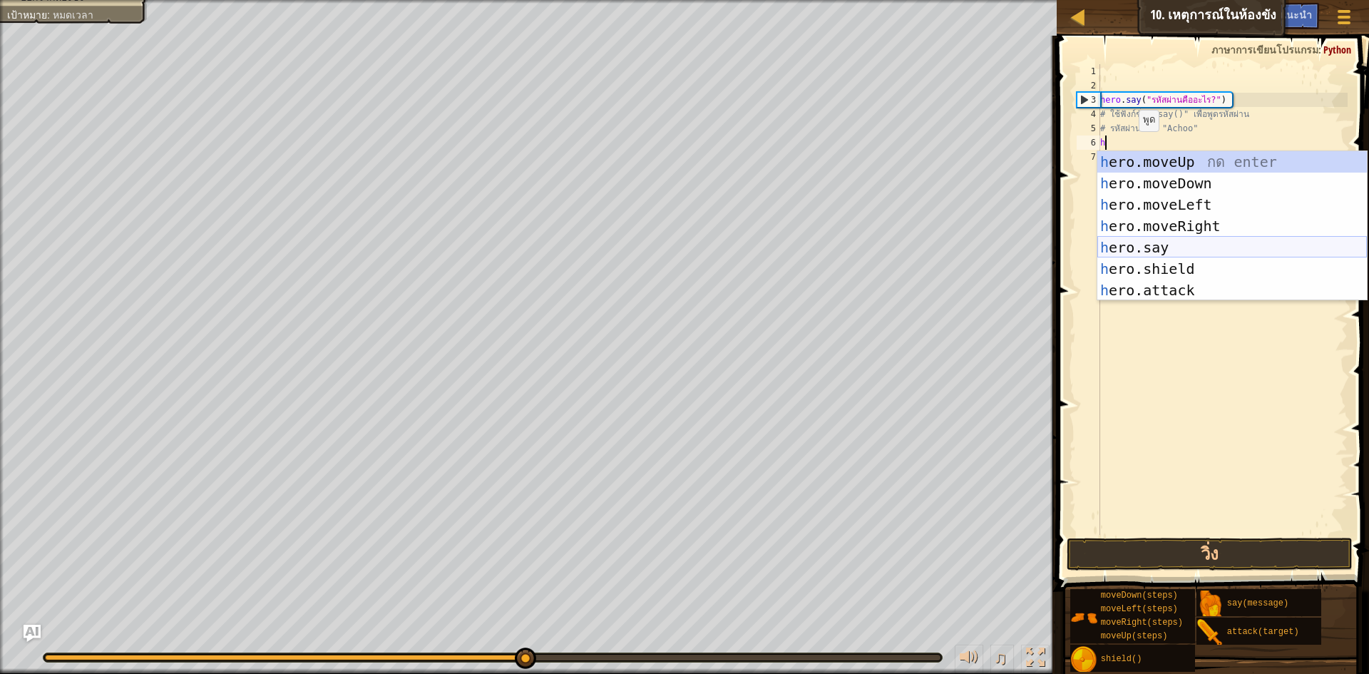
click at [1201, 239] on div "h ero.moveUp กด enter h ero.moveDown กด enter h ero.moveLeft กด enter h ero.mov…" at bounding box center [1233, 247] width 270 height 193
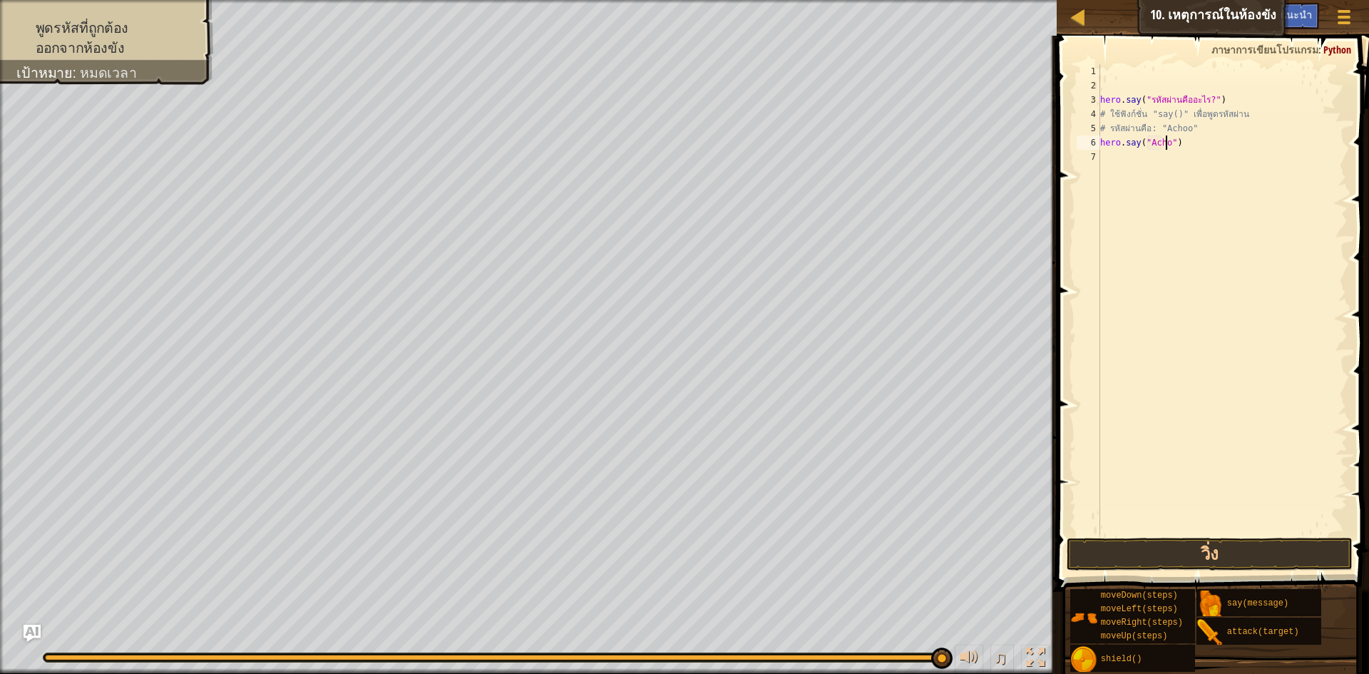
scroll to position [6, 6]
click at [1116, 152] on div "hero . say ( "รหัสผ่านคืออะไร?" ) # ใช้ฟังก์ชั่น "say()" เพื่อพูดรหัสผ่าน # รหั…" at bounding box center [1223, 313] width 250 height 499
type textarea "hero.say("Achoo")"
click at [1116, 153] on div "hero . say ( "รหัสผ่านคืออะไร?" ) # ใช้ฟังก์ชั่น "say()" เพื่อพูดรหัสผ่าน # รหั…" at bounding box center [1223, 299] width 250 height 471
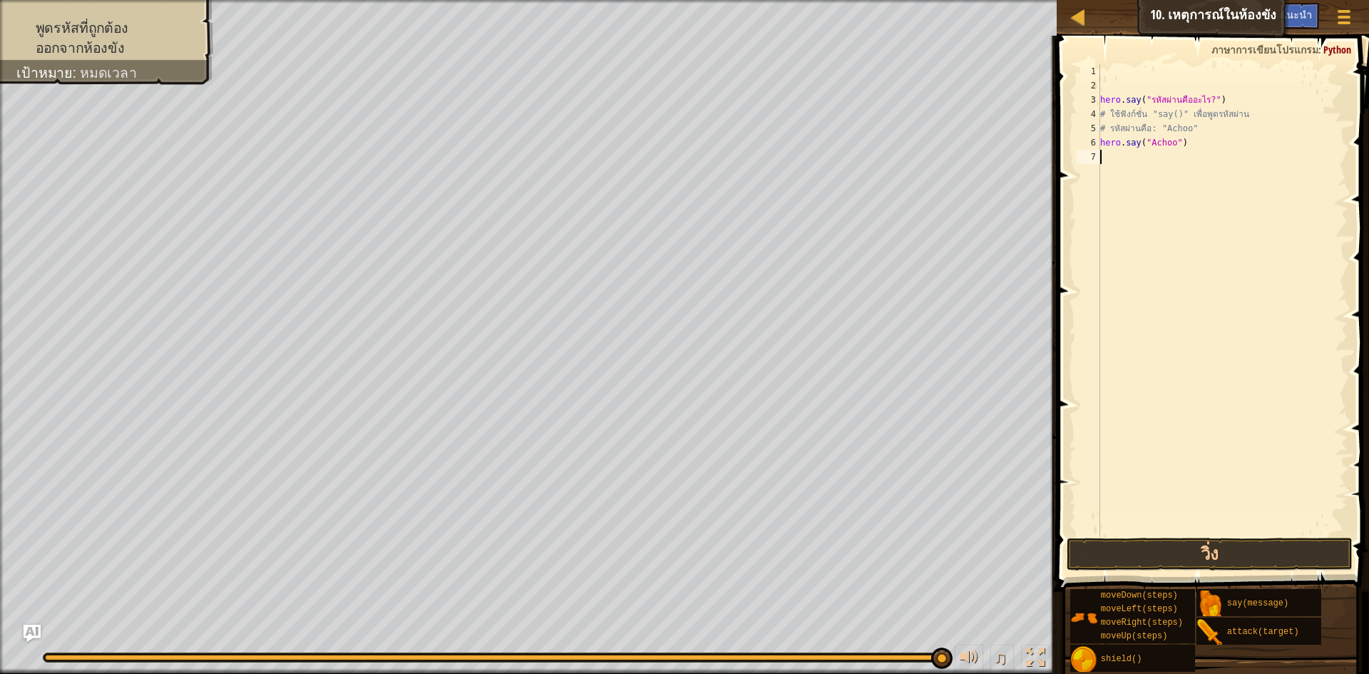
type textarea "h"
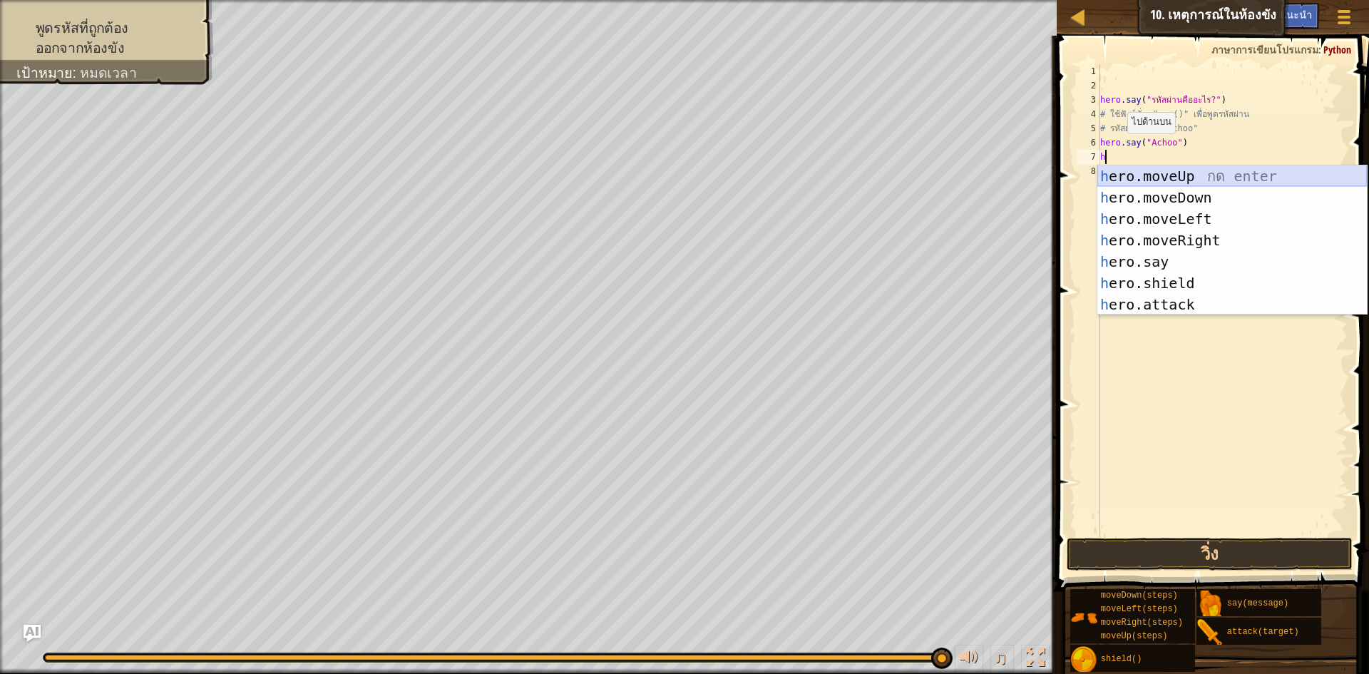
click at [1213, 178] on div "h ero.moveUp กด enter h ero.moveDown กด enter h ero.moveLeft กด enter h ero.mov…" at bounding box center [1233, 261] width 270 height 193
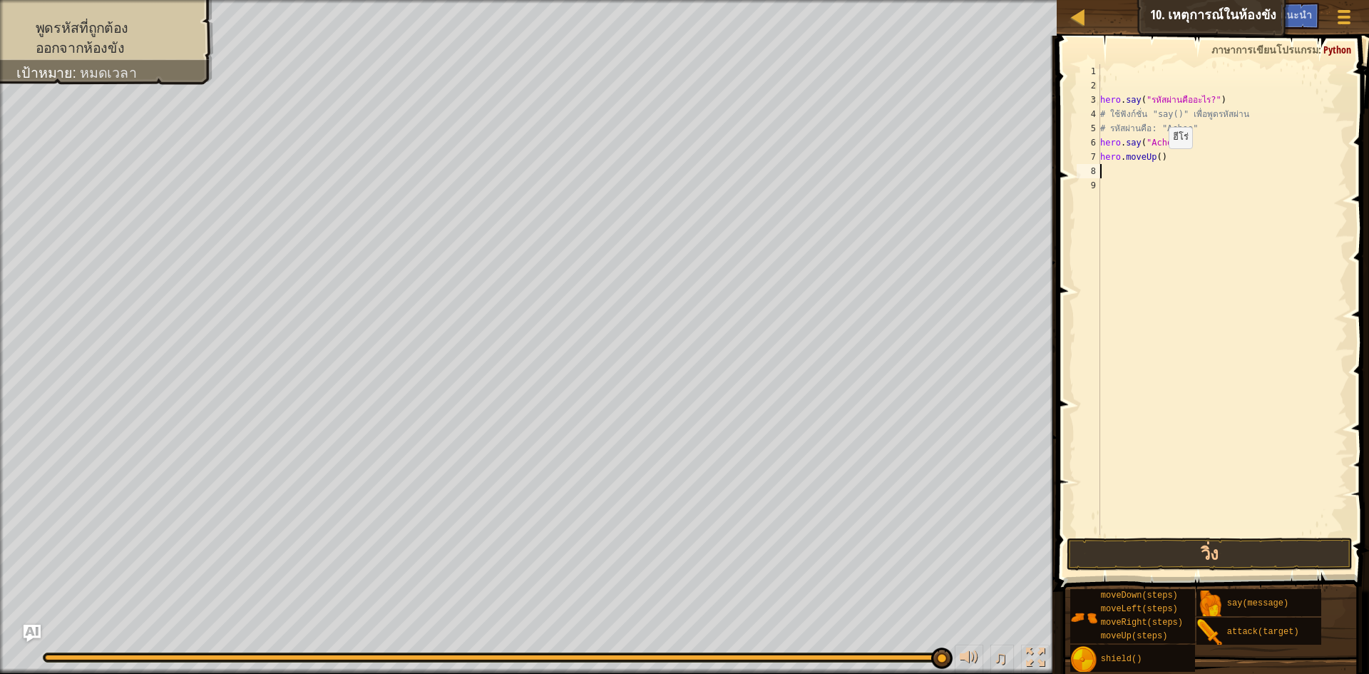
click at [1157, 163] on div "hero . say ( "รหัสผ่านคืออะไร?" ) # ใช้ฟังก์ชั่น "say()" เพื่อพูดรหัสผ่าน # รหั…" at bounding box center [1223, 313] width 250 height 499
type textarea "hero.moveUp(3)"
click at [1140, 549] on button "วิ่ง" at bounding box center [1210, 554] width 286 height 33
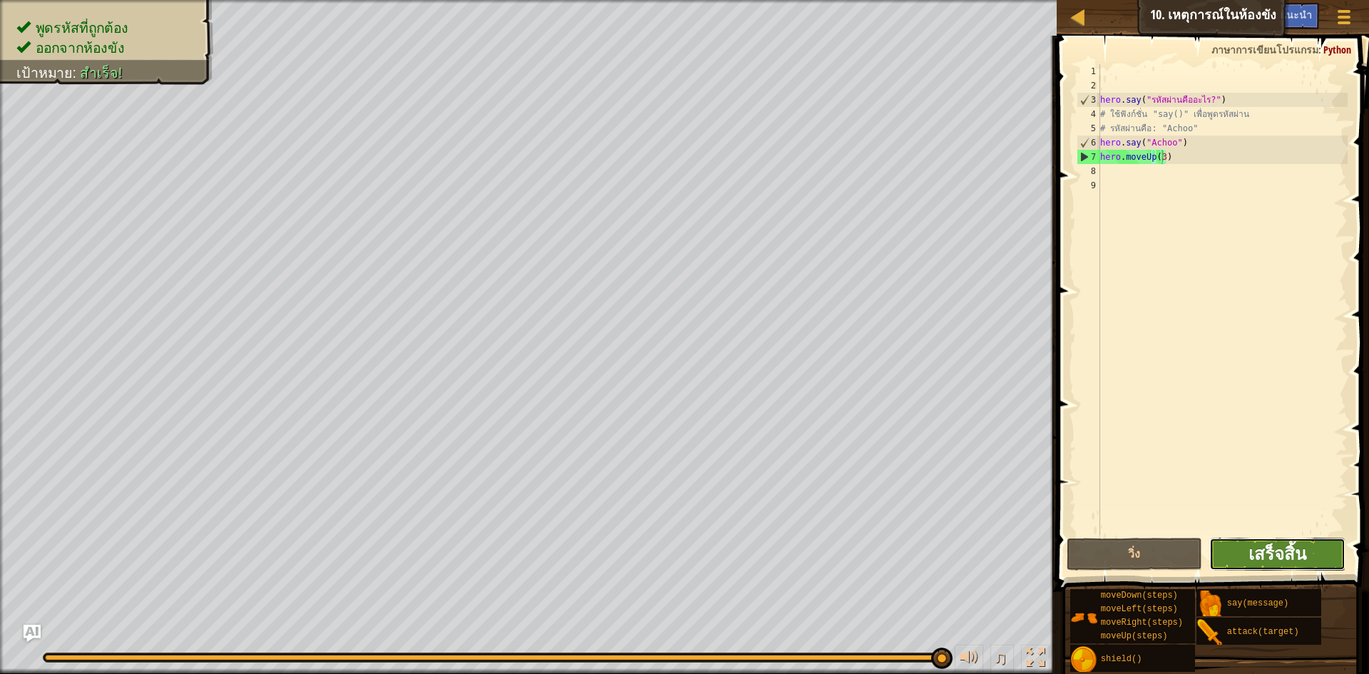
click at [1286, 551] on span "เสร็จสิ้น" at bounding box center [1278, 553] width 58 height 23
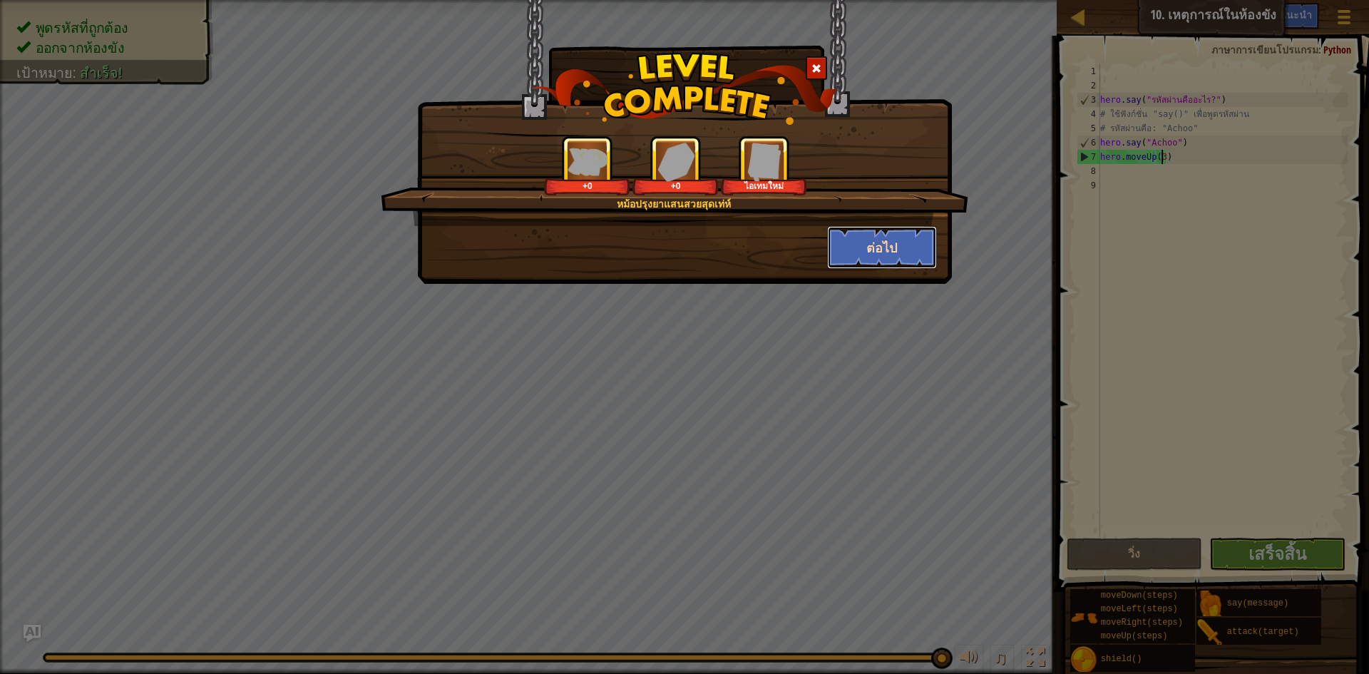
click at [913, 257] on button "ต่อไป" at bounding box center [882, 247] width 111 height 43
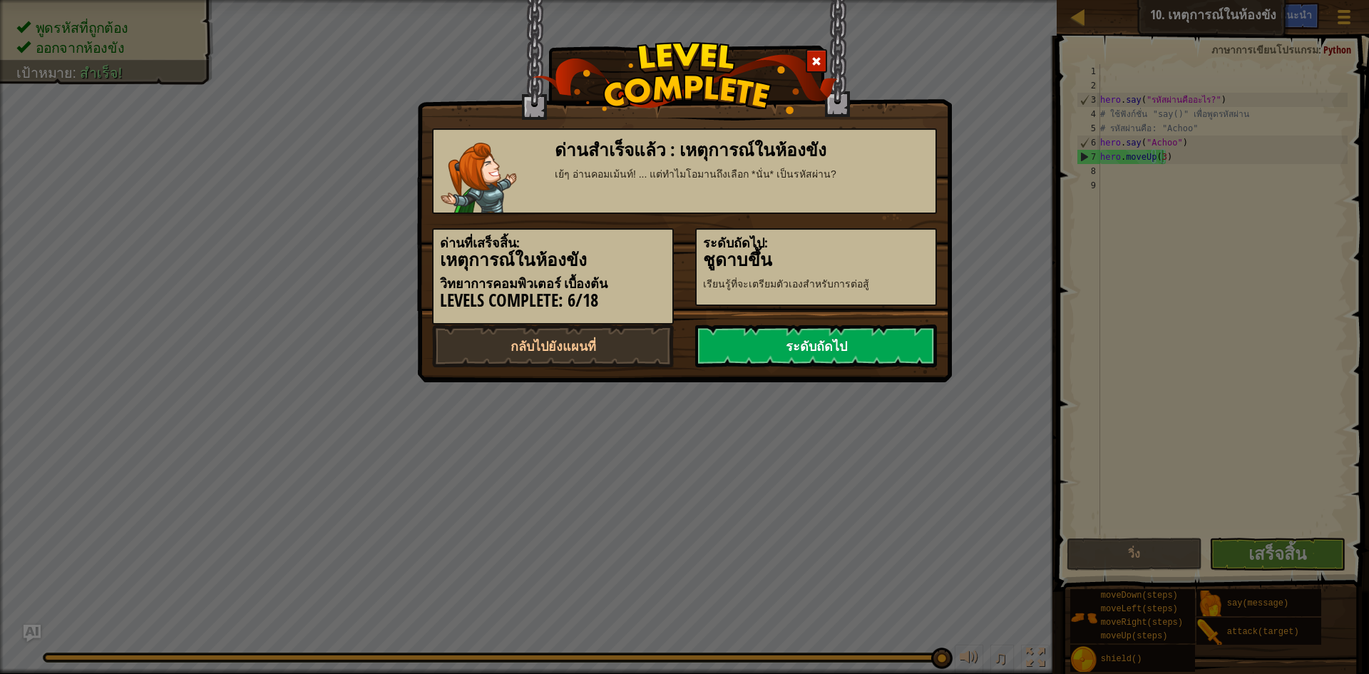
click at [870, 341] on link "ระดับถัดไป" at bounding box center [816, 346] width 242 height 43
click at [840, 335] on link "ระดับถัดไป" at bounding box center [816, 346] width 242 height 43
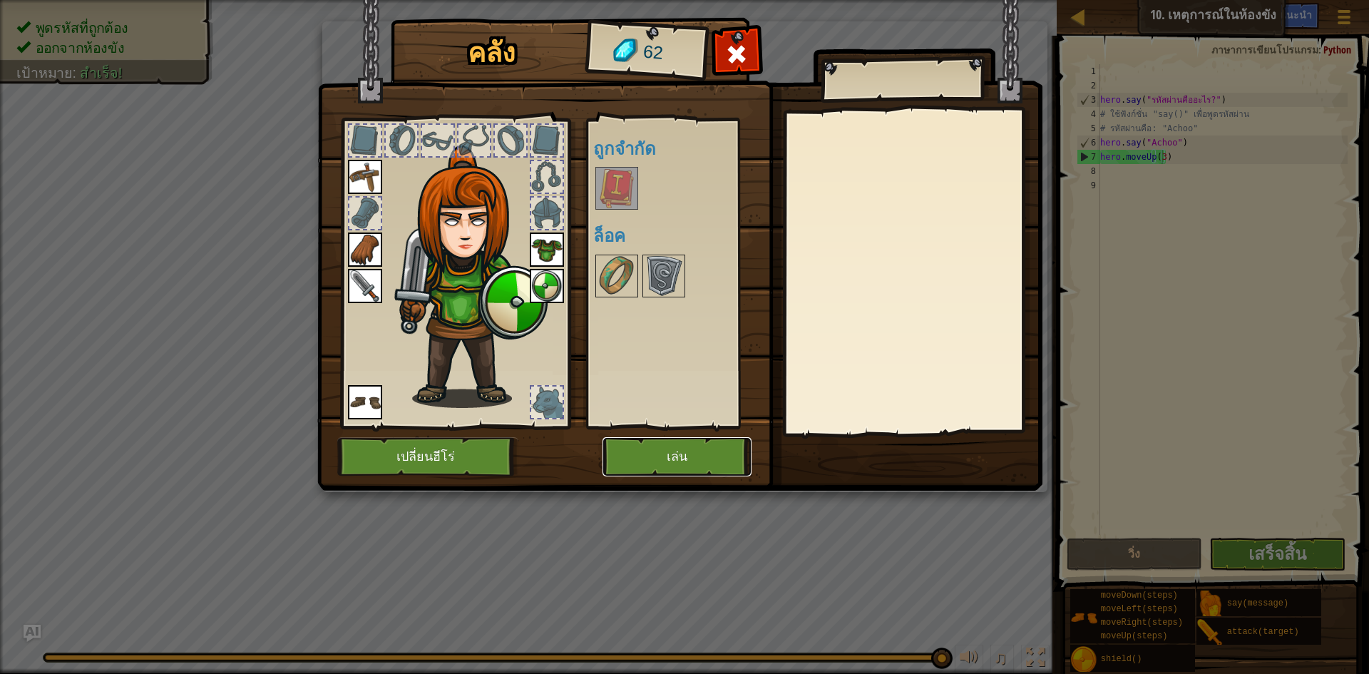
click at [689, 460] on button "เล่น" at bounding box center [677, 456] width 149 height 39
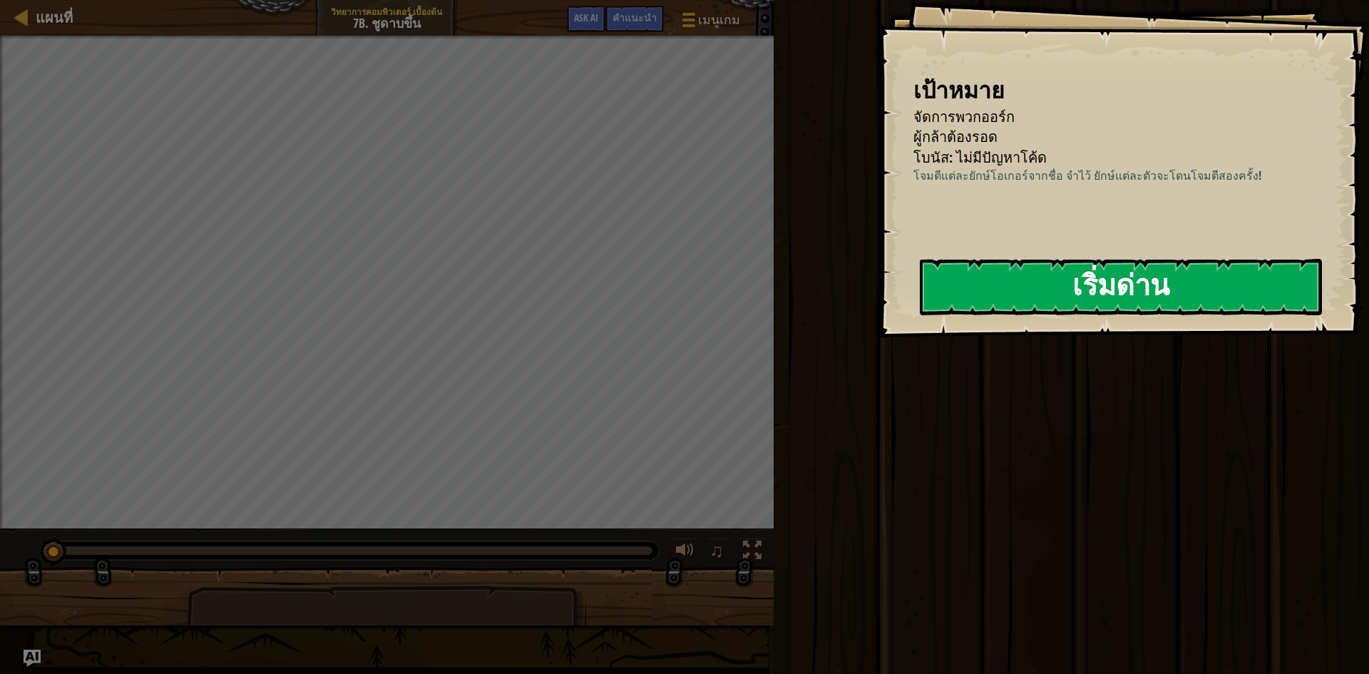
click at [1107, 261] on button "เริ่มด่าน" at bounding box center [1121, 287] width 402 height 56
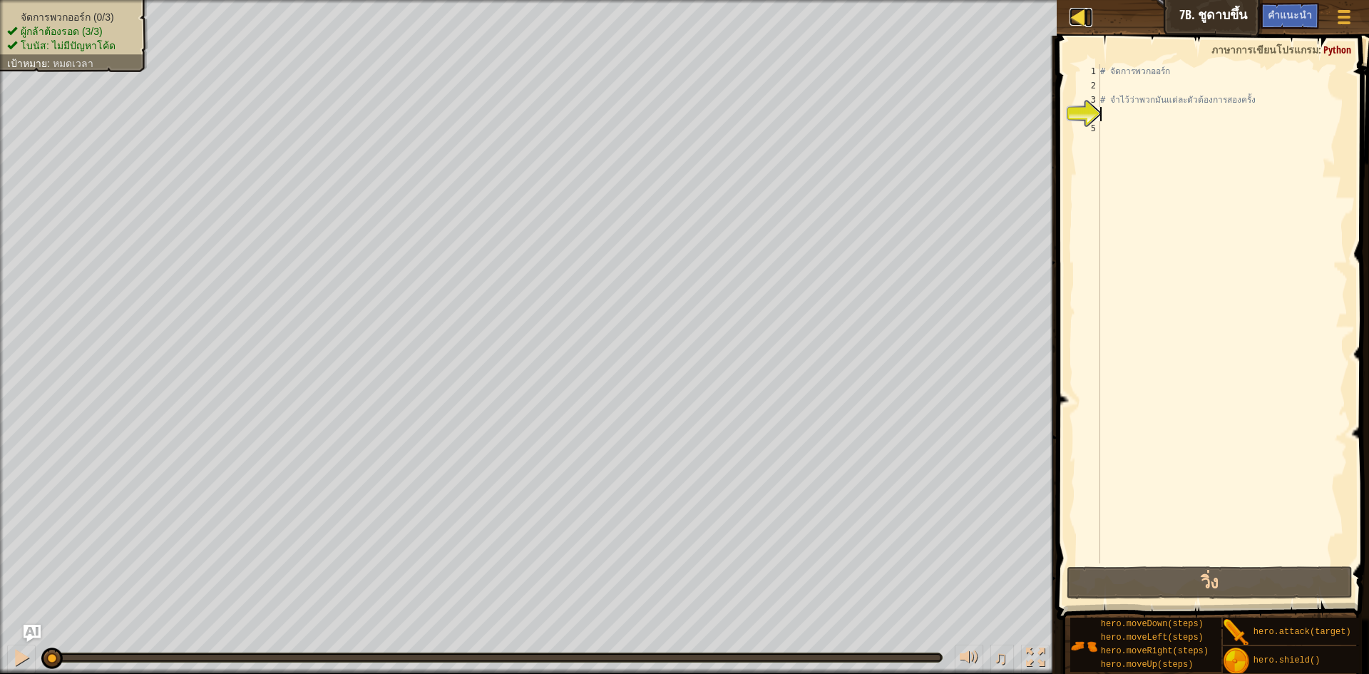
click at [1083, 20] on div at bounding box center [1079, 17] width 18 height 18
select select "th"
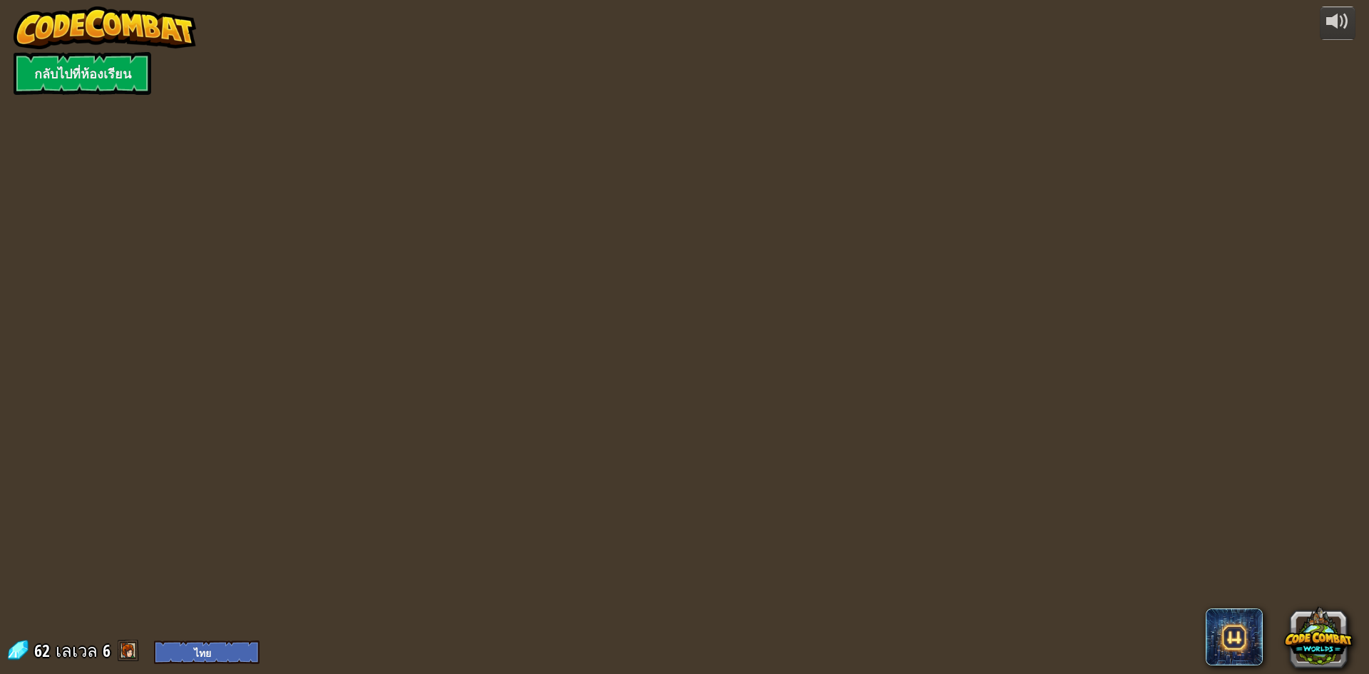
select select "th"
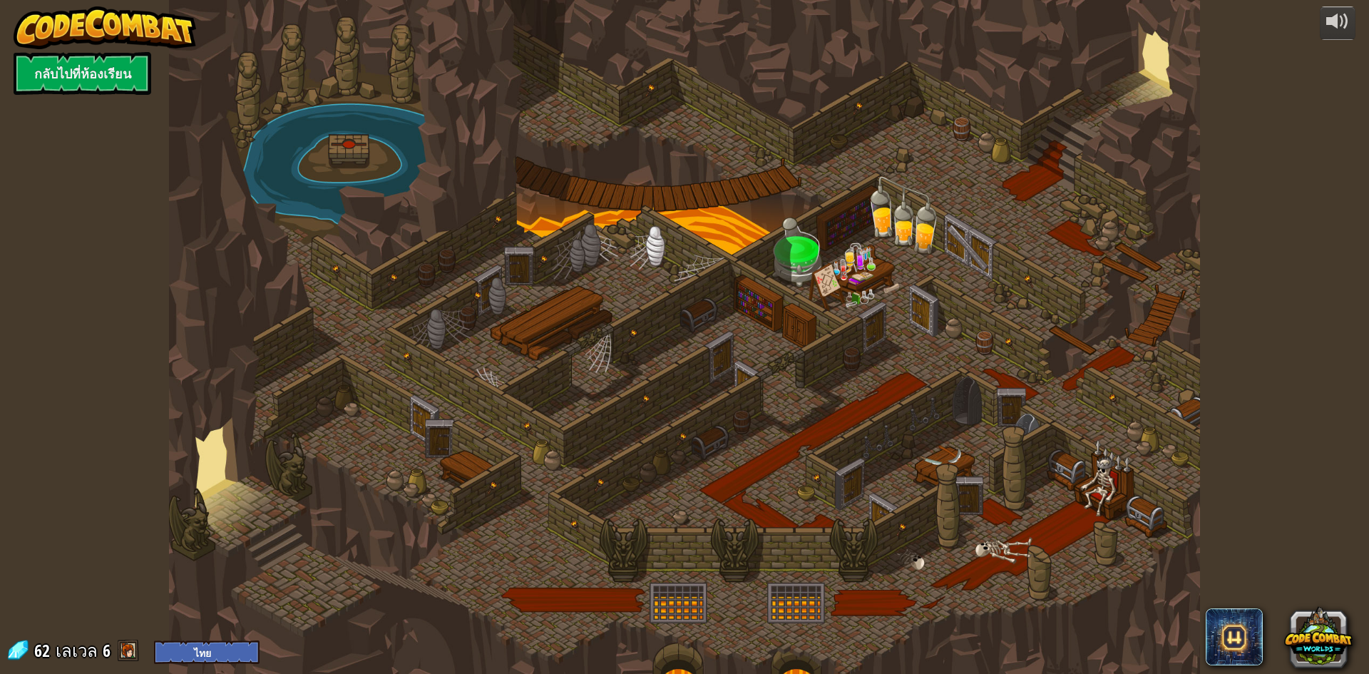
select select "th"
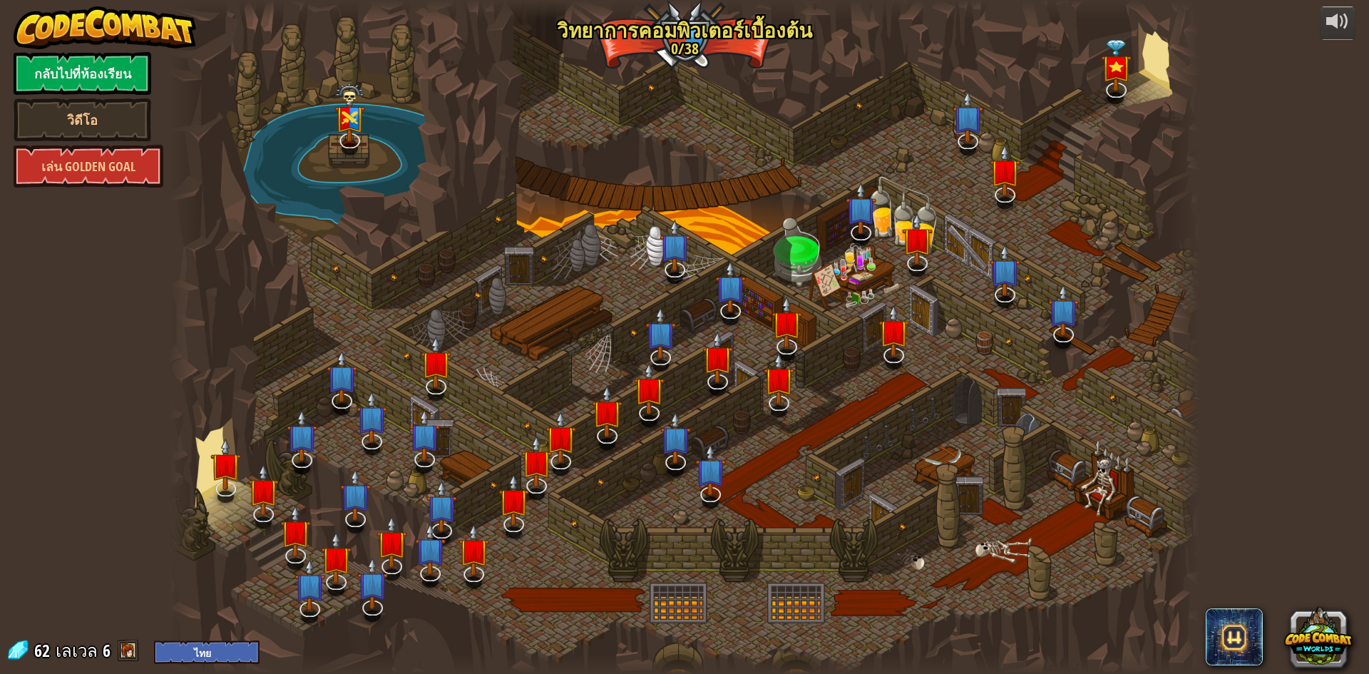
select select "th"
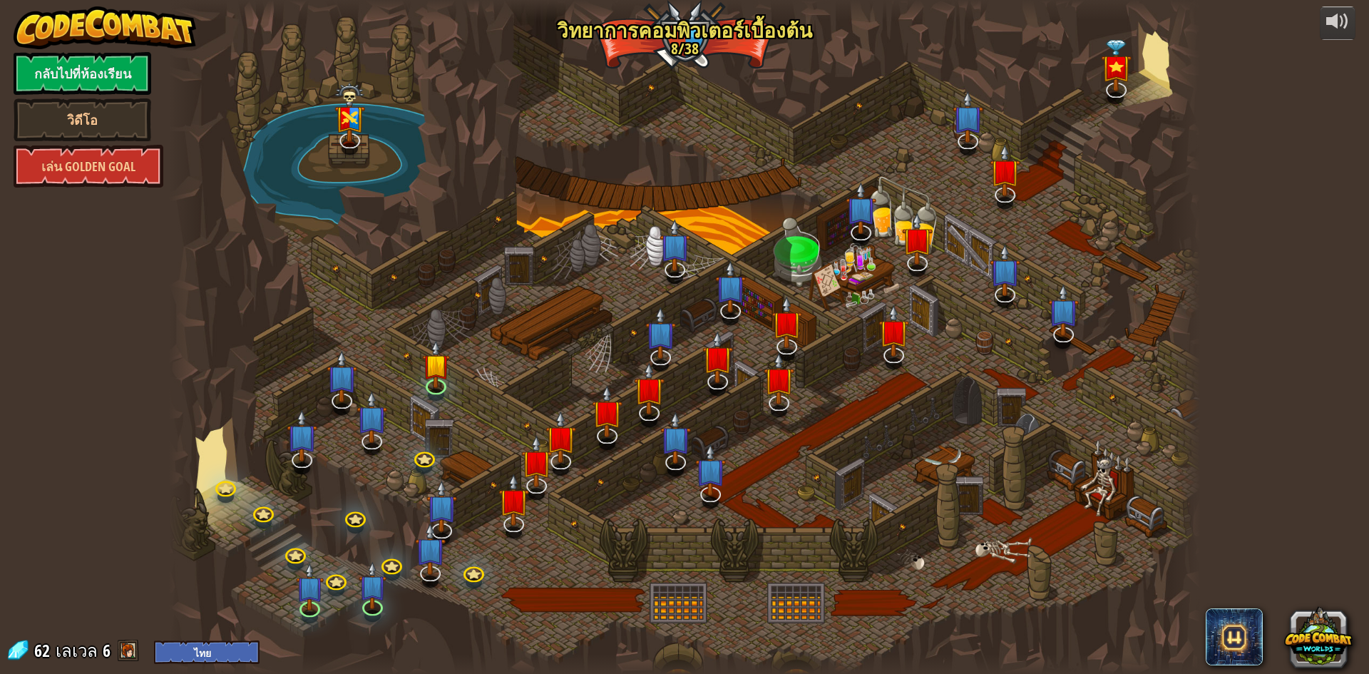
select select "th"
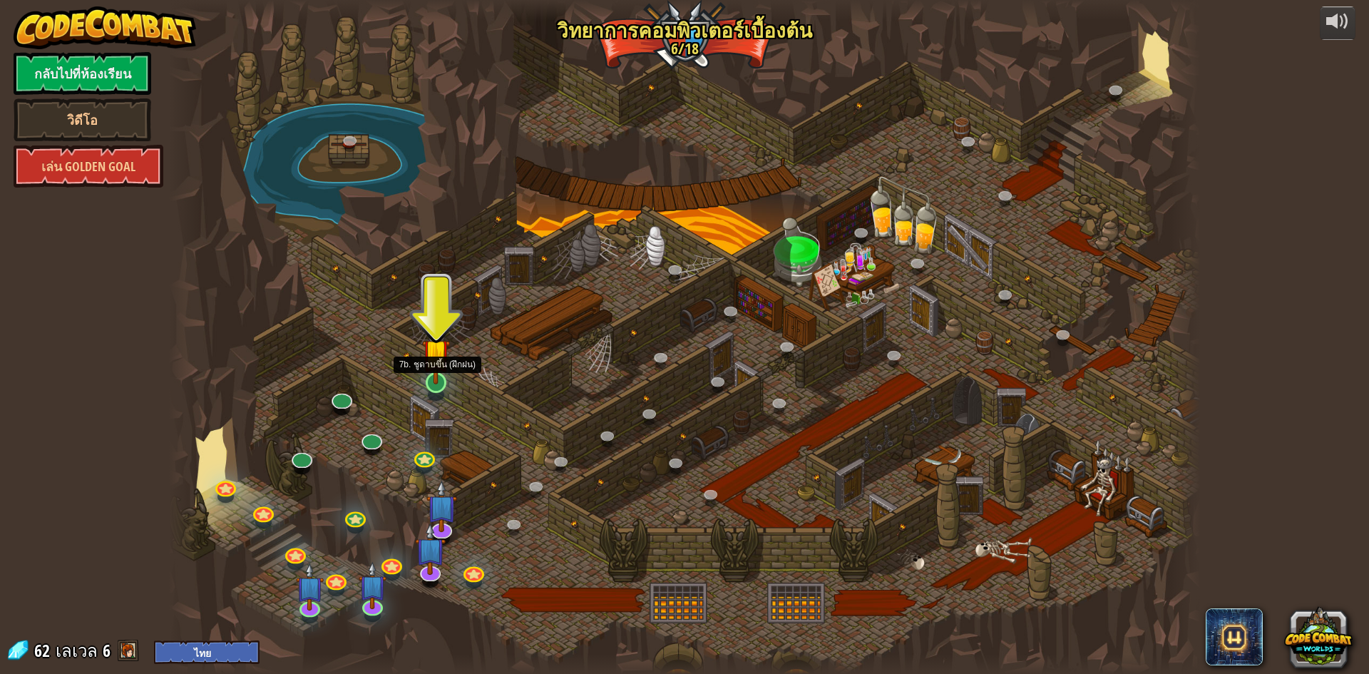
click at [436, 375] on img at bounding box center [436, 352] width 28 height 63
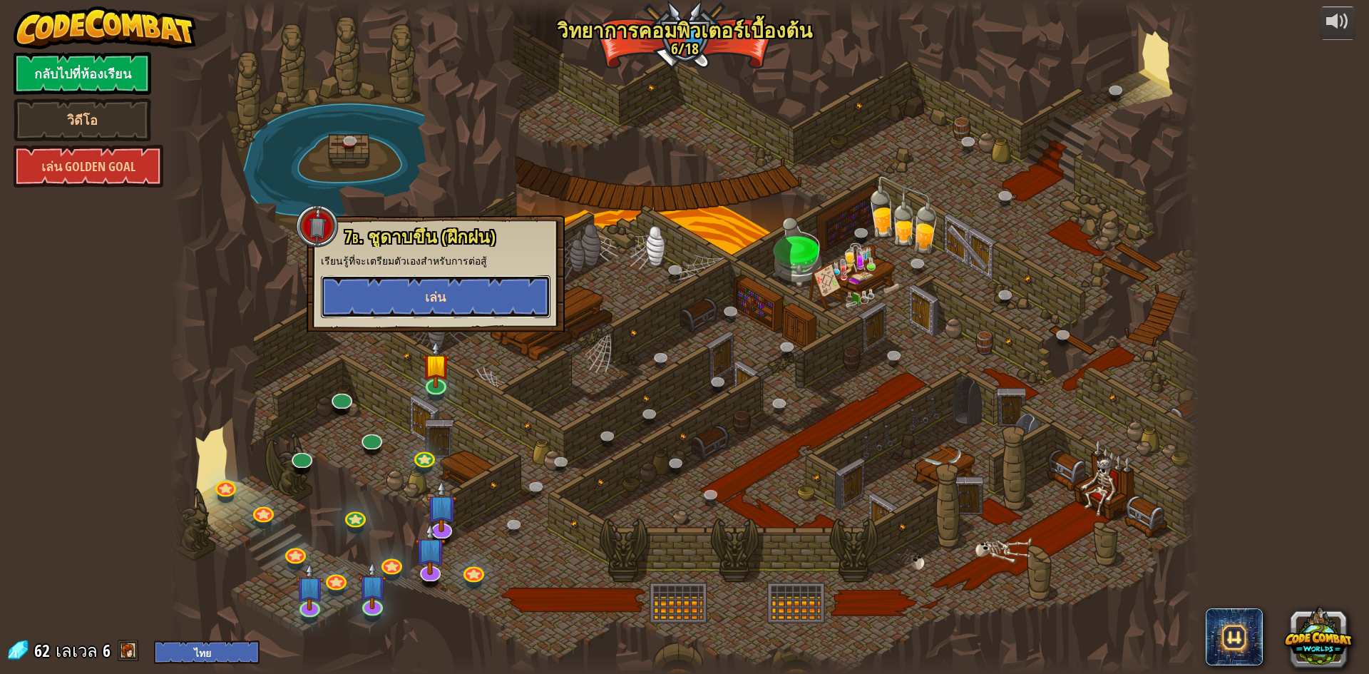
click at [417, 300] on button "เล่น" at bounding box center [436, 296] width 230 height 43
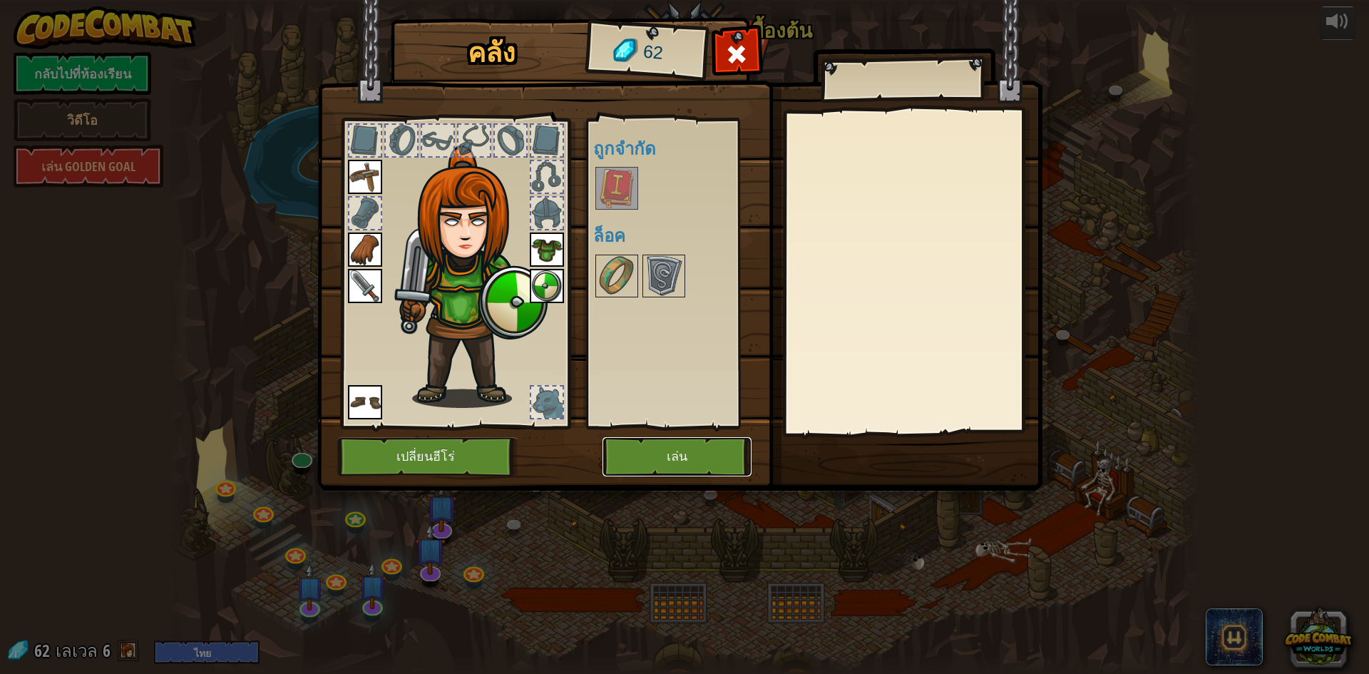
click at [672, 445] on button "เล่น" at bounding box center [677, 456] width 149 height 39
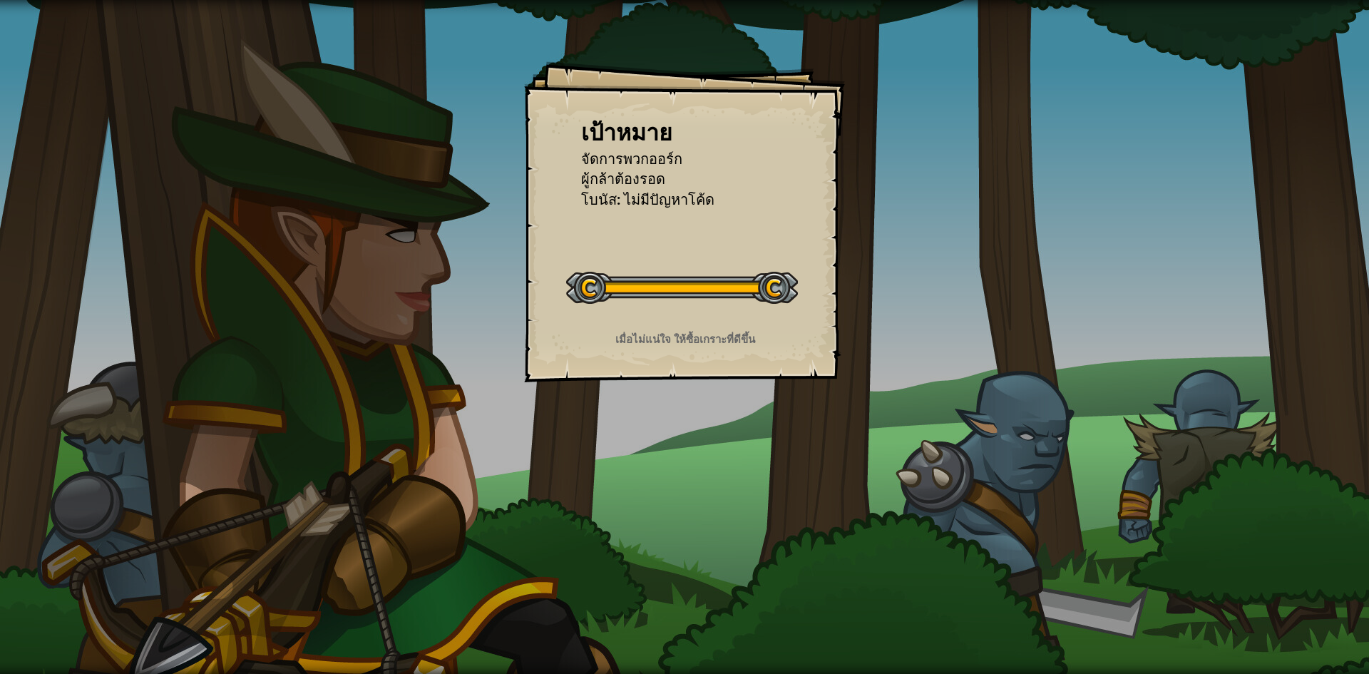
drag, startPoint x: 1002, startPoint y: 324, endPoint x: 1369, endPoint y: 47, distance: 459.3
click at [1200, 0] on html "เป้าหมาย จัดการพวกออร์ก ผู้กล้าต้องรอด โบนัส: ไม่มีปัญหาโค้ด เริ่มด่าน เกิดข้อผ…" at bounding box center [684, 0] width 1369 height 0
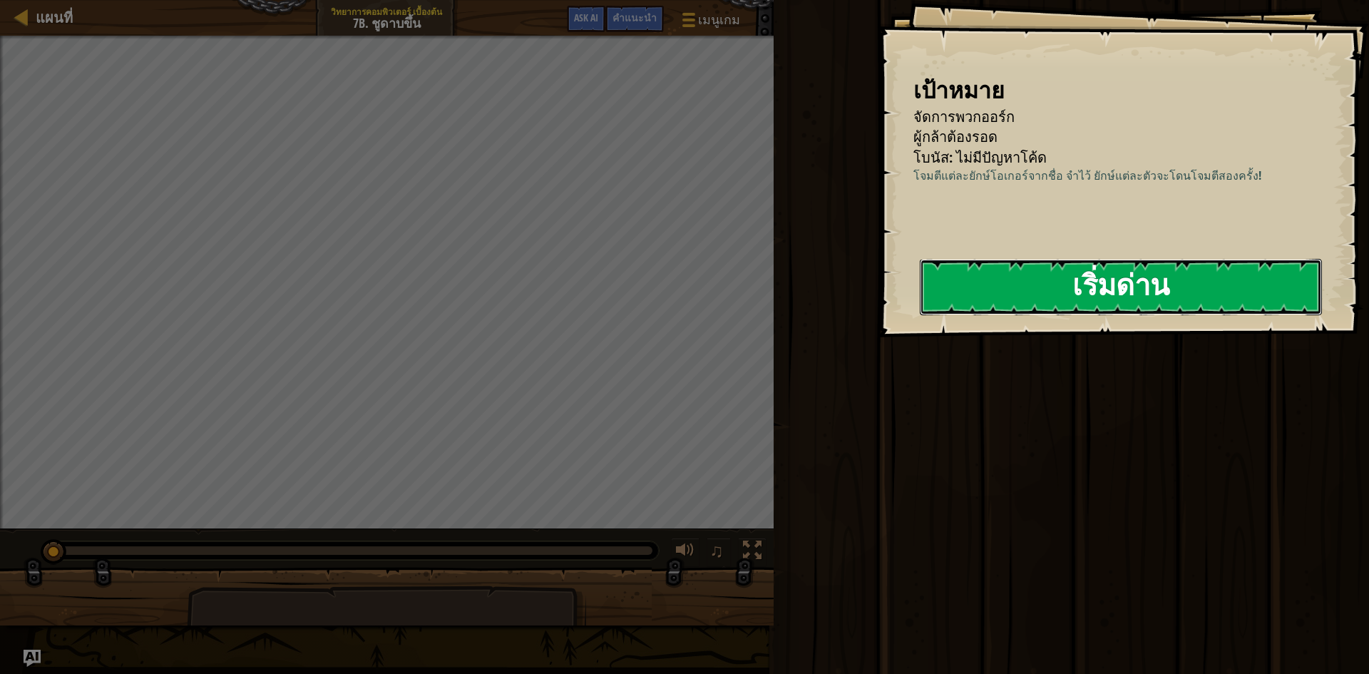
click at [1026, 310] on button "เริ่มด่าน" at bounding box center [1121, 287] width 402 height 56
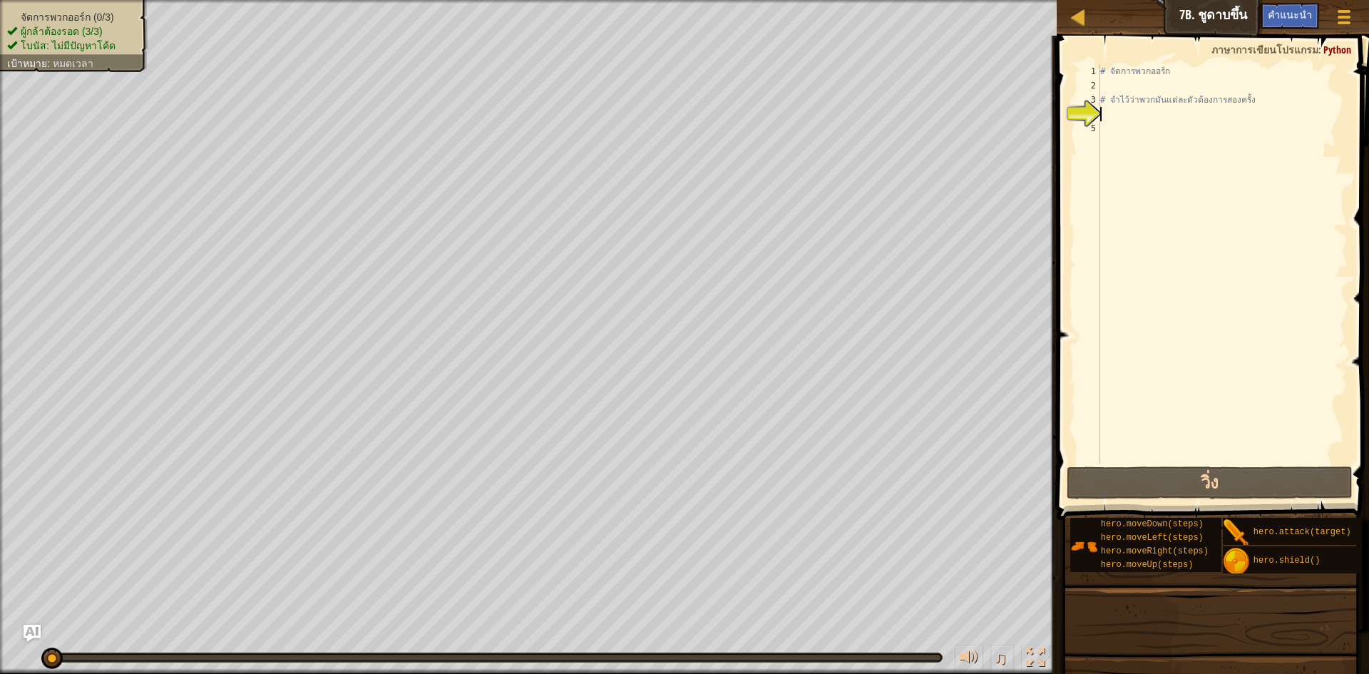
click at [1058, 133] on div "แผนที่ วิทยาการคอมพิวเตอร์ เบื้องต้น 7b. ชูดาบขึ้น เมนูเกม เสร็จสิ้น คำแนะนำ As…" at bounding box center [684, 337] width 1369 height 674
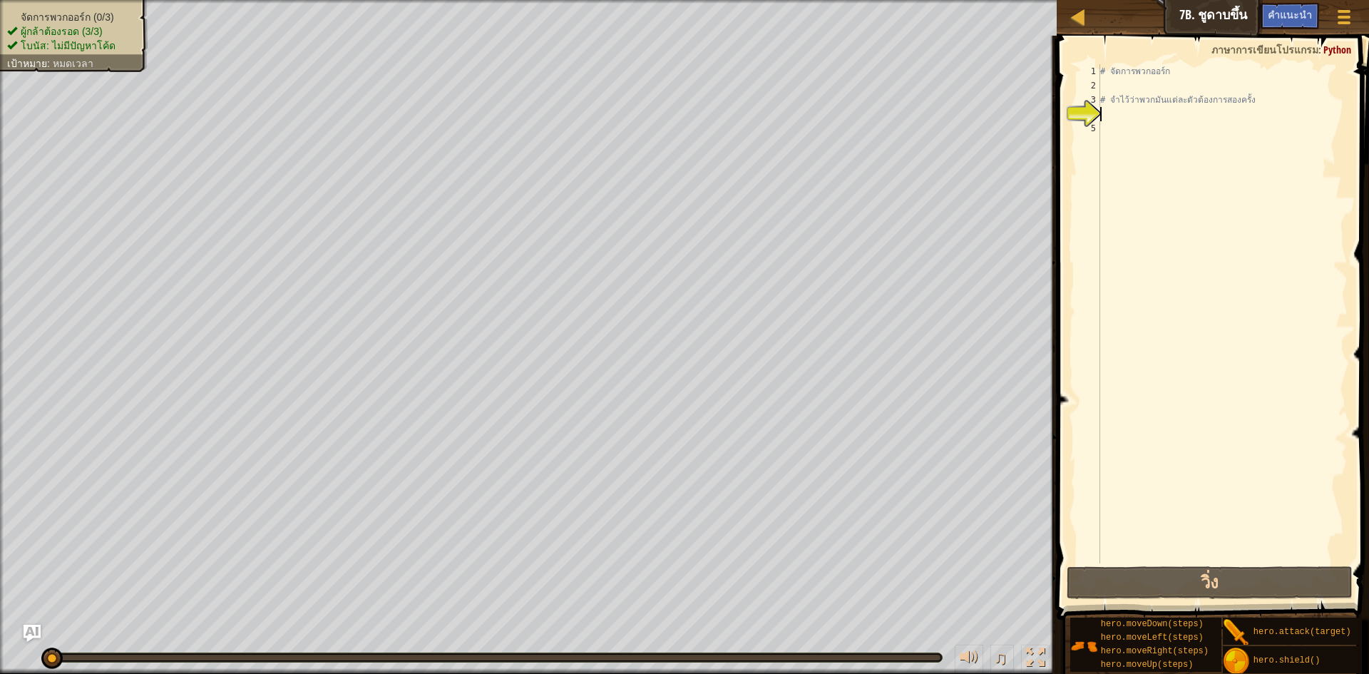
type textarea "h"
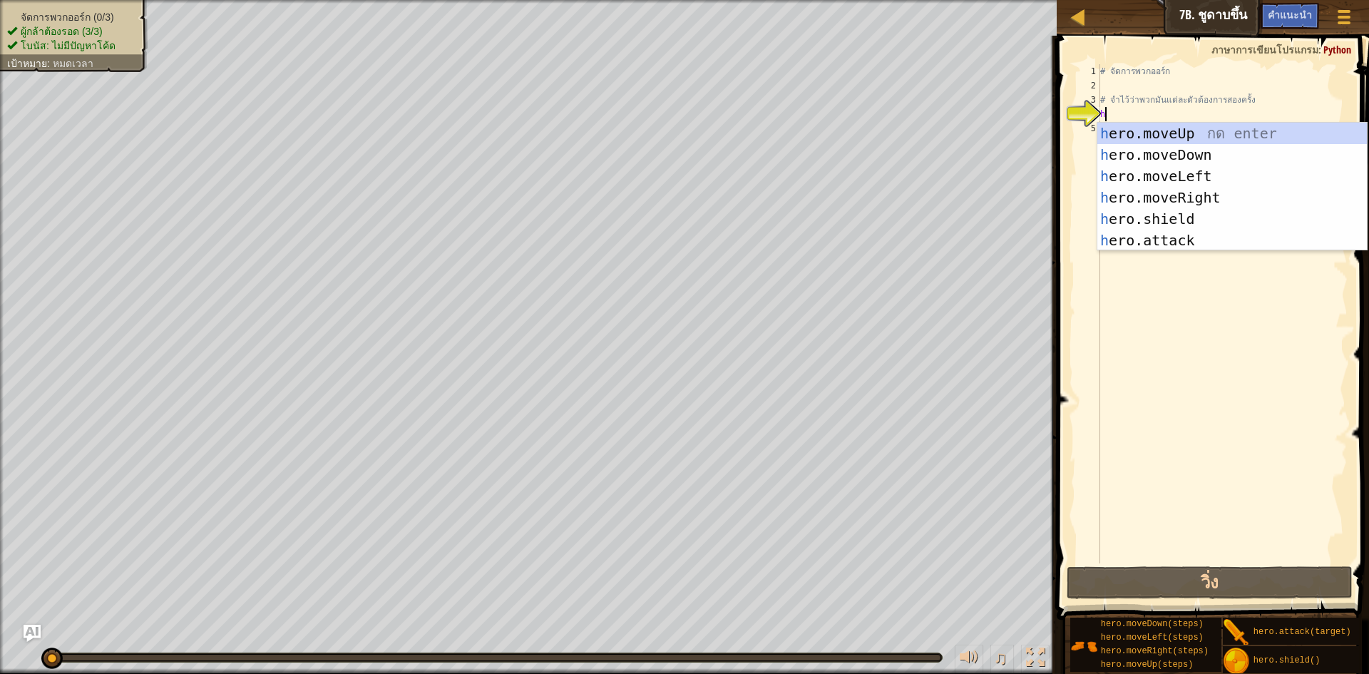
scroll to position [6, 0]
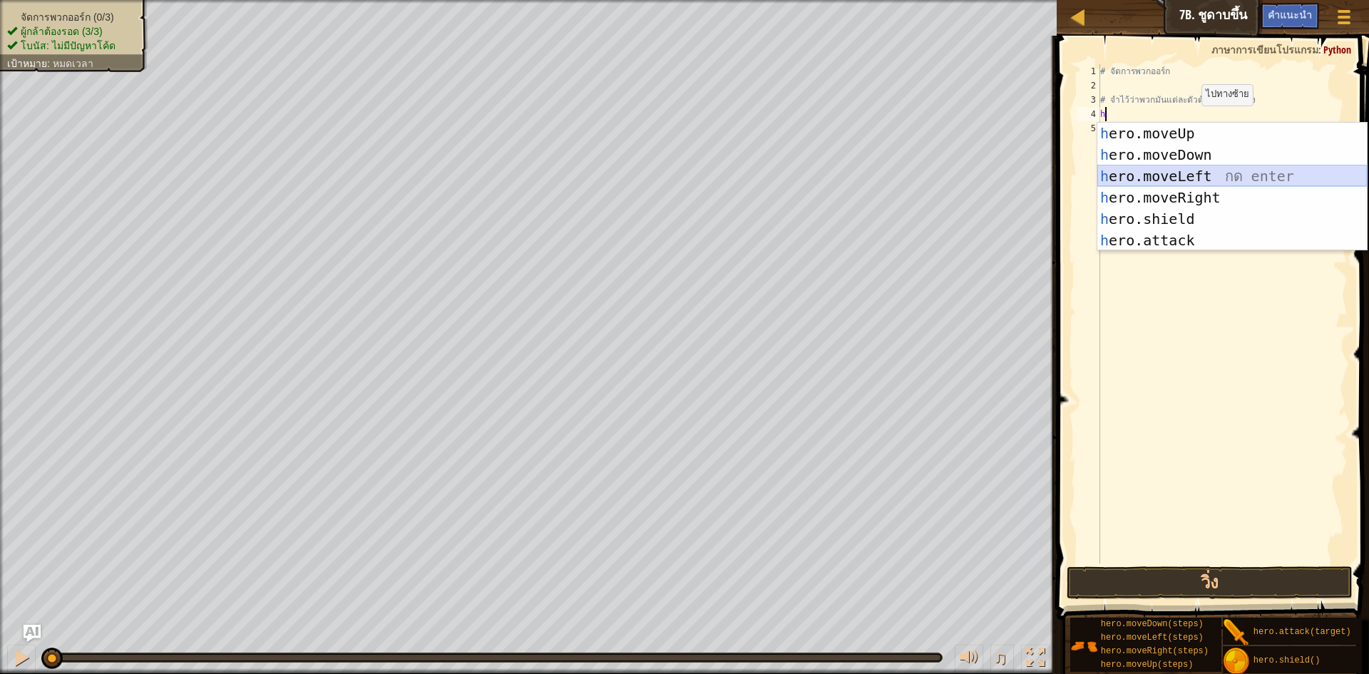
click at [1232, 173] on div "h ero.moveUp กด enter h ero.moveDown กด enter h ero.moveLeft กด enter h ero.mov…" at bounding box center [1233, 208] width 270 height 171
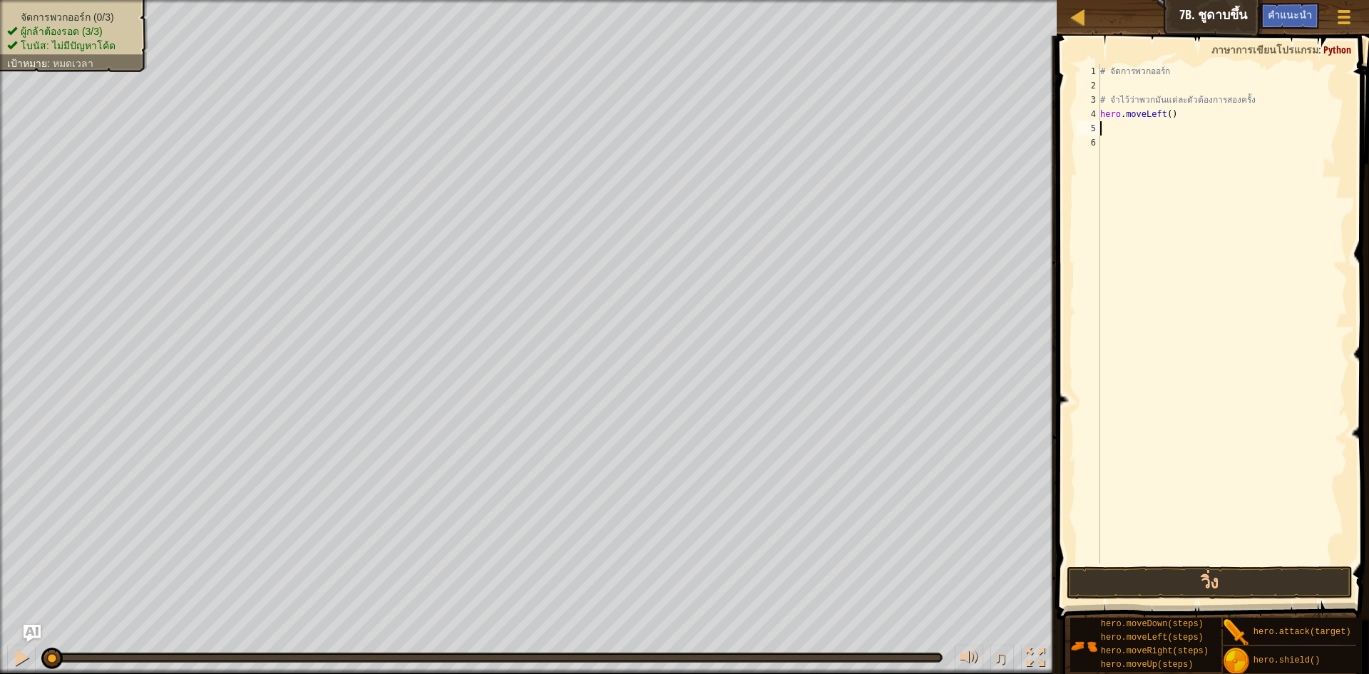
type textarea "h"
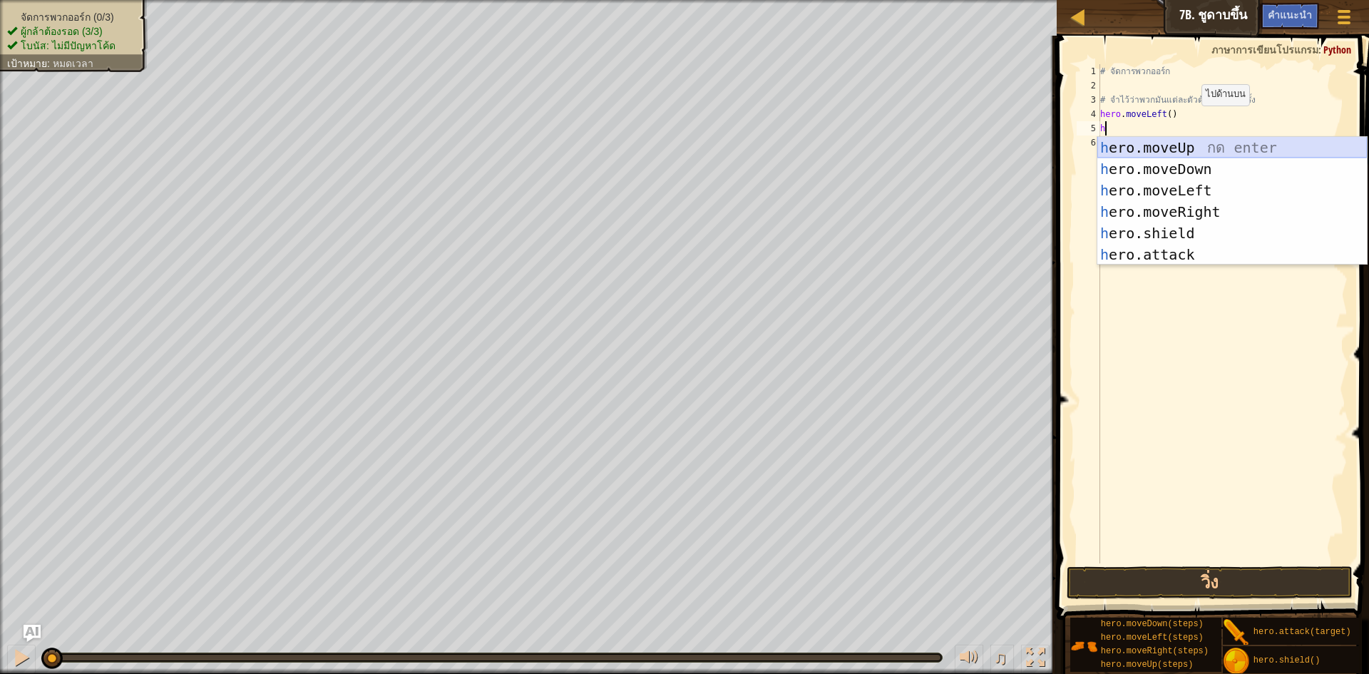
drag, startPoint x: 1214, startPoint y: 144, endPoint x: 1222, endPoint y: 141, distance: 9.0
click at [1215, 142] on div "h ero.moveUp กด enter h ero.moveDown กด enter h ero.moveLeft กด enter h ero.mov…" at bounding box center [1233, 222] width 270 height 171
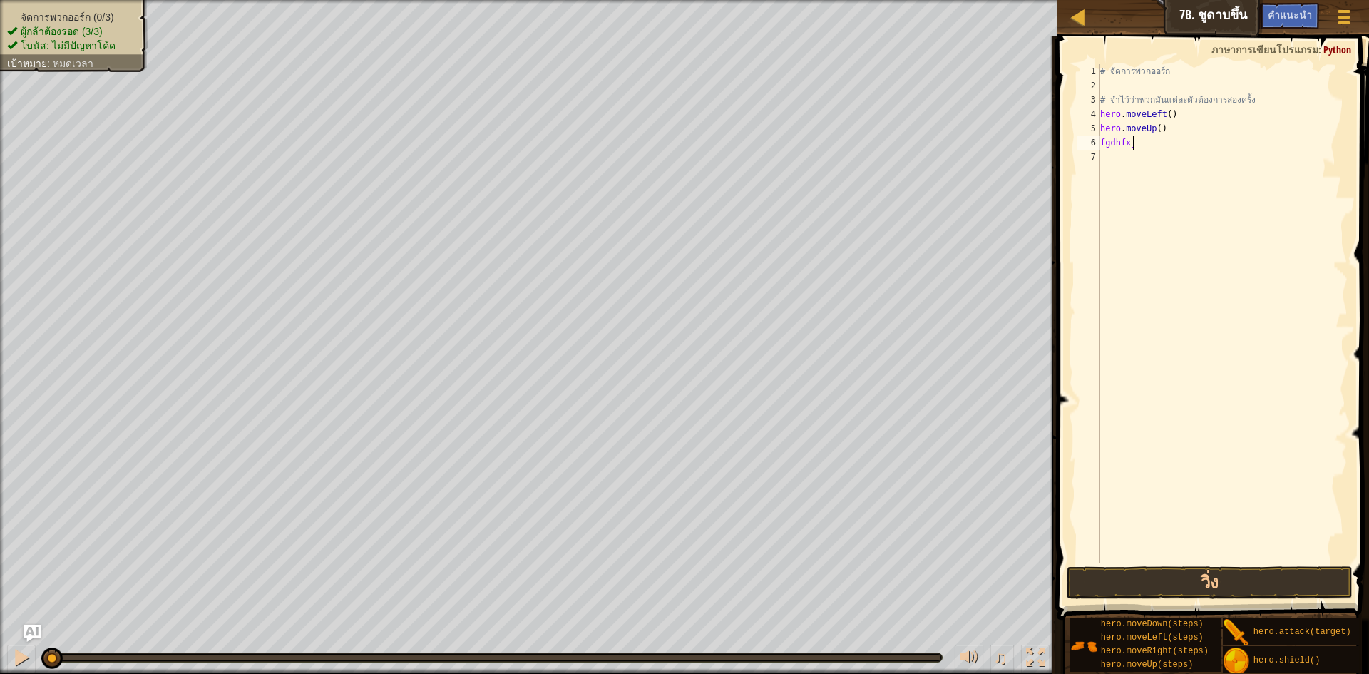
scroll to position [6, 4]
type textarea "fgdhfxjcfnf"
click at [1265, 587] on button "วิ่ง" at bounding box center [1210, 582] width 286 height 33
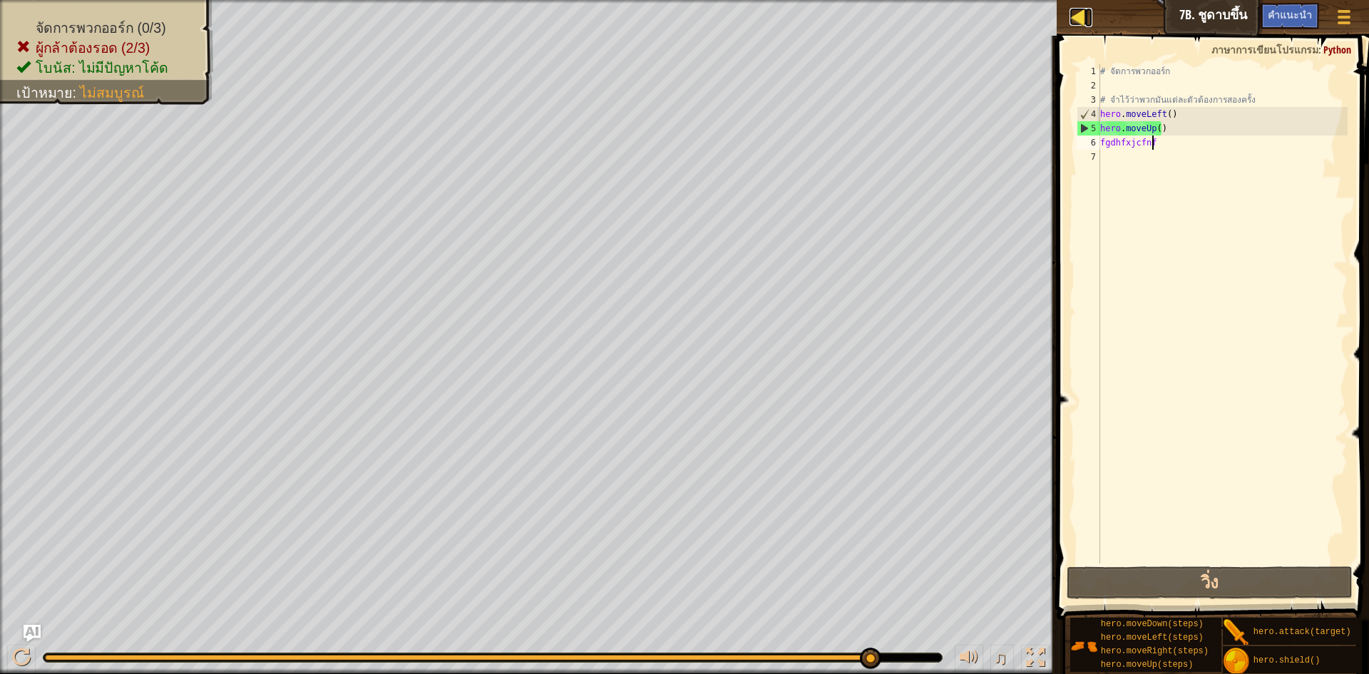
click at [1078, 16] on div at bounding box center [1079, 17] width 18 height 18
select select "th"
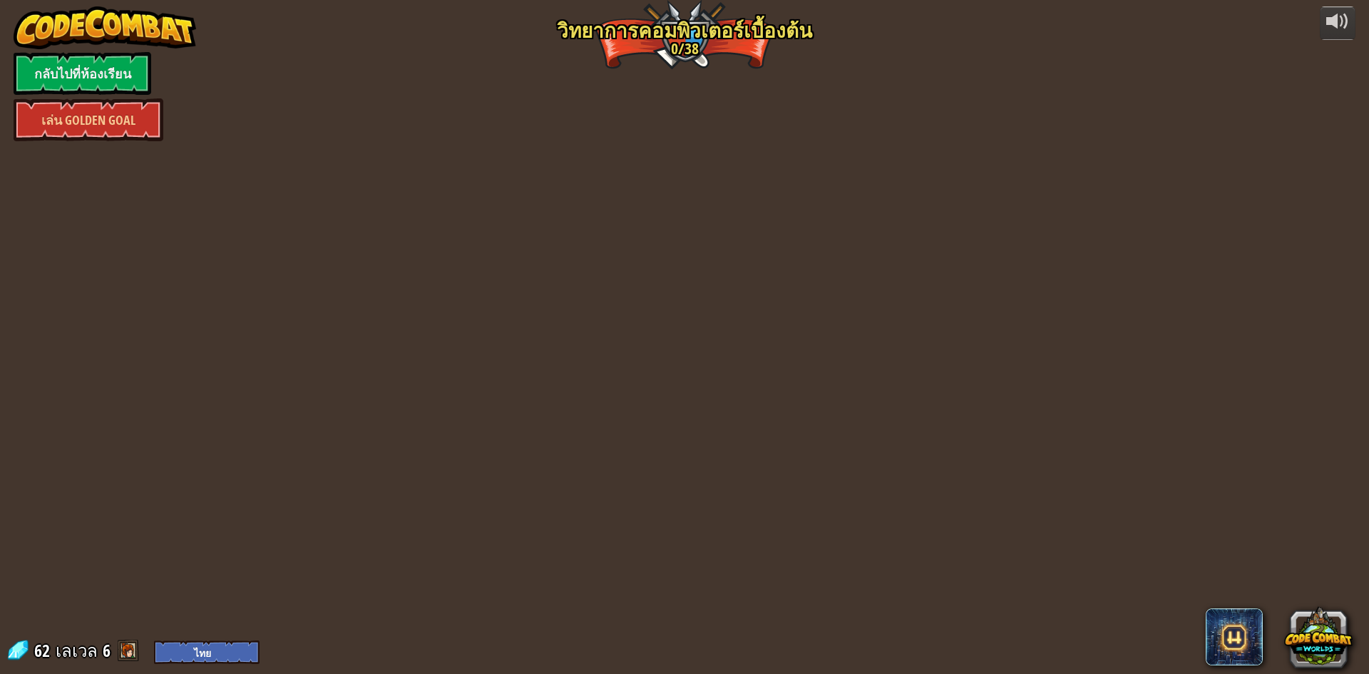
select select "th"
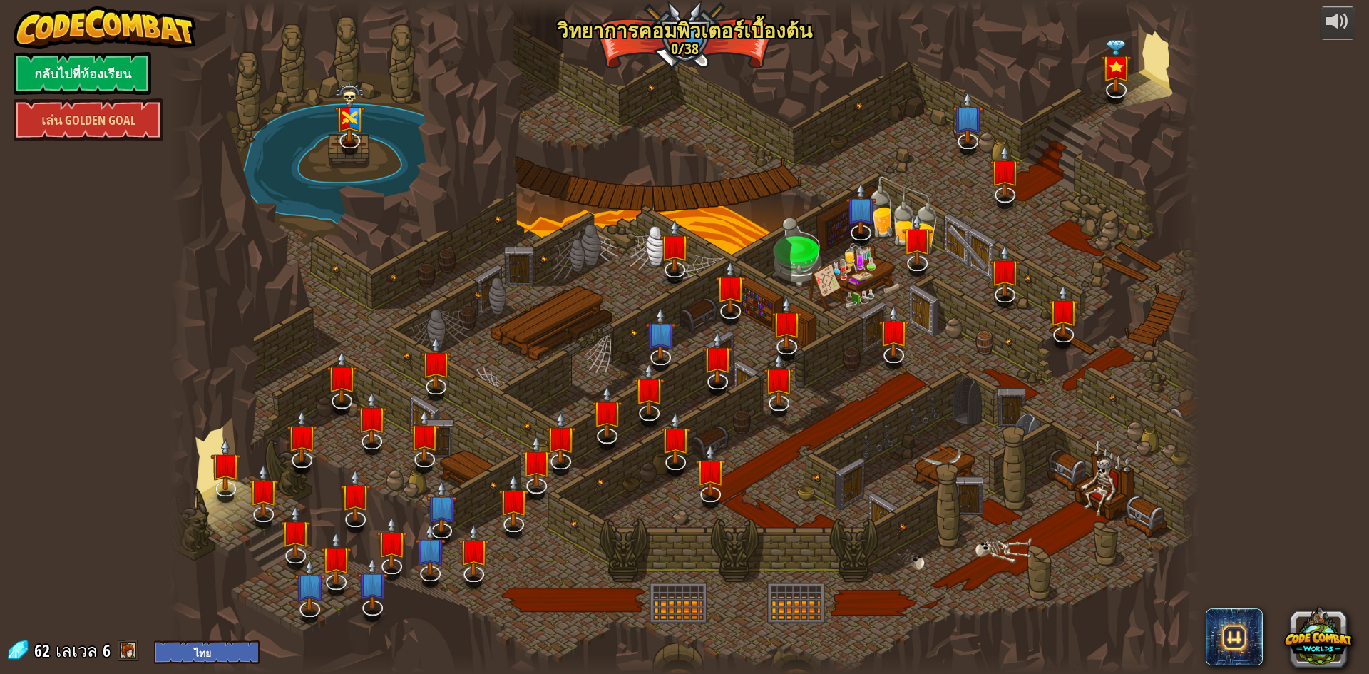
select select "th"
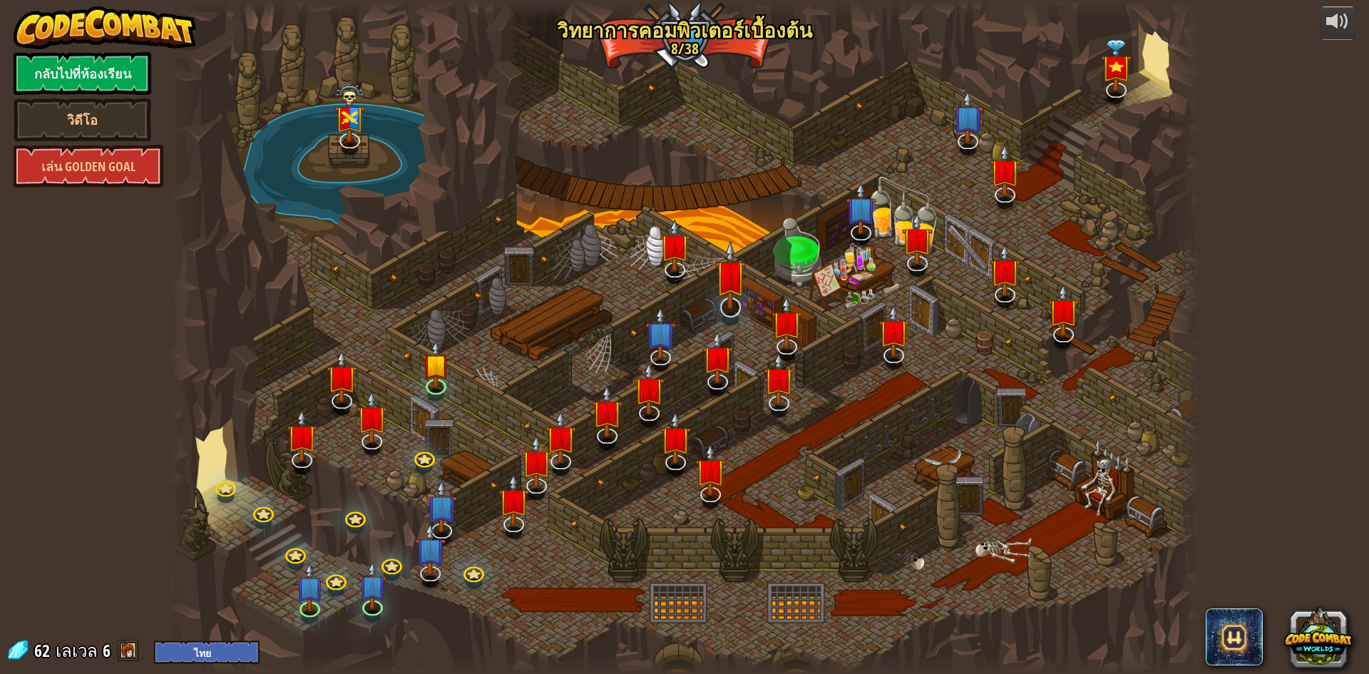
select select "th"
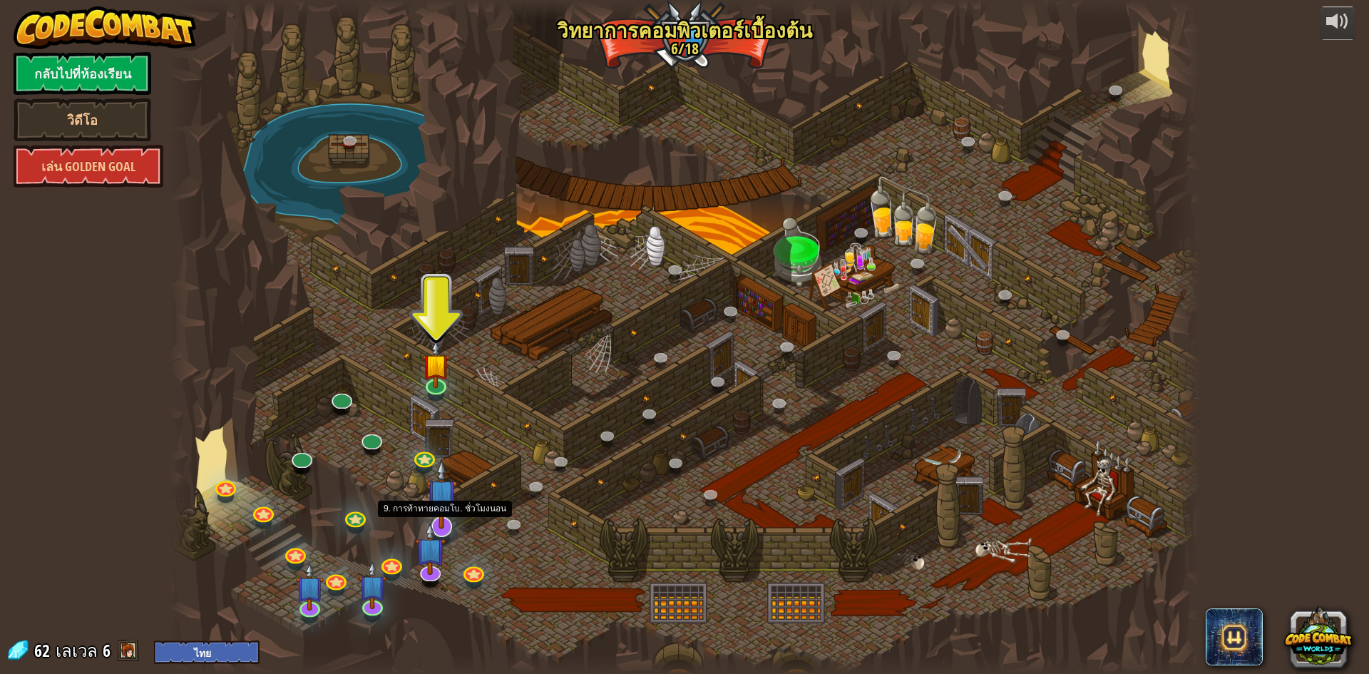
click at [442, 514] on img at bounding box center [442, 493] width 30 height 69
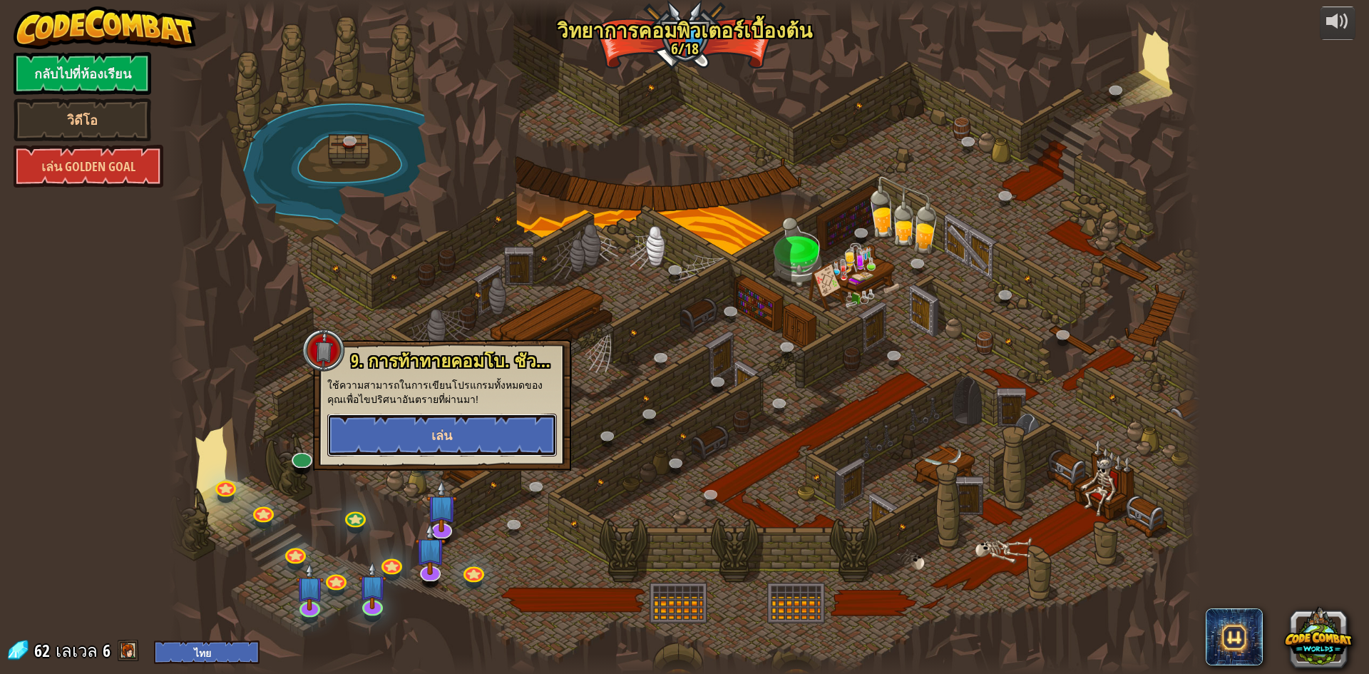
click at [479, 441] on button "เล่น" at bounding box center [442, 435] width 230 height 43
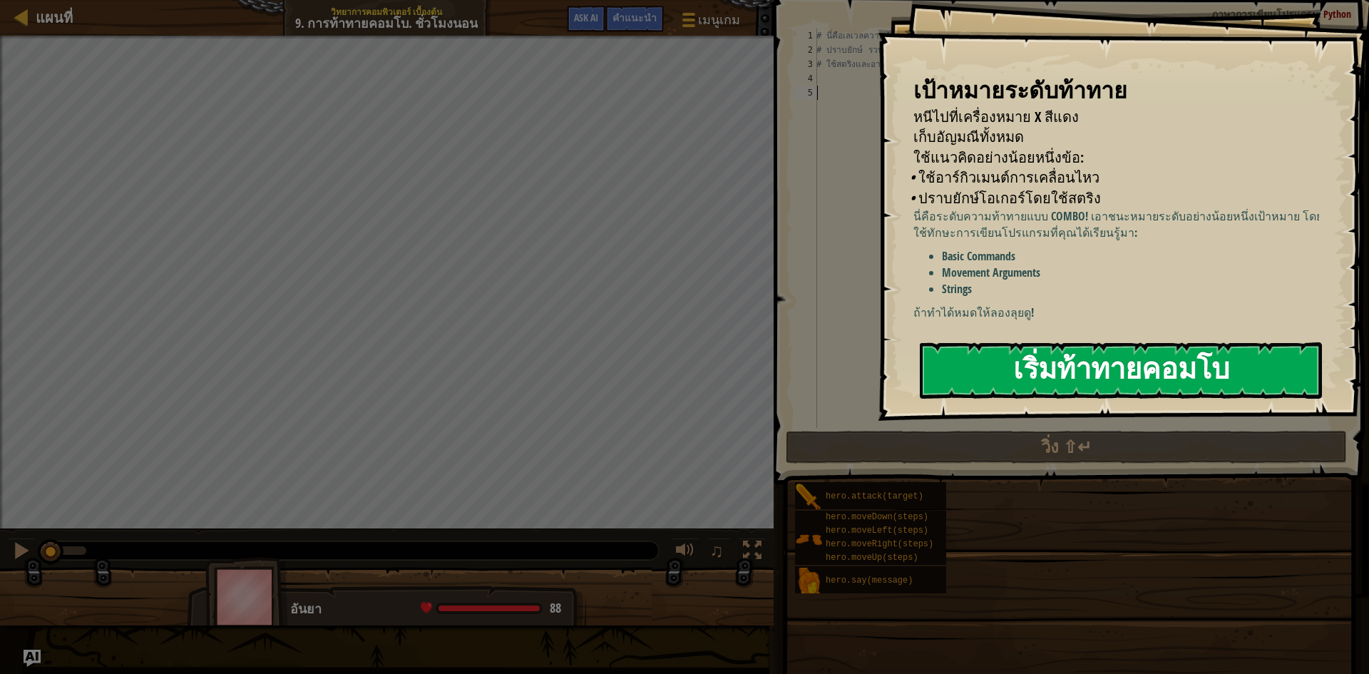
drag, startPoint x: 1000, startPoint y: 364, endPoint x: 999, endPoint y: 344, distance: 20.0
click at [1000, 354] on button "เริ่มท้าทายคอมโบ" at bounding box center [1121, 370] width 402 height 56
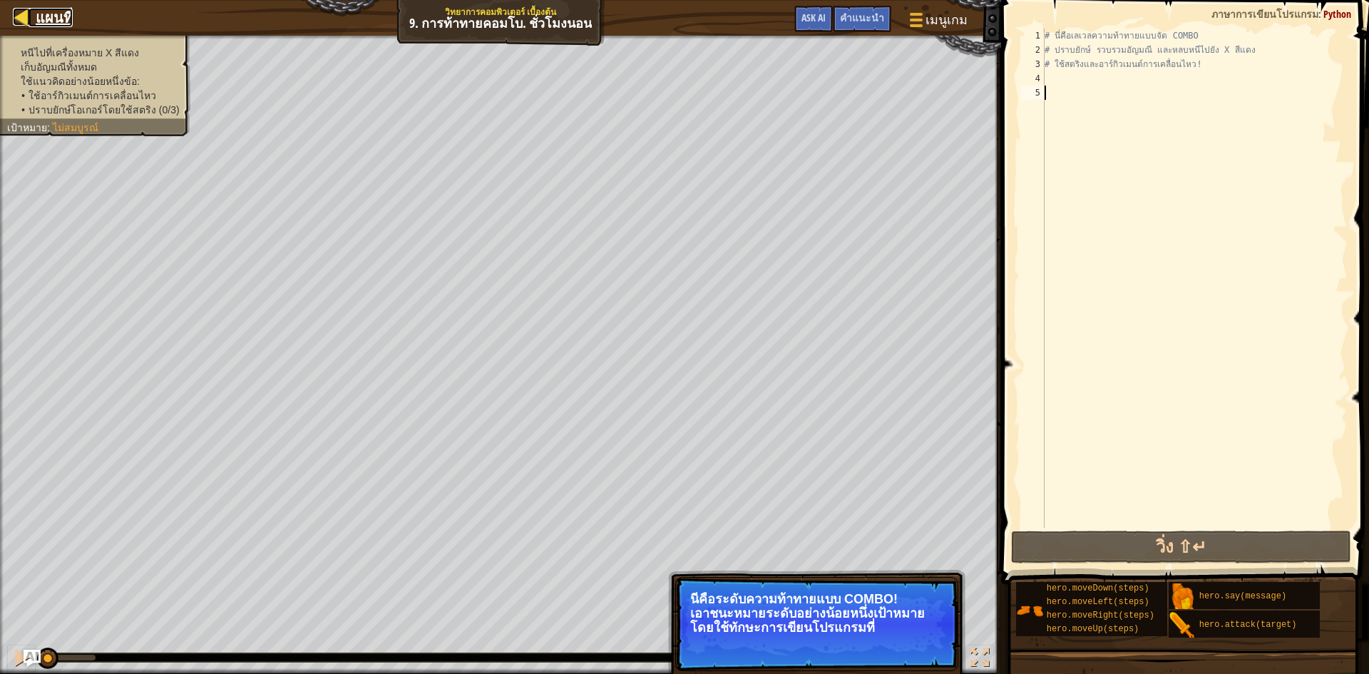
click at [18, 9] on div at bounding box center [22, 17] width 18 height 18
select select "th"
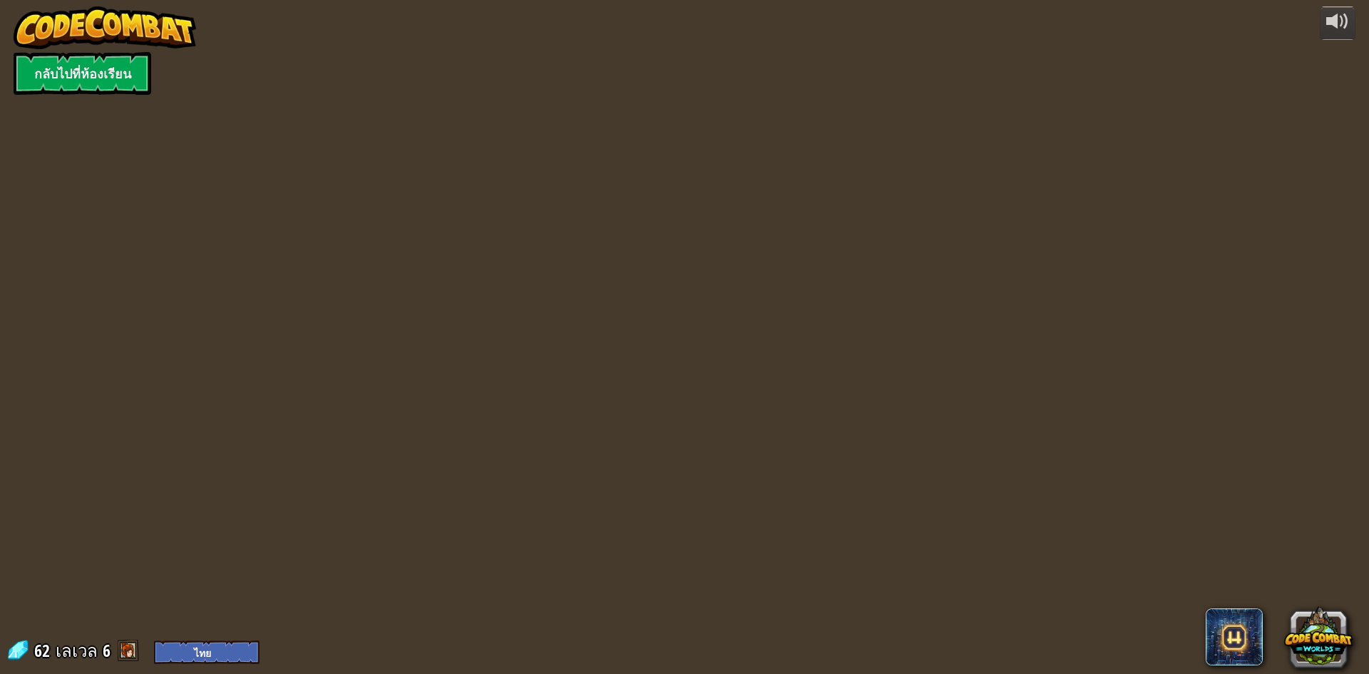
select select "th"
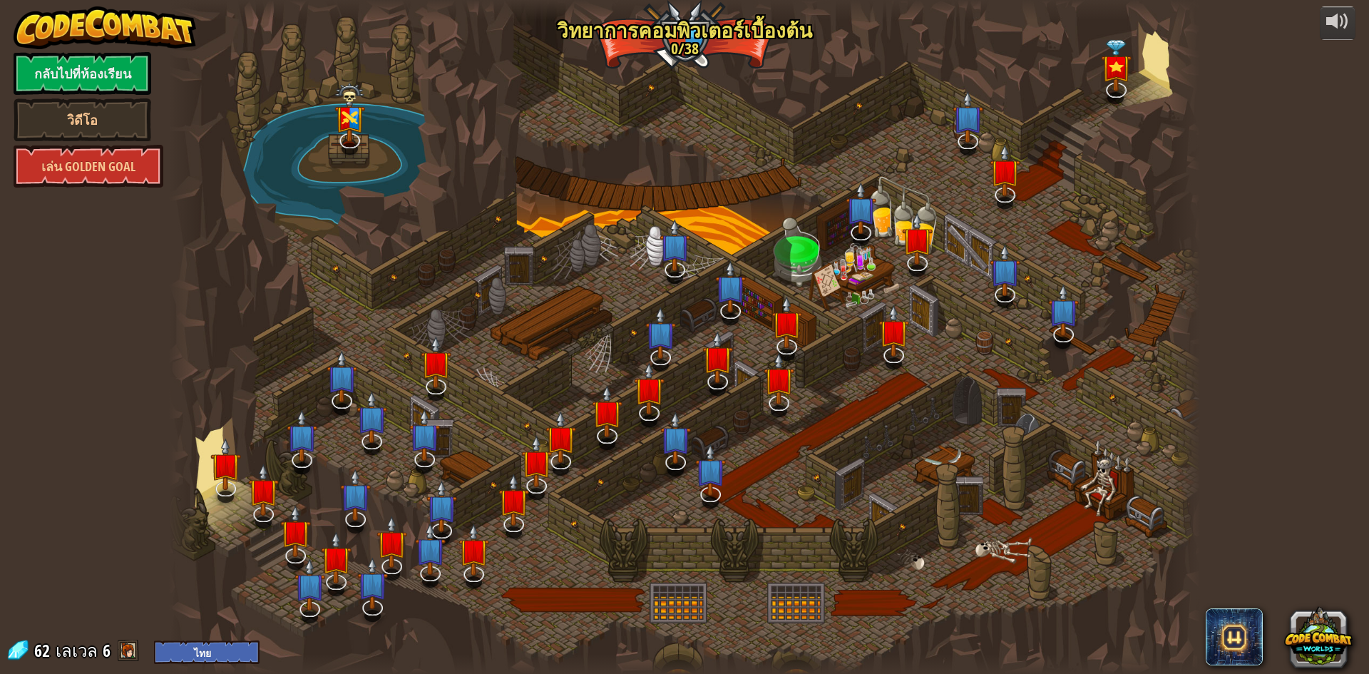
select select "th"
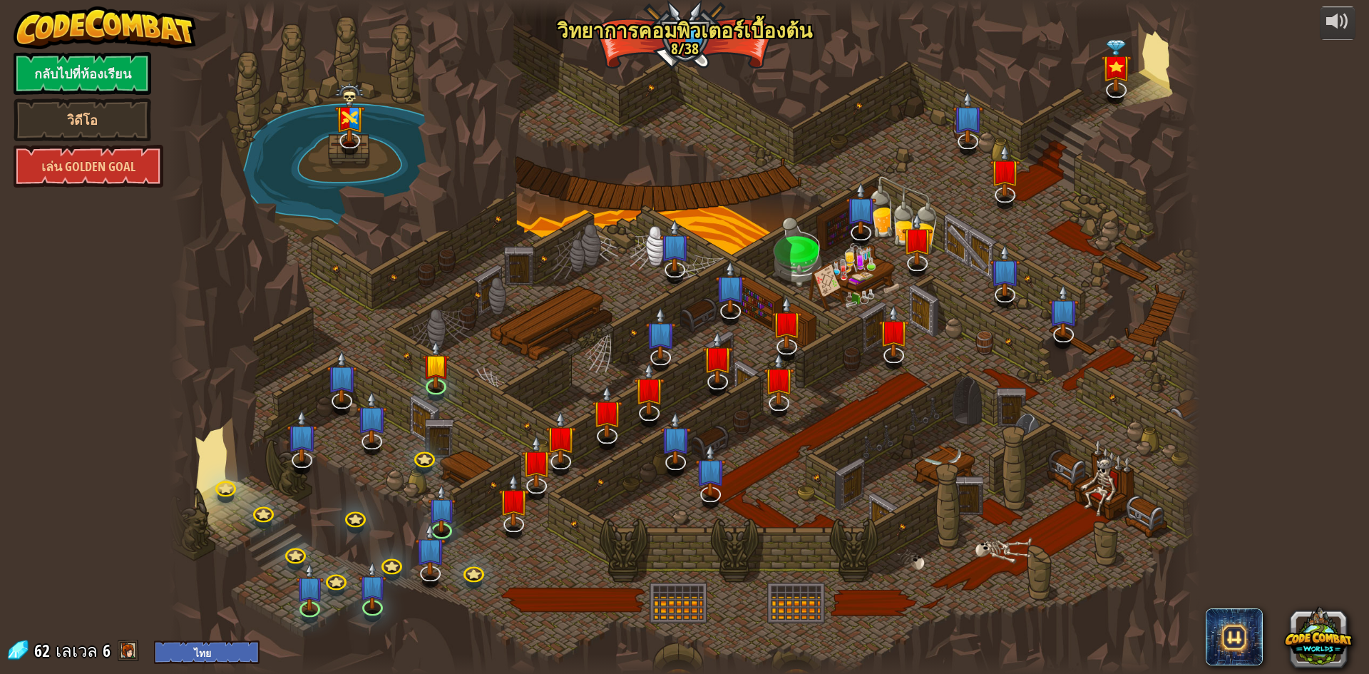
select select "th"
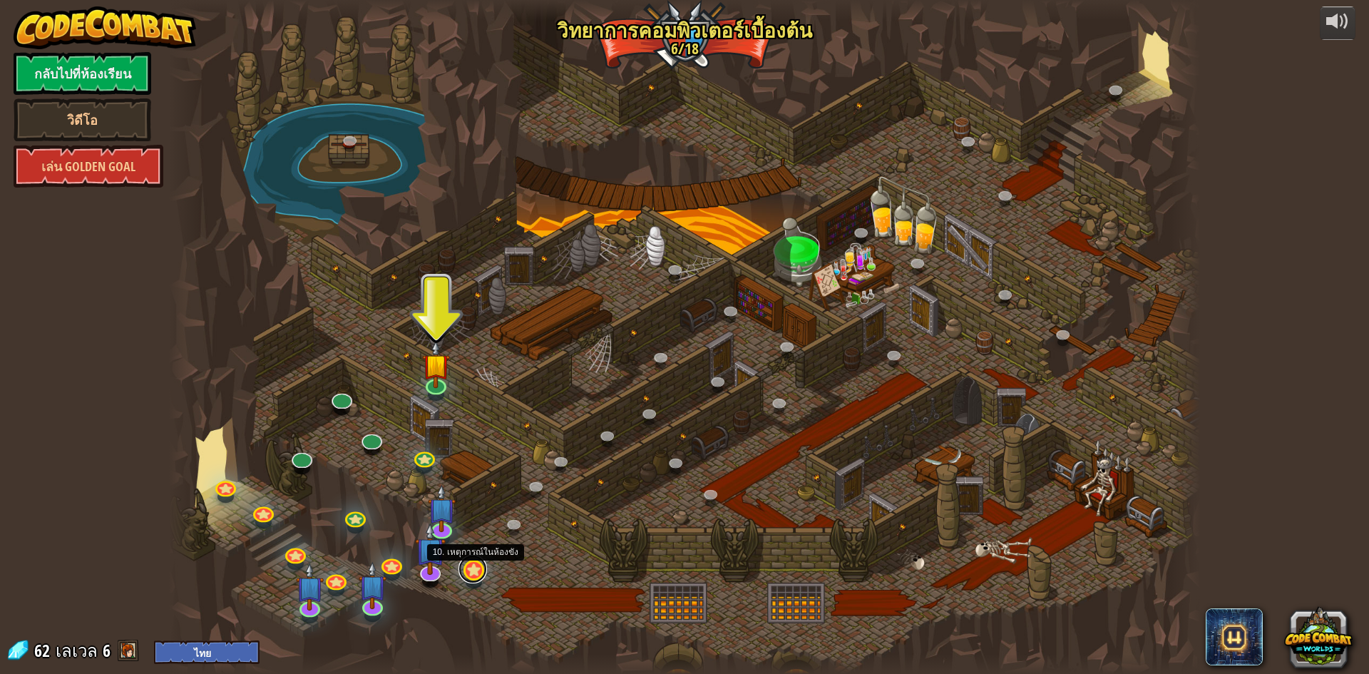
click at [480, 575] on link at bounding box center [473, 569] width 29 height 29
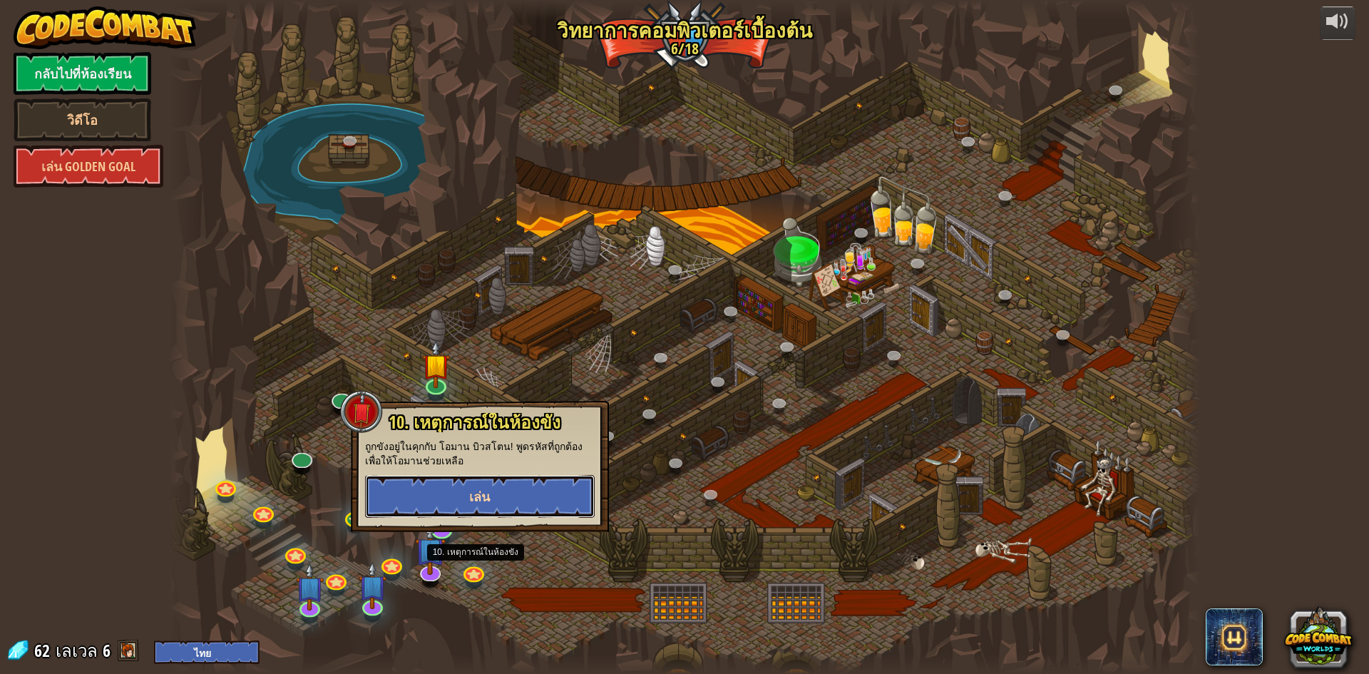
click at [484, 497] on span "เล่น" at bounding box center [479, 497] width 21 height 18
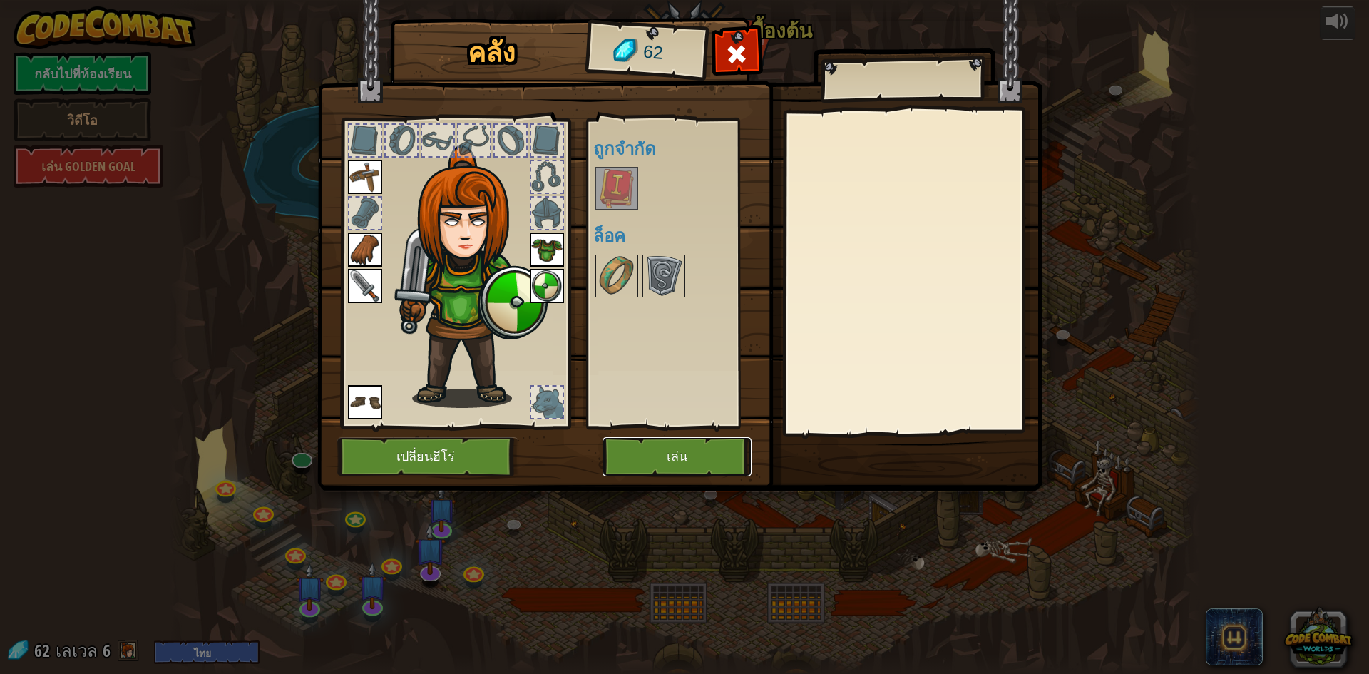
click at [667, 455] on button "เล่น" at bounding box center [677, 456] width 149 height 39
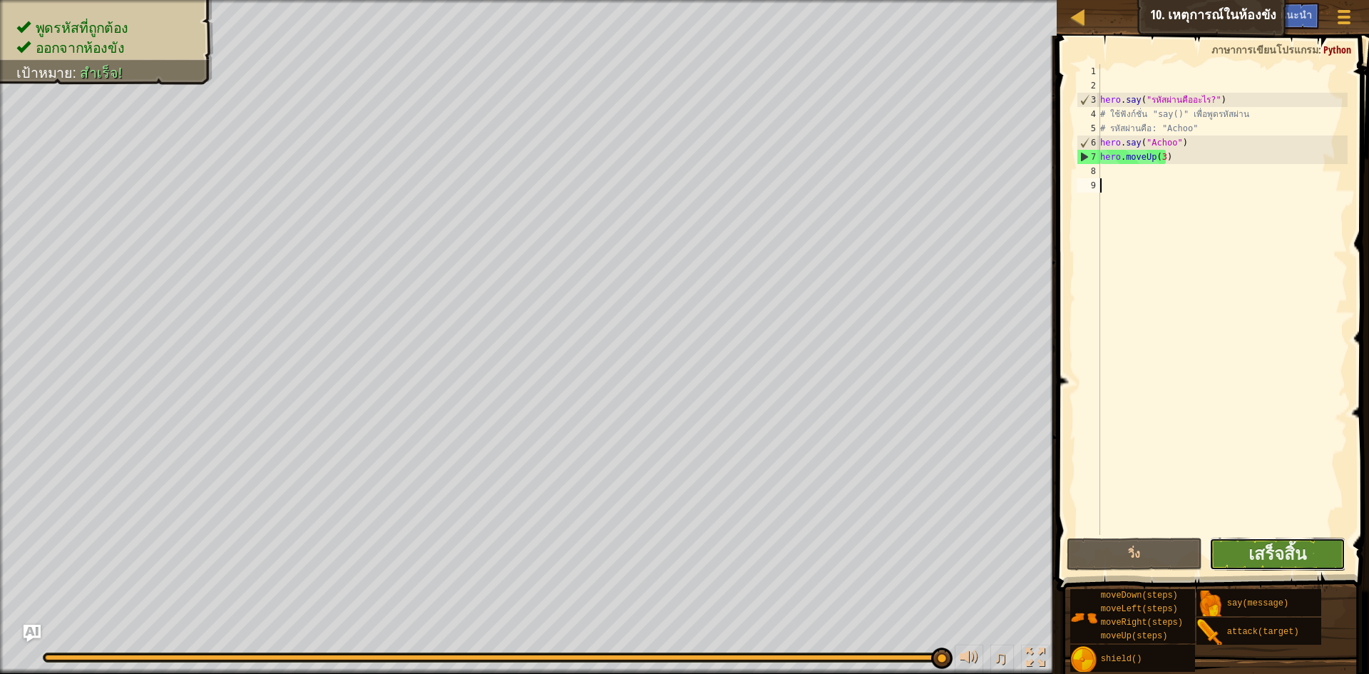
click at [1292, 538] on button "เสร็จสิ้น" at bounding box center [1278, 554] width 136 height 33
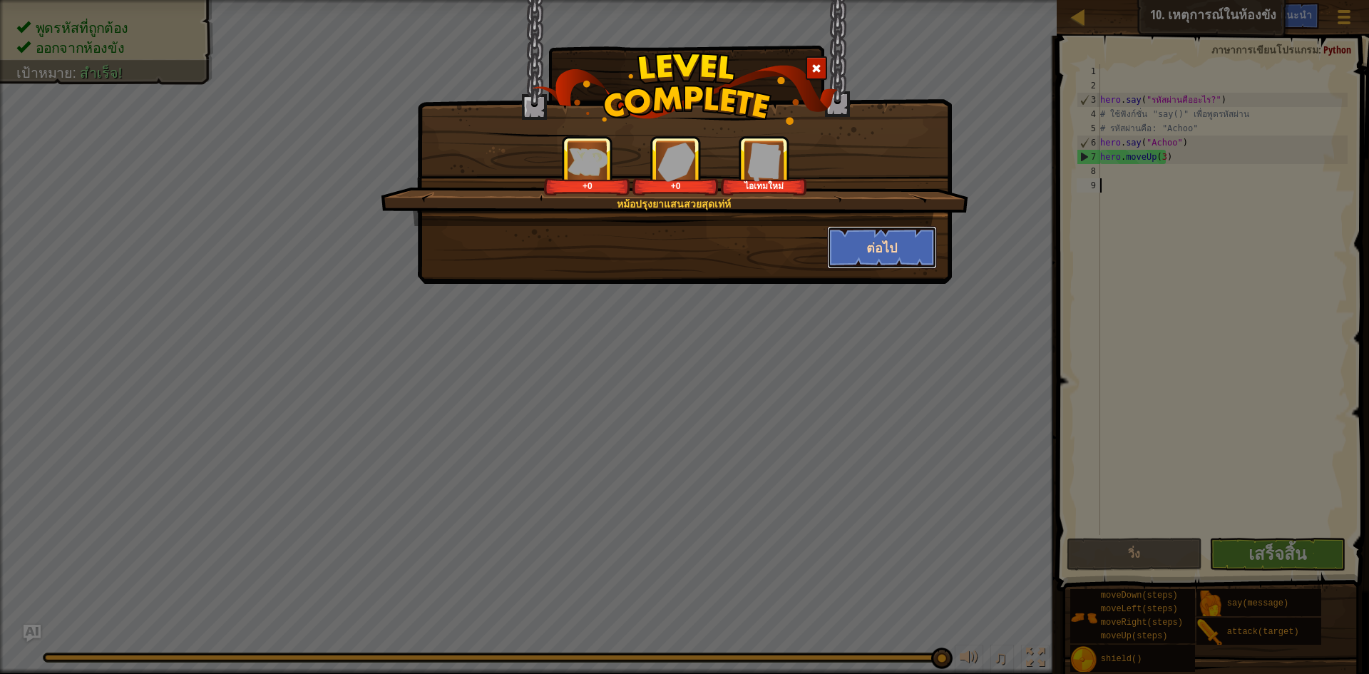
click at [866, 248] on button "ต่อไป" at bounding box center [882, 247] width 111 height 43
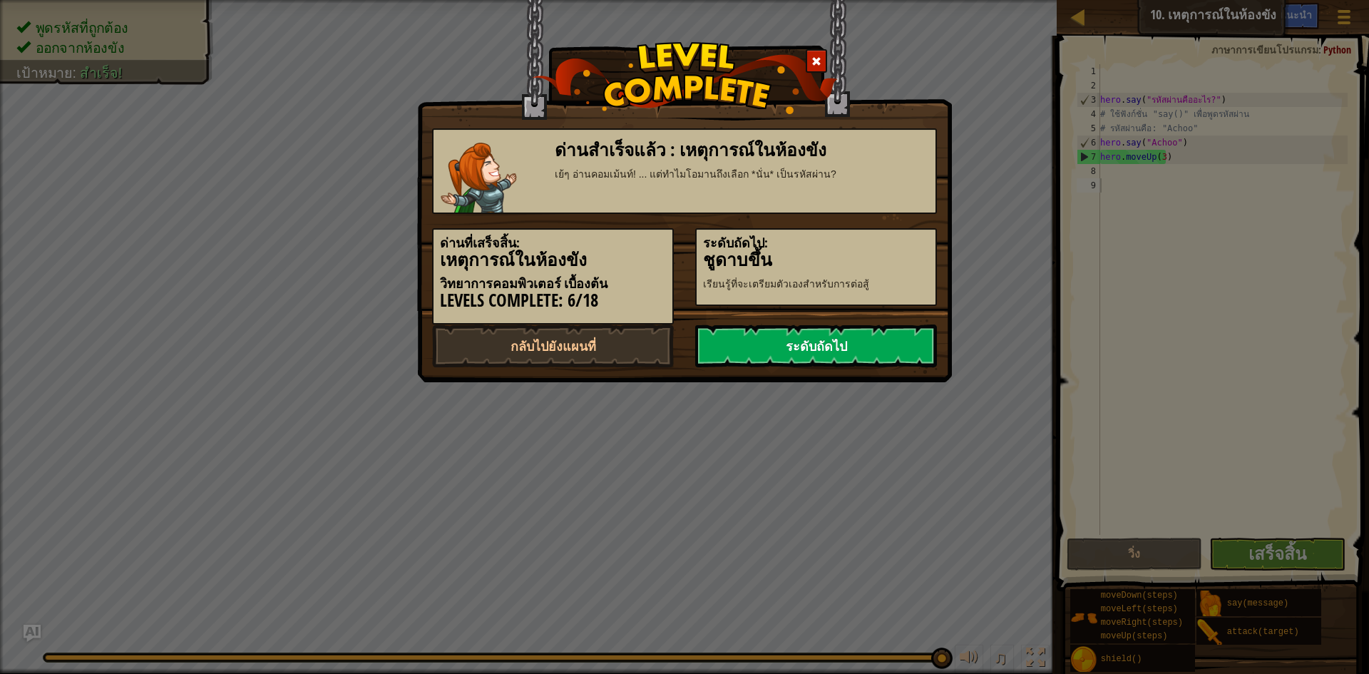
click at [829, 327] on link "ระดับถัดไป" at bounding box center [816, 346] width 242 height 43
drag, startPoint x: 857, startPoint y: 339, endPoint x: 872, endPoint y: 337, distance: 15.1
click at [857, 339] on link "ระดับถัดไป" at bounding box center [816, 346] width 242 height 43
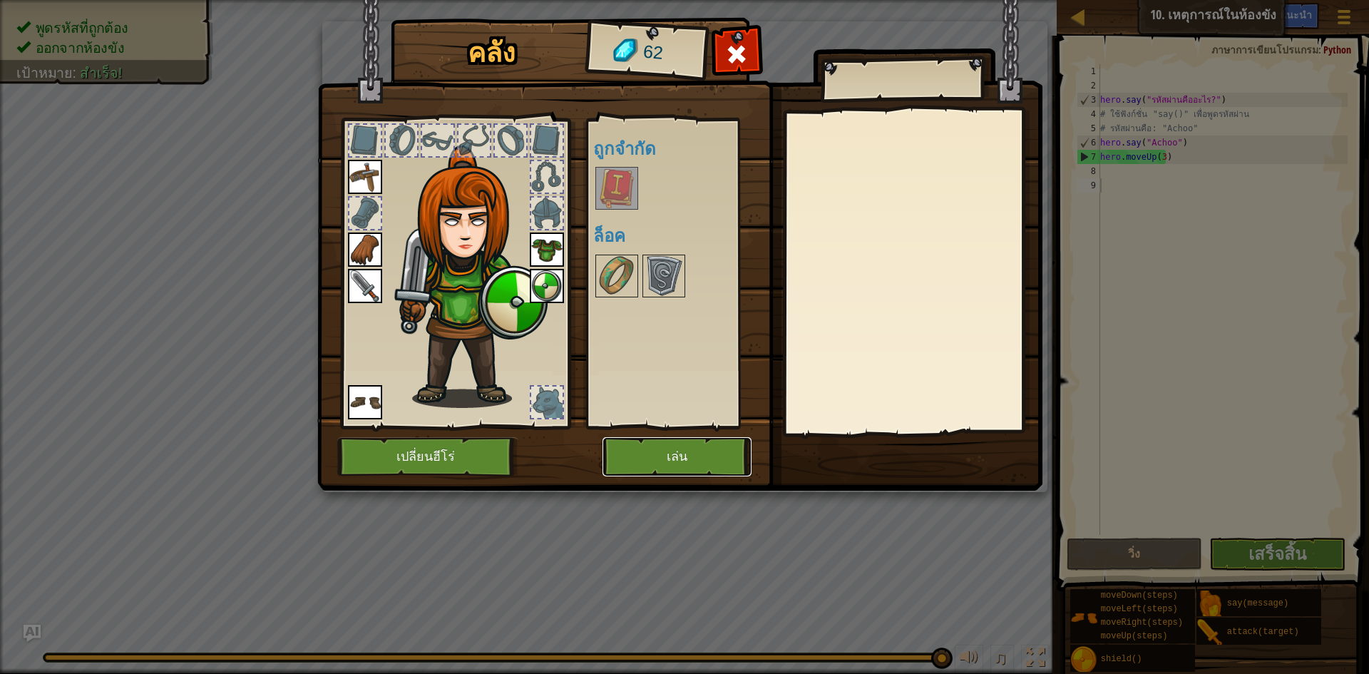
click at [713, 444] on button "เล่น" at bounding box center [677, 456] width 149 height 39
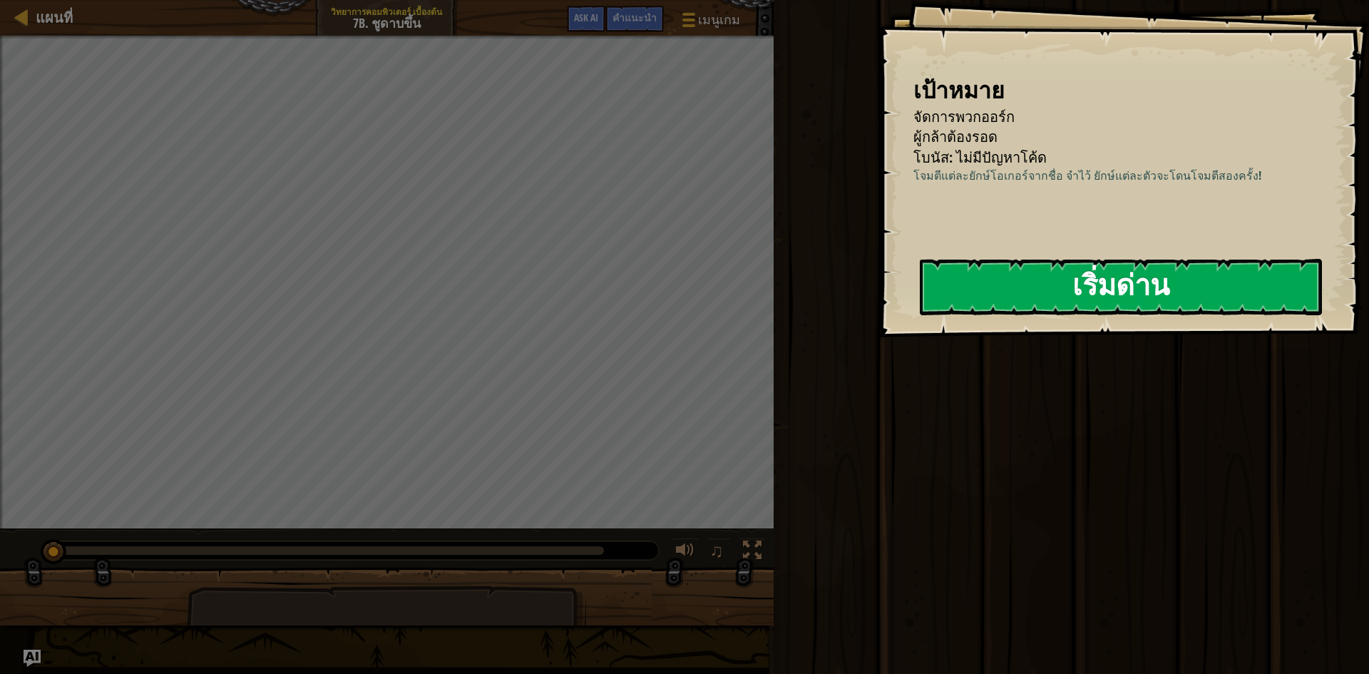
click at [1172, 294] on button "เริ่มด่าน" at bounding box center [1121, 287] width 402 height 56
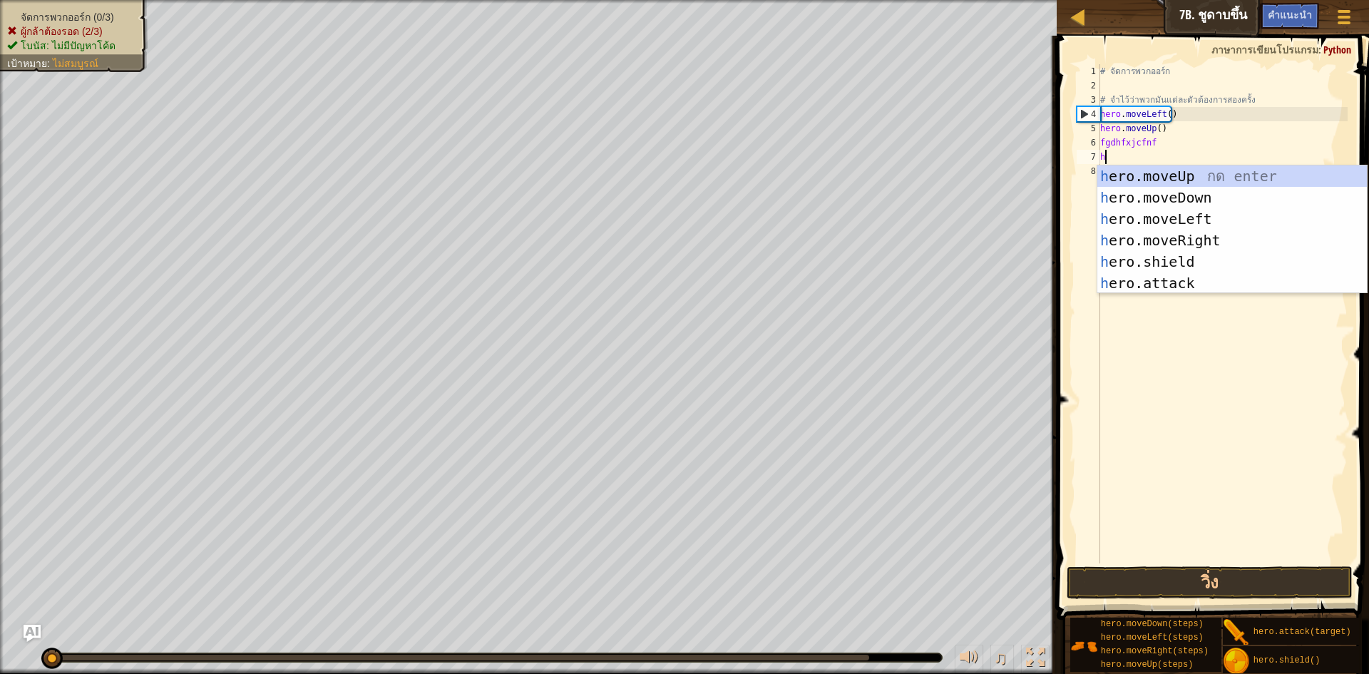
scroll to position [6, 0]
drag, startPoint x: 1236, startPoint y: 272, endPoint x: 1222, endPoint y: 270, distance: 14.4
click at [1231, 269] on div "h ero.moveUp กด enter h ero.moveDown กด enter h ero.moveLeft กด enter h ero.mov…" at bounding box center [1233, 250] width 270 height 171
type textarea "hero.attack("Enemy Name")"
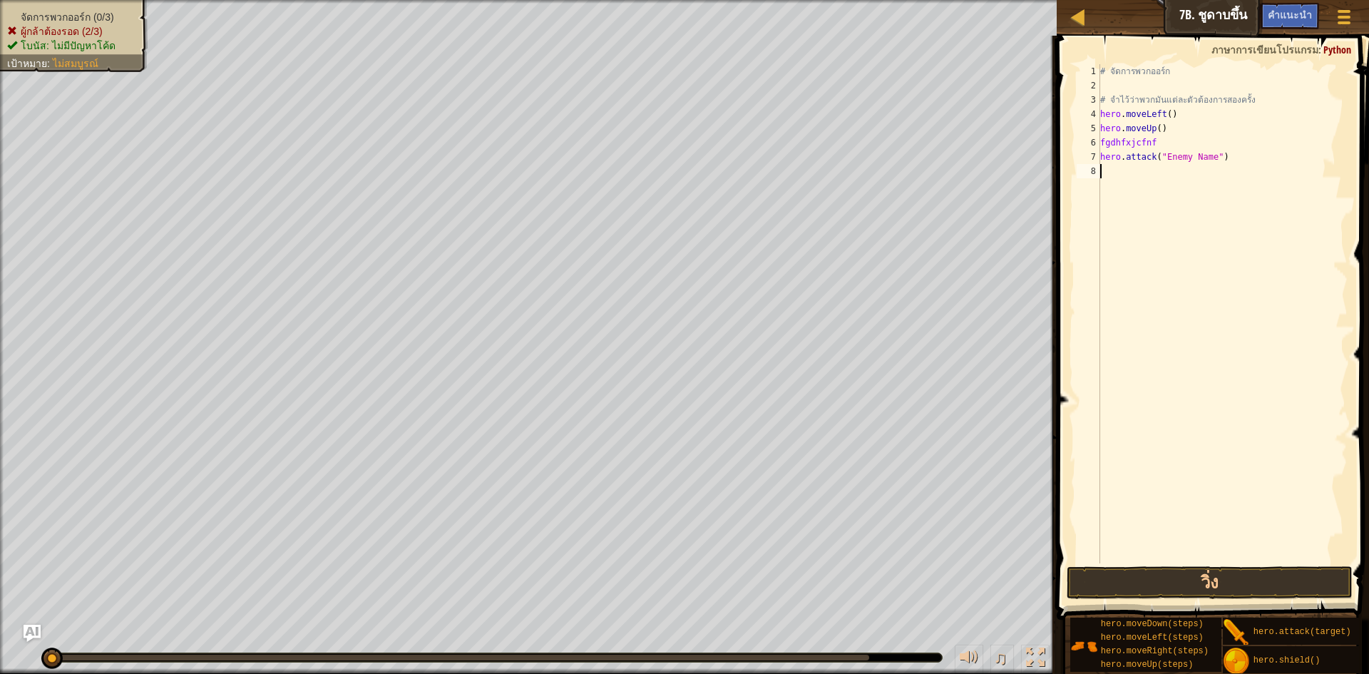
click at [1240, 561] on div "# จัดการพวกออร์ก # จำไว้ว่าพวกมันแต่ละตัวต้องการสองครั้ง hero . moveLeft ( ) he…" at bounding box center [1223, 328] width 250 height 528
click at [1244, 589] on button "วิ่ง" at bounding box center [1210, 582] width 286 height 33
click at [1237, 591] on button "วิ่ง" at bounding box center [1210, 582] width 286 height 33
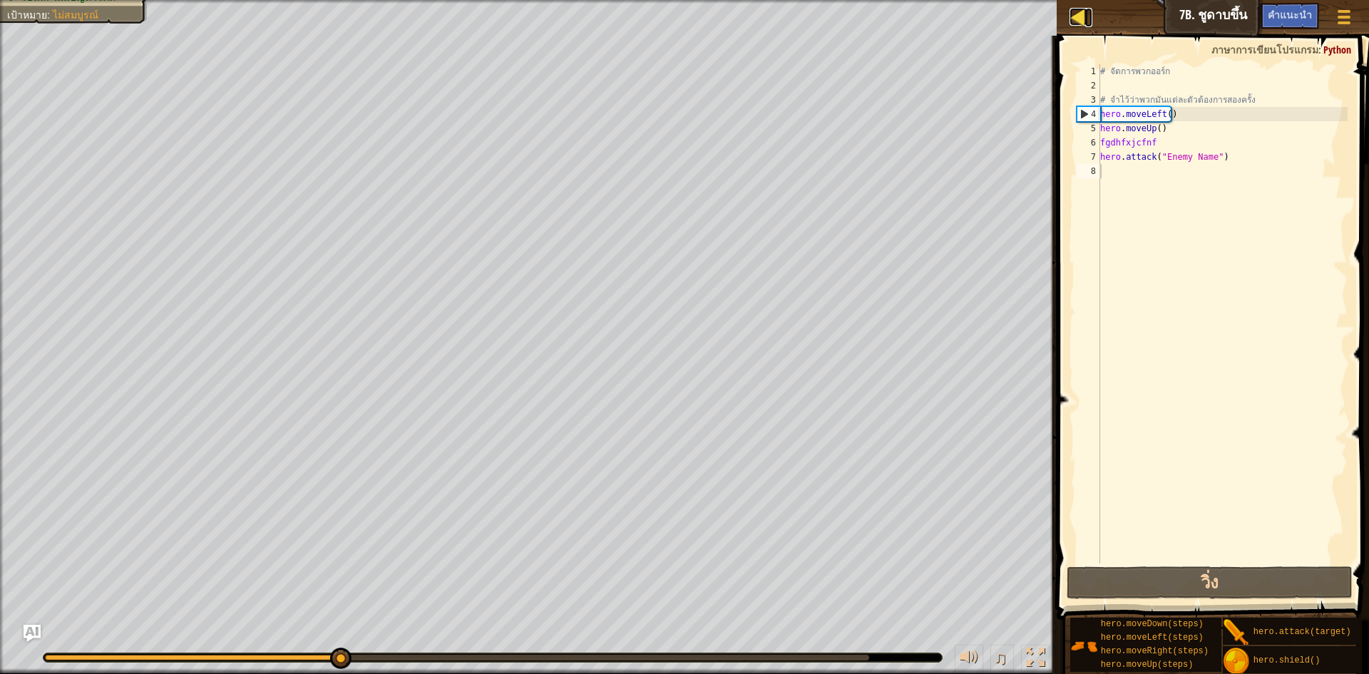
click at [1085, 8] on div at bounding box center [1079, 17] width 18 height 18
select select "th"
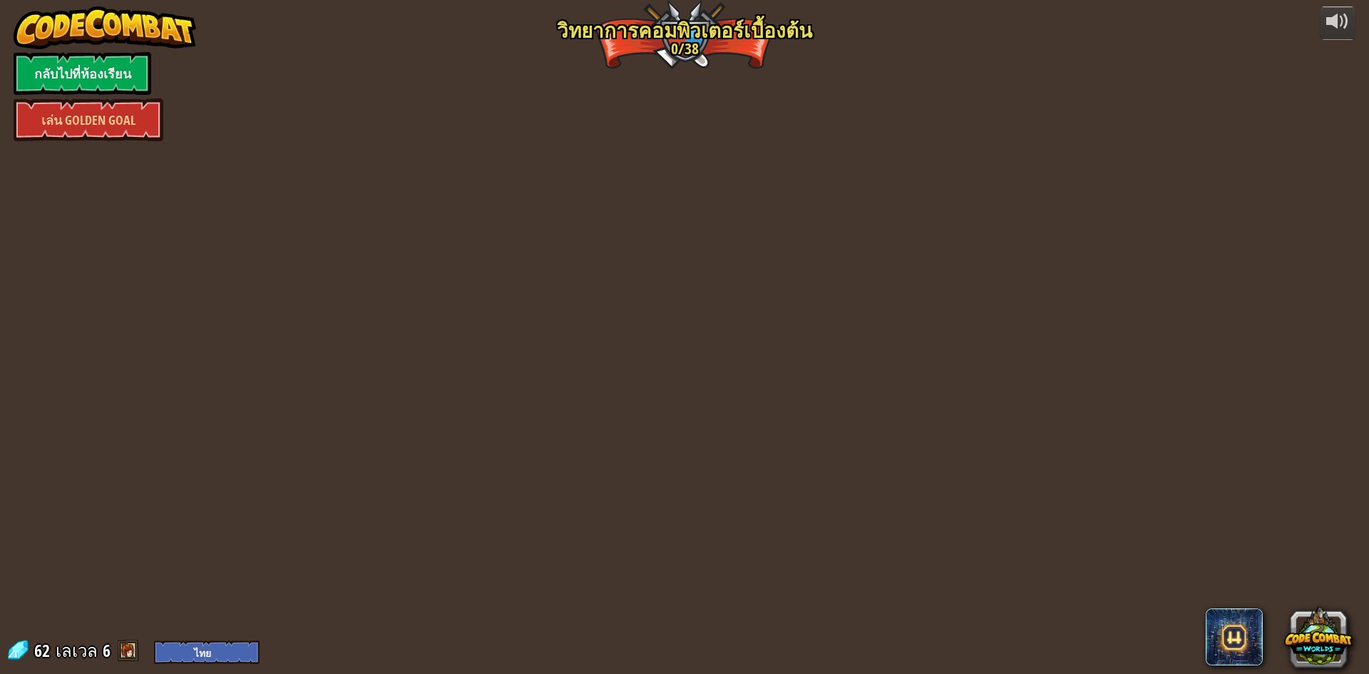
select select "th"
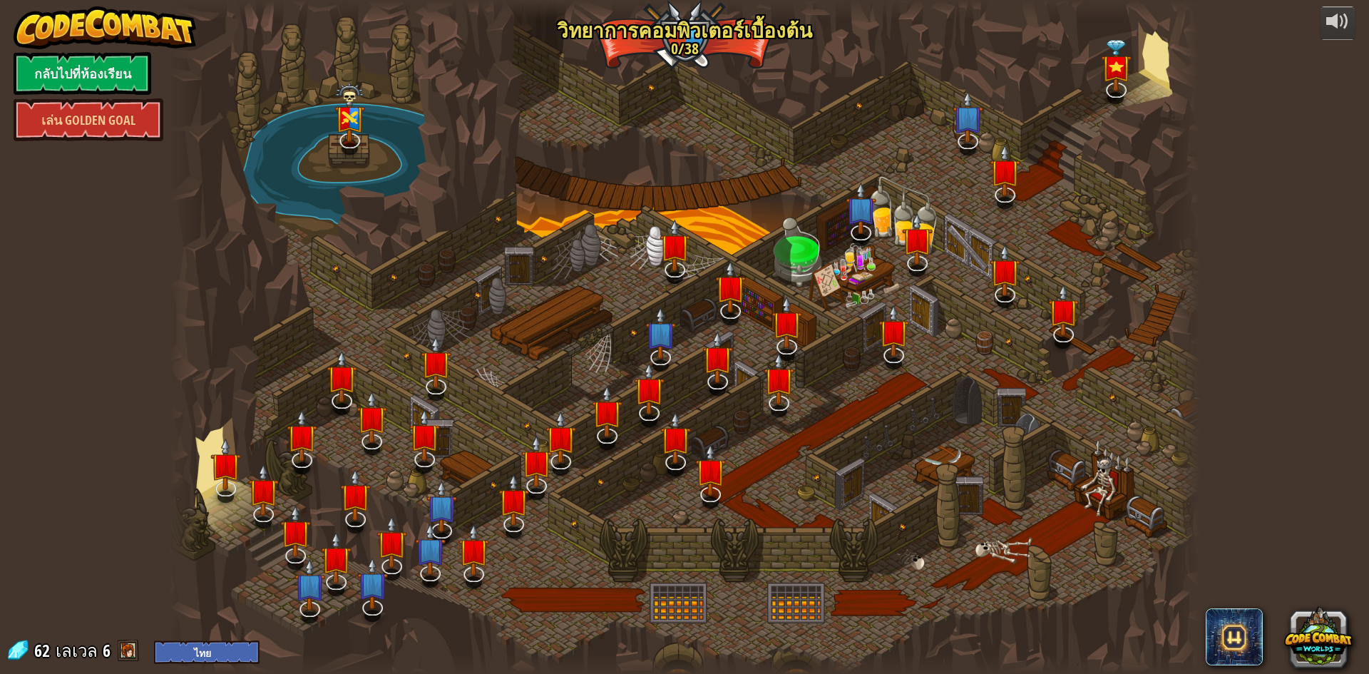
select select "th"
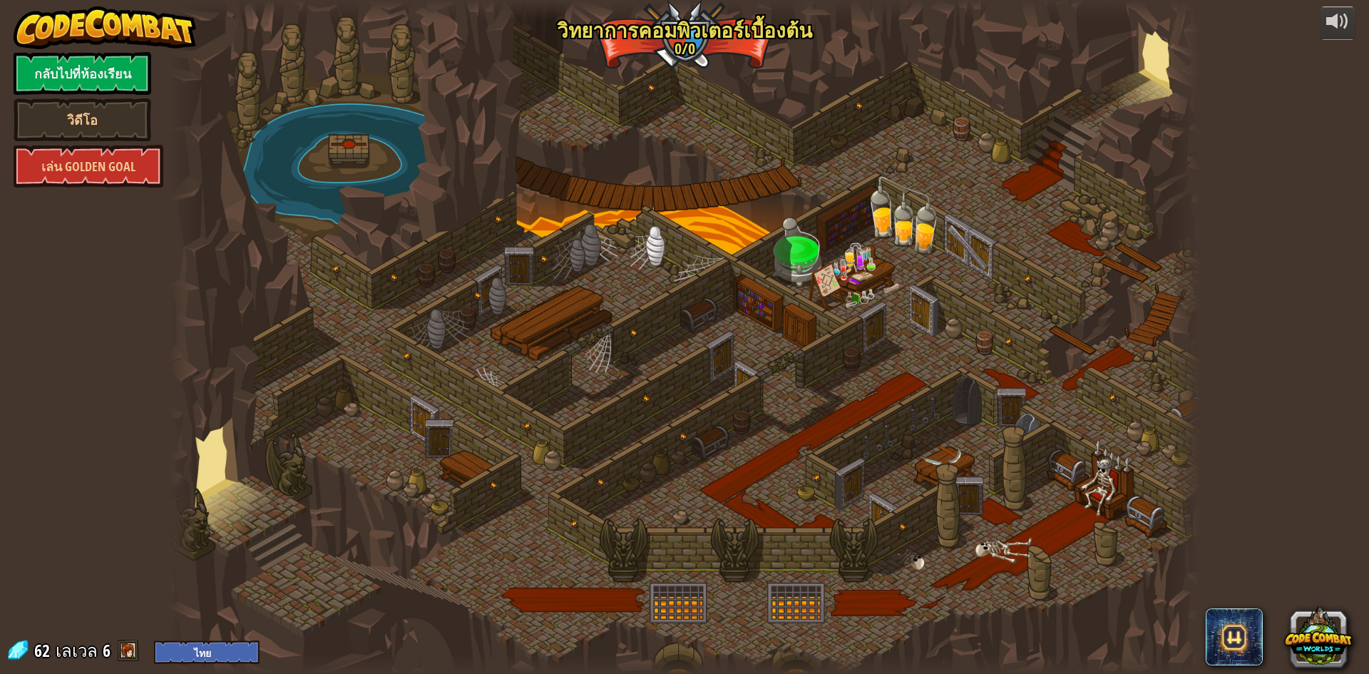
select select "th"
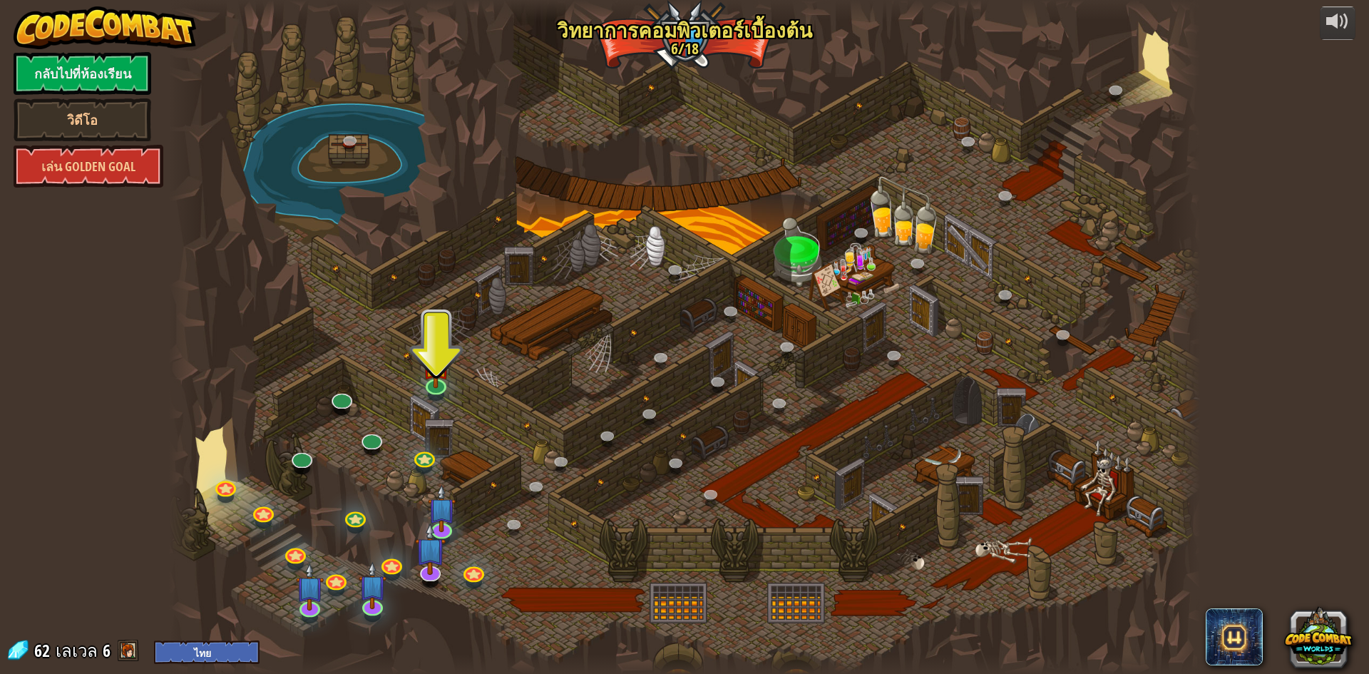
click at [106, 654] on span "6" at bounding box center [107, 650] width 8 height 23
drag, startPoint x: 112, startPoint y: 655, endPoint x: 119, endPoint y: 653, distance: 7.4
click at [115, 654] on div "62 [PERSON_NAME] 6 English ([GEOGRAPHIC_DATA]) English ([GEOGRAPHIC_DATA]) 简体中文…" at bounding box center [133, 651] width 254 height 25
click at [136, 646] on span at bounding box center [128, 650] width 21 height 21
click at [145, 641] on link at bounding box center [145, 650] width 4 height 23
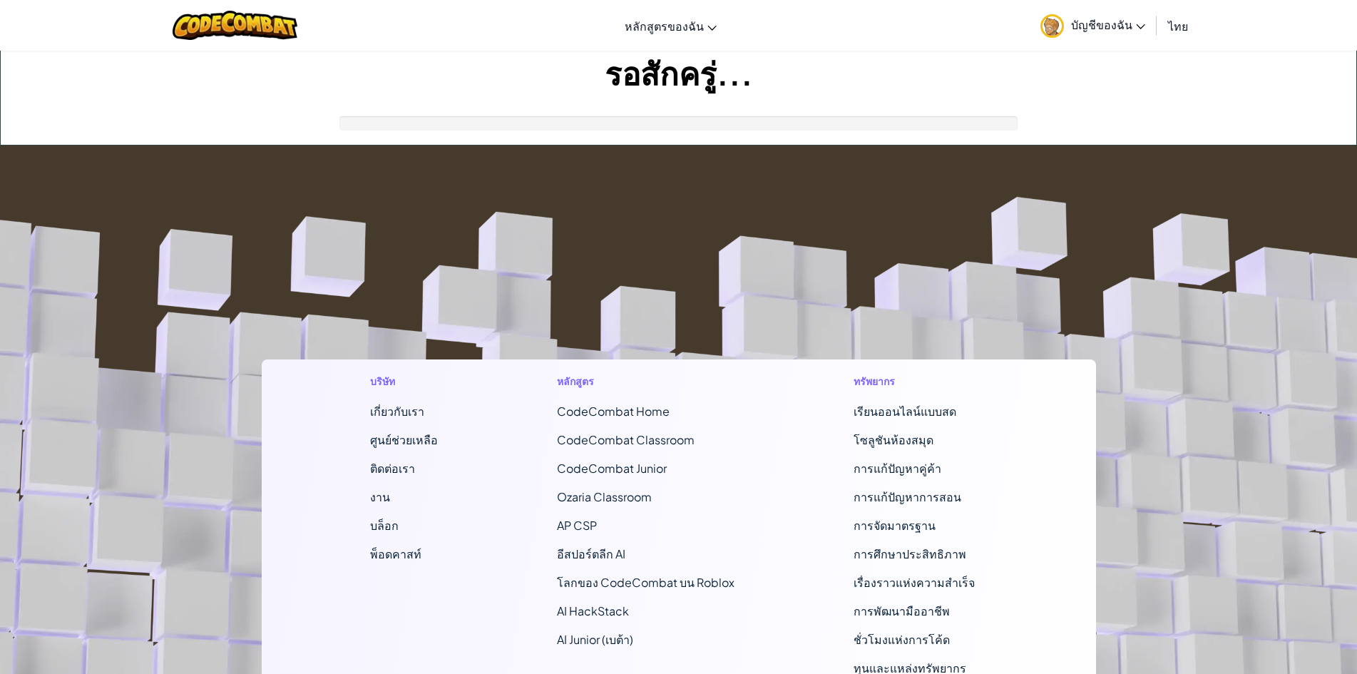
click at [99, 654] on footer "บริษัท เกี่ยวกับเรา ศูนย์ช่วยเหลือ ติดต่อเรา งาน บล็อก พ็อดคาสท์ หลักสูตร CodeC…" at bounding box center [678, 531] width 1357 height 772
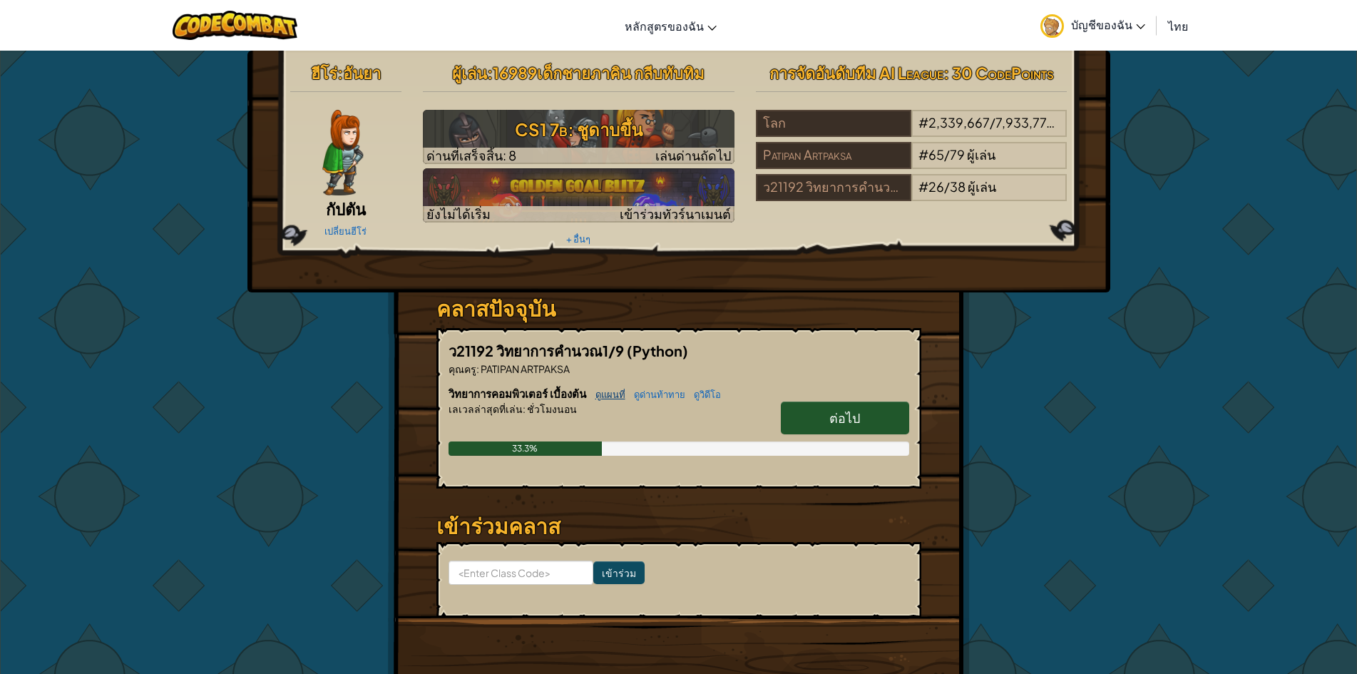
click at [617, 393] on link "ดูแผนที่" at bounding box center [606, 394] width 37 height 11
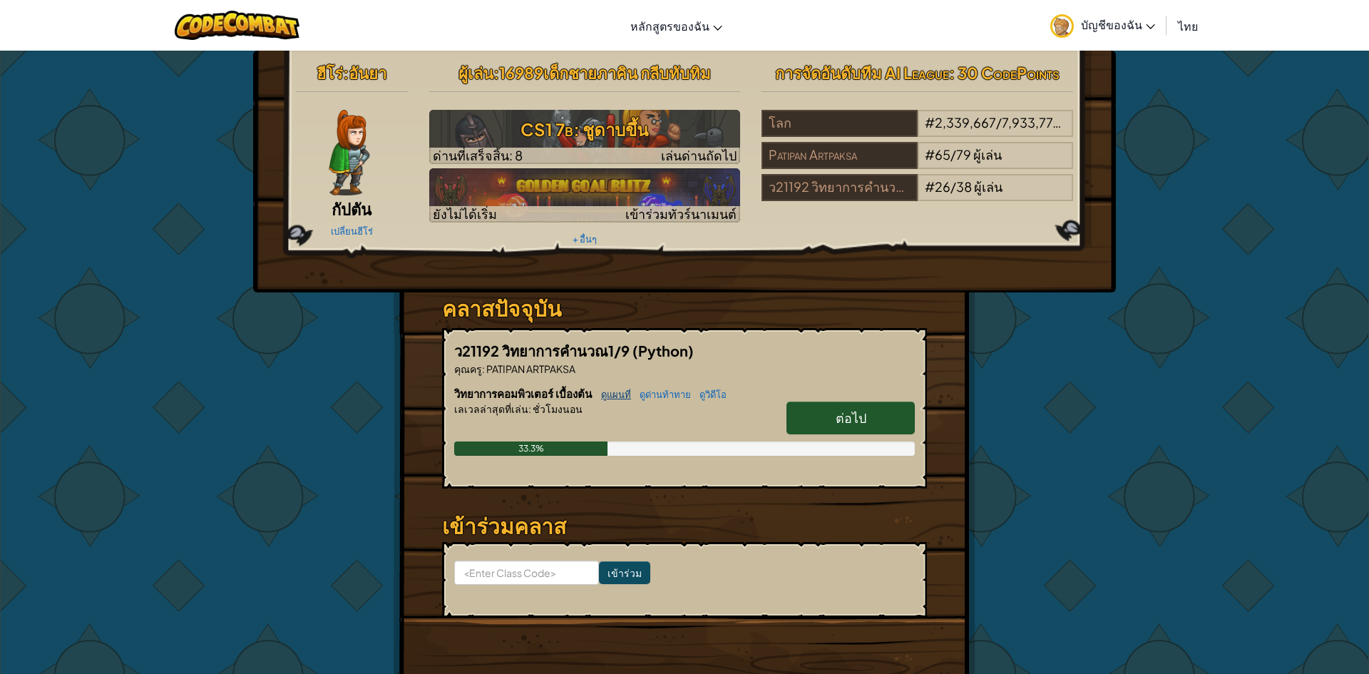
select select "th"
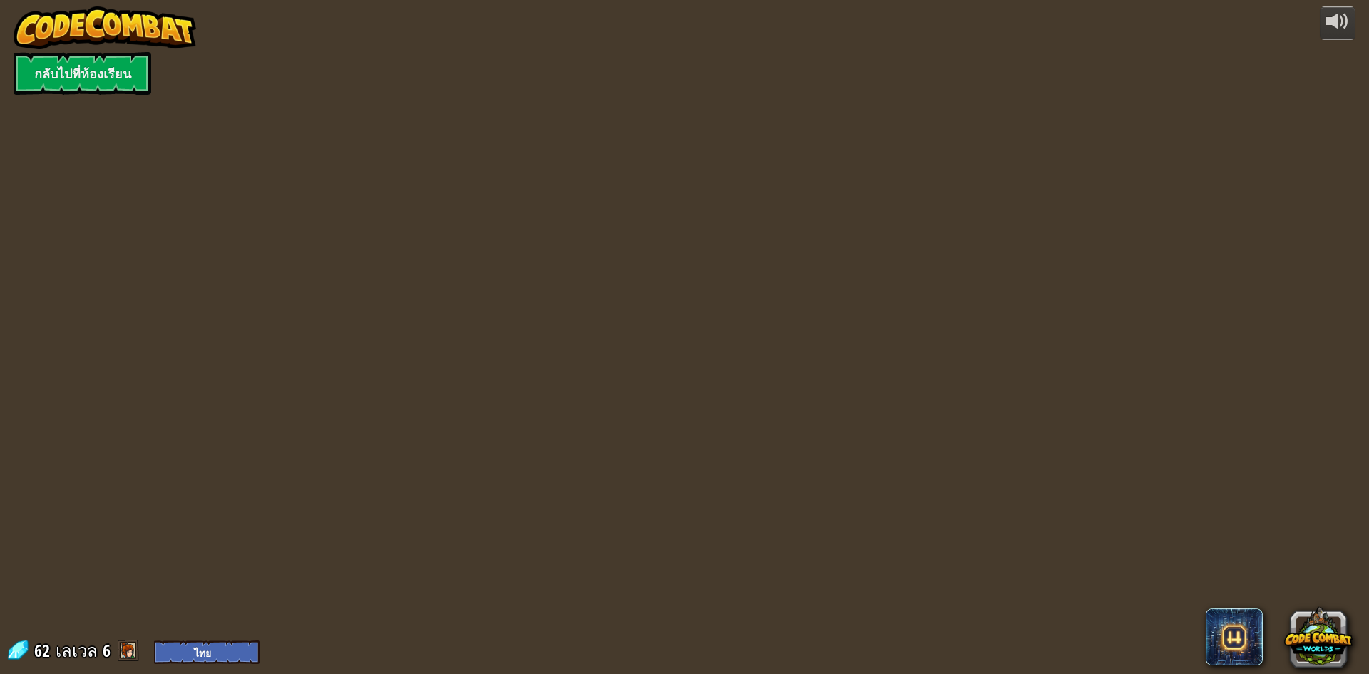
select select "th"
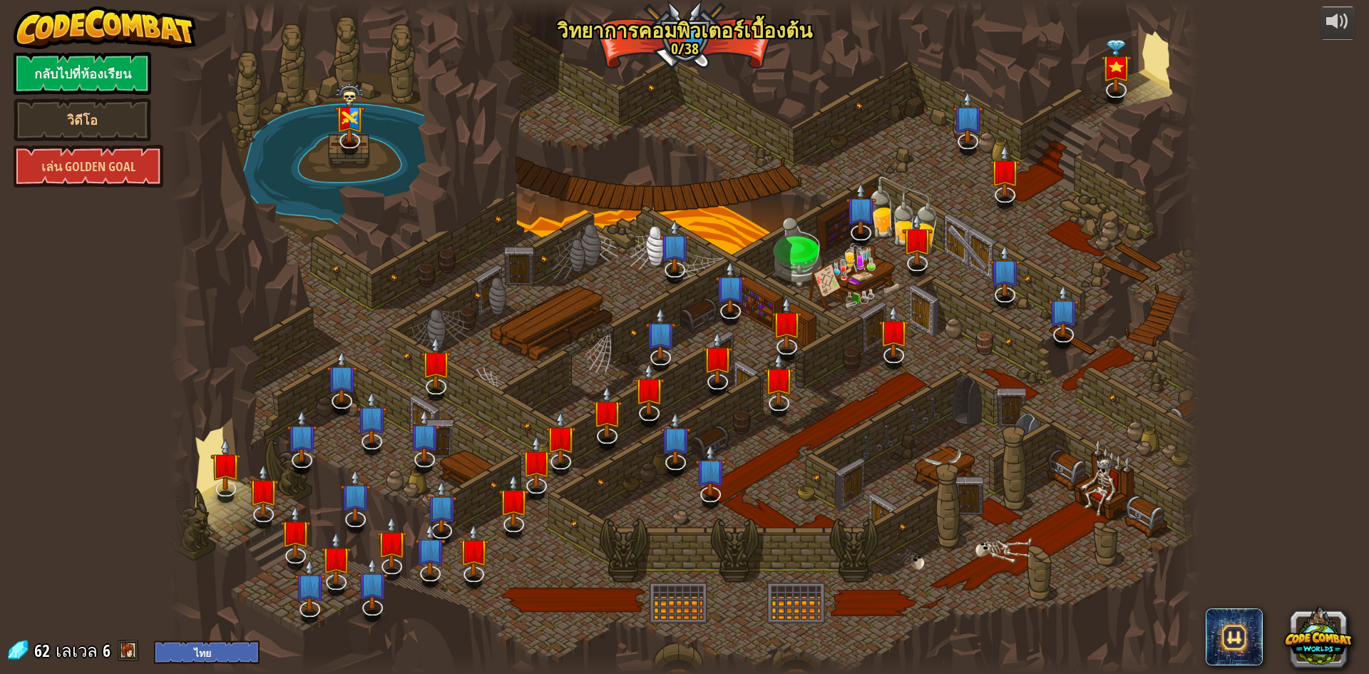
select select "th"
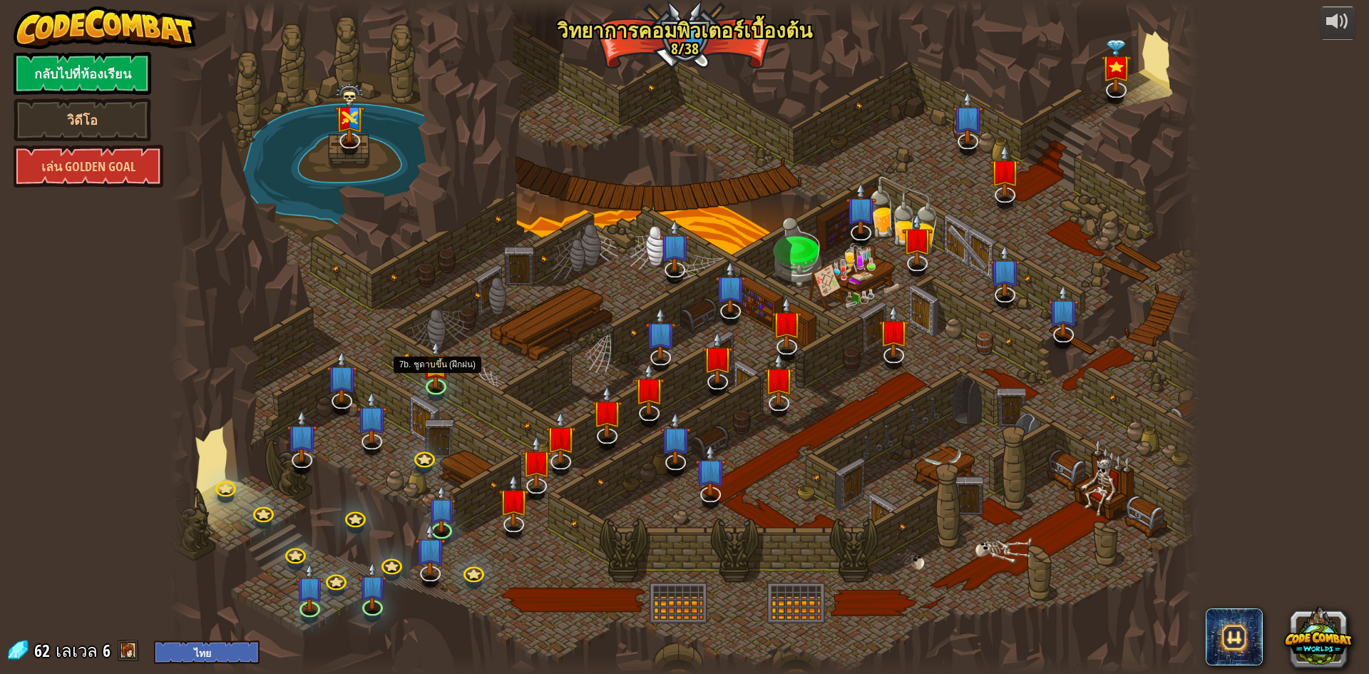
select select "th"
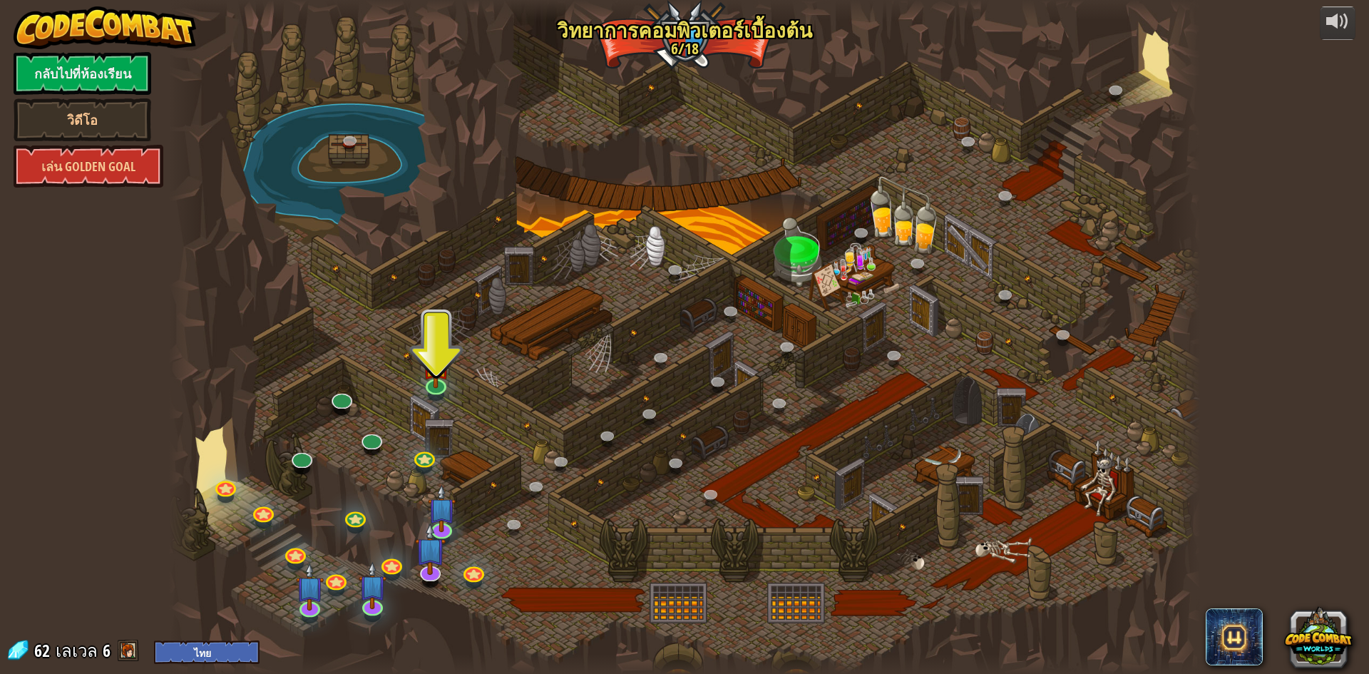
click at [94, 651] on span "เลเวล" at bounding box center [77, 651] width 42 height 24
drag, startPoint x: 105, startPoint y: 653, endPoint x: 127, endPoint y: 658, distance: 22.7
click at [117, 658] on div "62 [PERSON_NAME] 6 English ([GEOGRAPHIC_DATA]) English ([GEOGRAPHIC_DATA]) 简体中文…" at bounding box center [133, 651] width 254 height 25
click at [121, 654] on span at bounding box center [128, 650] width 21 height 21
click at [126, 652] on span at bounding box center [128, 650] width 21 height 21
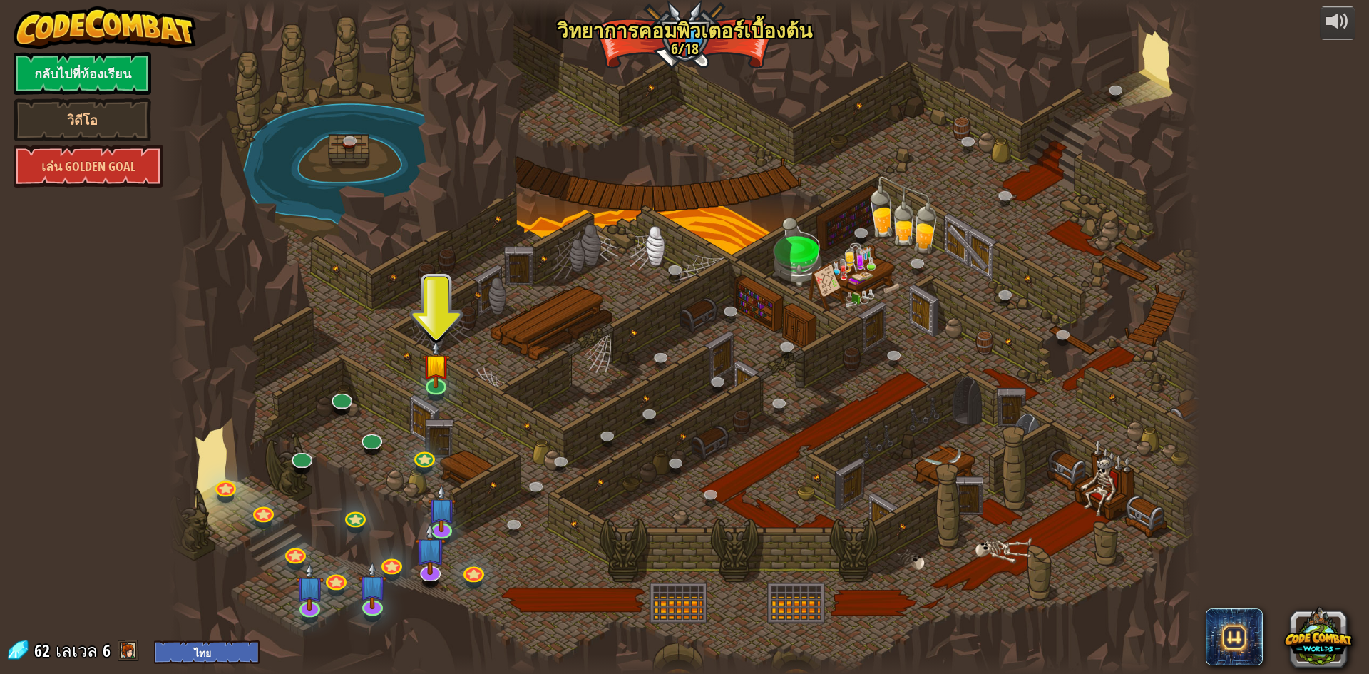
click at [126, 649] on span at bounding box center [128, 650] width 21 height 21
click at [119, 649] on span at bounding box center [128, 650] width 21 height 21
click at [118, 650] on span at bounding box center [128, 650] width 21 height 21
drag, startPoint x: 117, startPoint y: 650, endPoint x: 79, endPoint y: 642, distance: 38.6
click at [91, 649] on div "62 [PERSON_NAME] 6 English ([GEOGRAPHIC_DATA]) English ([GEOGRAPHIC_DATA]) 简体中文…" at bounding box center [133, 651] width 254 height 25
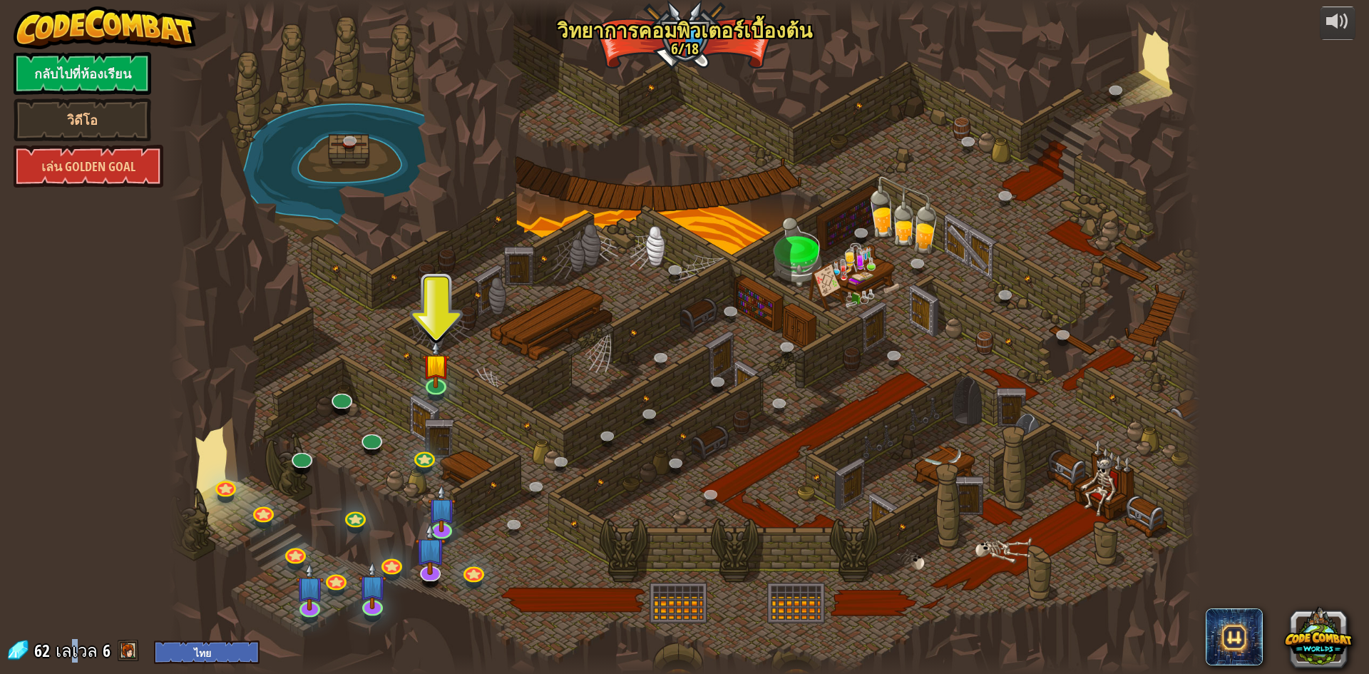
drag, startPoint x: 68, startPoint y: 645, endPoint x: 76, endPoint y: 643, distance: 7.3
click at [70, 645] on span "เลเวล" at bounding box center [77, 651] width 42 height 24
click at [426, 383] on img at bounding box center [436, 352] width 28 height 63
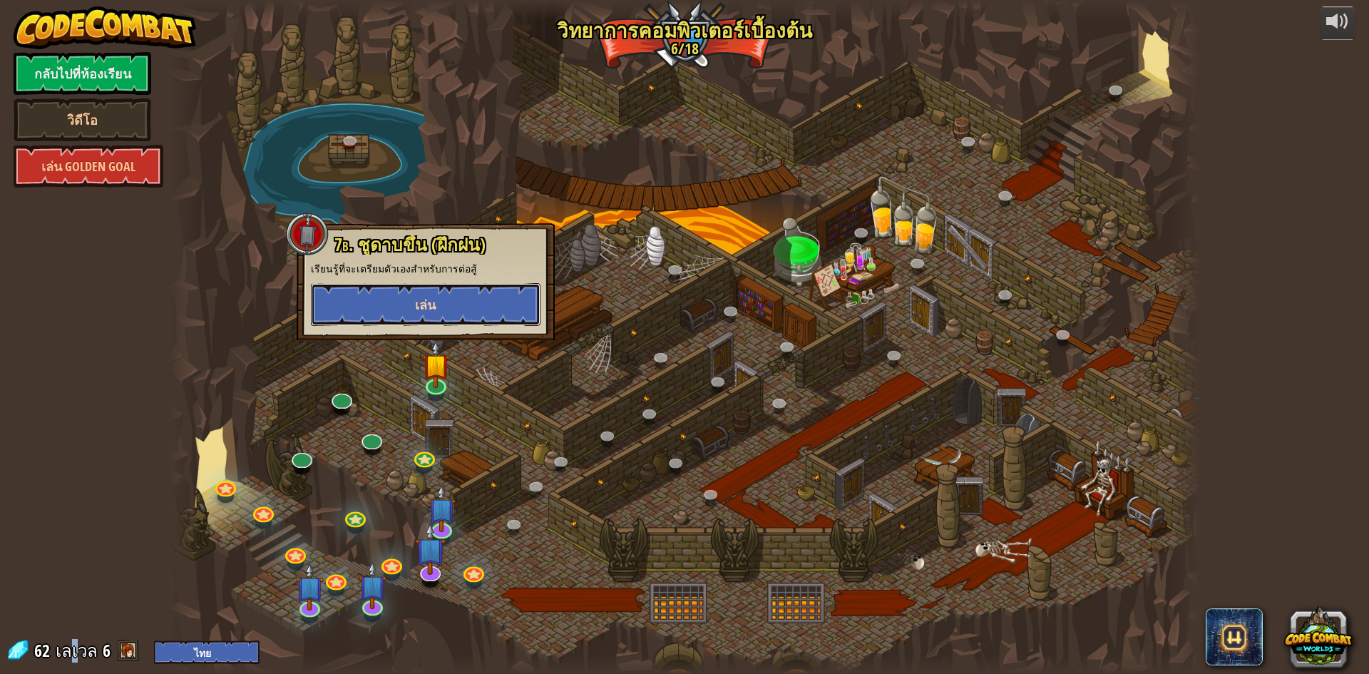
click at [476, 305] on button "เล่น" at bounding box center [426, 304] width 230 height 43
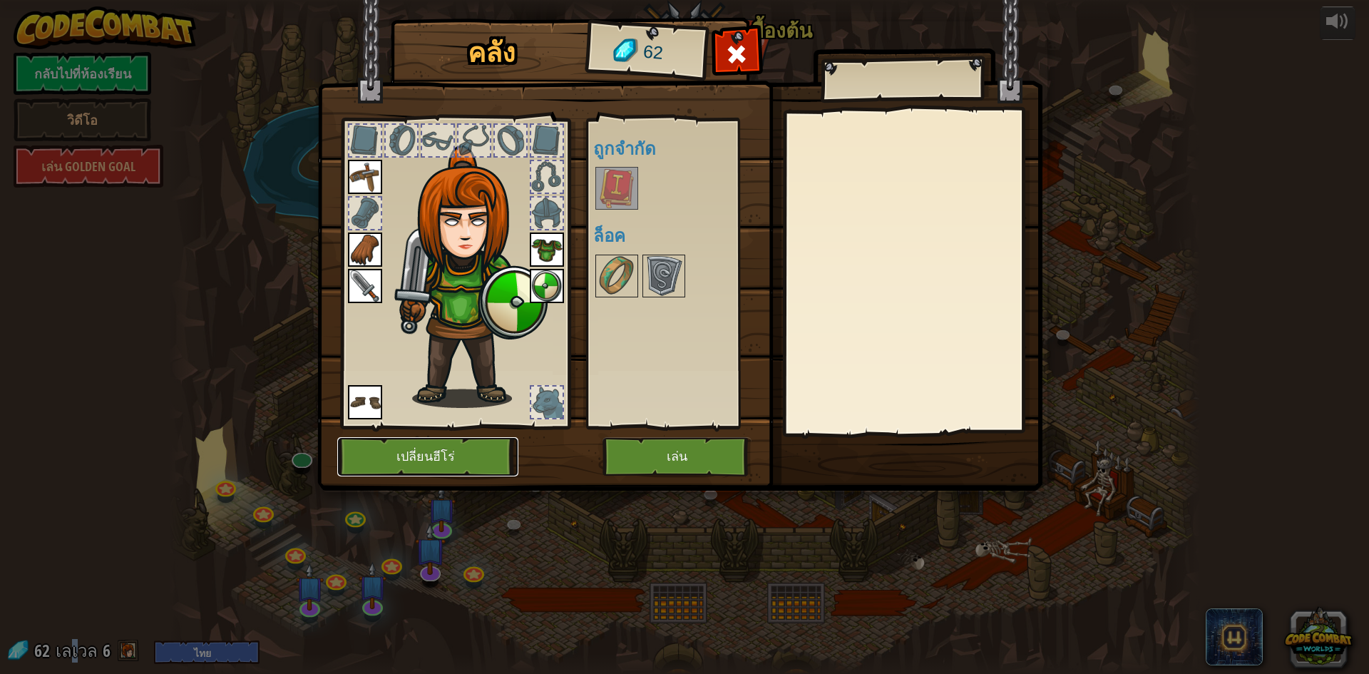
click at [422, 467] on button "เปลี่ยนฮีโร่" at bounding box center [427, 456] width 181 height 39
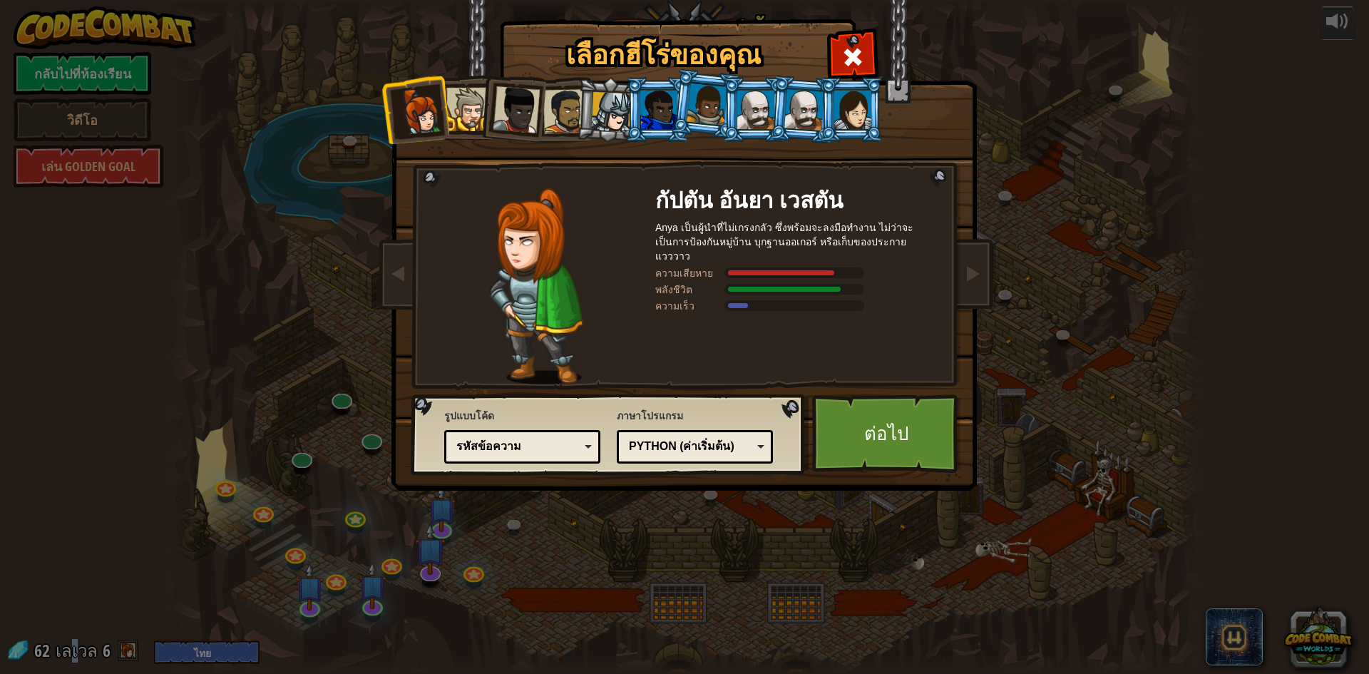
click at [496, 118] on div at bounding box center [516, 109] width 47 height 47
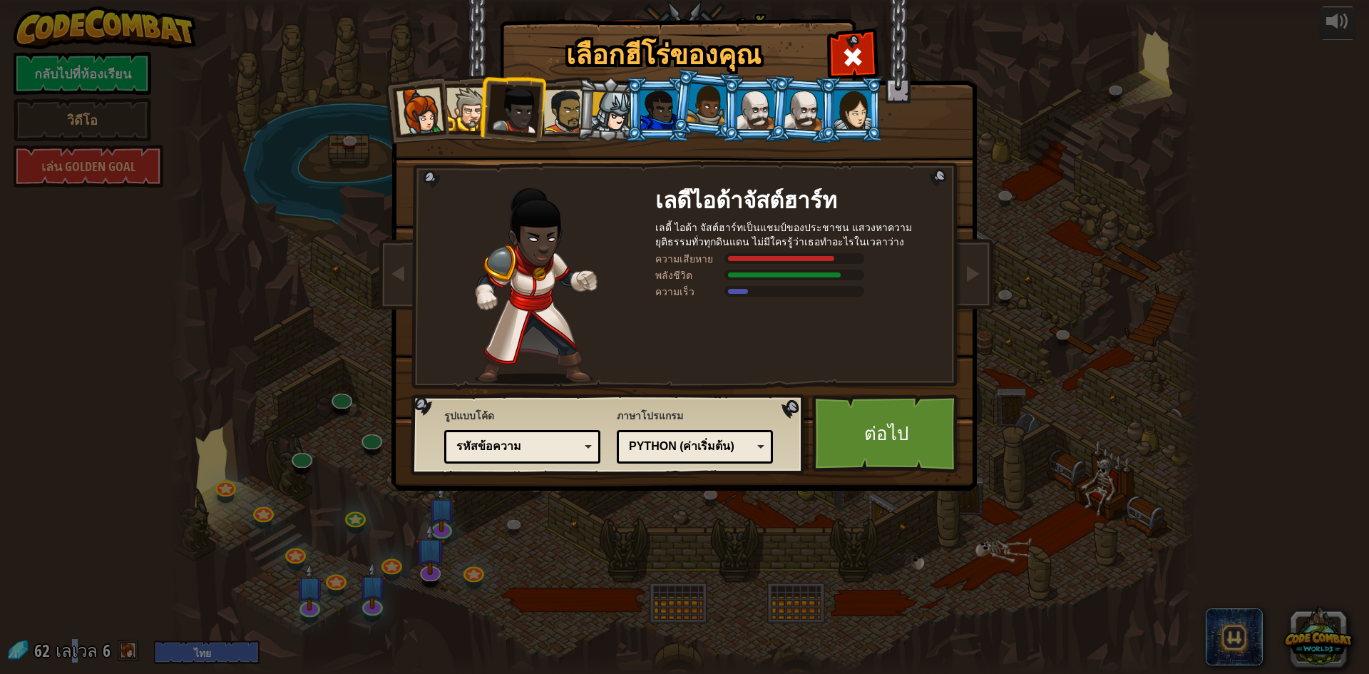
click at [600, 114] on div at bounding box center [611, 112] width 41 height 41
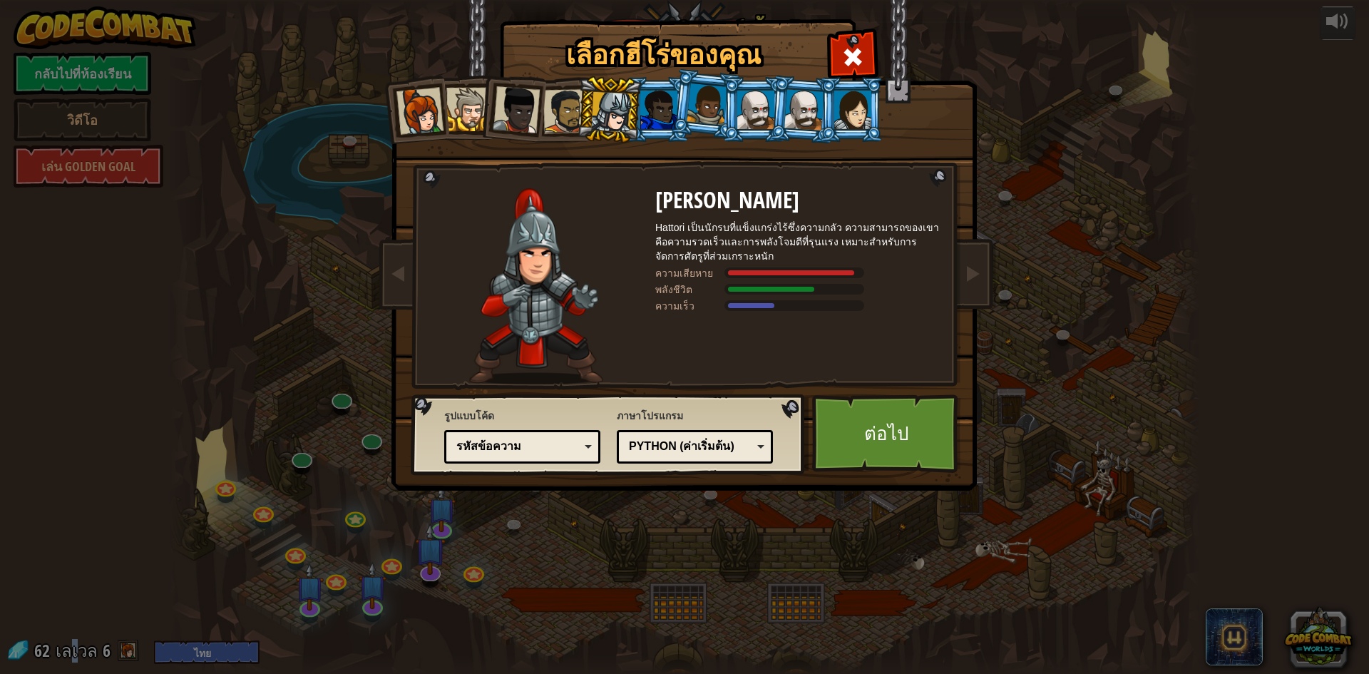
drag, startPoint x: 668, startPoint y: 127, endPoint x: 703, endPoint y: 124, distance: 35.1
click at [670, 126] on div at bounding box center [658, 110] width 37 height 39
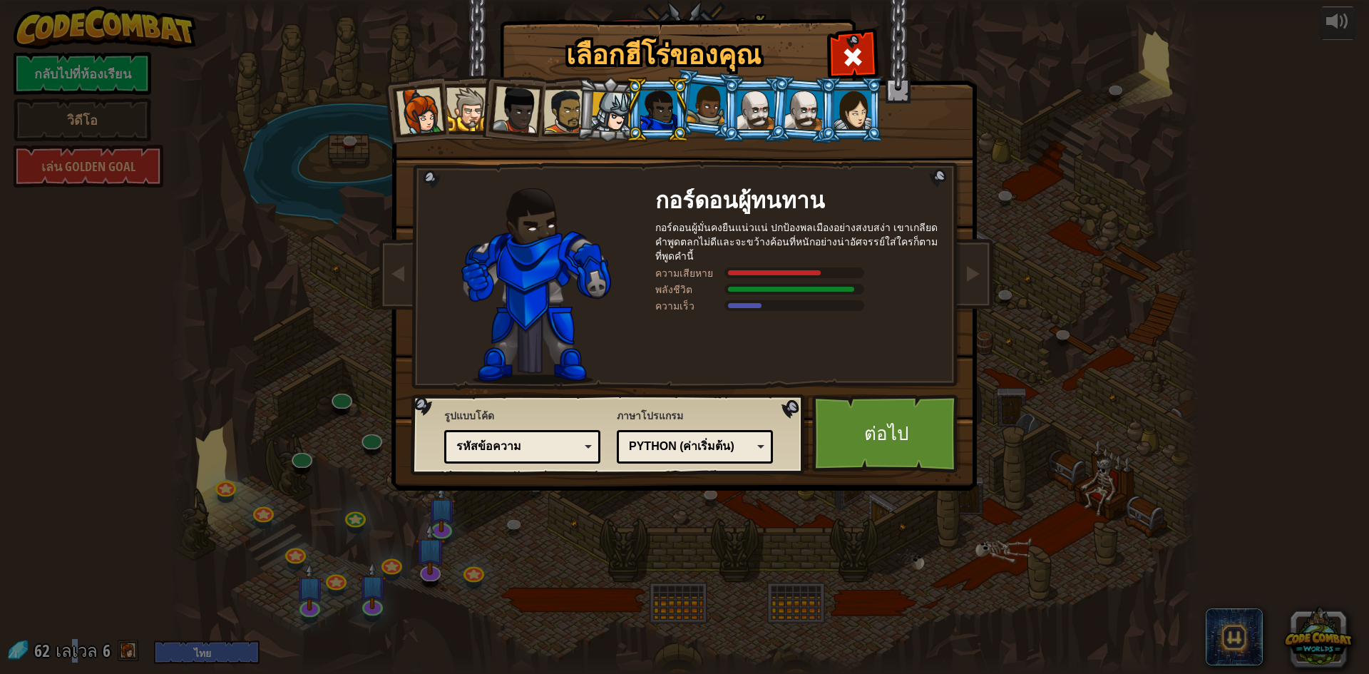
click at [753, 123] on li at bounding box center [754, 109] width 64 height 65
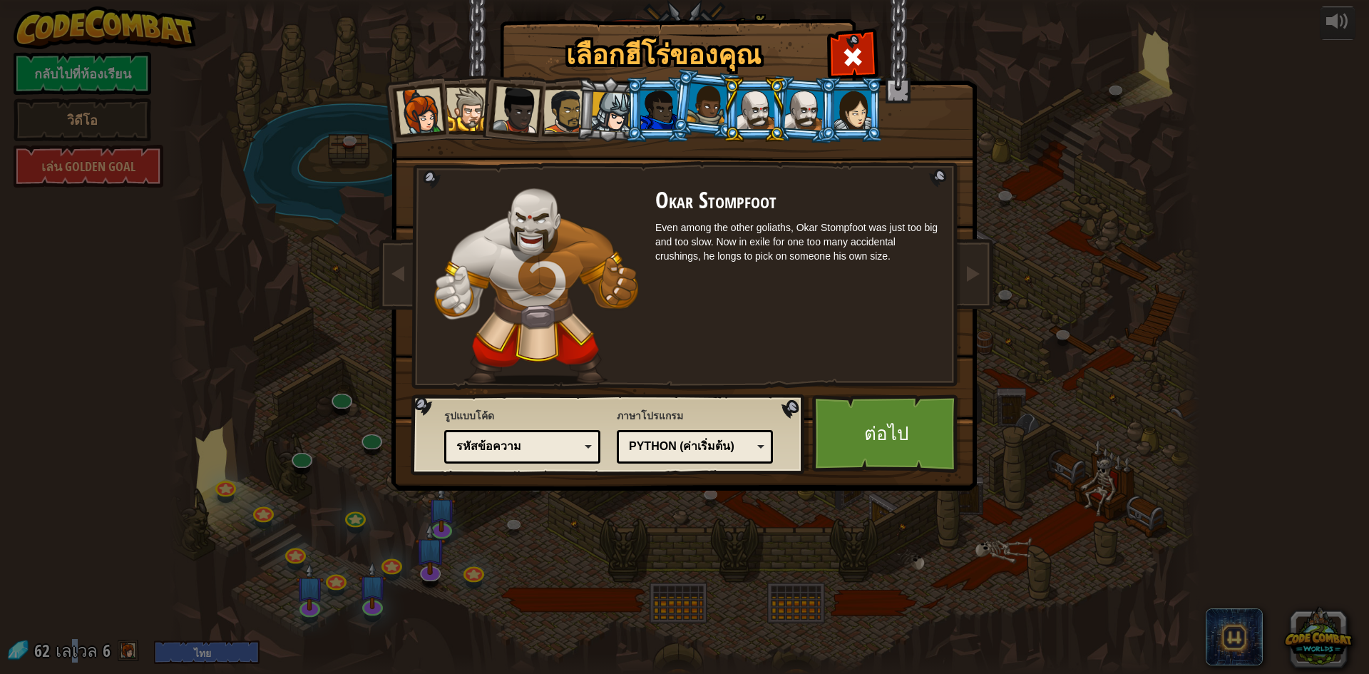
drag, startPoint x: 755, startPoint y: 123, endPoint x: 0, endPoint y: 354, distance: 789.0
drag, startPoint x: 0, startPoint y: 354, endPoint x: 851, endPoint y: 64, distance: 898.8
click at [851, 64] on span at bounding box center [853, 57] width 23 height 23
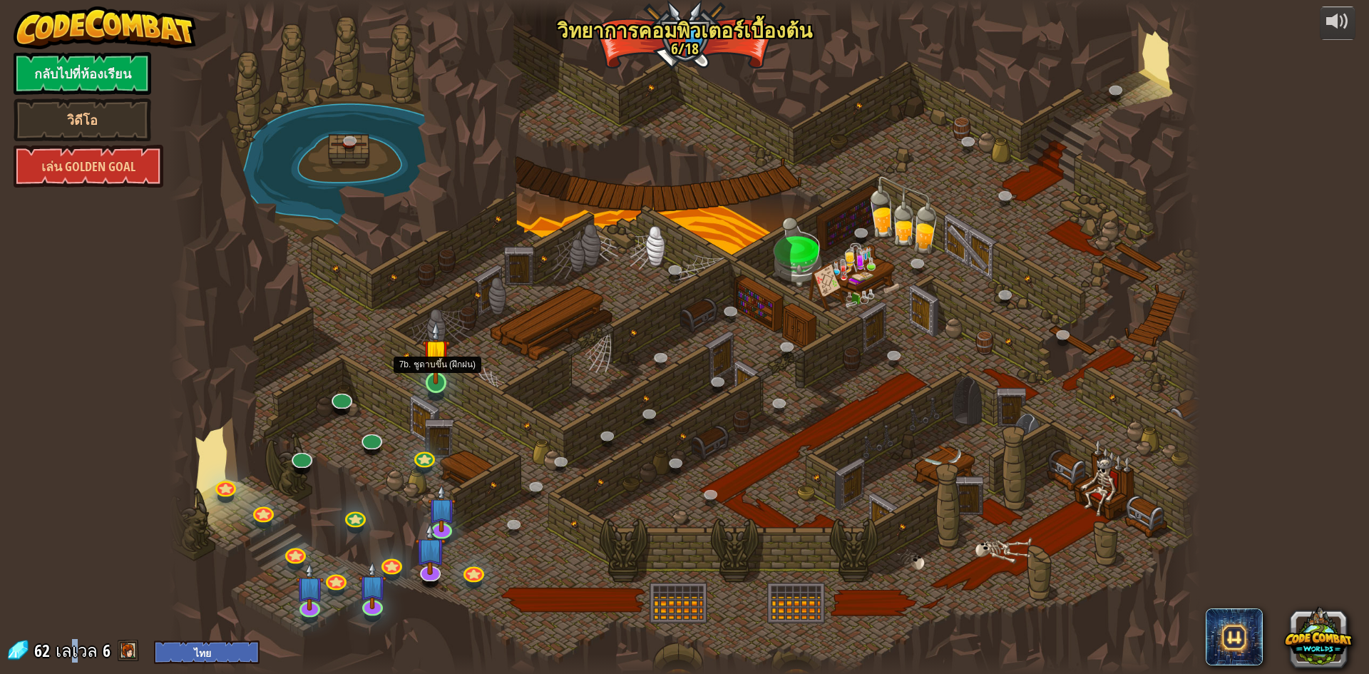
click at [449, 370] on div "25. Kithgard ประตู (ล็อค) หนีออกจาก[PERSON_NAME]คิธการ์ด และอย่าให้ยามจับได้ 26…" at bounding box center [684, 337] width 1031 height 674
click at [434, 382] on img at bounding box center [436, 352] width 28 height 63
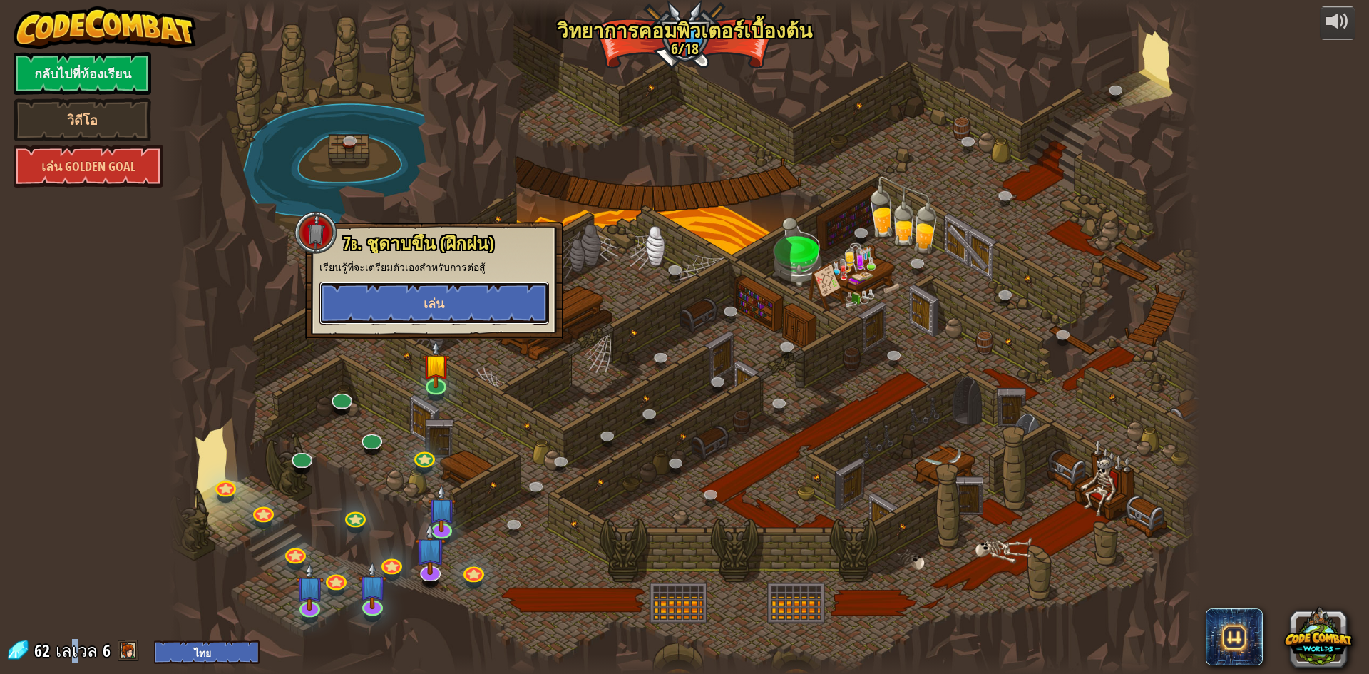
click at [449, 300] on button "เล่น" at bounding box center [435, 303] width 230 height 43
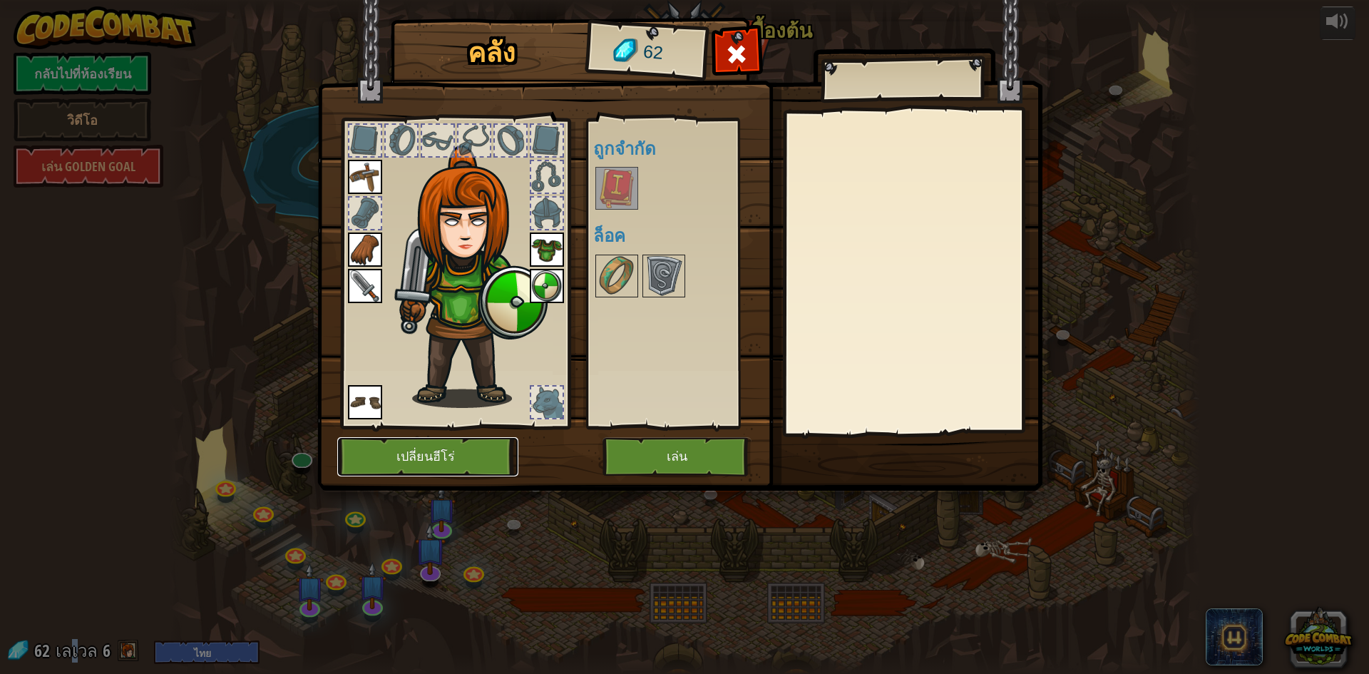
click at [468, 458] on button "เปลี่ยนฮีโร่" at bounding box center [427, 456] width 181 height 39
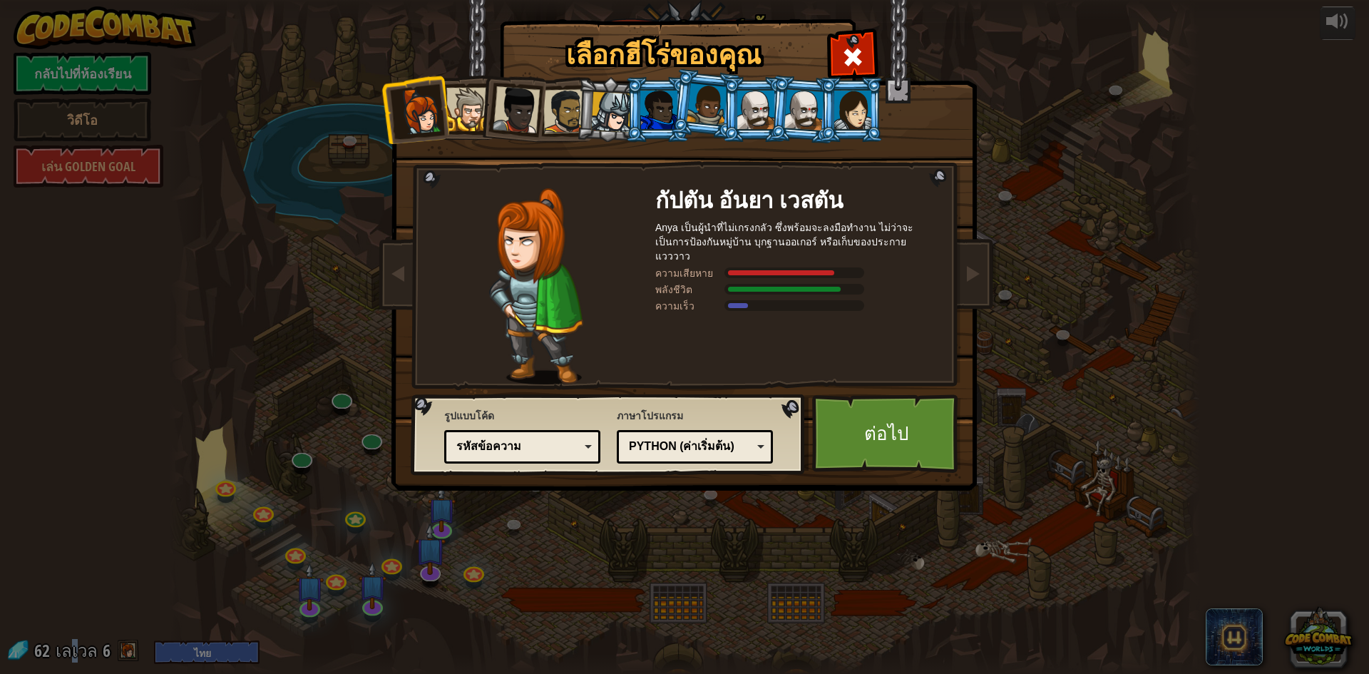
drag, startPoint x: 790, startPoint y: 110, endPoint x: 801, endPoint y: 106, distance: 12.2
click at [801, 106] on div at bounding box center [805, 109] width 40 height 41
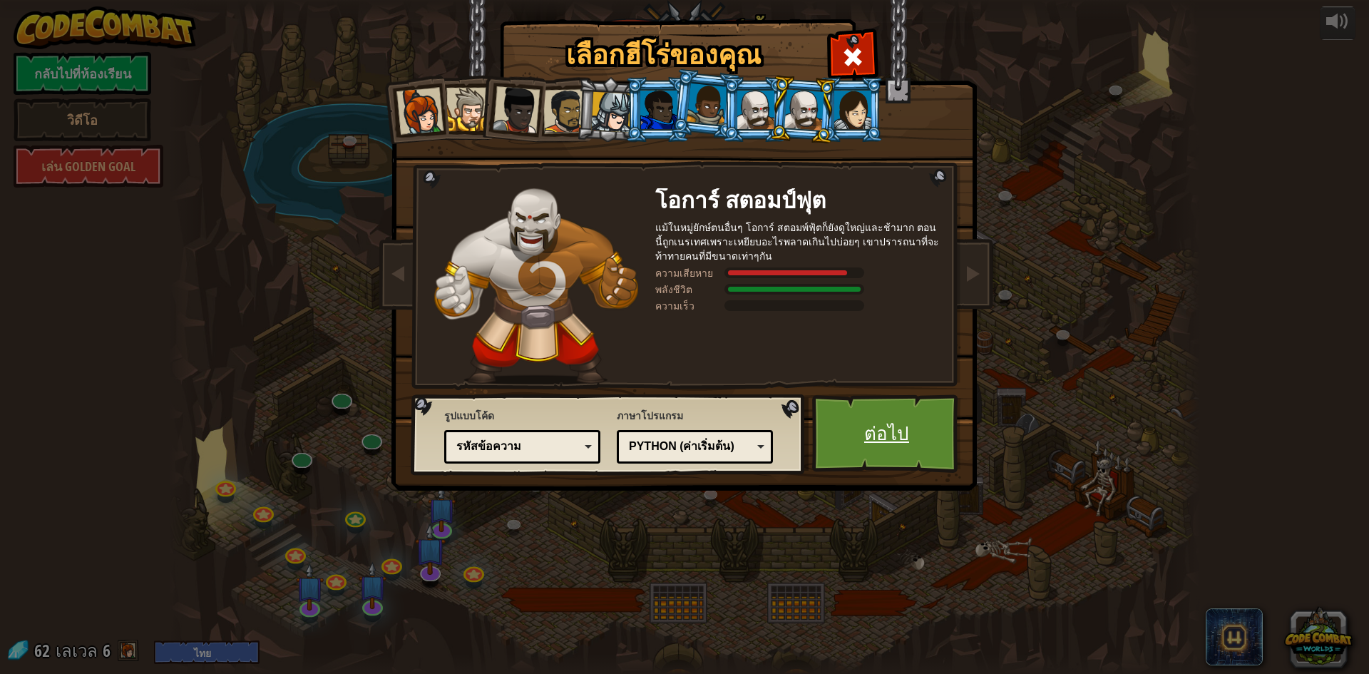
click at [910, 446] on link "ต่อไป" at bounding box center [886, 433] width 149 height 78
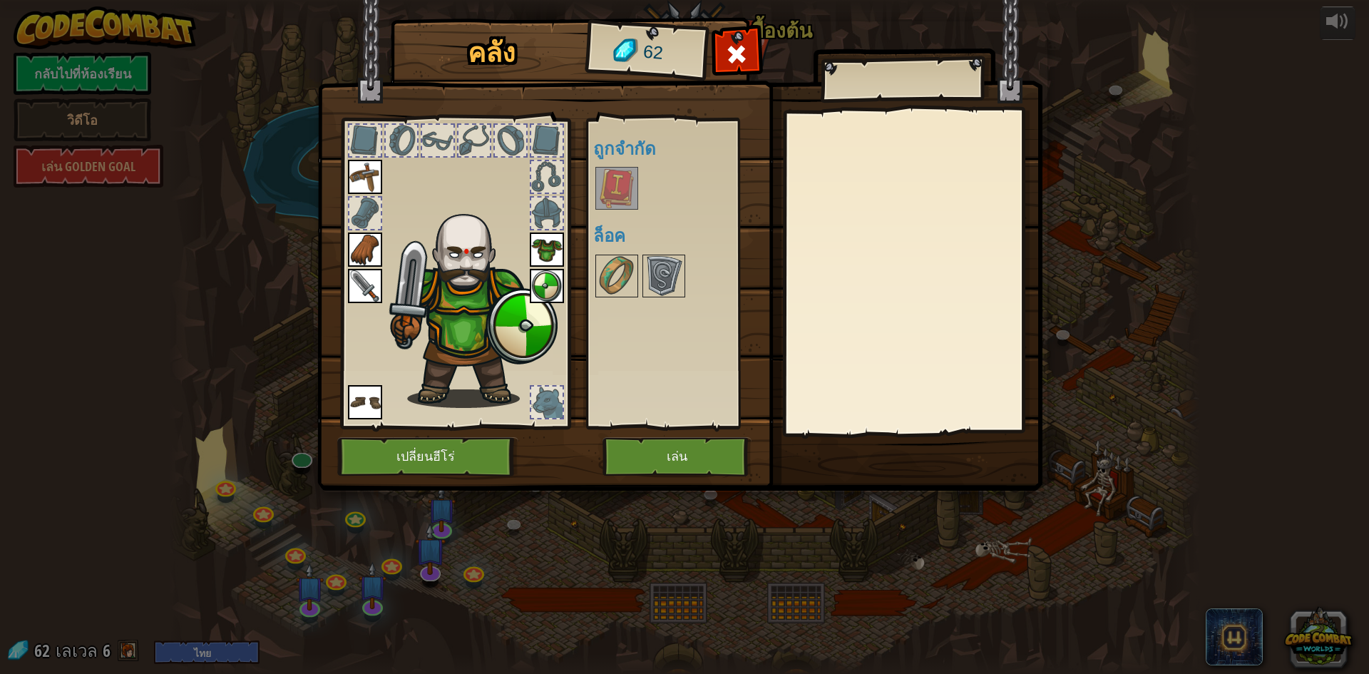
click at [542, 267] on div at bounding box center [454, 269] width 235 height 321
click at [553, 302] on img at bounding box center [547, 286] width 34 height 34
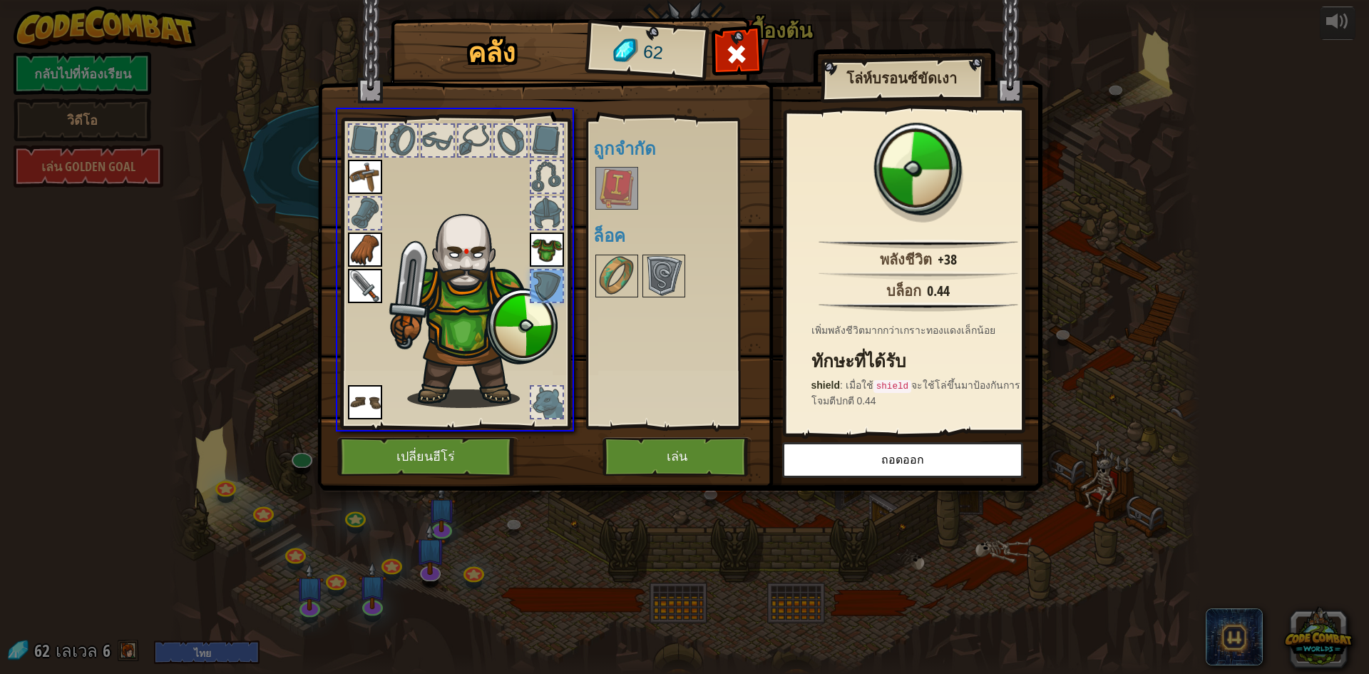
drag, startPoint x: 533, startPoint y: 273, endPoint x: 656, endPoint y: 307, distance: 127.4
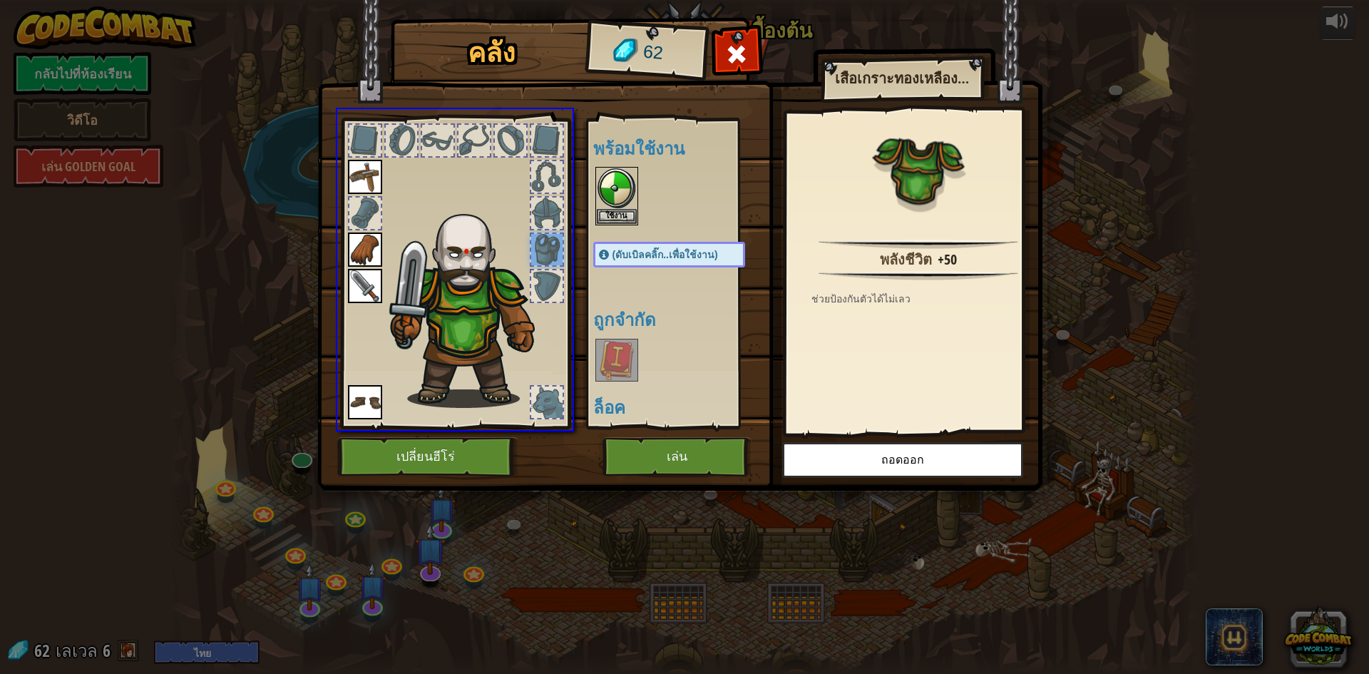
drag, startPoint x: 548, startPoint y: 247, endPoint x: 644, endPoint y: 273, distance: 99.1
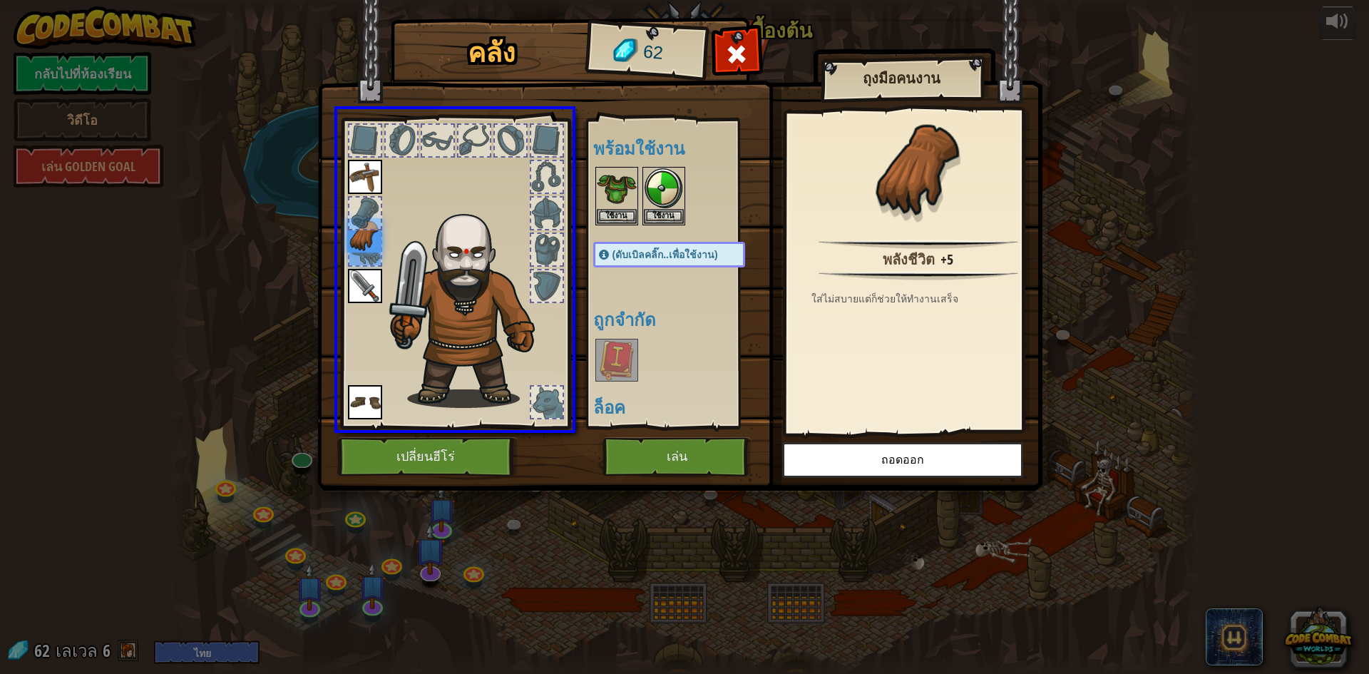
drag, startPoint x: 372, startPoint y: 243, endPoint x: 606, endPoint y: 314, distance: 243.7
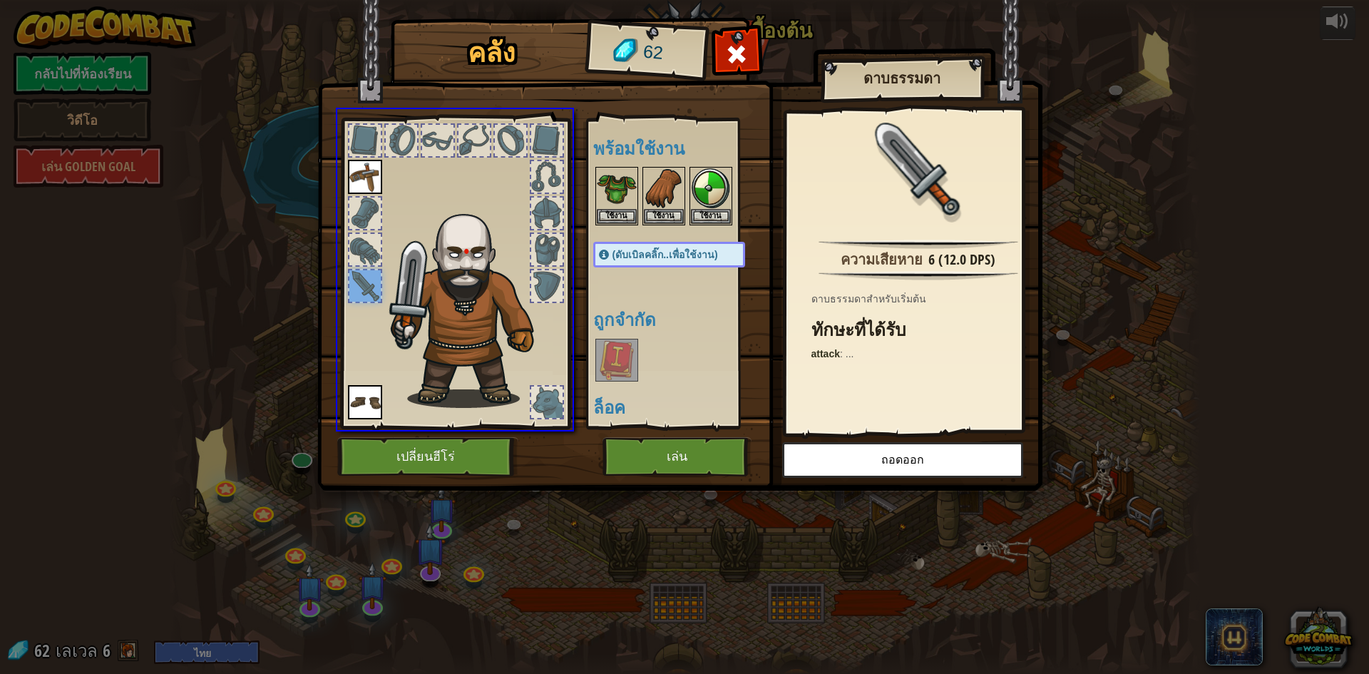
drag, startPoint x: 362, startPoint y: 283, endPoint x: 616, endPoint y: 337, distance: 259.6
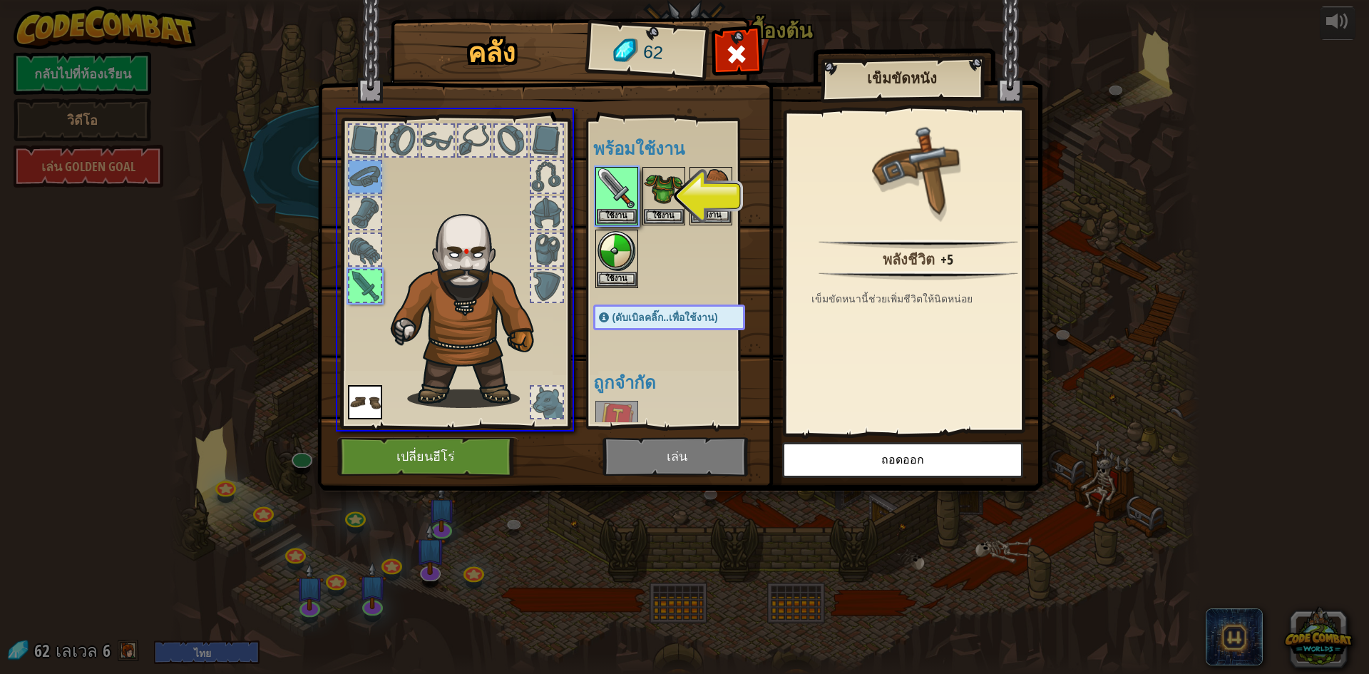
drag, startPoint x: 361, startPoint y: 172, endPoint x: 619, endPoint y: 280, distance: 280.0
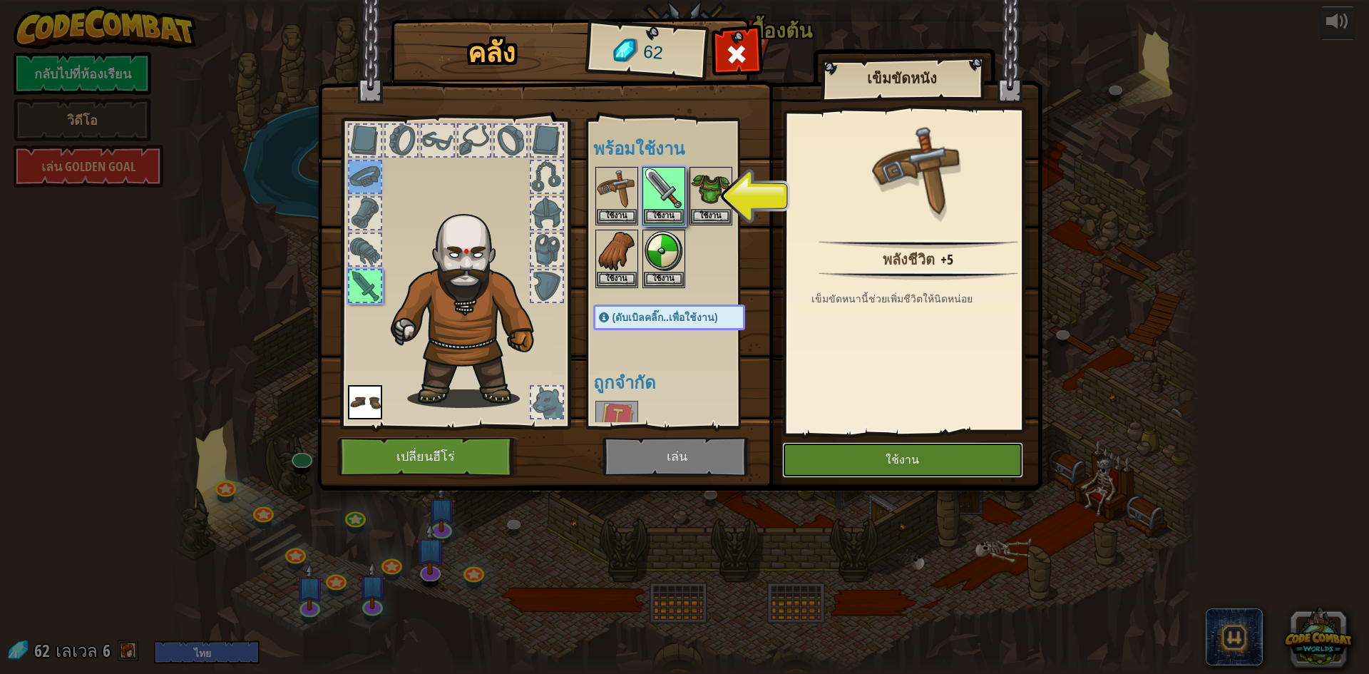
click at [909, 462] on button "ใช้งาน" at bounding box center [902, 460] width 241 height 36
click at [907, 462] on button "ใช้งาน" at bounding box center [902, 460] width 241 height 36
drag, startPoint x: 907, startPoint y: 462, endPoint x: 887, endPoint y: 456, distance: 20.1
click at [892, 459] on button "ใช้งาน" at bounding box center [902, 460] width 241 height 36
drag, startPoint x: 887, startPoint y: 456, endPoint x: 812, endPoint y: 459, distance: 74.9
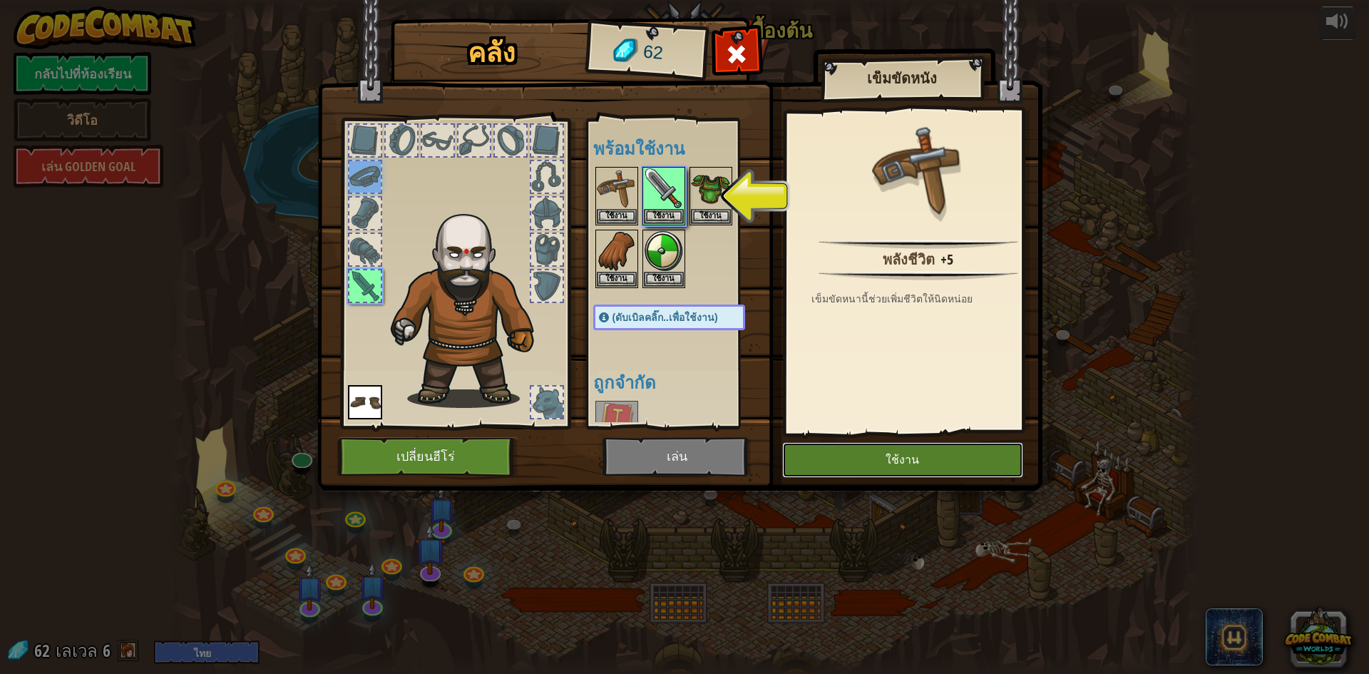
click at [885, 456] on button "ใช้งาน" at bounding box center [902, 460] width 241 height 36
click at [441, 445] on button "เปลี่ยนฮีโร่" at bounding box center [427, 456] width 181 height 39
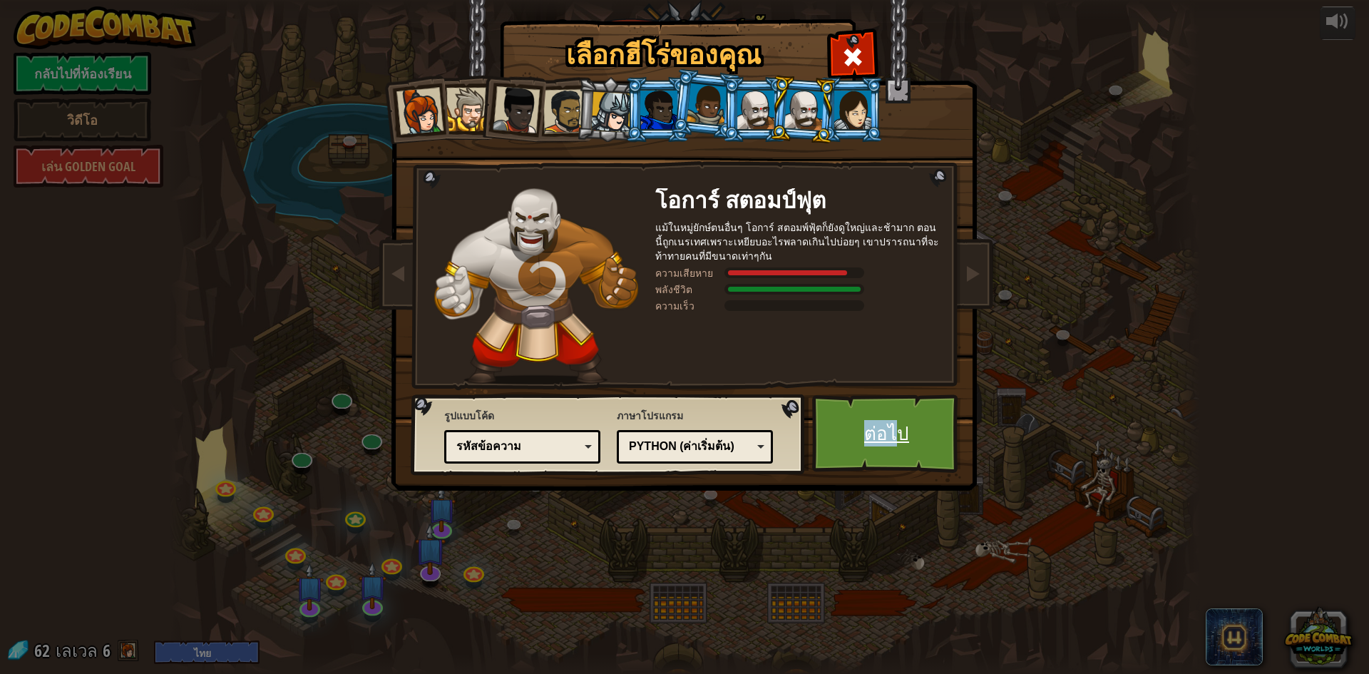
drag, startPoint x: 859, startPoint y: 438, endPoint x: 902, endPoint y: 447, distance: 44.5
click at [902, 447] on link "ต่อไป" at bounding box center [886, 433] width 149 height 78
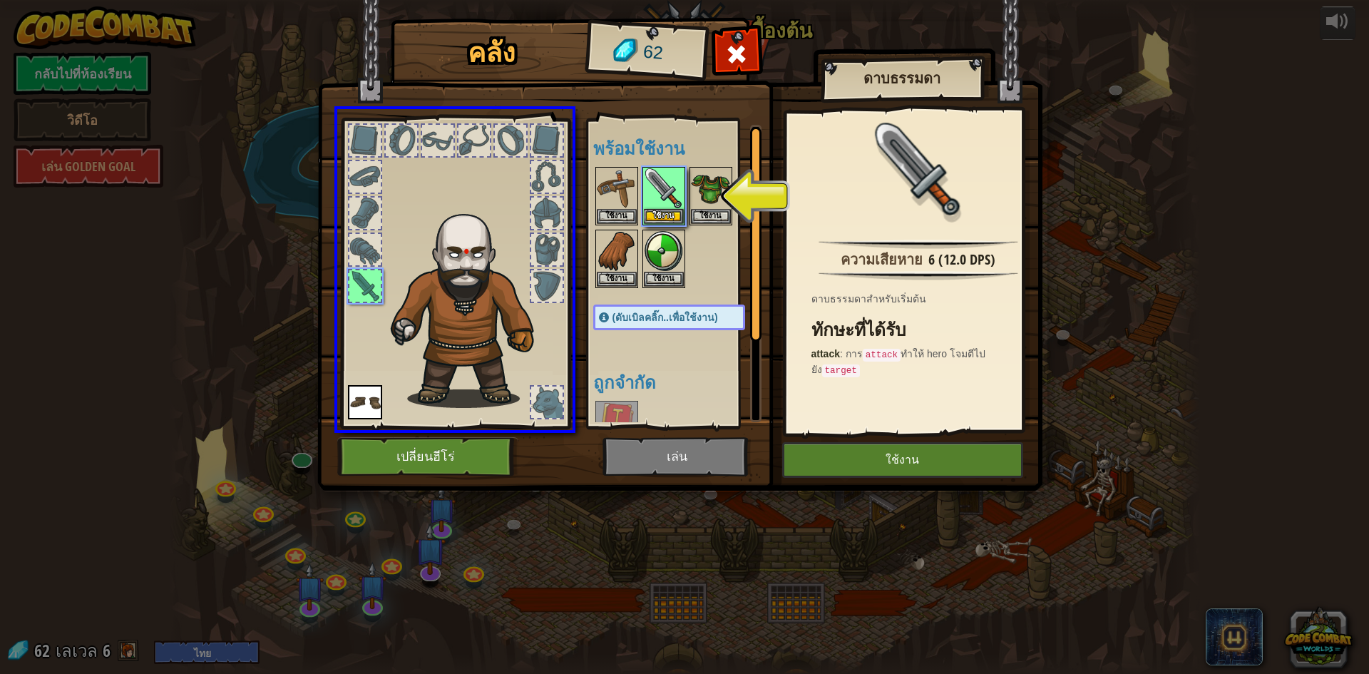
drag, startPoint x: 661, startPoint y: 177, endPoint x: 581, endPoint y: 206, distance: 85.7
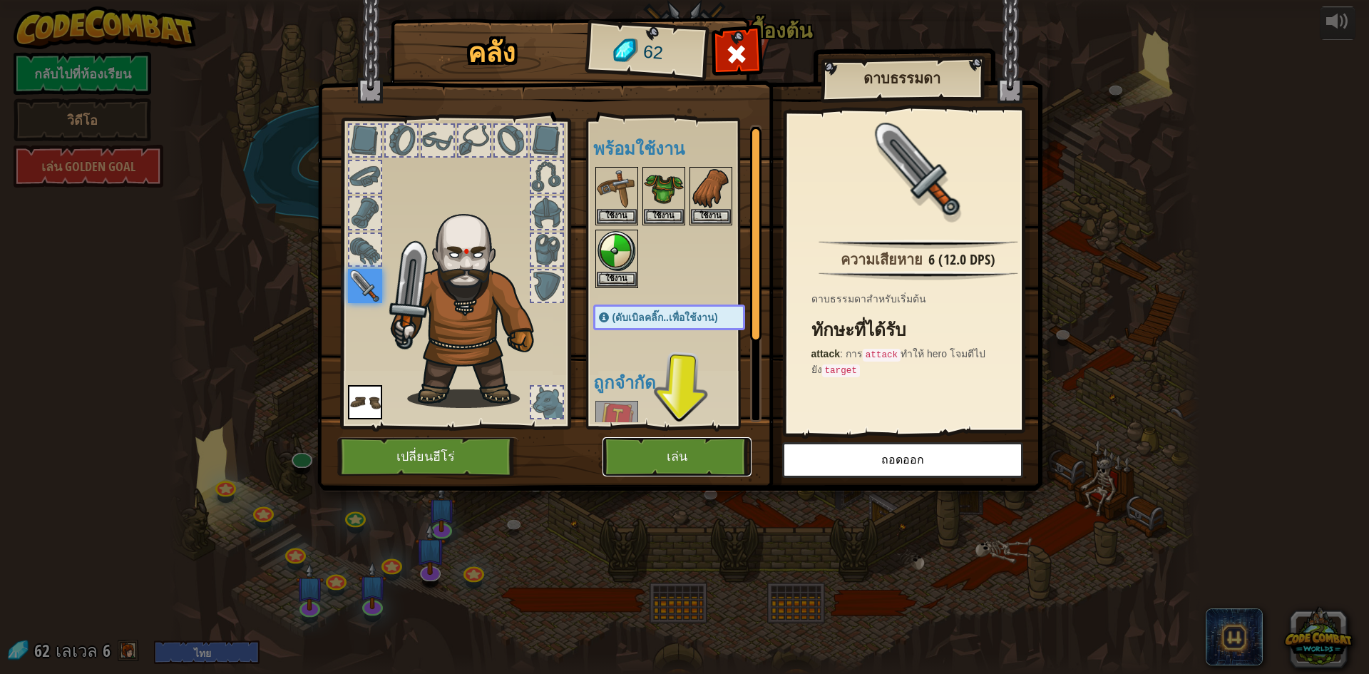
click at [690, 449] on button "เล่น" at bounding box center [677, 456] width 149 height 39
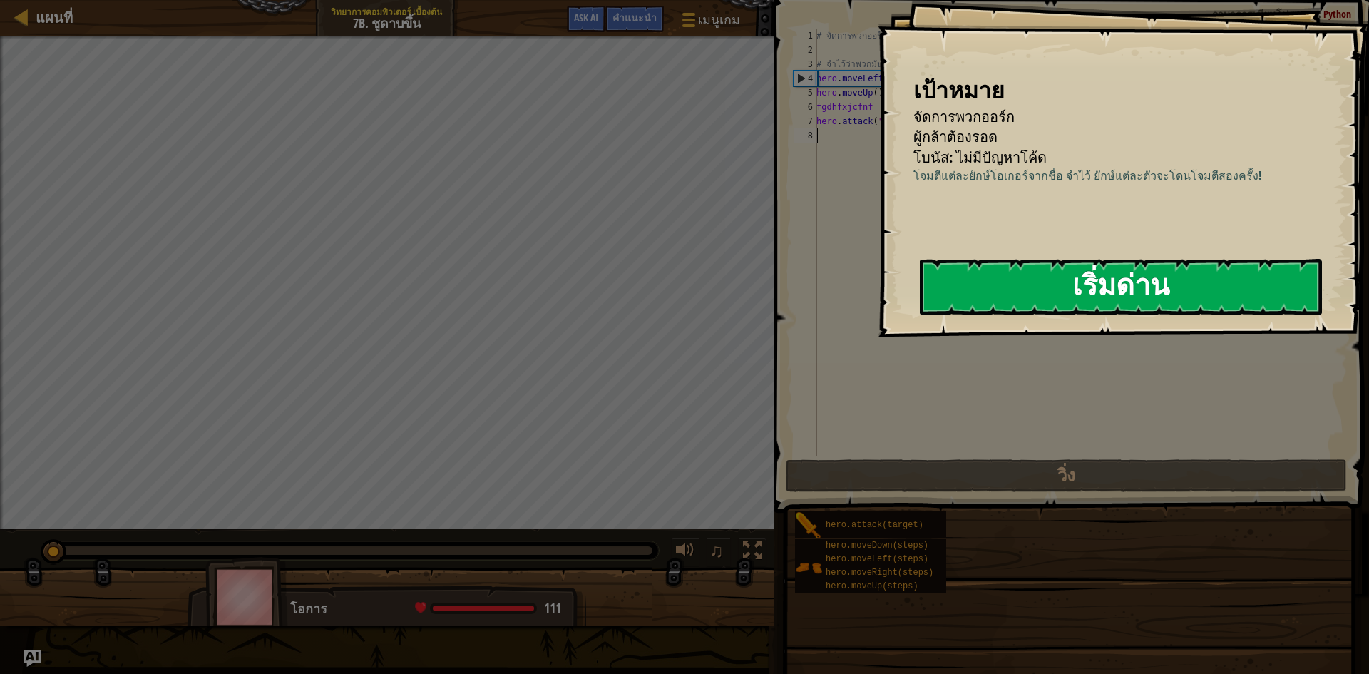
click at [1166, 286] on button "เริ่มด่าน" at bounding box center [1121, 287] width 402 height 56
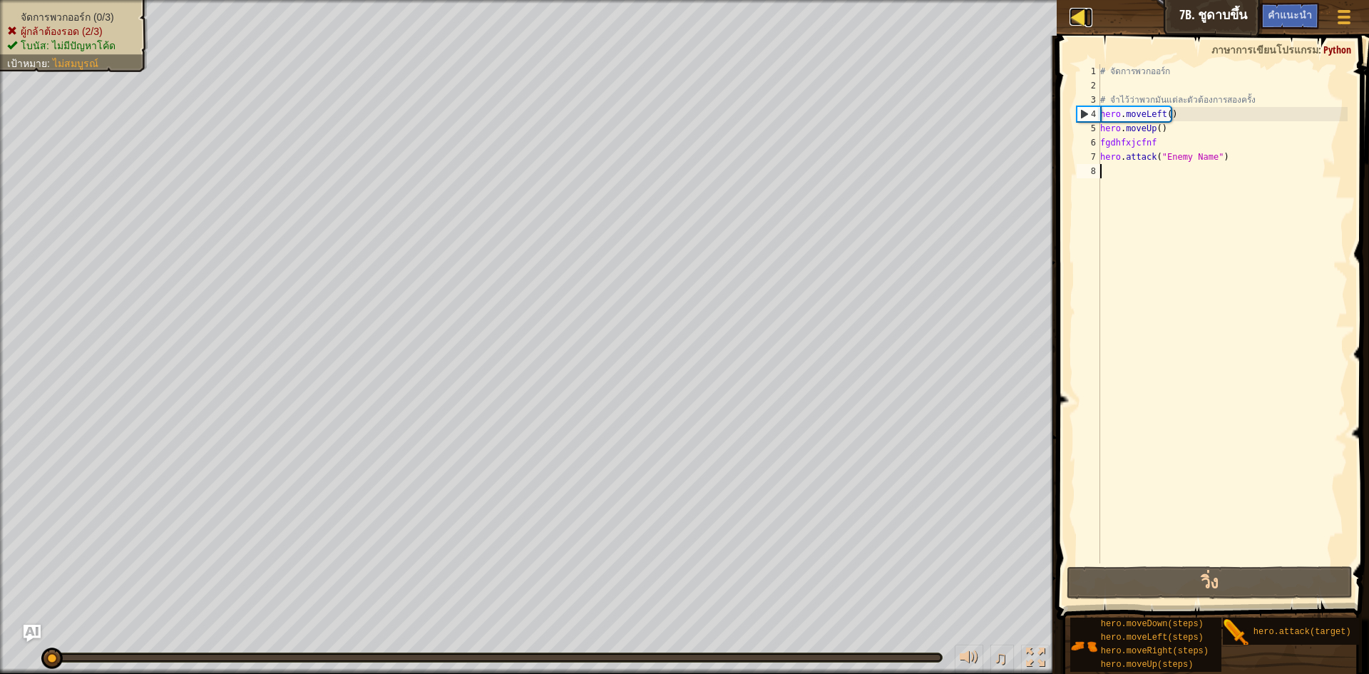
click at [1087, 25] on div at bounding box center [1079, 17] width 18 height 18
select select "th"
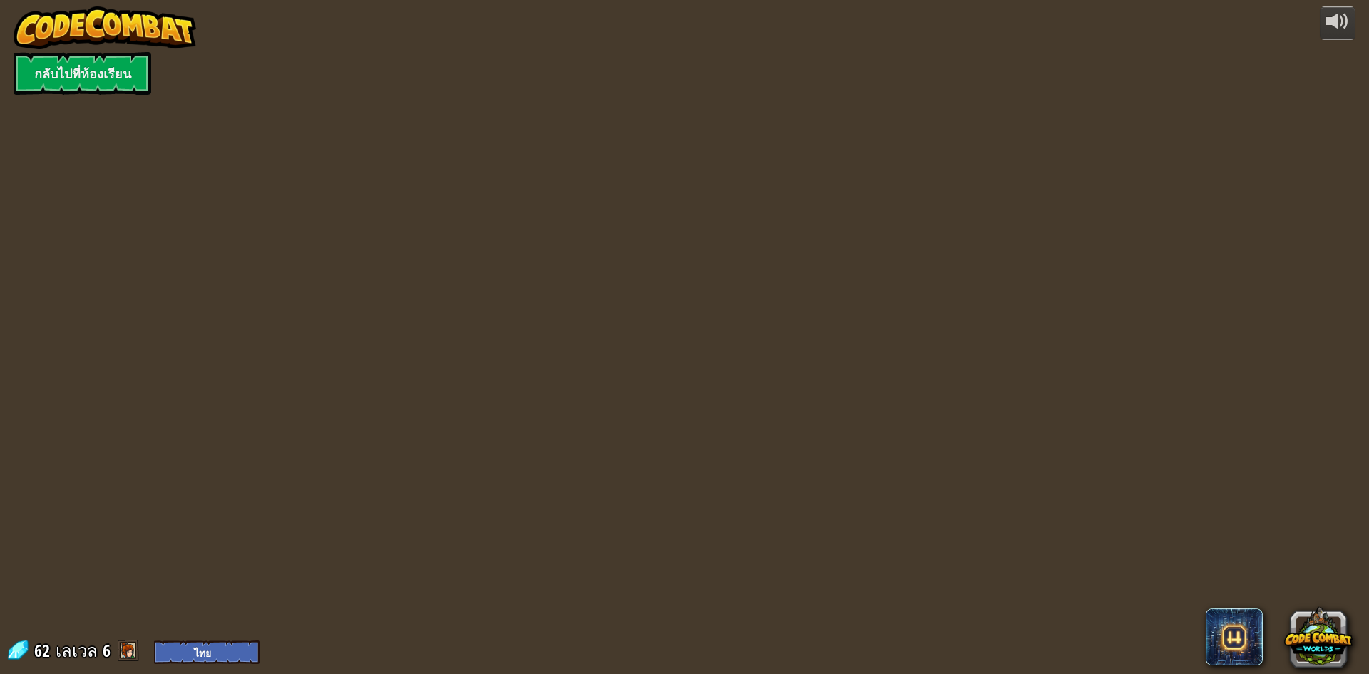
select select "th"
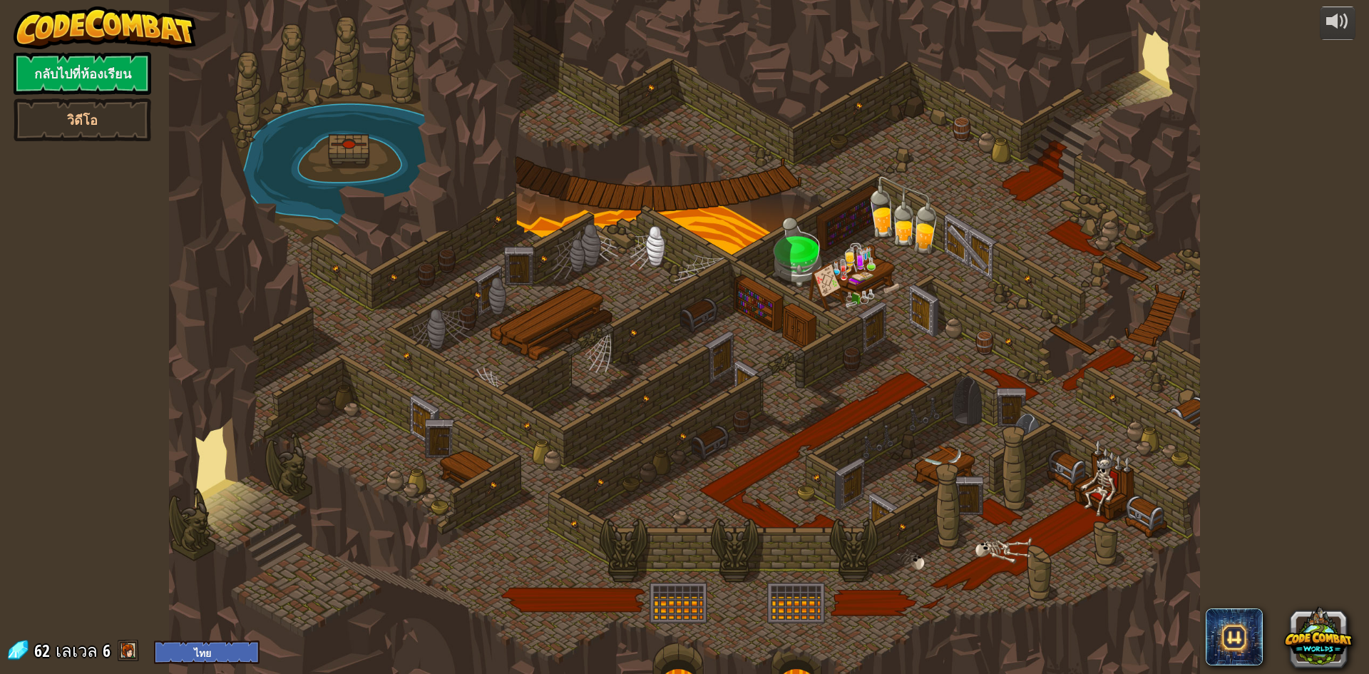
select select "th"
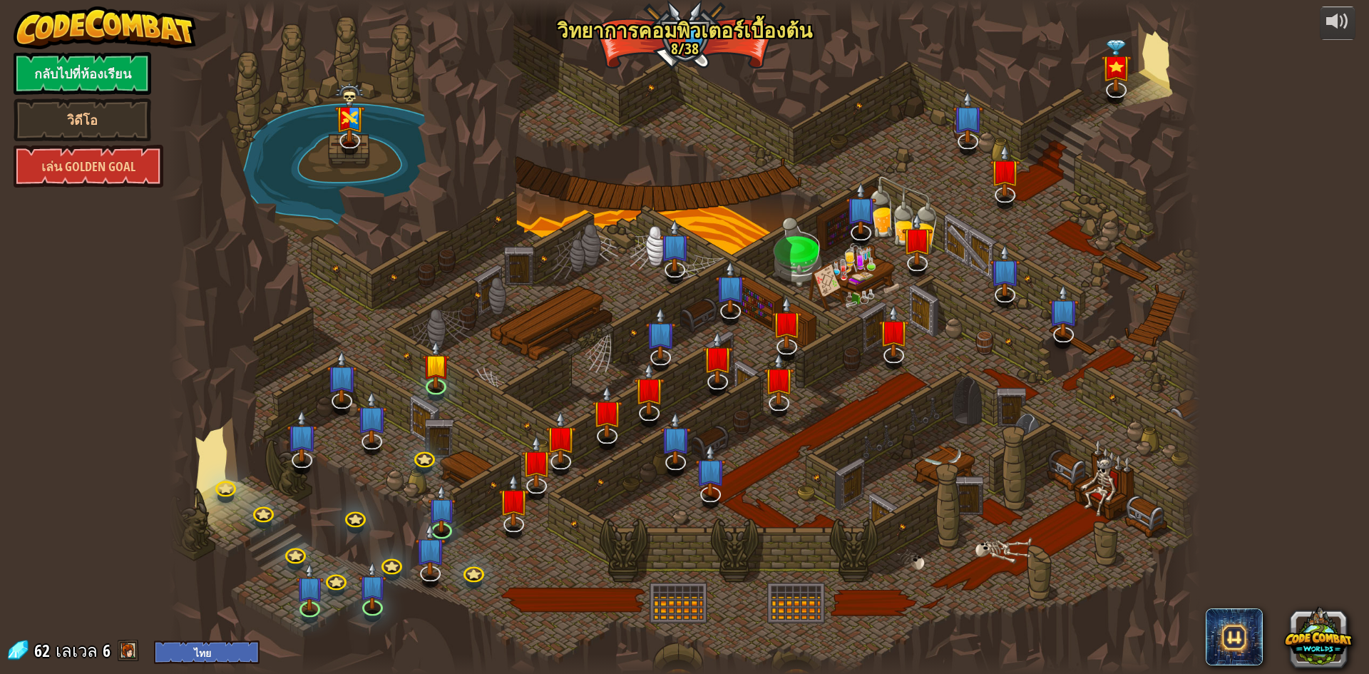
select select "th"
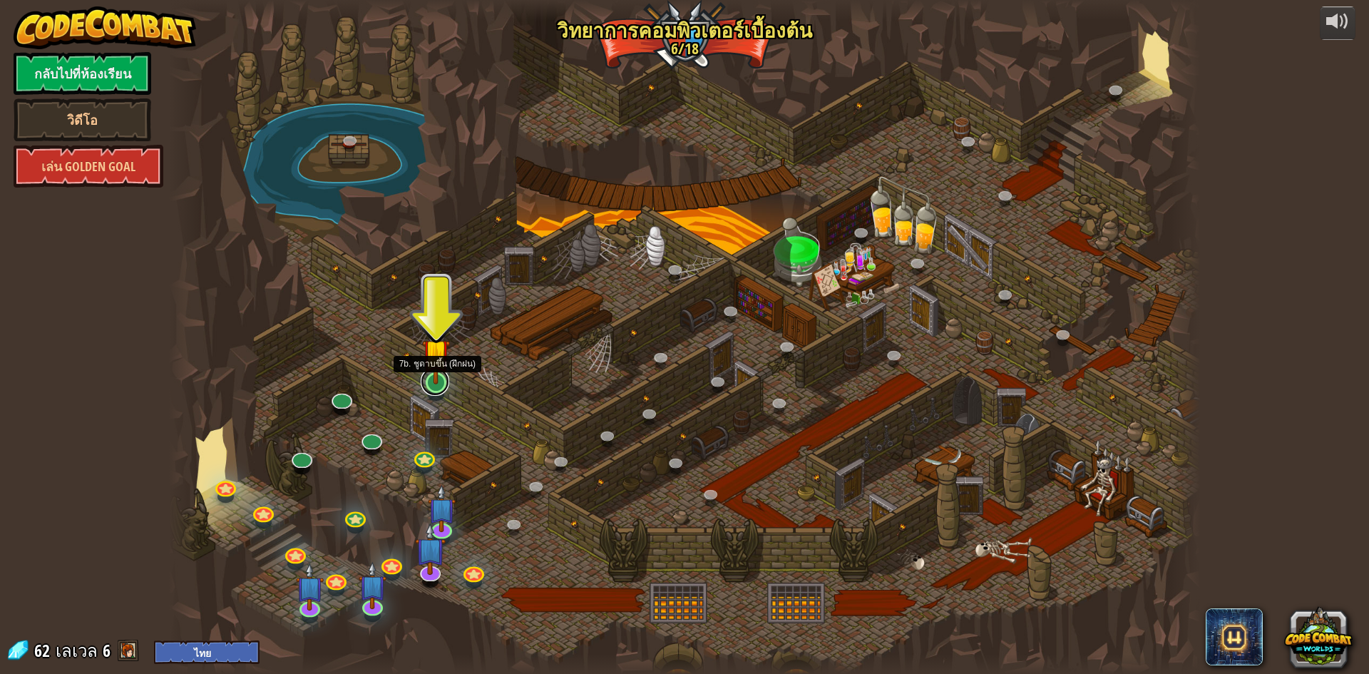
click at [430, 389] on link at bounding box center [435, 381] width 29 height 29
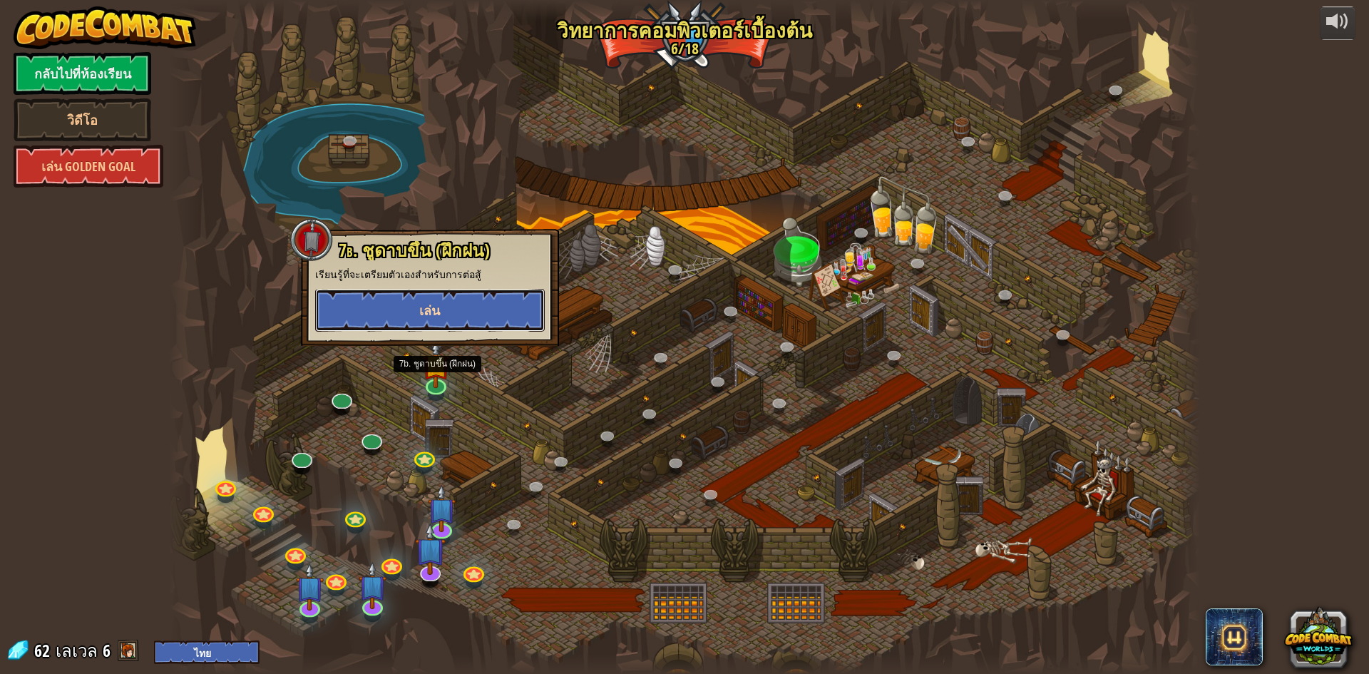
click at [458, 307] on button "เล่น" at bounding box center [430, 310] width 230 height 43
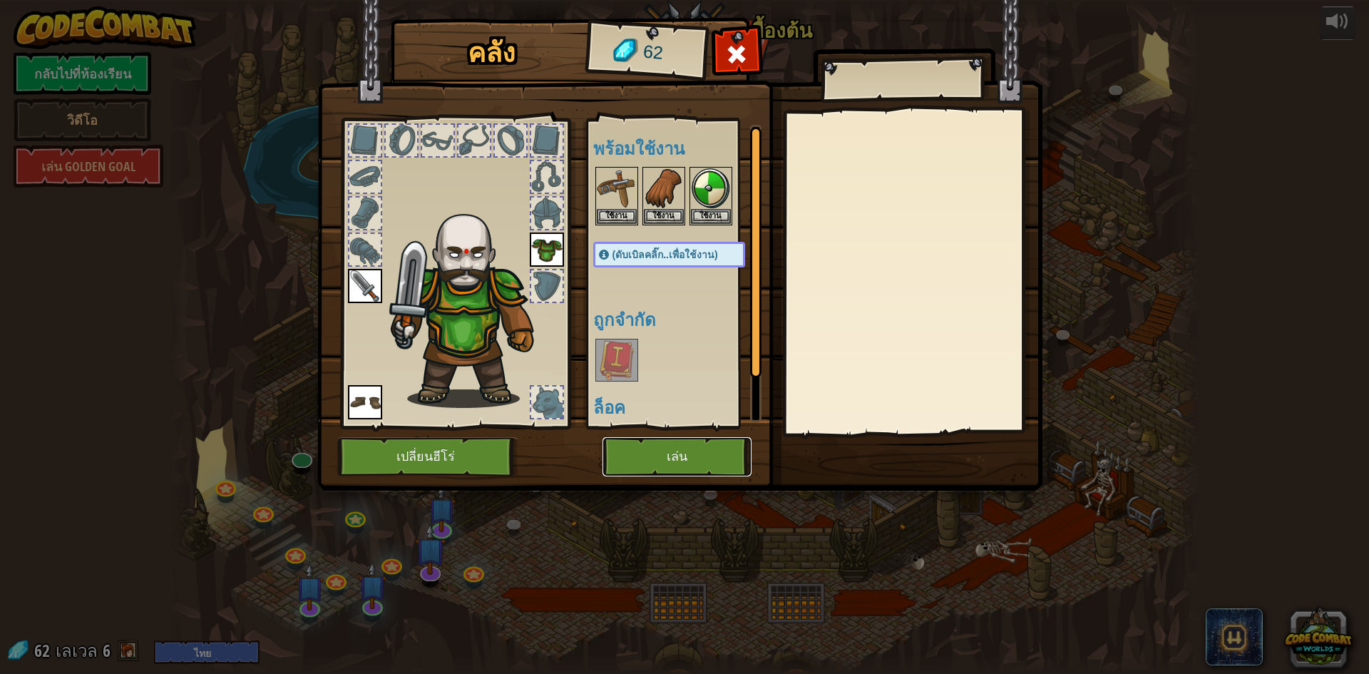
click at [657, 456] on button "เล่น" at bounding box center [677, 456] width 149 height 39
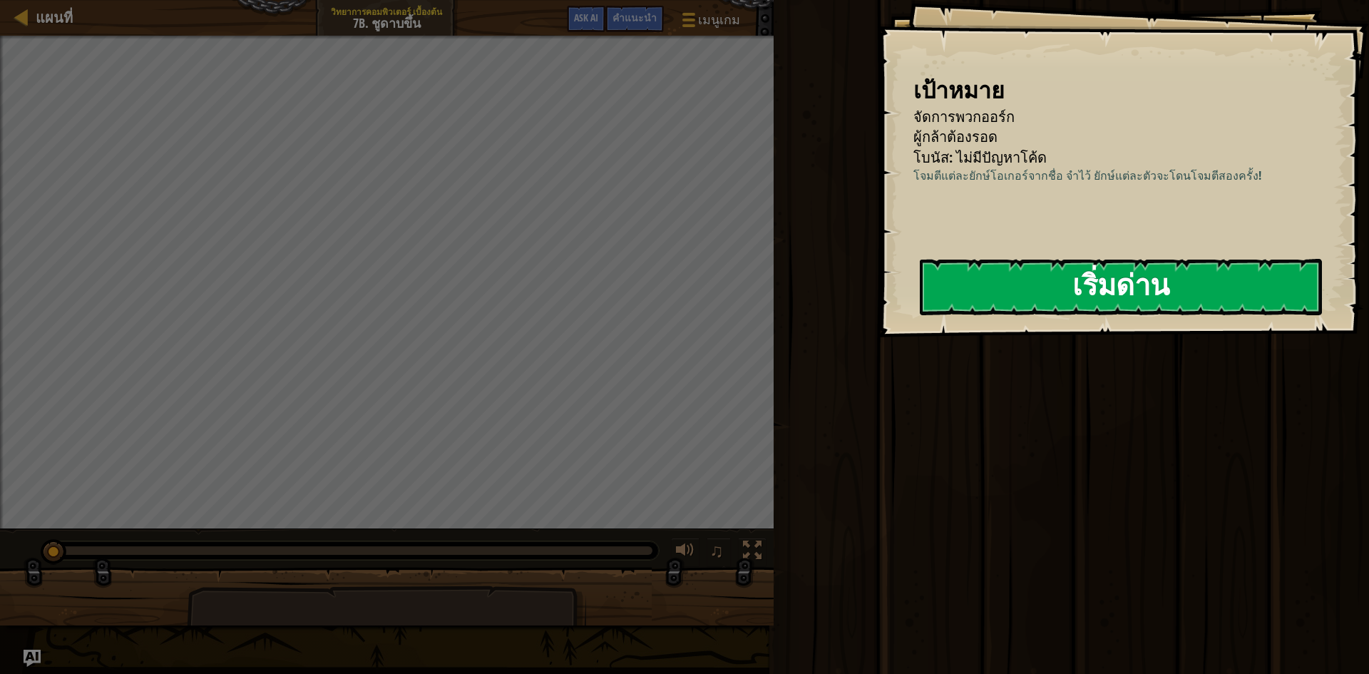
click at [1170, 290] on button "เริ่มด่าน" at bounding box center [1121, 287] width 402 height 56
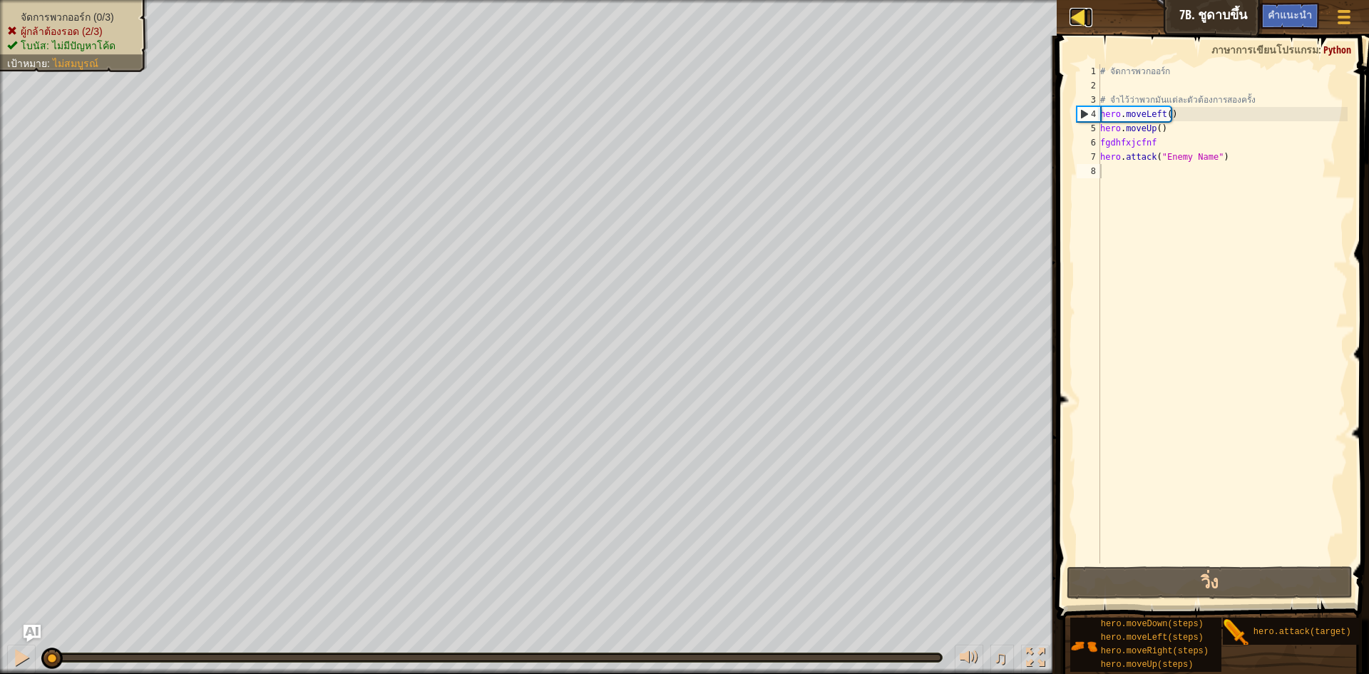
click at [1078, 16] on div at bounding box center [1079, 17] width 18 height 18
select select "th"
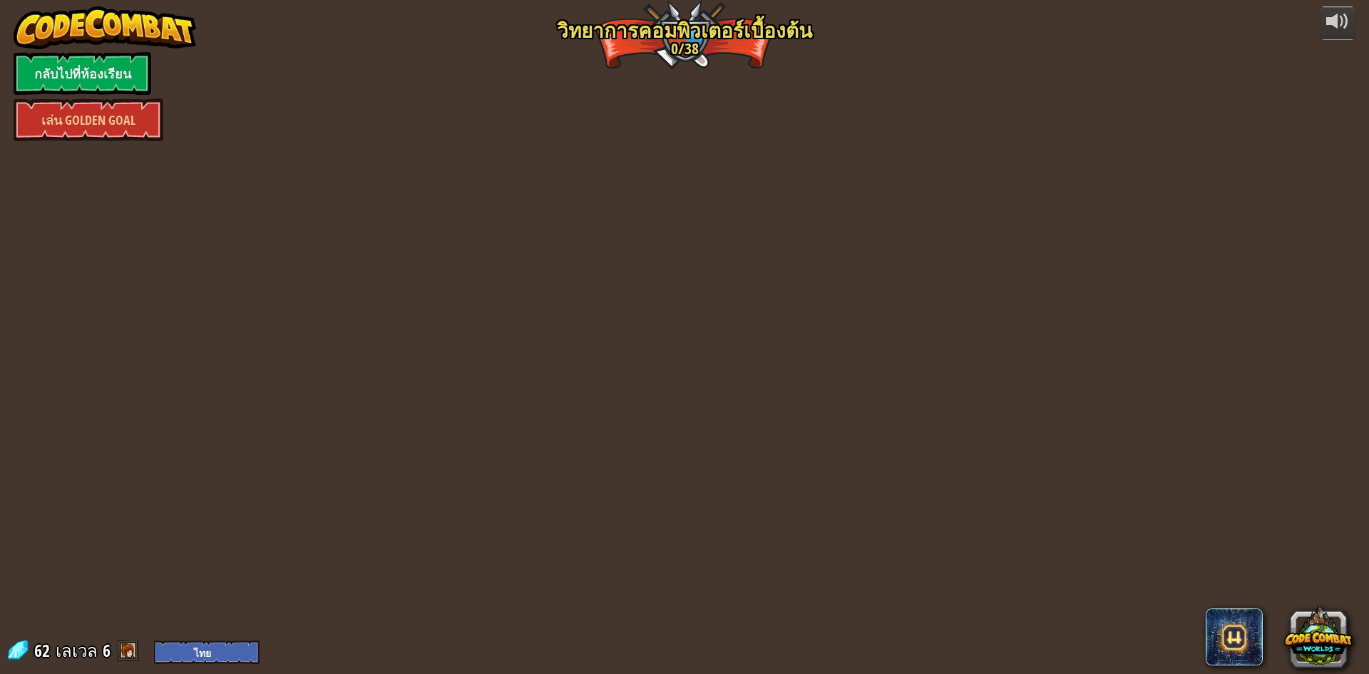
select select "th"
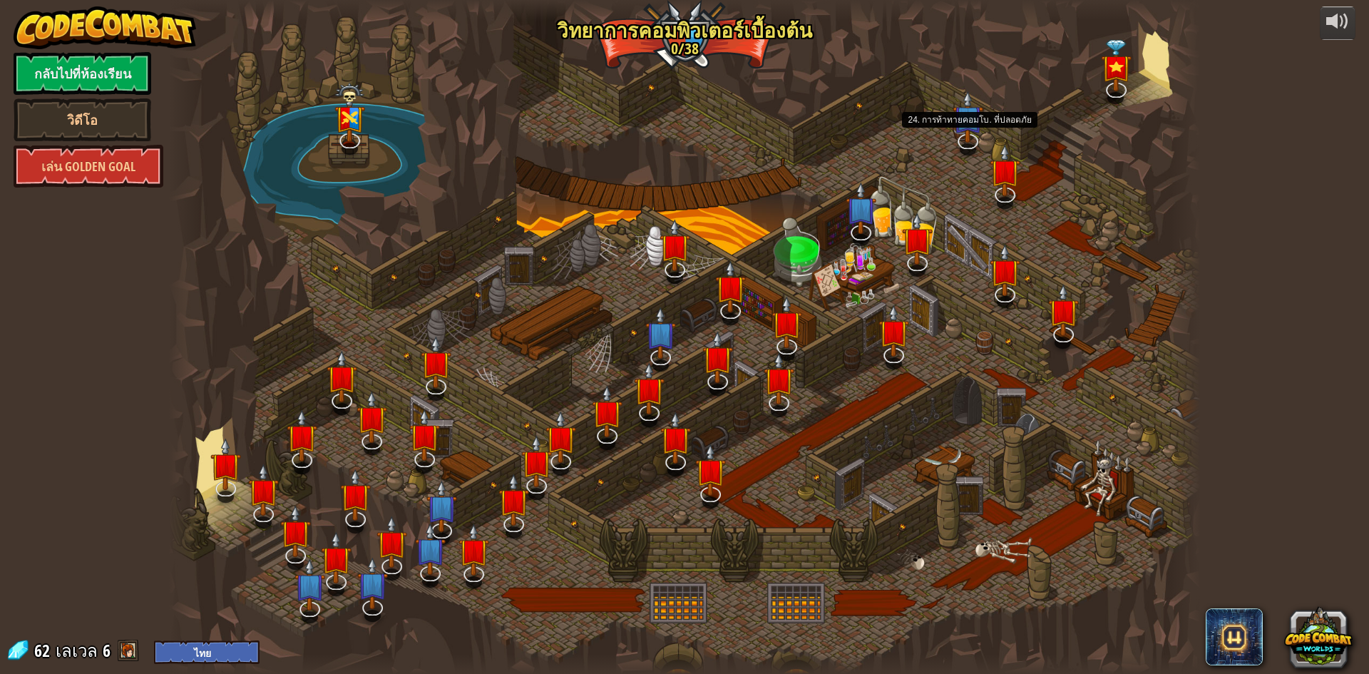
select select "th"
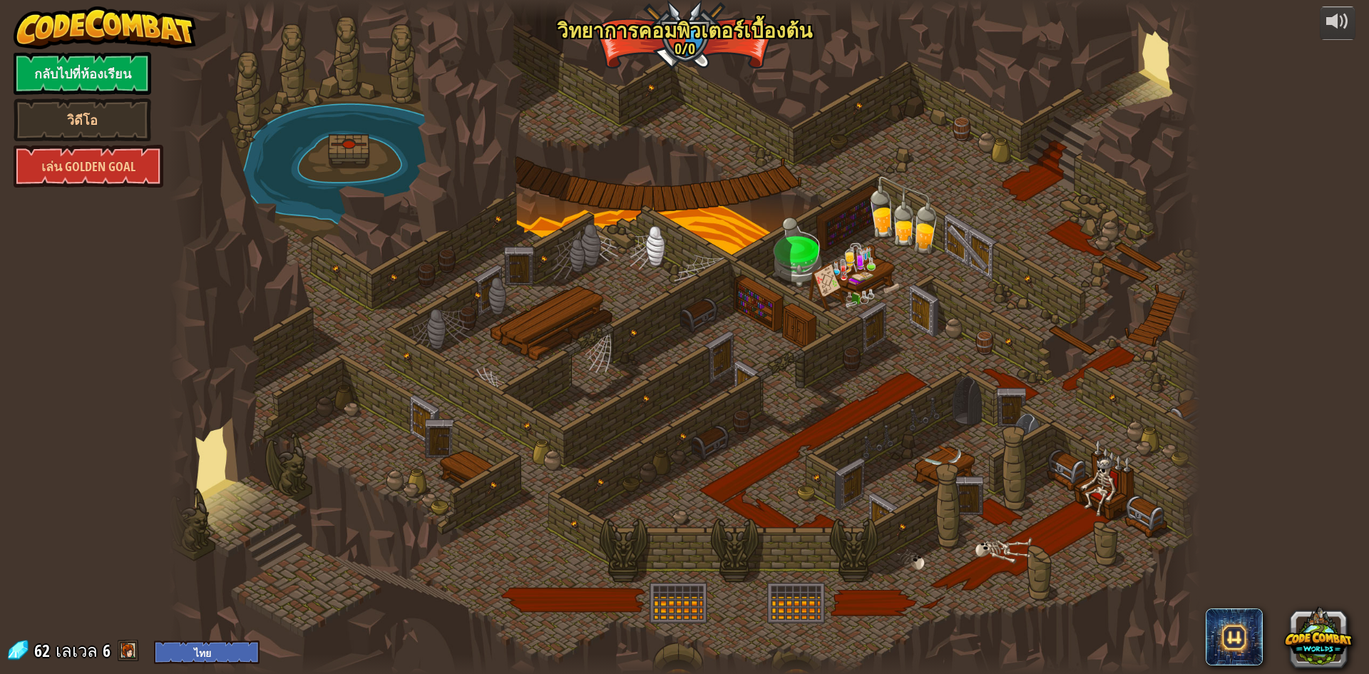
select select "th"
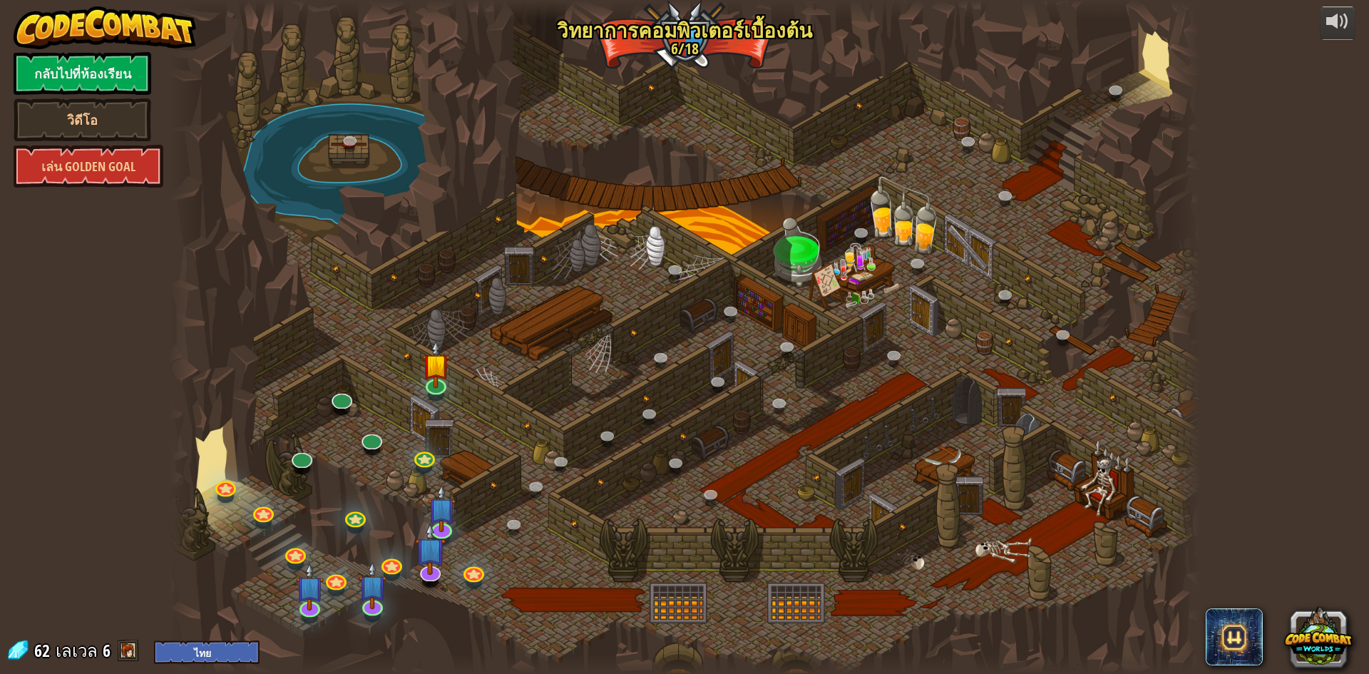
click at [685, 34] on div at bounding box center [684, 337] width 1031 height 674
click at [429, 379] on img at bounding box center [436, 352] width 28 height 63
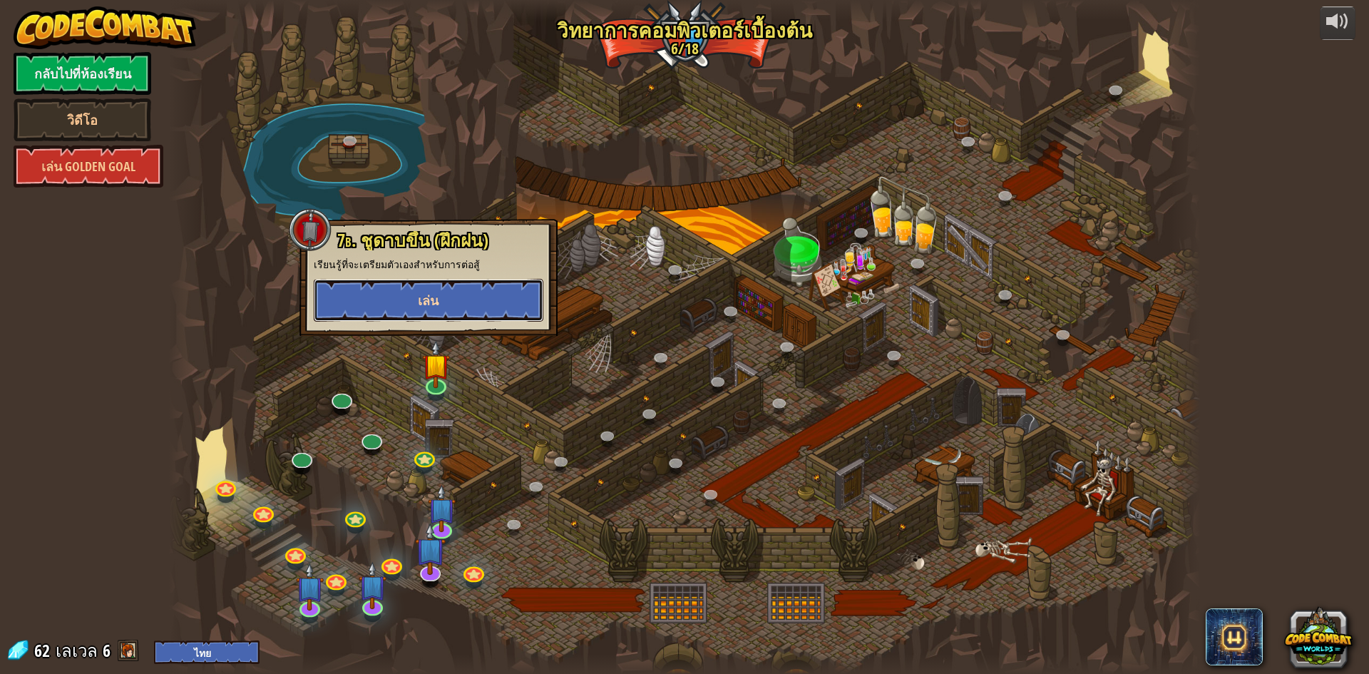
click at [442, 311] on button "เล่น" at bounding box center [429, 300] width 230 height 43
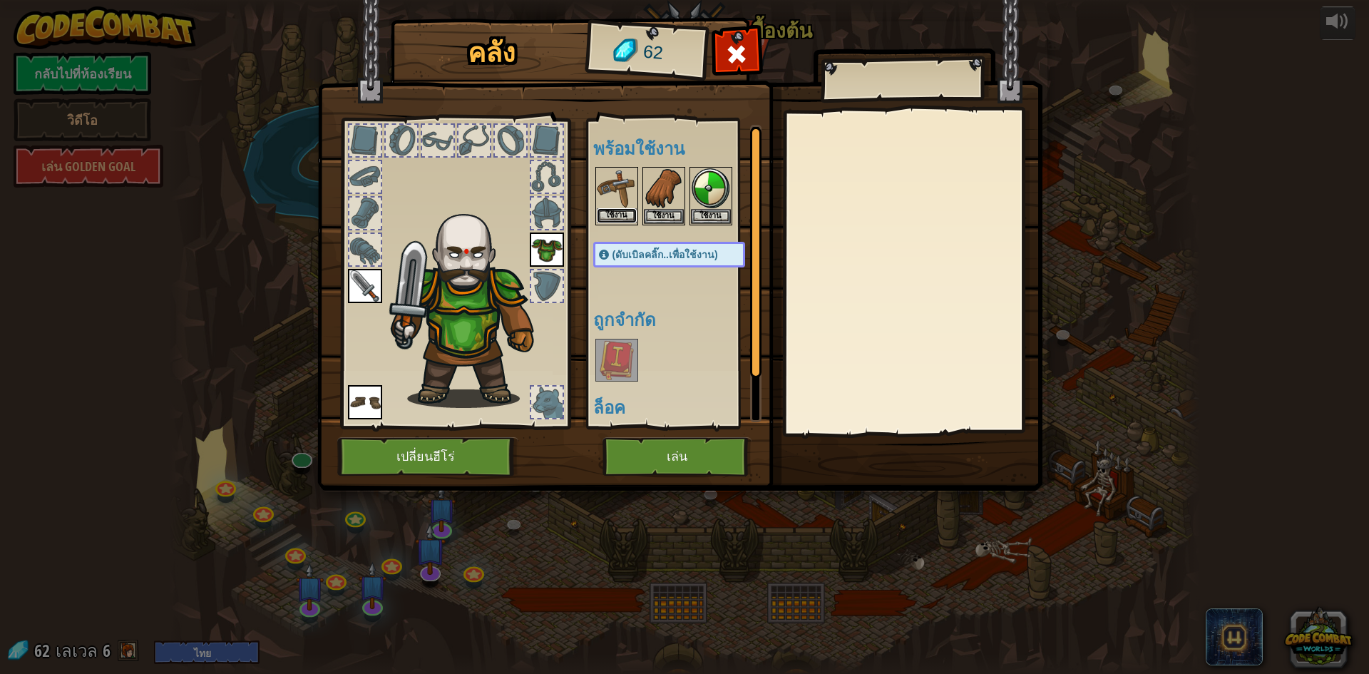
click at [625, 215] on button "ใช้งาน" at bounding box center [617, 215] width 40 height 15
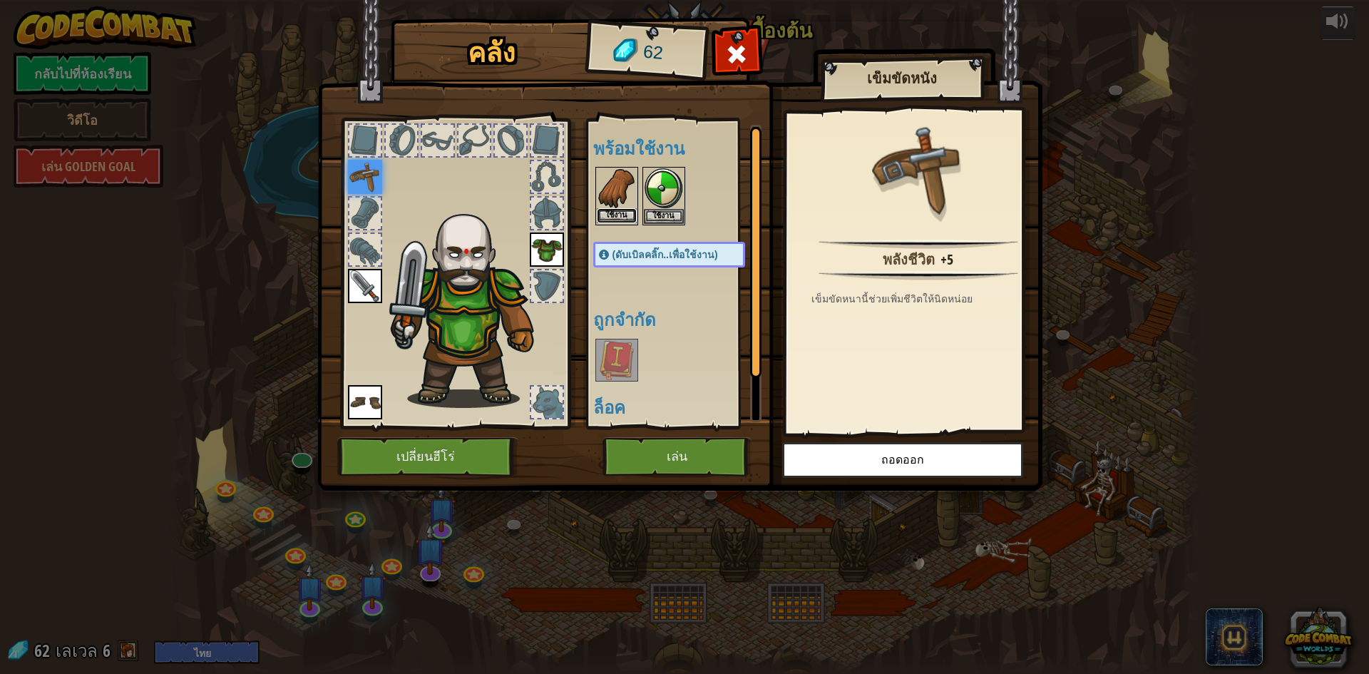
click at [633, 215] on button "ใช้งาน" at bounding box center [617, 215] width 40 height 15
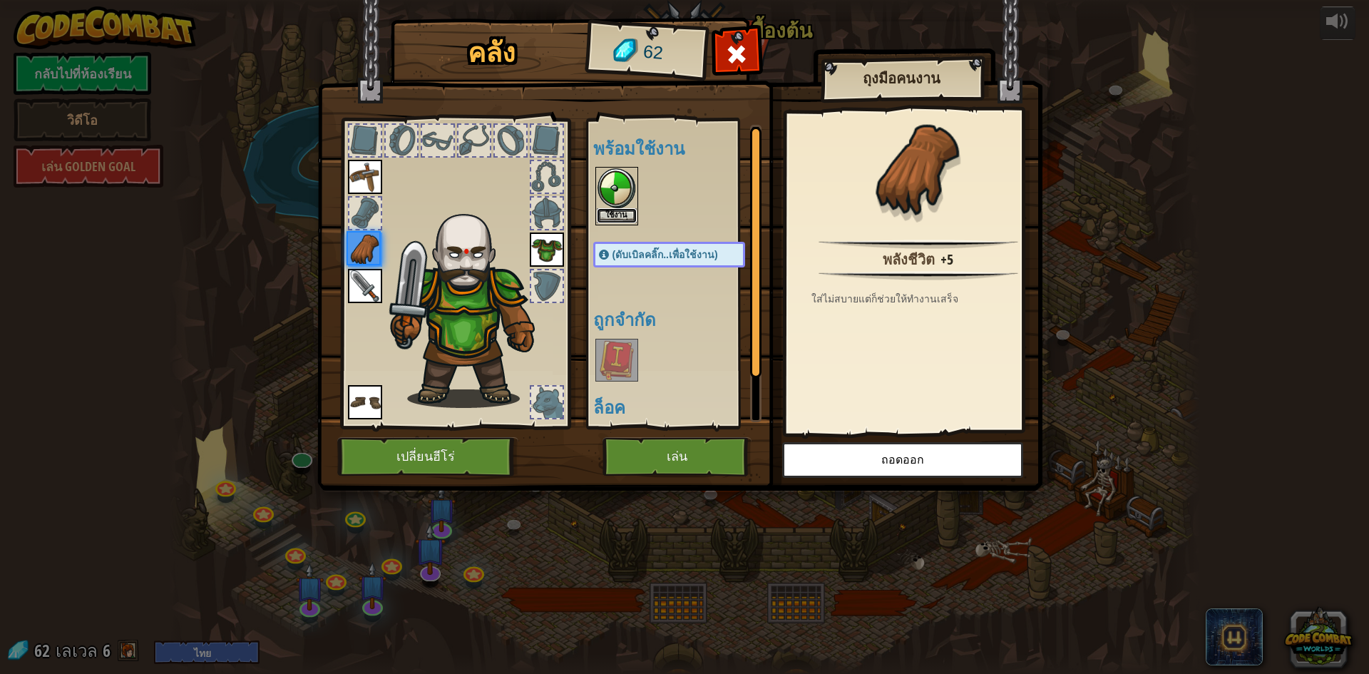
click at [631, 215] on button "ใช้งาน" at bounding box center [617, 215] width 40 height 15
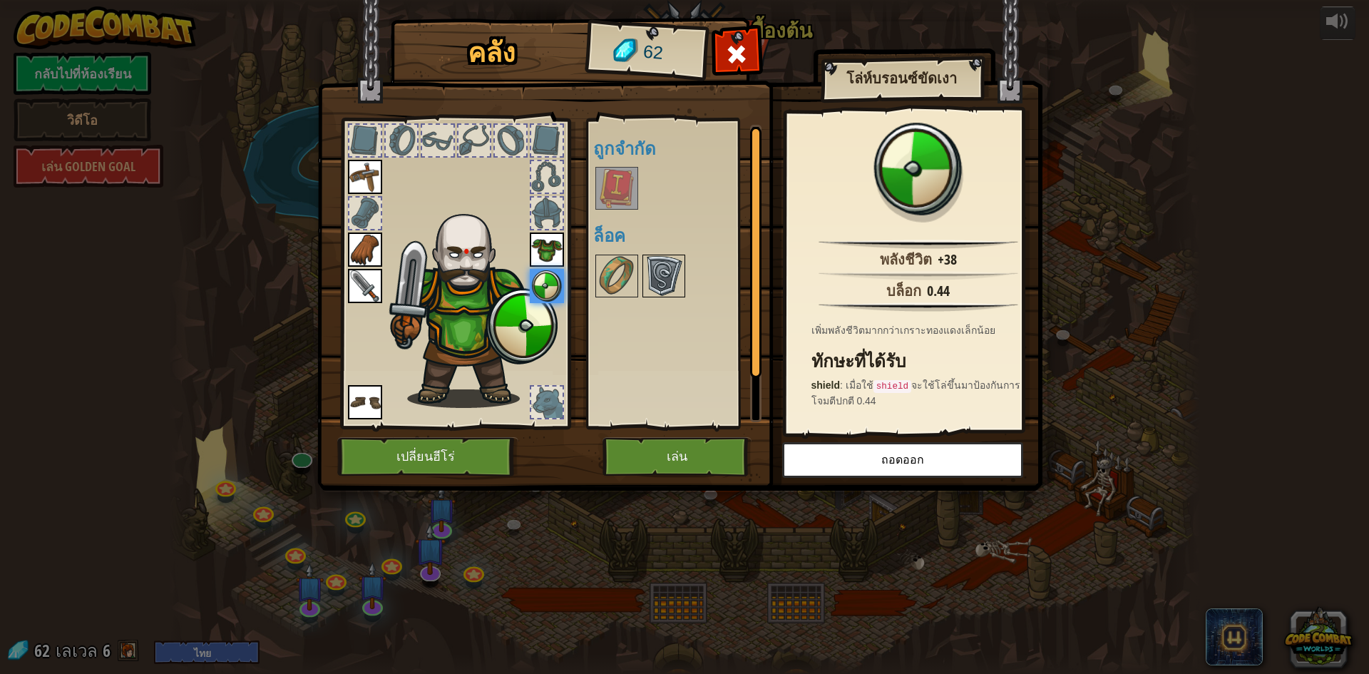
click at [662, 275] on img at bounding box center [664, 276] width 40 height 40
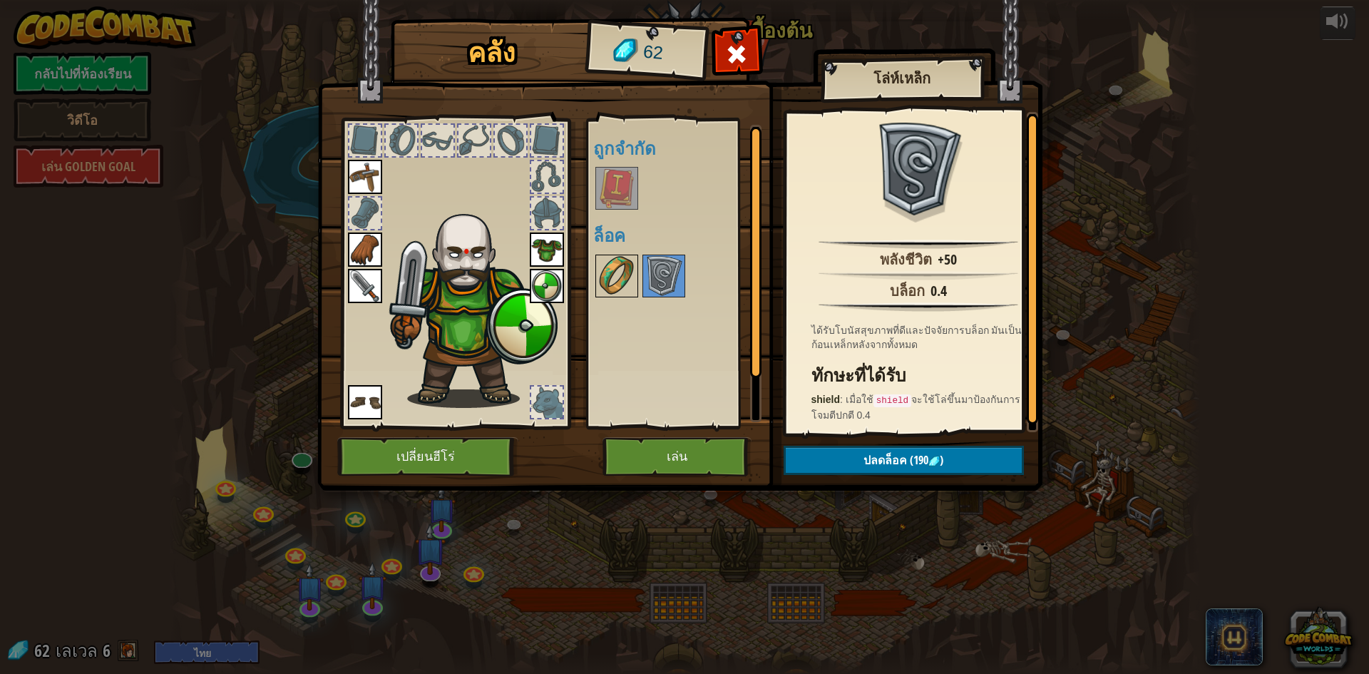
click at [626, 267] on img at bounding box center [617, 276] width 40 height 40
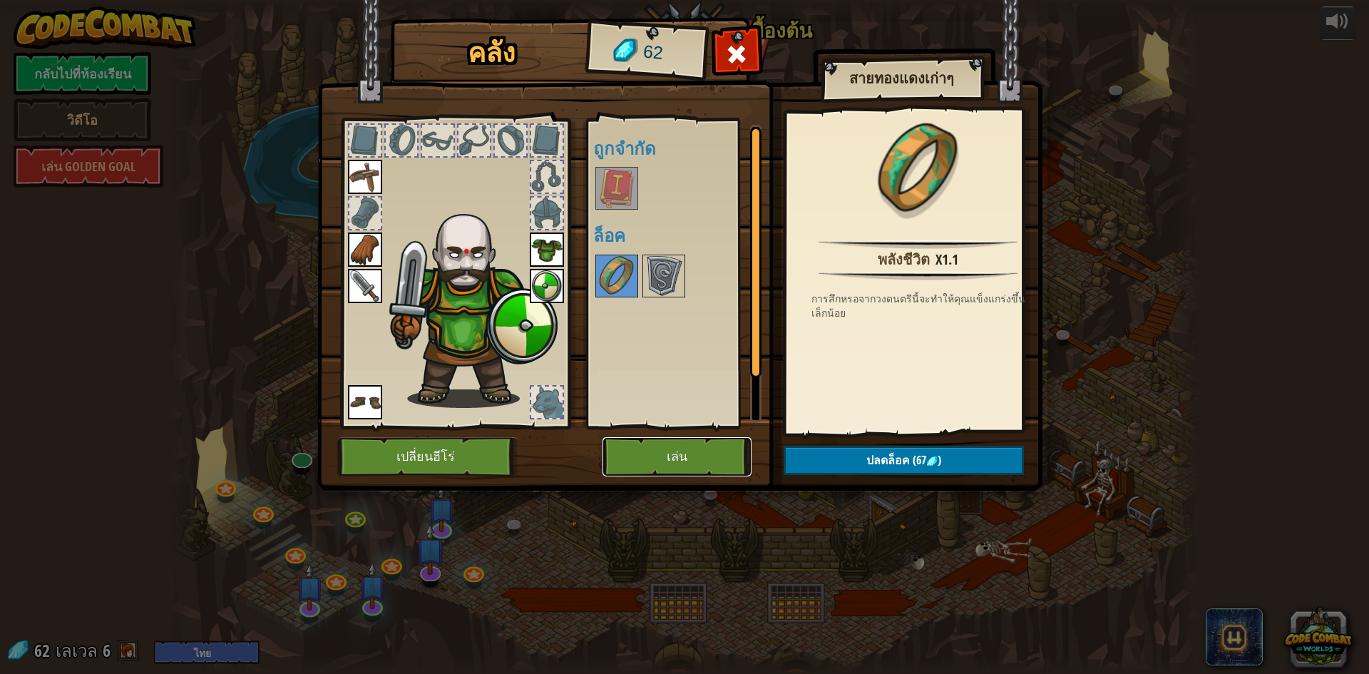
click at [717, 466] on button "เล่น" at bounding box center [677, 456] width 149 height 39
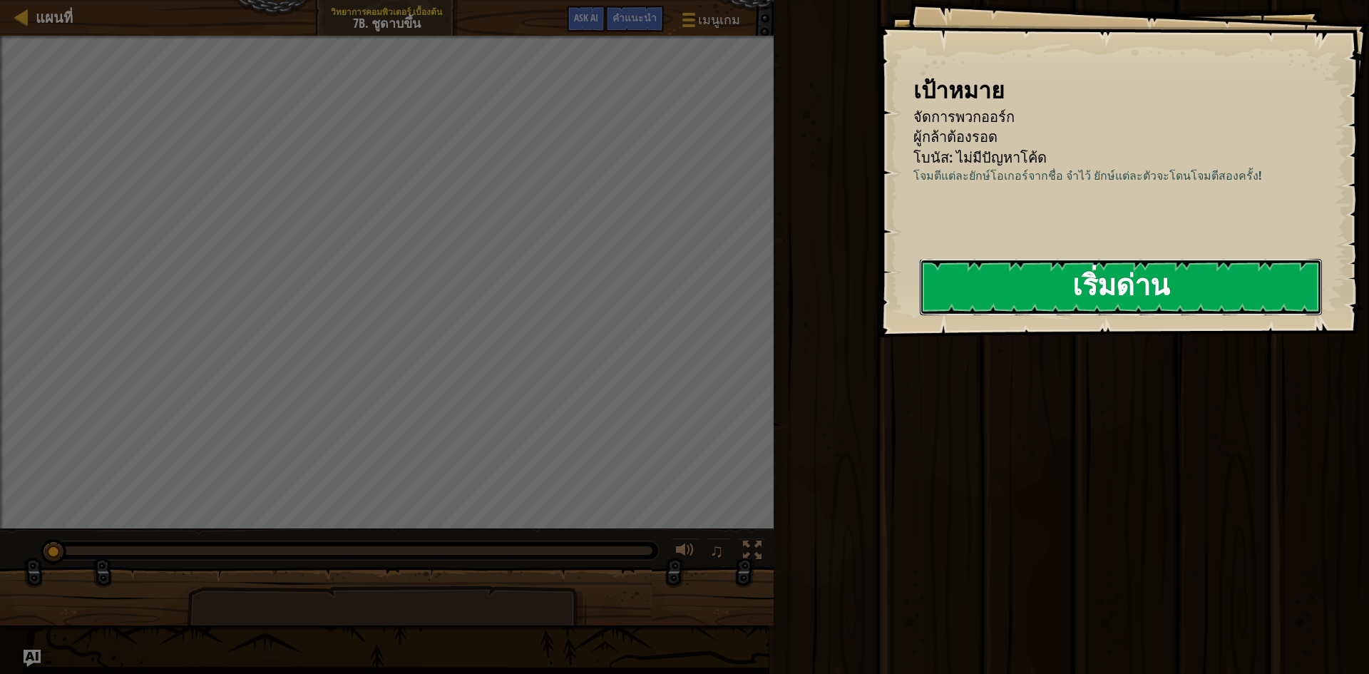
click at [1084, 274] on button "เริ่มด่าน" at bounding box center [1121, 287] width 402 height 56
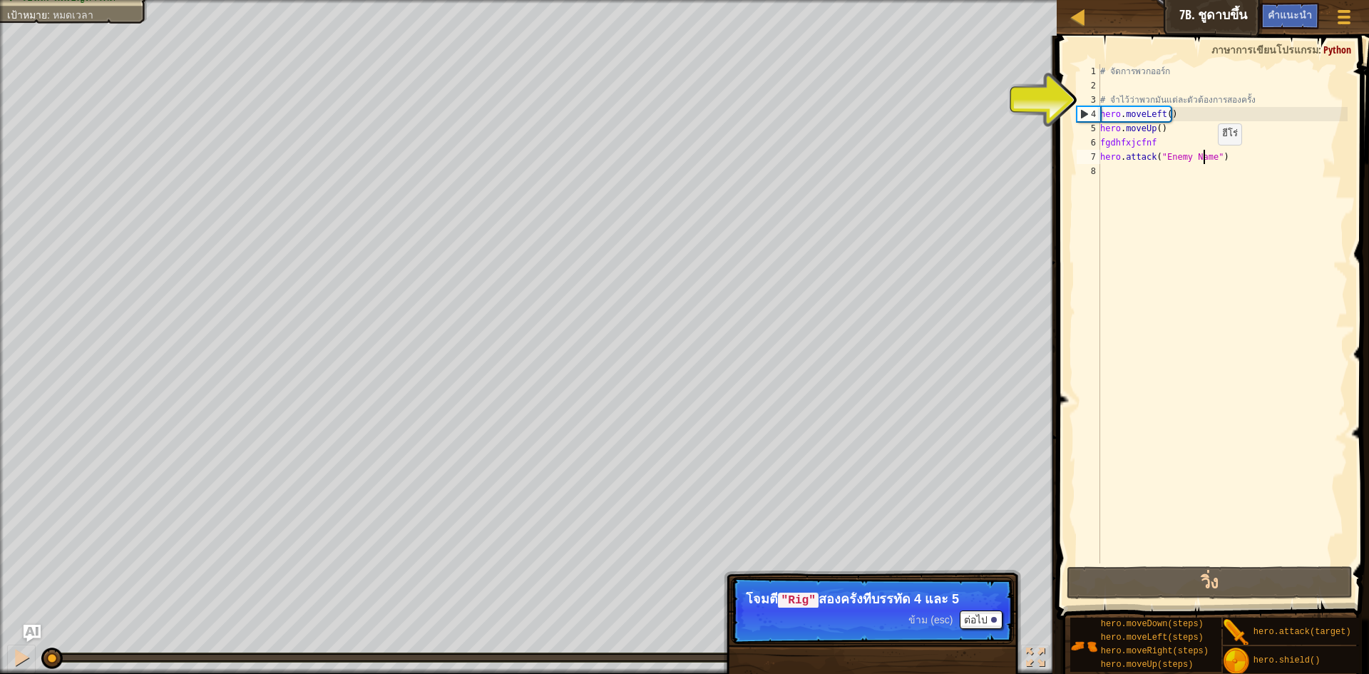
click at [1206, 159] on div "# จัดการพวกออร์ก # จำไว้ว่าพวกมันแต่ละตัวต้องการสองครั้ง hero . moveLeft ( ) he…" at bounding box center [1223, 328] width 250 height 528
click at [1208, 158] on div "# จัดการพวกออร์ก # จำไว้ว่าพวกมันแต่ละตัวต้องการสองครั้ง hero . moveLeft ( ) he…" at bounding box center [1223, 328] width 250 height 528
click at [1048, 145] on div "แผนที่ วิทยาการคอมพิวเตอร์ เบื้องต้น 7b. ชูดาบขึ้น เมนูเกม เสร็จสิ้น คำแนะนำ As…" at bounding box center [684, 337] width 1369 height 674
type textarea "fgdhfxjcfnf hero.attack("Enemy Name")"
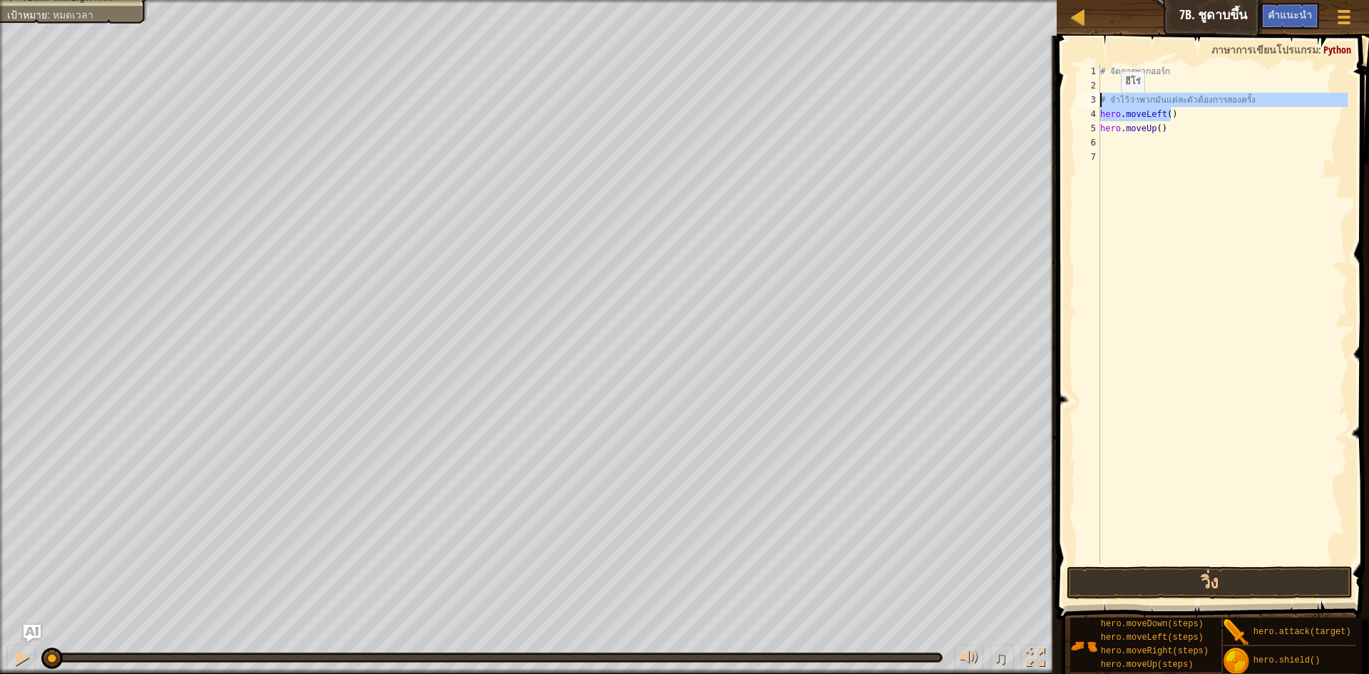
click at [1031, 105] on div "แผนที่ วิทยาการคอมพิวเตอร์ เบื้องต้น 7b. ชูดาบขึ้น เมนูเกม เสร็จสิ้น คำแนะนำ As…" at bounding box center [684, 337] width 1369 height 674
click at [1192, 129] on div "# จัดการพวกออร์ก # จำไว้ว่าพวกมันแต่ละตัวต้องการสองครั้ง hero . moveLeft ( ) he…" at bounding box center [1223, 328] width 250 height 528
click at [1031, 108] on div "แผนที่ วิทยาการคอมพิวเตอร์ เบื้องต้น 7b. ชูดาบขึ้น เมนูเกม เสร็จสิ้น คำแนะนำ As…" at bounding box center [684, 337] width 1369 height 674
type textarea "hero.moveLeft() hero.moveUp()"
type textarea "h"
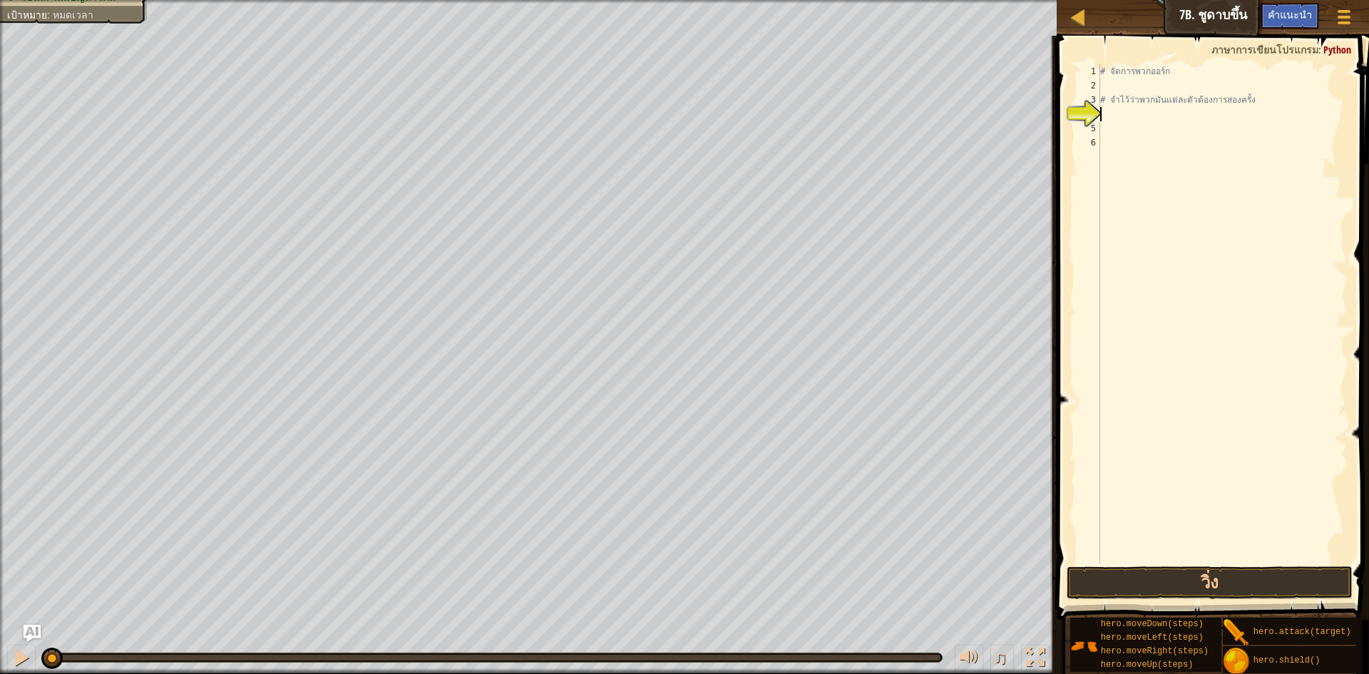
scroll to position [6, 0]
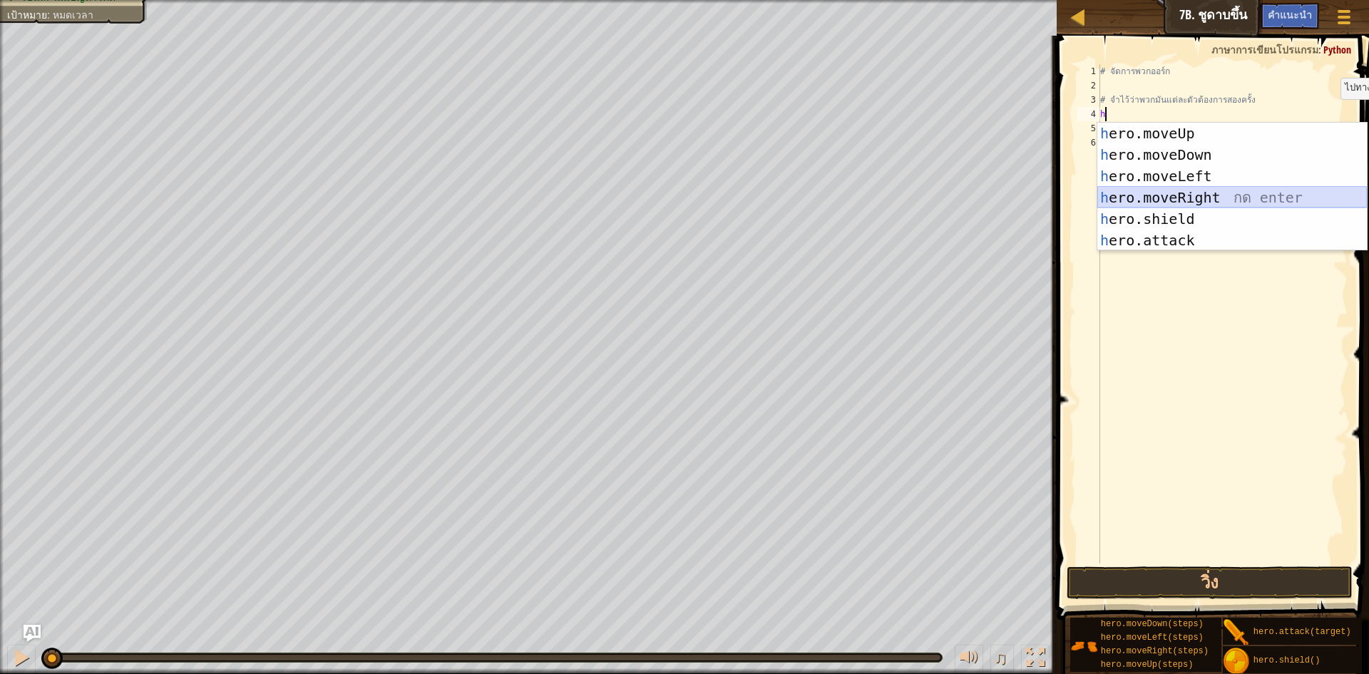
click at [1227, 198] on div "h ero.moveUp กด enter h ero.moveDown กด enter h ero.moveLeft กด enter h ero.mov…" at bounding box center [1233, 208] width 270 height 171
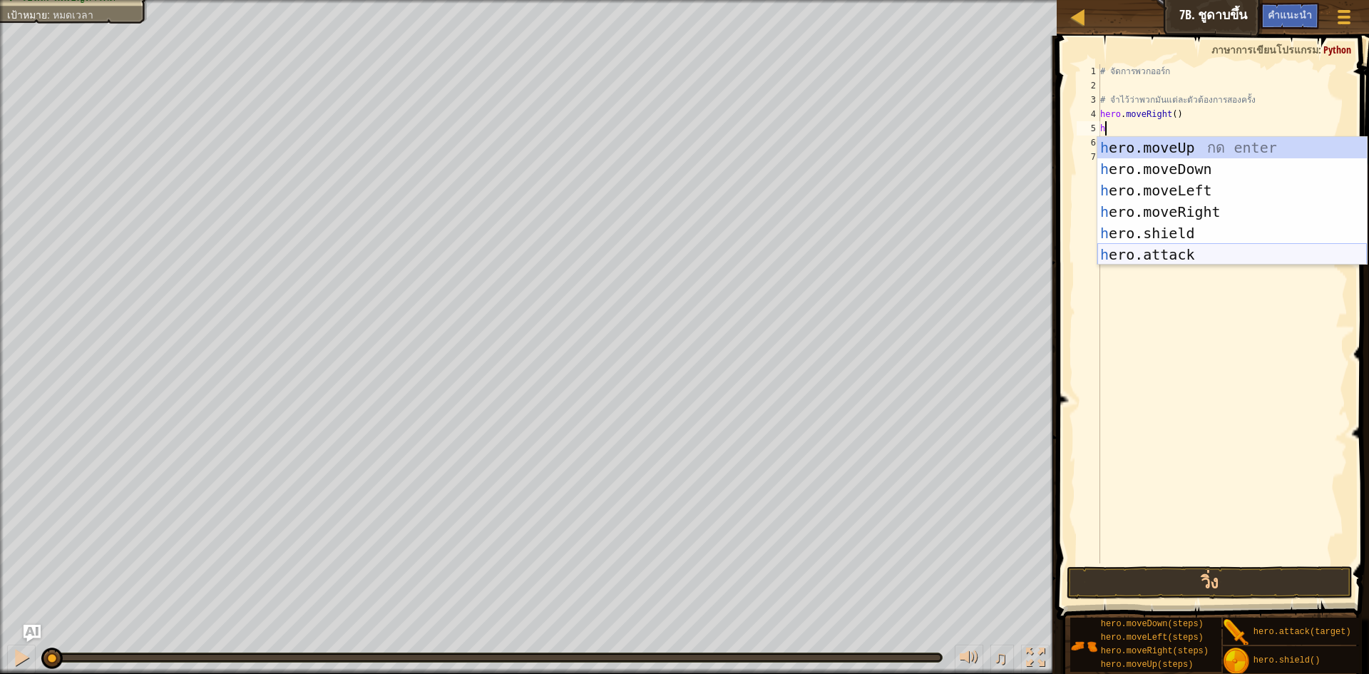
click at [1204, 257] on div "h ero.moveUp กด enter h ero.moveDown กด enter h ero.moveLeft กด enter h ero.mov…" at bounding box center [1233, 222] width 270 height 171
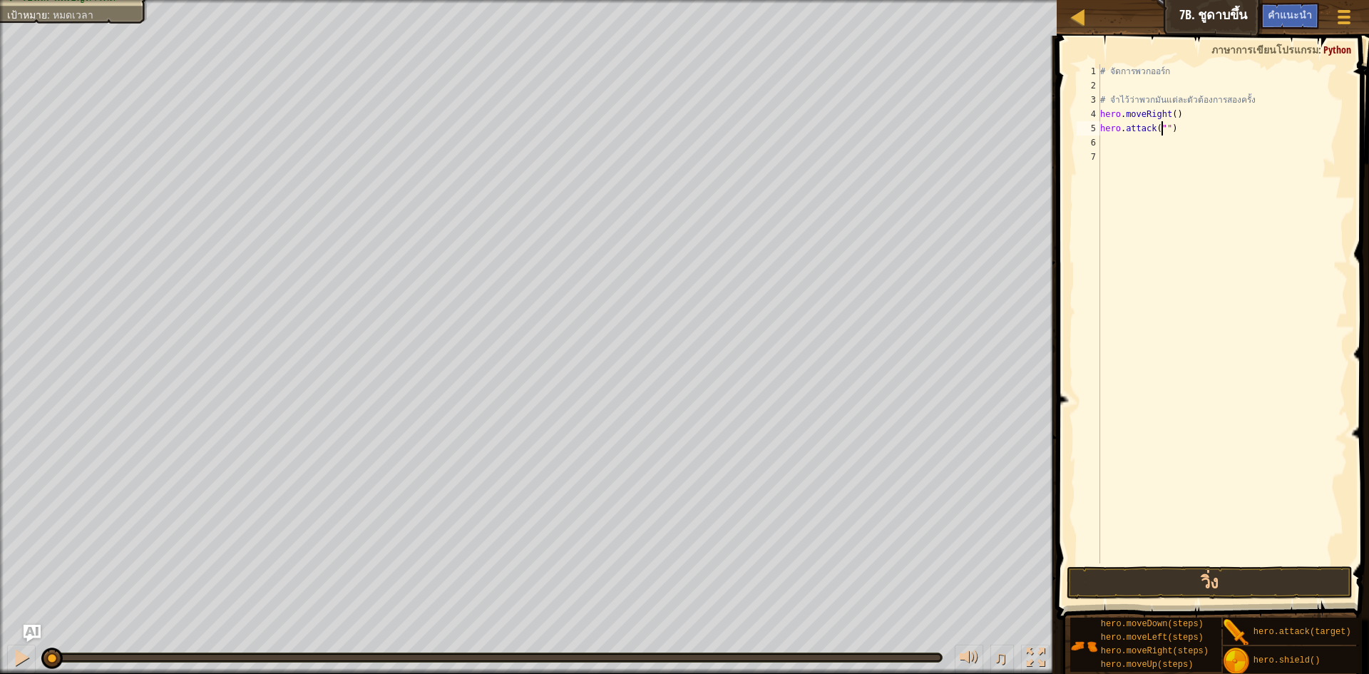
scroll to position [6, 6]
type textarea "hero.attack("Rig")"
click at [1138, 145] on div "# จัดการพวกออร์ก # จำไว้ว่าพวกมันแต่ละตัวต้องการสองครั้ง hero . moveRight ( ) h…" at bounding box center [1223, 328] width 250 height 528
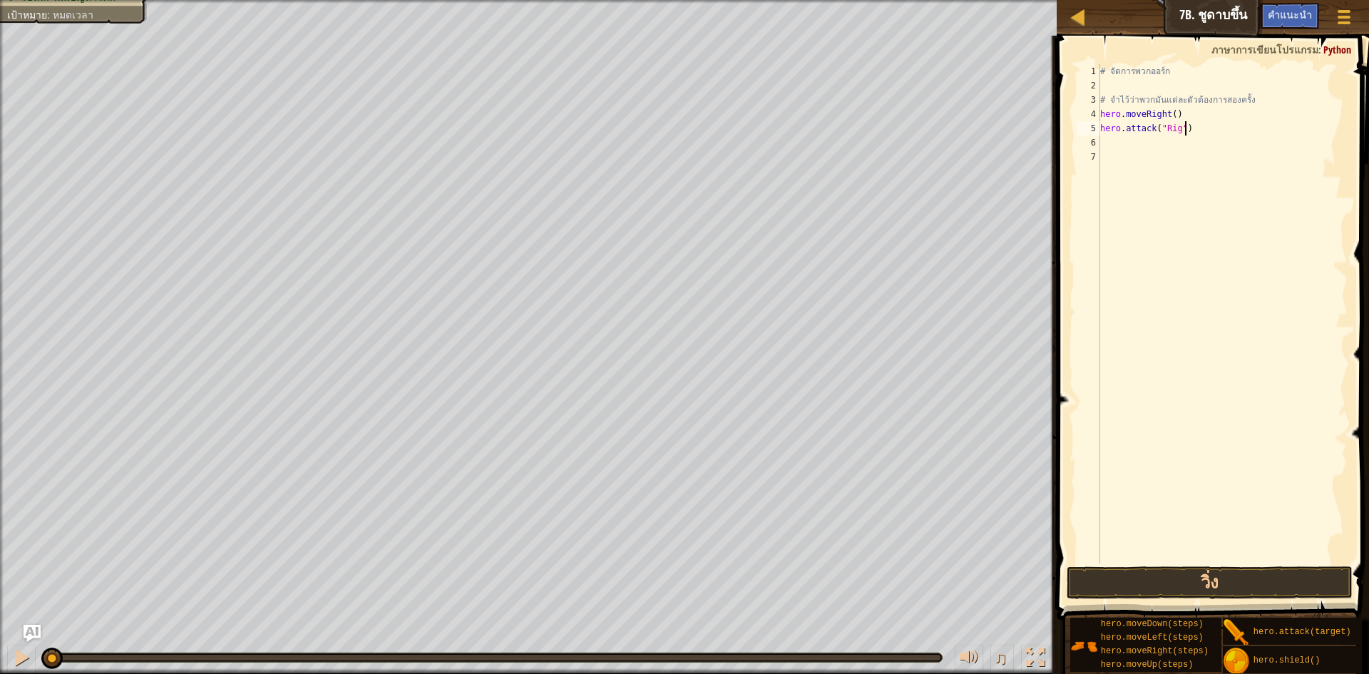
click at [1205, 127] on div "# จัดการพวกออร์ก # จำไว้ว่าพวกมันแต่ละตัวต้องการสองครั้ง hero . moveRight ( ) h…" at bounding box center [1223, 328] width 250 height 528
click at [1163, 121] on div "# จัดการพวกออร์ก # จำไว้ว่าพวกมันแต่ละตัวต้องการสองครั้ง hero . moveRight ( ) h…" at bounding box center [1223, 328] width 250 height 528
type textarea "hero.moveRight()"
click at [1153, 157] on div "# จัดการพวกออร์ก # จำไว้ว่าพวกมันแต่ละตัวต้องการสองครั้ง hero . moveRight ( ) h…" at bounding box center [1223, 328] width 250 height 528
click at [1153, 148] on div "# จัดการพวกออร์ก # จำไว้ว่าพวกมันแต่ละตัวต้องการสองครั้ง hero . moveRight ( ) h…" at bounding box center [1223, 328] width 250 height 528
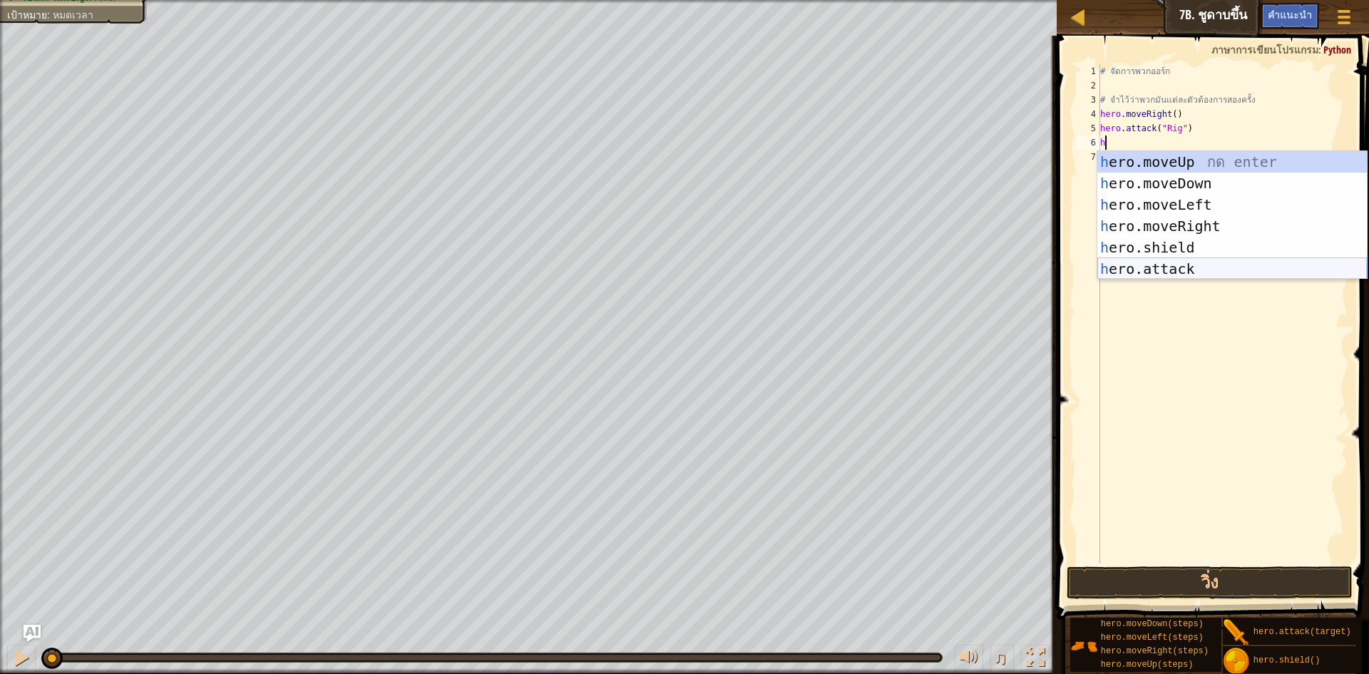
click at [1131, 276] on div "h ero.moveUp กด enter h ero.moveDown กด enter h ero.moveLeft กด enter h ero.mov…" at bounding box center [1233, 236] width 270 height 171
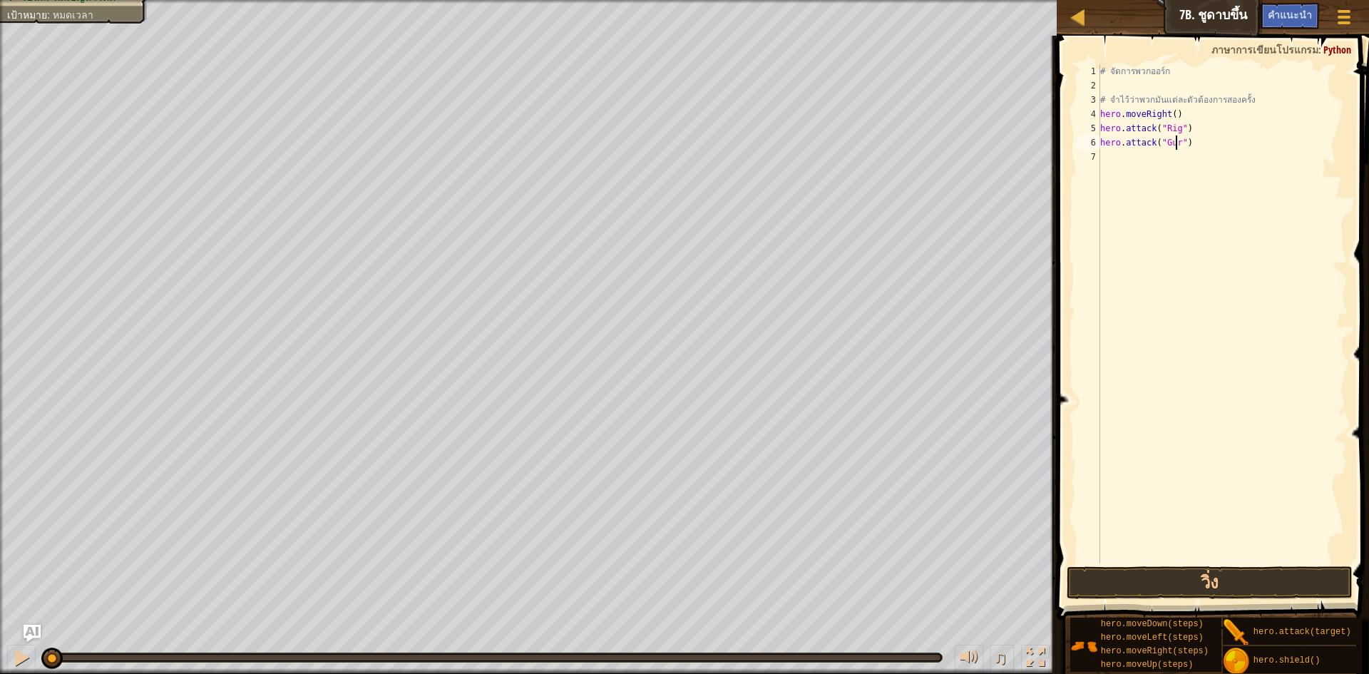
scroll to position [6, 6]
type textarea "hero.attack("Gurt")"
click at [1134, 142] on div "# จัดการพวกออร์ก # จำไว้ว่าพวกมันแต่ละตัวต้องการสองครั้ง hero . moveRight ( ) h…" at bounding box center [1223, 328] width 250 height 528
click at [1132, 164] on div "# จัดการพวกออร์ก # จำไว้ว่าพวกมันแต่ละตัวต้องการสองครั้ง hero . moveRight ( ) h…" at bounding box center [1223, 328] width 250 height 528
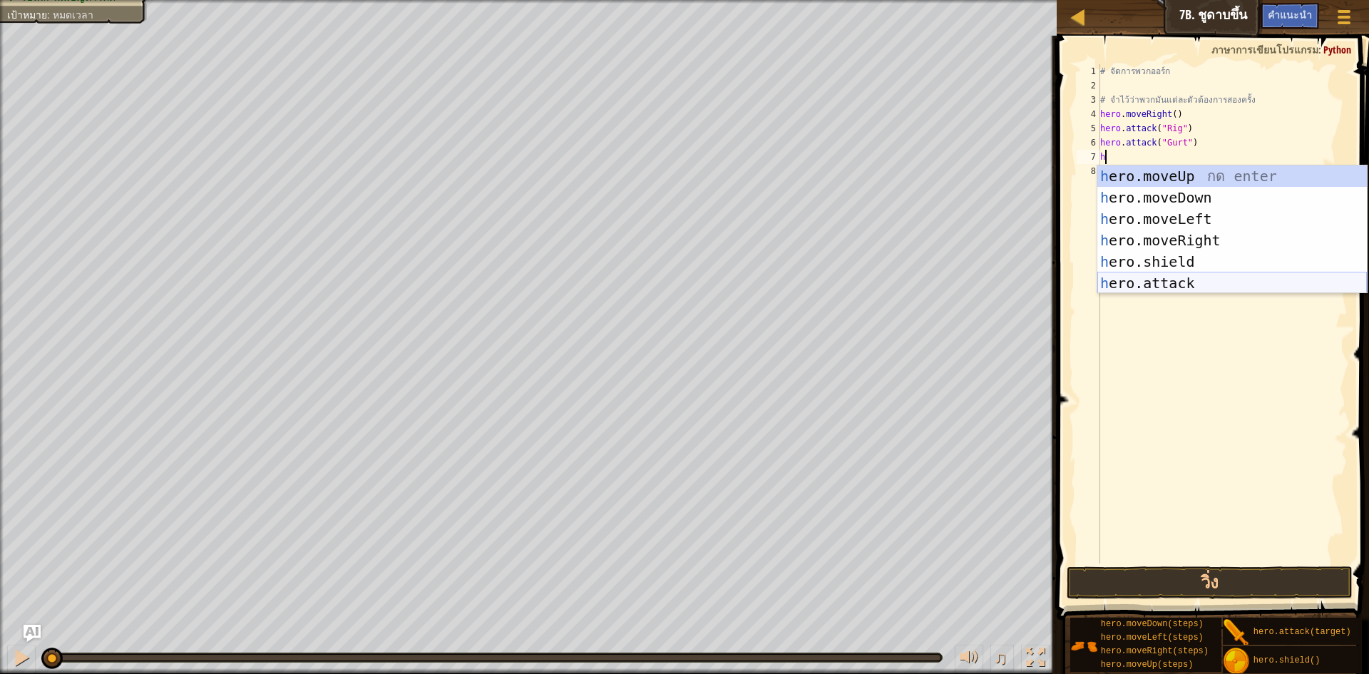
click at [1178, 285] on div "h ero.moveUp กด enter h ero.moveDown กด enter h ero.moveLeft กด enter h ero.mov…" at bounding box center [1233, 250] width 270 height 171
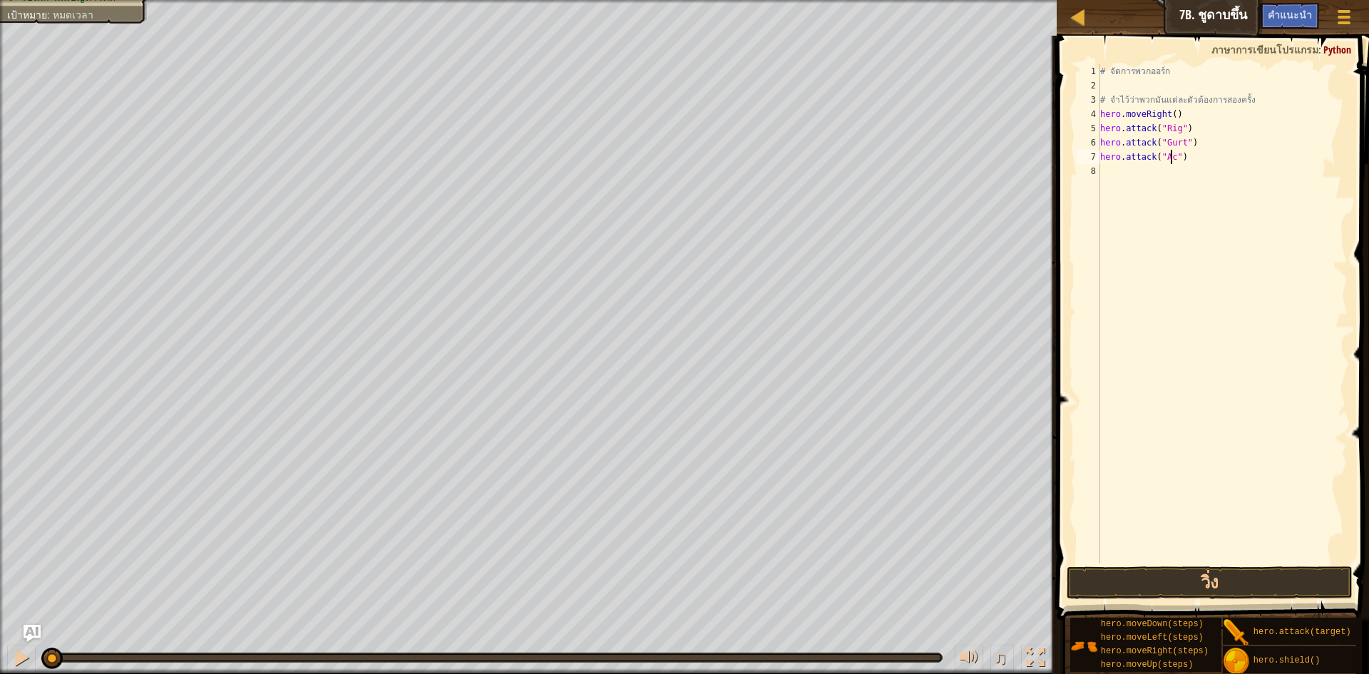
scroll to position [6, 6]
click at [1115, 581] on button "วิ่ง" at bounding box center [1210, 582] width 286 height 33
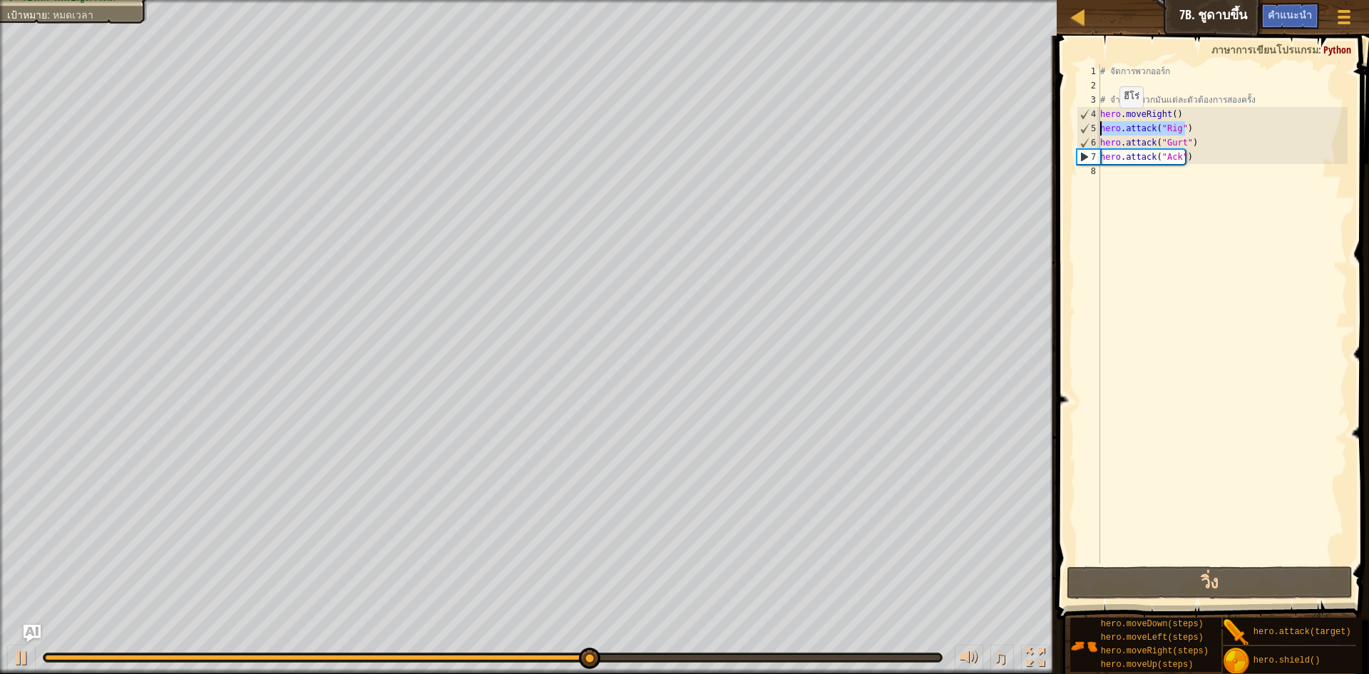
drag, startPoint x: 1197, startPoint y: 123, endPoint x: 1066, endPoint y: 126, distance: 131.3
click at [1066, 126] on div "hero.attack("Ack") 1 2 3 4 5 6 7 8 # จัดการพวกออร์ก # จำไว้ว่าพวกมันแต่ละตัวต้อ…" at bounding box center [1211, 356] width 317 height 626
type textarea "hero.attack("Rig")"
click at [1209, 131] on div "# จัดการพวกออร์ก # จำไว้ว่าพวกมันแต่ละตัวต้องการสองครั้ง hero . moveRight ( ) h…" at bounding box center [1223, 313] width 250 height 499
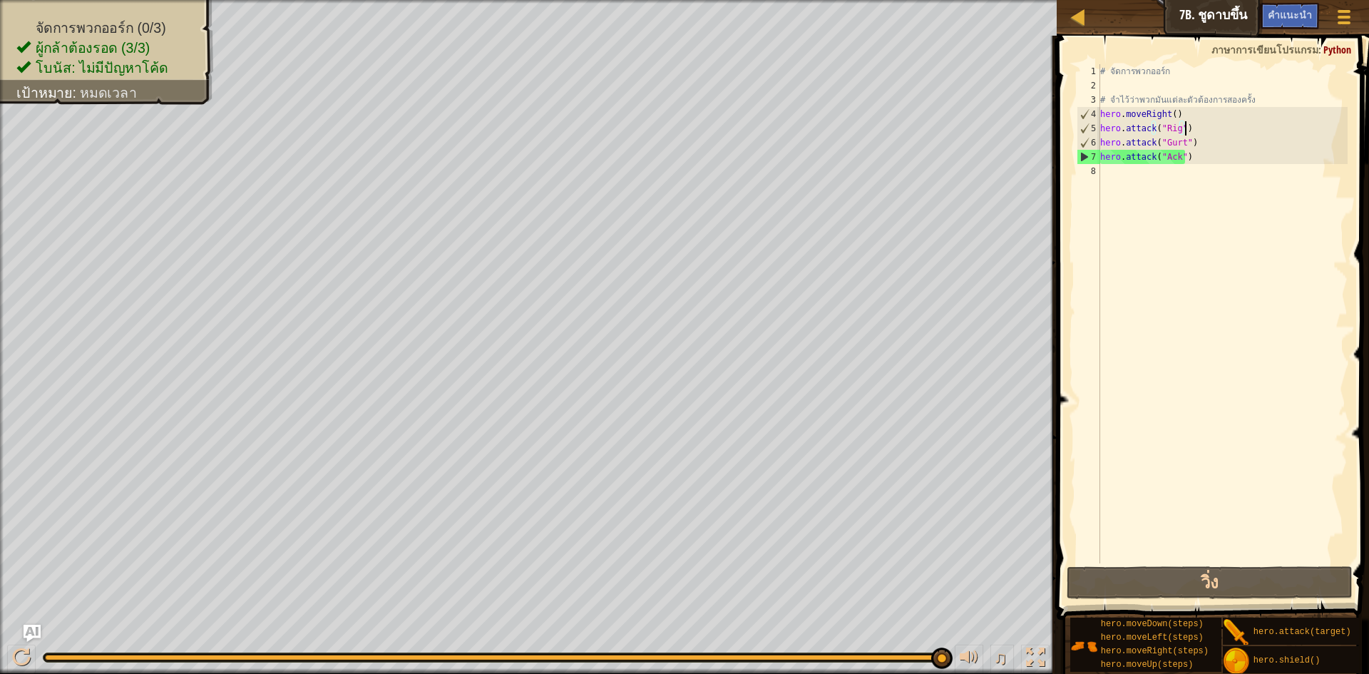
scroll to position [6, 0]
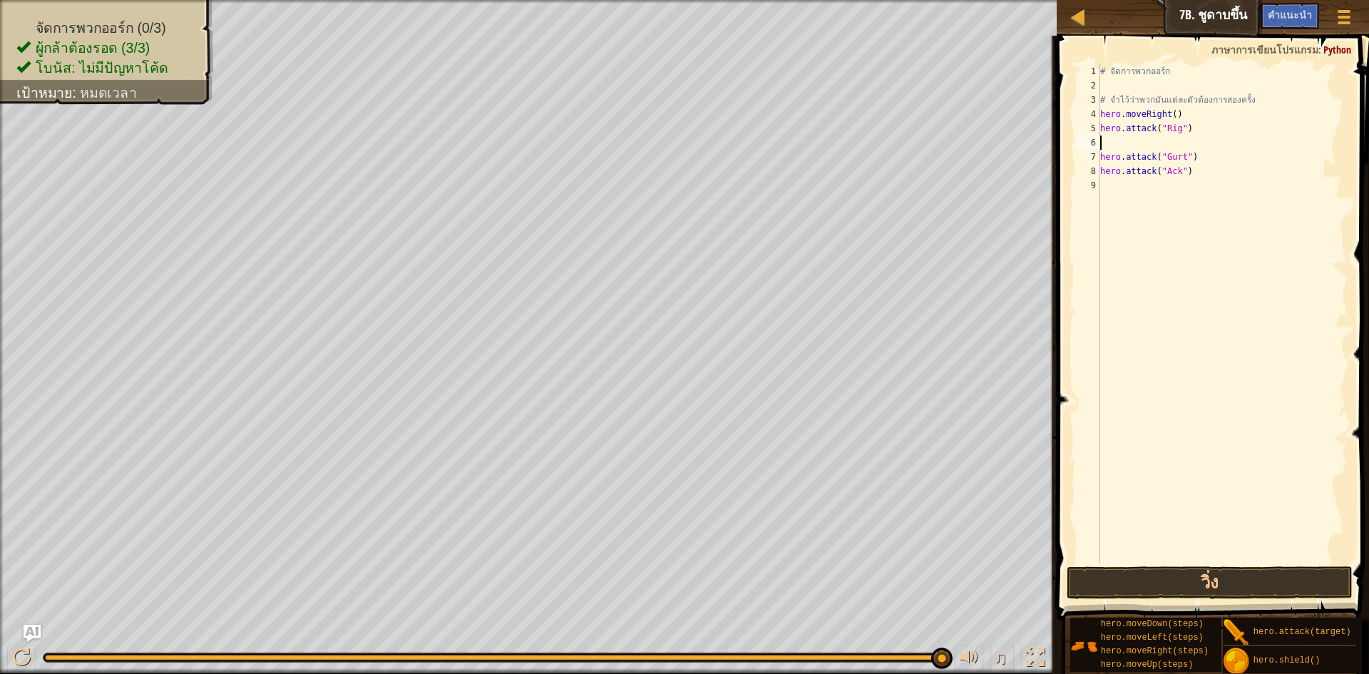
paste textarea "hero.attack("Rig")"
drag, startPoint x: 1205, startPoint y: 156, endPoint x: 1096, endPoint y: 153, distance: 109.2
click at [1096, 153] on div "hero.attack("Rig") 1 2 3 4 5 6 7 8 9 # จัดการพวกออร์ก # จำไว้ว่าพวกมันแต่ละตัวต…" at bounding box center [1211, 313] width 274 height 499
click at [1227, 149] on div "# จัดการพวกออร์ก # จำไว้ว่าพวกมันแต่ละตัวต้องการสองครั้ง hero . moveRight ( ) h…" at bounding box center [1223, 328] width 250 height 528
click at [1227, 158] on div "# จัดการพวกออร์ก # จำไว้ว่าพวกมันแต่ละตัวต้องการสองครั้ง hero . moveRight ( ) h…" at bounding box center [1223, 328] width 250 height 528
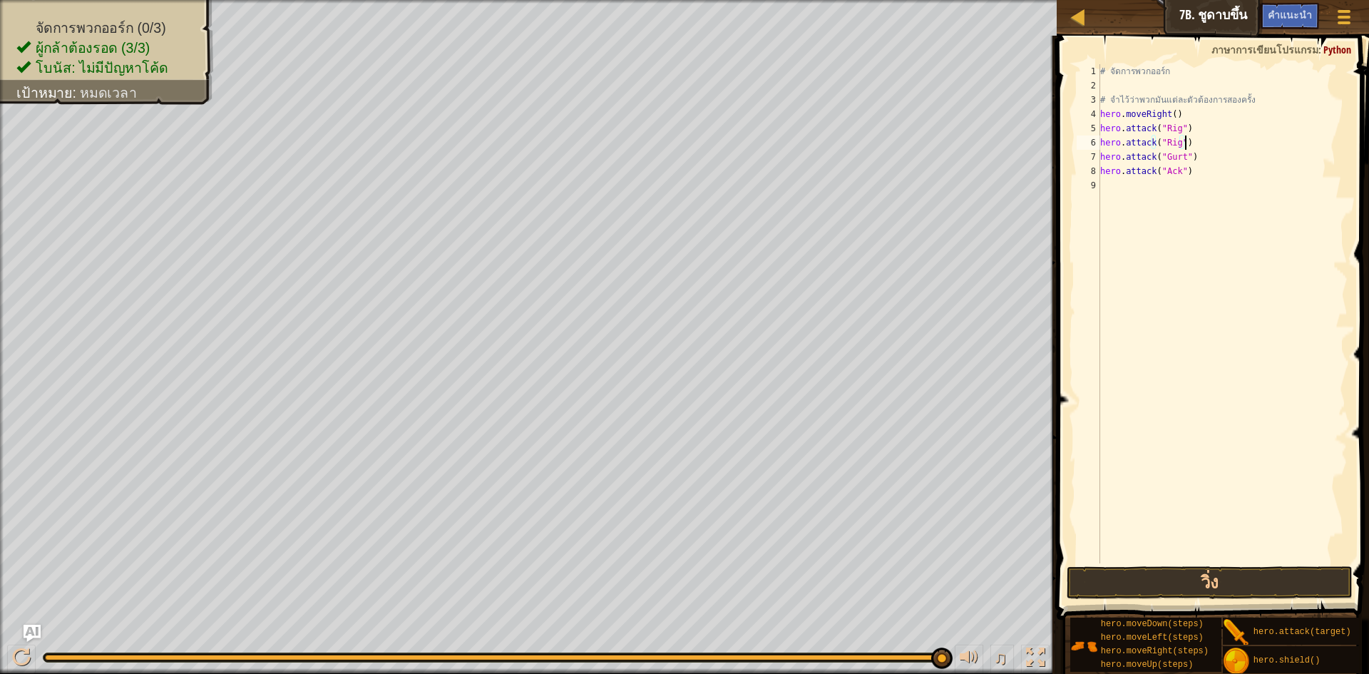
type textarea "hero.attack("Gurt")"
paste textarea "hero.attack("Gurt")"
drag, startPoint x: 1187, startPoint y: 190, endPoint x: 1105, endPoint y: 185, distance: 82.2
click at [1105, 185] on div "hero.attack("Gurt") 1 2 3 4 5 6 7 8 9 10 # จัดการพวกออร์ก # จำไว้ว่าพวกมันแต่ละ…" at bounding box center [1211, 313] width 274 height 499
type textarea "hero.attack("Ack")"
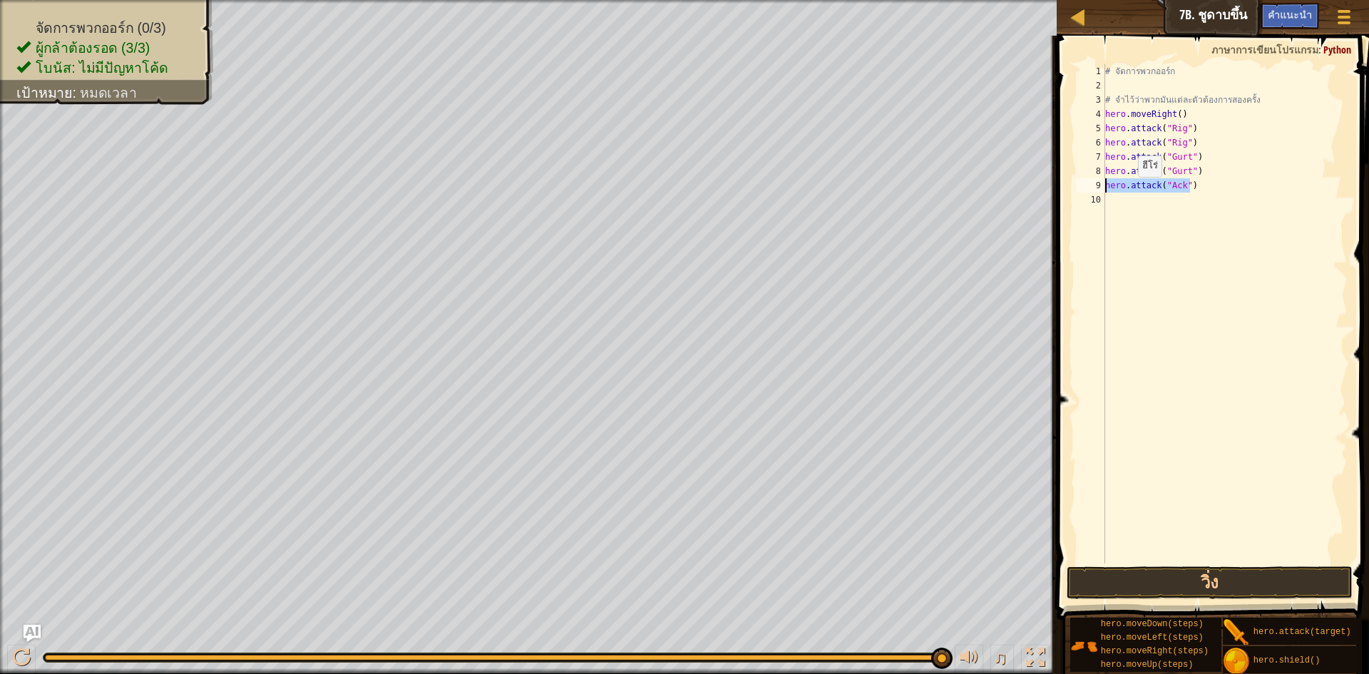
click at [1131, 191] on div "# จัดการพวกออร์ก # จำไว้ว่าพวกมันแต่ละตัวต้องการสองครั้ง hero . moveRight ( ) h…" at bounding box center [1225, 313] width 245 height 499
click at [1143, 198] on div "# จัดการพวกออร์ก # จำไว้ว่าพวกมันแต่ละตัวต้องการสองครั้ง hero . moveRight ( ) h…" at bounding box center [1226, 328] width 246 height 528
type textarea "v"
paste textarea "hero.attack("Ack")"
type textarea "hero.attack("Ack")"
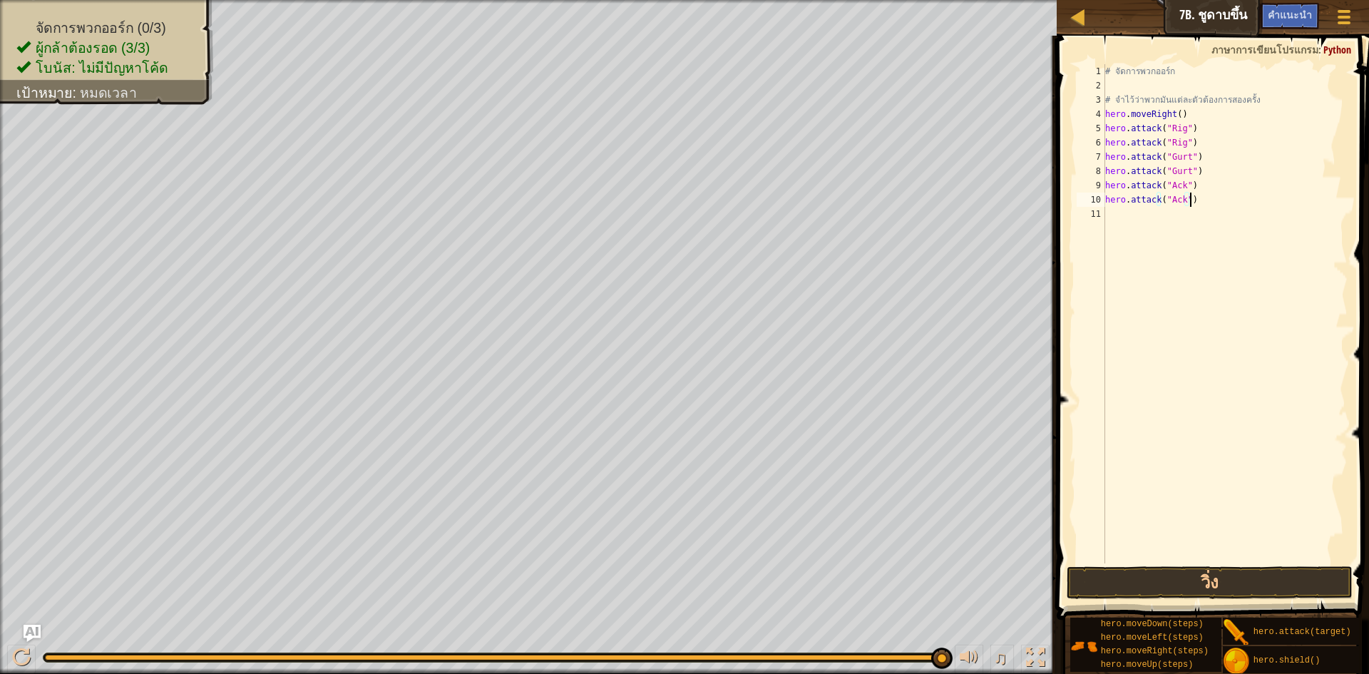
click at [1132, 211] on div "# จัดการพวกออร์ก # จำไว้ว่าพวกมันแต่ละตัวต้องการสองครั้ง hero . moveRight ( ) h…" at bounding box center [1226, 328] width 246 height 528
type textarea "h"
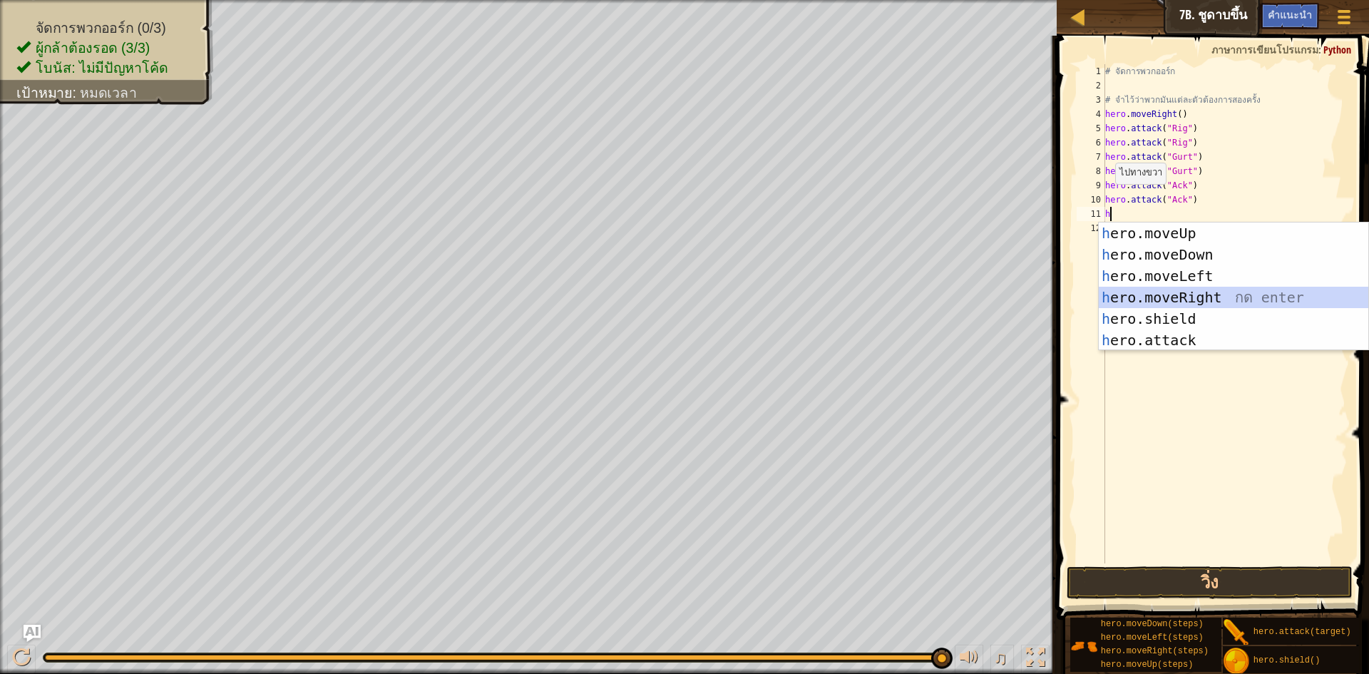
click at [1162, 297] on div "h ero.moveUp กด enter h ero.moveDown กด enter h ero.moveLeft กด enter h ero.mov…" at bounding box center [1234, 308] width 270 height 171
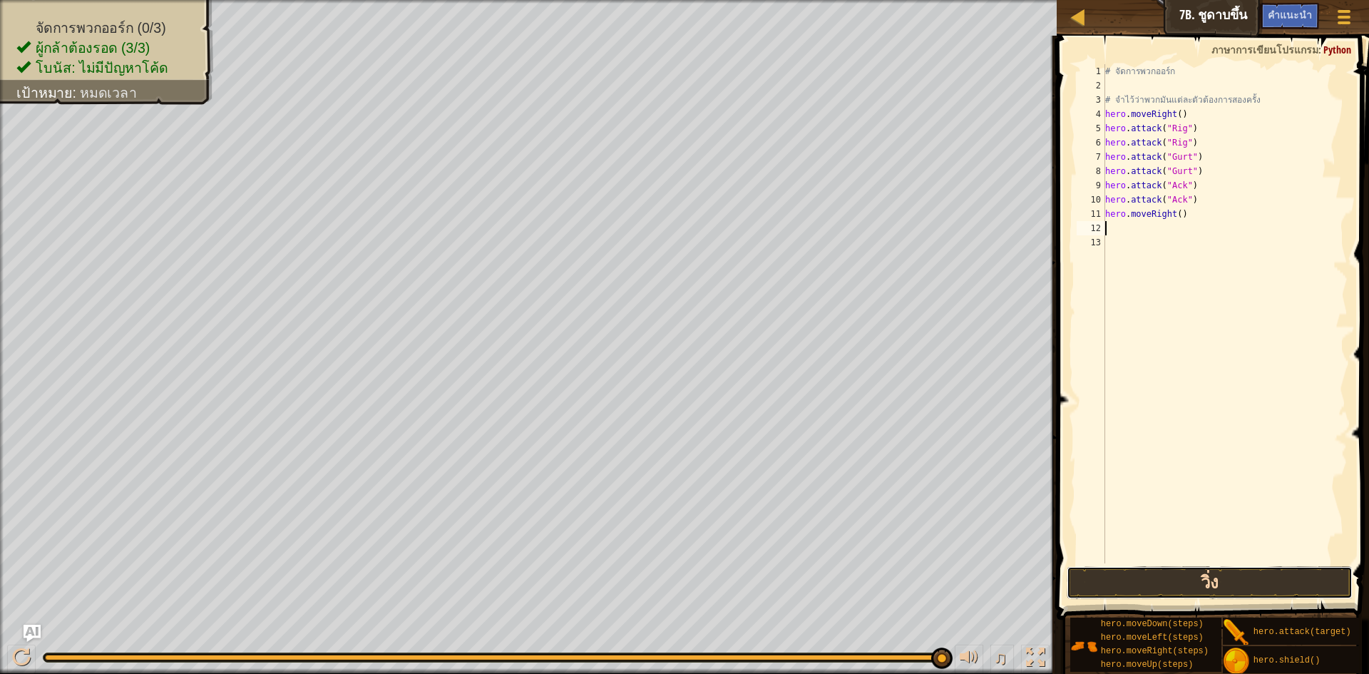
click at [1151, 588] on button "วิ่ง" at bounding box center [1210, 582] width 286 height 33
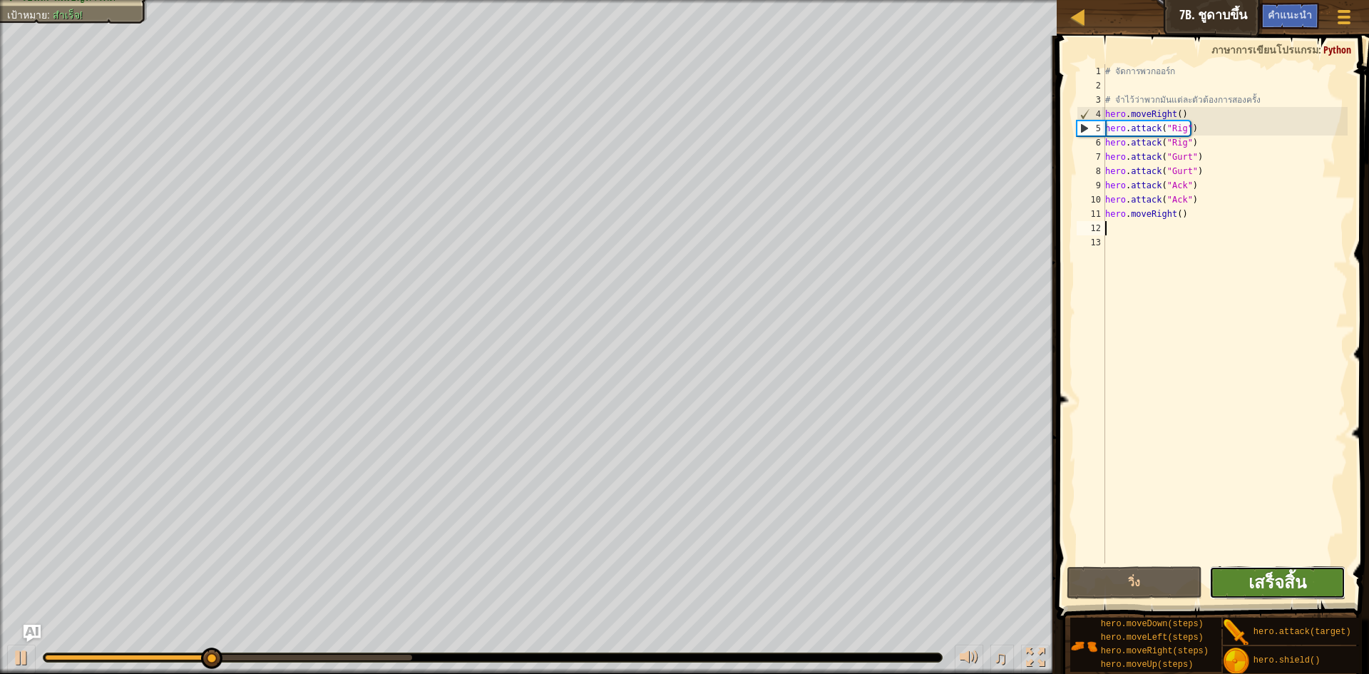
click at [1286, 575] on span "เสร็จสิ้น" at bounding box center [1278, 582] width 58 height 23
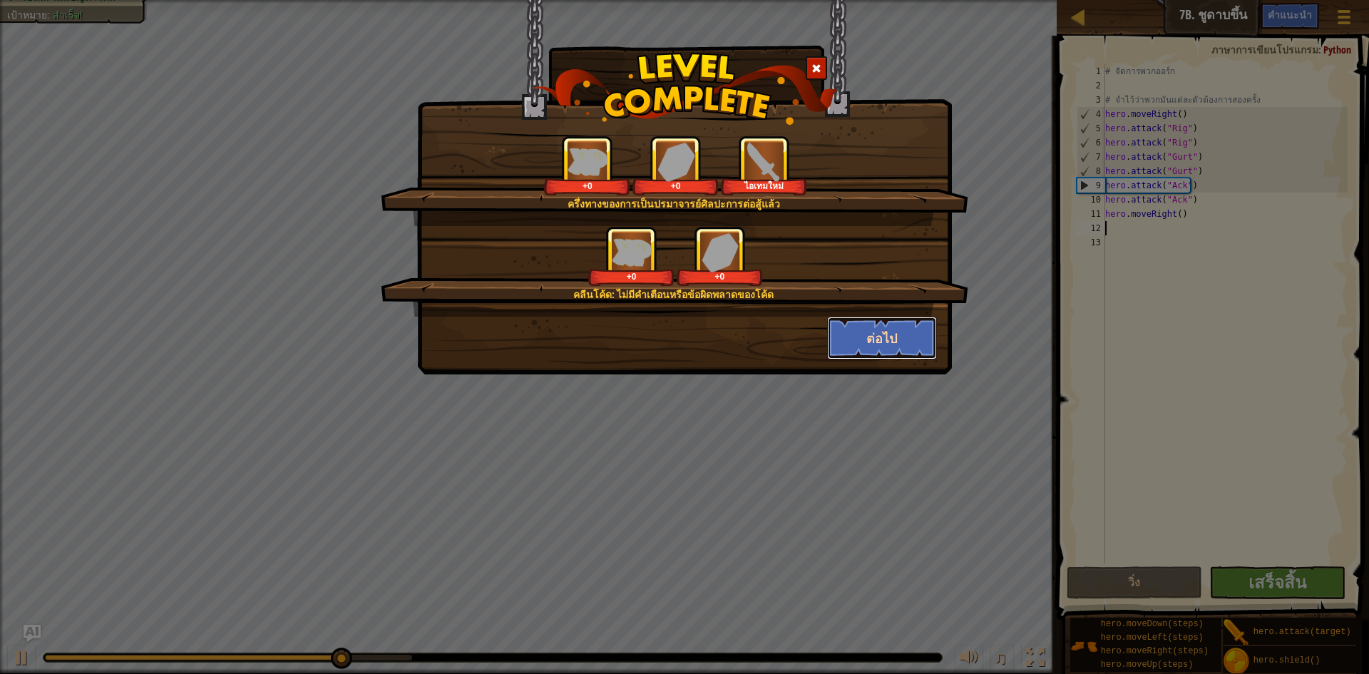
click at [867, 331] on button "ต่อไป" at bounding box center [882, 338] width 111 height 43
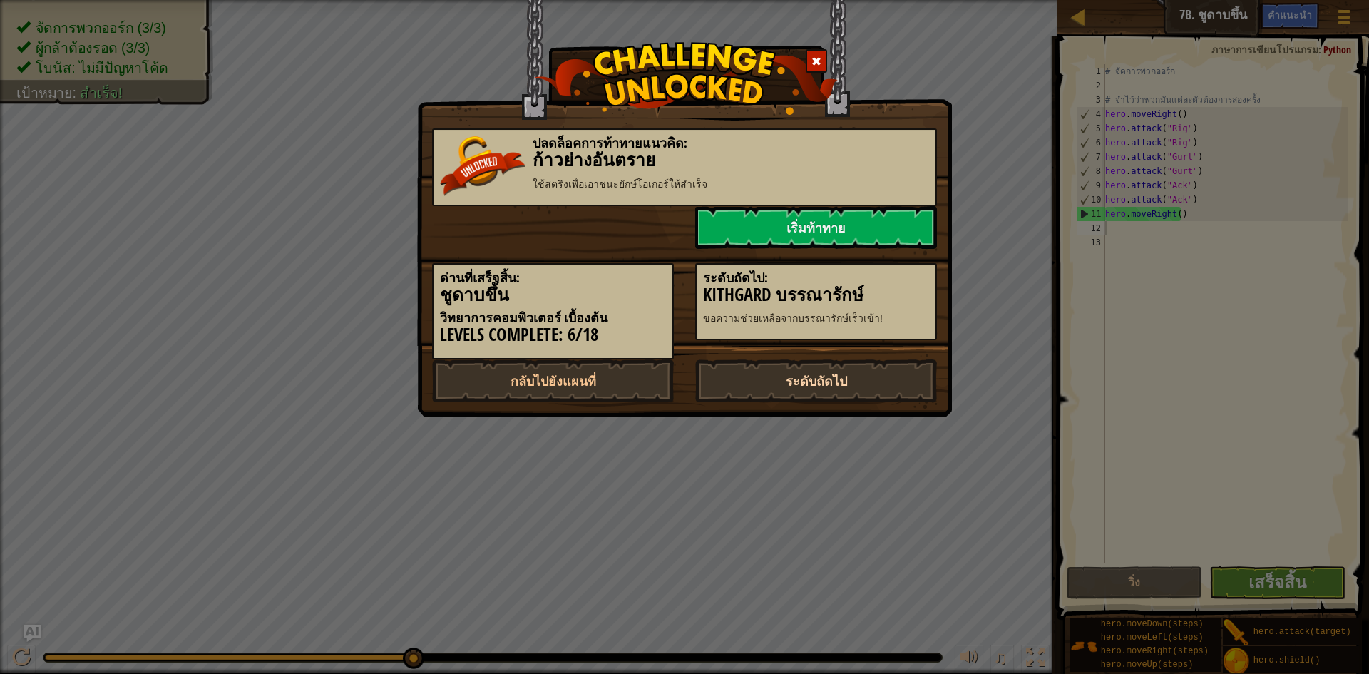
click at [798, 383] on link "ระดับถัดไป" at bounding box center [816, 380] width 242 height 43
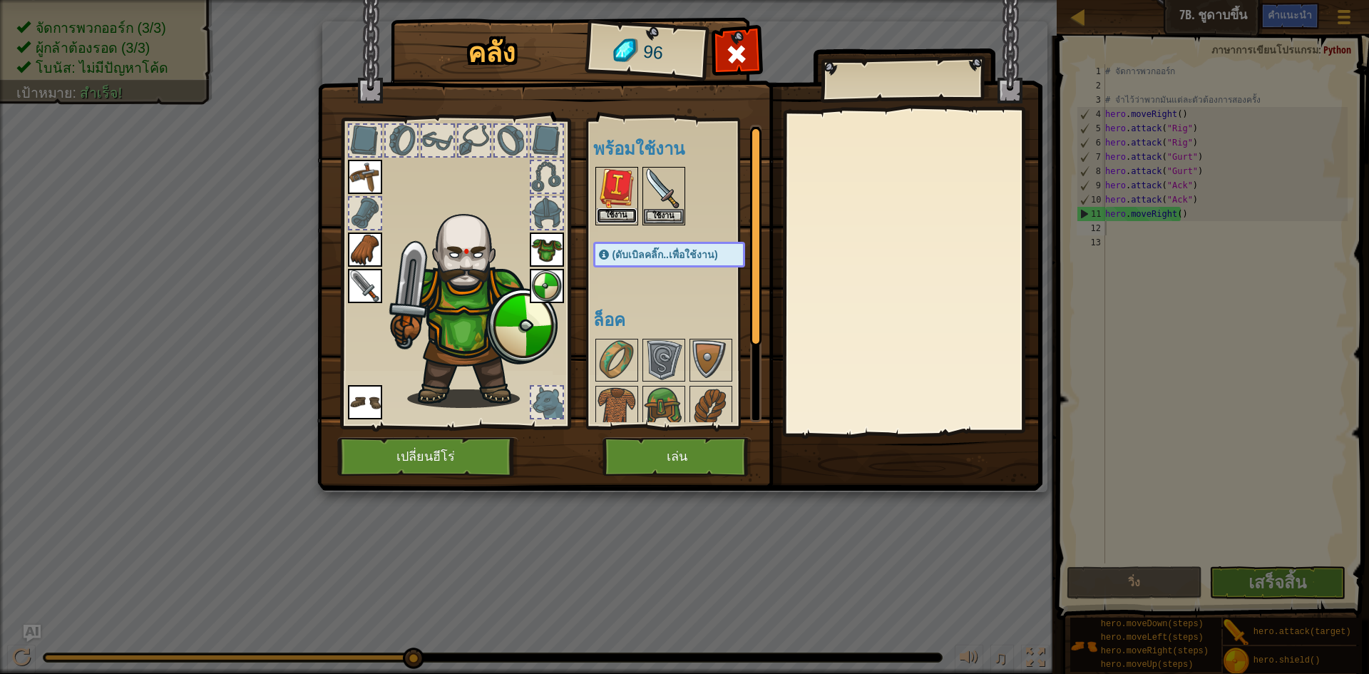
click at [622, 218] on button "ใช้งาน" at bounding box center [617, 215] width 40 height 15
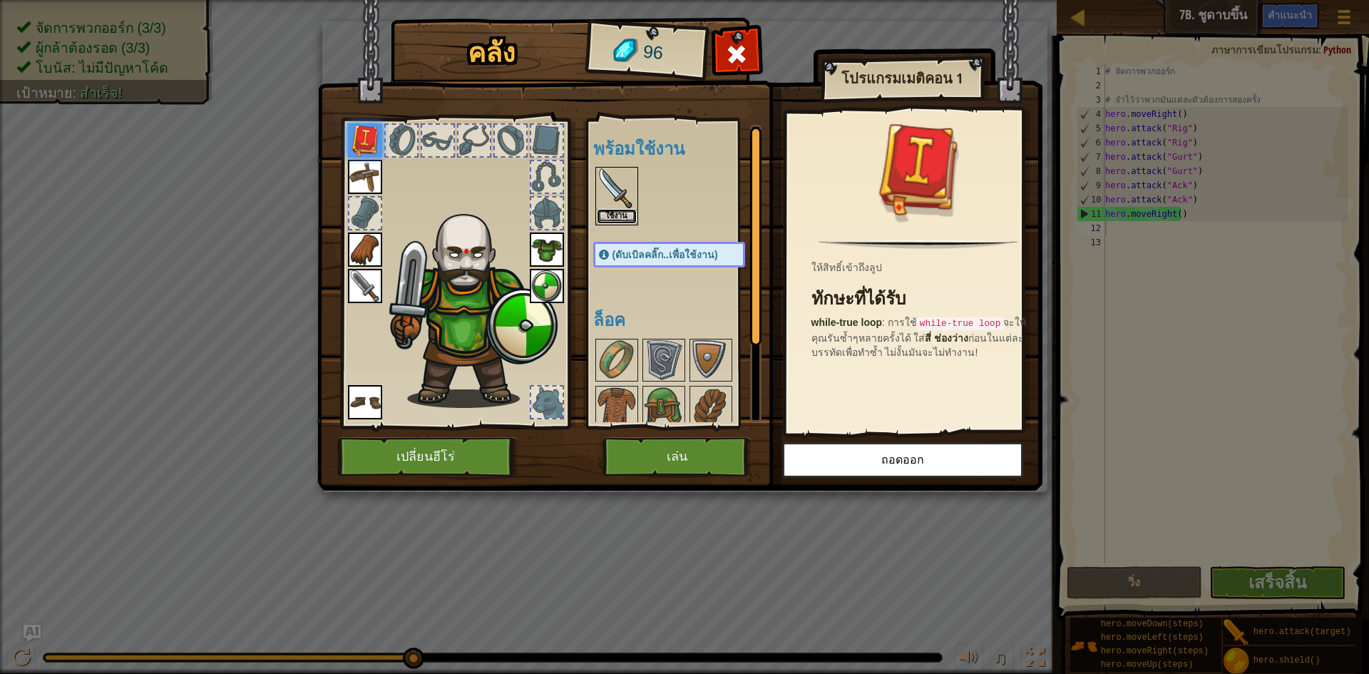
click at [607, 213] on button "ใช้งาน" at bounding box center [617, 216] width 40 height 15
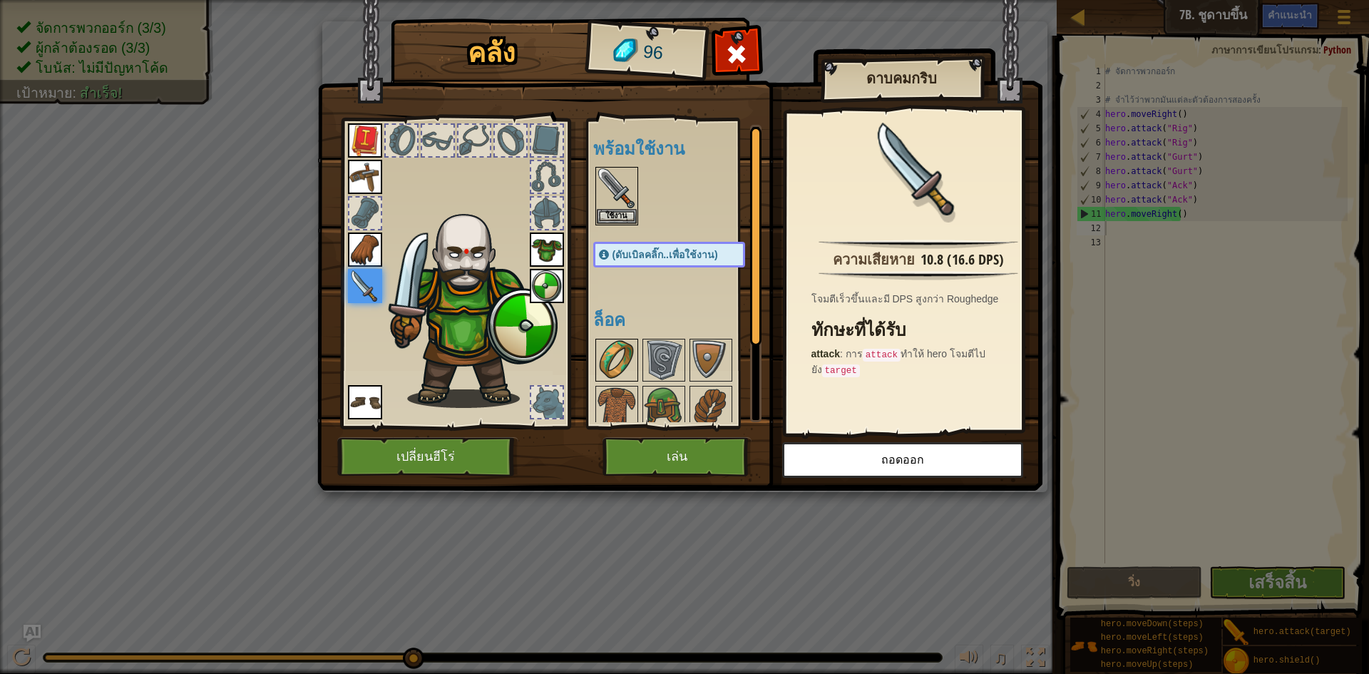
click at [601, 359] on img at bounding box center [617, 360] width 40 height 40
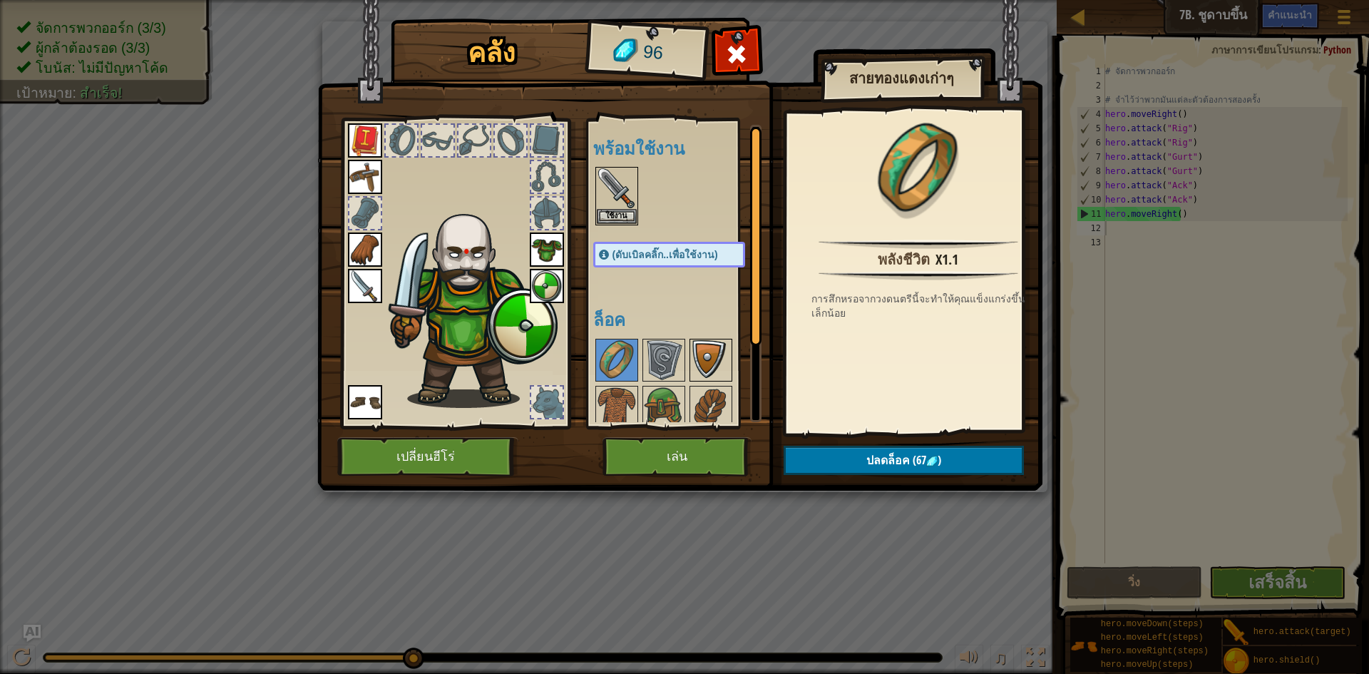
click at [695, 365] on img at bounding box center [711, 360] width 40 height 40
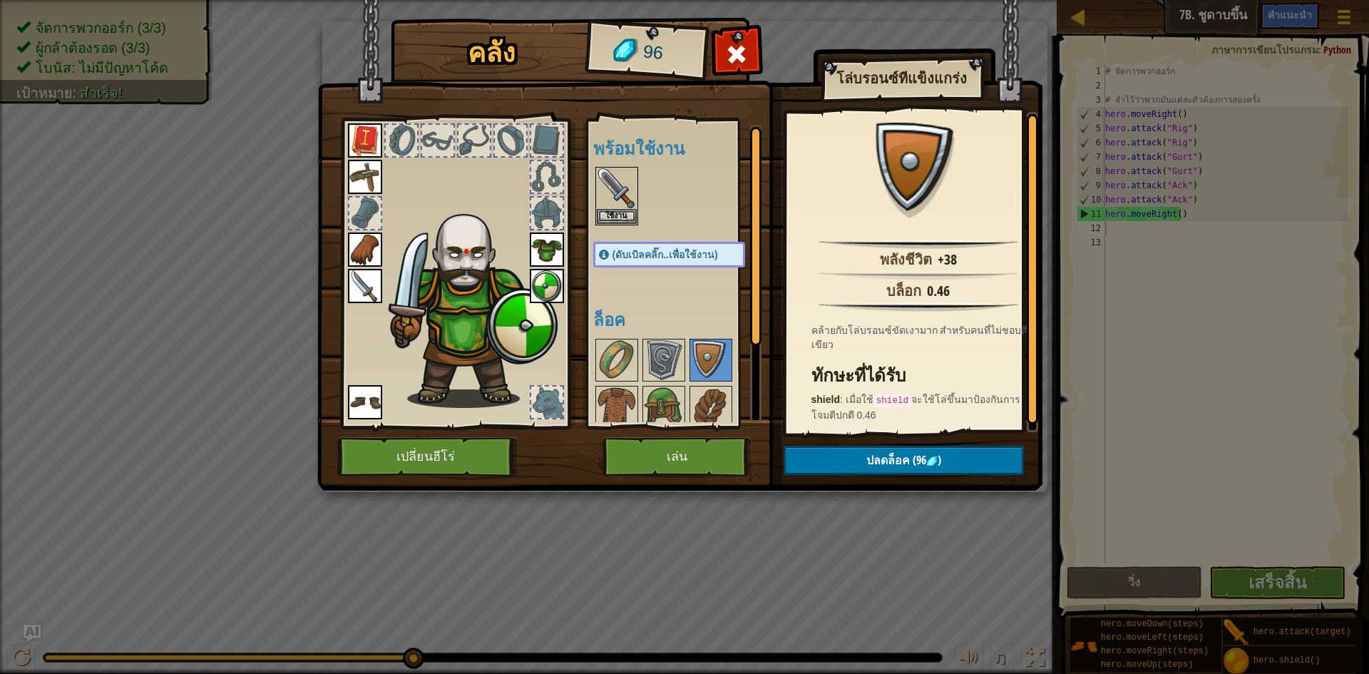
click at [685, 366] on div at bounding box center [683, 431] width 180 height 188
click at [681, 368] on img at bounding box center [664, 360] width 40 height 40
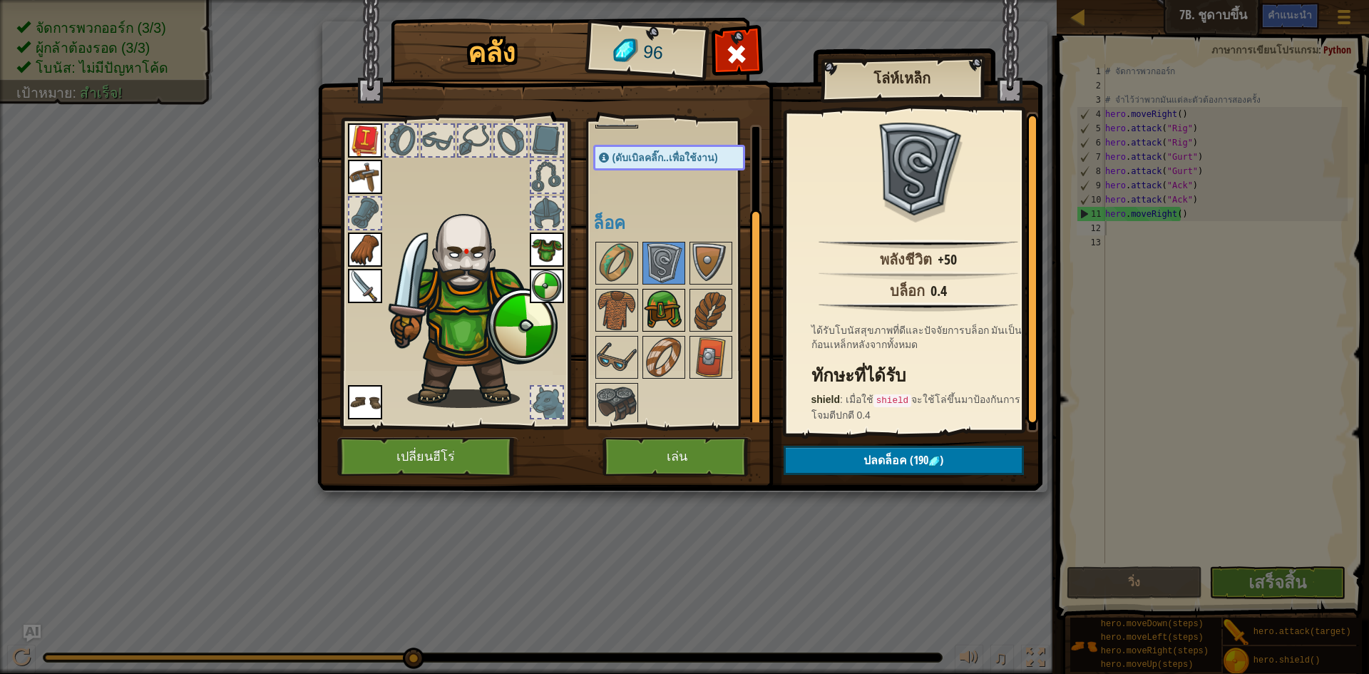
scroll to position [103, 0]
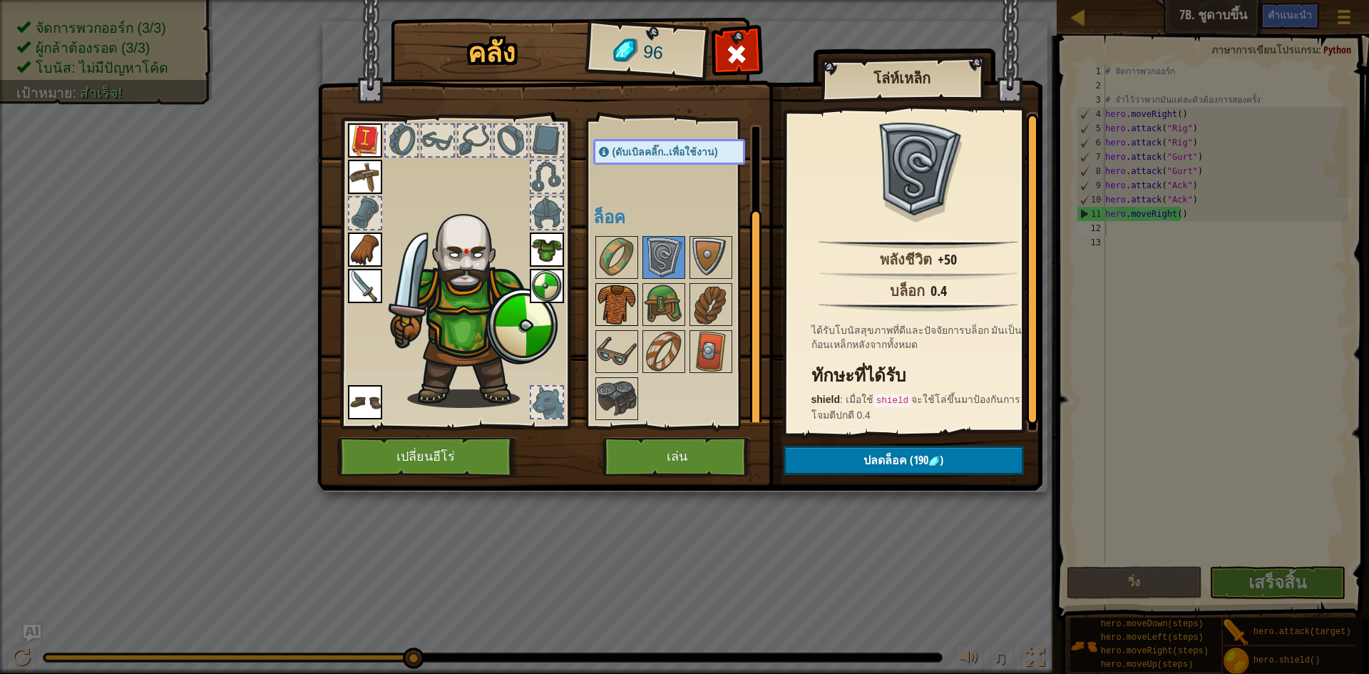
click at [597, 315] on img at bounding box center [617, 305] width 40 height 40
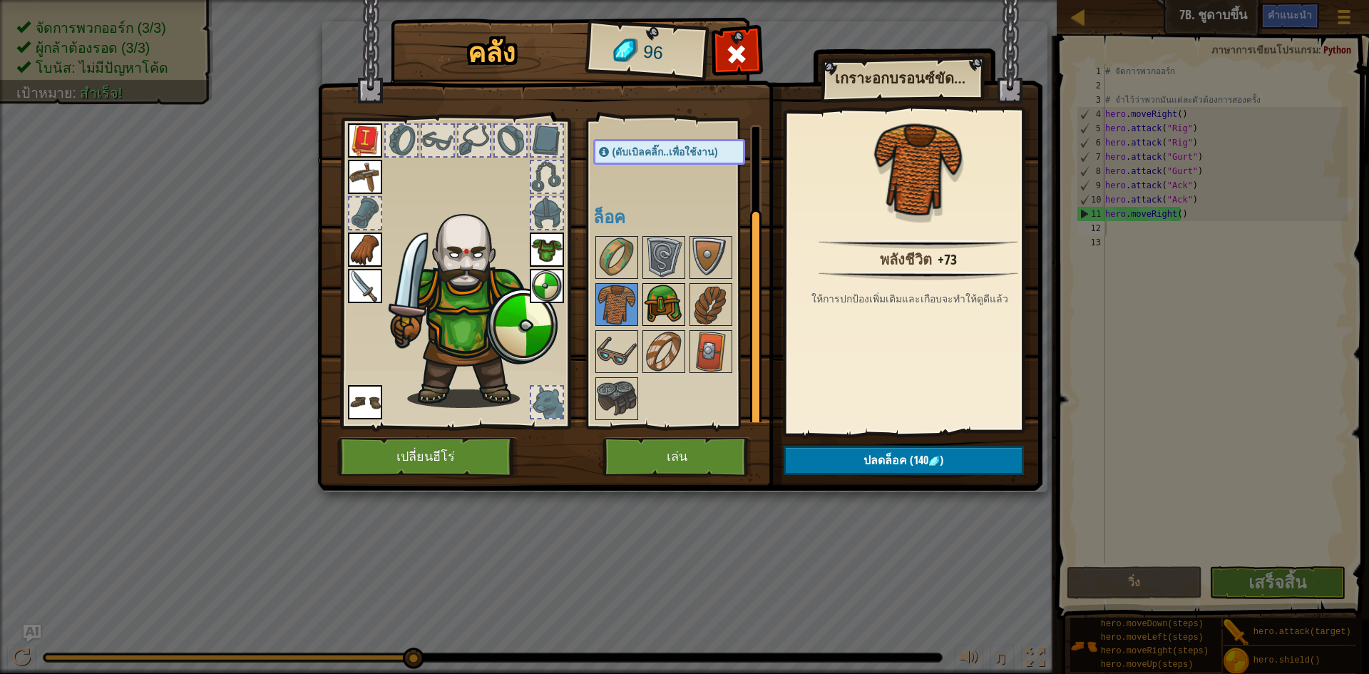
click at [665, 305] on img at bounding box center [664, 305] width 40 height 40
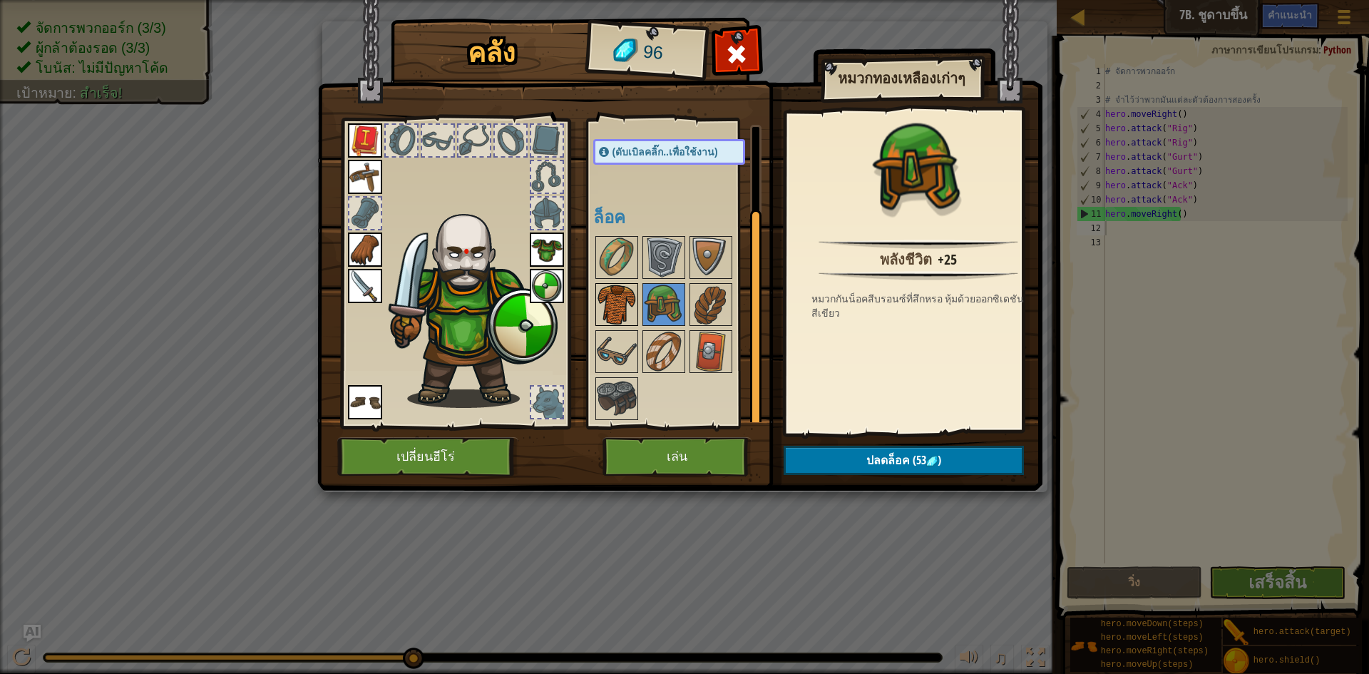
click at [613, 310] on img at bounding box center [617, 305] width 40 height 40
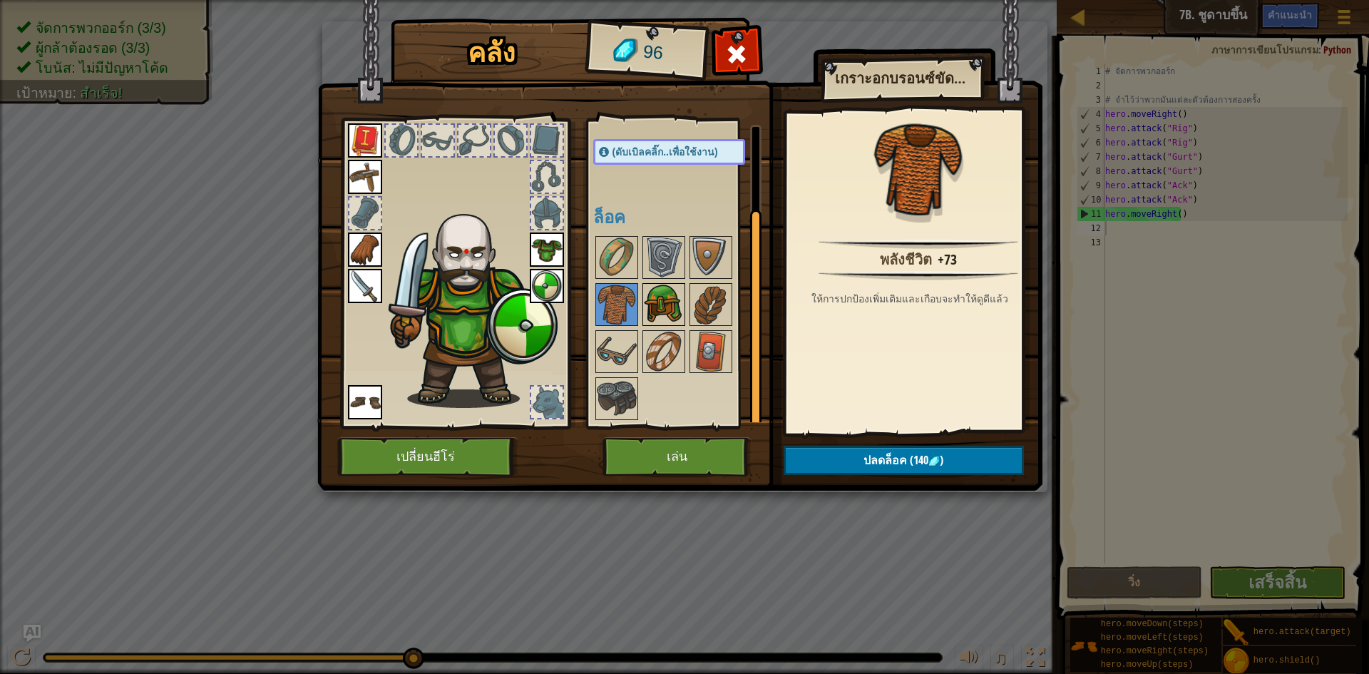
click at [647, 306] on img at bounding box center [664, 305] width 40 height 40
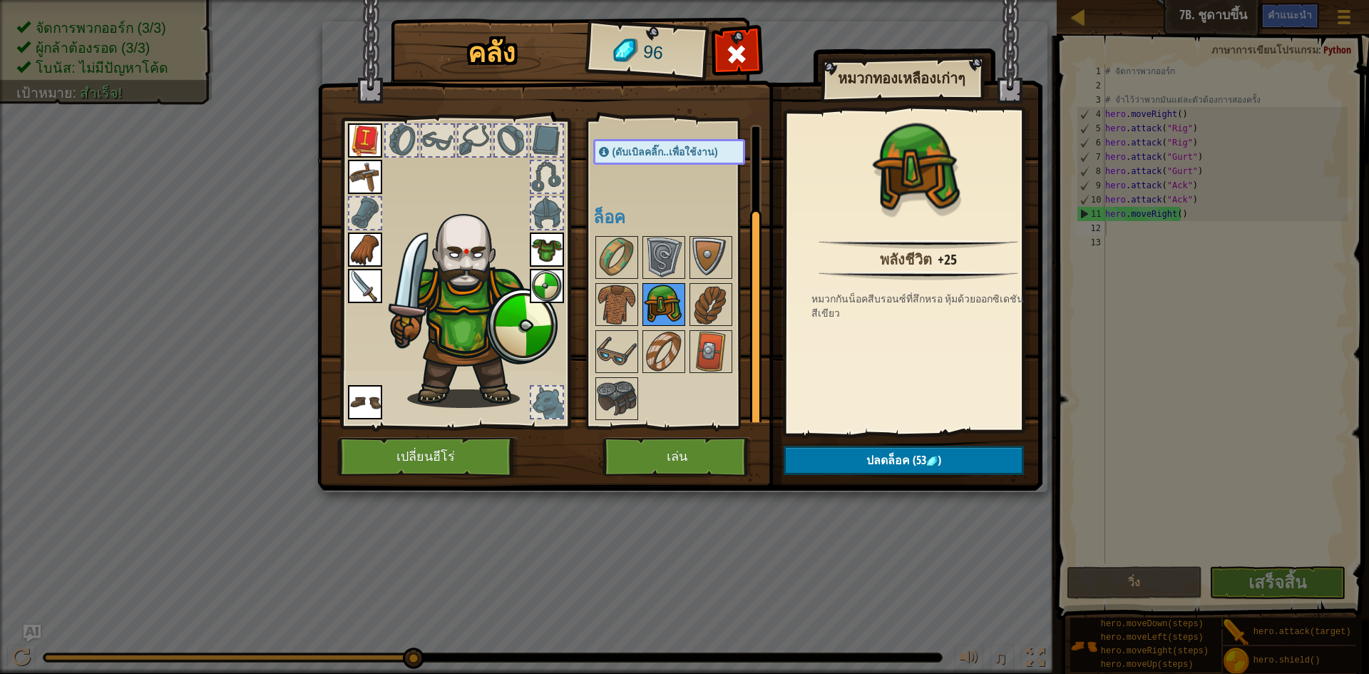
click at [660, 310] on img at bounding box center [664, 305] width 40 height 40
click at [880, 459] on span "ปลดล็อค" at bounding box center [889, 460] width 44 height 16
click at [944, 468] on button "ยืนยัน" at bounding box center [904, 460] width 240 height 29
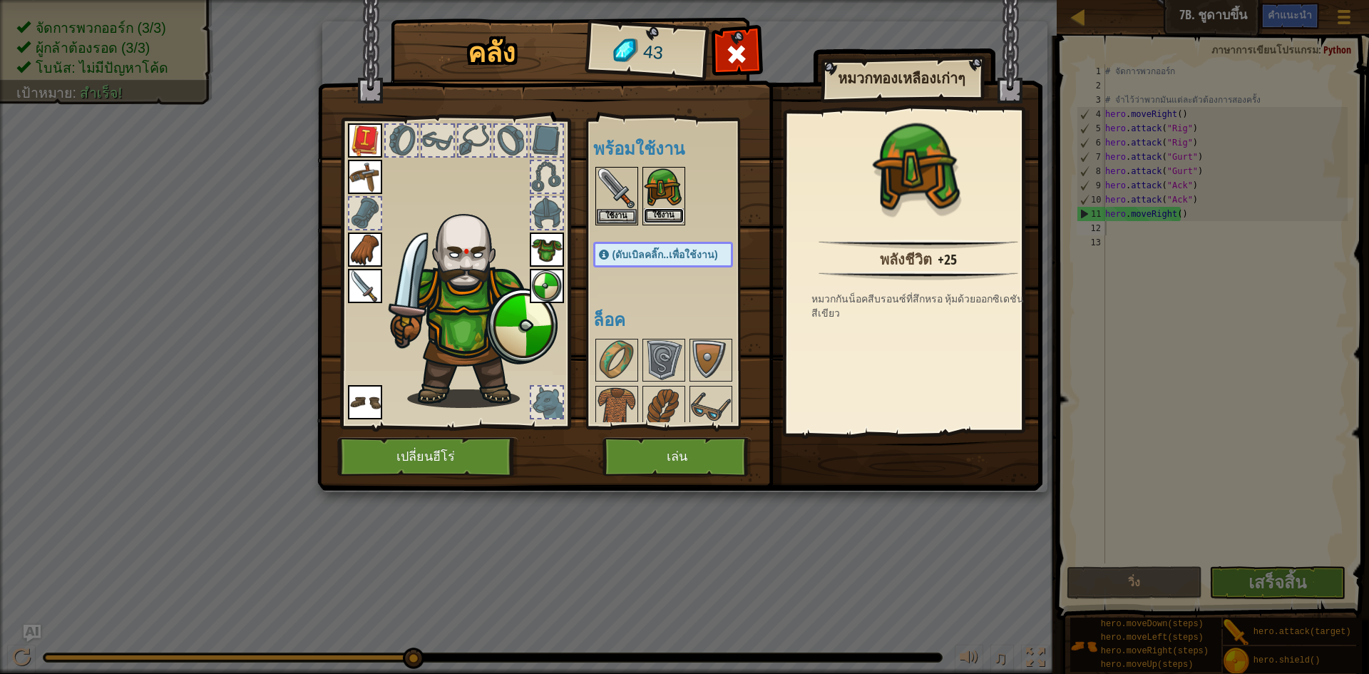
click at [660, 215] on button "ใช้งาน" at bounding box center [664, 215] width 40 height 15
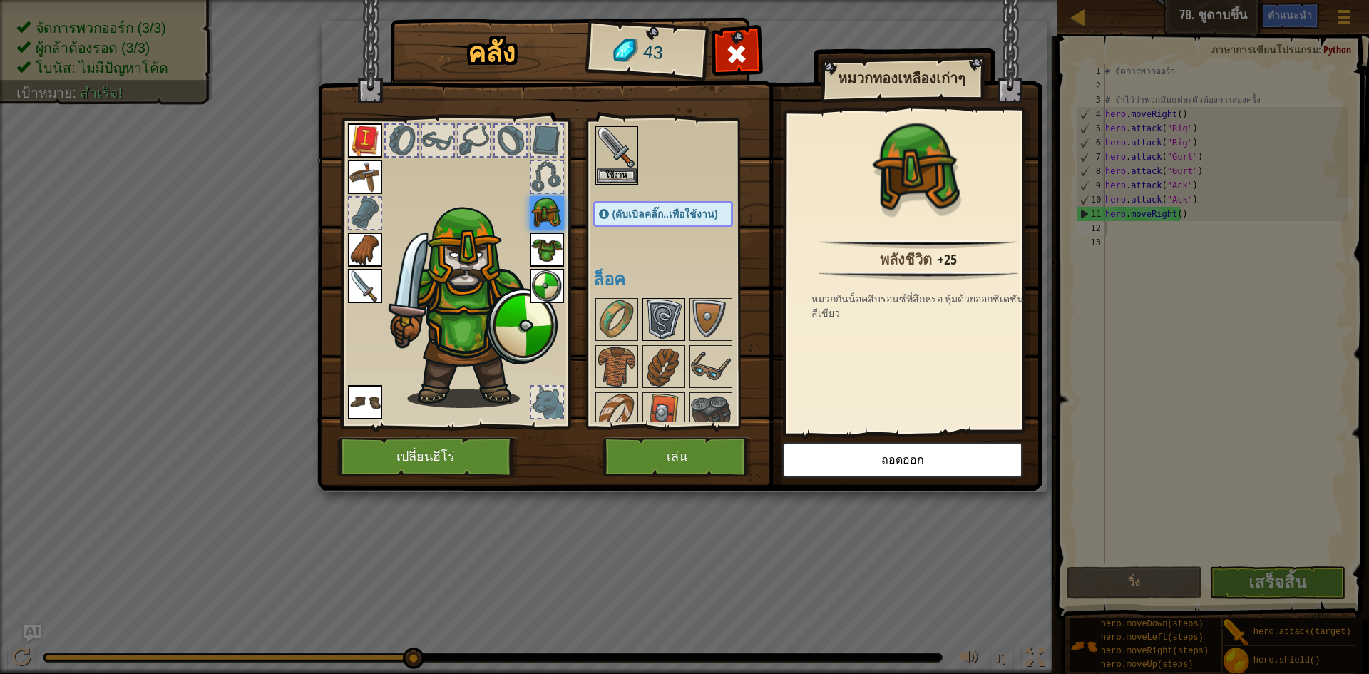
scroll to position [56, 0]
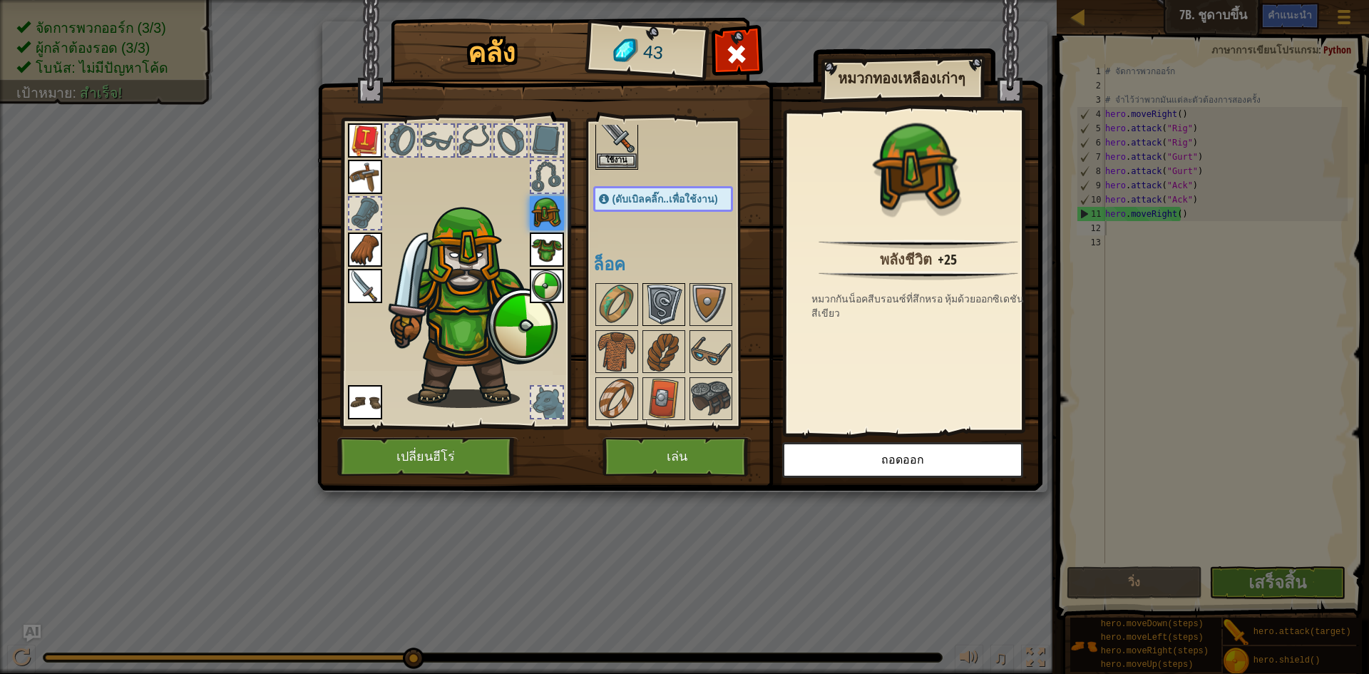
click at [668, 317] on img at bounding box center [664, 305] width 40 height 40
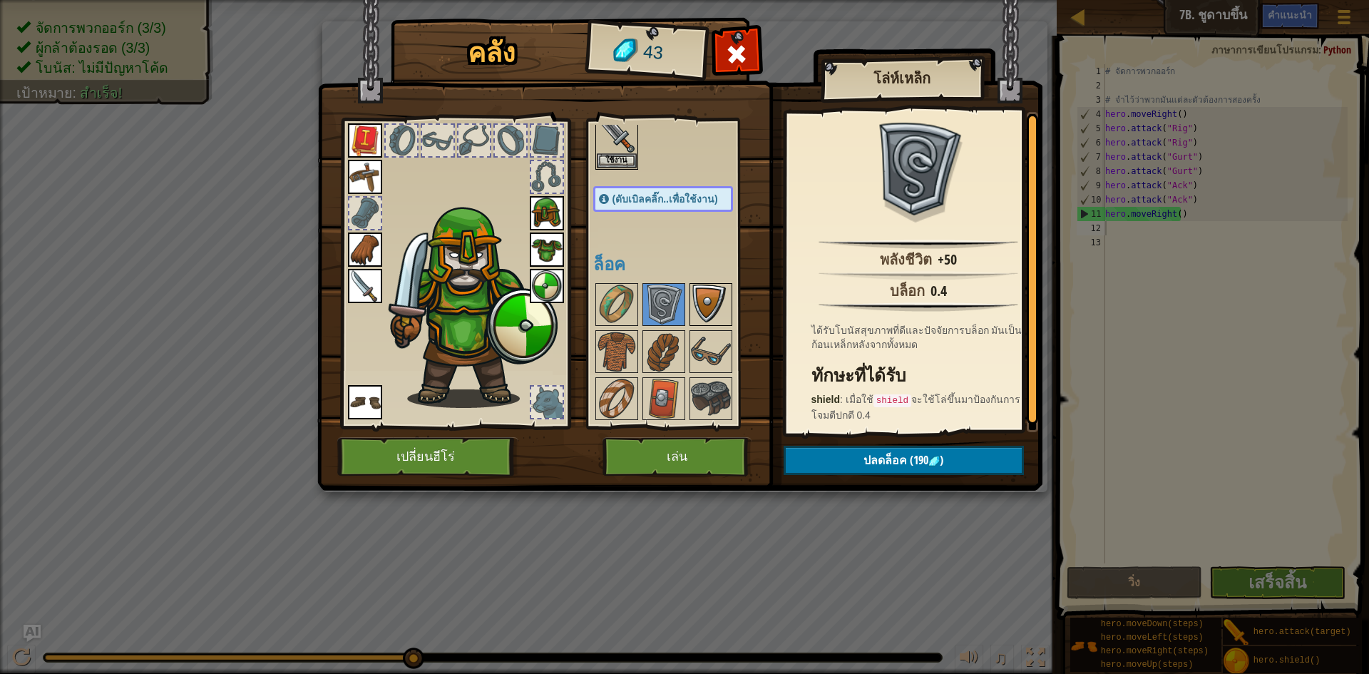
drag, startPoint x: 720, startPoint y: 315, endPoint x: 722, endPoint y: 324, distance: 9.5
click at [727, 317] on img at bounding box center [711, 305] width 40 height 40
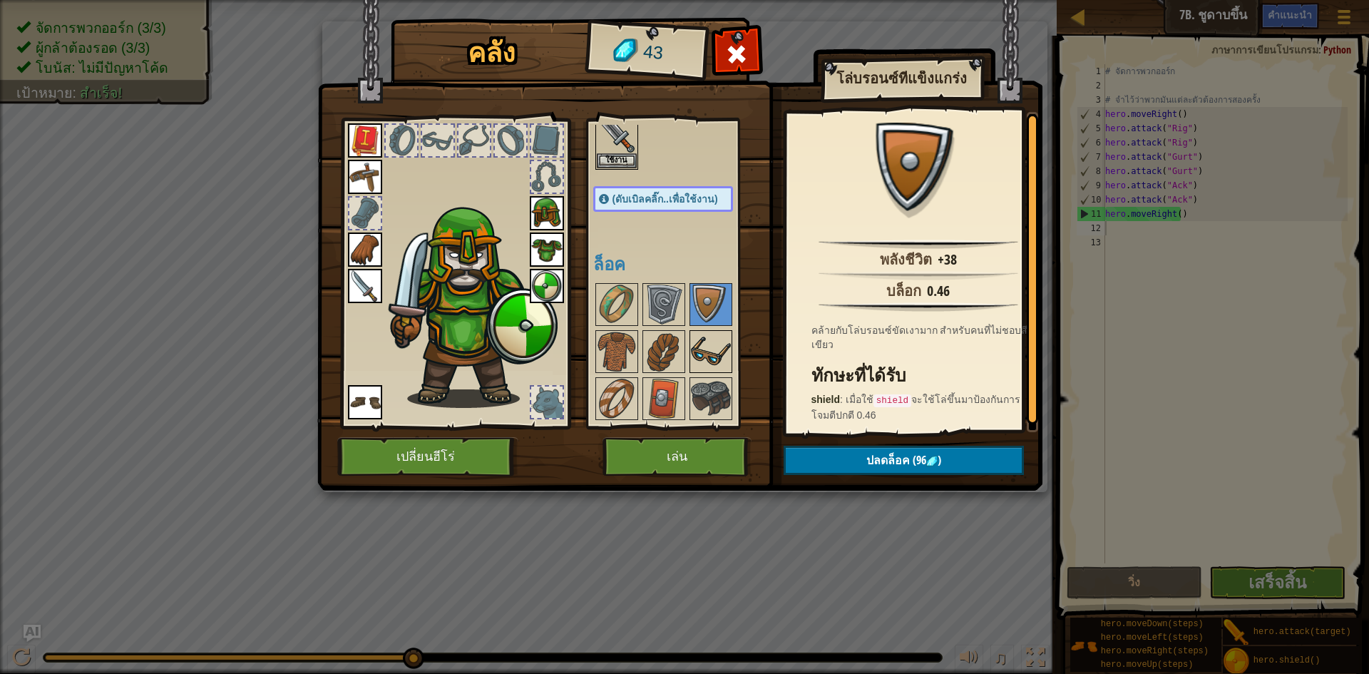
click at [703, 363] on img at bounding box center [711, 352] width 40 height 40
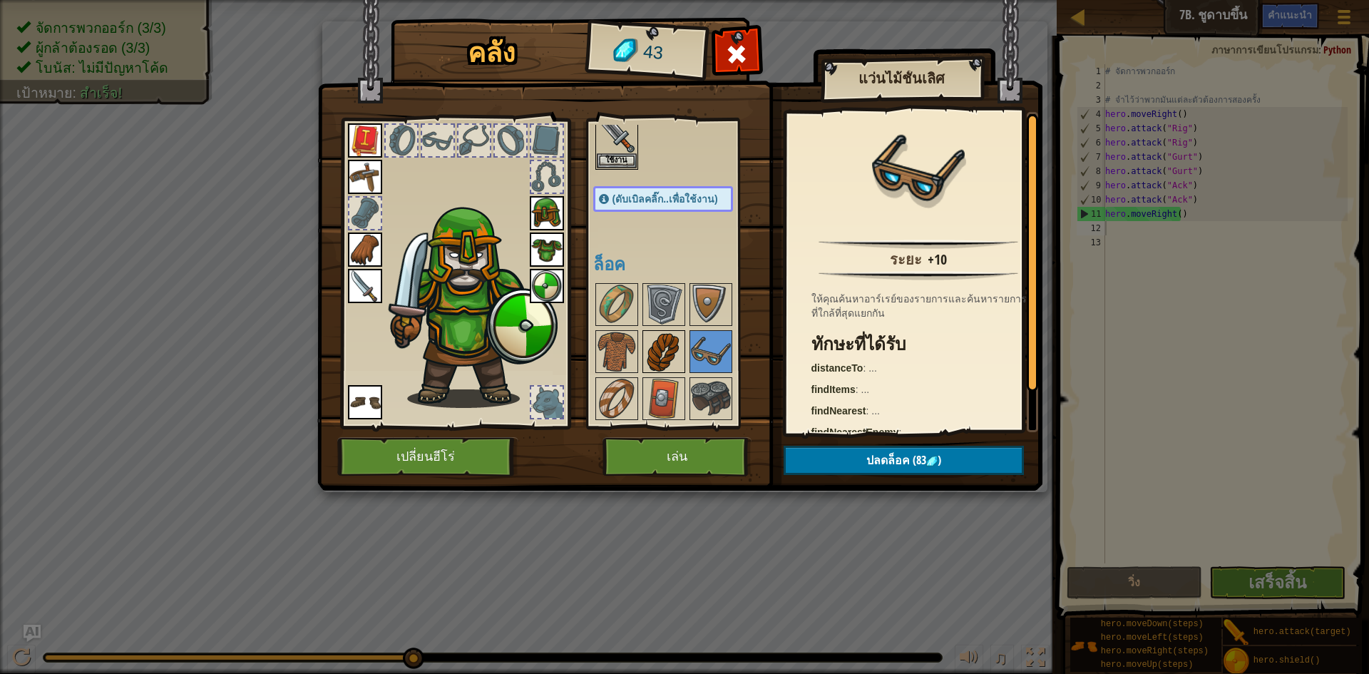
drag, startPoint x: 668, startPoint y: 364, endPoint x: 678, endPoint y: 359, distance: 11.8
click at [667, 364] on img at bounding box center [664, 352] width 40 height 40
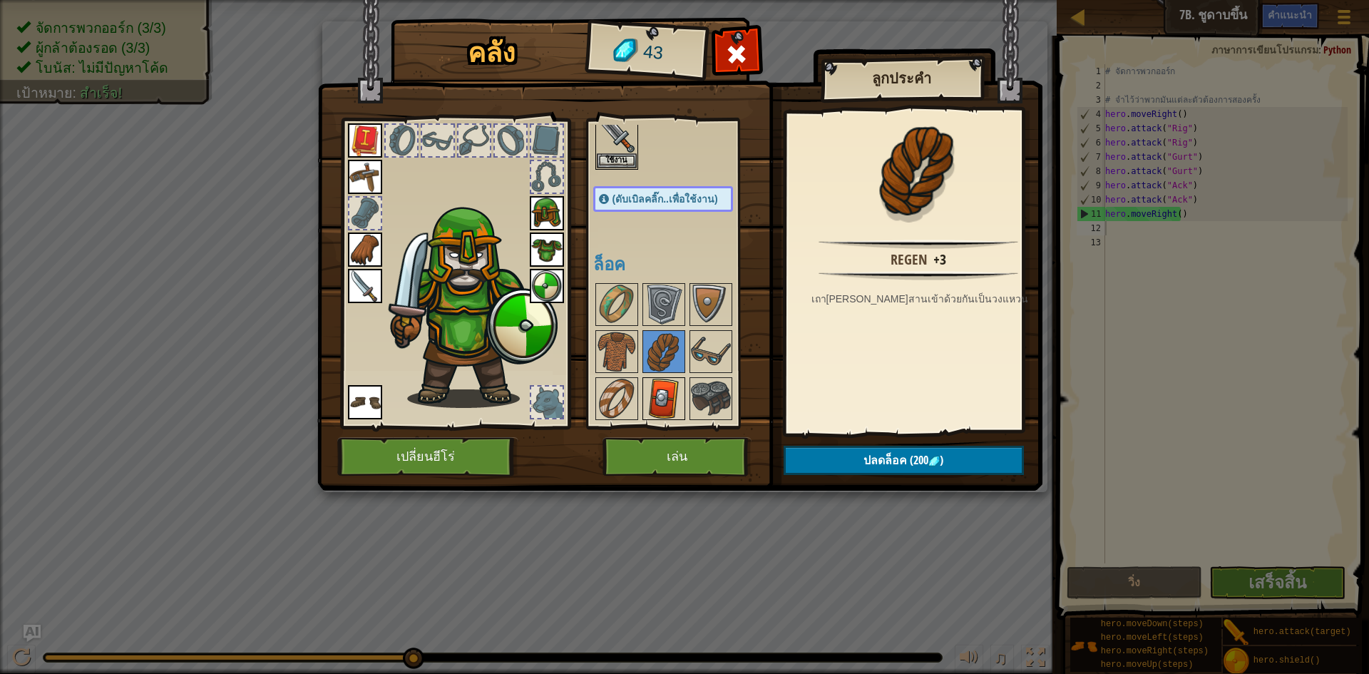
click at [645, 381] on img at bounding box center [664, 399] width 40 height 40
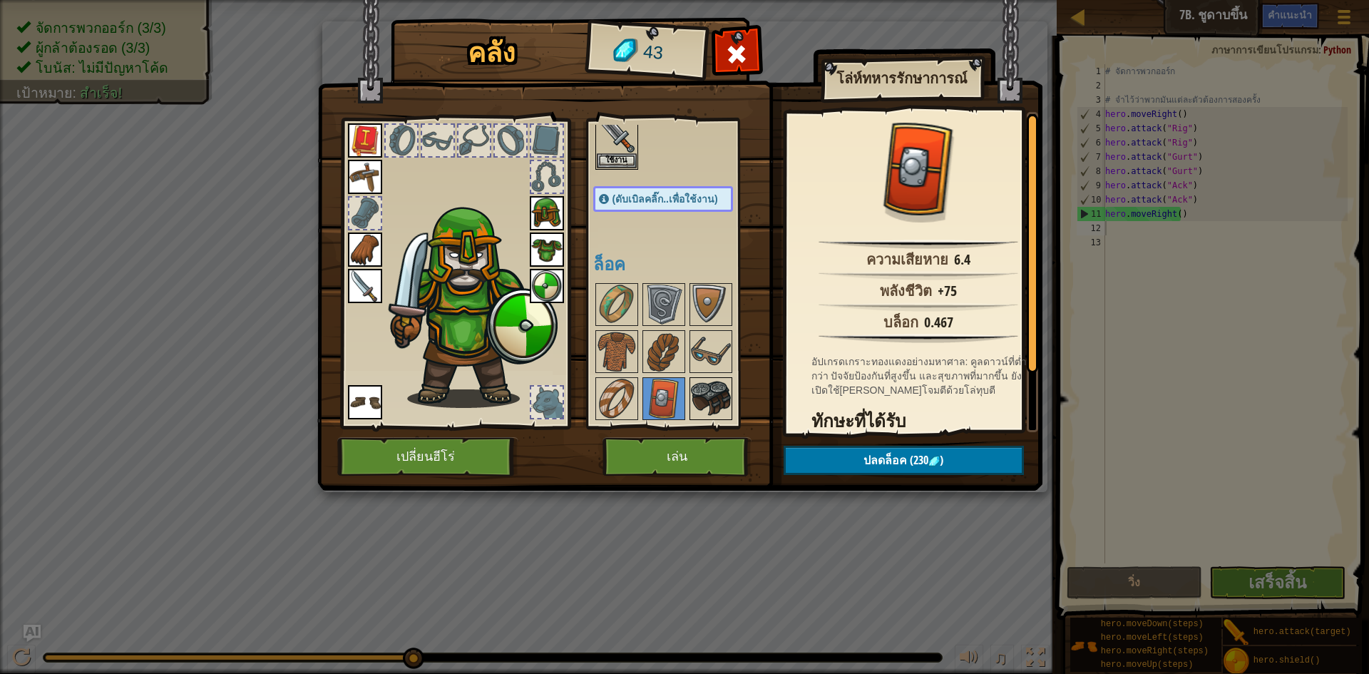
click at [708, 394] on img at bounding box center [711, 399] width 40 height 40
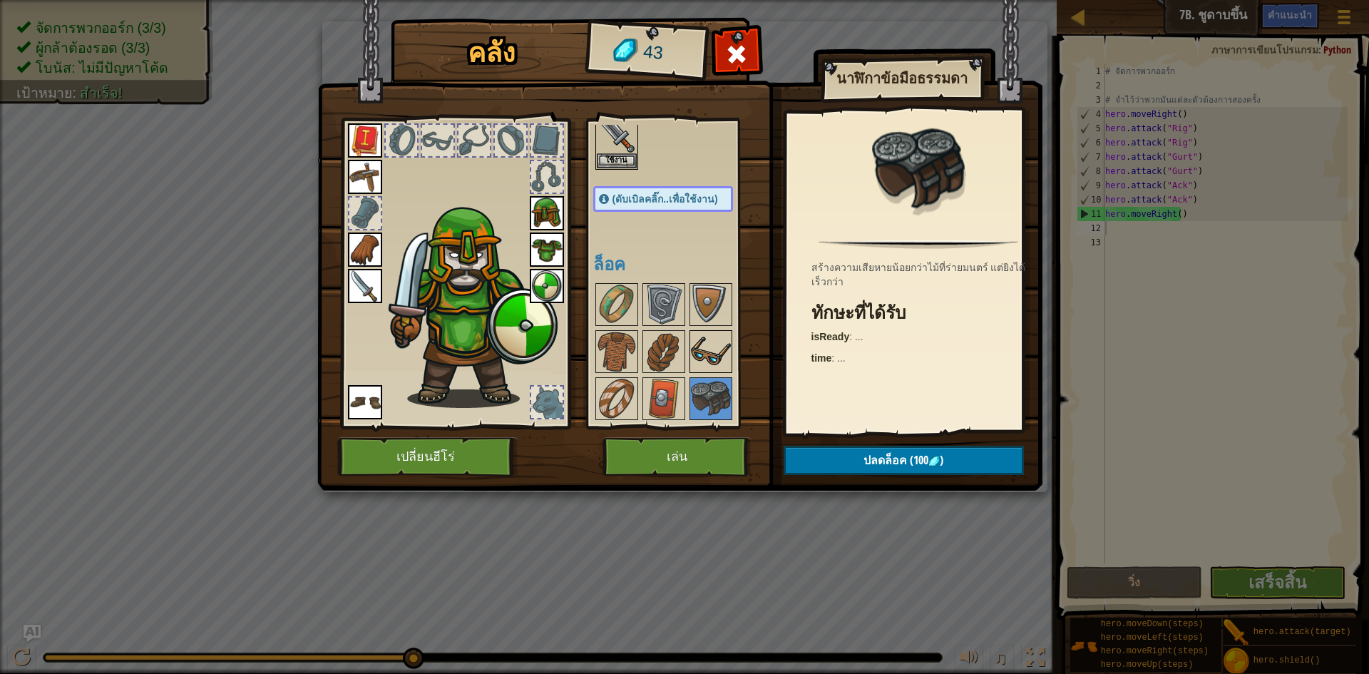
click at [711, 358] on img at bounding box center [711, 352] width 40 height 40
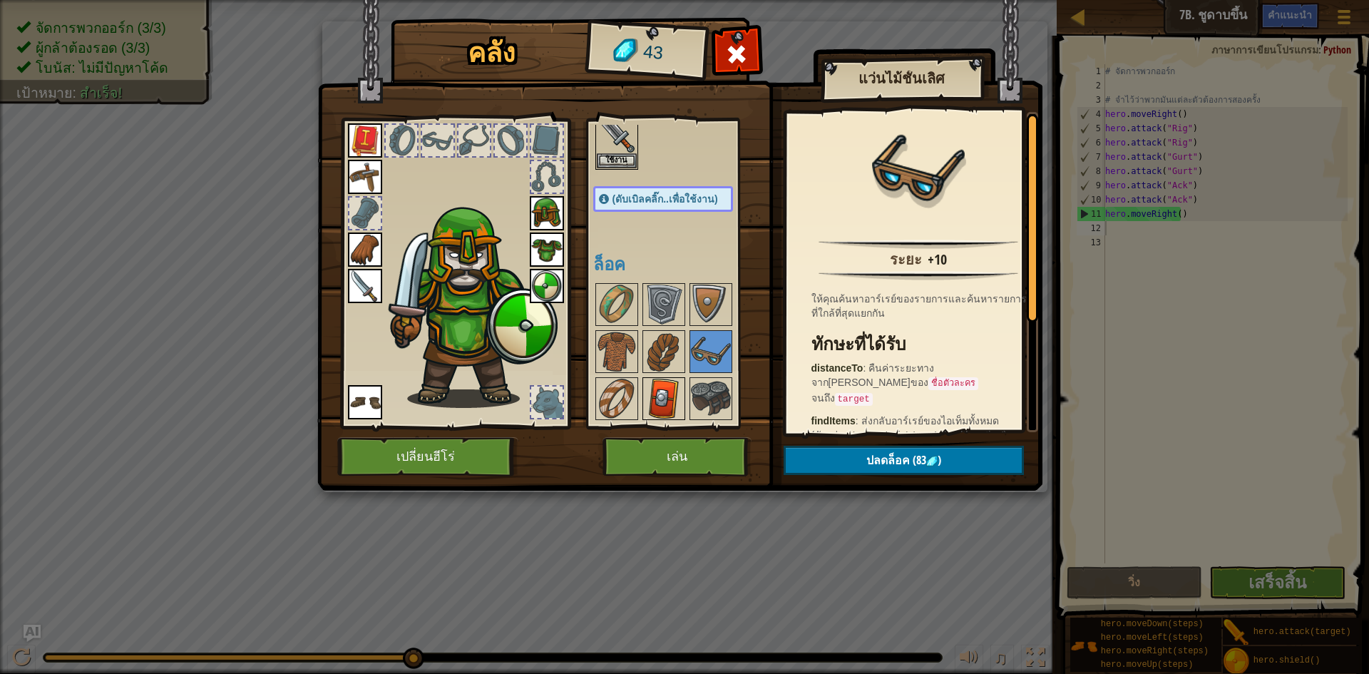
click at [658, 383] on img at bounding box center [664, 399] width 40 height 40
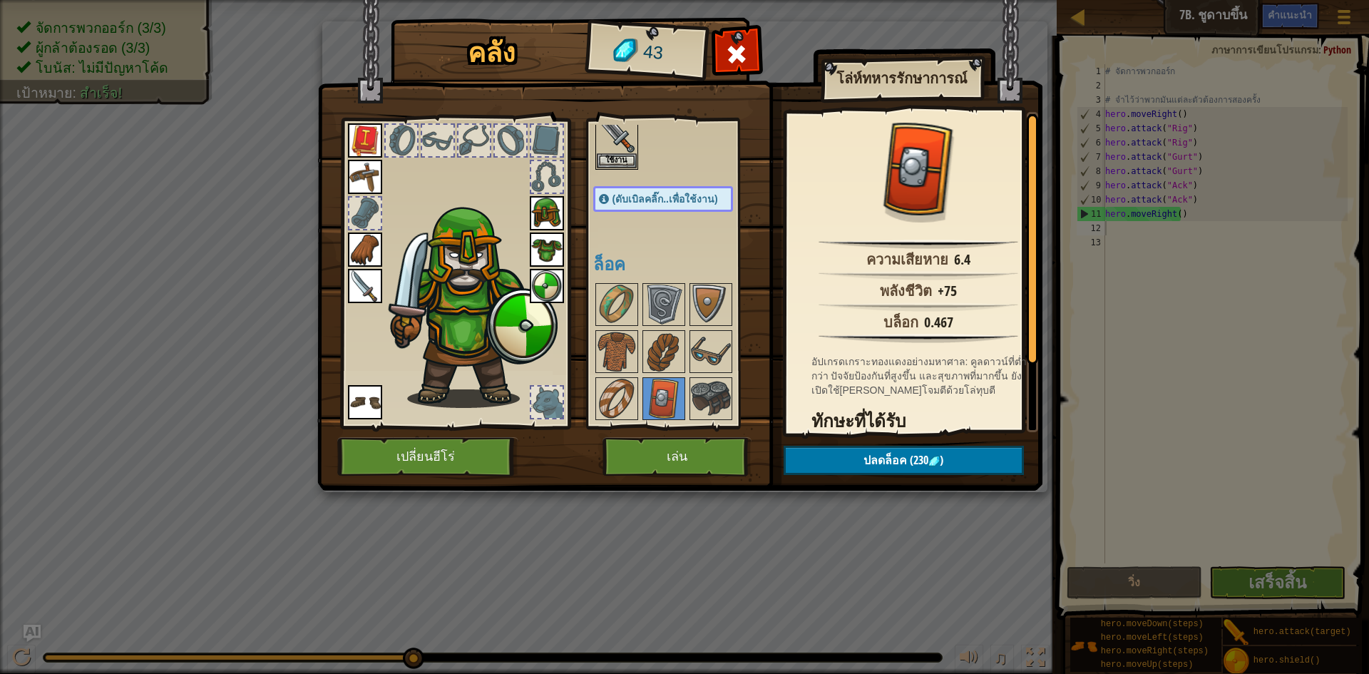
click at [749, 406] on div at bounding box center [677, 351] width 168 height 141
click at [692, 457] on button "เล่น" at bounding box center [677, 456] width 149 height 39
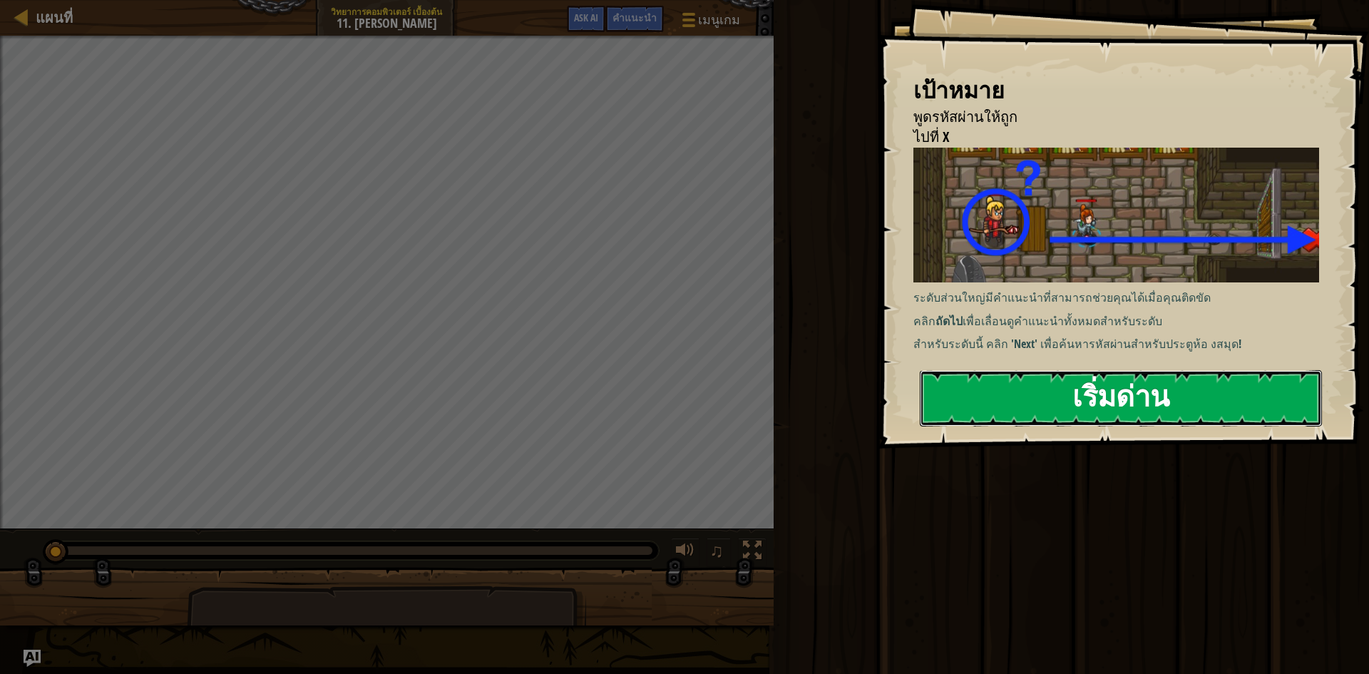
click at [1092, 394] on button "เริ่มด่าน" at bounding box center [1121, 398] width 402 height 56
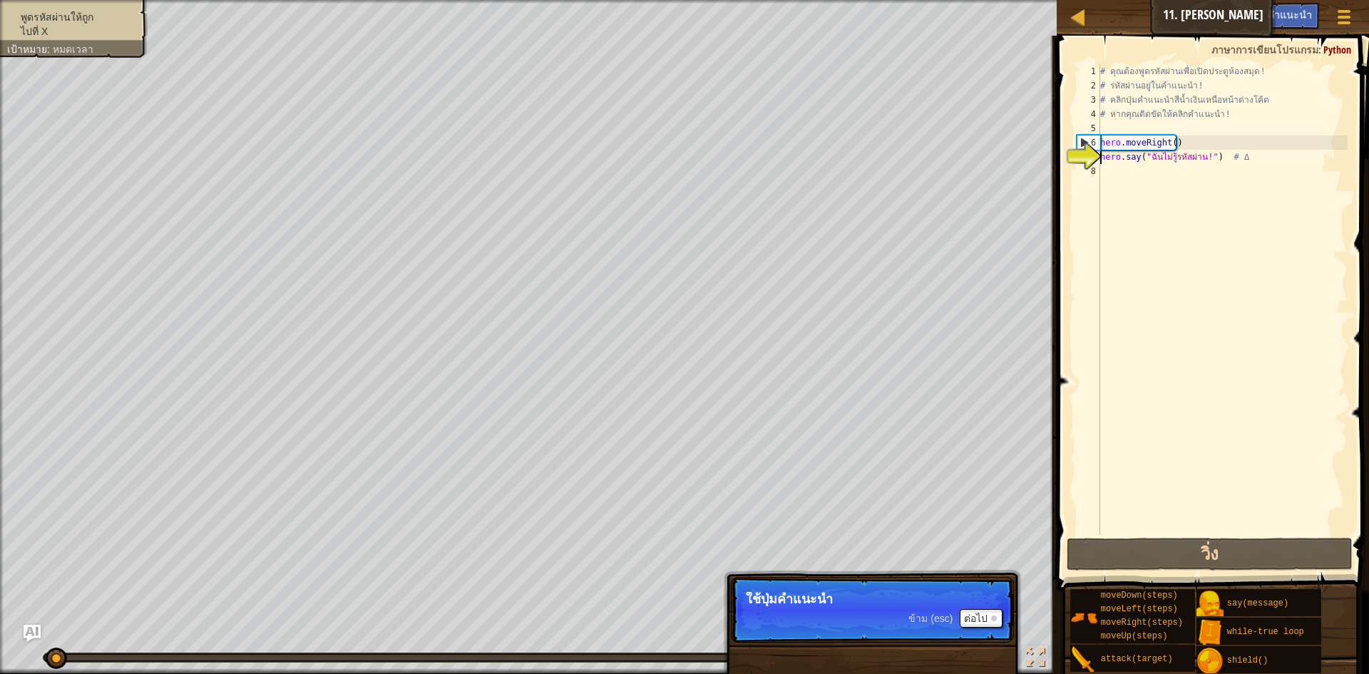
click at [1146, 173] on div "# คุณต้องพูดรหัสผ่านเพื่อเปิดประตูห้องสมุด! # รหัสผ่านอยู่ในคำแนะนำ! # คลิกปุ่ม…" at bounding box center [1223, 313] width 250 height 499
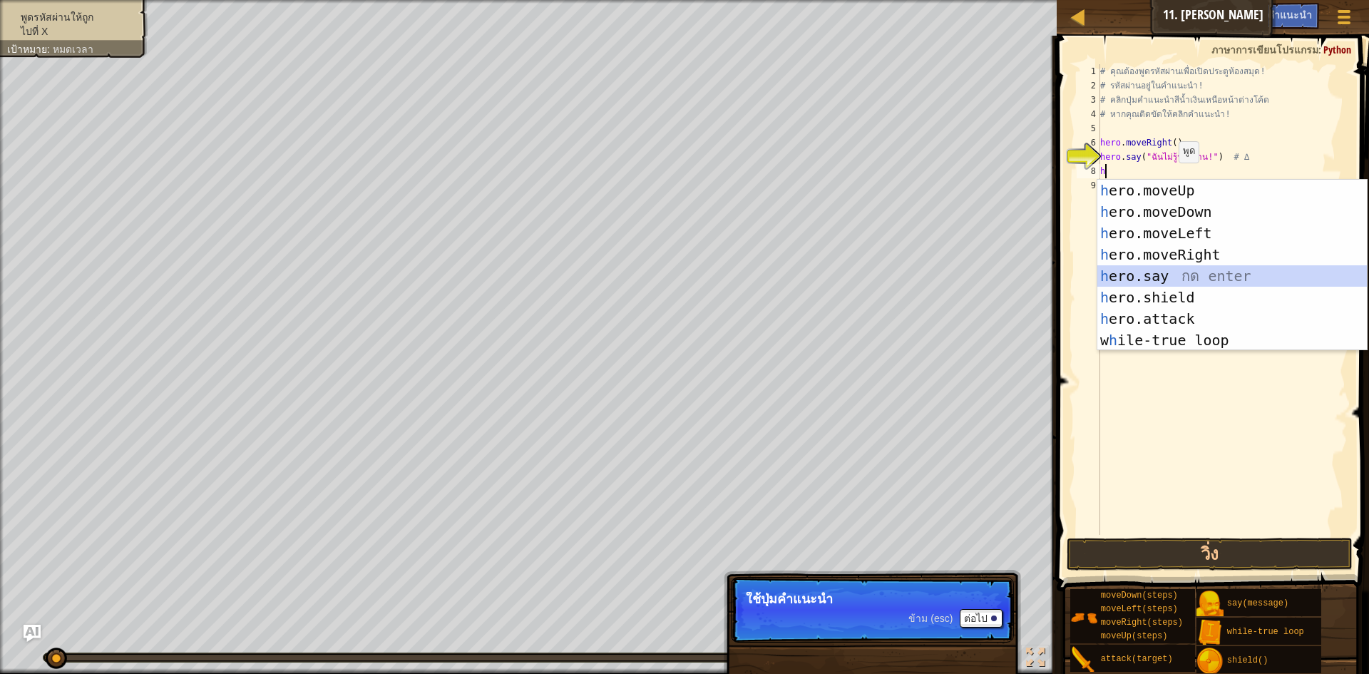
click at [1190, 272] on div "h ero.moveUp กด enter h ero.moveDown กด enter h ero.moveLeft กด enter h ero.mov…" at bounding box center [1233, 287] width 270 height 214
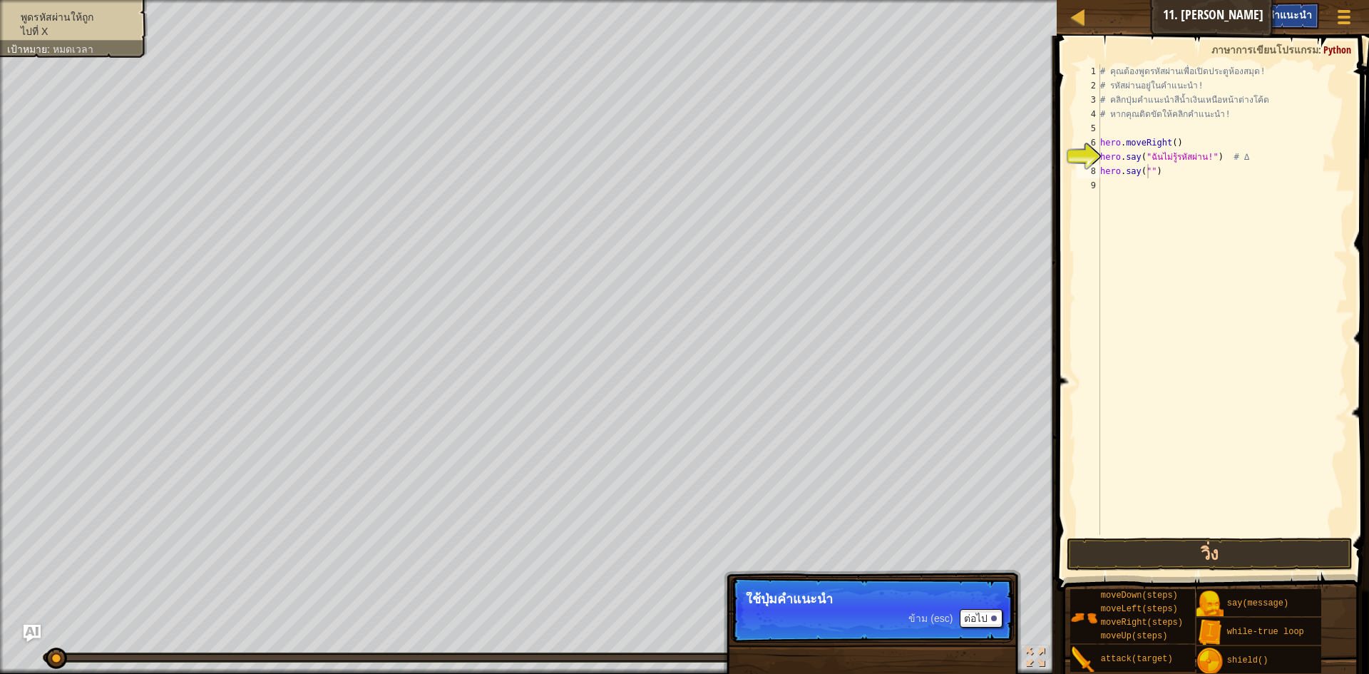
click at [1298, 13] on span "คำแนะนำ" at bounding box center [1290, 15] width 44 height 14
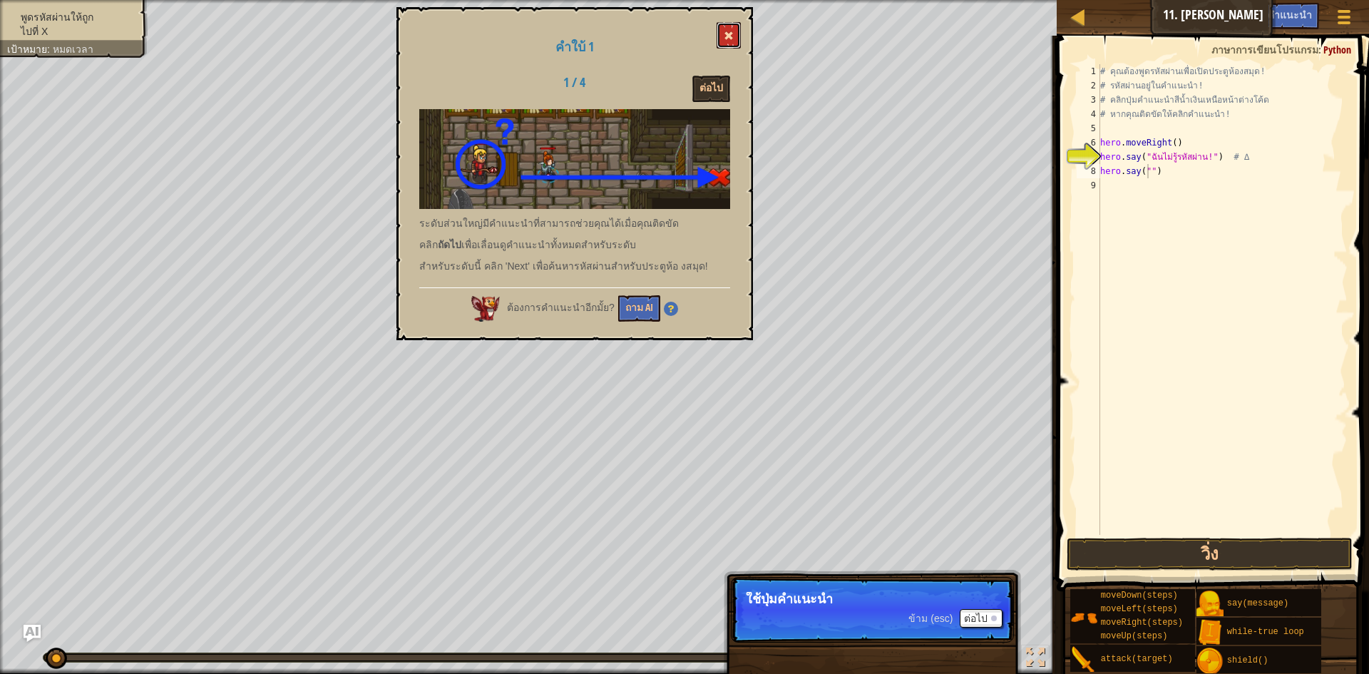
click at [720, 28] on button at bounding box center [729, 35] width 24 height 26
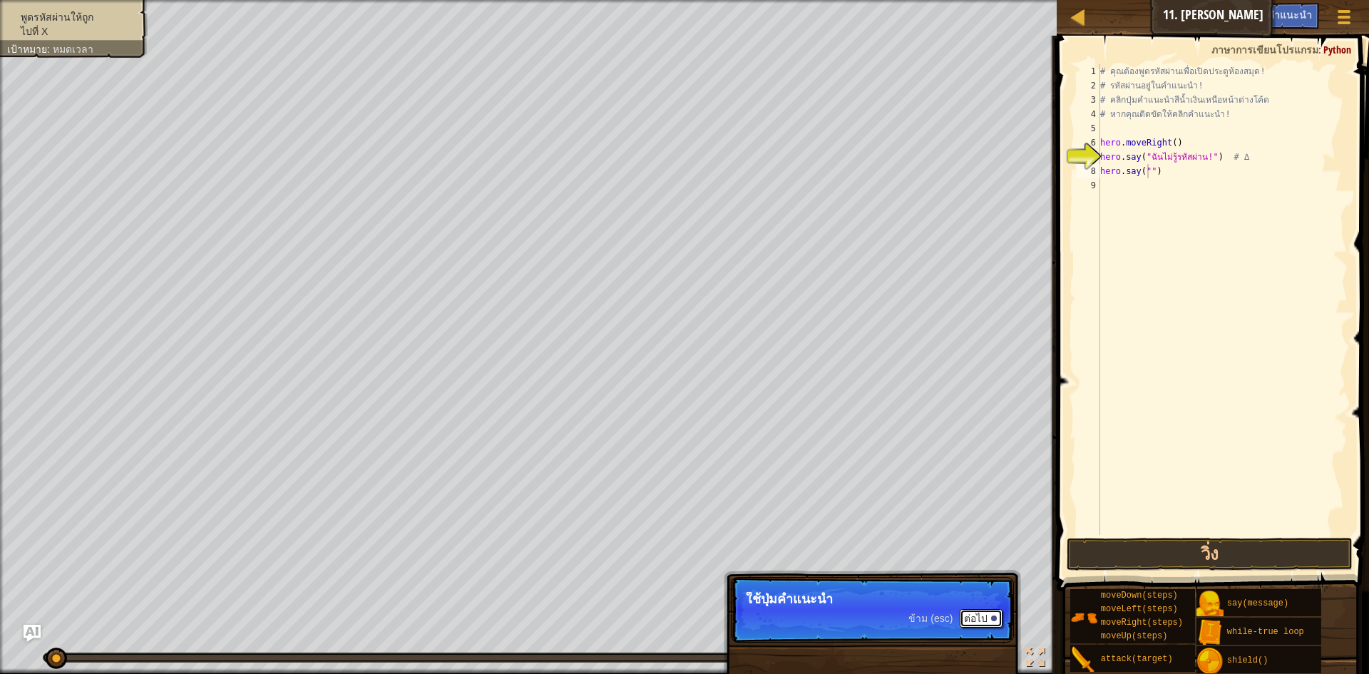
click at [976, 618] on button "ต่อไป" at bounding box center [981, 618] width 43 height 19
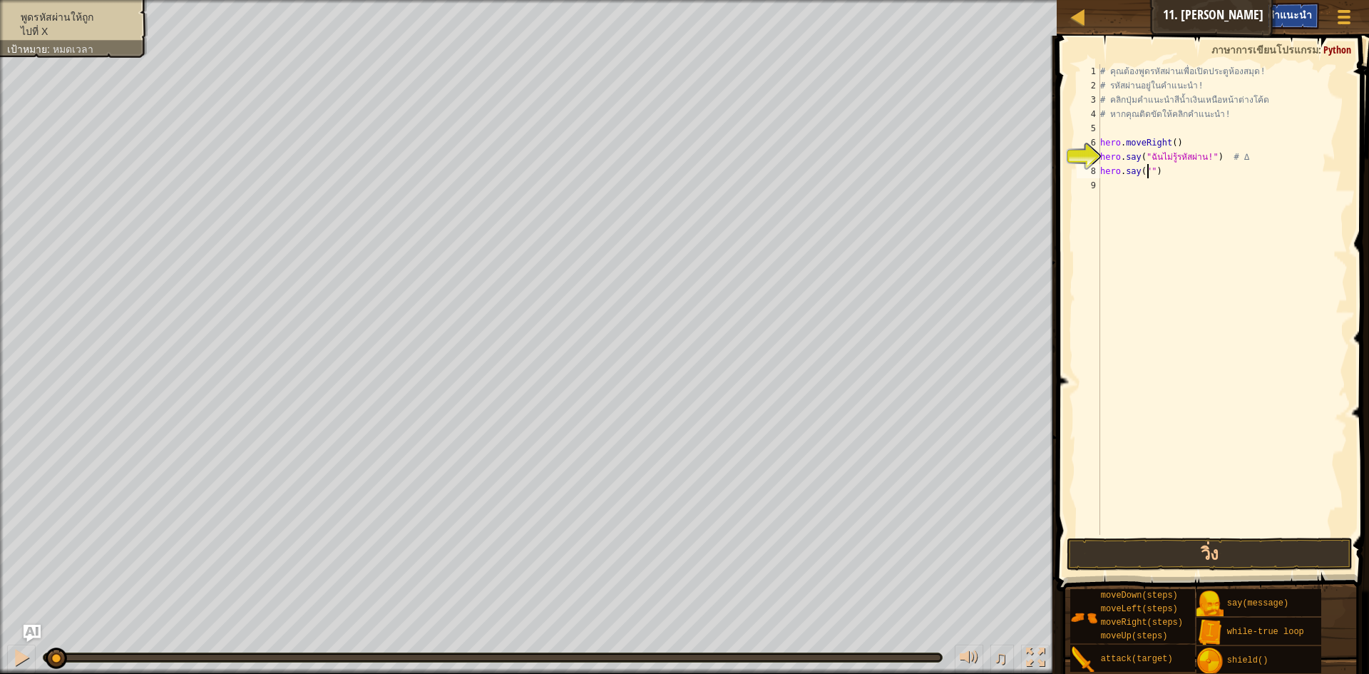
click at [1298, 4] on div "คำแนะนำ" at bounding box center [1290, 16] width 58 height 26
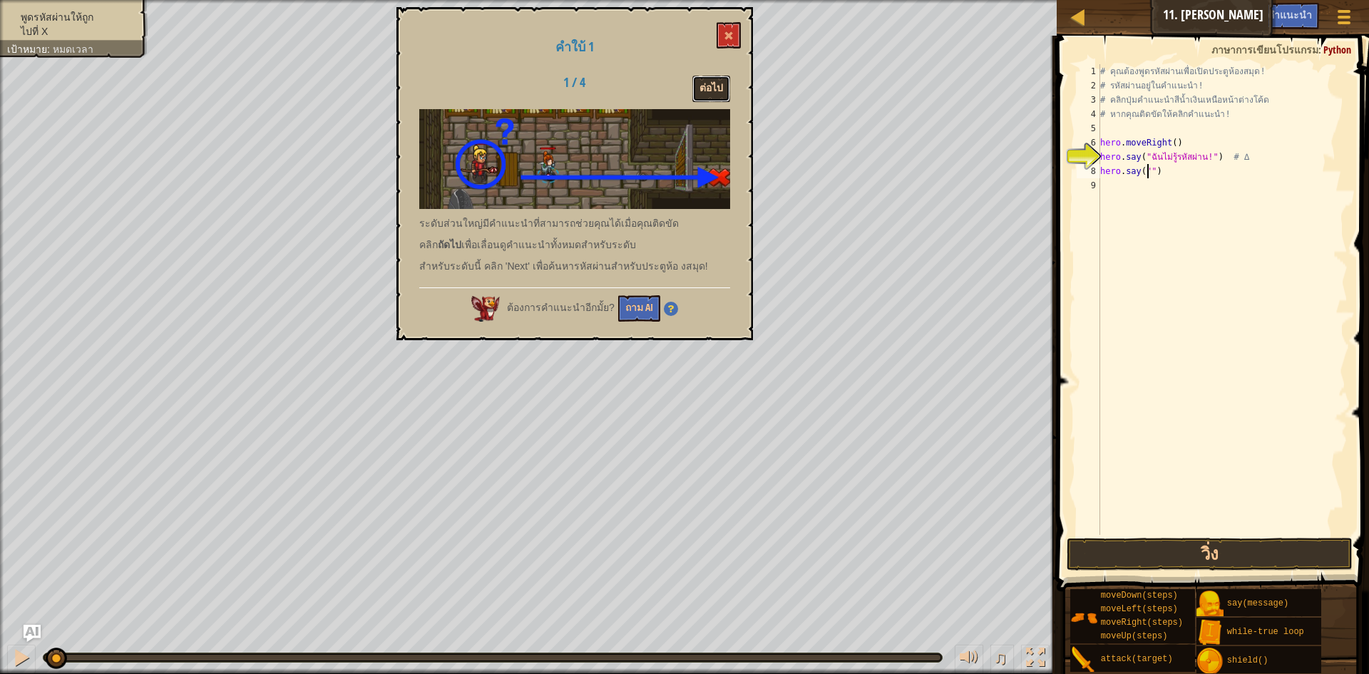
click at [700, 87] on button "ต่อไป" at bounding box center [712, 89] width 38 height 26
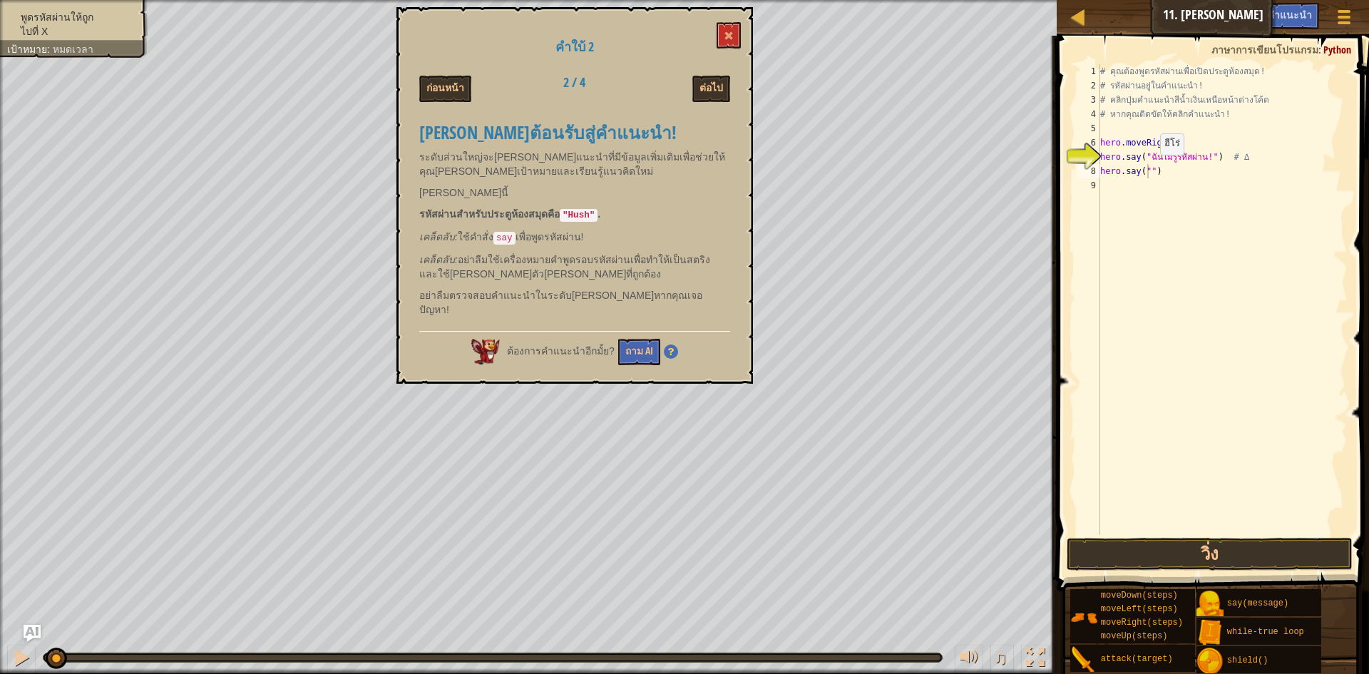
click at [1148, 168] on div "# คุณต้องพูดรหัสผ่านเพื่อเปิดประตูห้องสมุด! # รหัสผ่านอยู่ในคำแนะนำ! # คลิกปุ่ม…" at bounding box center [1223, 313] width 250 height 499
type textarea "hero.say("Hush")"
click at [1139, 190] on div "# คุณต้องพูดรหัสผ่านเพื่อเปิดประตูห้องสมุด! # รหัสผ่านอยู่ในคำแนะนำ! # คลิกปุ่ม…" at bounding box center [1223, 313] width 250 height 499
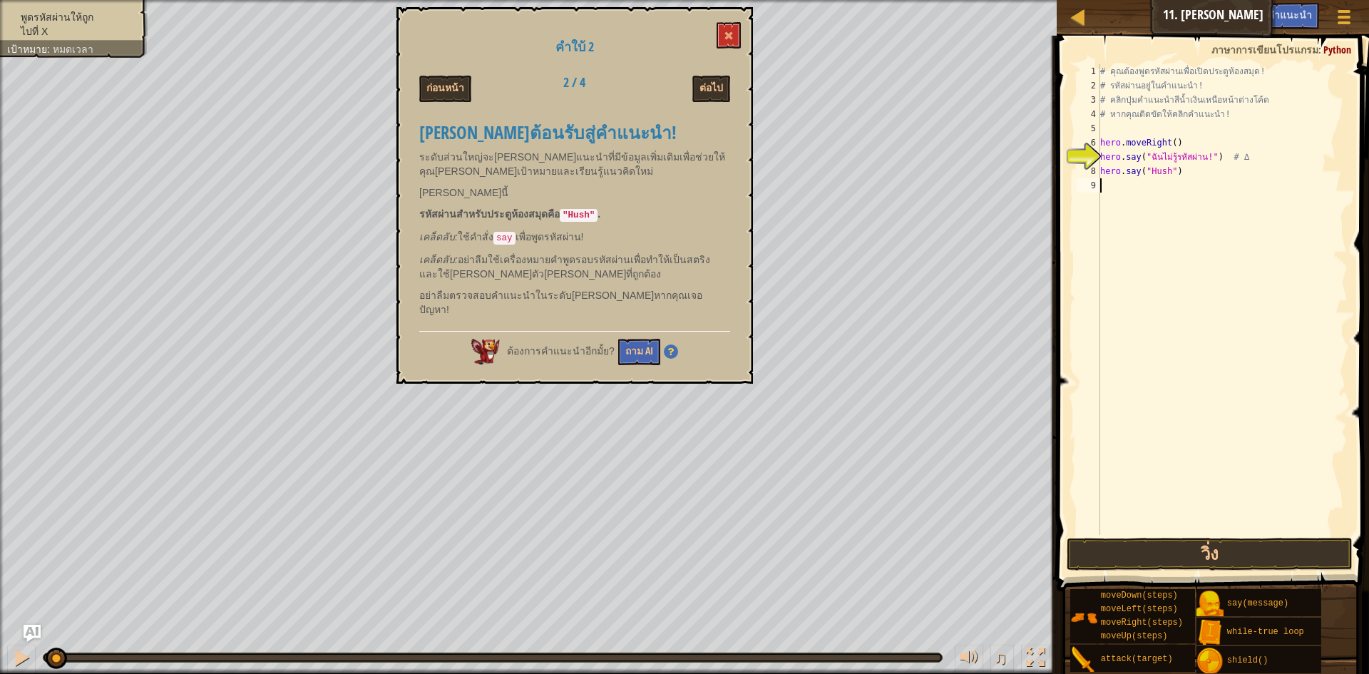
scroll to position [6, 0]
type textarea "h"
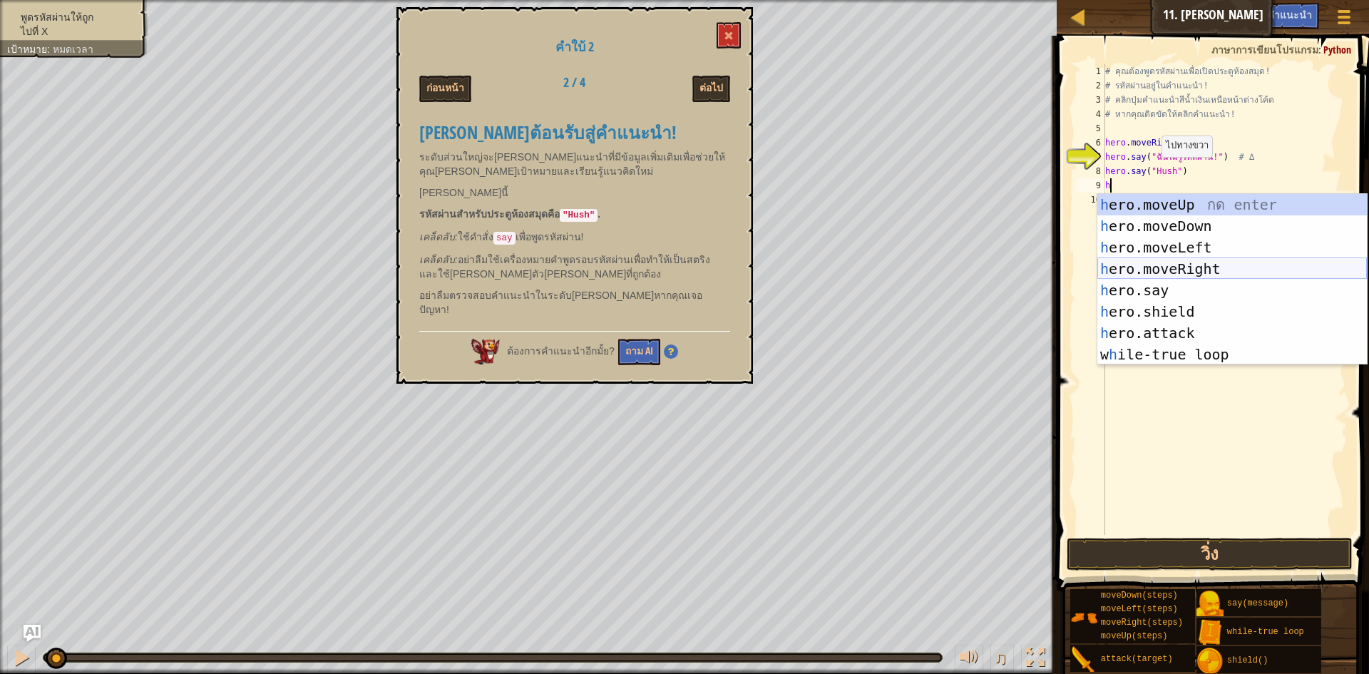
click at [1218, 267] on div "h ero.moveUp กด enter h ero.moveDown กด enter h ero.moveLeft กด enter h ero.mov…" at bounding box center [1233, 301] width 270 height 214
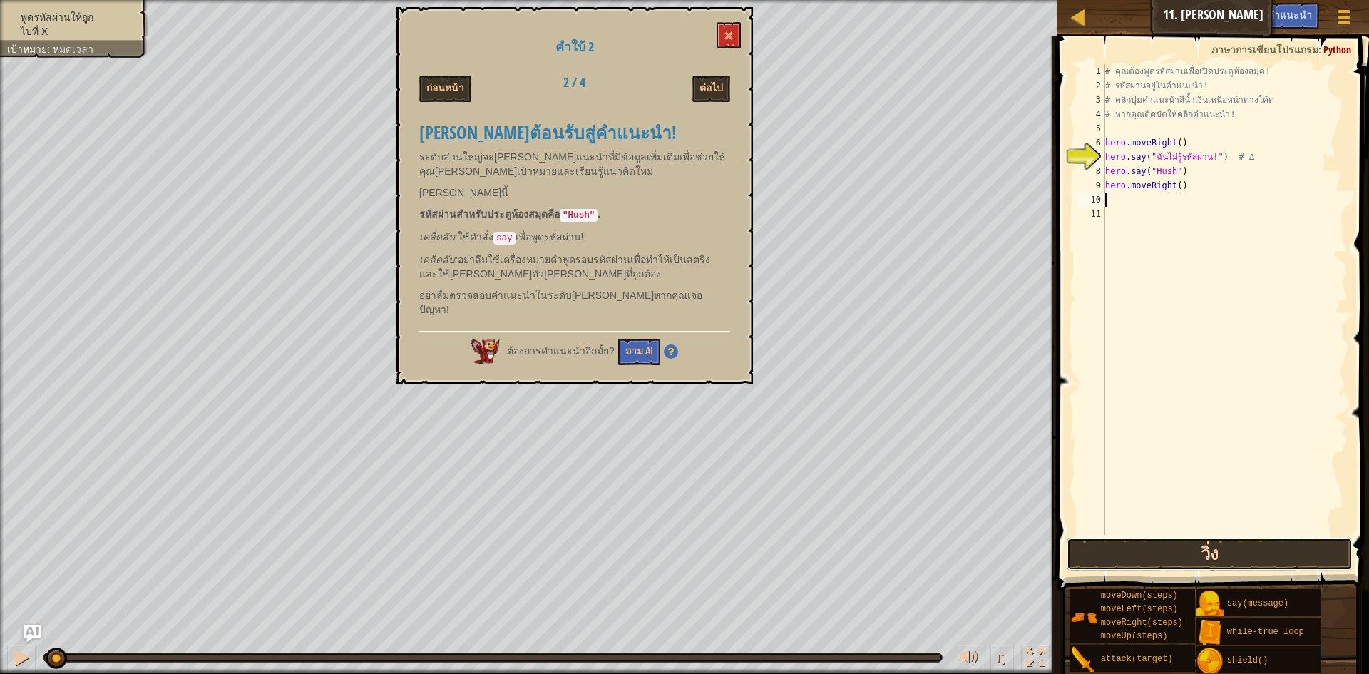
click at [1139, 556] on button "วิ่ง" at bounding box center [1210, 554] width 286 height 33
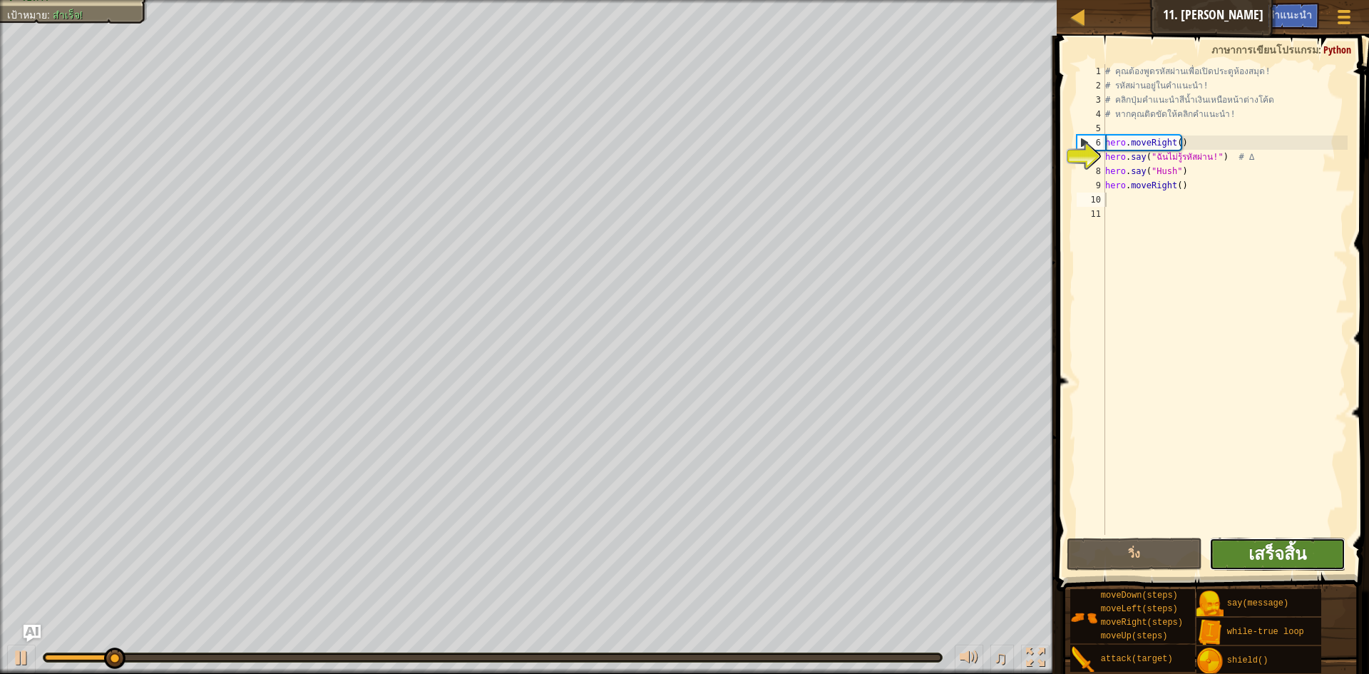
click at [1274, 552] on span "เสร็จสิ้น" at bounding box center [1278, 553] width 58 height 23
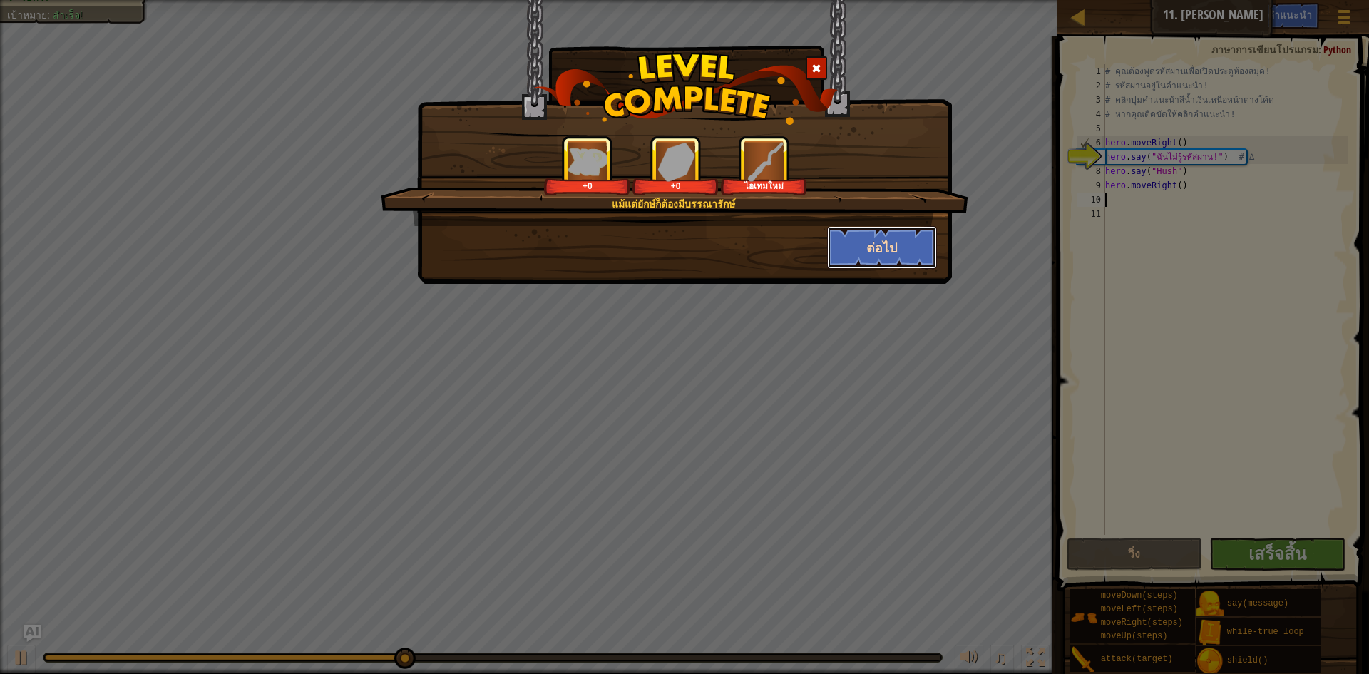
click at [895, 230] on button "ต่อไป" at bounding box center [882, 247] width 111 height 43
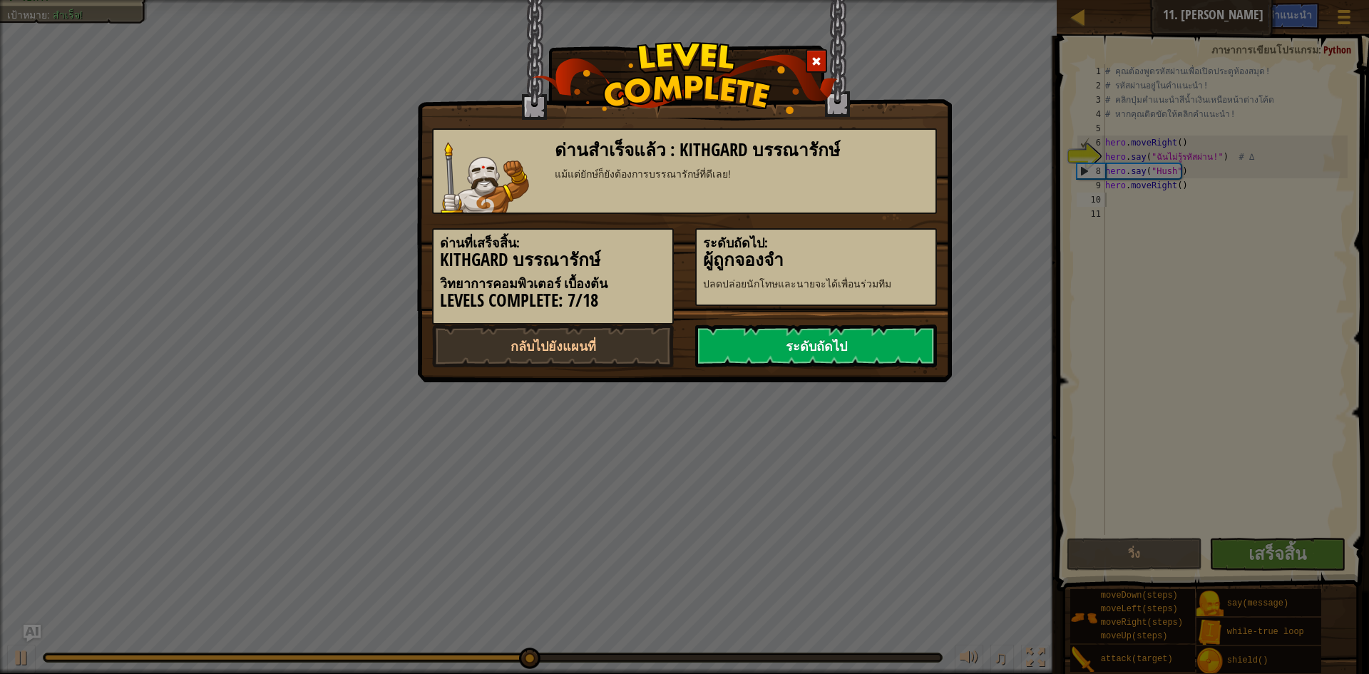
click at [814, 341] on link "ระดับถัดไป" at bounding box center [816, 346] width 242 height 43
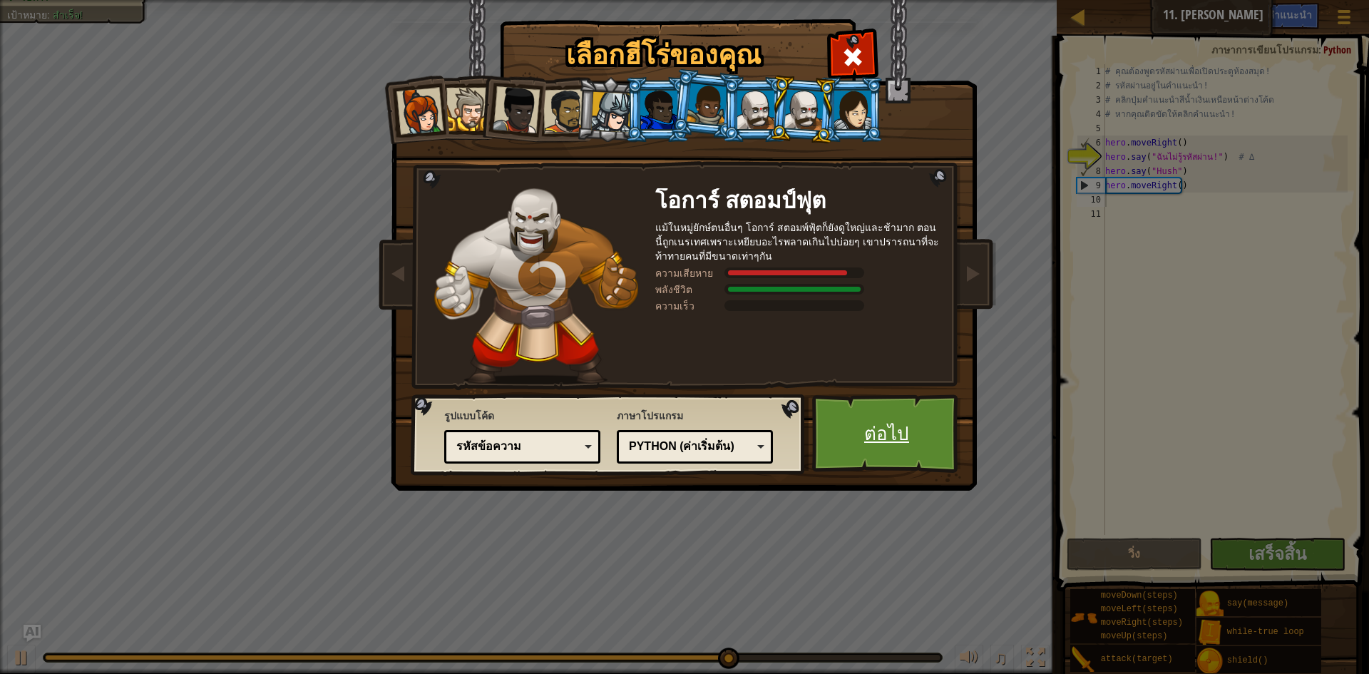
click at [889, 425] on link "ต่อไป" at bounding box center [886, 433] width 149 height 78
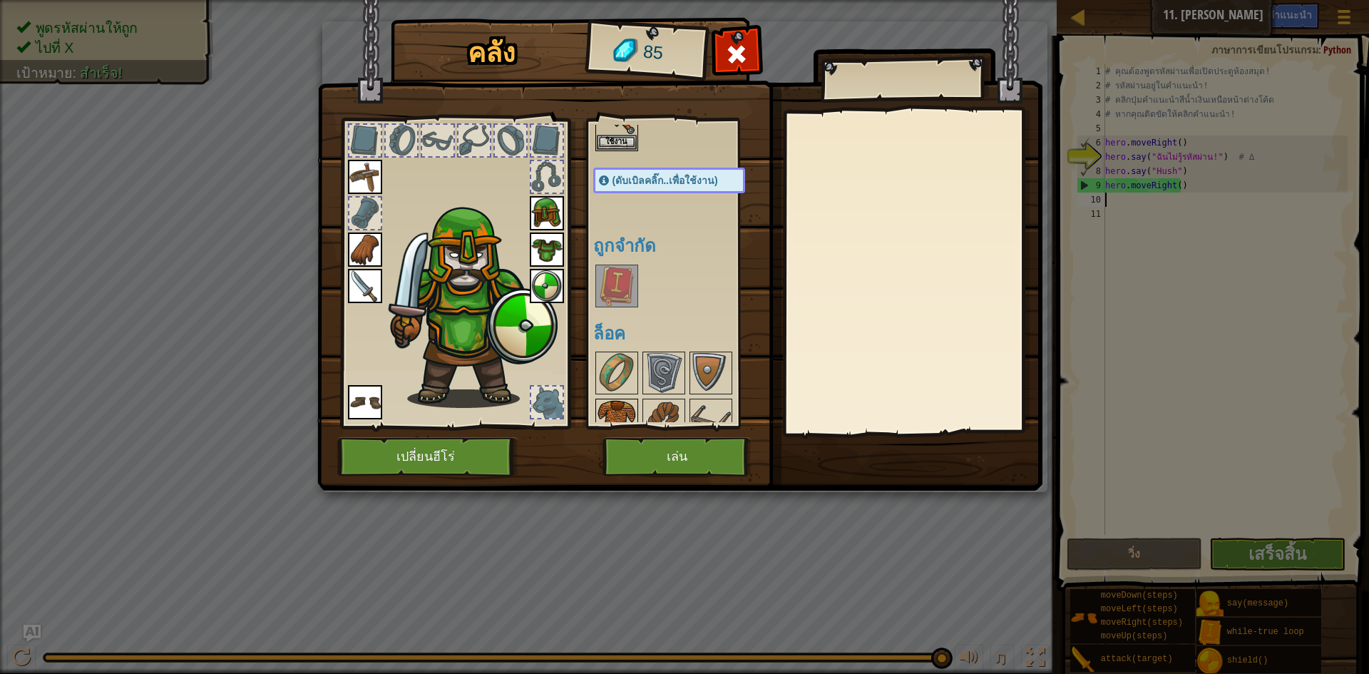
scroll to position [143, 0]
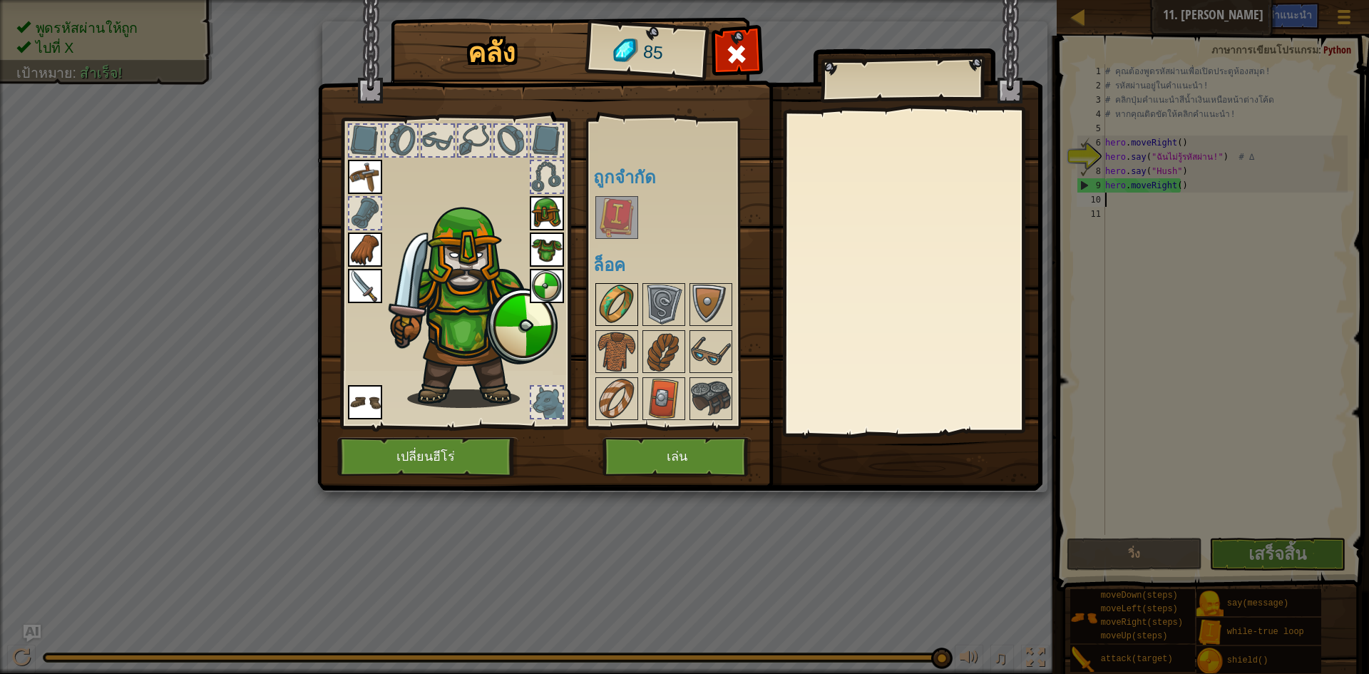
click at [621, 317] on img at bounding box center [617, 305] width 40 height 40
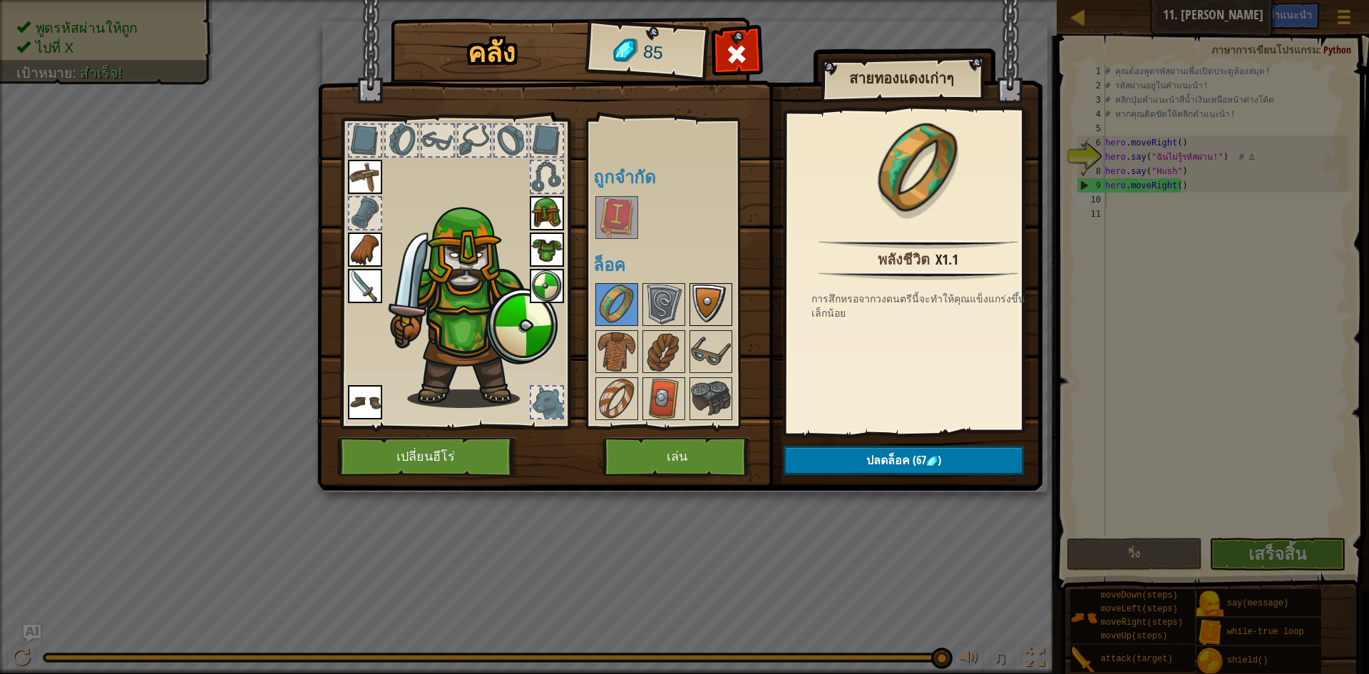
click at [700, 307] on img at bounding box center [711, 305] width 40 height 40
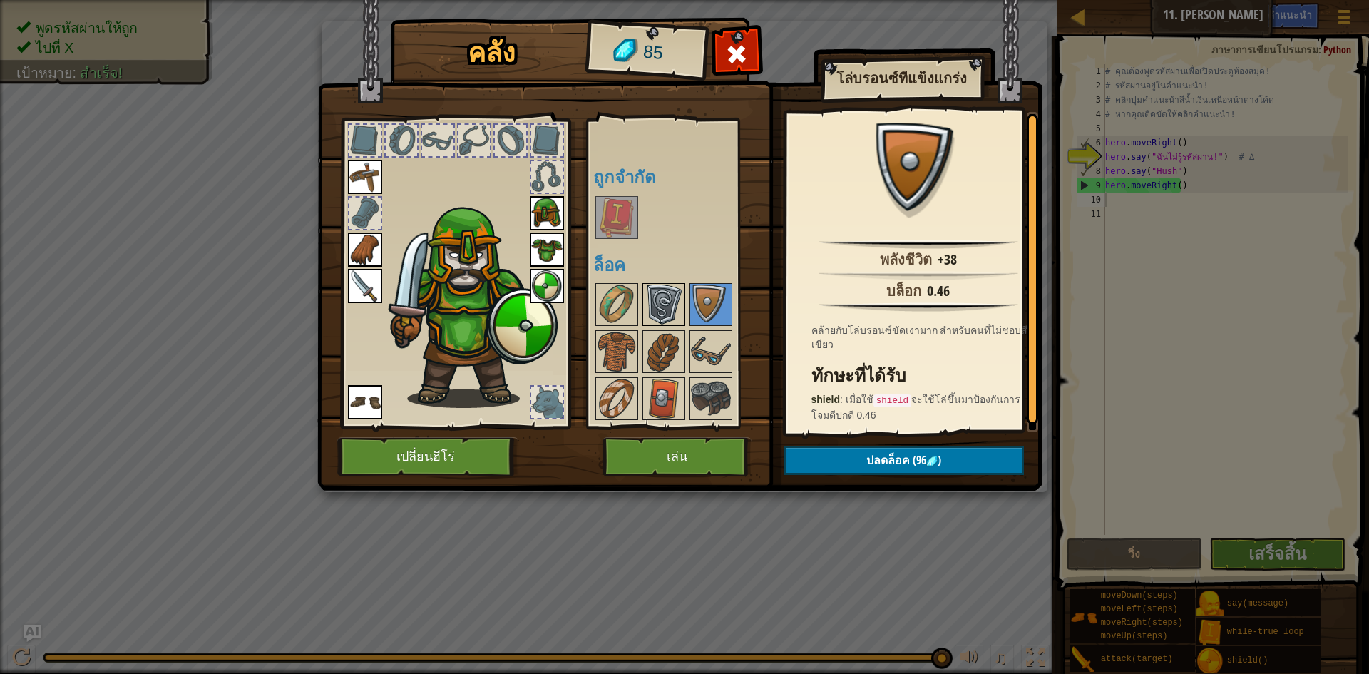
click at [655, 306] on img at bounding box center [664, 305] width 40 height 40
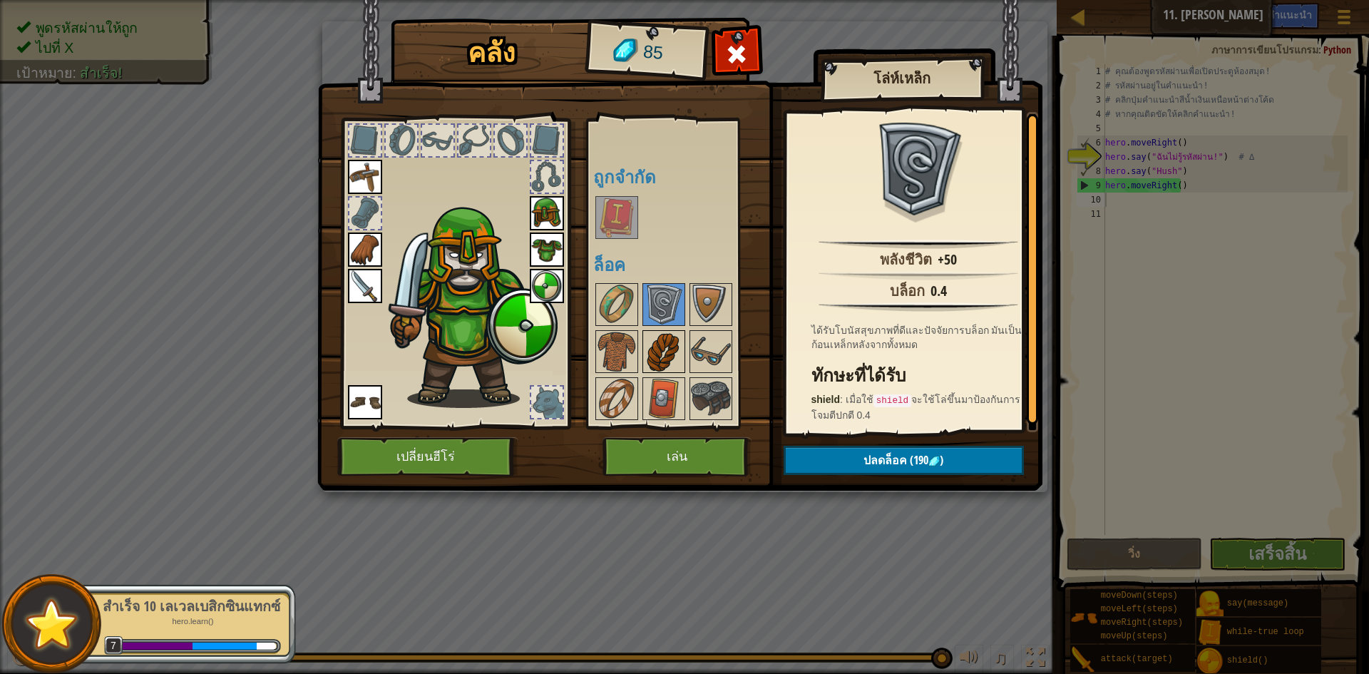
click at [663, 347] on img at bounding box center [664, 352] width 40 height 40
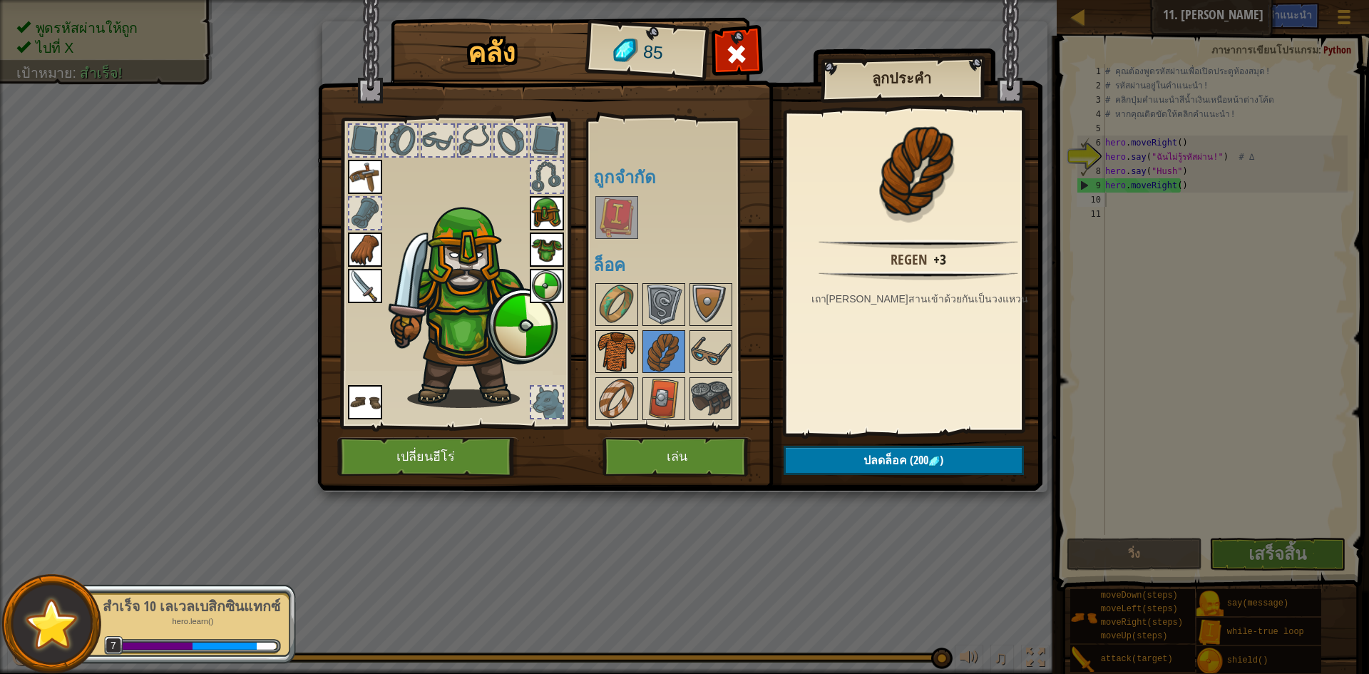
click at [615, 343] on img at bounding box center [617, 352] width 40 height 40
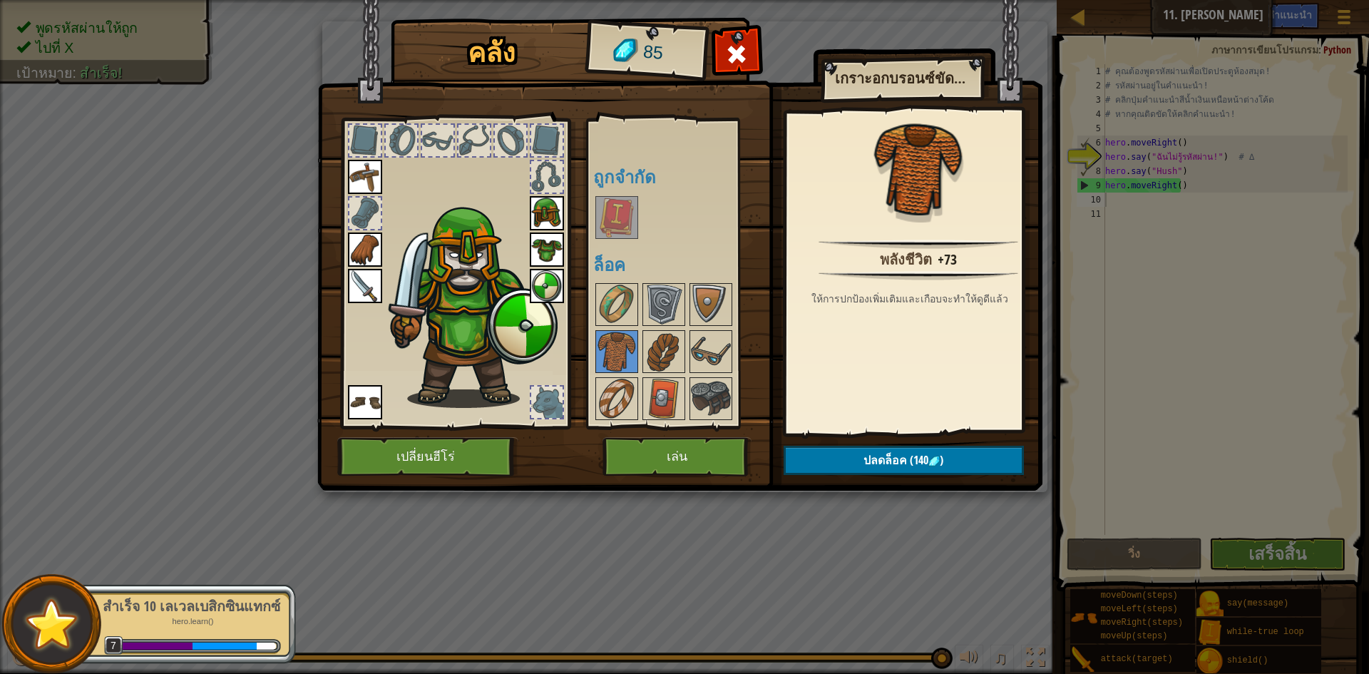
click at [687, 349] on div "พร้อมใช้งาน ใช้งาน ใช้งาน ใช้งาน ใช้งาน ใช้งาน ใช้งาน ใช้งาน ใช้งาน (ดับเบิลคลิ…" at bounding box center [683, 273] width 180 height 297
click at [728, 352] on img at bounding box center [711, 352] width 40 height 40
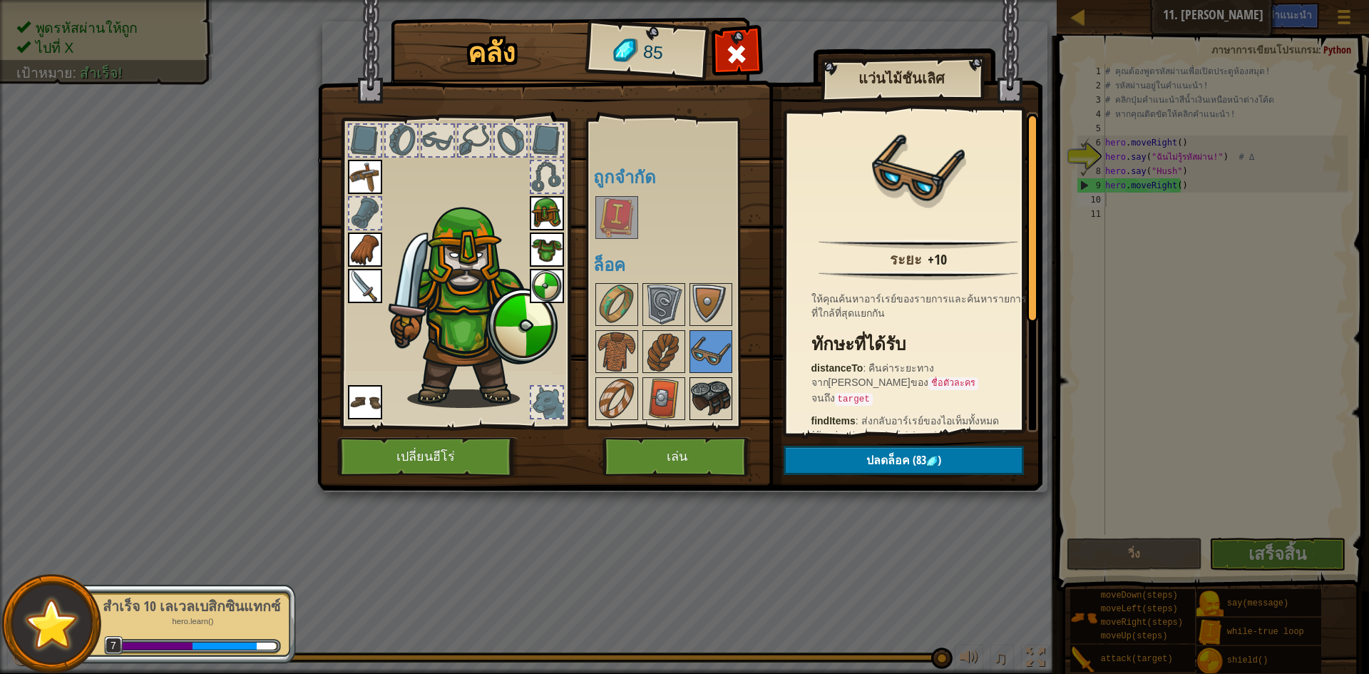
click at [714, 387] on img at bounding box center [711, 399] width 40 height 40
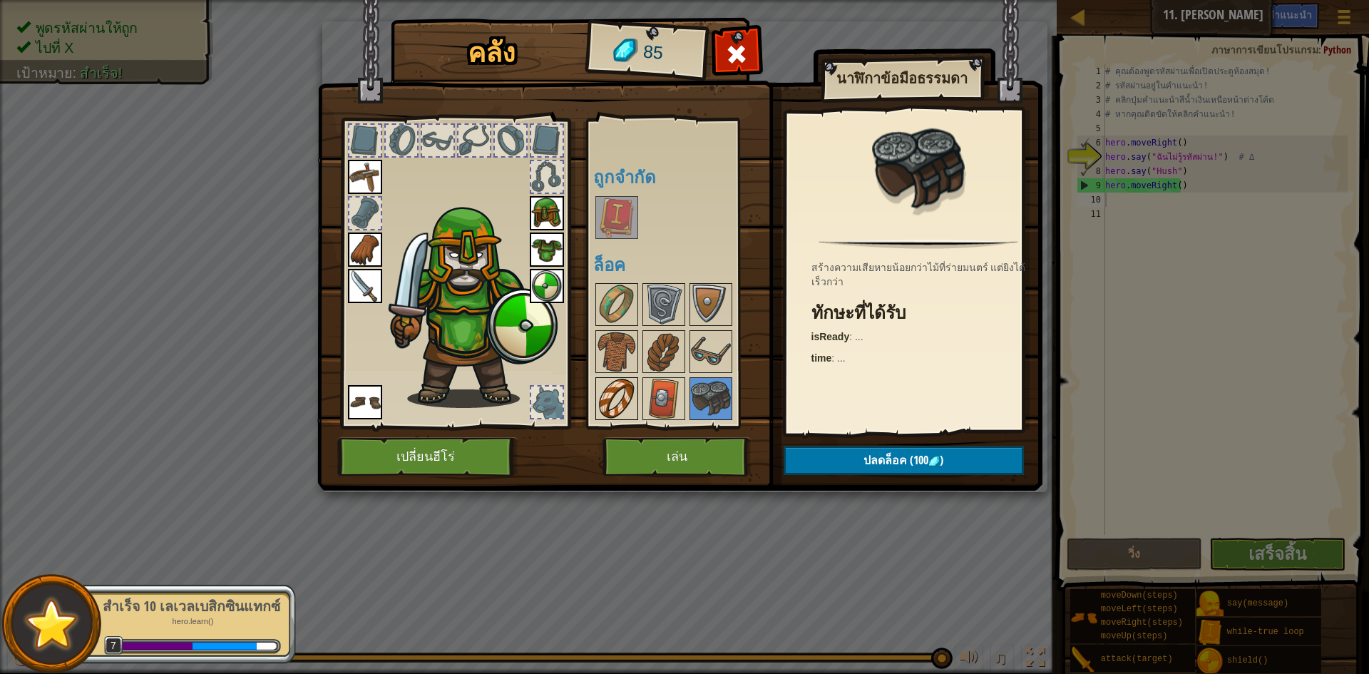
click at [606, 384] on img at bounding box center [617, 399] width 40 height 40
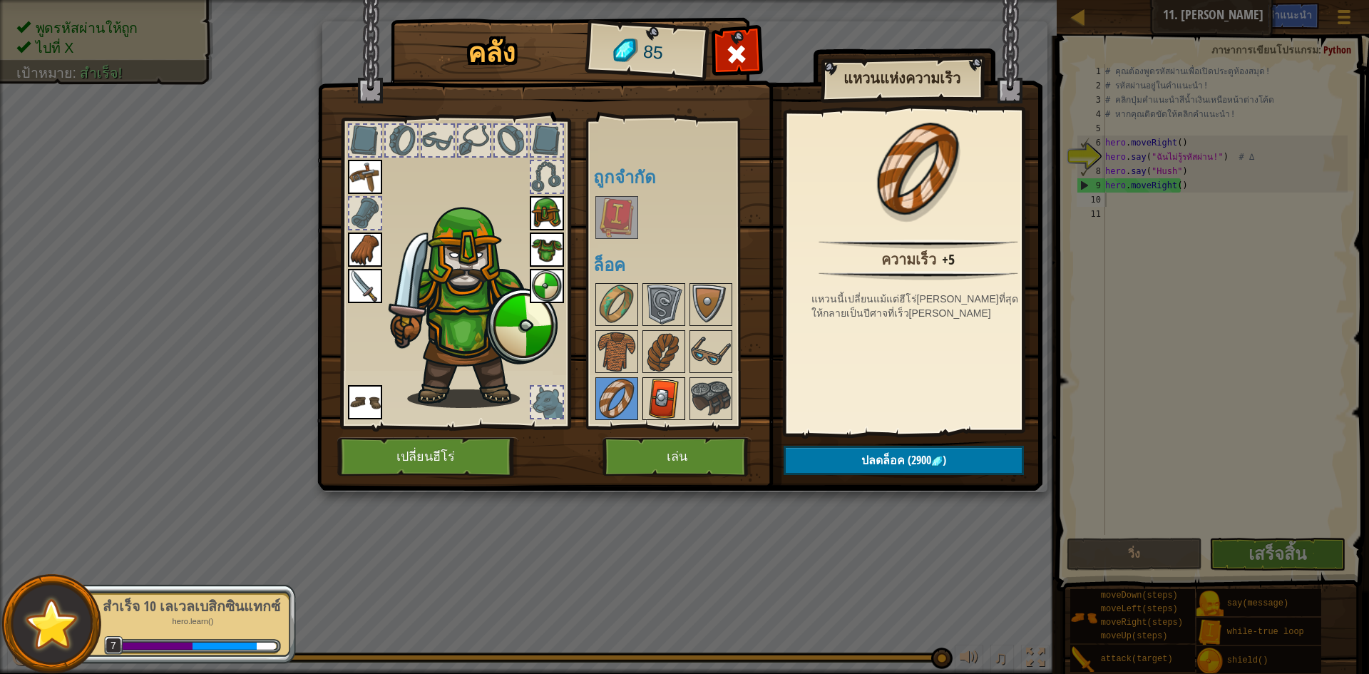
click at [680, 396] on img at bounding box center [664, 399] width 40 height 40
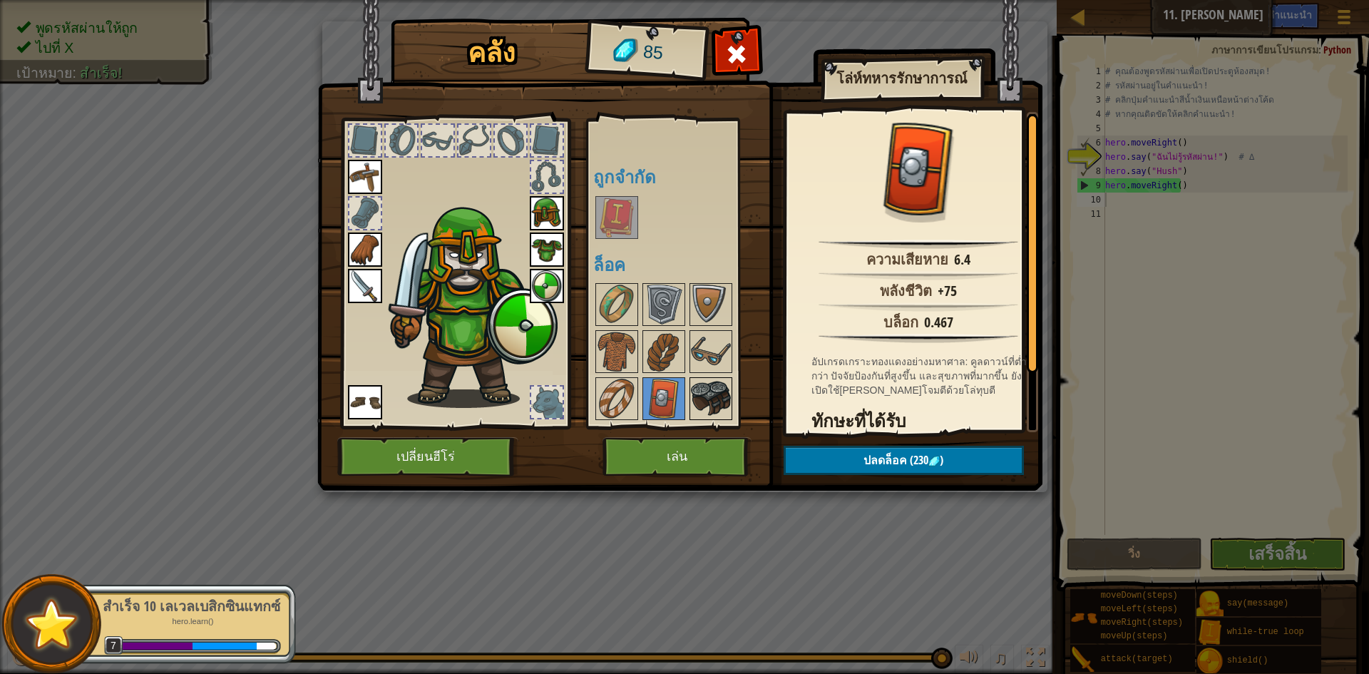
click at [695, 393] on img at bounding box center [711, 399] width 40 height 40
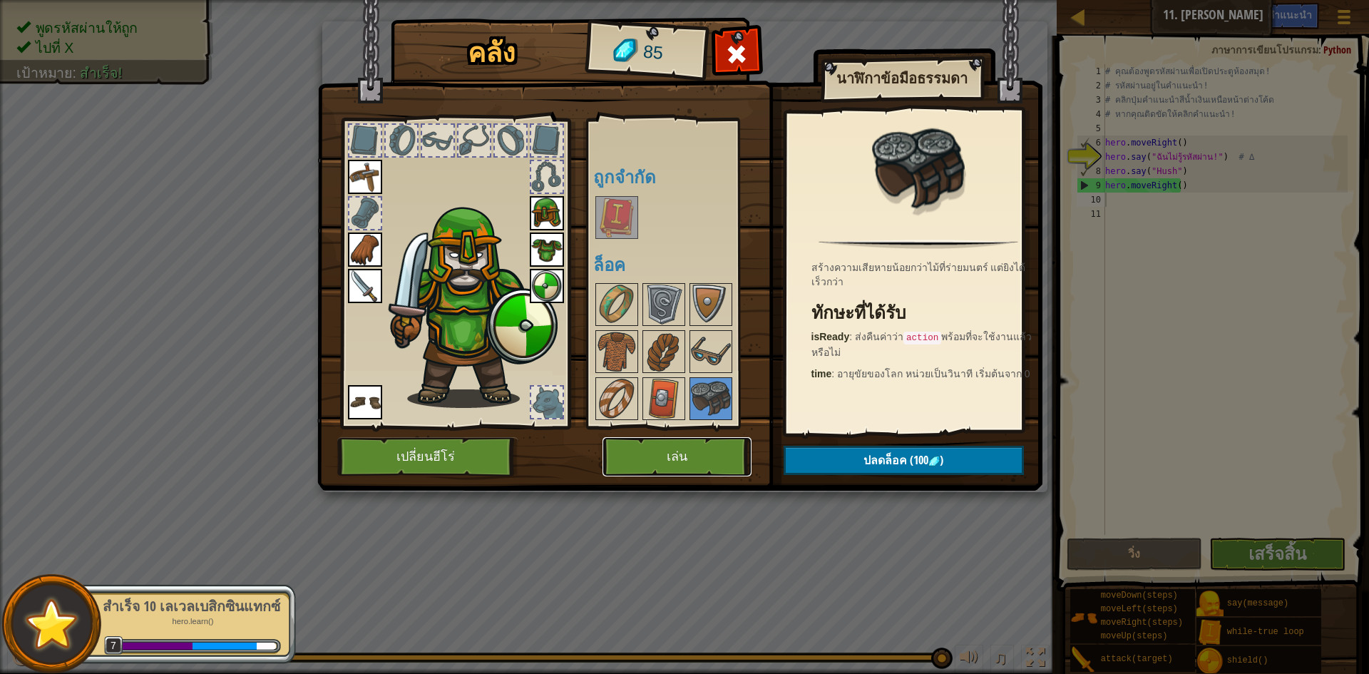
click at [702, 459] on button "เล่น" at bounding box center [677, 456] width 149 height 39
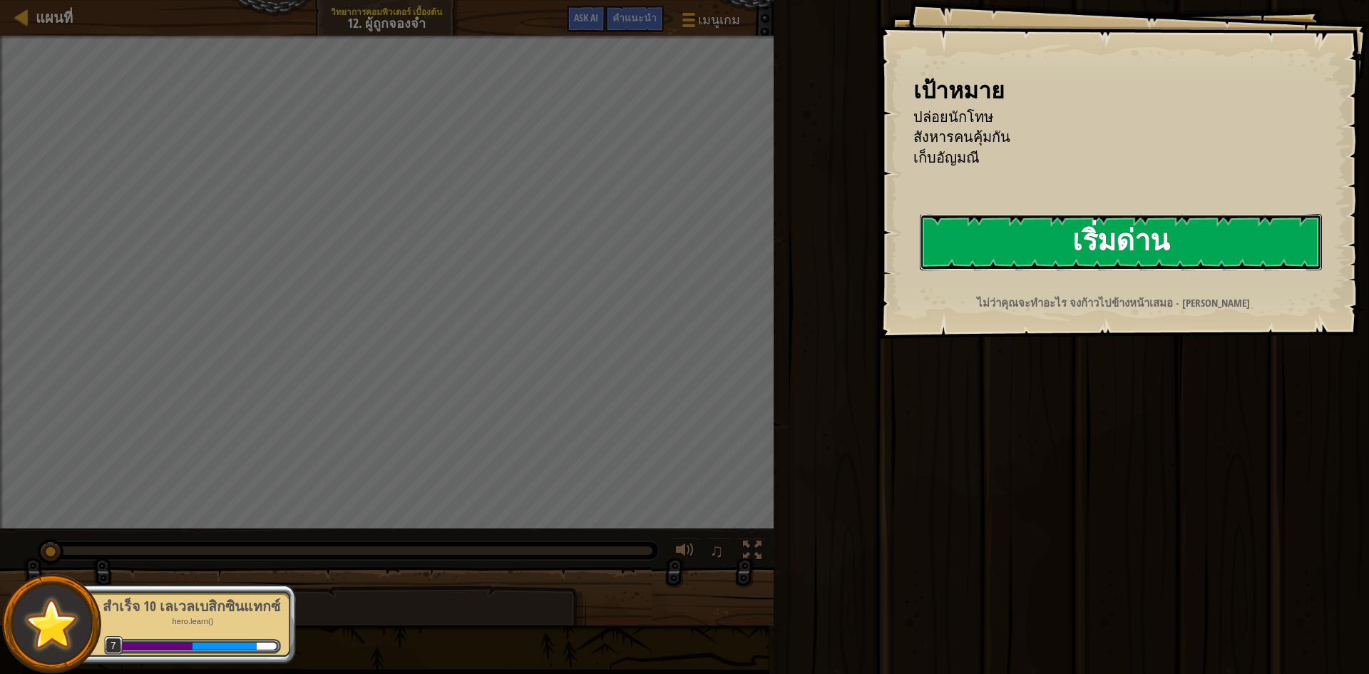
click at [1103, 254] on button "เริ่มด่าน" at bounding box center [1121, 242] width 402 height 56
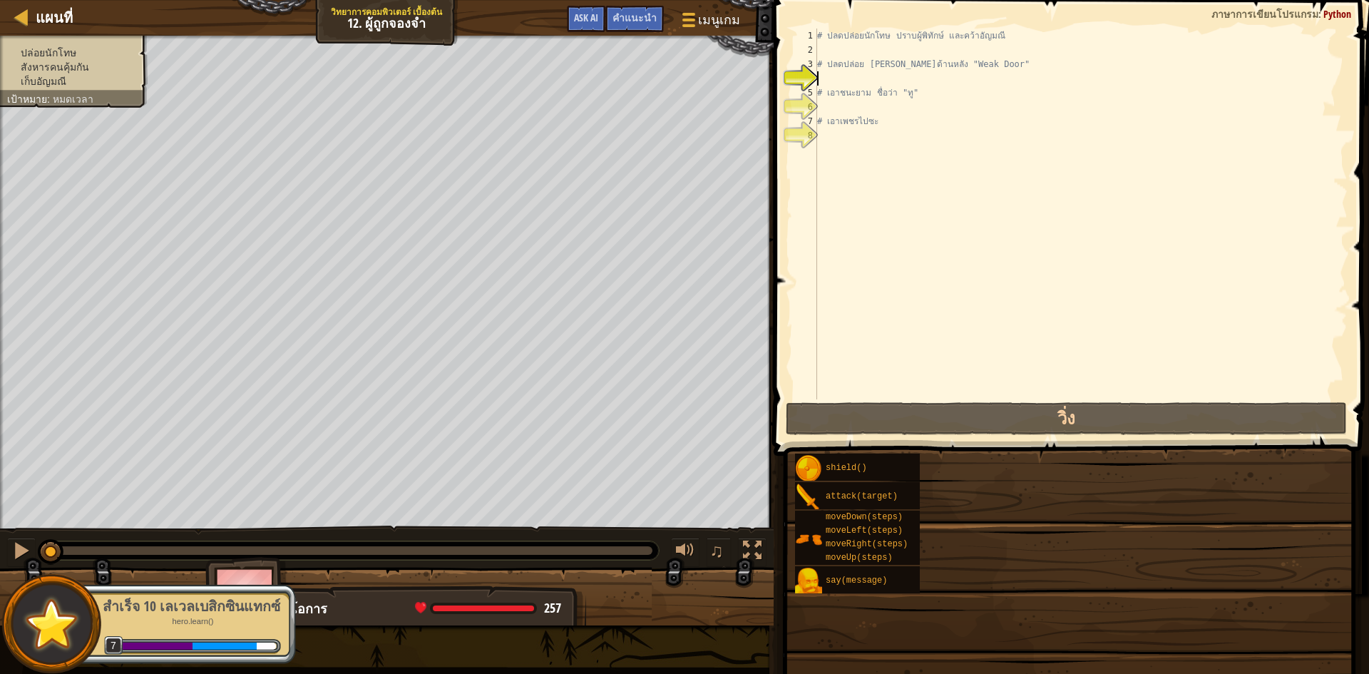
click at [774, 77] on div "ปล่อยนักโทษ สังหารคนคุ้มกัน เก็บ[PERSON_NAME] เป้าหมาย : หมดเวลา" at bounding box center [387, 283] width 774 height 494
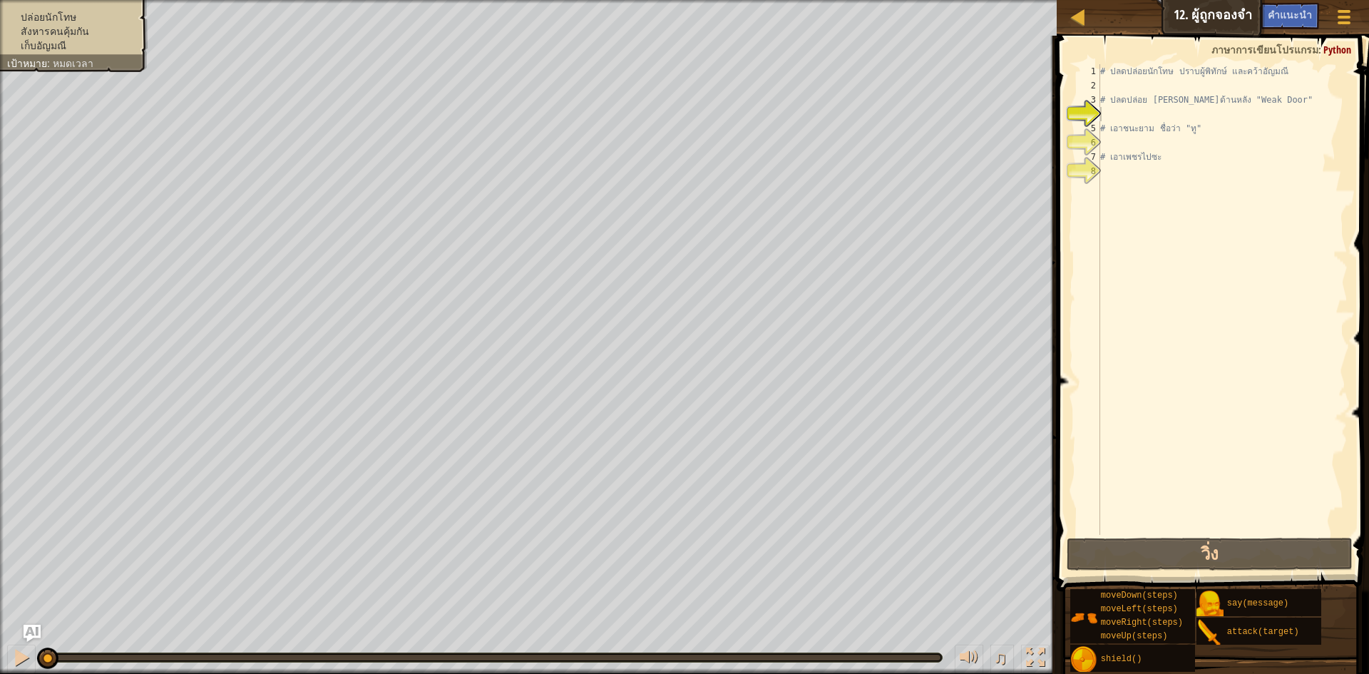
click at [1163, 115] on div "# ปลดปล่อยนักโทษ ปราบผู้[PERSON_NAME] และคว้า[PERSON_NAME] # ปลดปล่อย Patrick จ…" at bounding box center [1223, 313] width 250 height 499
type textarea "h"
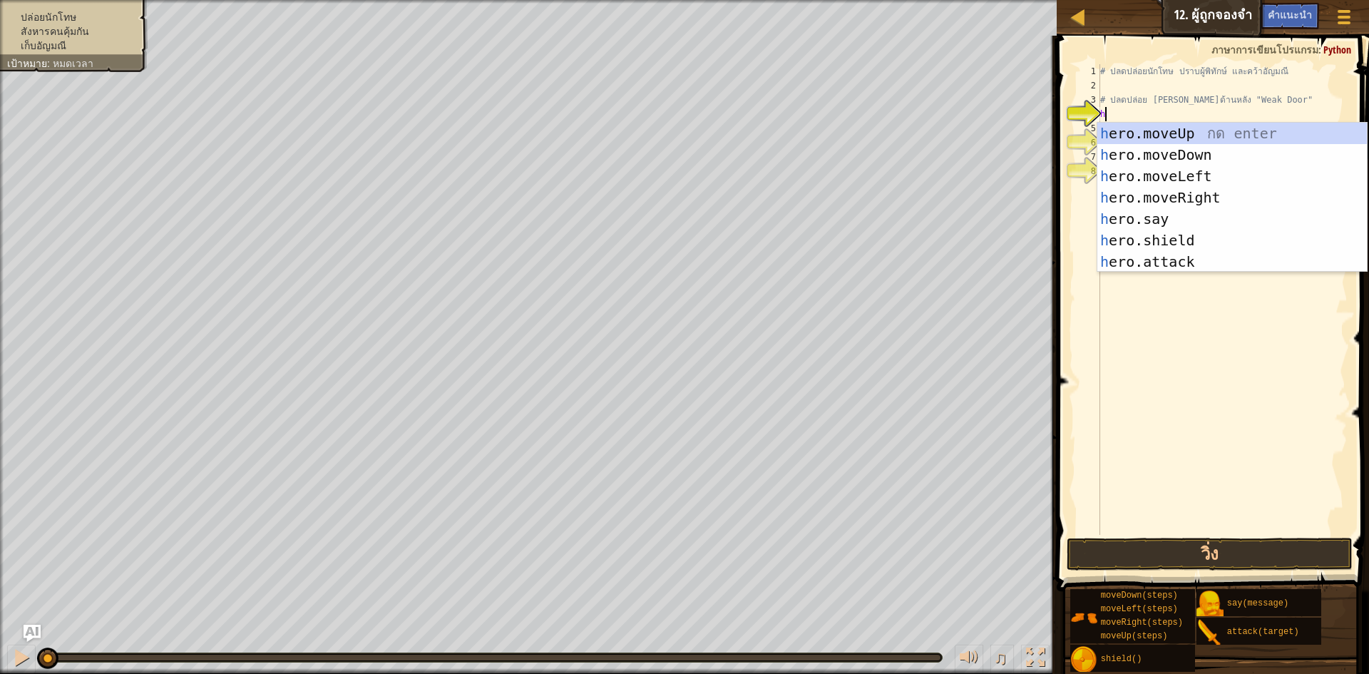
scroll to position [6, 0]
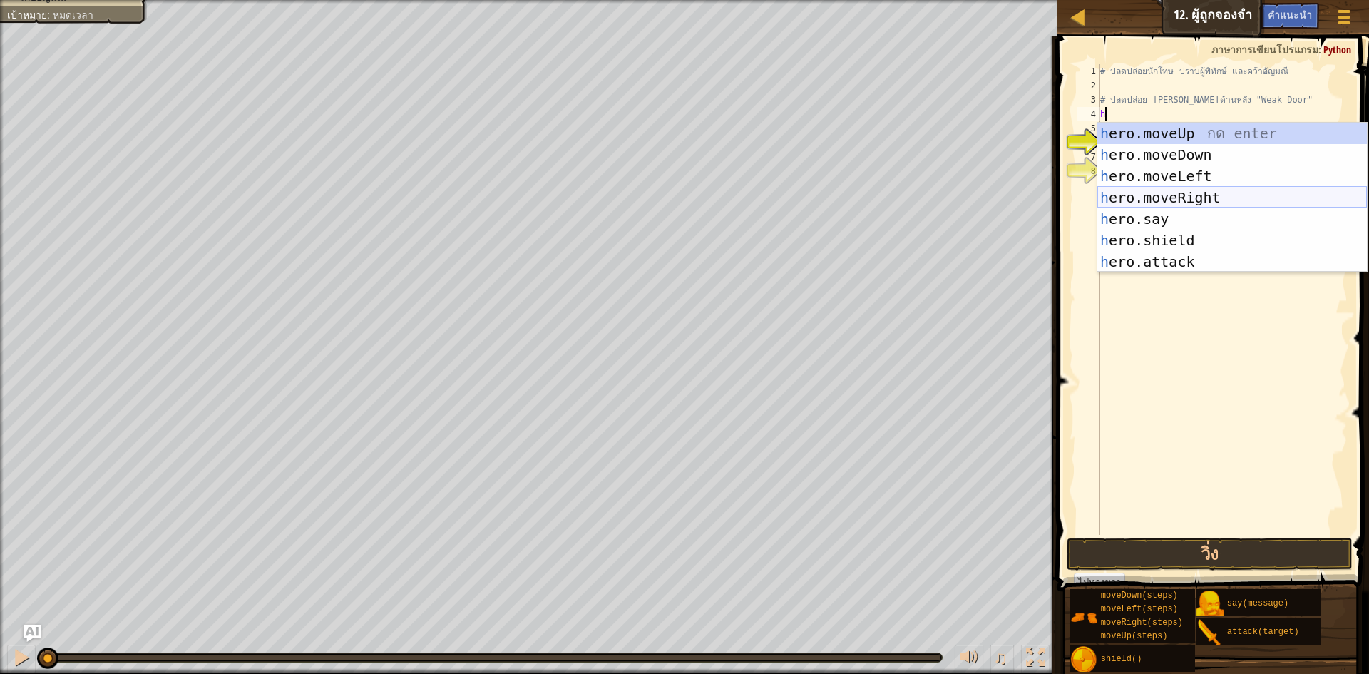
click at [1205, 197] on div "h ero.moveUp กด enter h ero.moveDown กด enter h ero.moveLeft กด enter h ero.mov…" at bounding box center [1233, 219] width 270 height 193
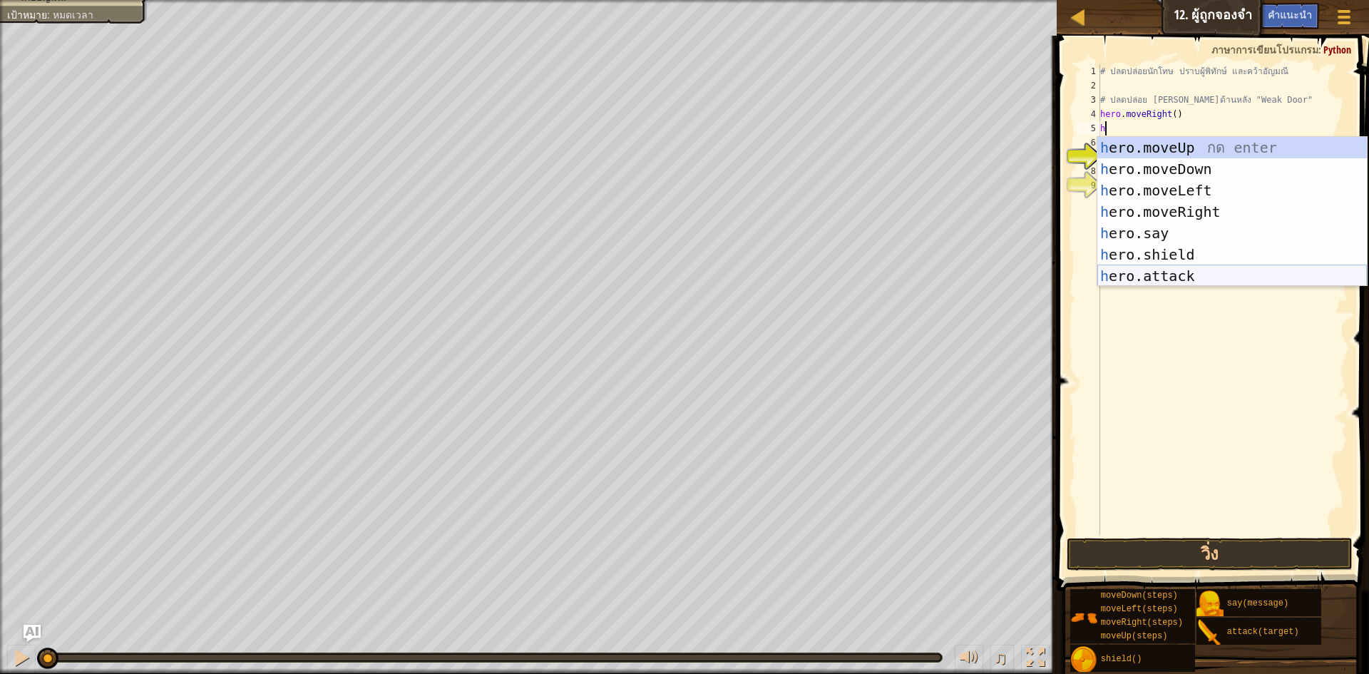
click at [1184, 271] on div "h ero.moveUp กด enter h ero.moveDown กด enter h ero.moveLeft กด enter h ero.mov…" at bounding box center [1233, 233] width 270 height 193
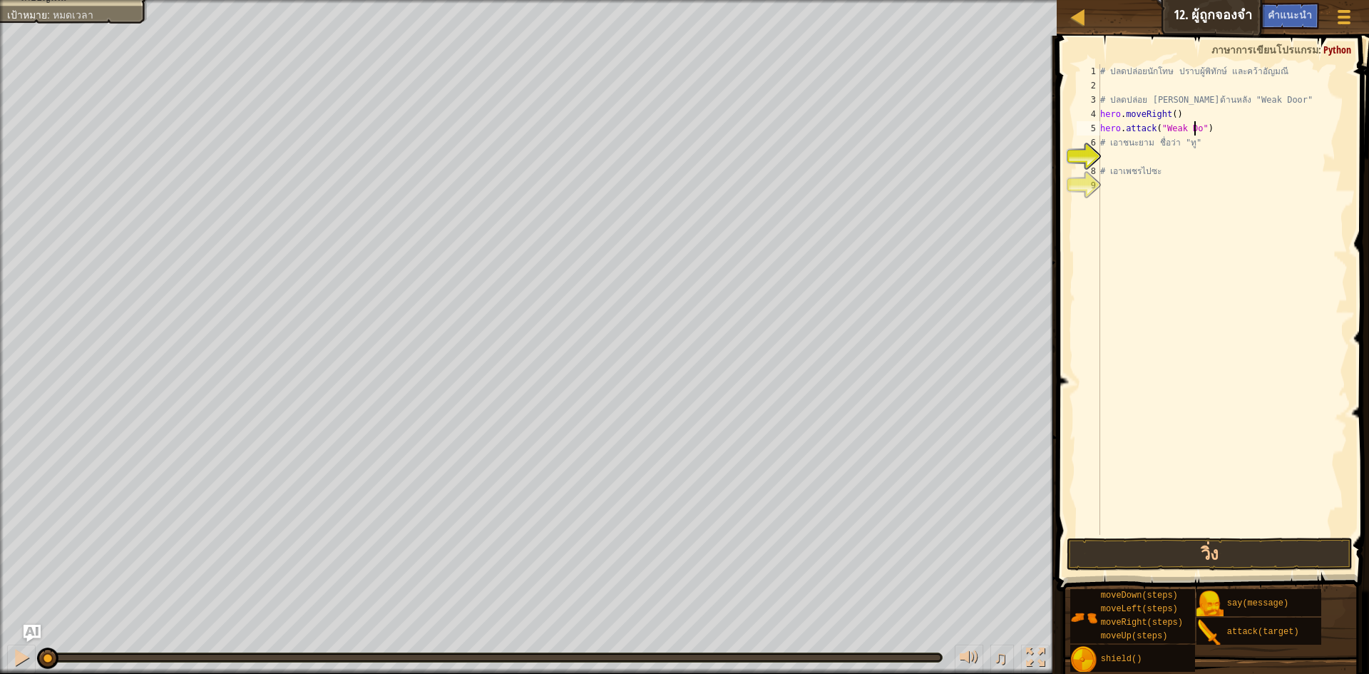
scroll to position [6, 9]
type textarea "hero.attack("Weak Door")"
click at [1140, 154] on div "# ปลดปล่อยนักโทษ ปราบผู้[PERSON_NAME] และคว้า[PERSON_NAME] # ปลดปล่อย Patrick จ…" at bounding box center [1223, 313] width 250 height 499
type textarea "h"
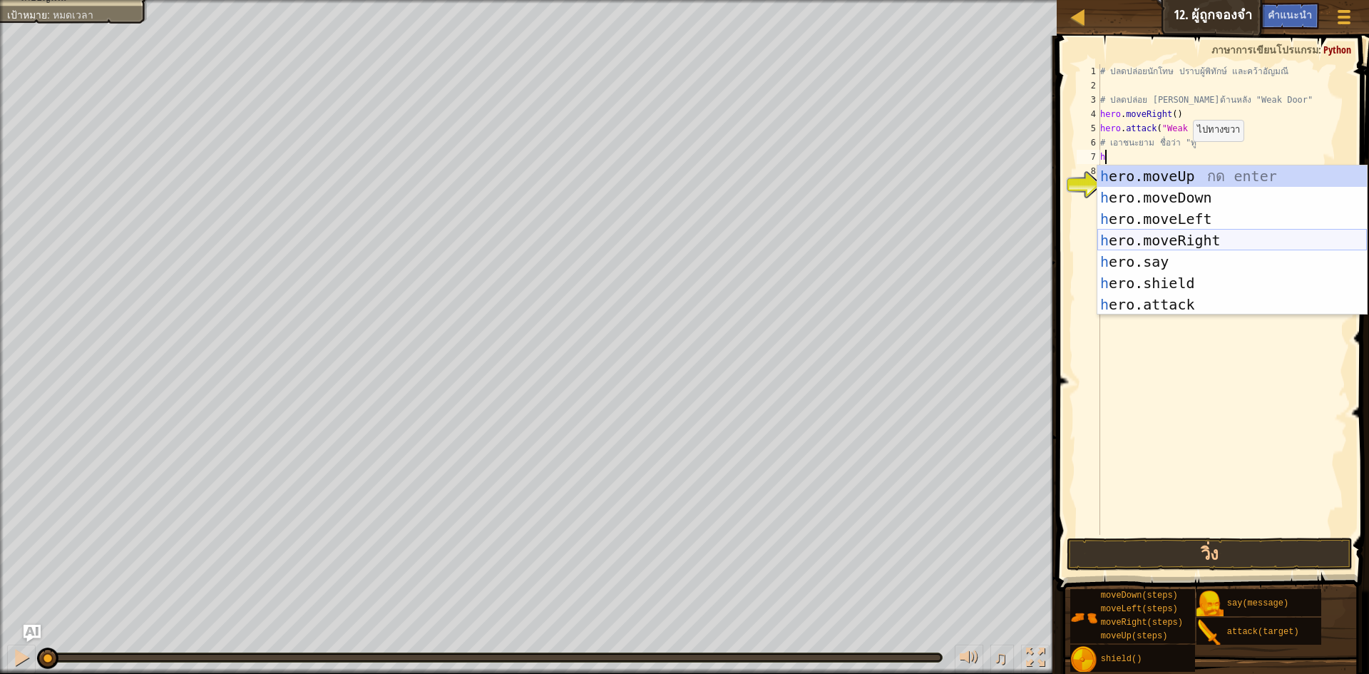
click at [1197, 236] on div "h ero.moveUp กด enter h ero.moveDown กด enter h ero.moveLeft กด enter h ero.mov…" at bounding box center [1233, 261] width 270 height 193
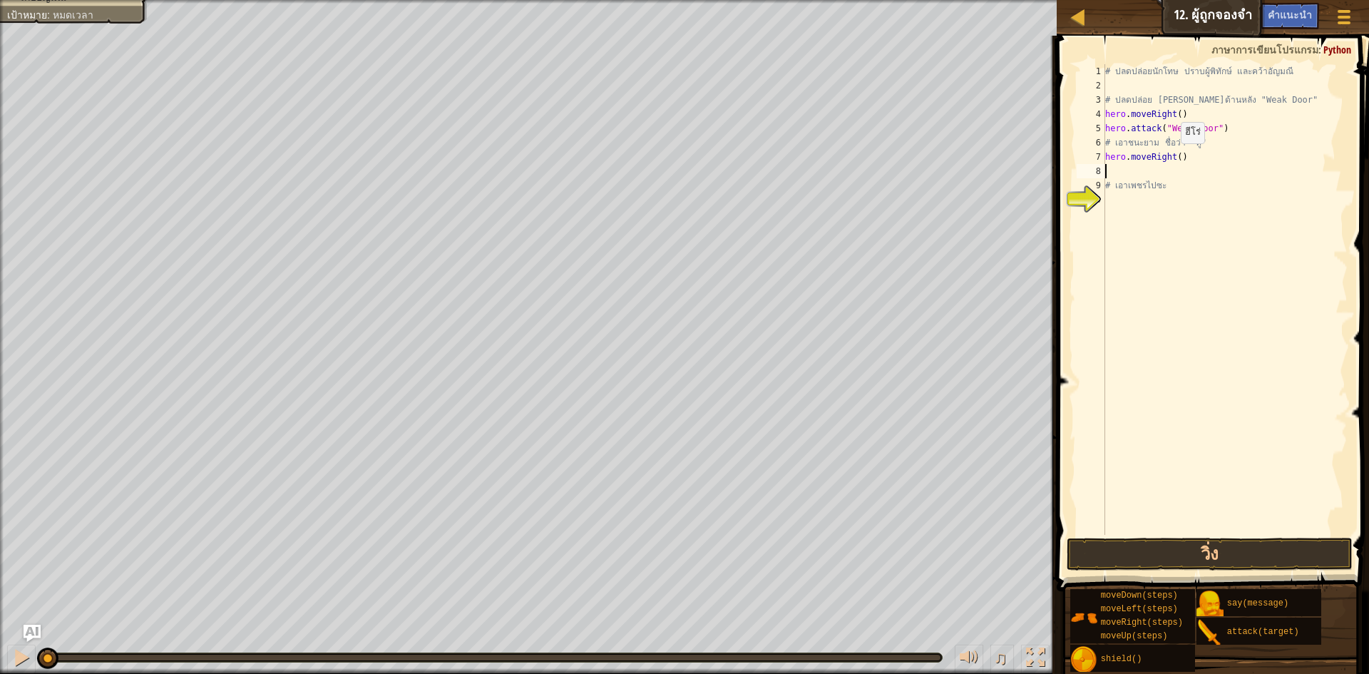
click at [1176, 155] on div "# ปลดปล่อยนักโทษ ปราบผู้[PERSON_NAME] และคว้า[PERSON_NAME] # ปลดปล่อย Patrick จ…" at bounding box center [1226, 313] width 246 height 499
type textarea "hero.moveRight(3)"
click at [1160, 541] on button "วิ่ง" at bounding box center [1210, 554] width 286 height 33
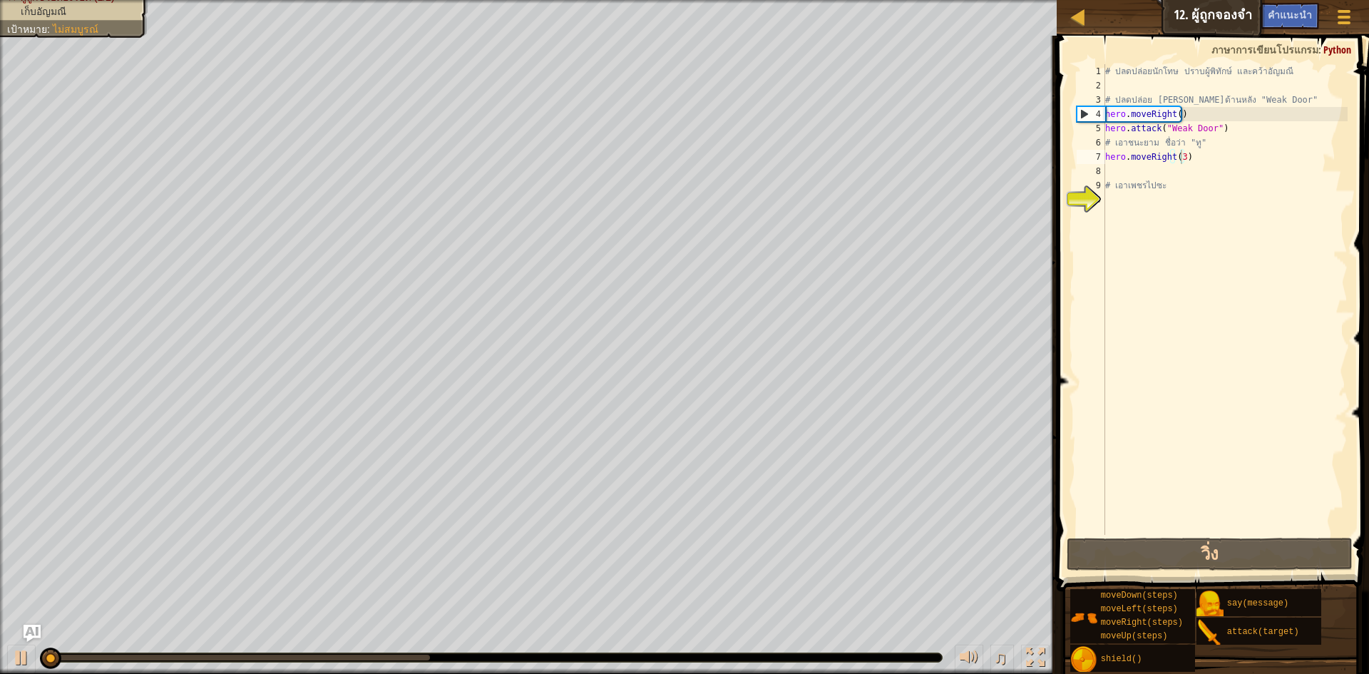
click at [1269, 554] on button "วิ่ง" at bounding box center [1210, 554] width 286 height 33
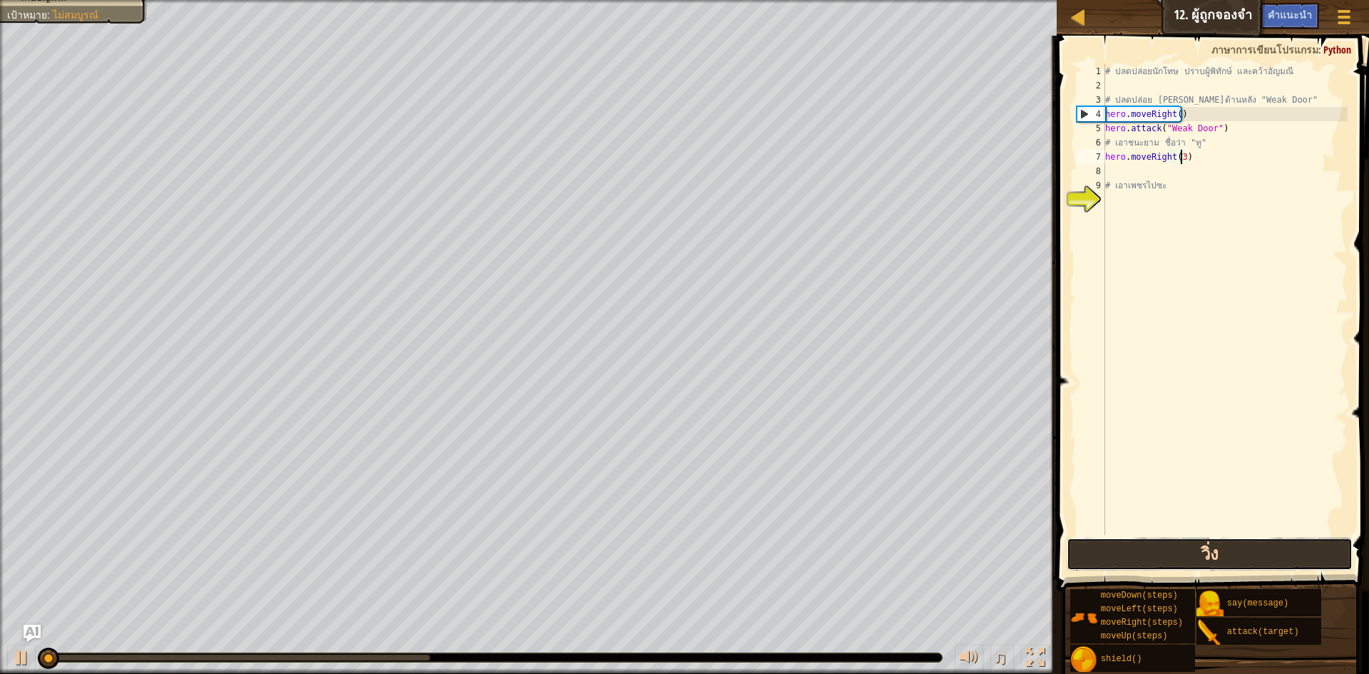
click at [1268, 554] on button "วิ่ง" at bounding box center [1210, 554] width 286 height 33
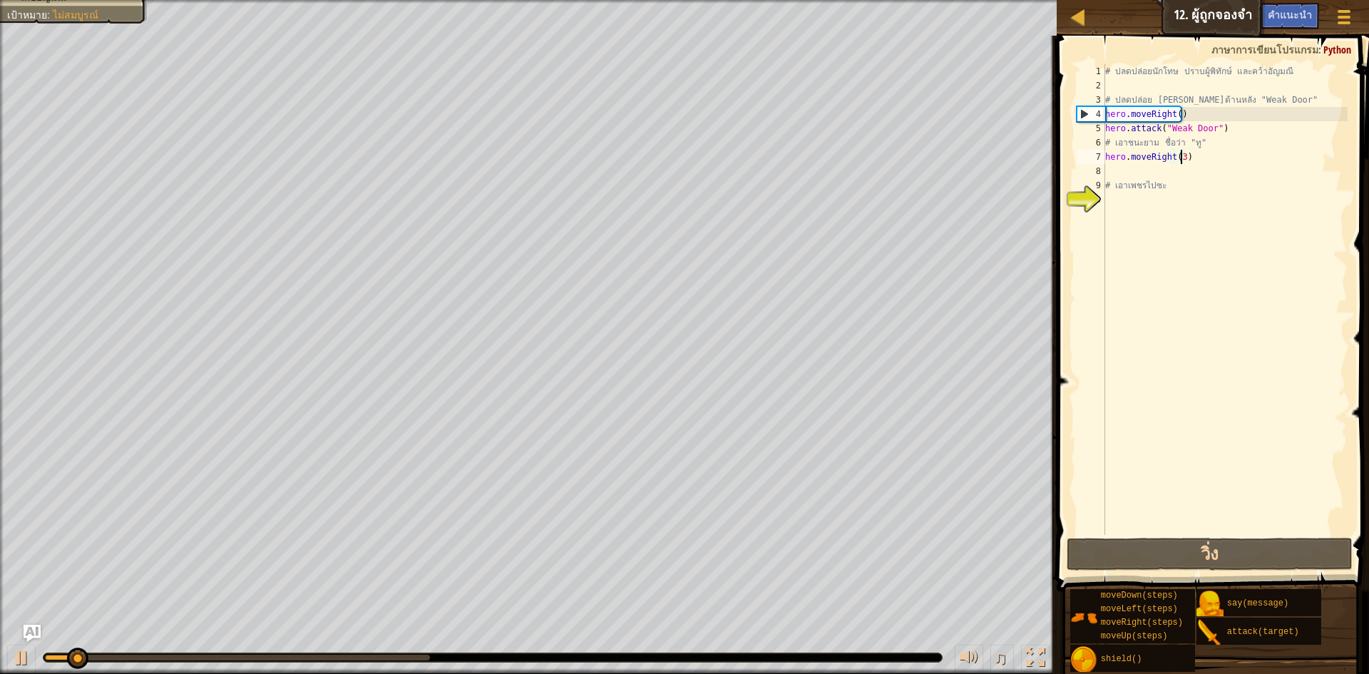
click at [1140, 173] on div "# ปลดปล่อยนักโทษ ปราบผู้[PERSON_NAME] และคว้า[PERSON_NAME] # ปลดปล่อย Patrick จ…" at bounding box center [1226, 313] width 246 height 499
type textarea "h"
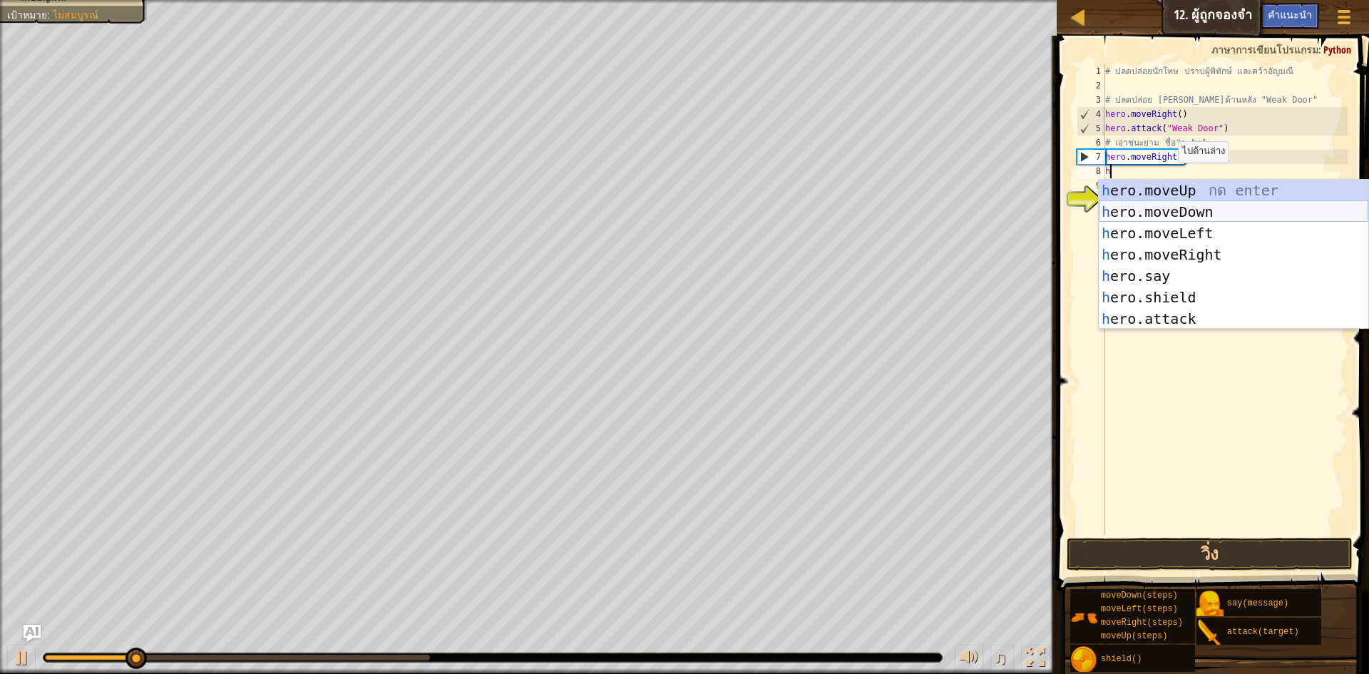
click at [1170, 211] on div "h ero.moveUp กด enter h ero.moveDown กด enter h ero.moveLeft กด enter h ero.mov…" at bounding box center [1234, 276] width 270 height 193
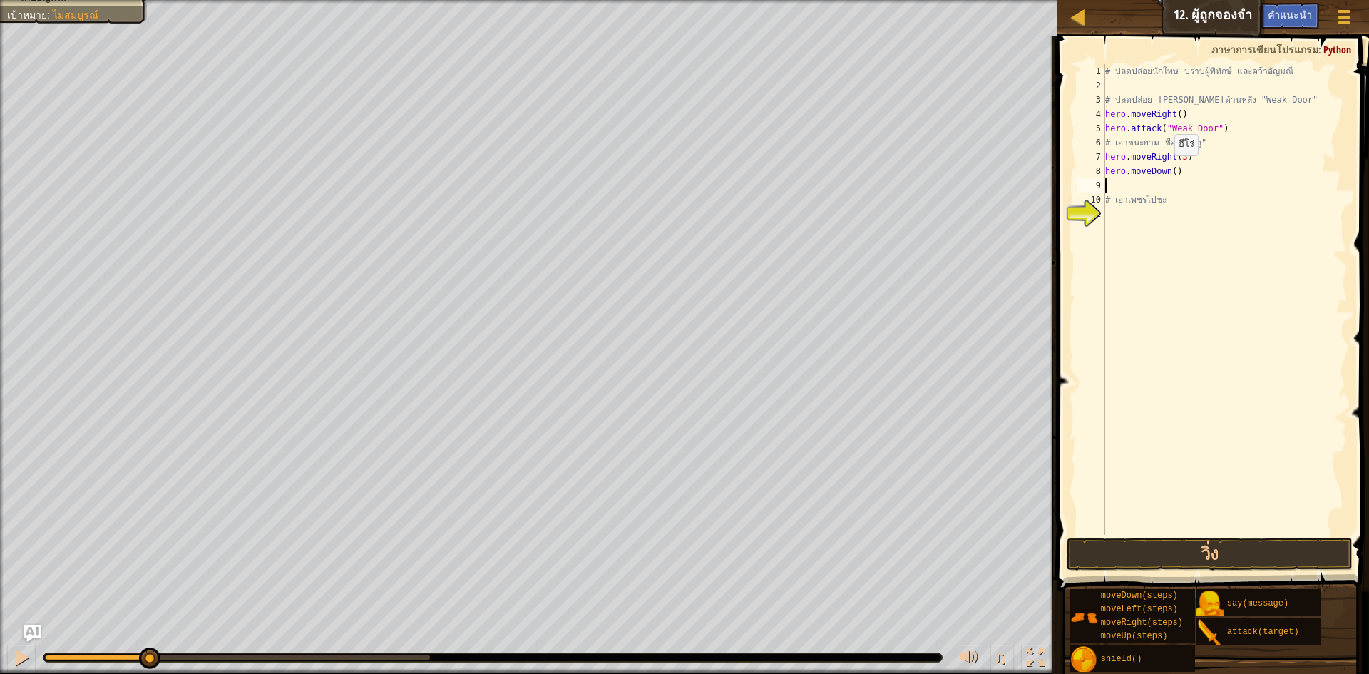
click at [1168, 170] on div "# ปลดปล่อยนักโทษ ปราบผู้[PERSON_NAME] และคว้า[PERSON_NAME] # ปลดปล่อย Patrick จ…" at bounding box center [1226, 313] width 246 height 499
click at [1170, 169] on div "# ปลดปล่อยนักโทษ ปราบผู้[PERSON_NAME] และคว้า[PERSON_NAME] # ปลดปล่อย Patrick จ…" at bounding box center [1226, 313] width 246 height 499
type textarea "hero.moveDown(3)"
click at [1119, 537] on span at bounding box center [1215, 293] width 324 height 598
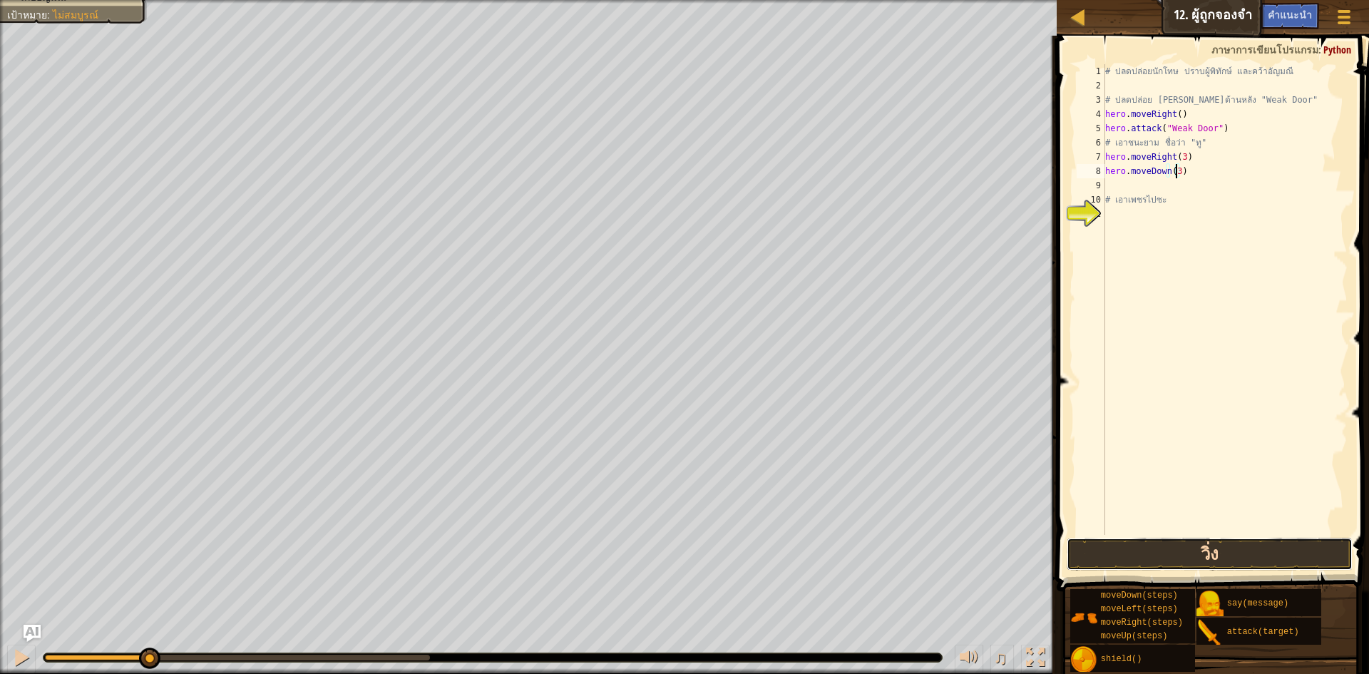
click at [1128, 551] on button "วิ่ง" at bounding box center [1210, 554] width 286 height 33
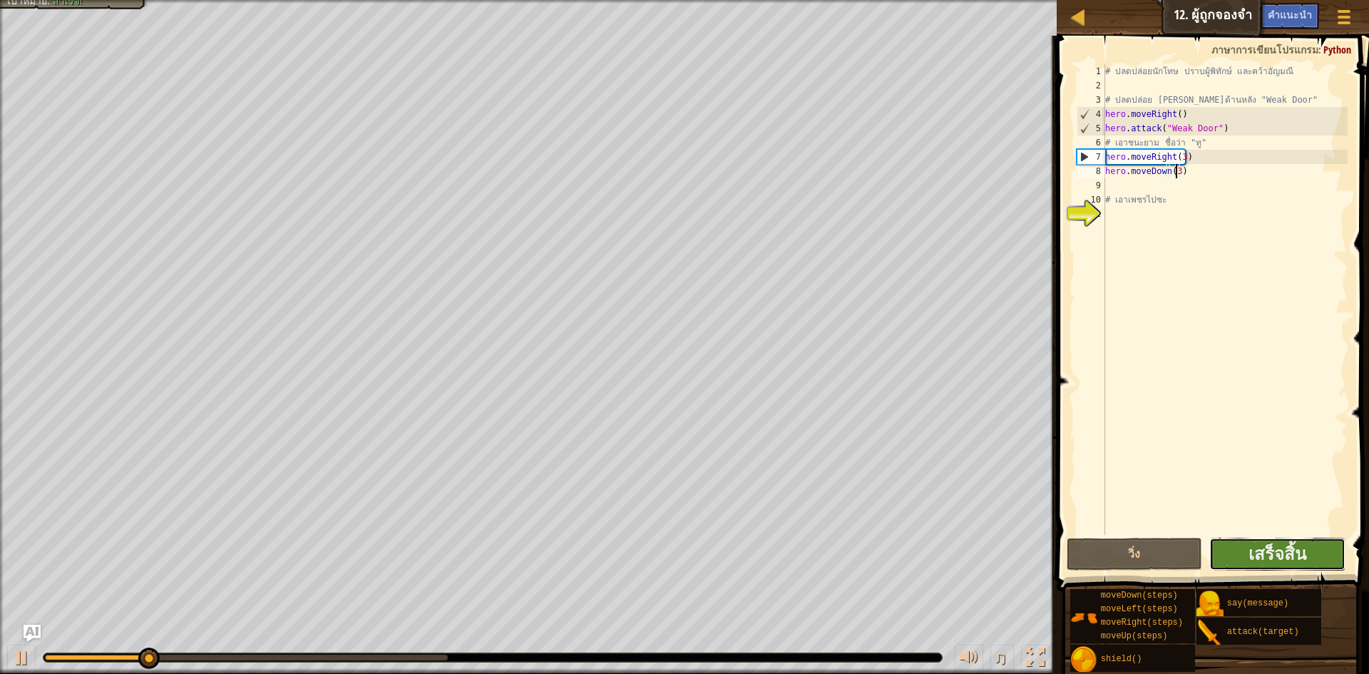
click at [1246, 553] on button "เสร็จสิ้น" at bounding box center [1278, 554] width 136 height 33
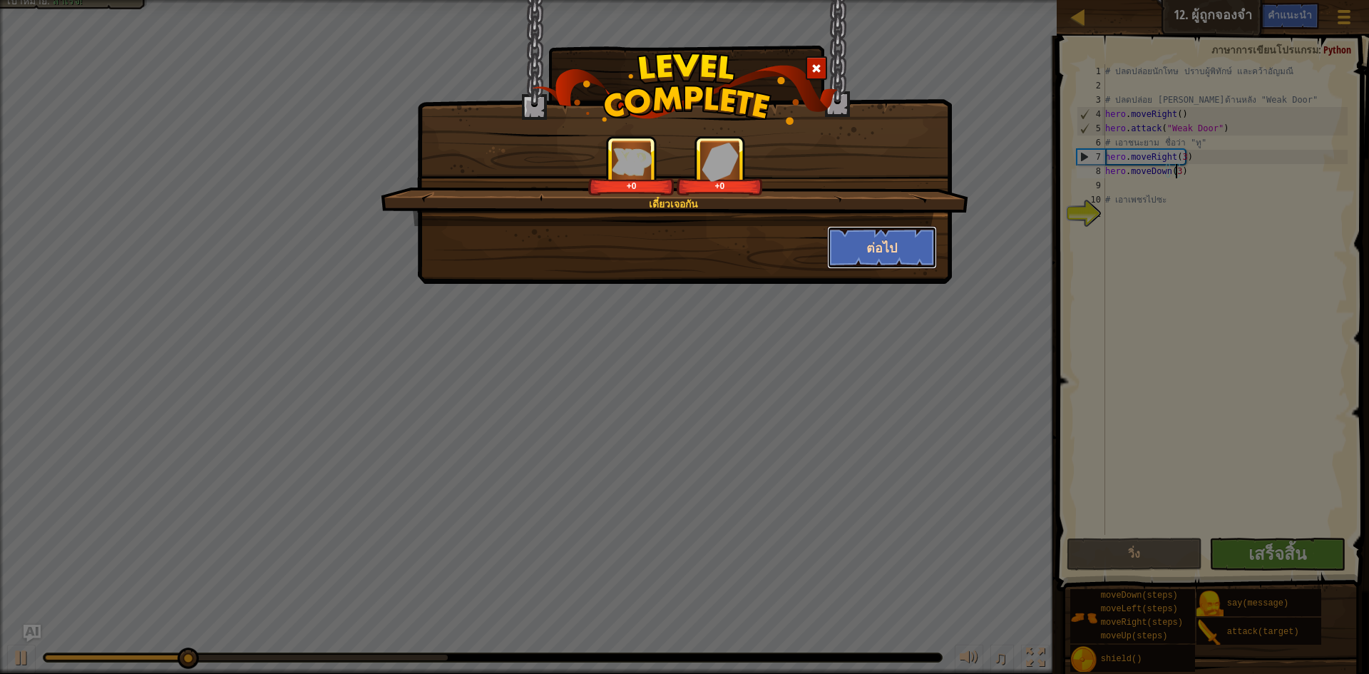
click at [854, 242] on button "ต่อไป" at bounding box center [882, 247] width 111 height 43
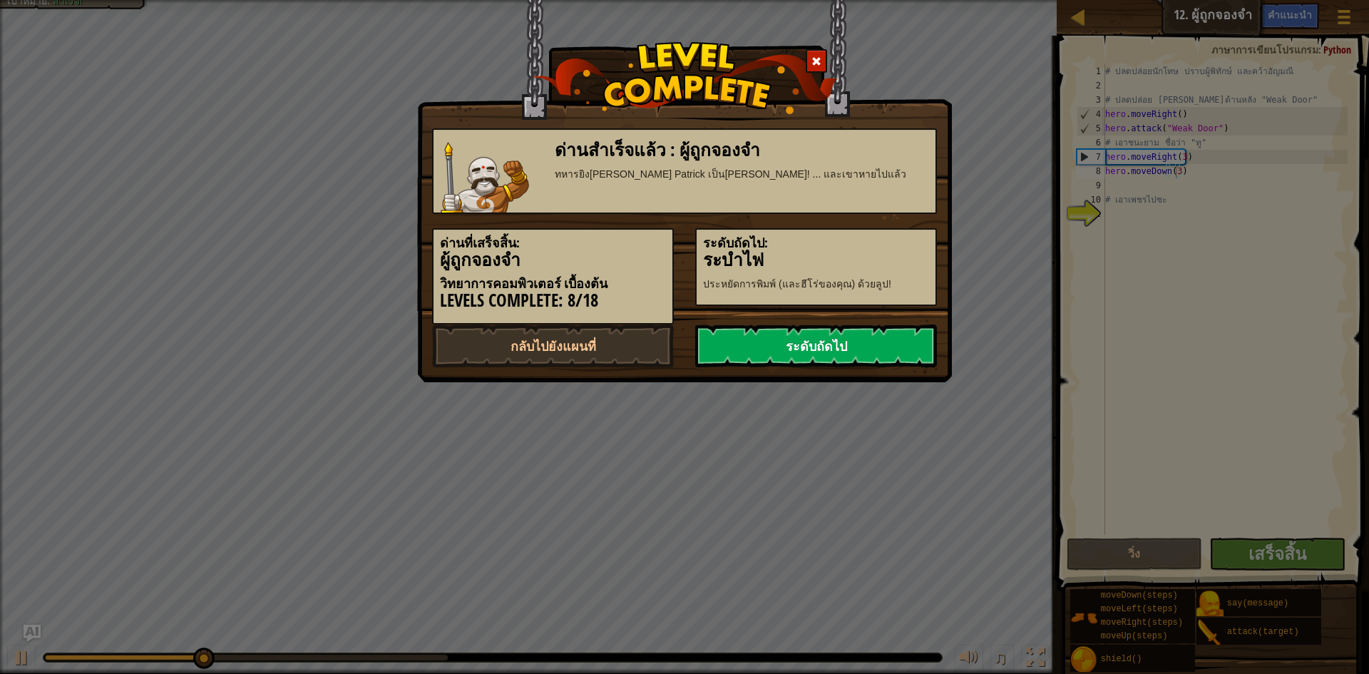
click at [817, 347] on link "ระดับถัดไป" at bounding box center [816, 346] width 242 height 43
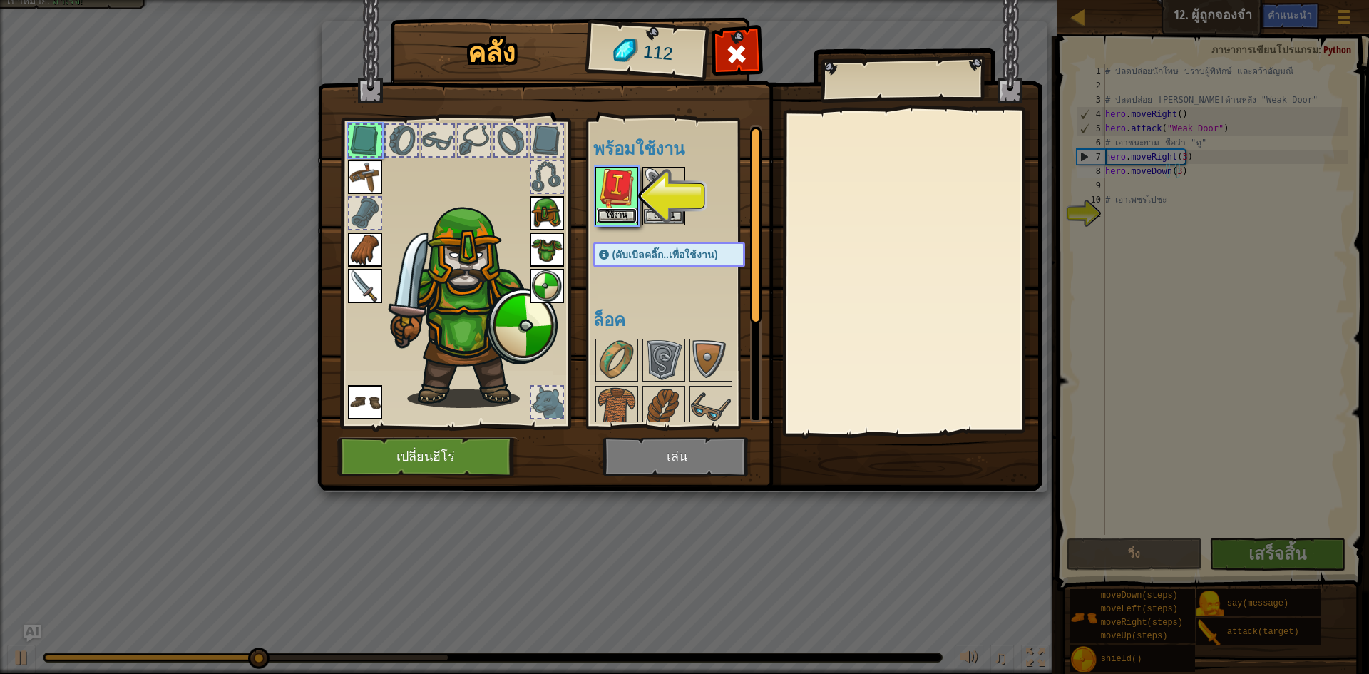
click at [615, 215] on button "ใช้งาน" at bounding box center [617, 215] width 40 height 15
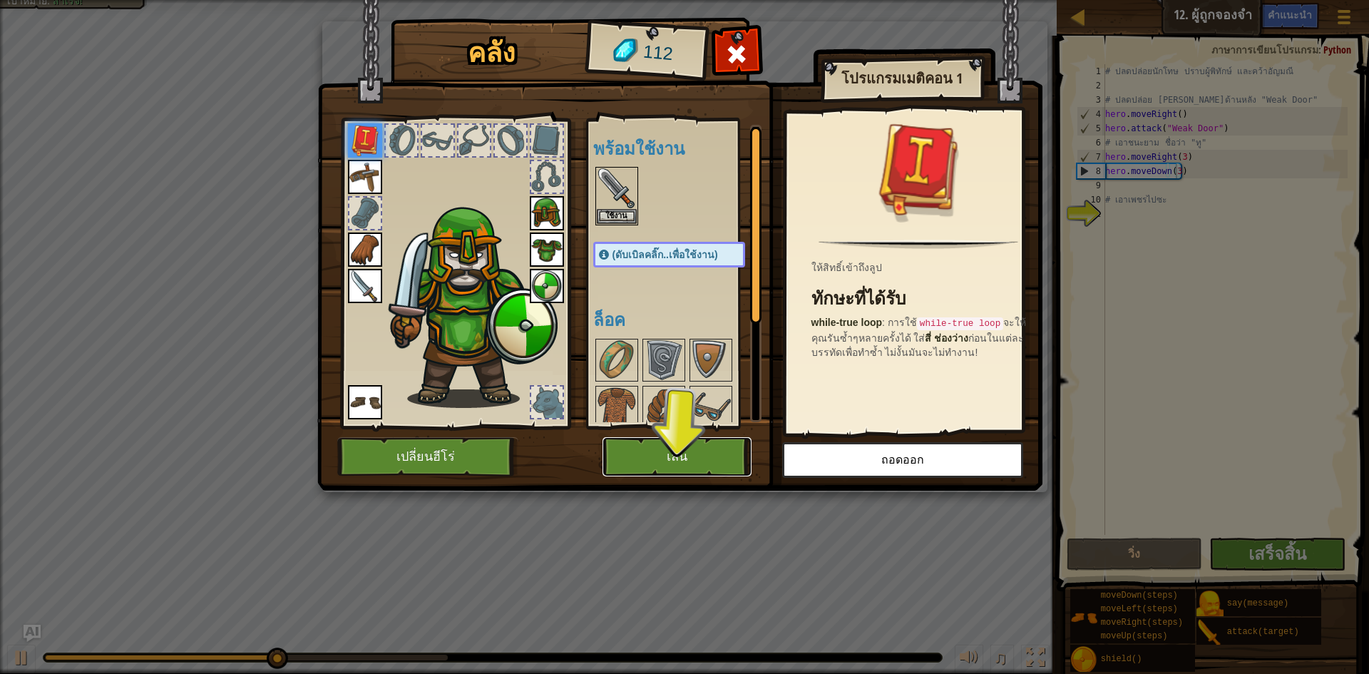
click at [687, 449] on button "เล่น" at bounding box center [677, 456] width 149 height 39
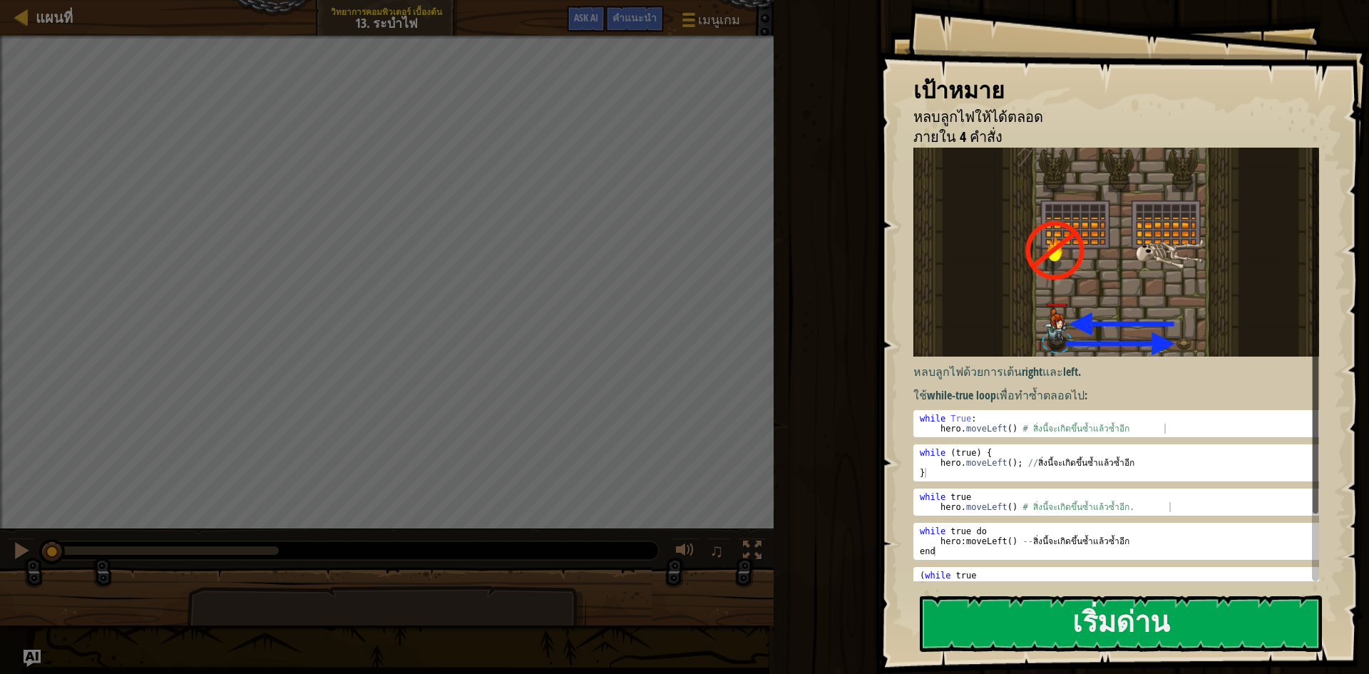
click at [1289, 658] on div "เป้าหมาย หลบลูกไฟให้ได้ตลอด ภายใน 4 คำสั่ง หลบลูกไฟด้วยการเต้น right และ left .…" at bounding box center [1123, 337] width 491 height 674
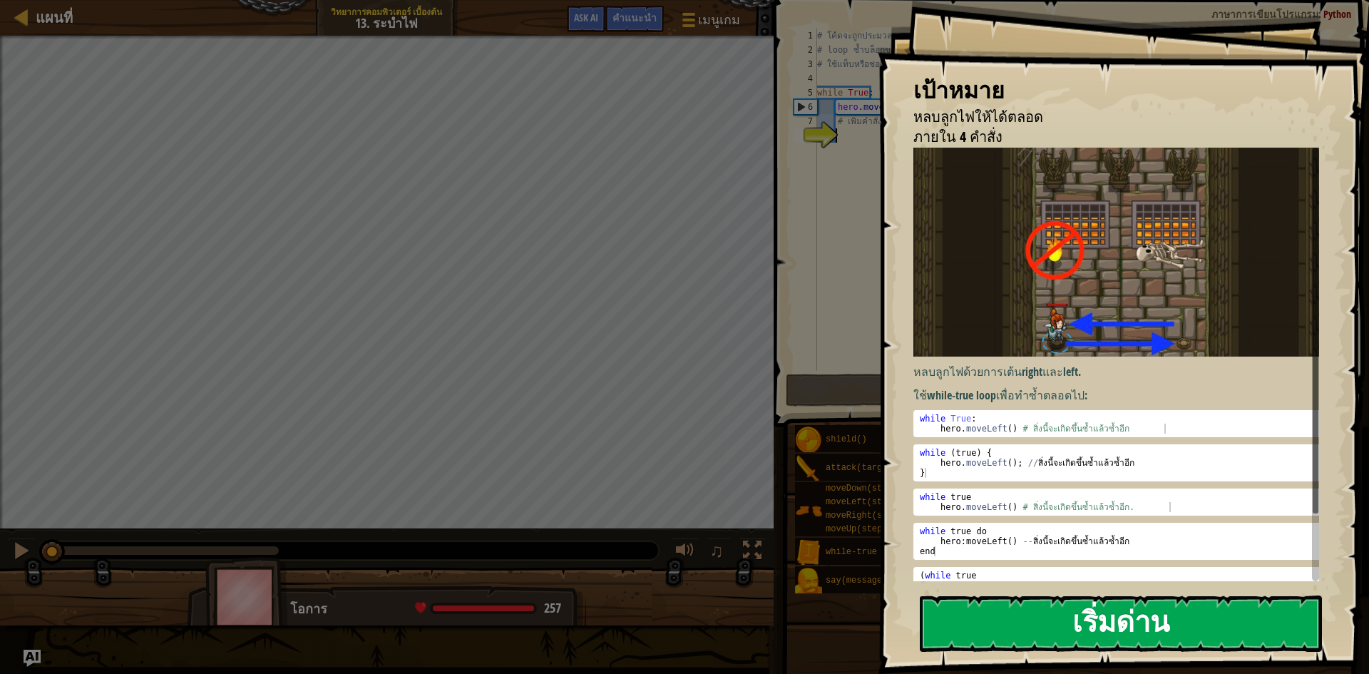
click at [1294, 640] on button "เริ่มด่าน" at bounding box center [1121, 624] width 402 height 56
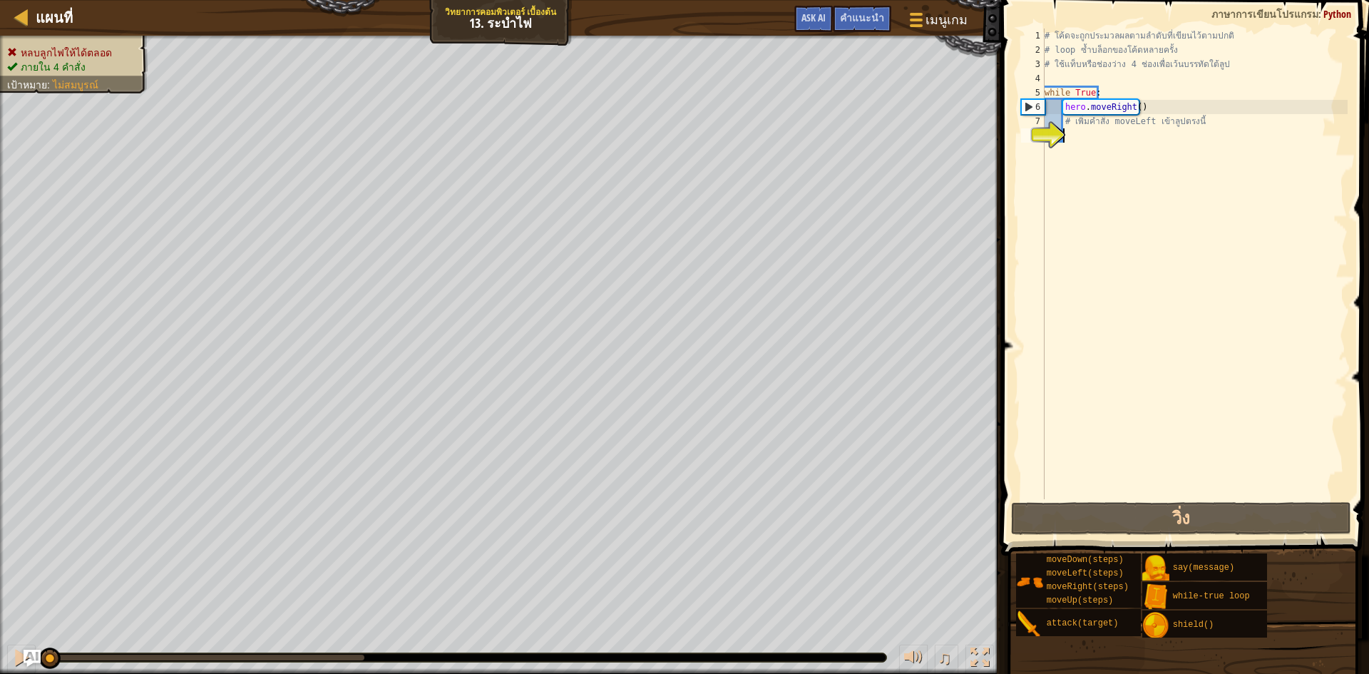
click at [1155, 257] on div "# โค้ดจะถูก[PERSON_NAME]ผลตามลำดับที่เขียนไว้ตาม[PERSON_NAME] # loop ซ้ำบล็อกขอ…" at bounding box center [1195, 278] width 306 height 499
click at [1158, 253] on div "# โค้ดจะถูก[PERSON_NAME]ผลตามลำดับที่เขียนไว้ตาม[PERSON_NAME] # loop ซ้ำบล็อกขอ…" at bounding box center [1195, 278] width 306 height 499
click at [1052, 103] on div "# โค้ดจะถูก[PERSON_NAME]ผลตามลำดับที่เขียนไว้ตาม[PERSON_NAME] # loop ซ้ำบล็อกขอ…" at bounding box center [1195, 278] width 306 height 499
type textarea "hero.moveRight()"
click at [1071, 135] on div "# โค้ดจะถูก[PERSON_NAME]ผลตามลำดับที่เขียนไว้ตาม[PERSON_NAME] # loop ซ้ำบล็อกขอ…" at bounding box center [1195, 278] width 306 height 499
